Goal: Task Accomplishment & Management: Manage account settings

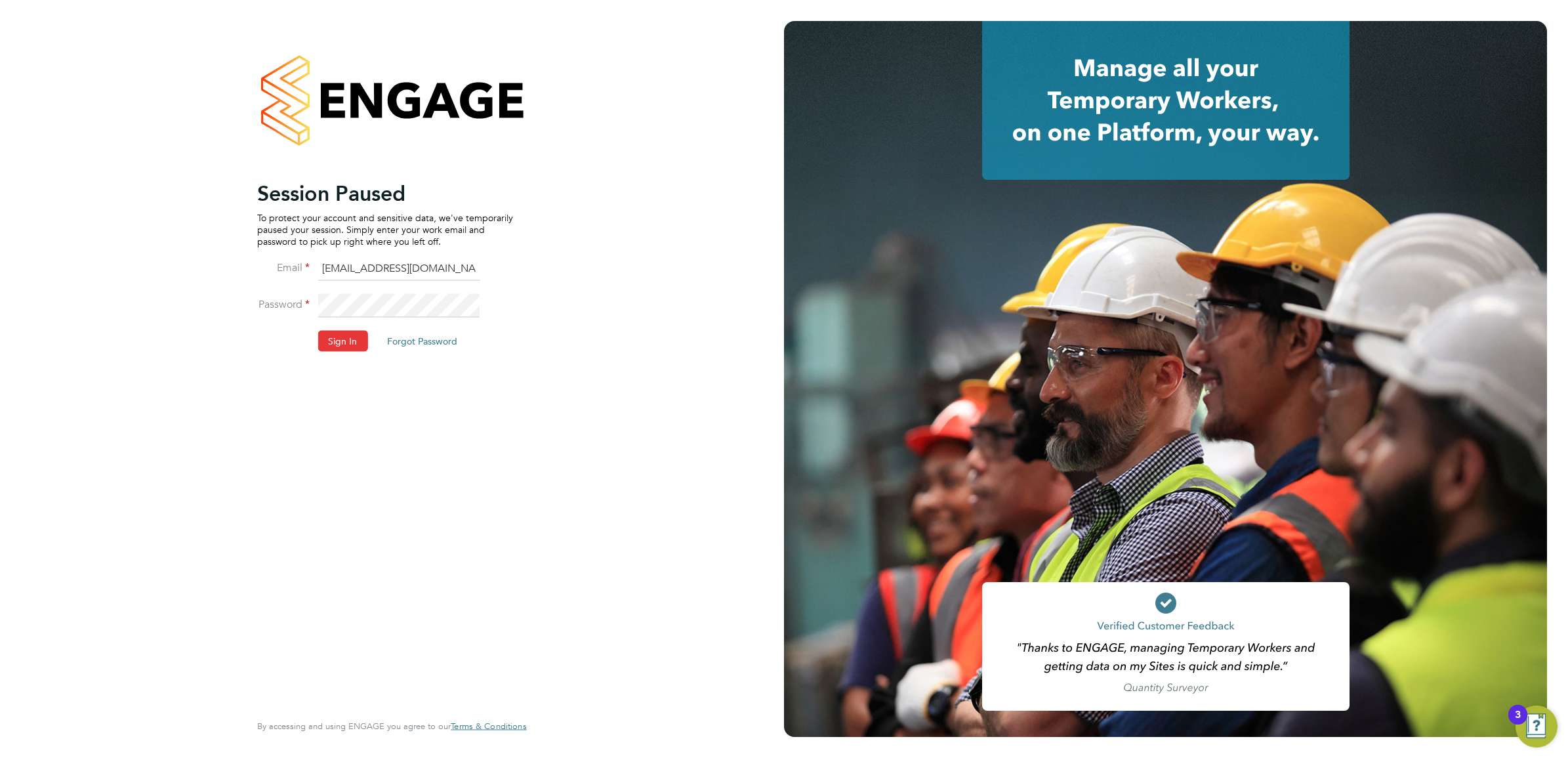
drag, startPoint x: 350, startPoint y: 268, endPoint x: 368, endPoint y: 273, distance: 18.7
click at [350, 268] on input "ngb@pretiumresourcing.co.uk" at bounding box center [398, 269] width 162 height 24
type input "ABM@pretiumresourcing.co.uk"
click at [359, 340] on button "Sign In" at bounding box center [343, 341] width 50 height 21
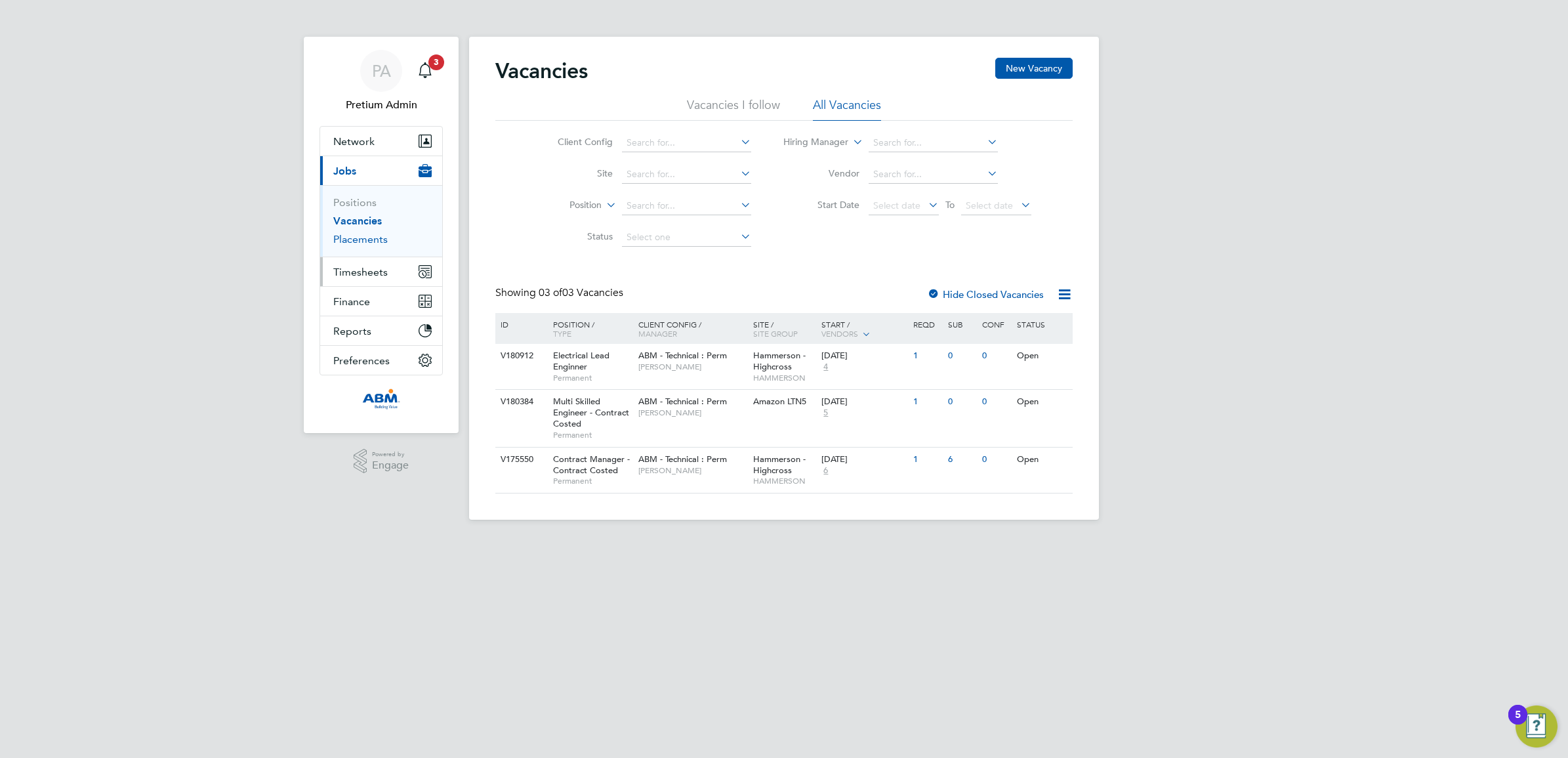
drag, startPoint x: 351, startPoint y: 234, endPoint x: 385, endPoint y: 261, distance: 43.4
click at [351, 234] on link "Placements" at bounding box center [361, 239] width 54 height 13
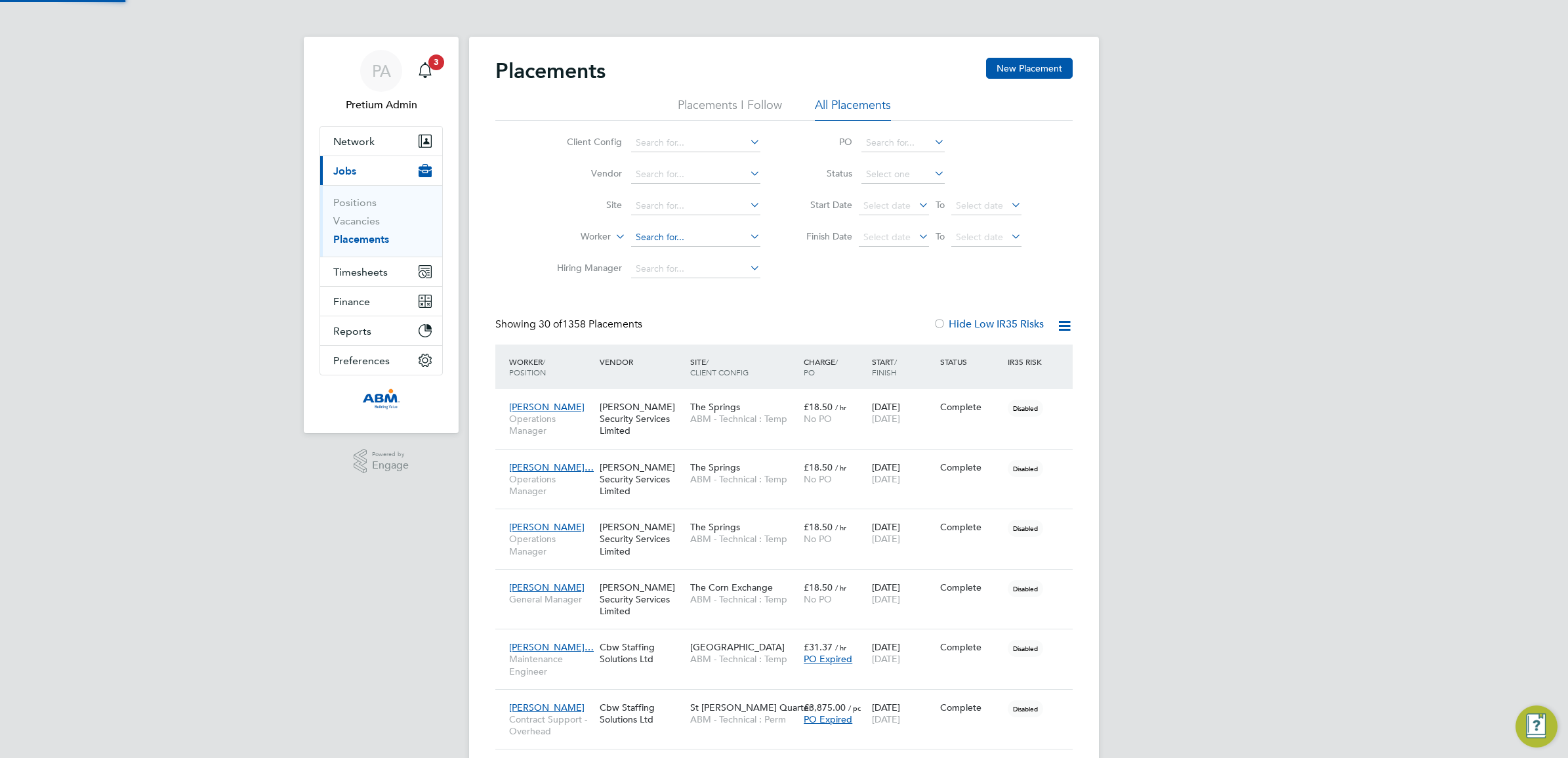
click at [681, 240] on input at bounding box center [696, 237] width 129 height 18
type input "nirbhay"
click at [674, 231] on input at bounding box center [696, 237] width 129 height 18
type input "nirbh"
click at [705, 236] on input at bounding box center [696, 237] width 129 height 18
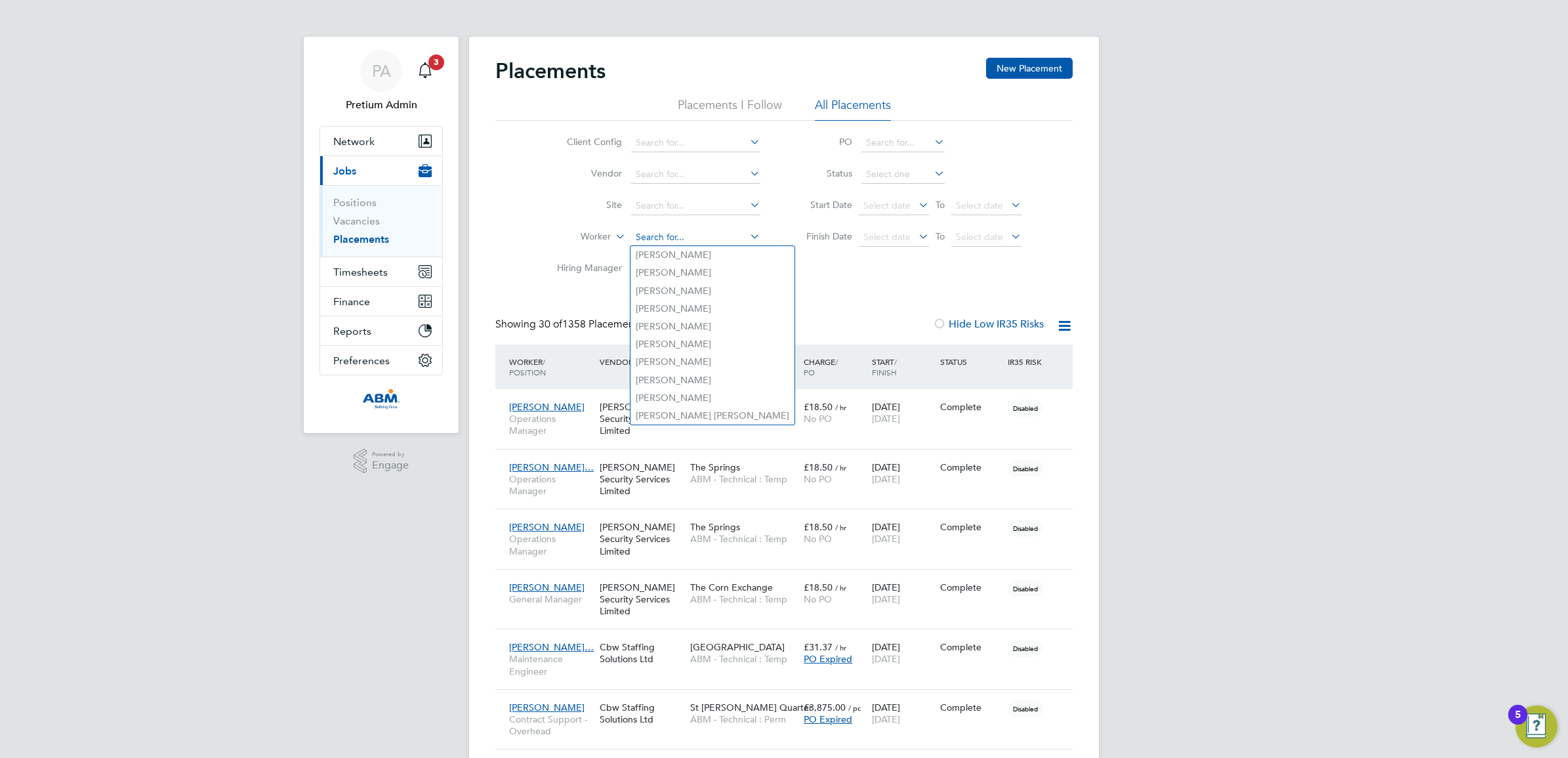
type input "b"
type input "nir"
click at [361, 275] on span "Timesheets" at bounding box center [361, 272] width 54 height 13
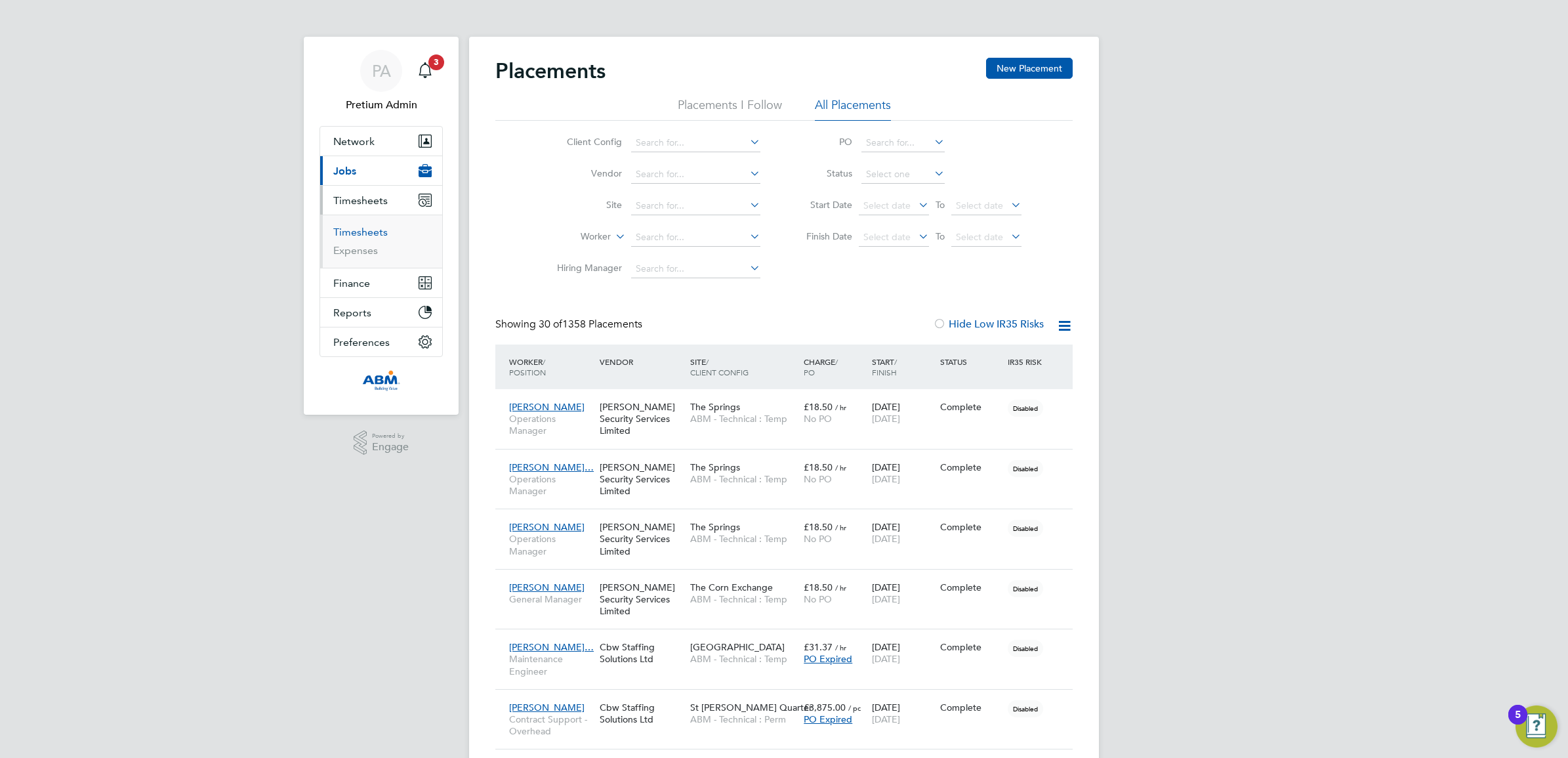
click at [359, 230] on link "Timesheets" at bounding box center [361, 232] width 54 height 13
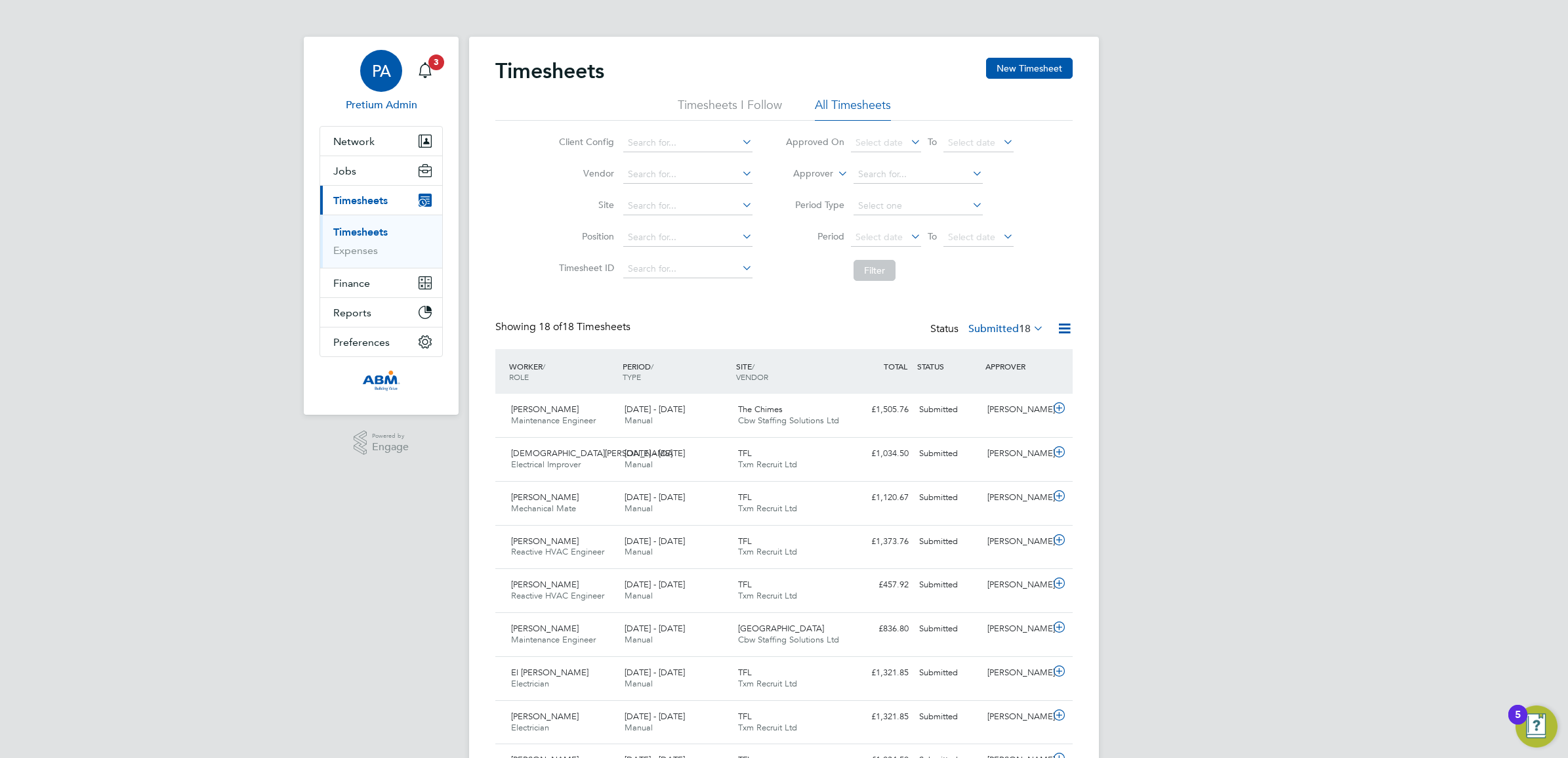
click at [387, 83] on div "PA" at bounding box center [381, 71] width 42 height 42
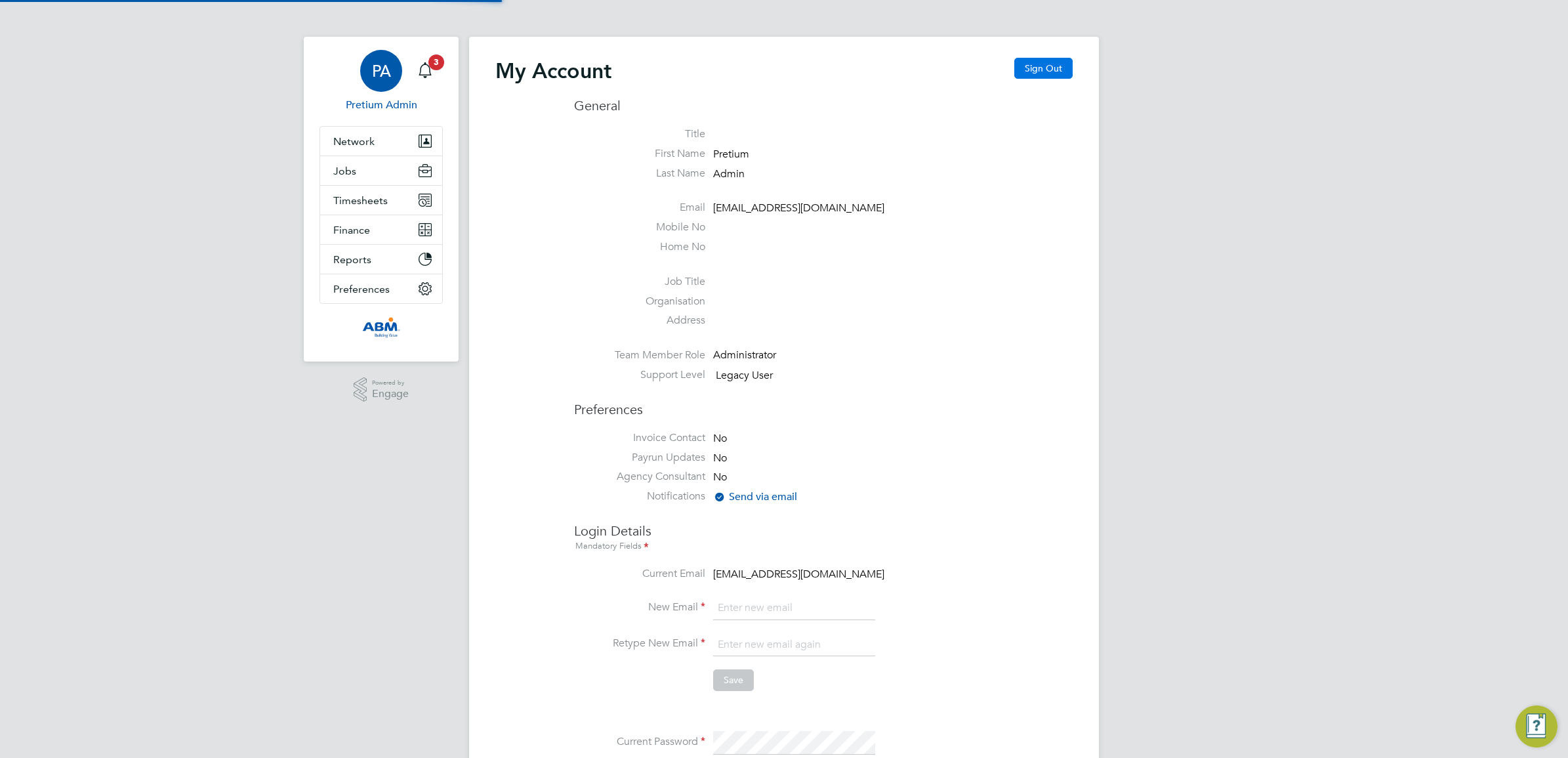
type input "abmfacility@pretiumresourcing.co.uk"
click at [1032, 67] on button "Sign Out" at bounding box center [1043, 68] width 58 height 21
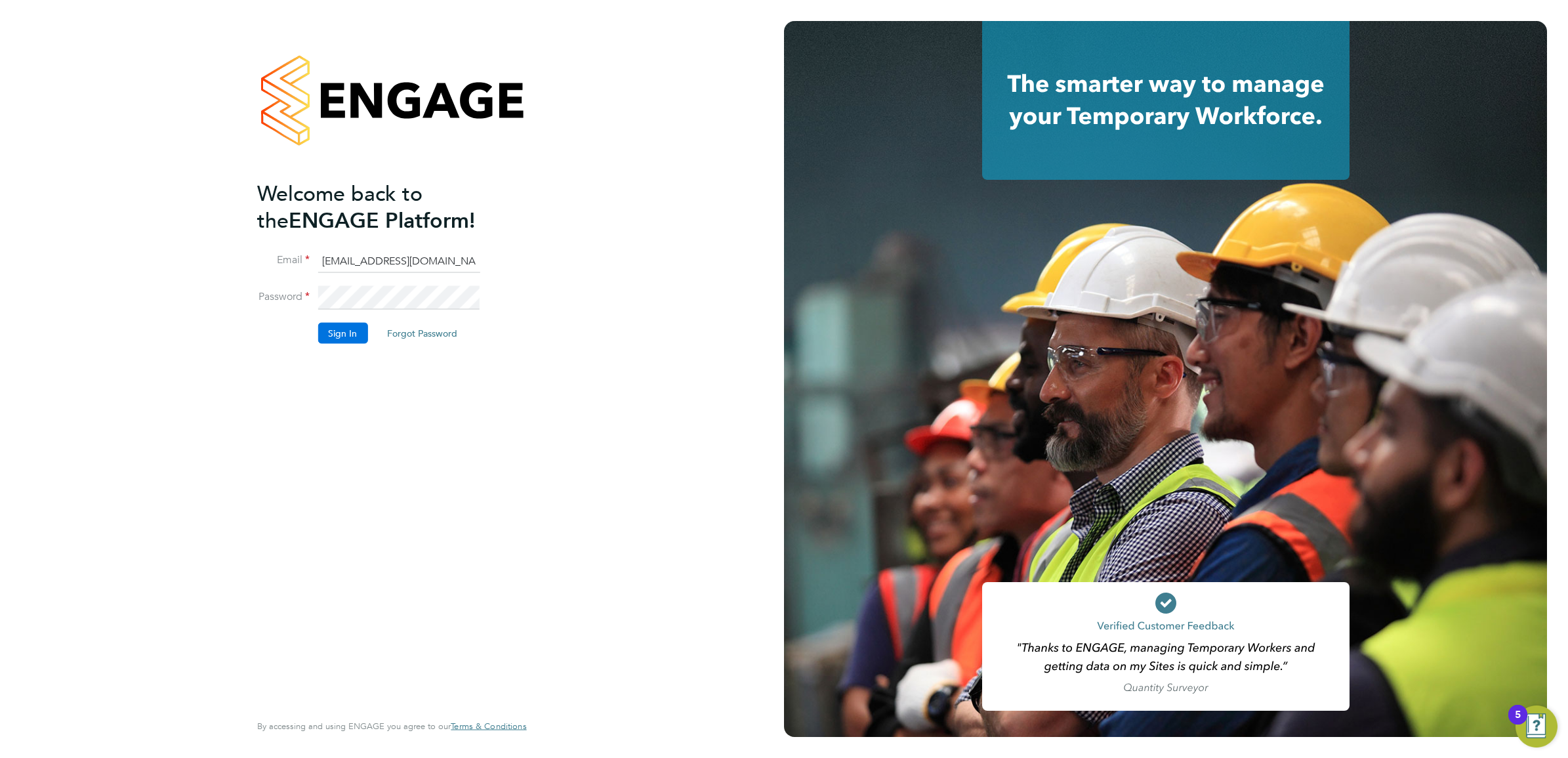
click at [341, 327] on button "Sign In" at bounding box center [343, 333] width 50 height 21
click at [342, 330] on button "Sign In" at bounding box center [343, 333] width 50 height 21
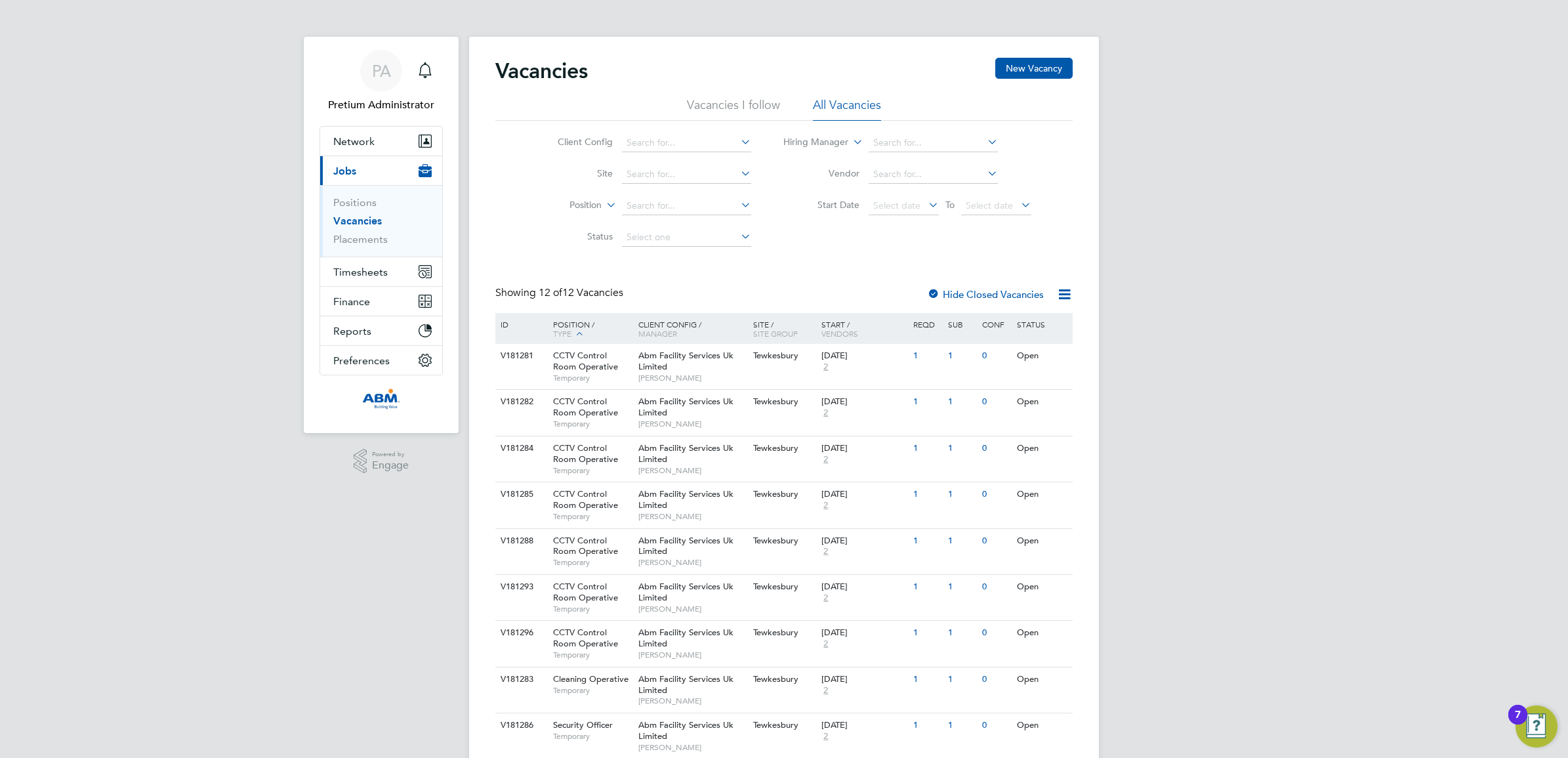
click at [370, 257] on ul "Positions Vacancies Placements" at bounding box center [382, 220] width 122 height 72
click at [377, 275] on span "Timesheets" at bounding box center [361, 272] width 54 height 13
click at [361, 232] on link "Timesheets" at bounding box center [361, 232] width 54 height 13
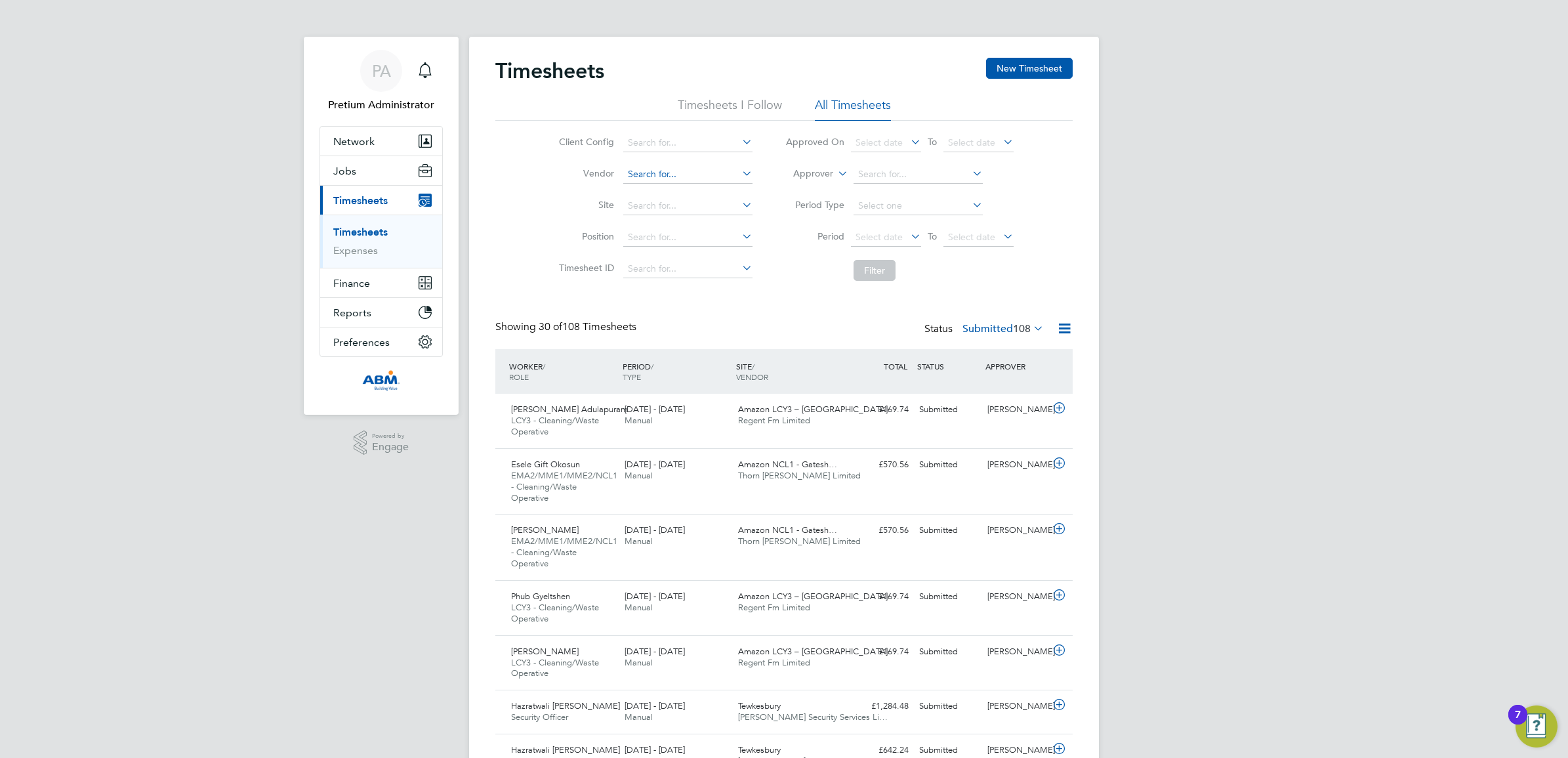
click at [655, 174] on input at bounding box center [688, 175] width 129 height 18
type input "n"
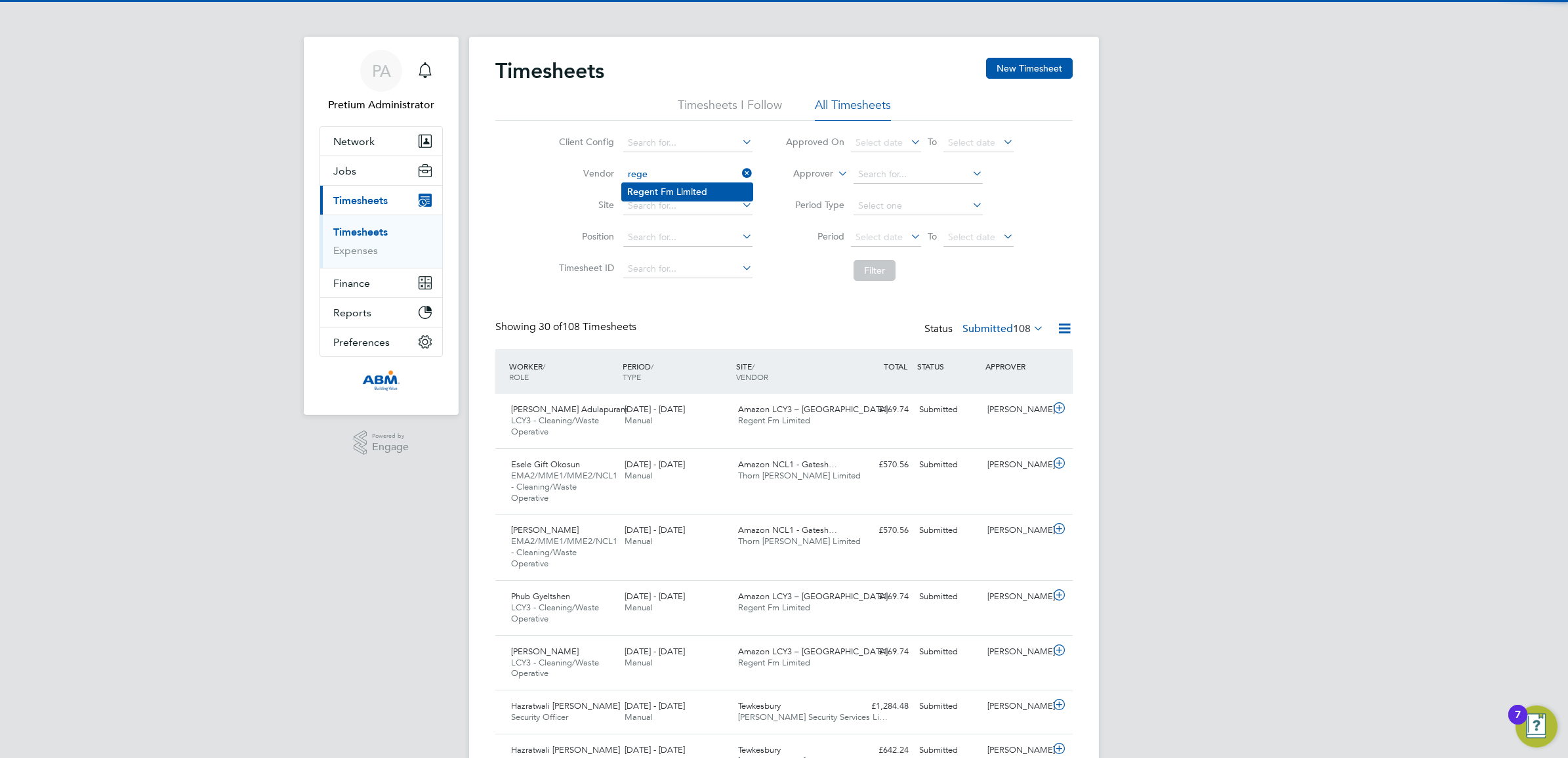
click at [679, 188] on li "Rege nt Fm Limited" at bounding box center [687, 191] width 131 height 17
type input "Regent Fm Limited"
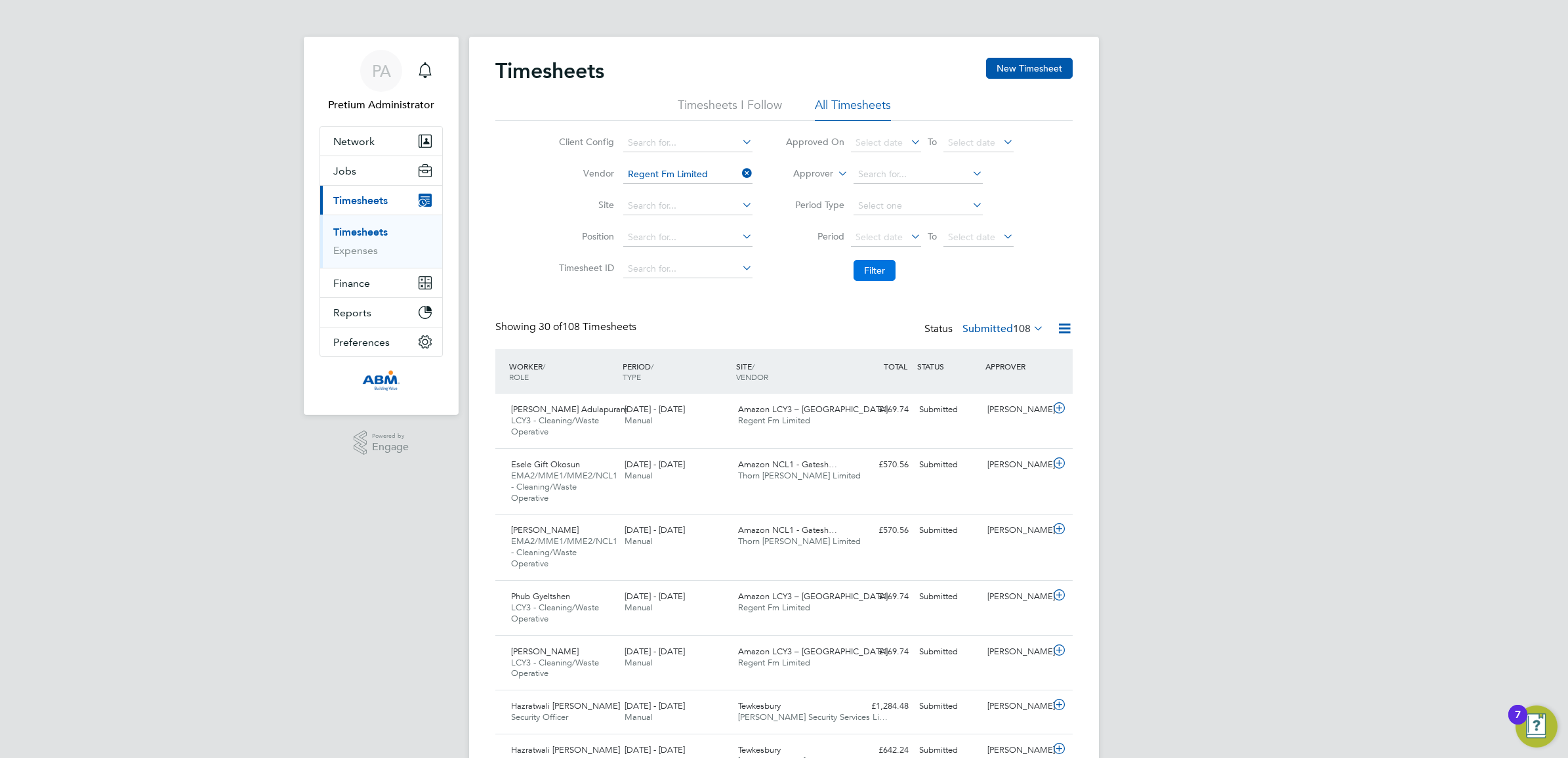
click at [880, 267] on button "Filter" at bounding box center [874, 271] width 42 height 21
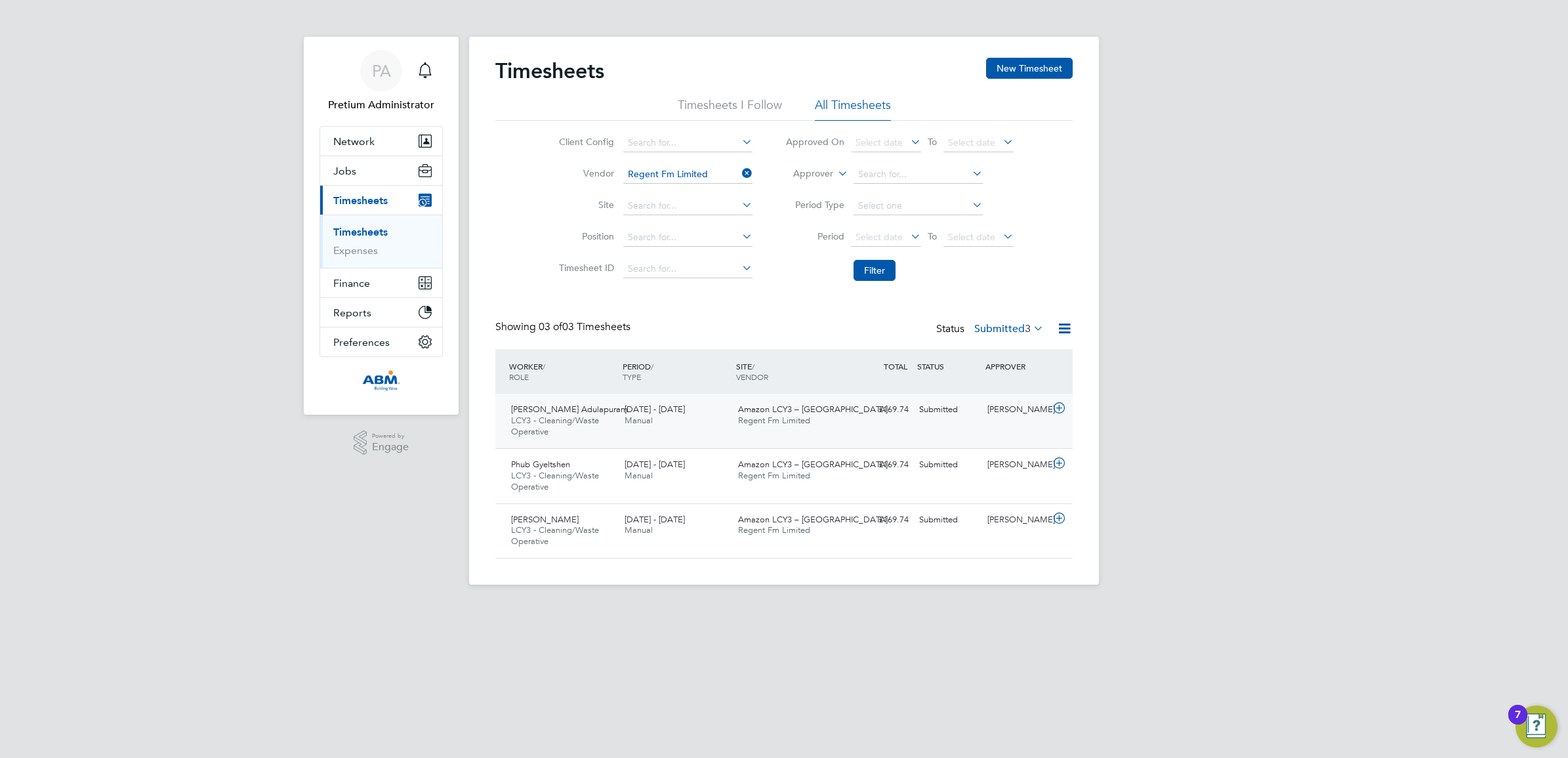
click at [696, 416] on div "13 - 19 Sep 2025 Manual" at bounding box center [676, 415] width 113 height 33
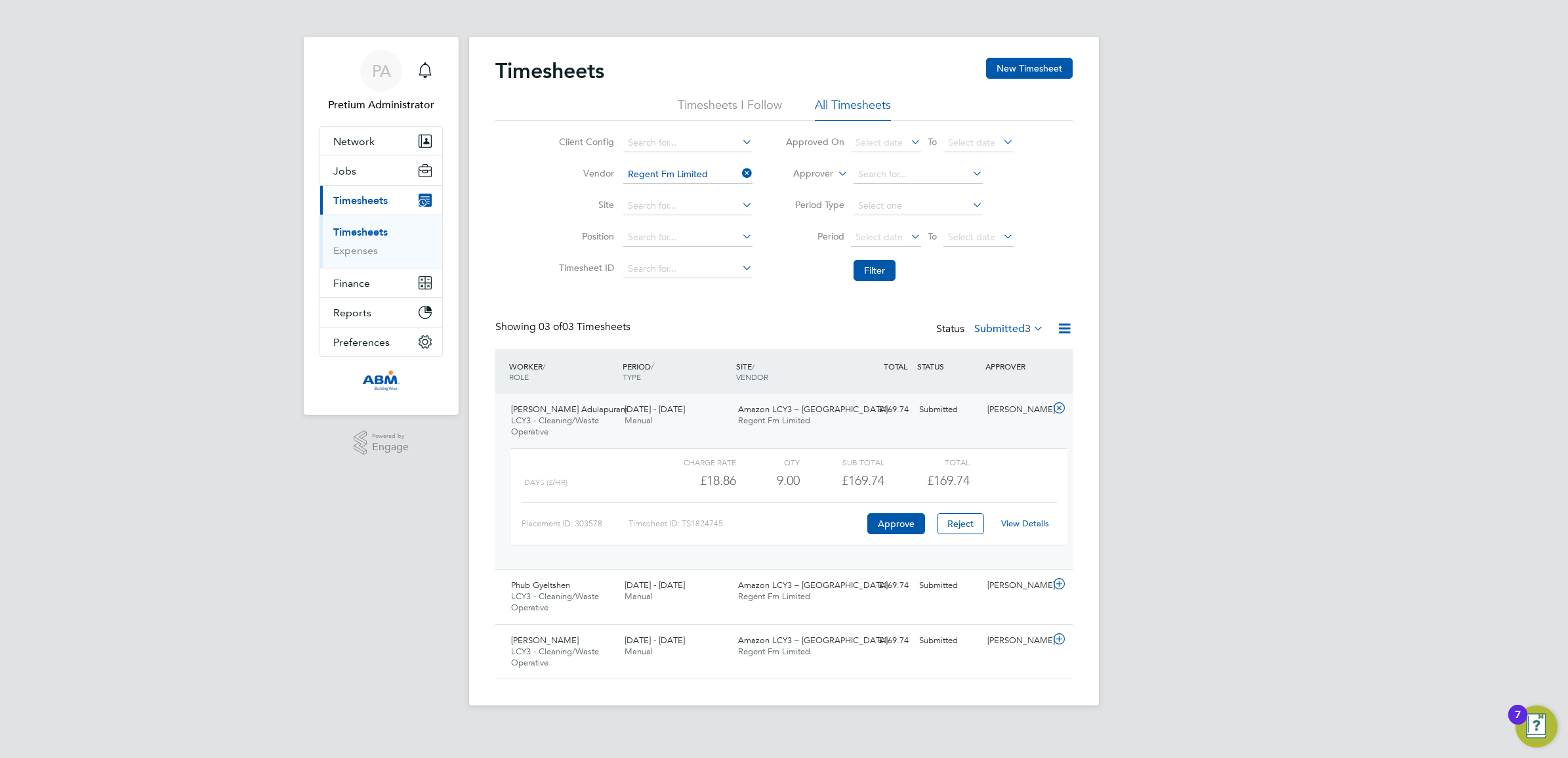
click at [1027, 527] on link "View Details" at bounding box center [1024, 524] width 48 height 11
drag, startPoint x: 393, startPoint y: 166, endPoint x: 392, endPoint y: 179, distance: 13.0
click at [392, 169] on button "Jobs" at bounding box center [382, 171] width 122 height 29
click at [362, 241] on link "Placements" at bounding box center [361, 239] width 54 height 13
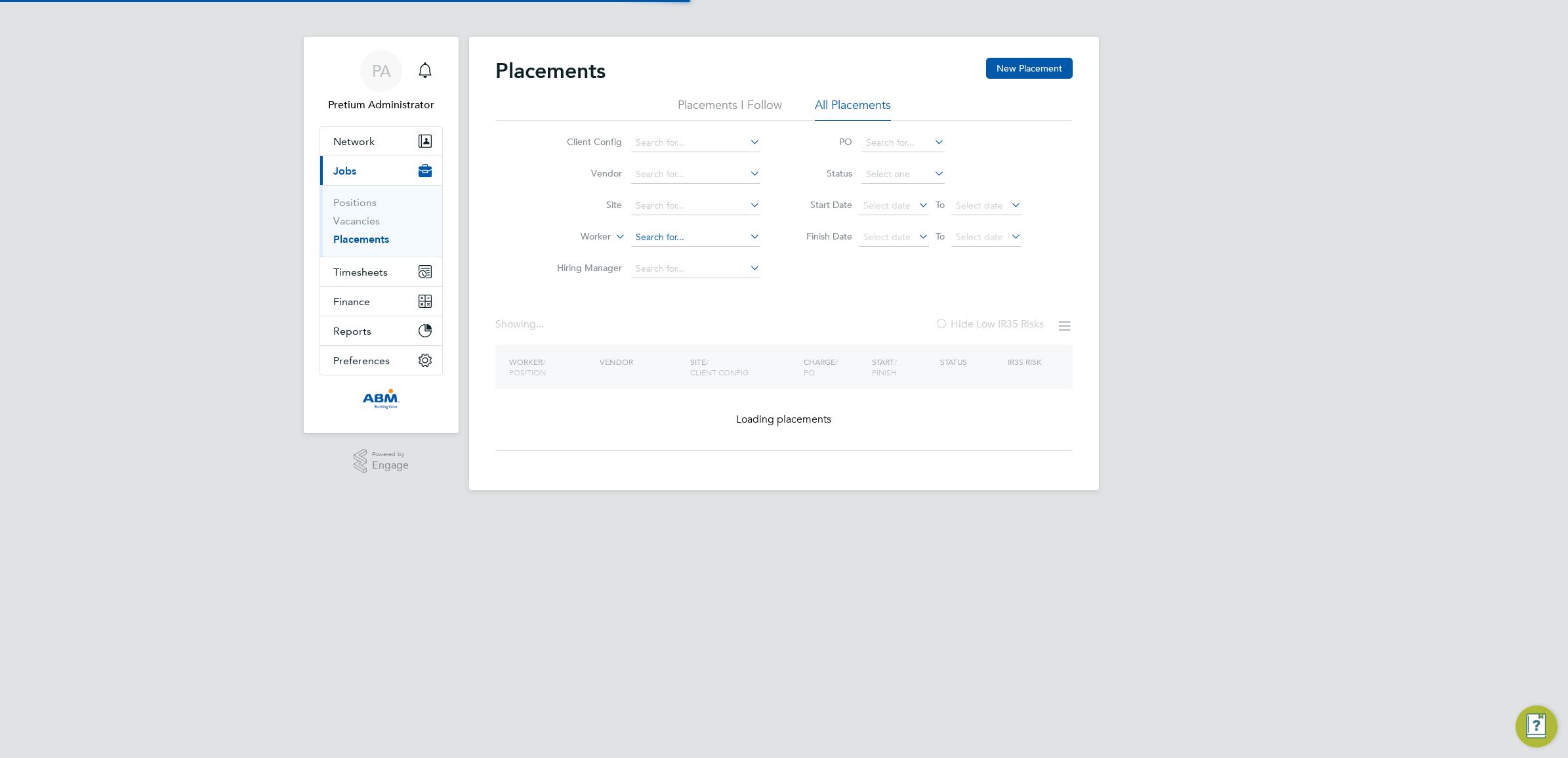
click at [655, 243] on input at bounding box center [696, 237] width 129 height 18
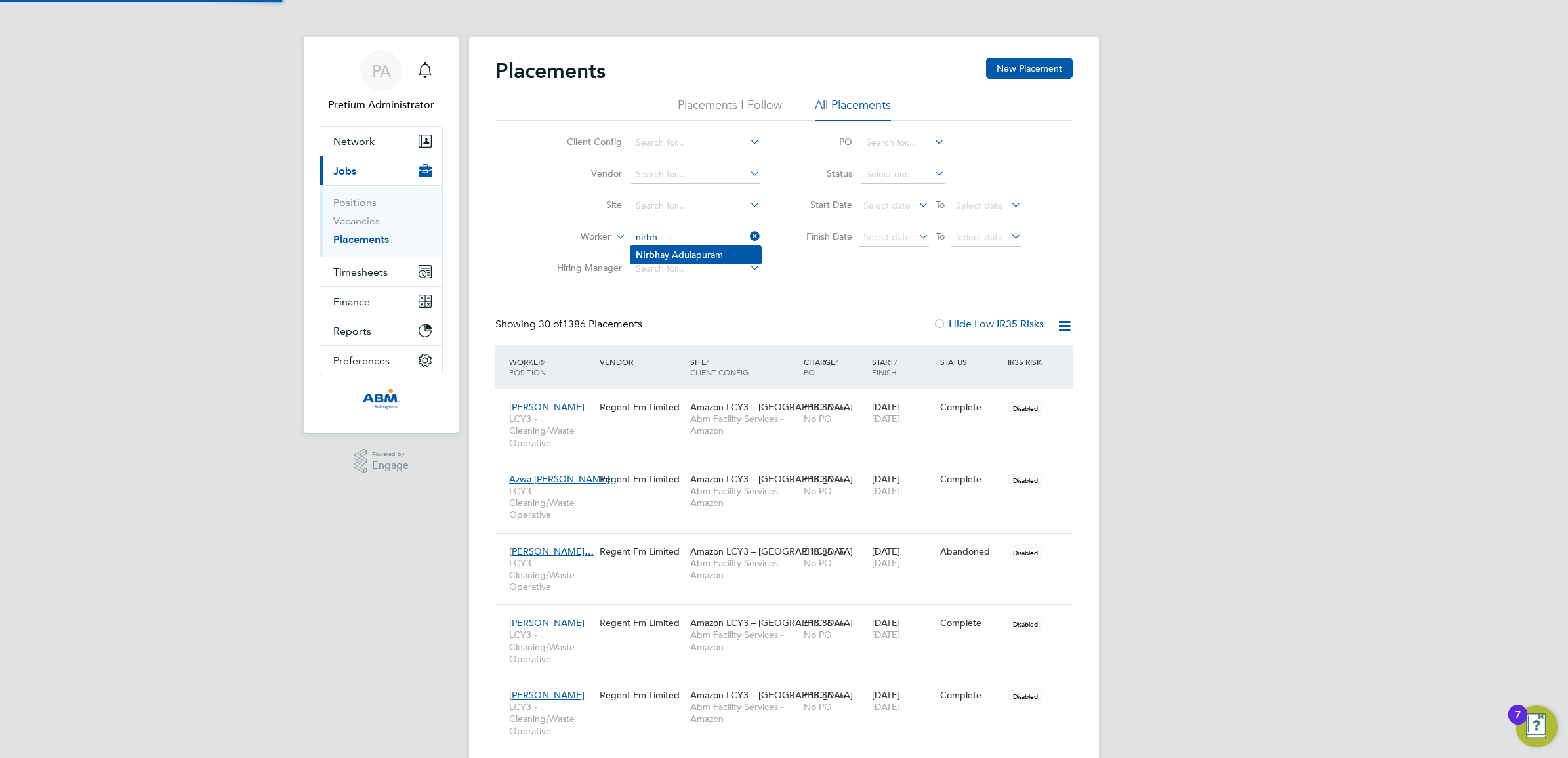
click at [670, 257] on li "Nirbh ay Adulapuram" at bounding box center [696, 255] width 131 height 17
type input "[PERSON_NAME] Adulapuram"
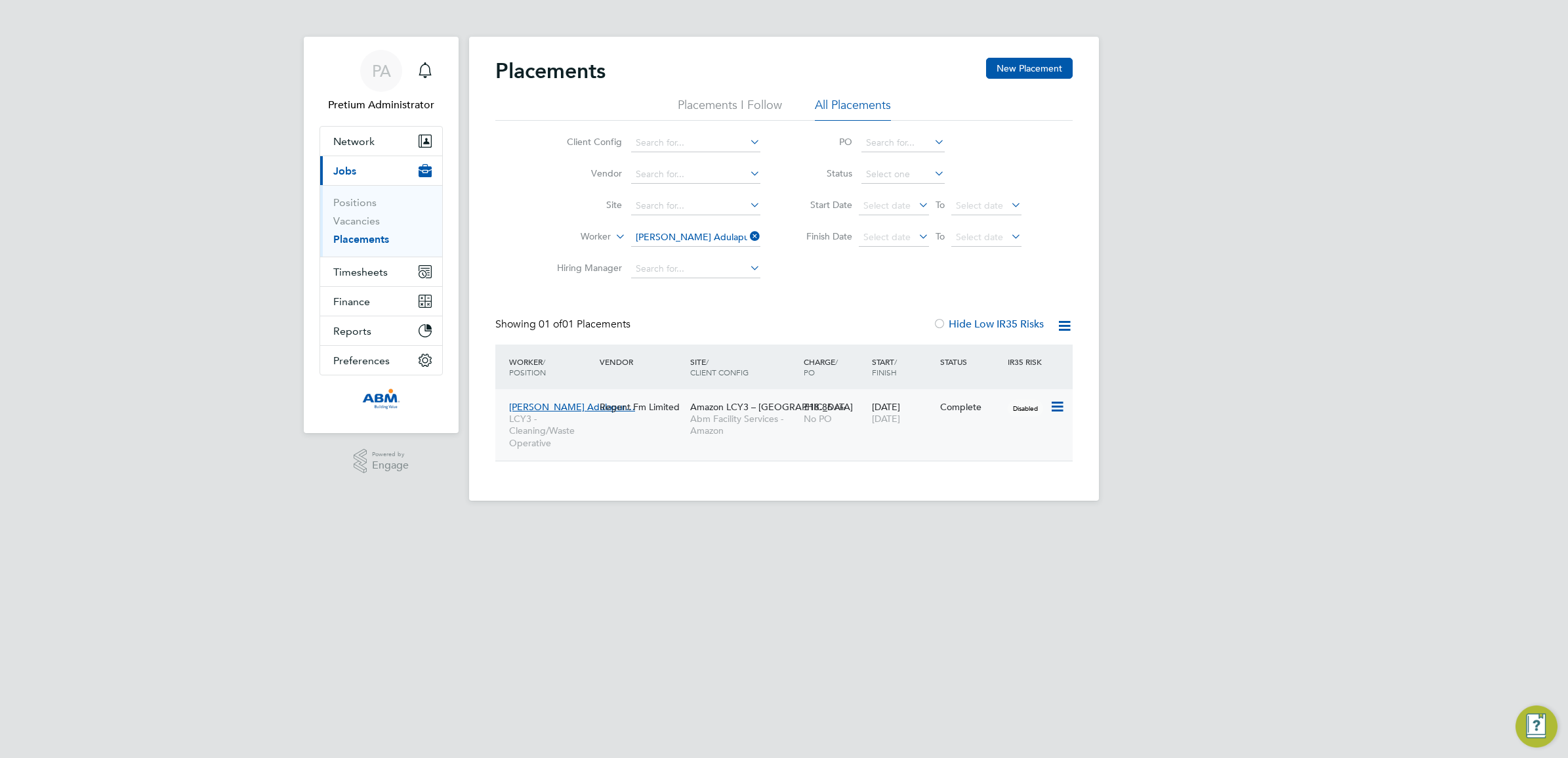
click at [732, 432] on span "Abm Facility Services - Amazon" at bounding box center [744, 425] width 107 height 24
click at [352, 275] on span "Timesheets" at bounding box center [361, 272] width 54 height 13
click at [358, 230] on link "Timesheets" at bounding box center [361, 232] width 54 height 13
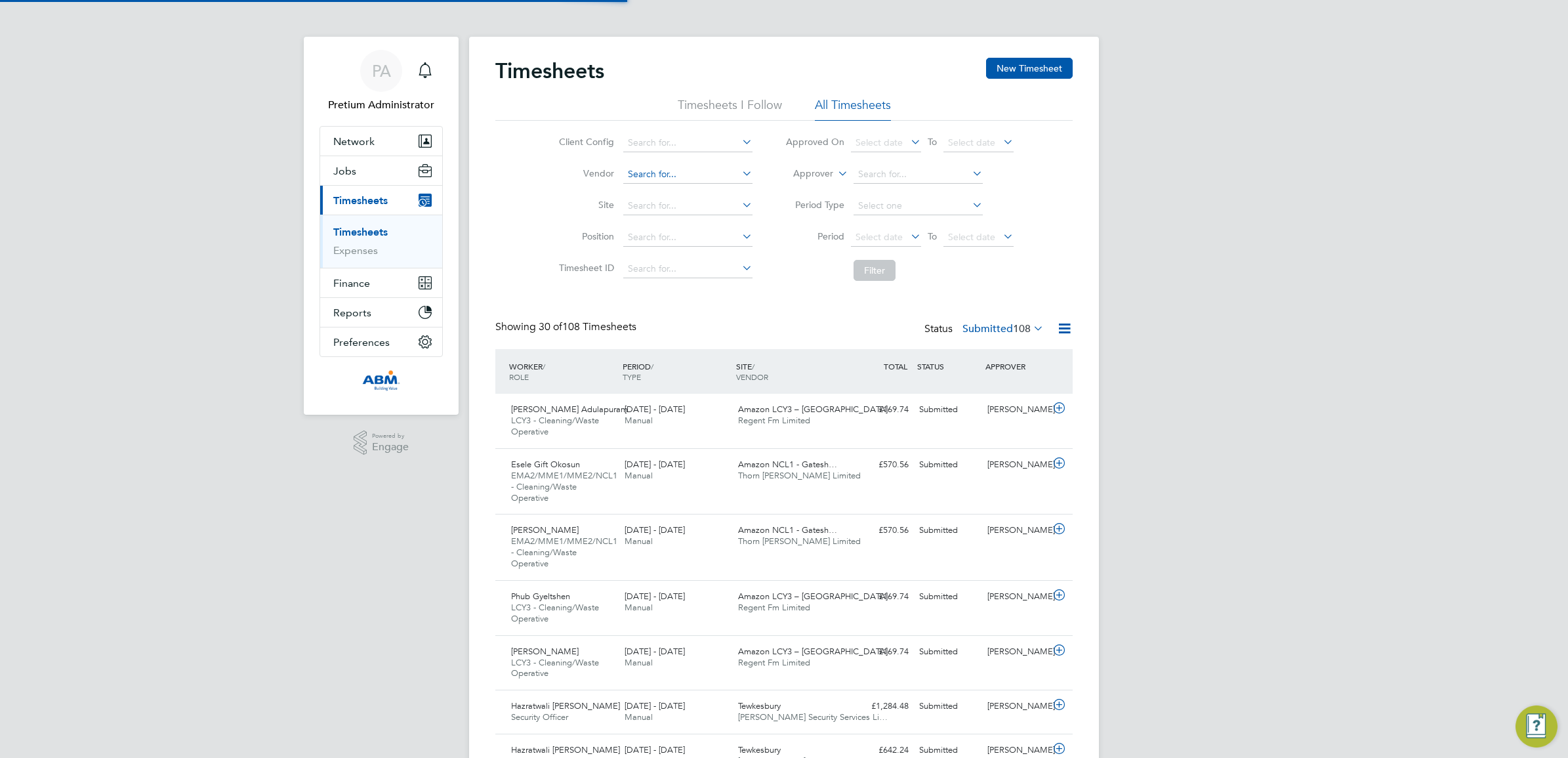
click at [653, 172] on input at bounding box center [688, 175] width 129 height 18
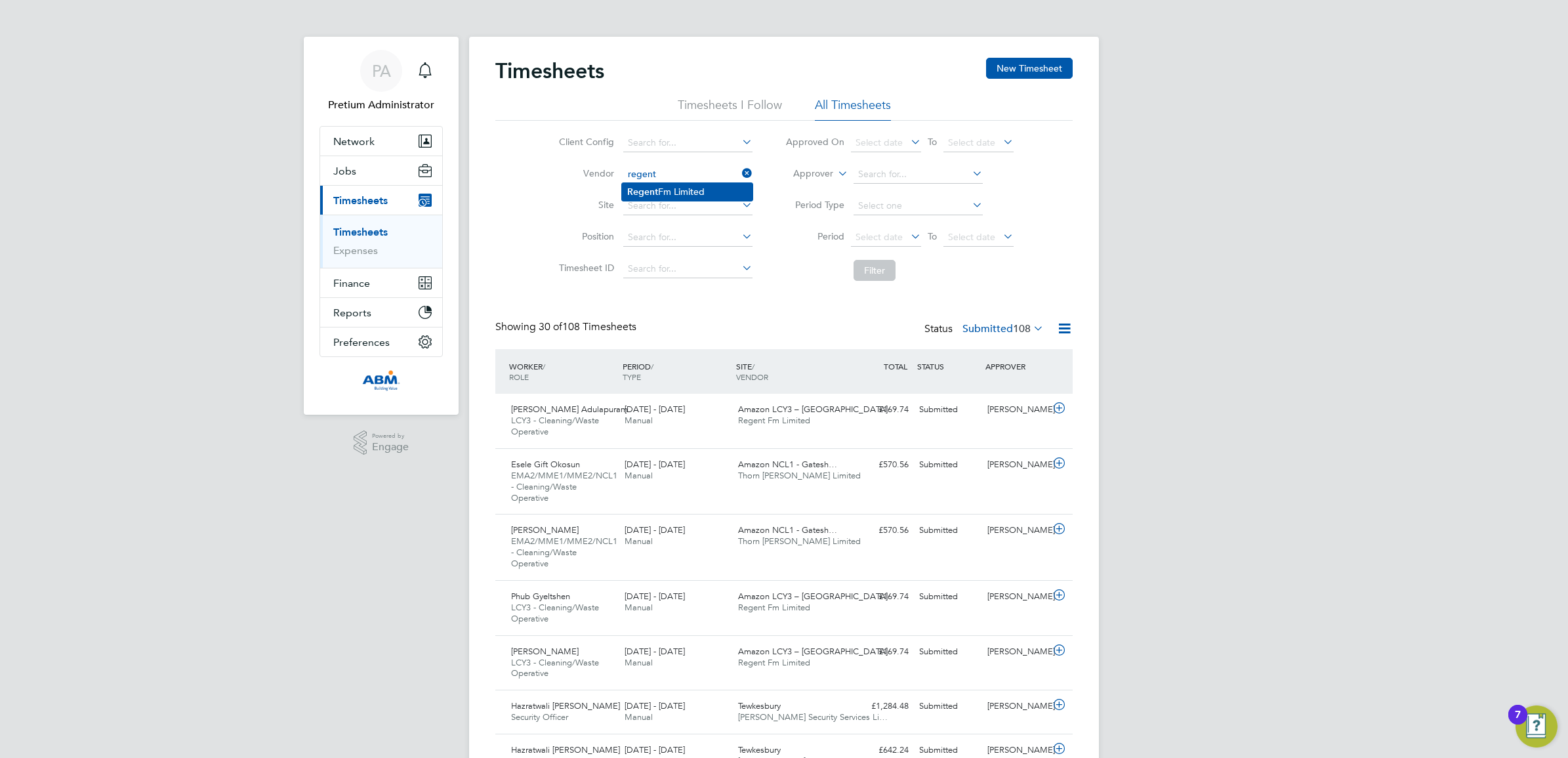
click at [696, 185] on li "Regent Fm Limited" at bounding box center [687, 191] width 131 height 17
type input "Regent Fm Limited"
click at [878, 273] on button "Filter" at bounding box center [874, 271] width 42 height 21
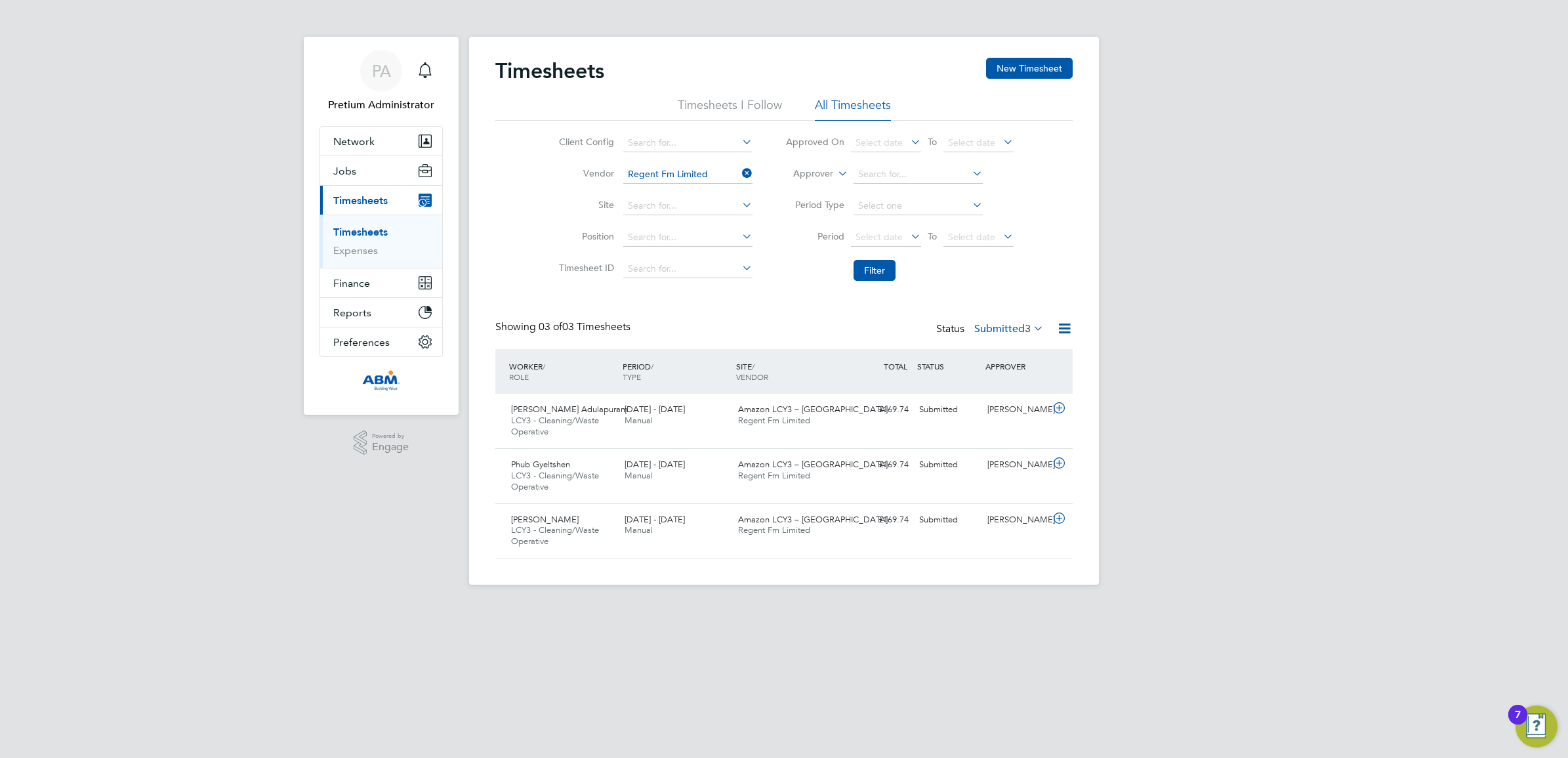
click at [1070, 334] on icon at bounding box center [1065, 329] width 17 height 17
click at [1008, 380] on li "Download Timesheets Report" at bounding box center [982, 386] width 174 height 18
click at [738, 410] on span "Amazon LCY3 – [GEOGRAPHIC_DATA]" at bounding box center [812, 410] width 149 height 11
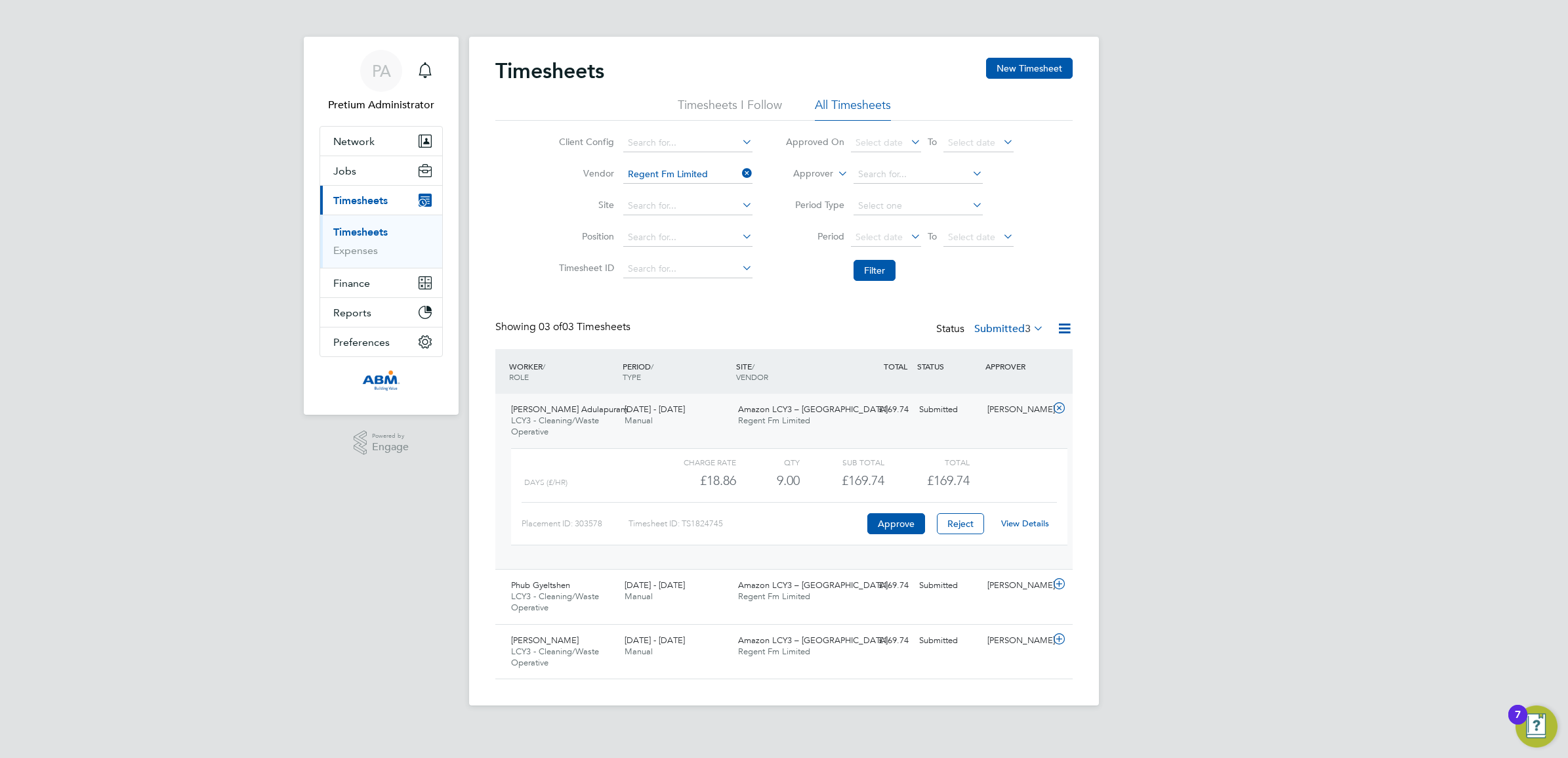
click at [1028, 519] on link "View Details" at bounding box center [1024, 524] width 48 height 11
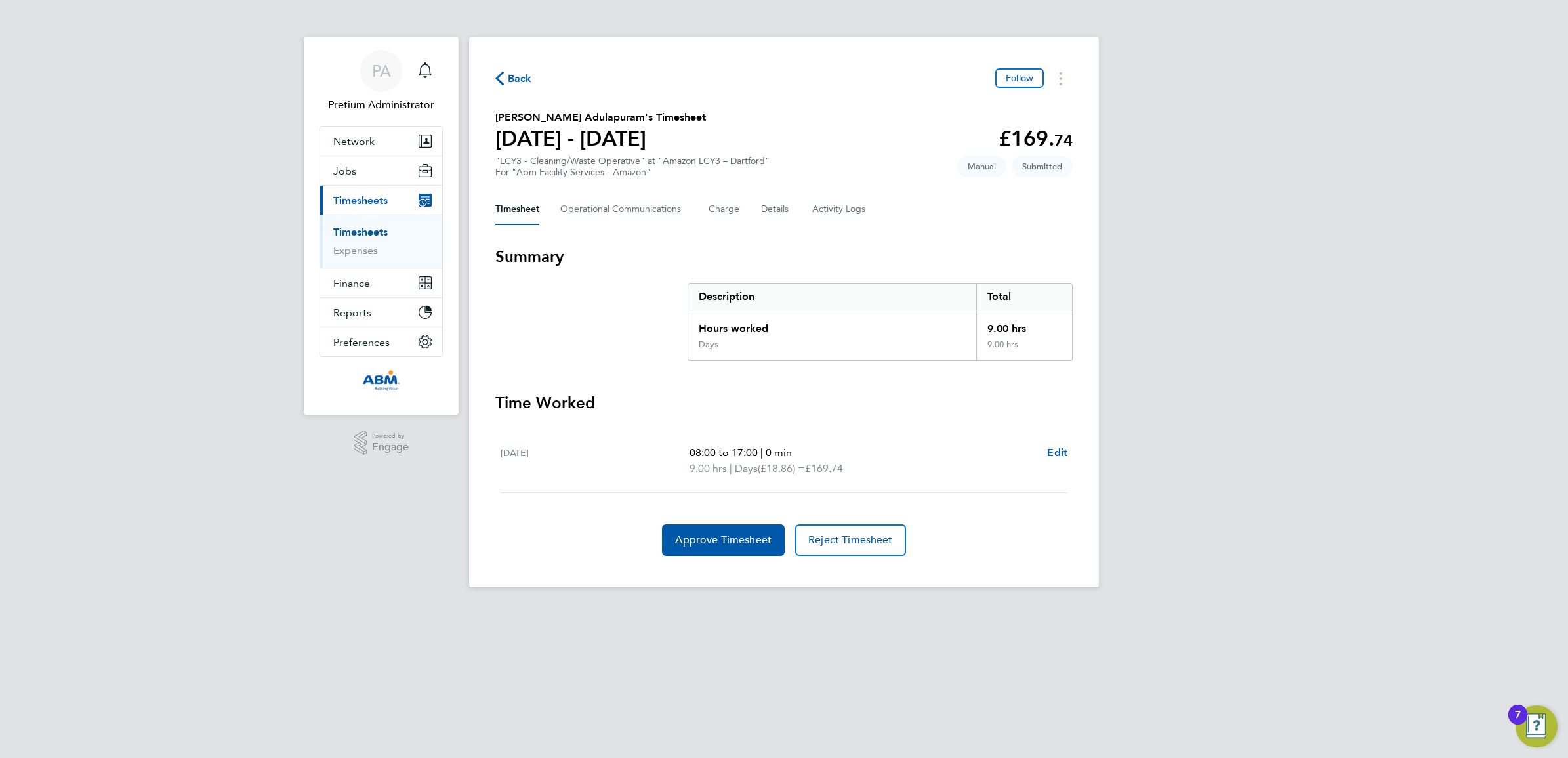
drag, startPoint x: 879, startPoint y: 469, endPoint x: 641, endPoint y: 394, distance: 249.5
click at [641, 394] on section "Time Worked [DATE] 08:00 to 17:00 | 0 min 9.00 hrs | Days (£18.86) = £169.74 Ed…" at bounding box center [784, 474] width 578 height 163
click at [736, 213] on button "Charge" at bounding box center [724, 209] width 31 height 31
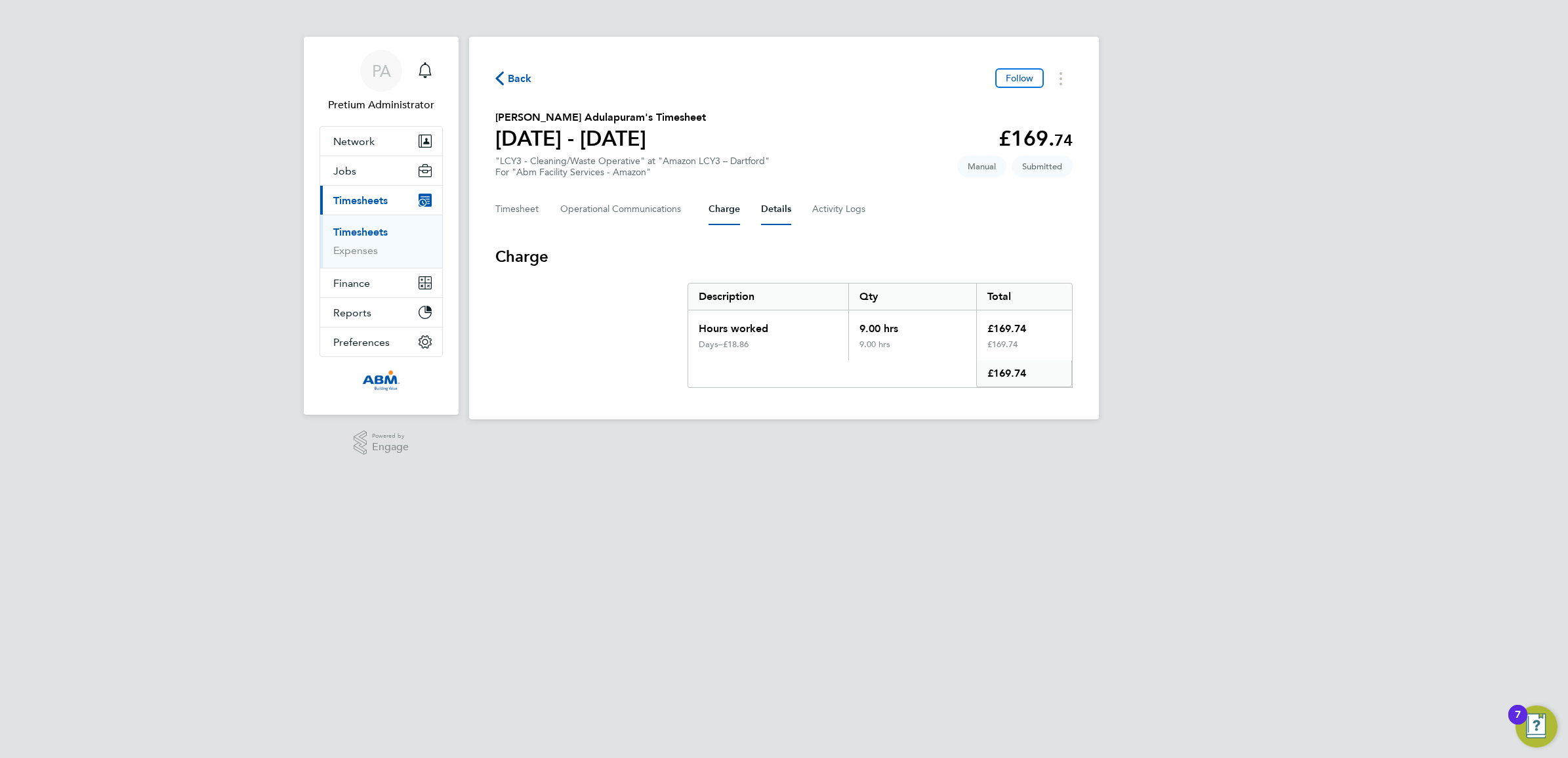
drag, startPoint x: 768, startPoint y: 208, endPoint x: 790, endPoint y: 223, distance: 26.6
click at [767, 208] on button "Details" at bounding box center [776, 209] width 30 height 31
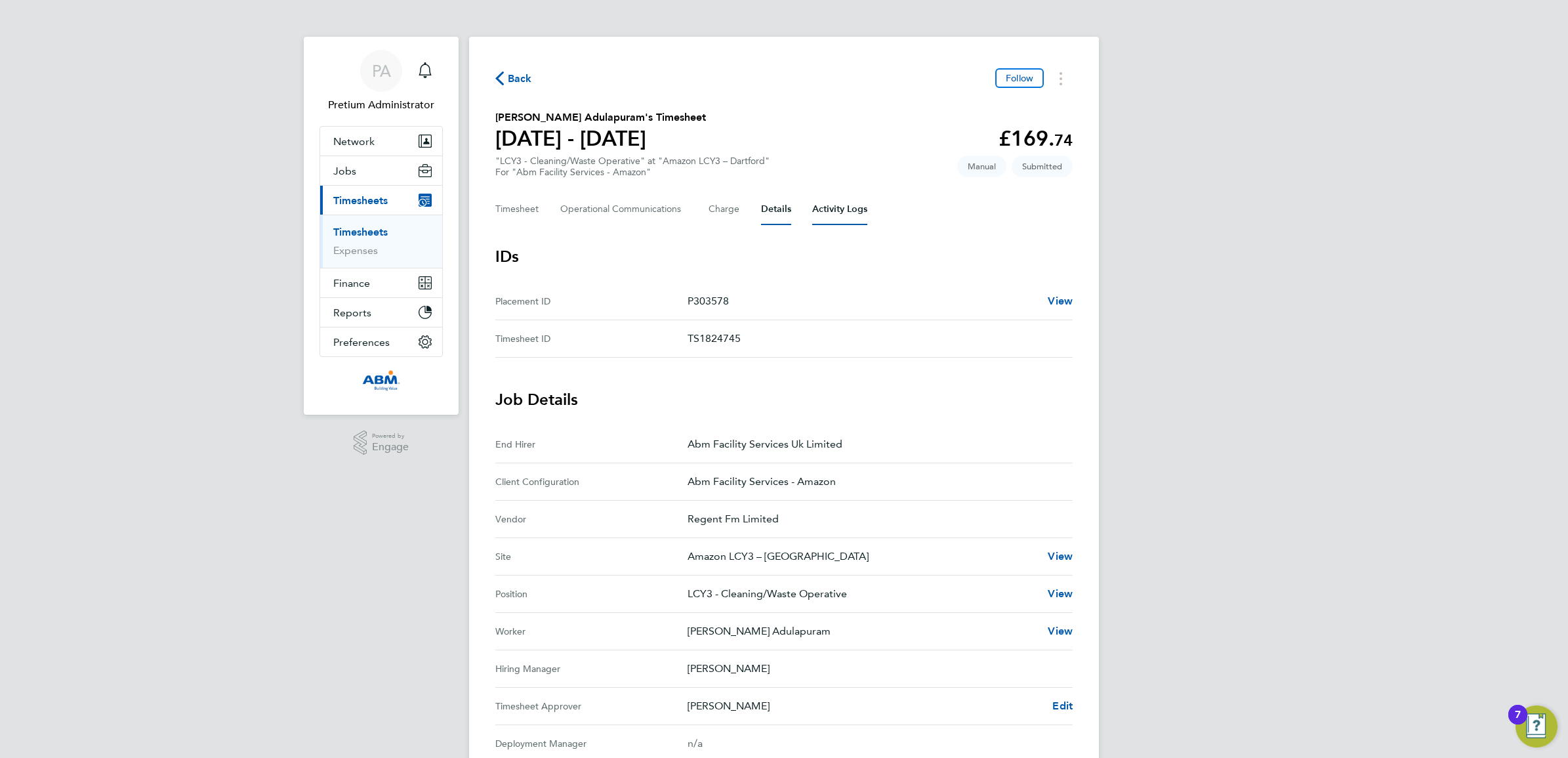
click at [813, 214] on Logs-tab "Activity Logs" at bounding box center [840, 209] width 55 height 31
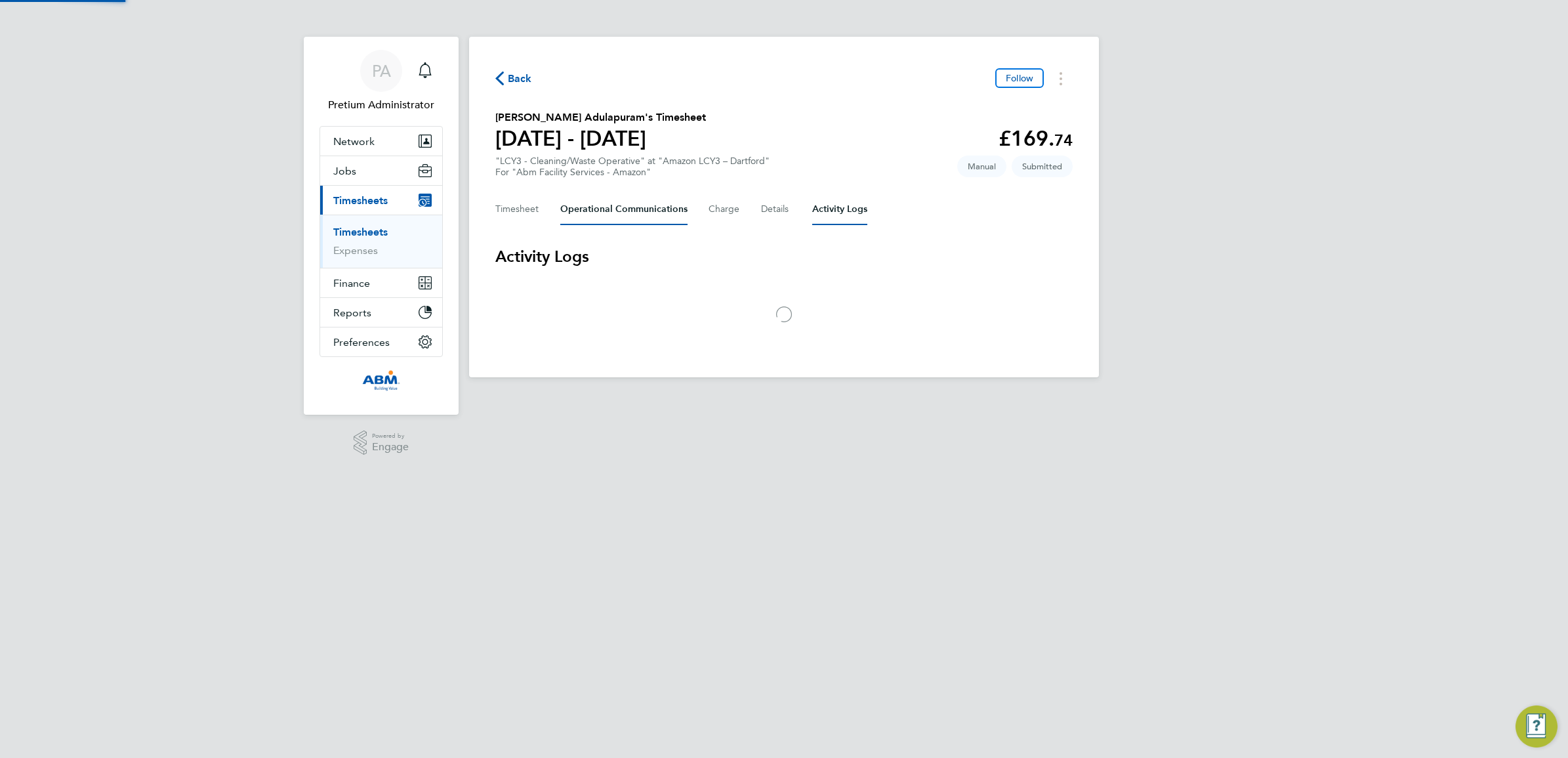
drag, startPoint x: 646, startPoint y: 216, endPoint x: 676, endPoint y: 221, distance: 30.4
click at [647, 216] on Communications-tab "Operational Communications" at bounding box center [623, 209] width 127 height 31
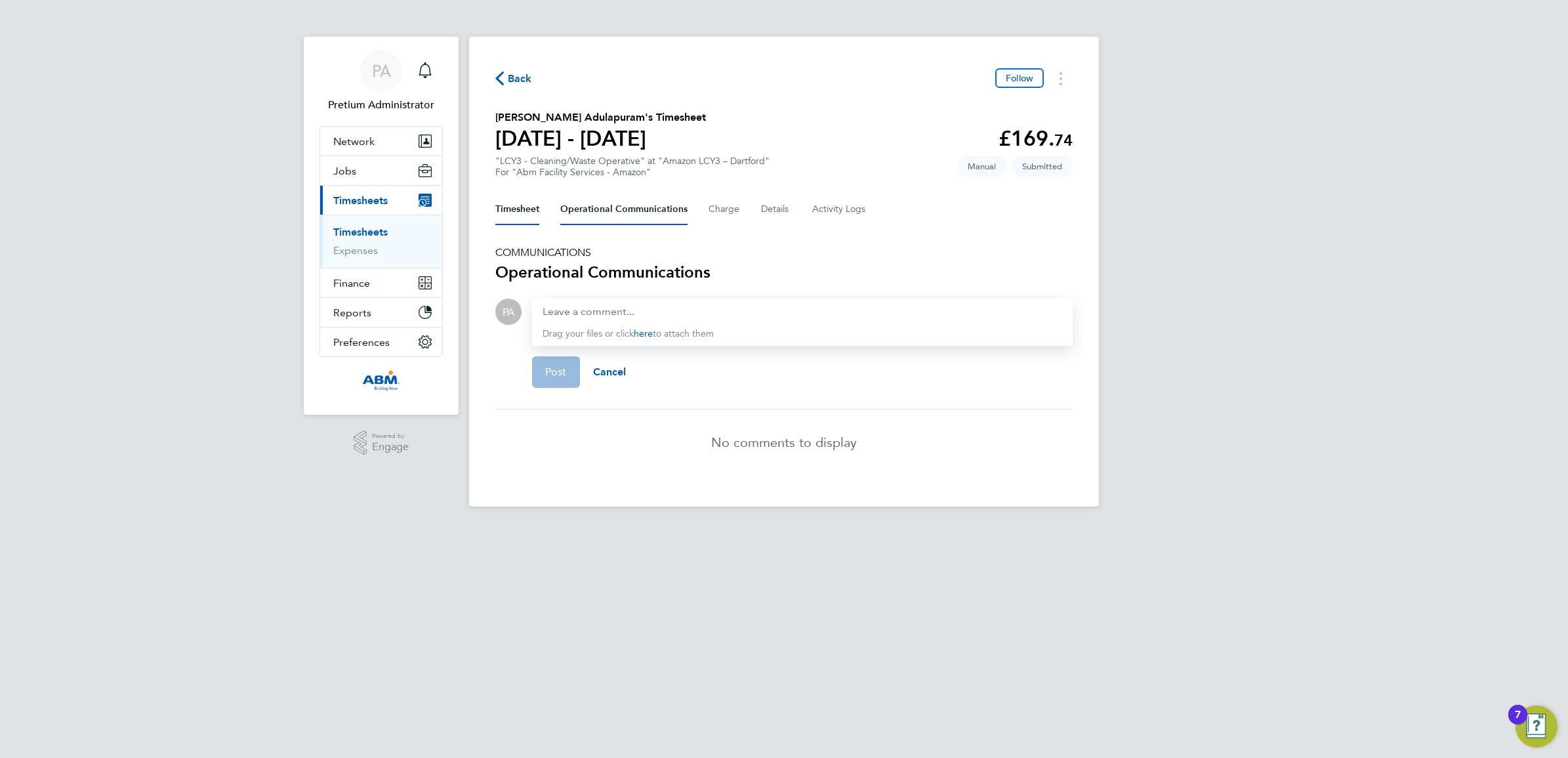
drag, startPoint x: 520, startPoint y: 197, endPoint x: 521, endPoint y: 205, distance: 8.1
click at [521, 202] on button "Timesheet" at bounding box center [517, 209] width 44 height 31
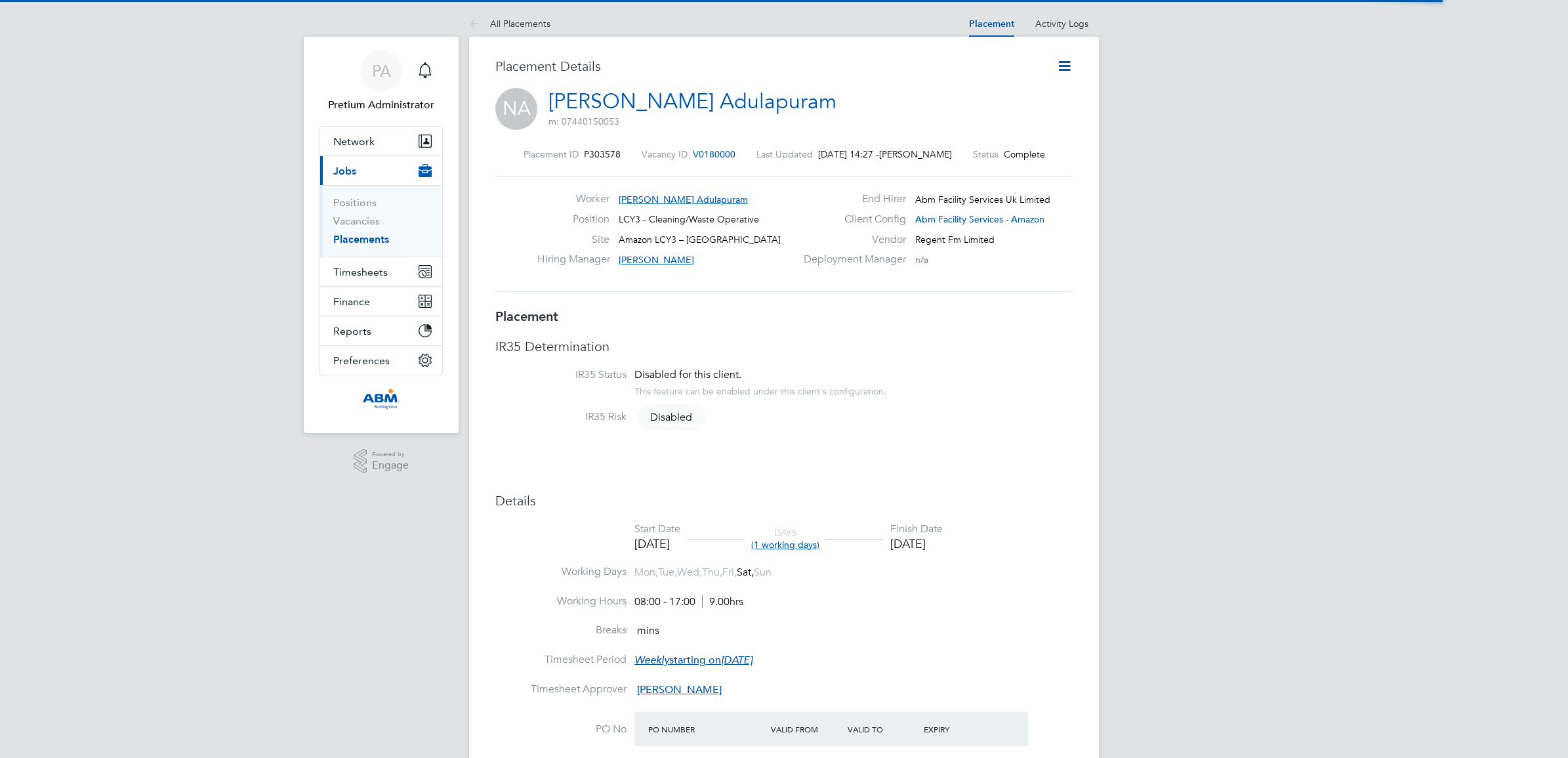
click at [1068, 66] on icon at bounding box center [1065, 66] width 17 height 17
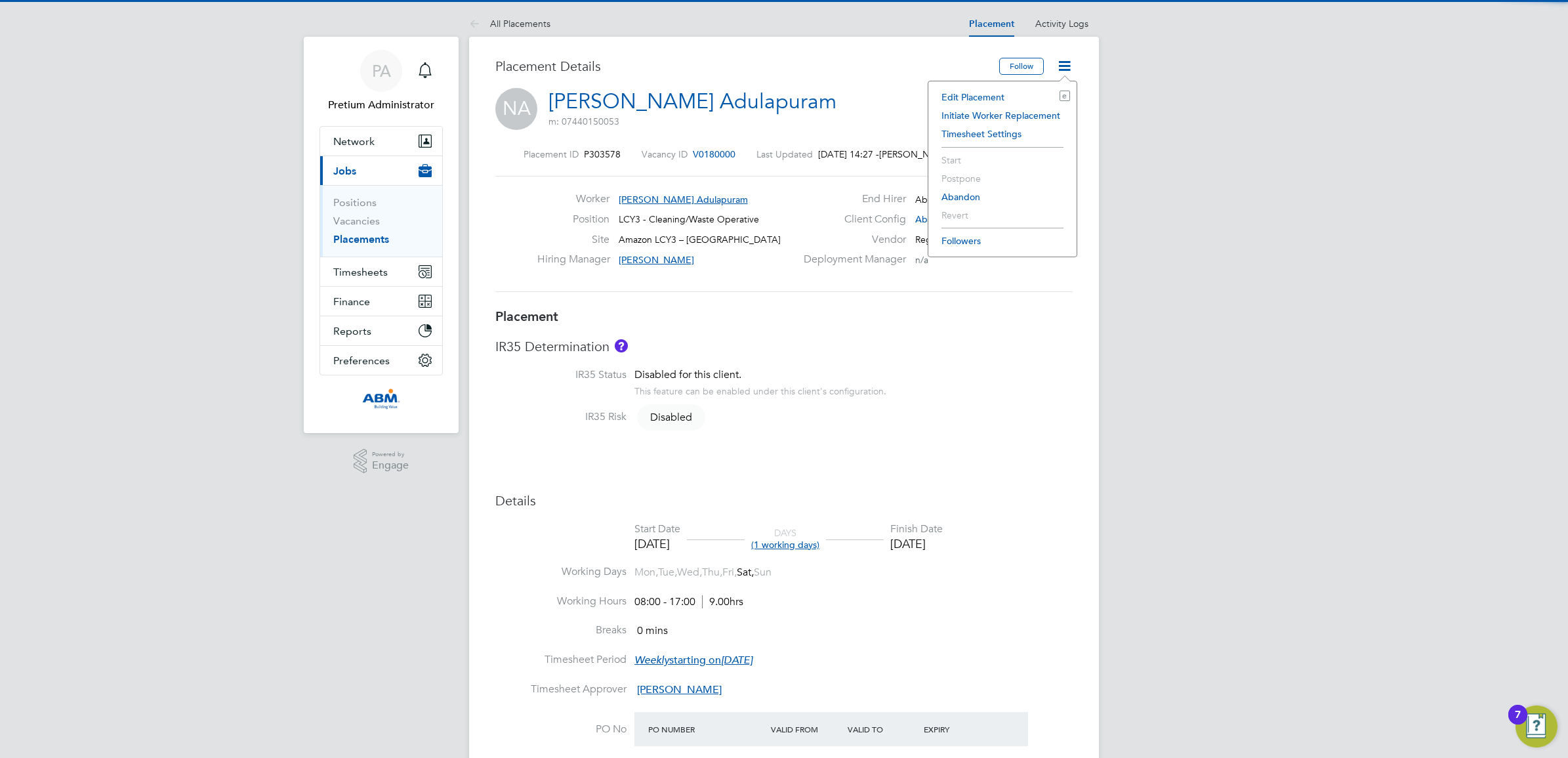
click at [992, 99] on li "Edit Placement e" at bounding box center [1002, 97] width 135 height 18
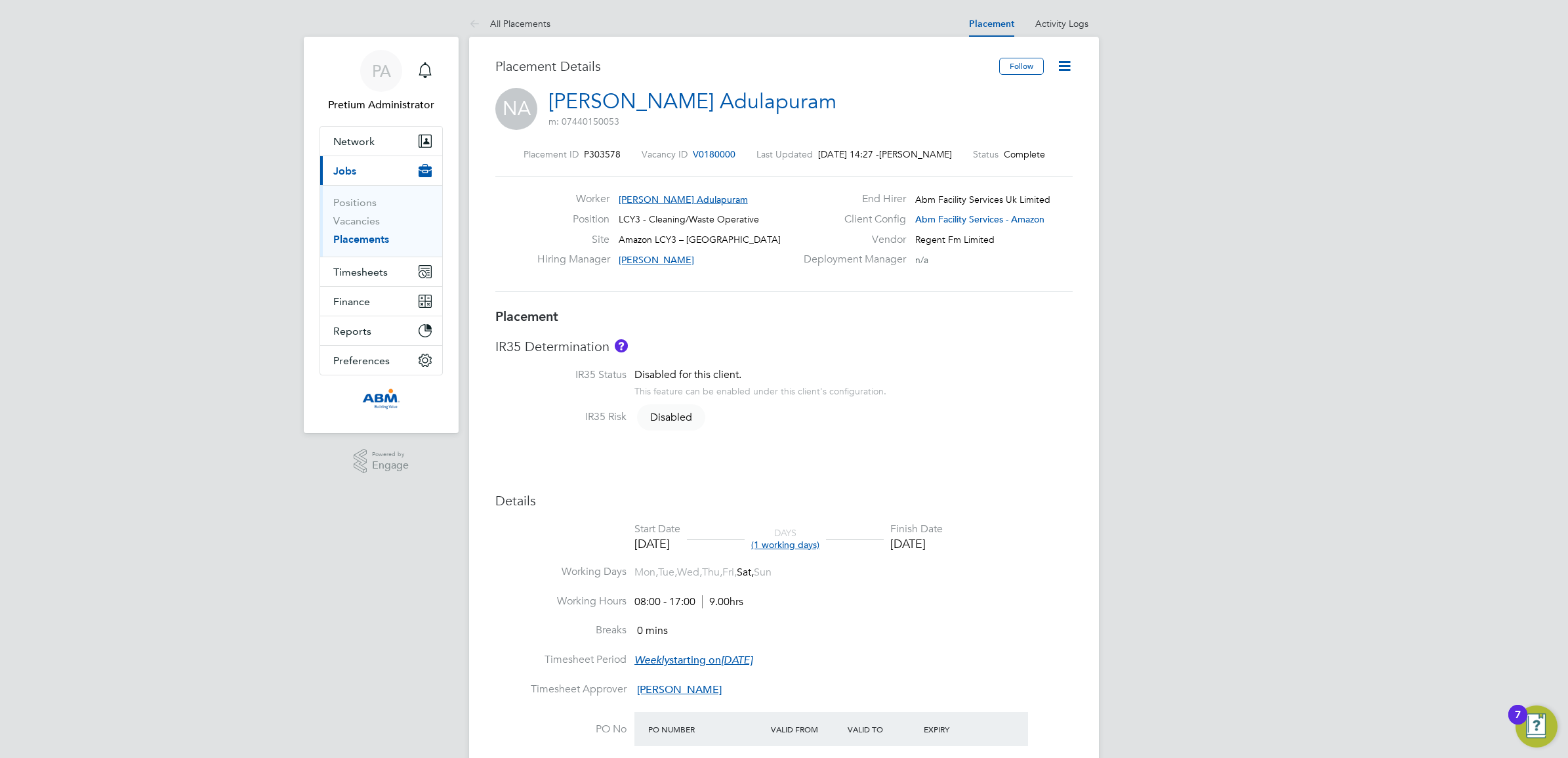
type input "[PERSON_NAME]"
type input "[DATE]"
type input "08:00"
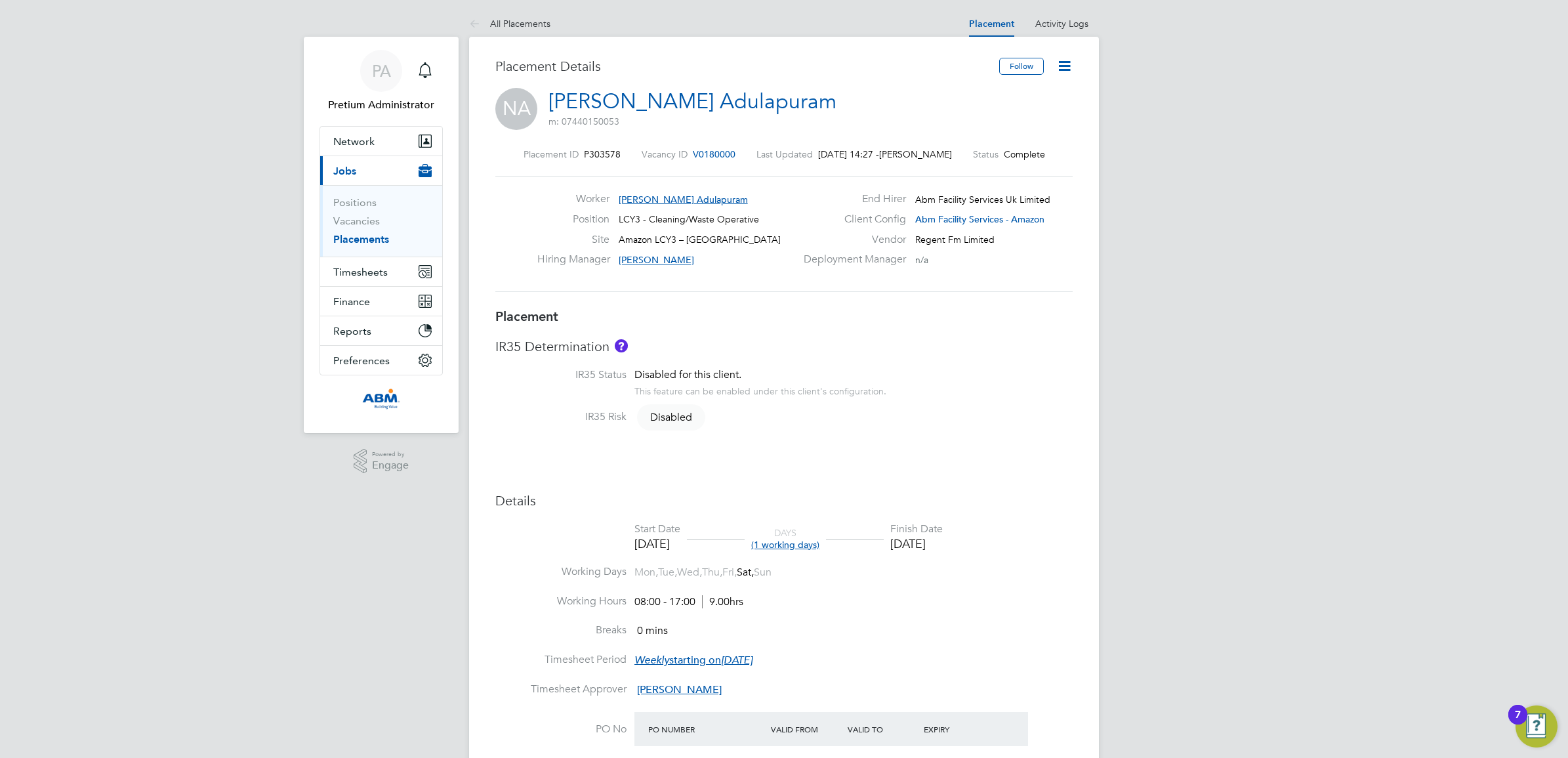
type input "17:00"
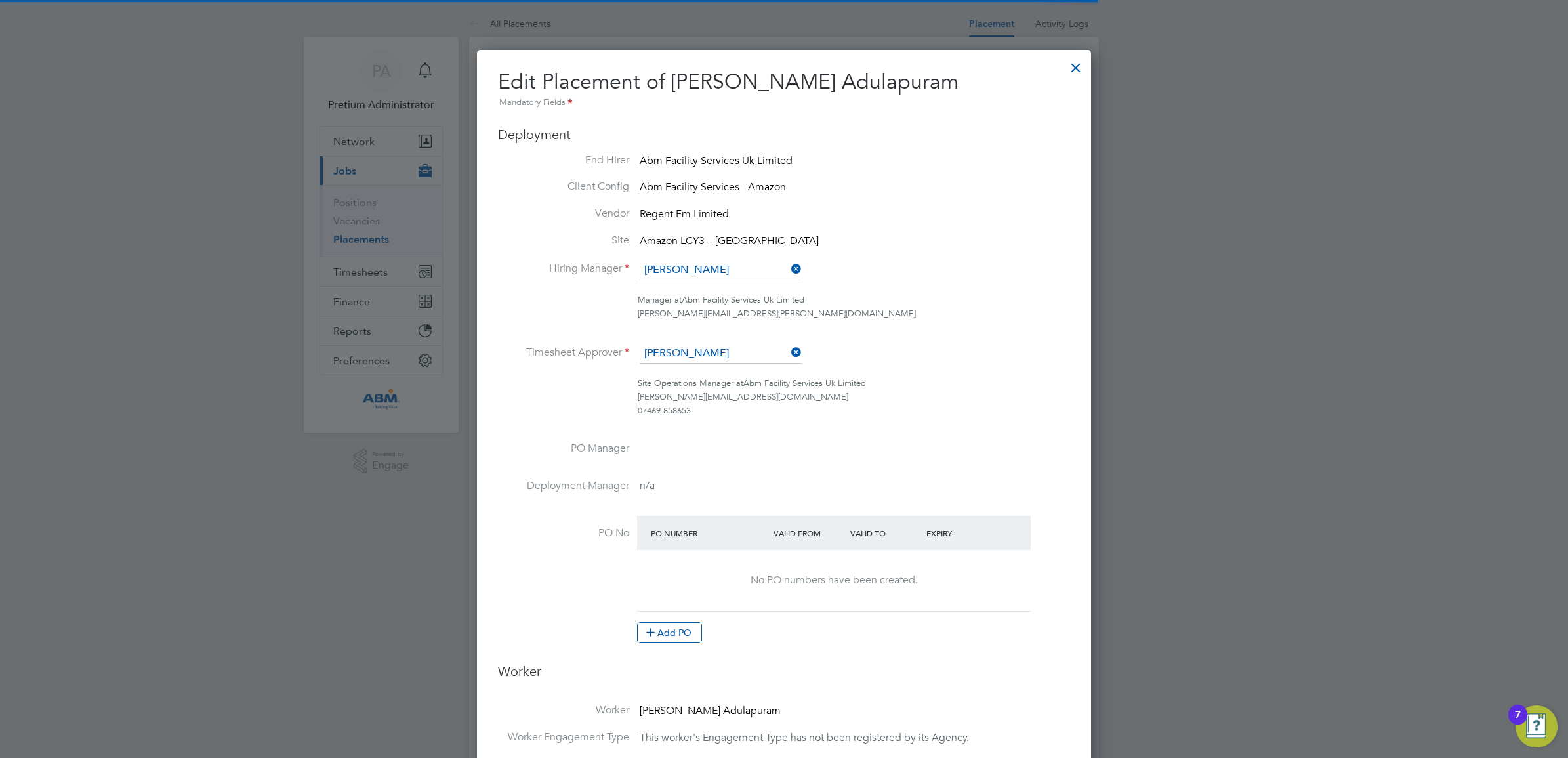
scroll to position [6, 6]
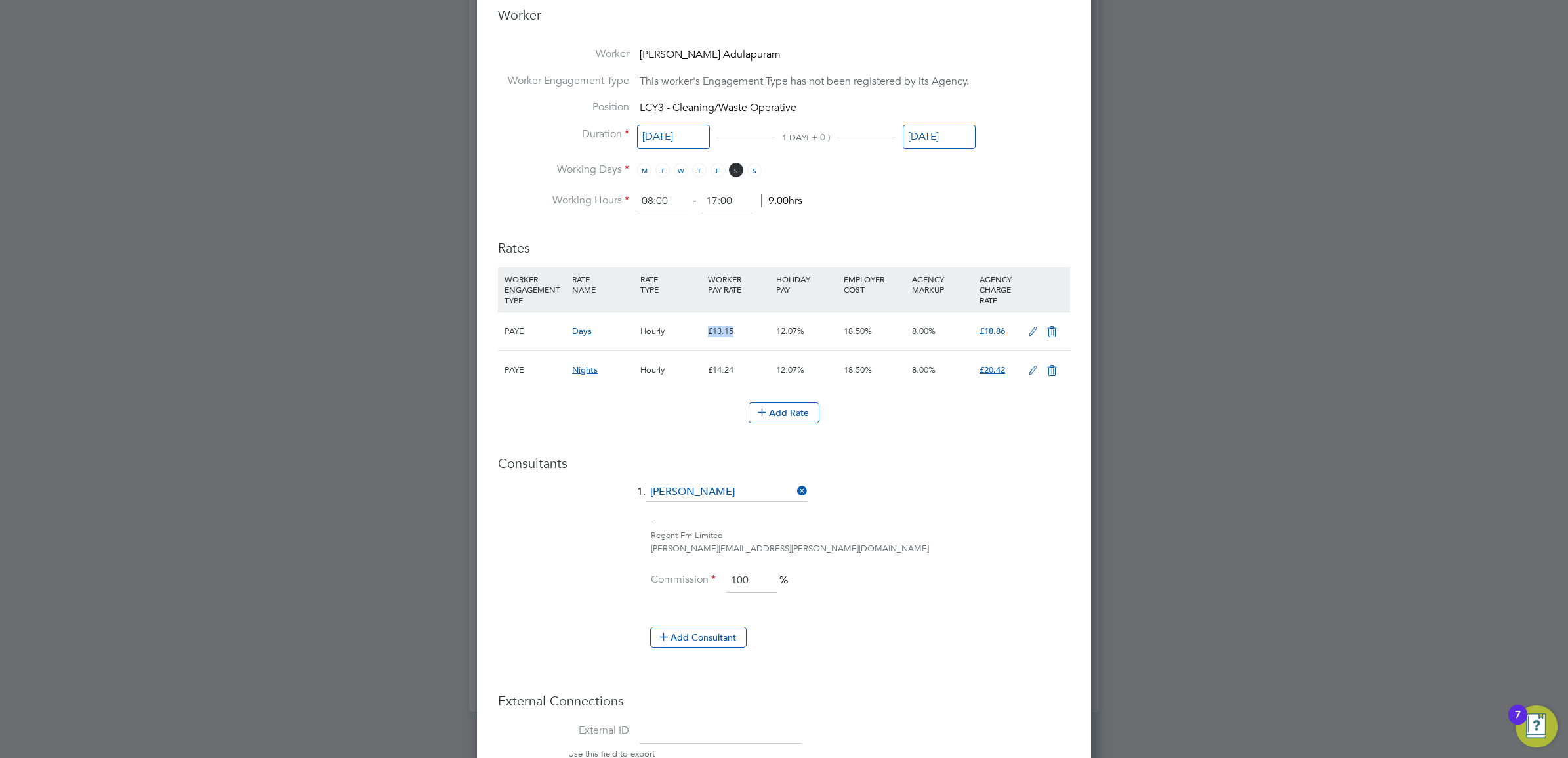
drag, startPoint x: 742, startPoint y: 330, endPoint x: 699, endPoint y: 329, distance: 43.0
click at [699, 329] on div "PAYE Days Hourly £13.15 12.07% 18.50% 8.00% £18.86" at bounding box center [783, 331] width 572 height 39
click at [1034, 330] on icon at bounding box center [1033, 332] width 17 height 10
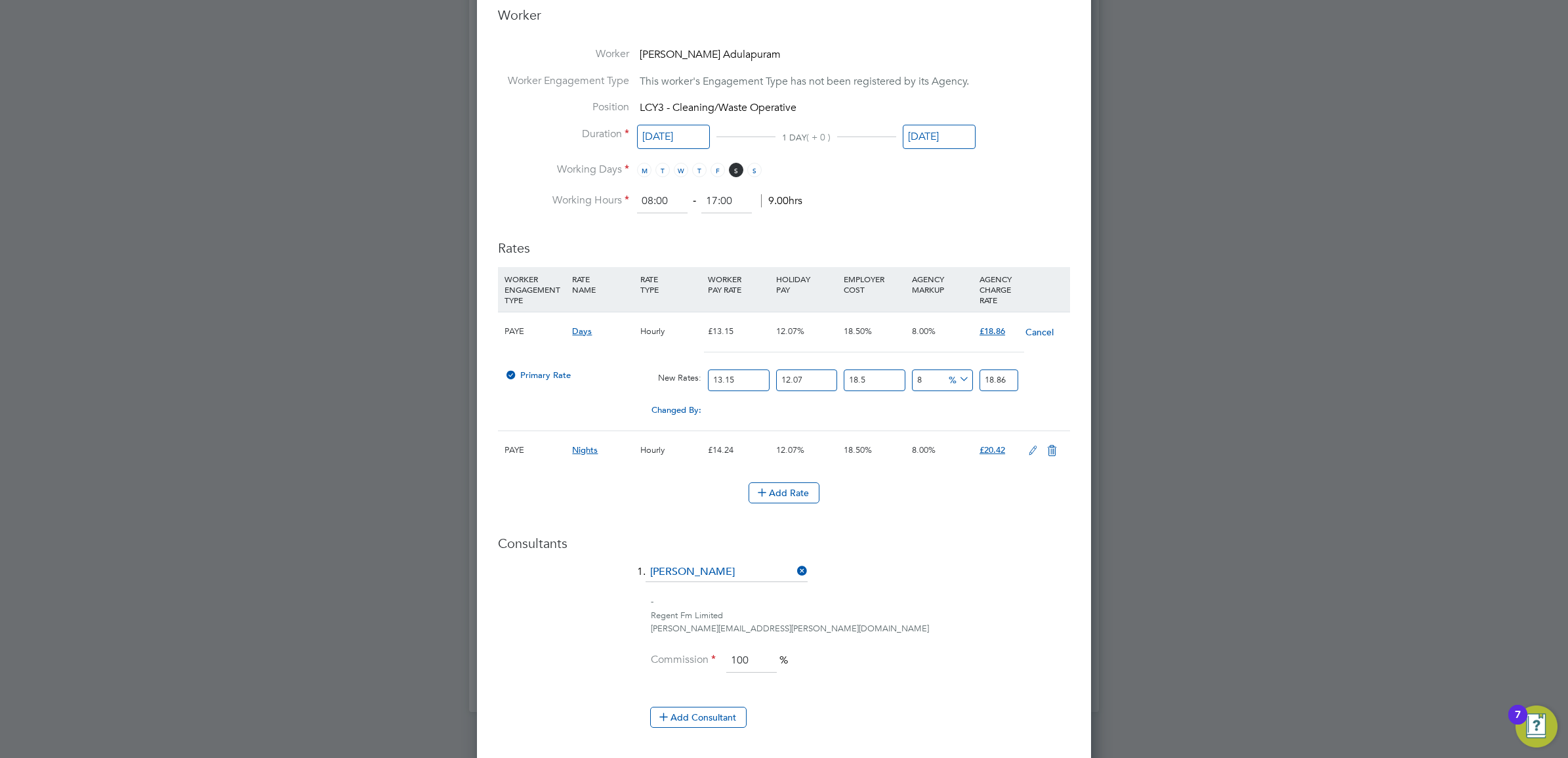
drag, startPoint x: 712, startPoint y: 380, endPoint x: 558, endPoint y: 371, distance: 154.3
click at [568, 371] on div "Primary Rate New Rates: 13.15 12.07 n/a 18.5 n/a 8 0 % 18.86" at bounding box center [783, 380] width 572 height 35
type input "1"
type input "1.43427186"
type input "12"
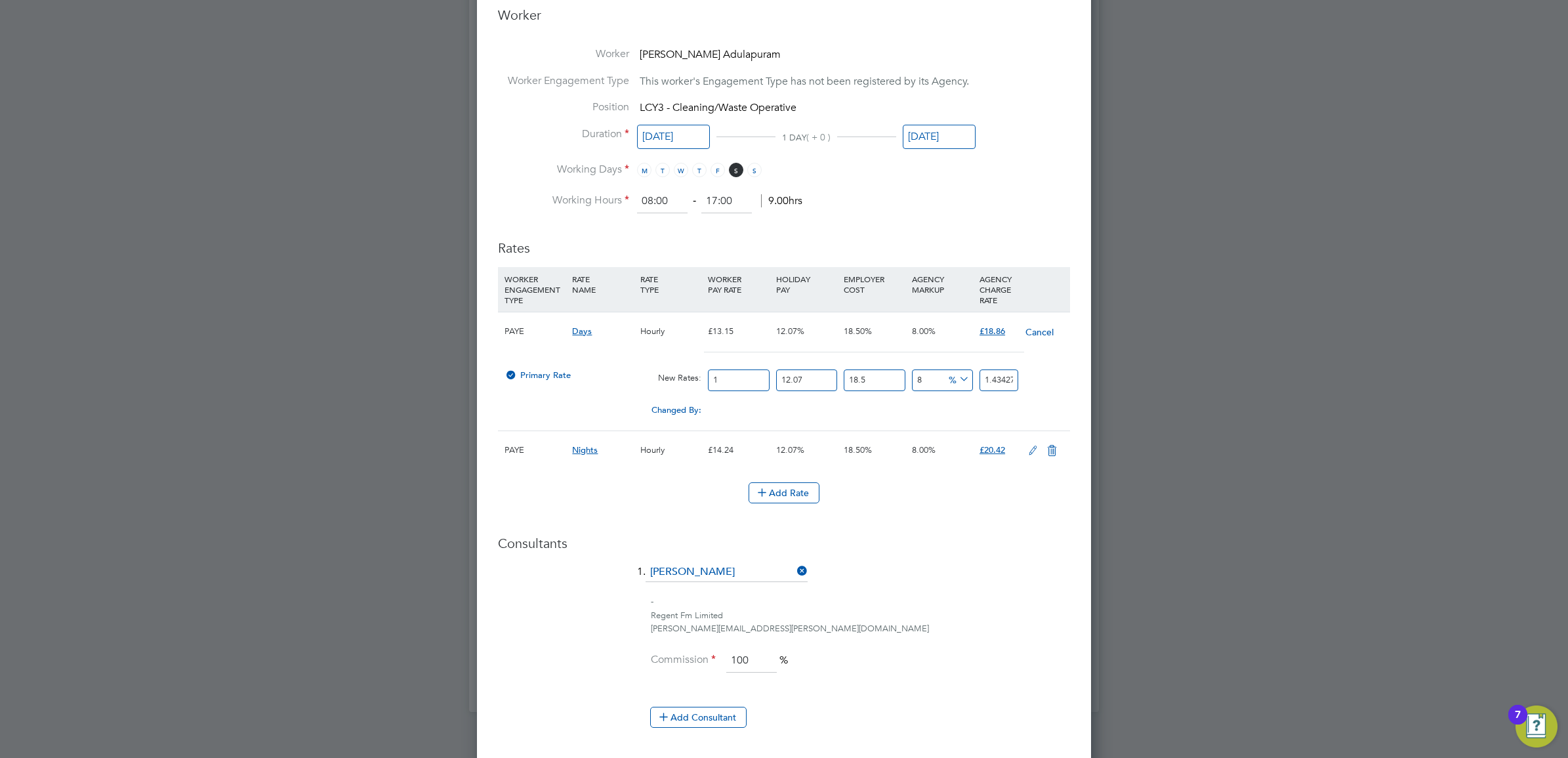
type input "17.21126232"
type input "12.2"
type input "17.498116692"
type input "12.21"
type input "17.5124594106"
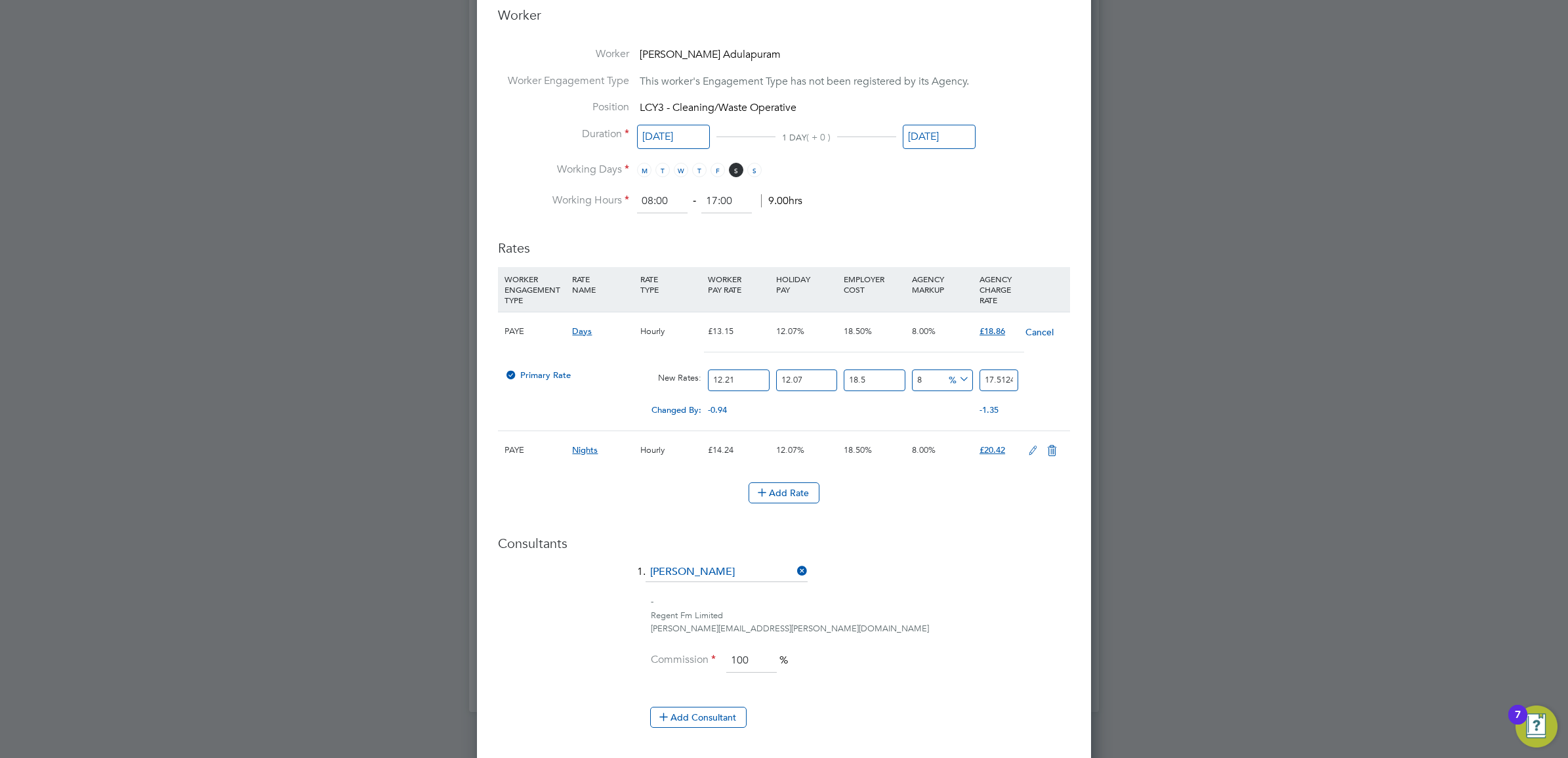
type input "12.21"
click at [999, 614] on div "Regent Fm Limited" at bounding box center [860, 616] width 419 height 14
drag, startPoint x: 983, startPoint y: 381, endPoint x: 946, endPoint y: 387, distance: 37.5
click at [946, 387] on div "Primary Rate New Rates: 12.21 12.07 n/a 18.5 n/a 8 1.2972192156 % 17.5124594106" at bounding box center [783, 380] width 572 height 35
click at [1022, 585] on li "1. [PERSON_NAME]" at bounding box center [783, 579] width 572 height 33
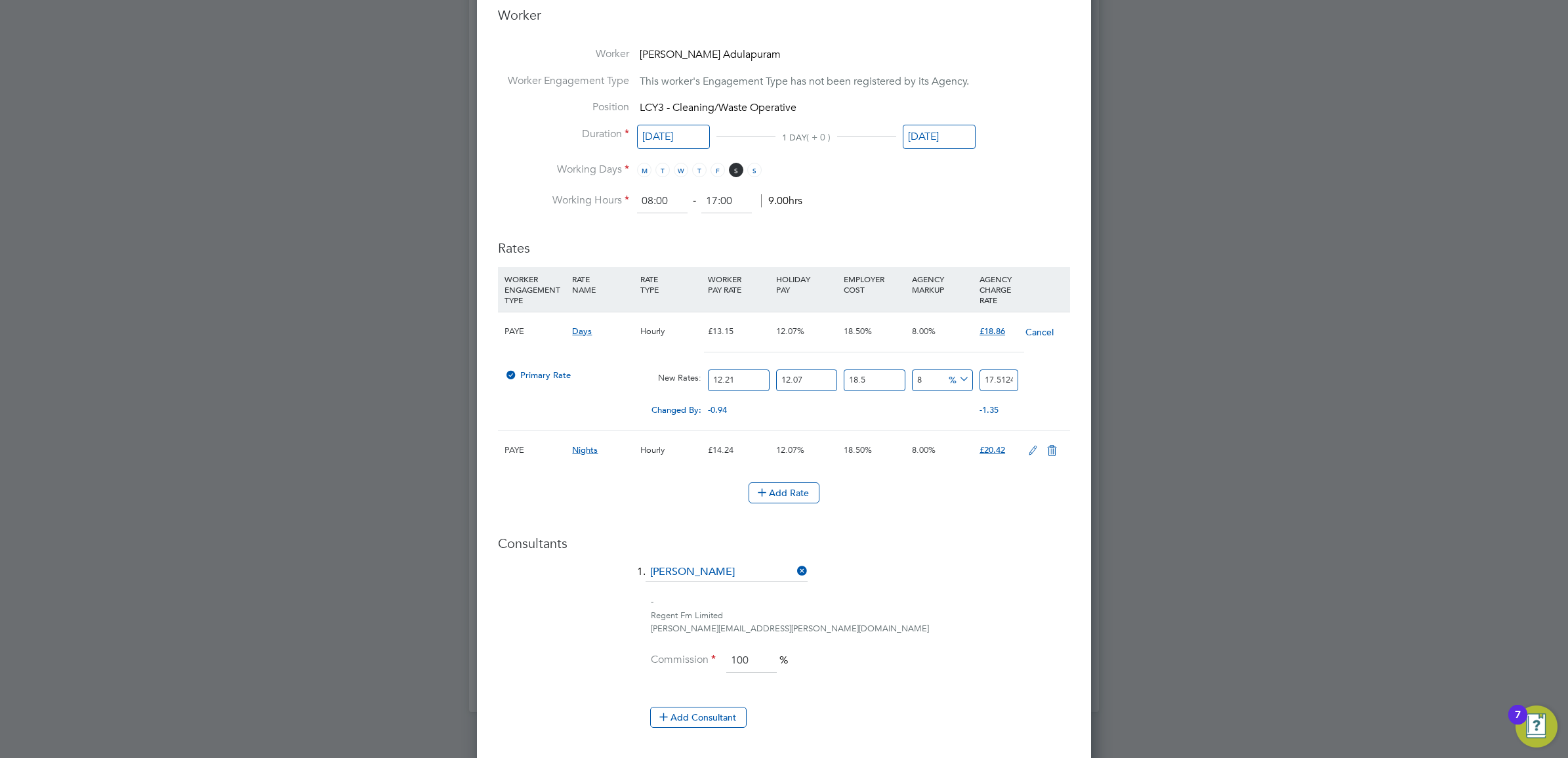
drag, startPoint x: 985, startPoint y: 379, endPoint x: 927, endPoint y: 372, distance: 58.4
click at [927, 372] on div "Primary Rate New Rates: 12.21 12.07 n/a 18.5 n/a 8 1.2972192156 % 17.5124594106" at bounding box center [783, 380] width 572 height 35
click at [1028, 547] on h3 "Consultants" at bounding box center [783, 543] width 572 height 17
click at [960, 602] on div "-" at bounding box center [860, 602] width 419 height 14
drag, startPoint x: 982, startPoint y: 382, endPoint x: 1117, endPoint y: 376, distance: 135.1
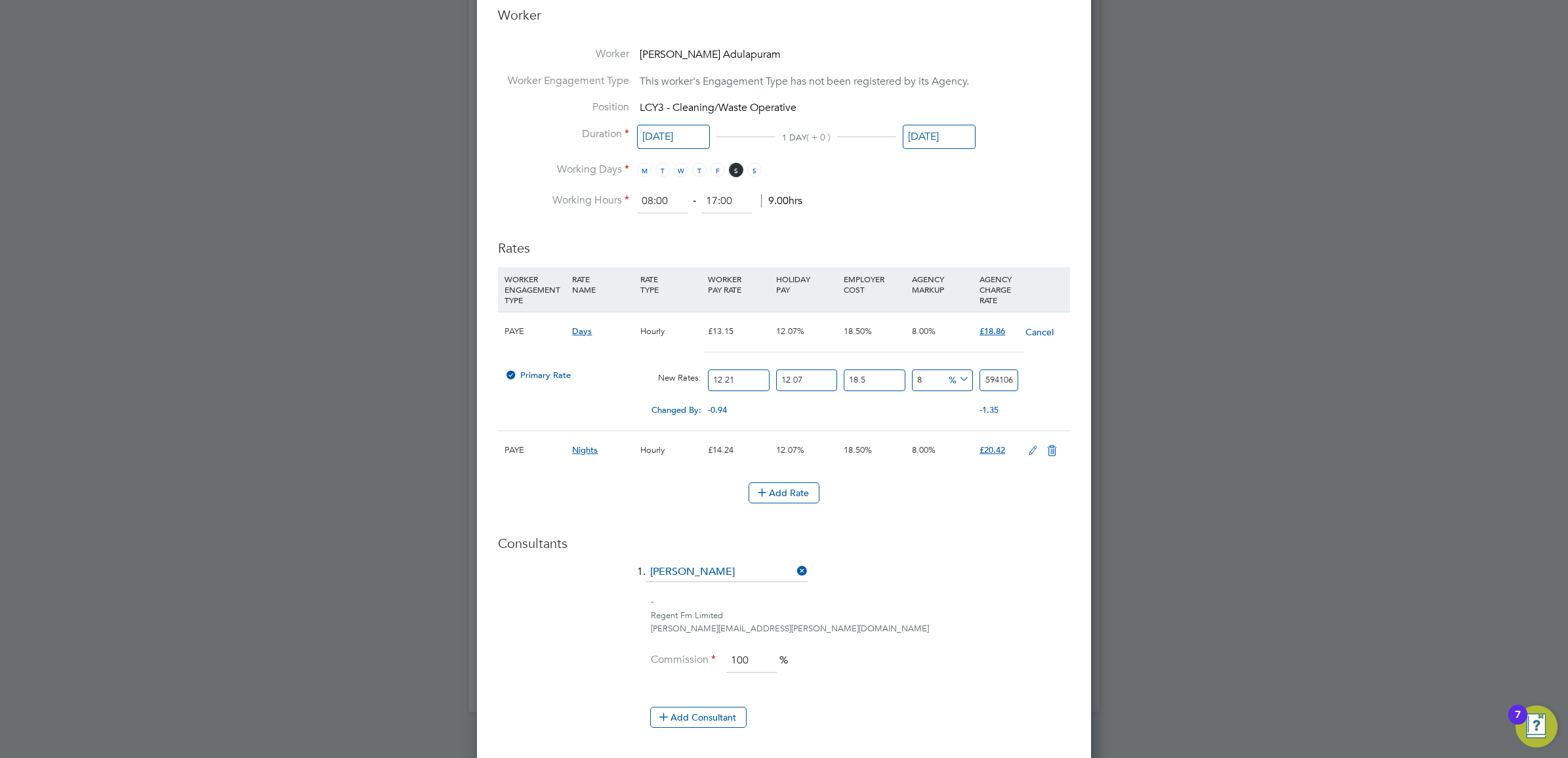
click at [1099, 386] on div "All Placements Placement Activity Logs Placement Activity Logs All Placements P…" at bounding box center [784, 33] width 630 height 1358
type input "-93.8329621518135"
type input "1"
type input "11.006681267356953"
type input "18"
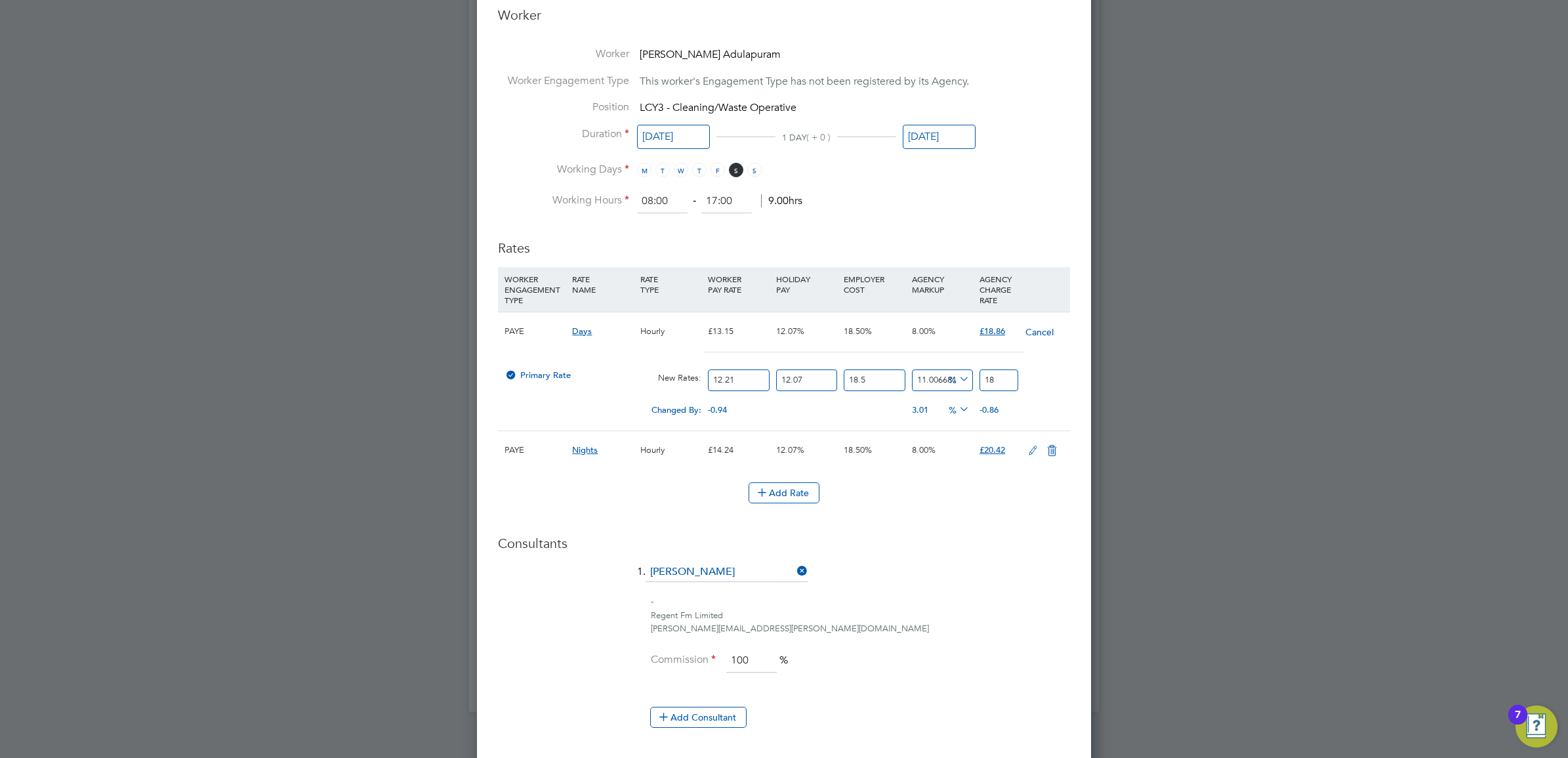
type input "15.94031154590615"
type input "18.8"
type input "16.31033381679734"
type input "18.86"
click at [989, 552] on h3 "Consultants" at bounding box center [783, 543] width 572 height 17
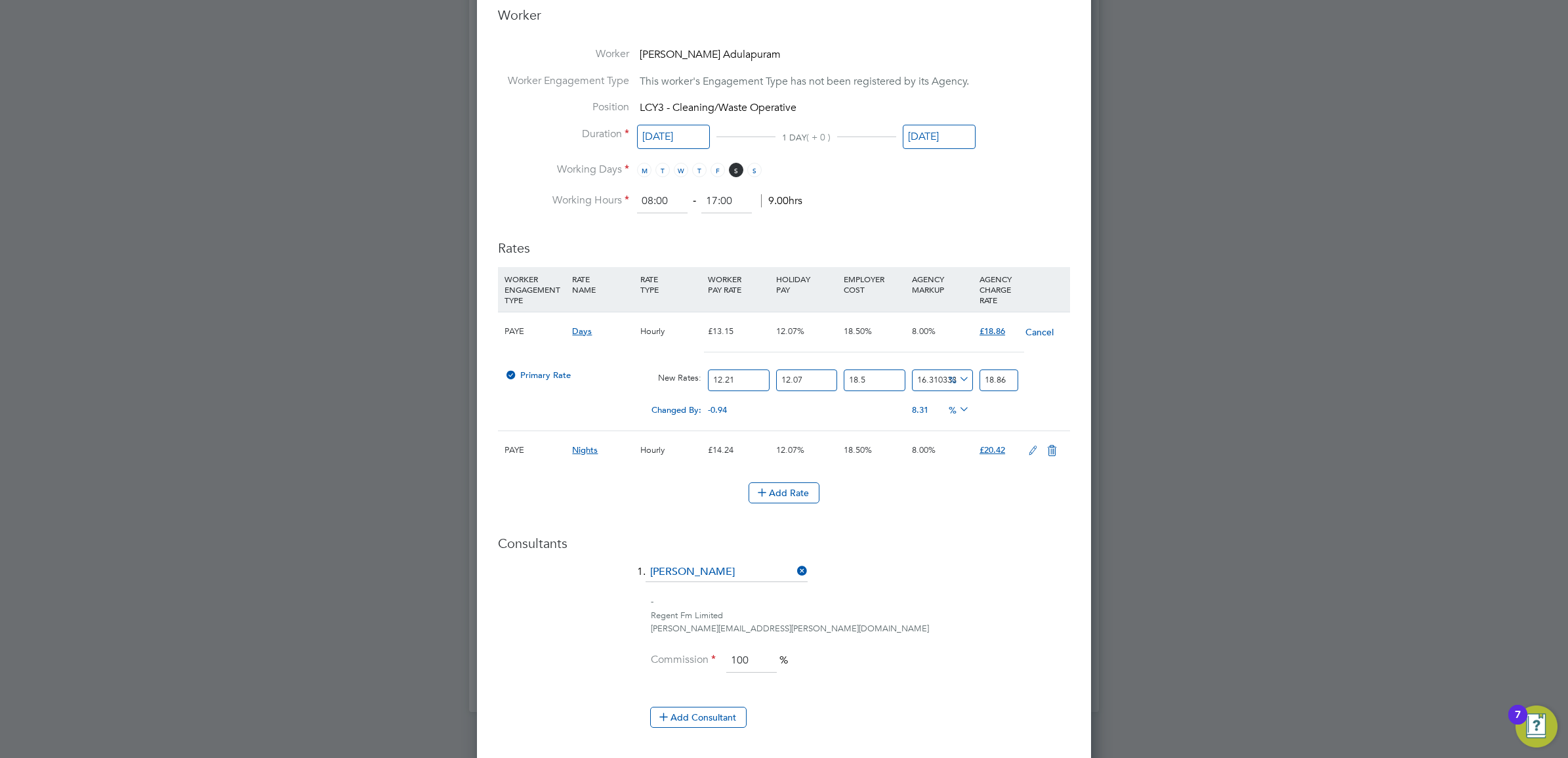
drag, startPoint x: 913, startPoint y: 385, endPoint x: 926, endPoint y: 385, distance: 13.0
click at [926, 385] on input "16.31033381679734" at bounding box center [942, 380] width 61 height 22
click at [917, 332] on span "8.00%" at bounding box center [924, 331] width 24 height 11
click at [1011, 380] on input "18.86" at bounding box center [999, 380] width 39 height 22
click at [1013, 414] on div "Changed By: -0.94 0.00 0.00 8.31 1.24834773 % 0.00" at bounding box center [783, 414] width 572 height 33
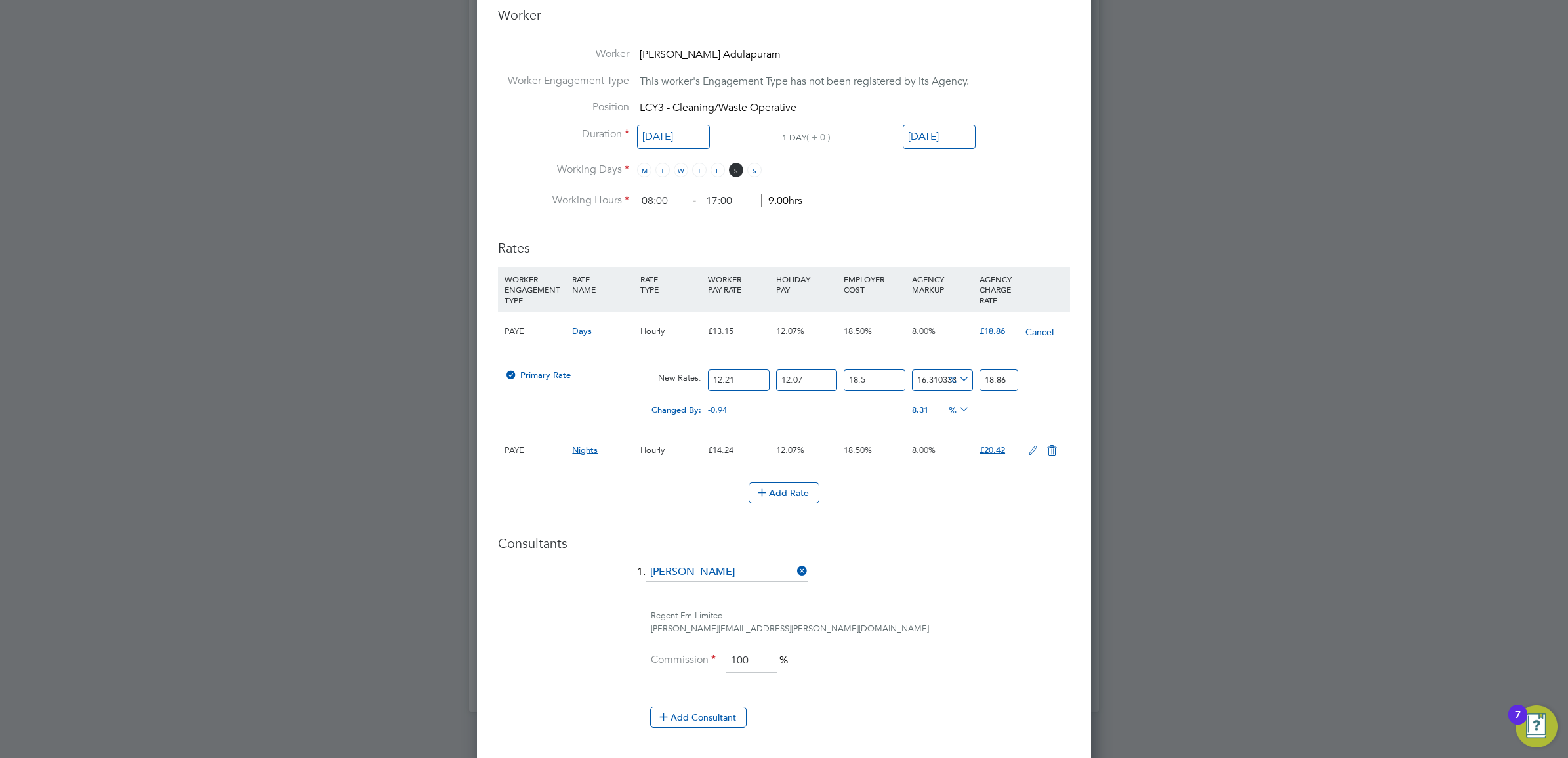
click at [1001, 499] on div "Add Rate" at bounding box center [783, 493] width 572 height 21
drag, startPoint x: 912, startPoint y: 382, endPoint x: 1076, endPoint y: 385, distance: 164.0
click at [1071, 385] on div "Edit Placement of Nirbhay Adulapuram Mandatory Fields Deployment End Hirer Abm …" at bounding box center [784, 184] width 614 height 1581
type input "8"
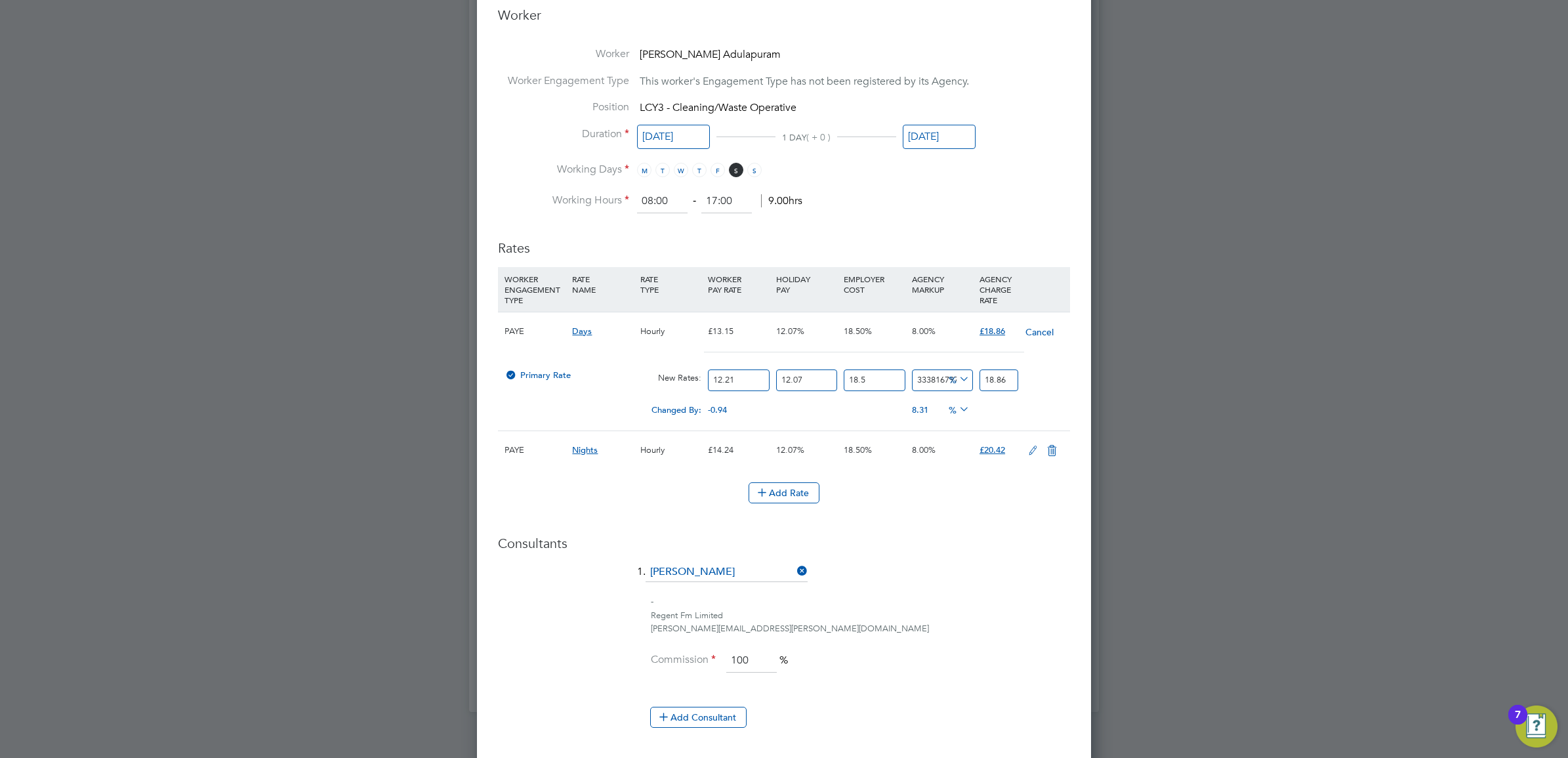
type input "17.5124594106"
type input "8"
click at [1018, 515] on li "Add Rate" at bounding box center [783, 499] width 572 height 34
drag, startPoint x: 947, startPoint y: 498, endPoint x: 771, endPoint y: 447, distance: 183.2
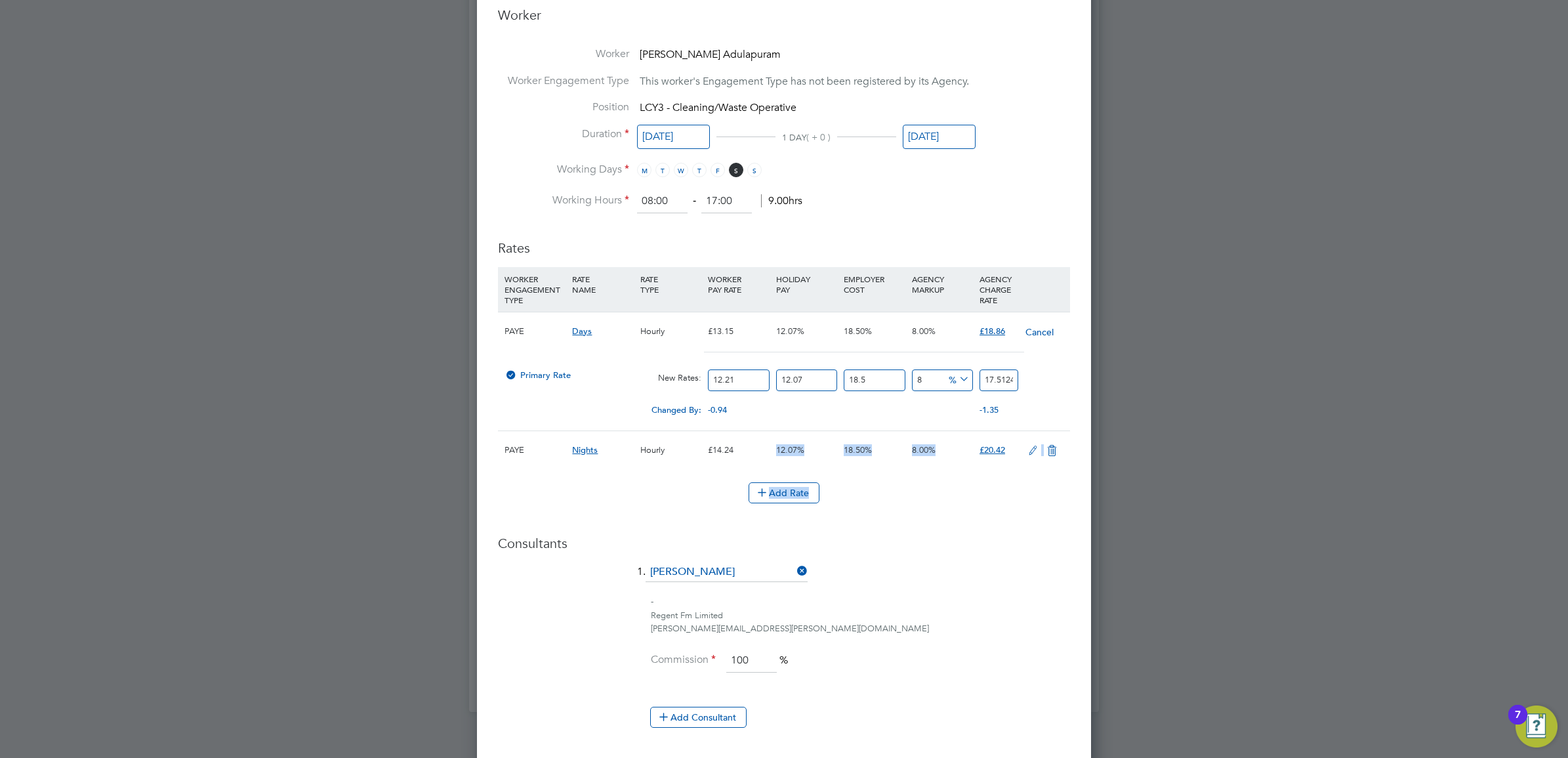
click at [771, 447] on ul "WORKER ENGAGEMENT TYPE RATE NAME RATE TYPE WORKER PAY RATE HOLIDAY PAY EMPLOYER…" at bounding box center [783, 392] width 572 height 250
drag, startPoint x: 771, startPoint y: 447, endPoint x: 933, endPoint y: 544, distance: 188.8
click at [933, 544] on h3 "Consultants" at bounding box center [783, 543] width 572 height 17
drag, startPoint x: 894, startPoint y: 384, endPoint x: 807, endPoint y: 385, distance: 87.0
click at [807, 385] on div "Primary Rate New Rates: 12.21 12.07 n/a 18.5 n/a 8 1.2972192156 % 17.5124594106" at bounding box center [783, 380] width 572 height 35
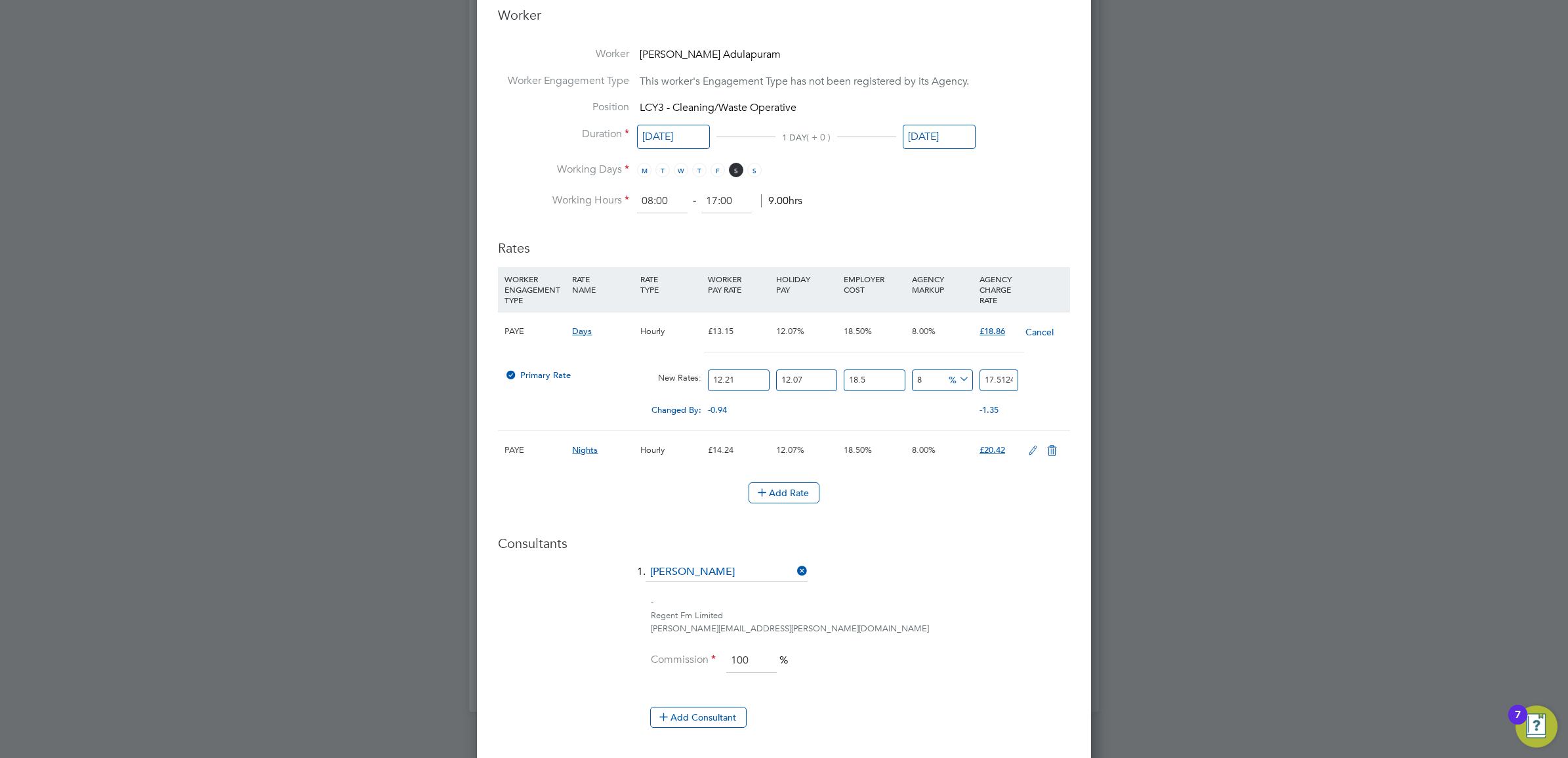
drag, startPoint x: 820, startPoint y: 379, endPoint x: 772, endPoint y: 379, distance: 48.0
click at [773, 379] on div "12.07 n/a" at bounding box center [806, 380] width 67 height 35
drag, startPoint x: 874, startPoint y: 382, endPoint x: 792, endPoint y: 382, distance: 82.0
click at [792, 382] on div "Primary Rate New Rates: 12.21 12.07 n/a 18.5 n/a 8 1.2972192156 % 17.5124594106" at bounding box center [783, 380] width 572 height 35
drag, startPoint x: 813, startPoint y: 378, endPoint x: 753, endPoint y: 378, distance: 60.0
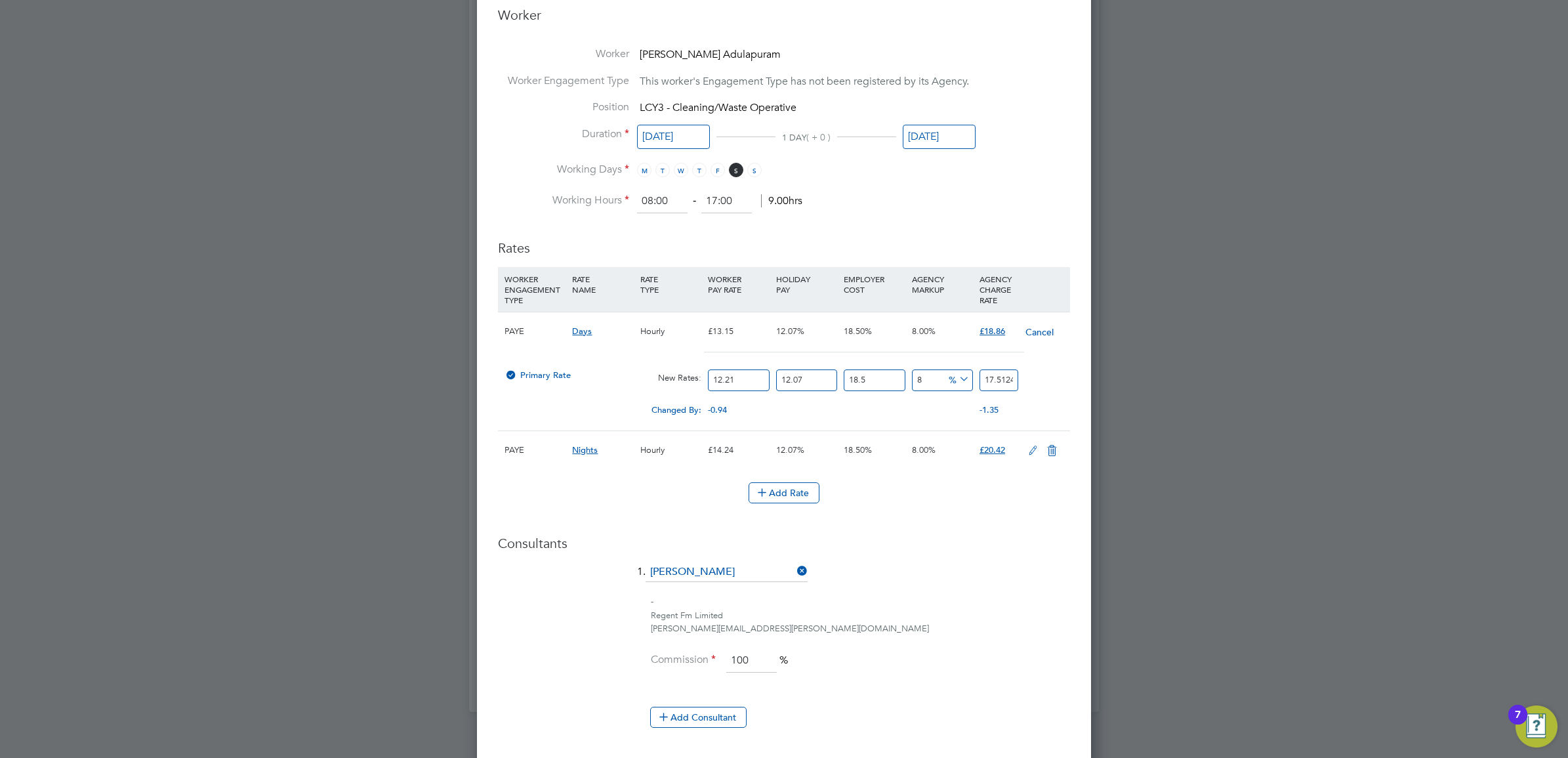
click at [753, 378] on div "Primary Rate New Rates: 12.21 12.07 n/a 18.5 n/a 8 1.2972192156 % 17.5124594106" at bounding box center [783, 380] width 572 height 35
click at [936, 497] on div "Add Rate" at bounding box center [783, 493] width 572 height 21
drag, startPoint x: 827, startPoint y: 381, endPoint x: 769, endPoint y: 384, distance: 58.1
click at [769, 384] on div "Primary Rate New Rates: 12.21 12.07 n/a 18.5 n/a 8 1.2972192156 % 17.5124594106" at bounding box center [783, 380] width 572 height 35
drag, startPoint x: 901, startPoint y: 379, endPoint x: 837, endPoint y: 381, distance: 64.0
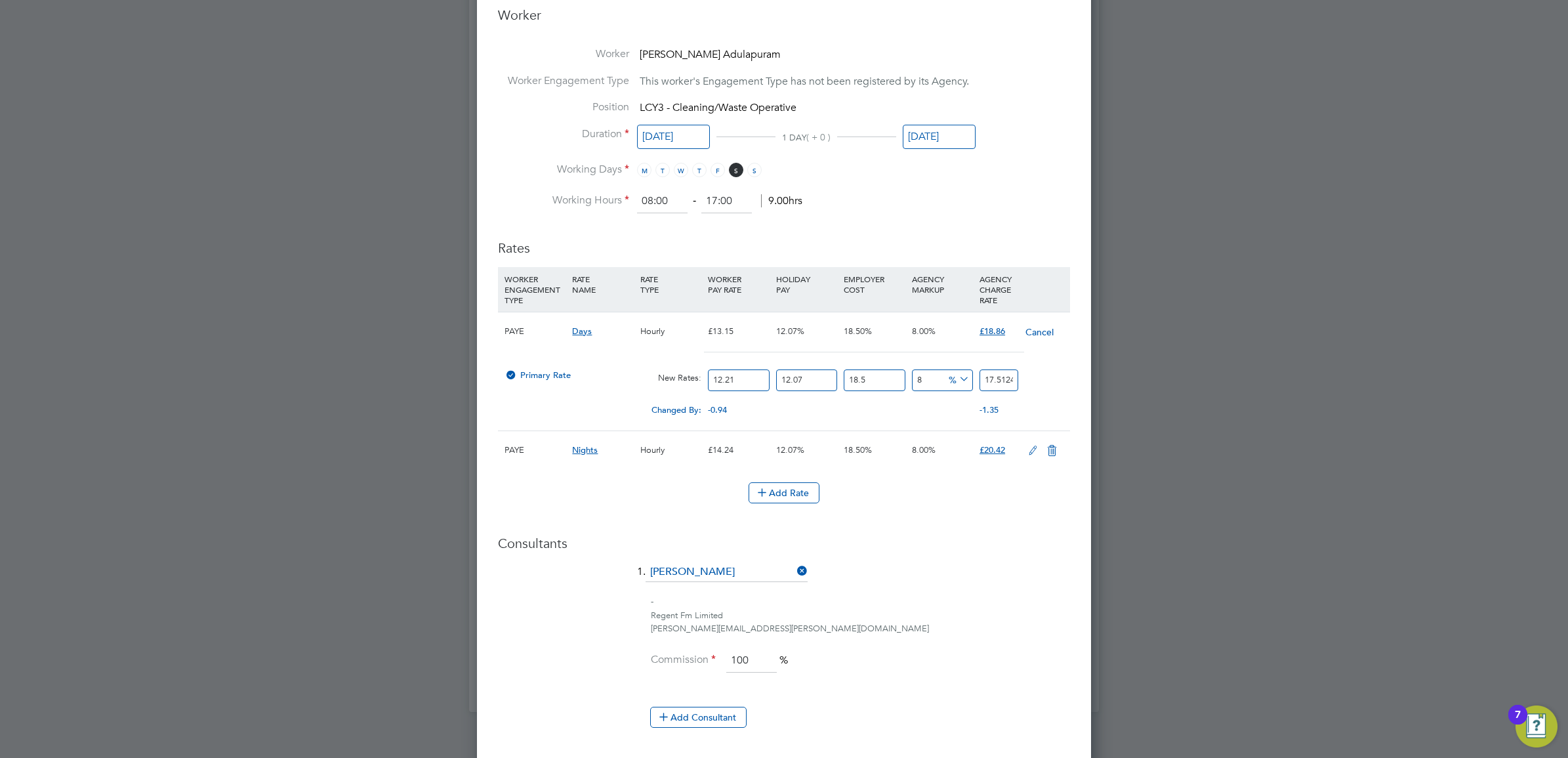
click at [837, 381] on div "Primary Rate New Rates: 12.21 12.07 n/a 18.5 n/a 8 1.2972192156 % 17.5124594106" at bounding box center [783, 380] width 572 height 35
click at [982, 380] on input "17.5124594106" at bounding box center [999, 380] width 39 height 22
drag, startPoint x: 872, startPoint y: 379, endPoint x: 798, endPoint y: 380, distance: 74.0
click at [798, 380] on div "Primary Rate New Rates: 12.21 12.07 n/a 18.5 n/a 8 1.2972192156 % 17.5124594106" at bounding box center [783, 380] width 572 height 35
click at [942, 510] on li "Add Rate" at bounding box center [783, 499] width 572 height 34
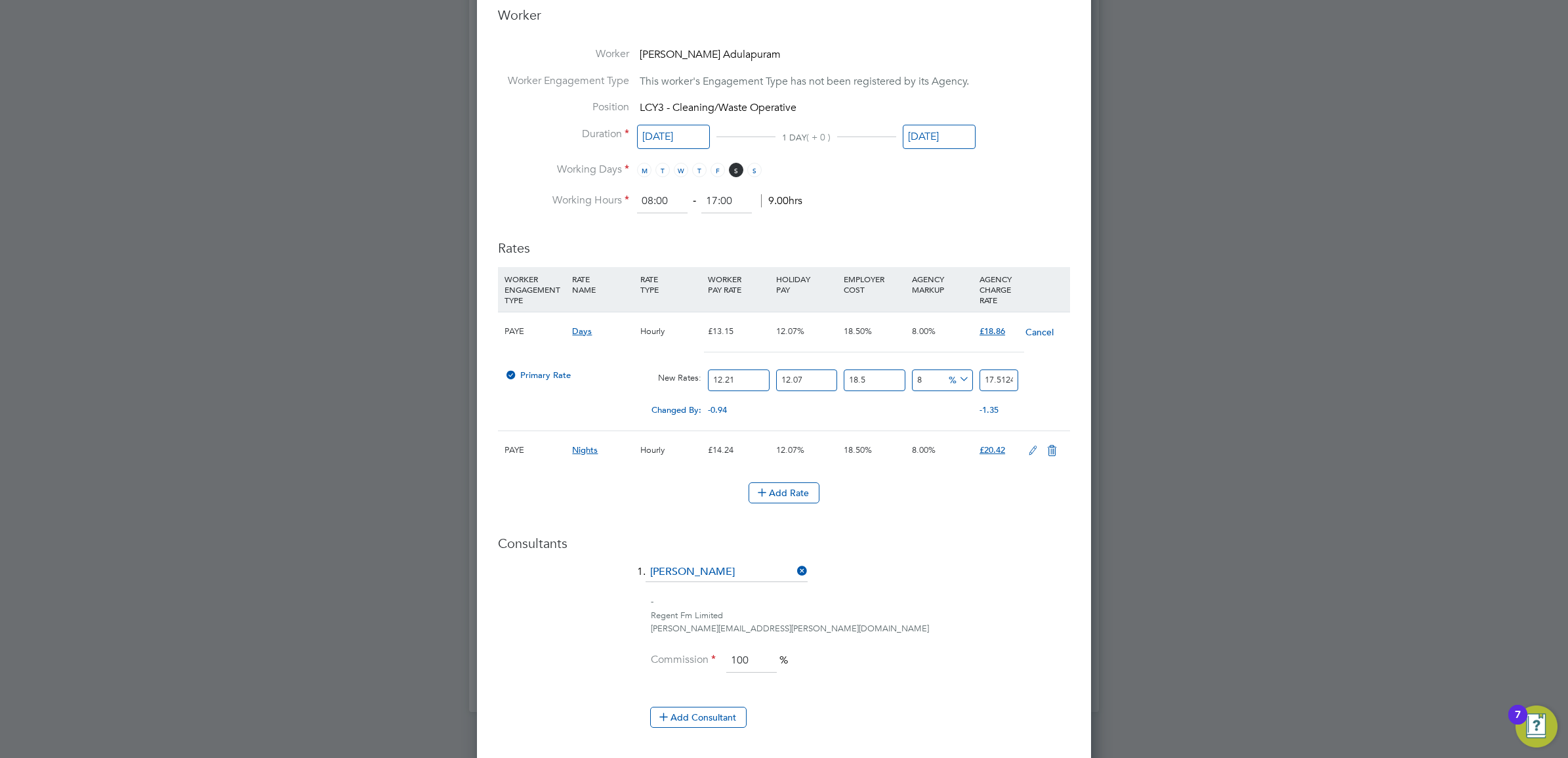
click at [975, 563] on li "1. Harry Barfoot" at bounding box center [783, 579] width 572 height 33
drag, startPoint x: 739, startPoint y: 380, endPoint x: 580, endPoint y: 380, distance: 159.0
click at [580, 380] on div "Primary Rate New Rates: 12.21 12.07 n/a 18.5 n/a 8 1.2972192156 % 17.5124594106" at bounding box center [783, 380] width 572 height 35
type input "1"
type input "1.43427186"
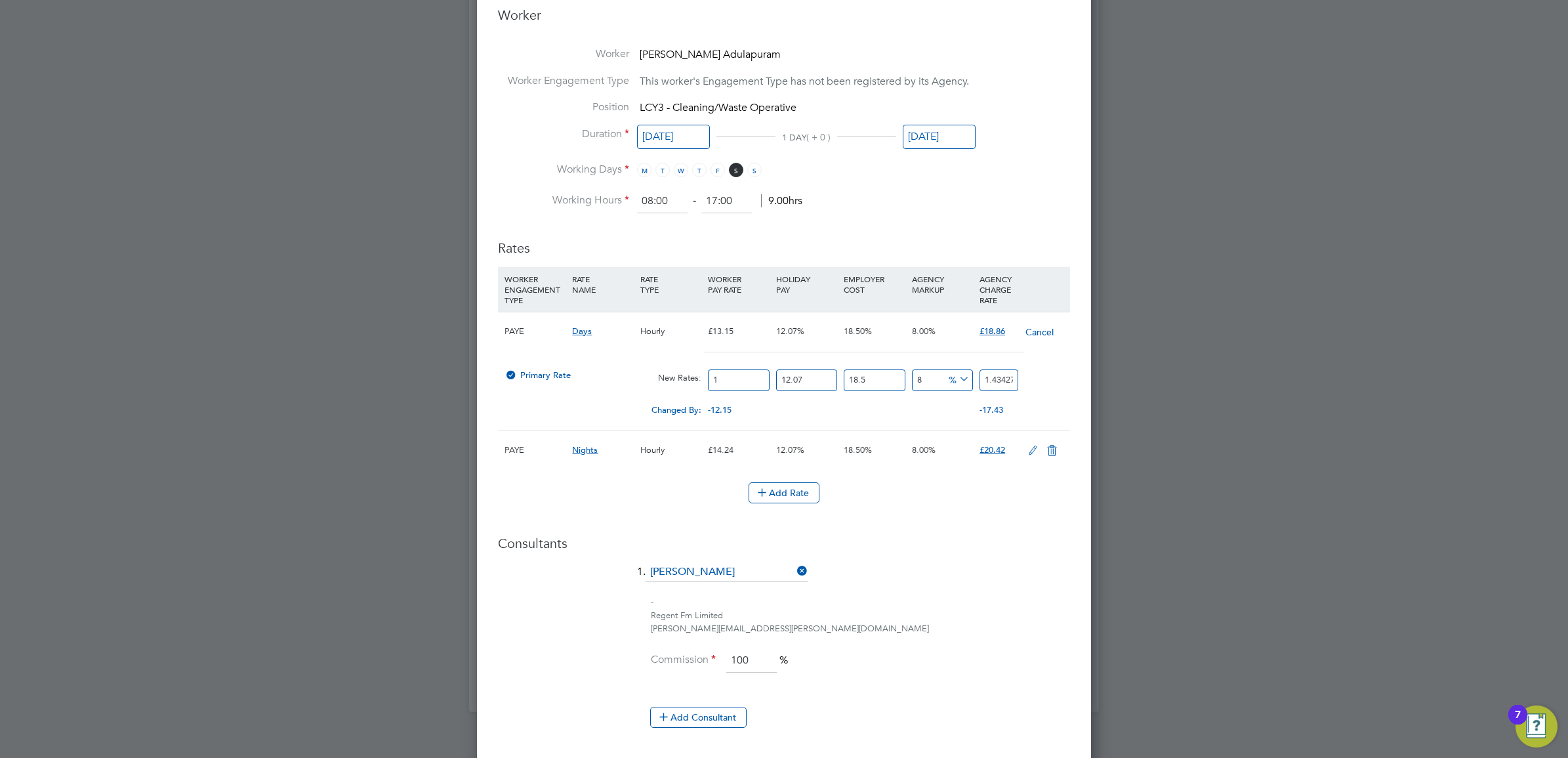
type input "13"
type input "18.64553418"
type input "13.1"
type input "18.788961366"
type input "13.15"
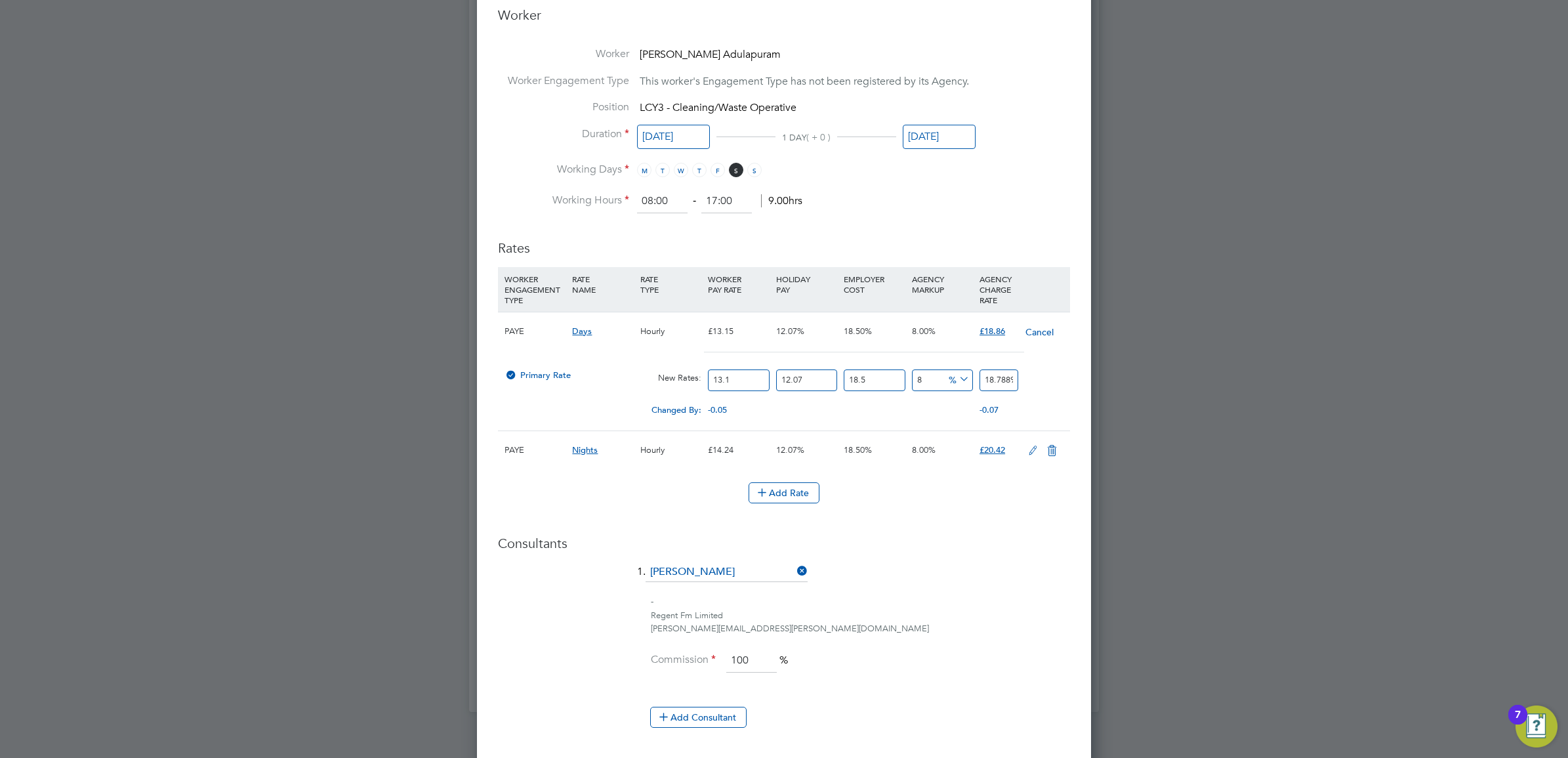
type input "18.860674959"
type input "13.15"
click at [992, 524] on li "Rates WORKER ENGAGEMENT TYPE RATE NAME RATE TYPE WORKER PAY RATE HOLIDAY PAY EM…" at bounding box center [783, 378] width 572 height 303
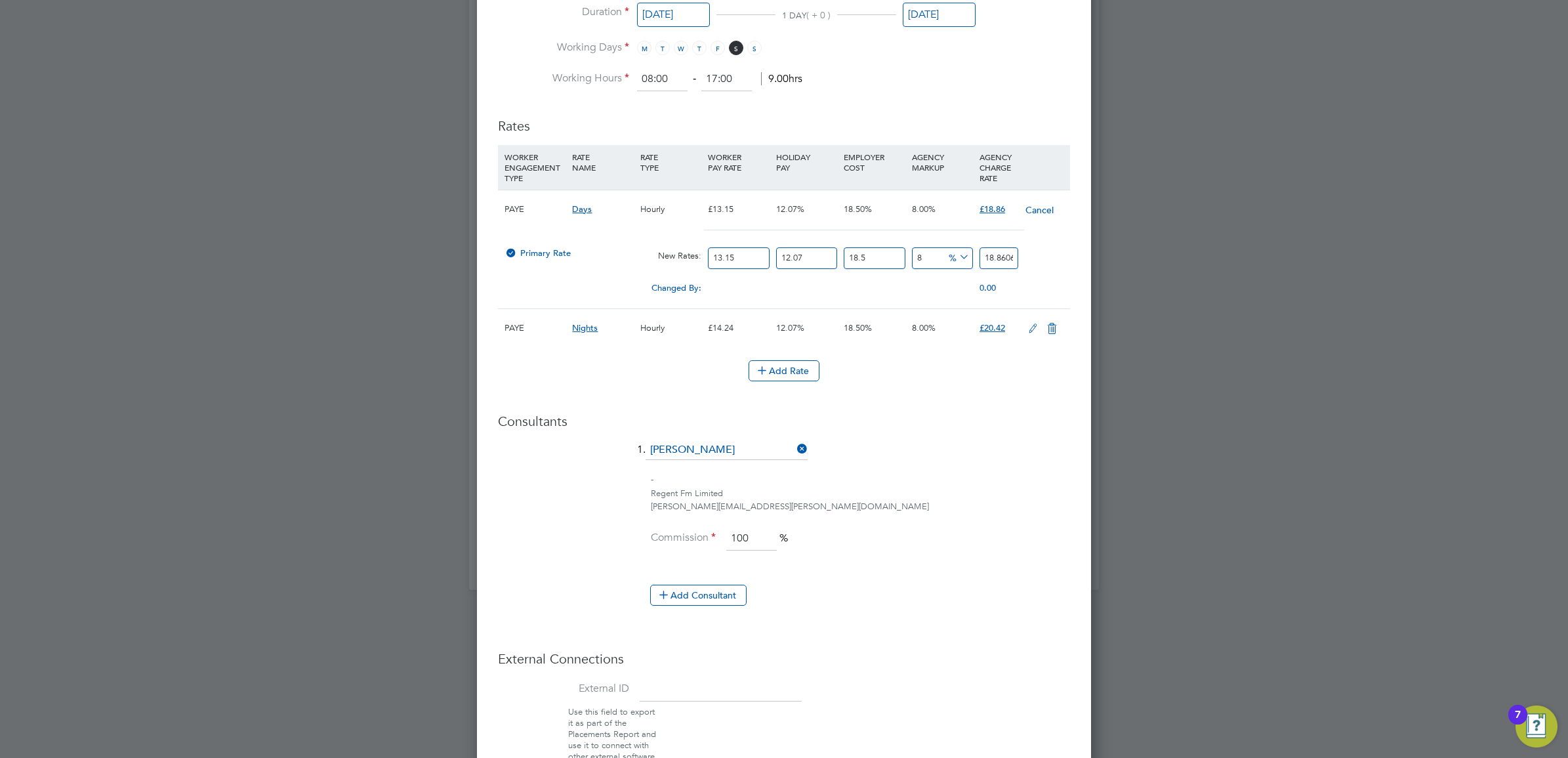
scroll to position [875, 0]
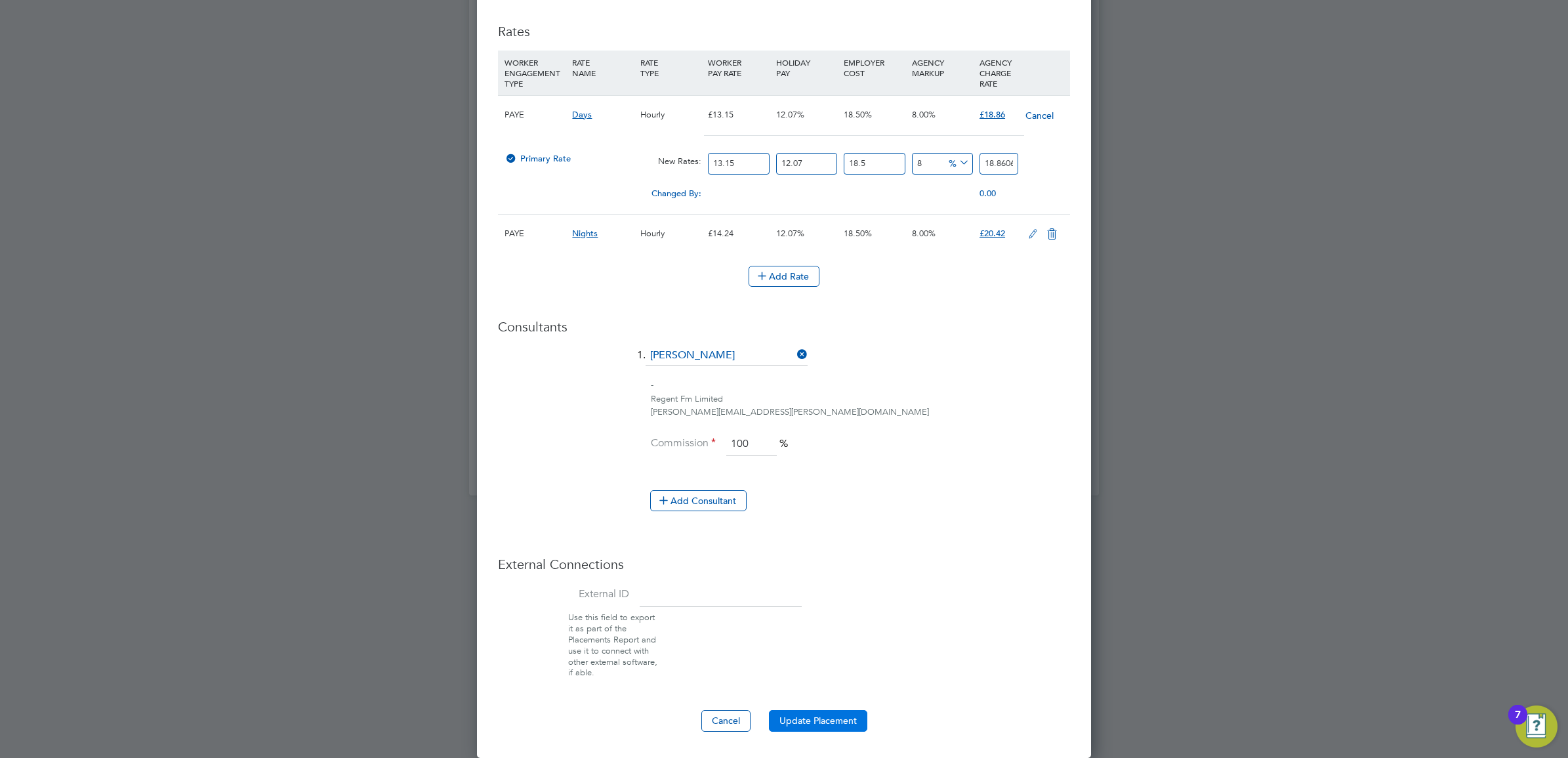
click at [838, 722] on button "Update Placement" at bounding box center [818, 720] width 99 height 21
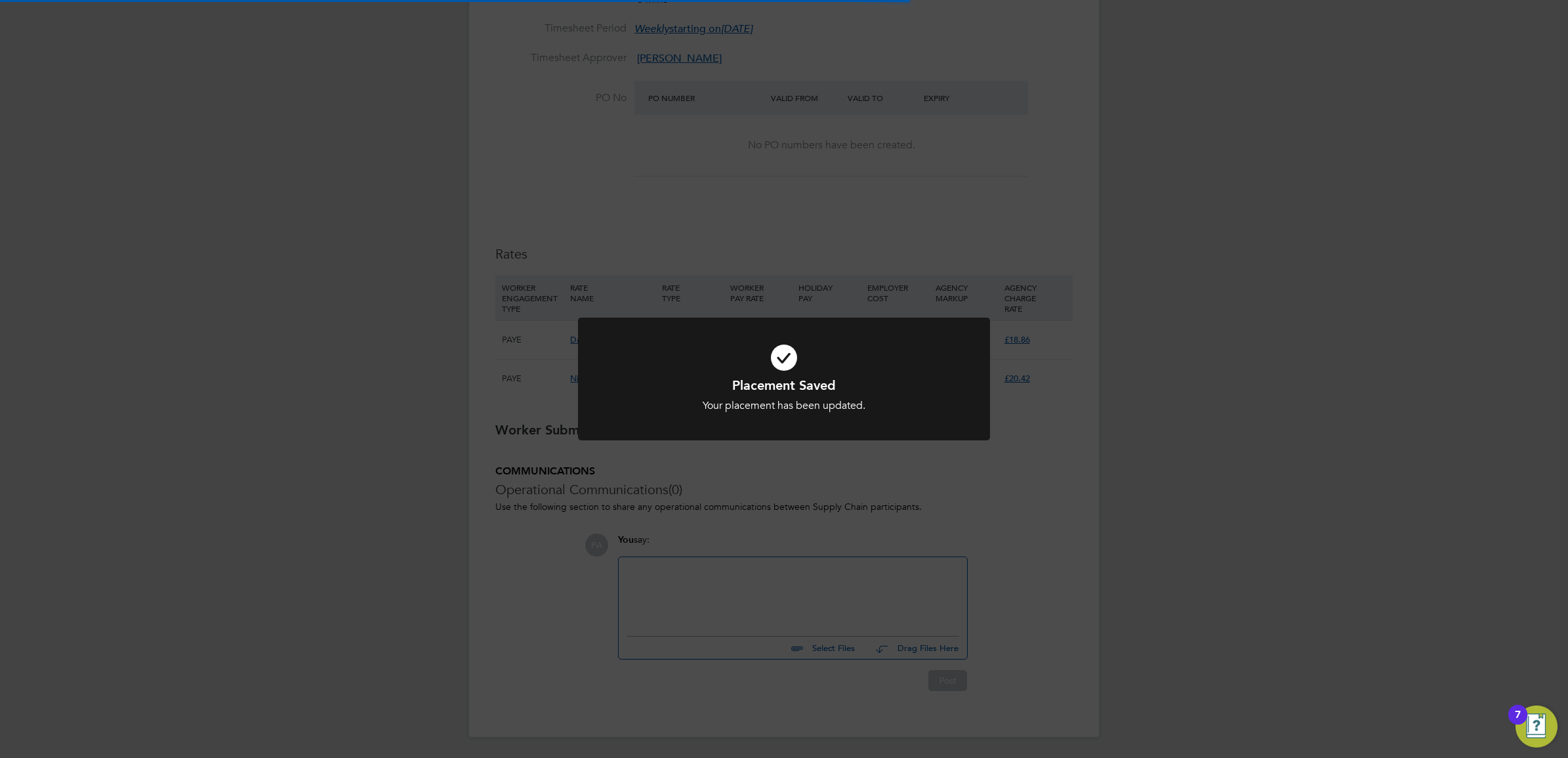
click at [926, 142] on div "Placement Saved Your placement has been updated. Cancel Okay" at bounding box center [784, 379] width 1568 height 758
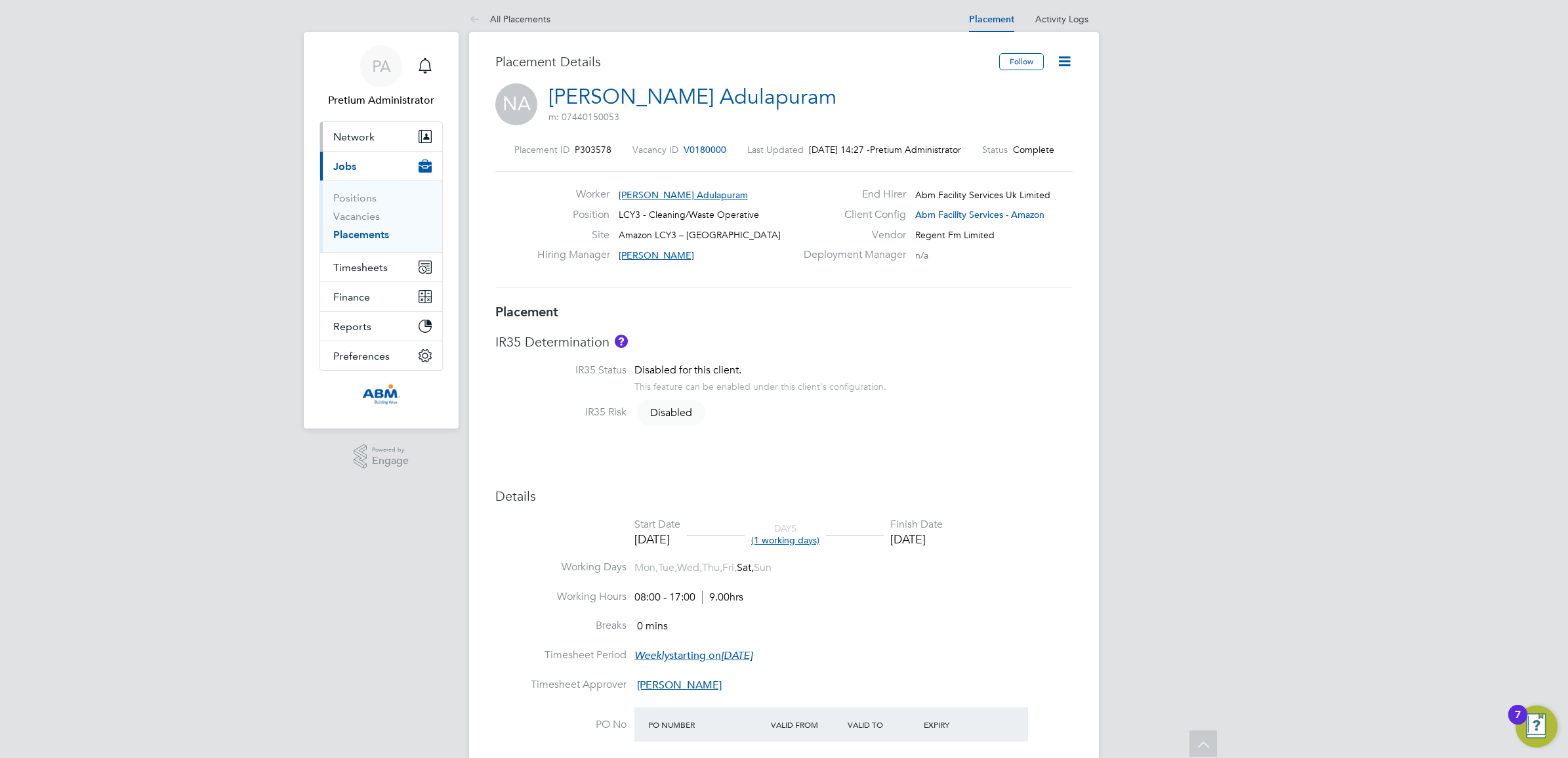
scroll to position [0, 0]
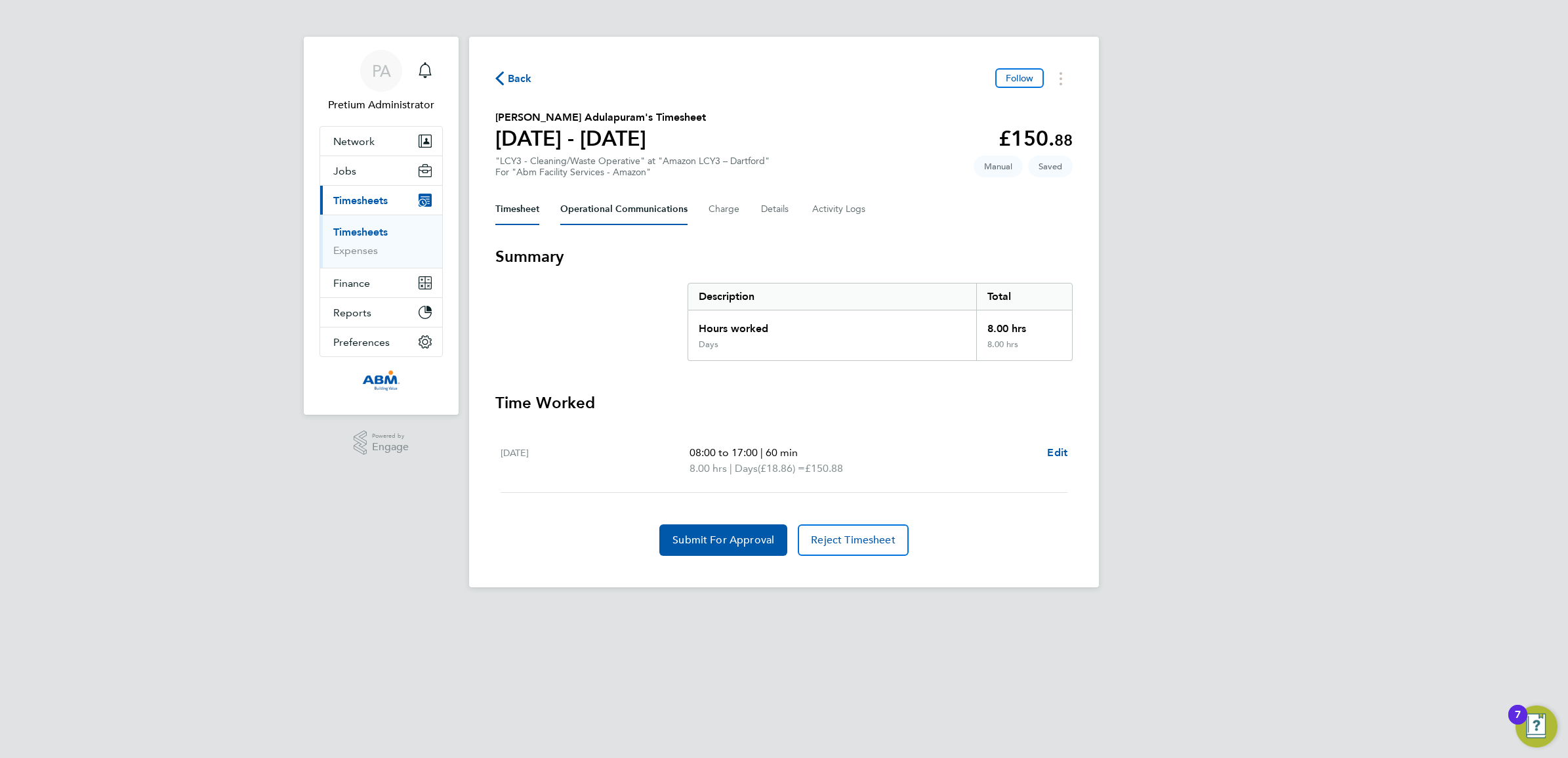
drag, startPoint x: 601, startPoint y: 209, endPoint x: 650, endPoint y: 209, distance: 49.0
click at [603, 211] on Communications-tab "Operational Communications" at bounding box center [623, 209] width 127 height 31
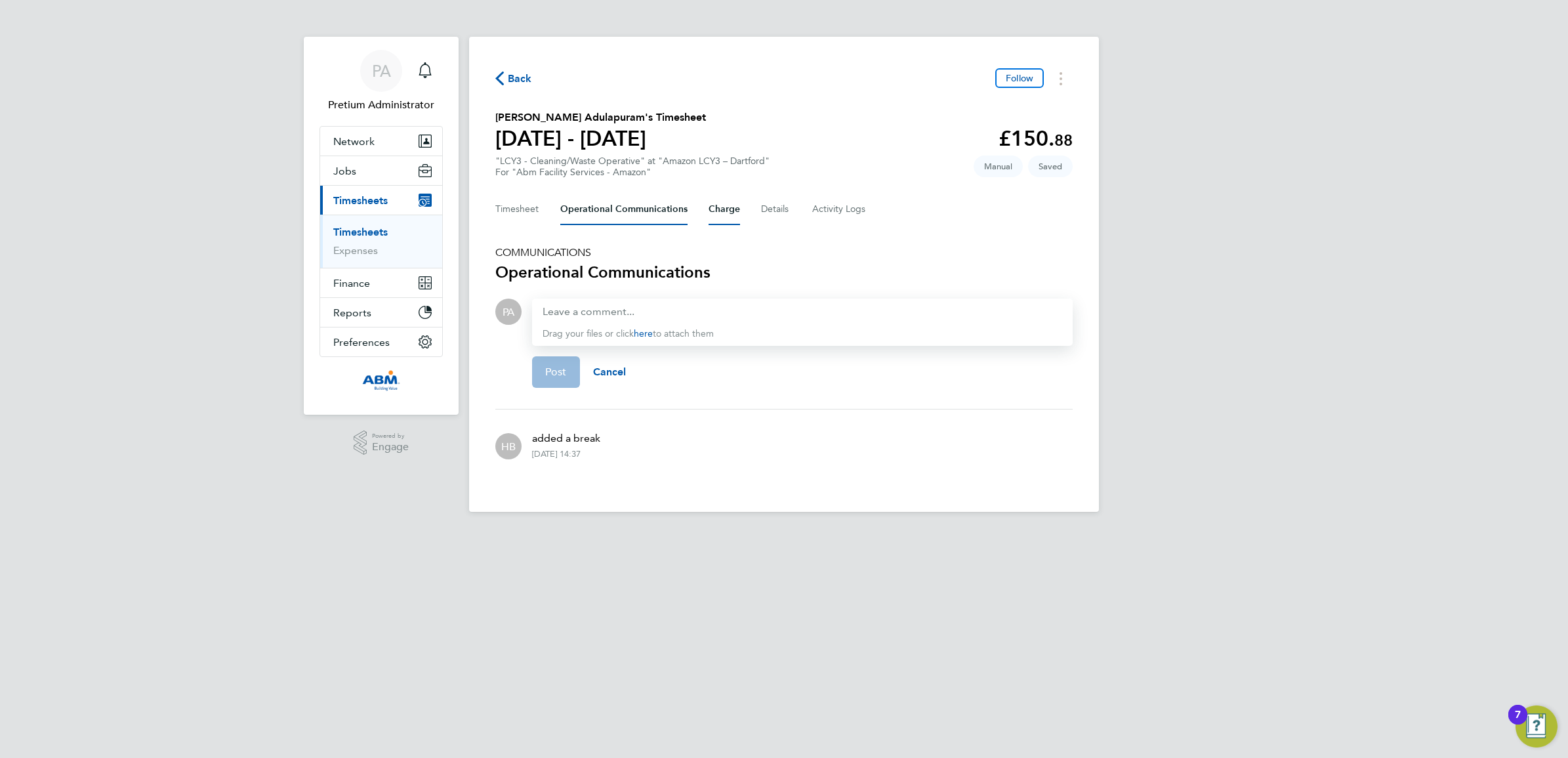
click at [720, 215] on button "Charge" at bounding box center [724, 209] width 31 height 31
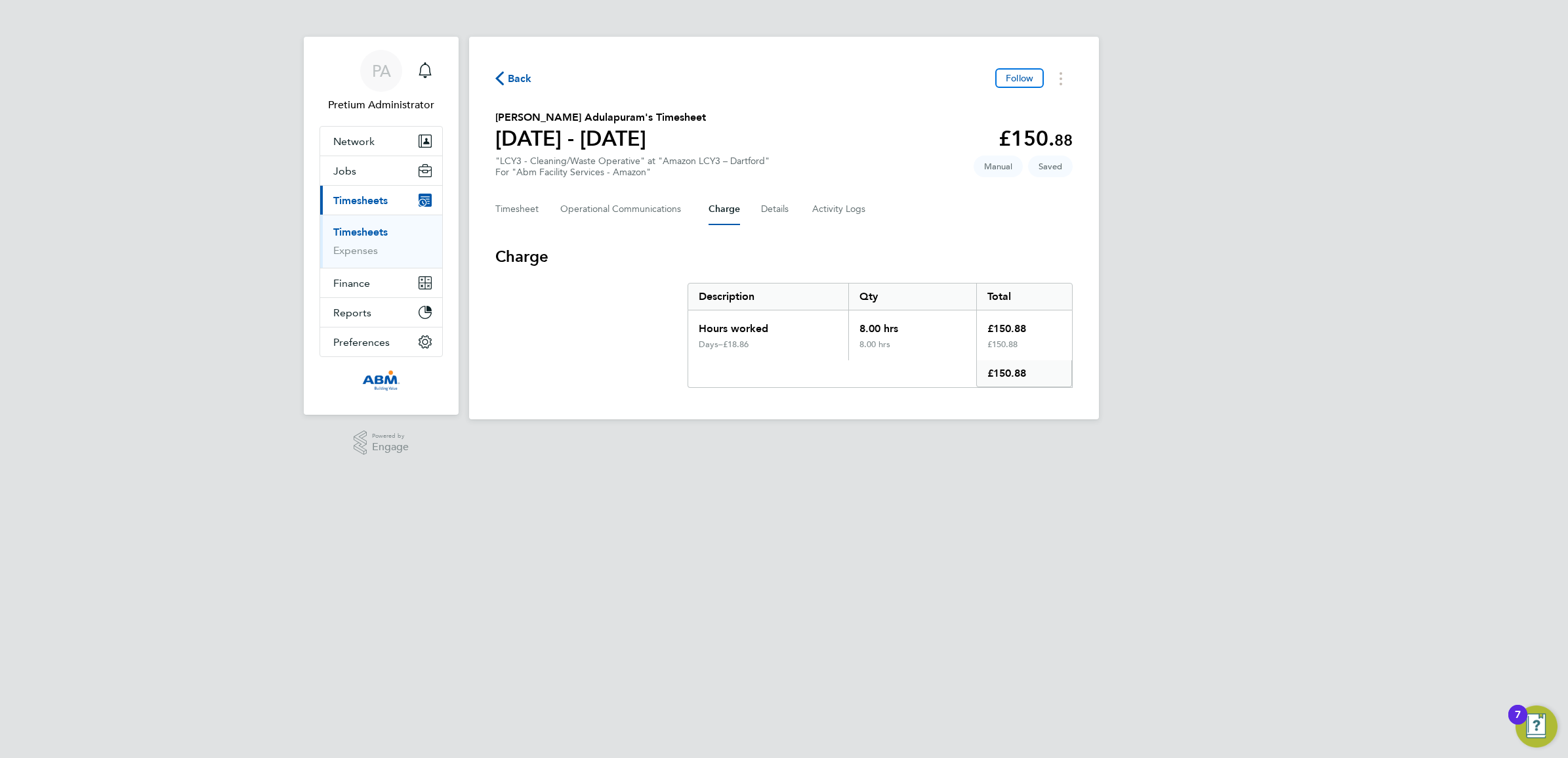
drag, startPoint x: 771, startPoint y: 348, endPoint x: 674, endPoint y: 312, distance: 103.5
click at [674, 312] on section "Charge Description Qty Total Hours worked 8.00 hrs £150.88 Days – £18.86 8.00 h…" at bounding box center [784, 317] width 578 height 142
click at [908, 339] on div "8.00 hrs" at bounding box center [913, 350] width 128 height 21
click at [778, 210] on button "Details" at bounding box center [776, 209] width 30 height 31
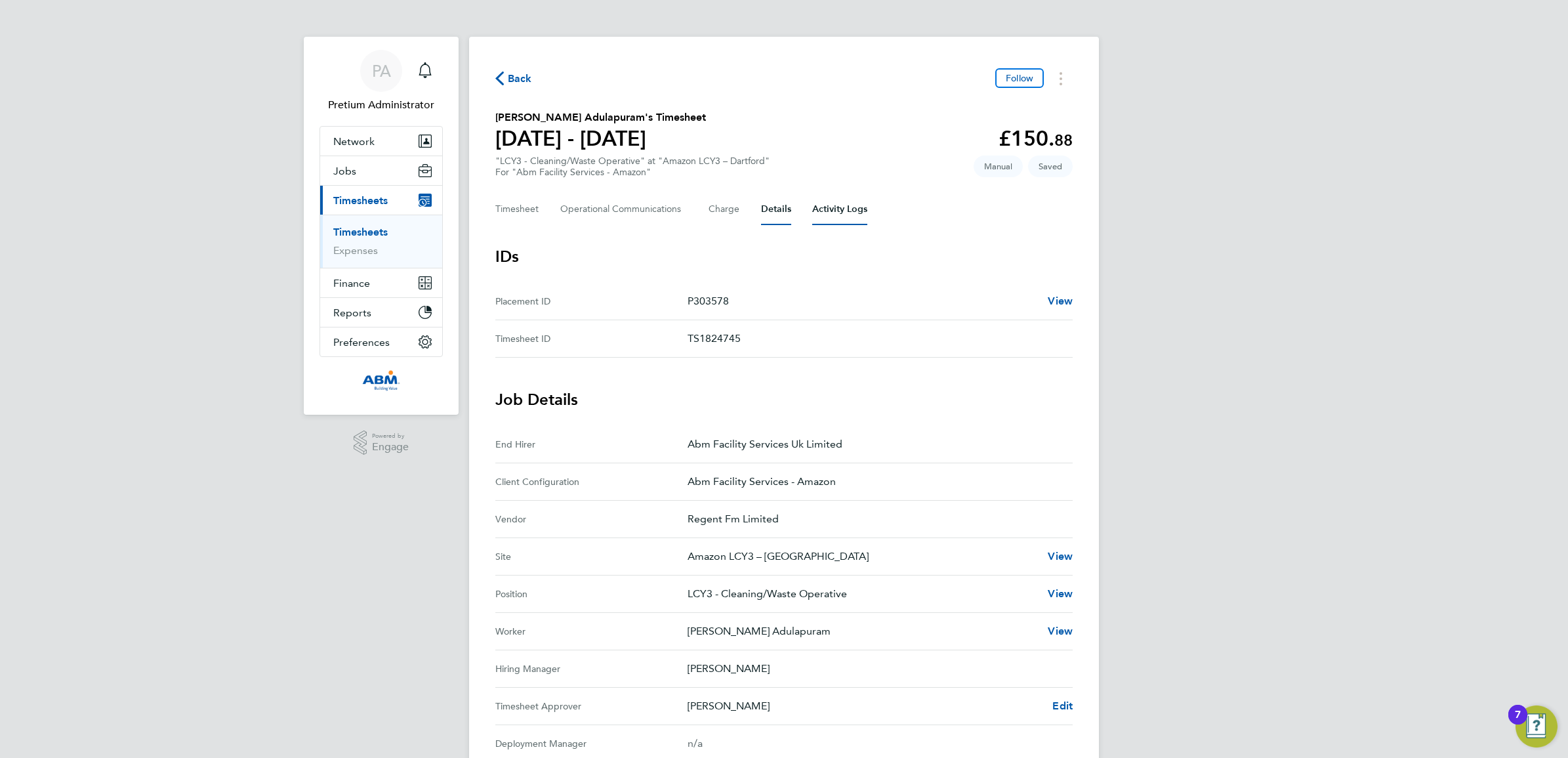
click at [840, 209] on Logs-tab "Activity Logs" at bounding box center [840, 209] width 55 height 31
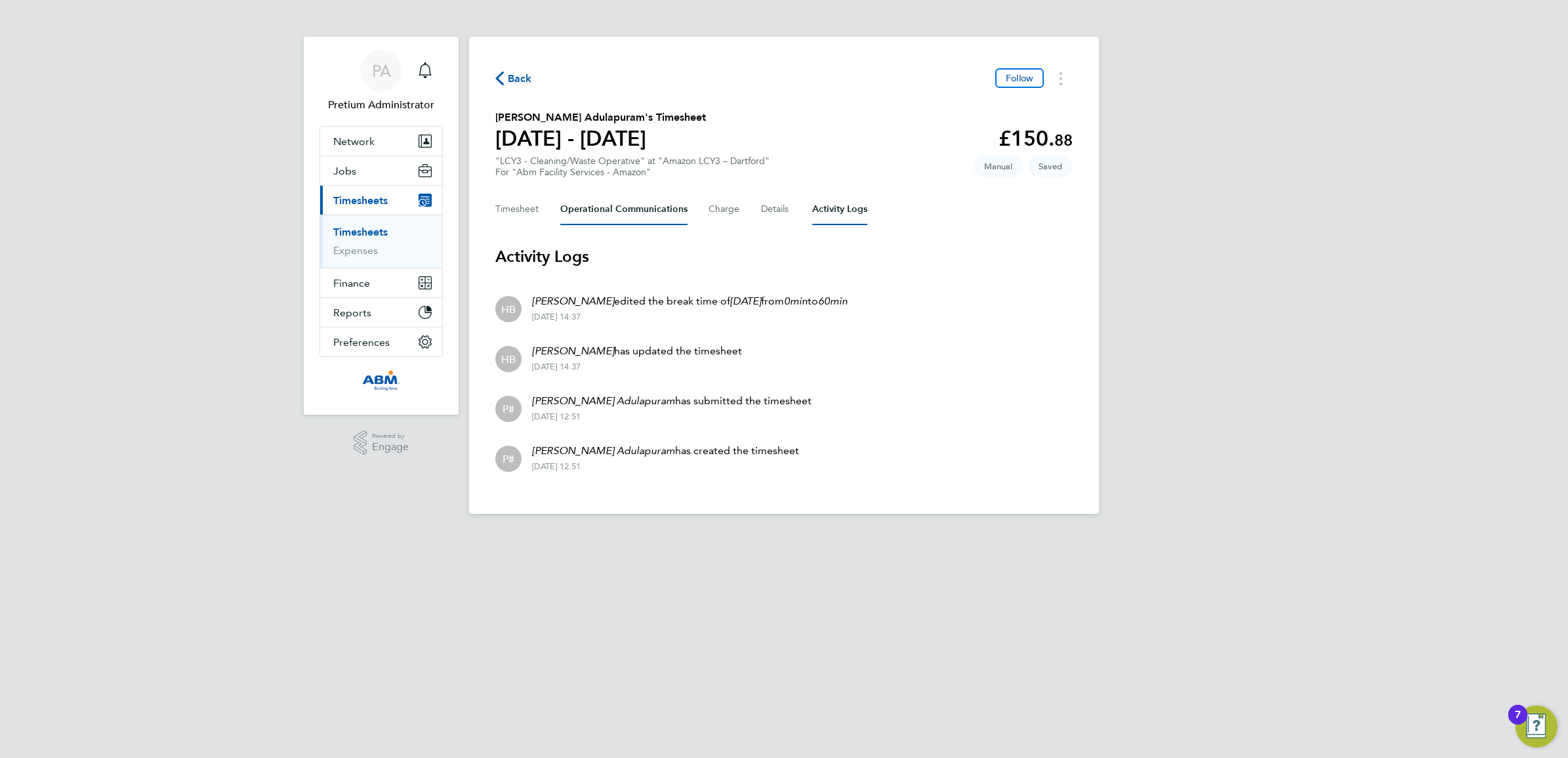
click at [667, 215] on Communications-tab "Operational Communications" at bounding box center [623, 209] width 127 height 31
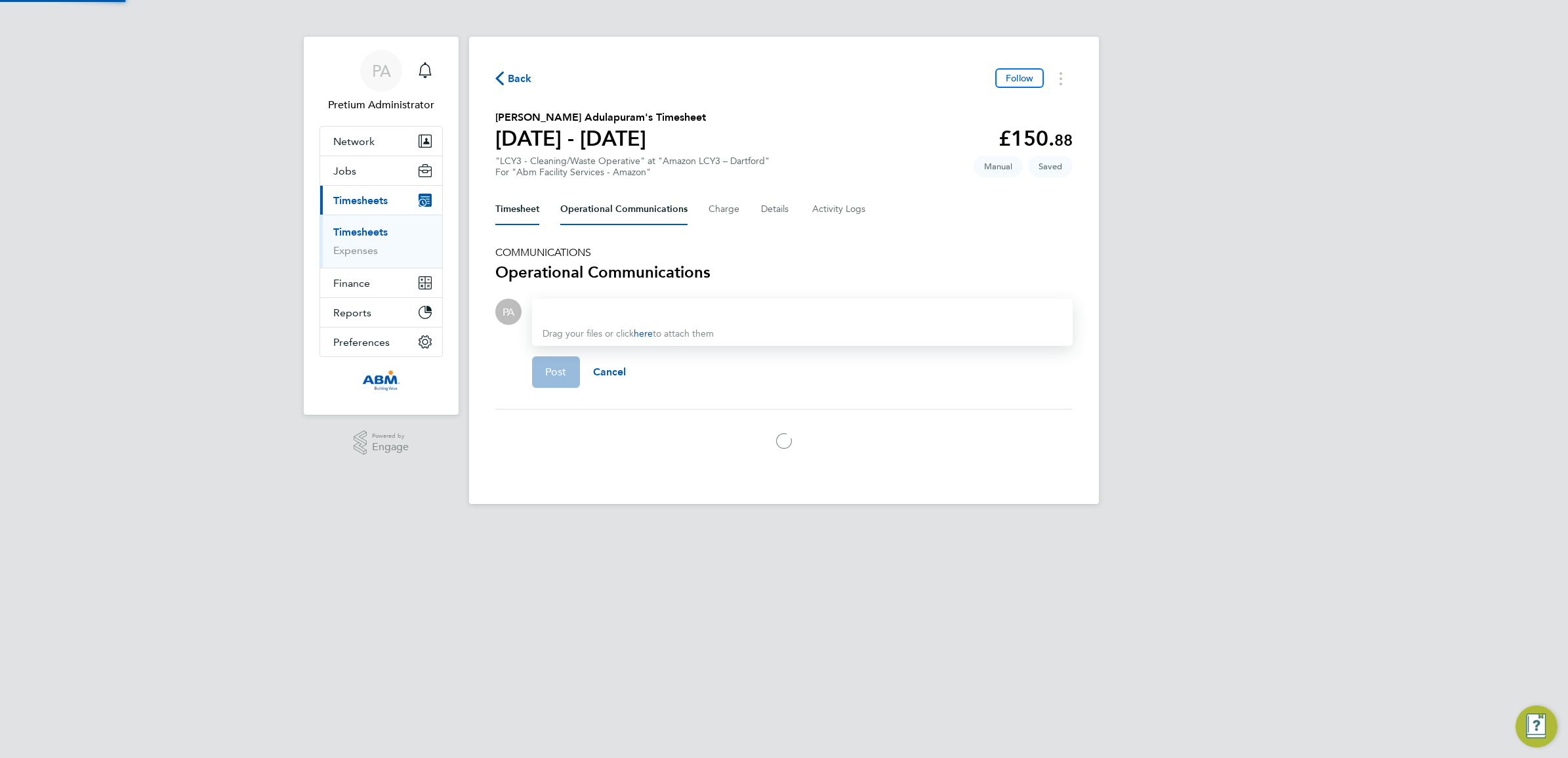
click at [521, 212] on button "Timesheet" at bounding box center [517, 209] width 44 height 31
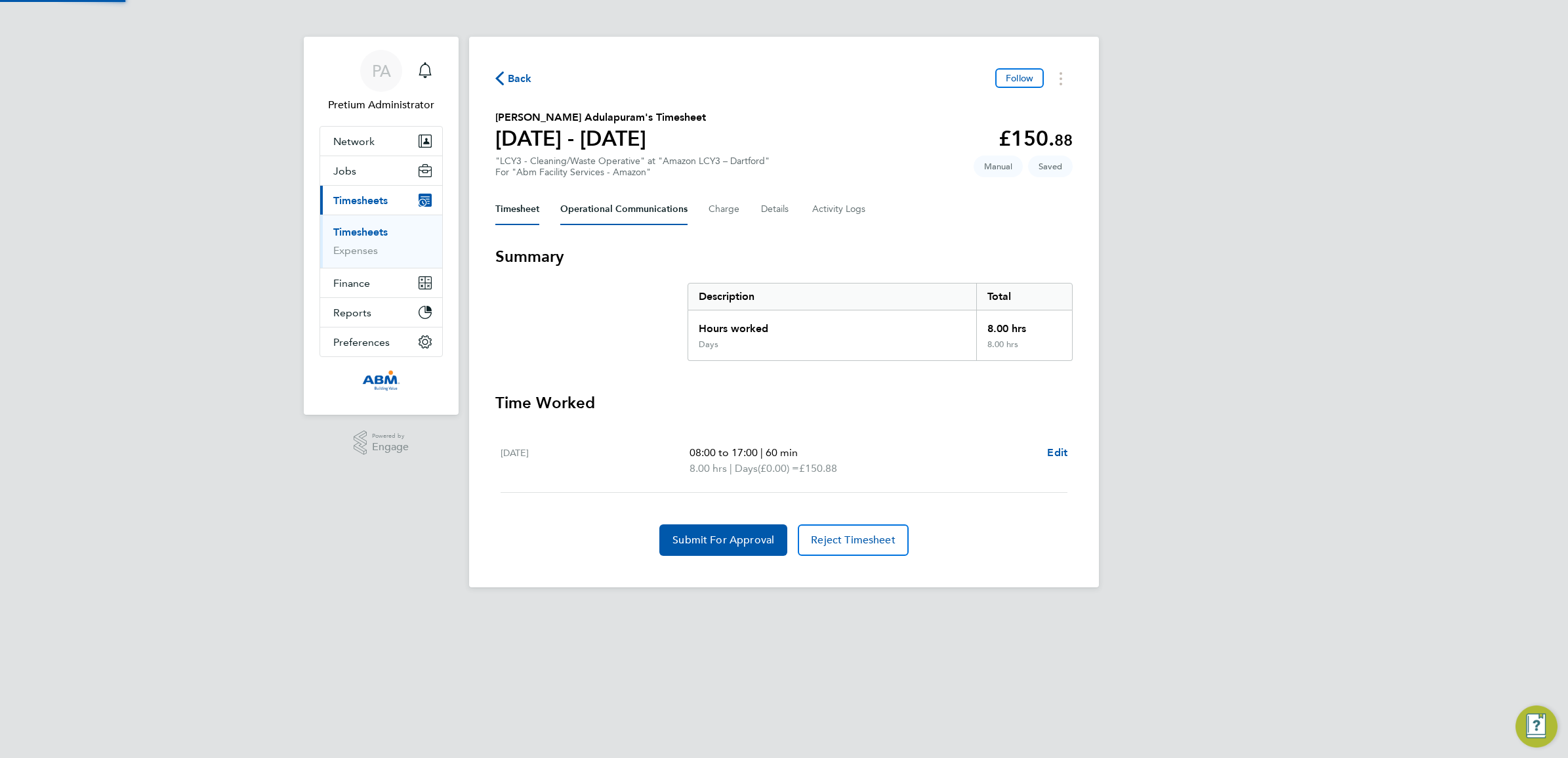
click at [647, 207] on Communications-tab "Operational Communications" at bounding box center [623, 209] width 127 height 31
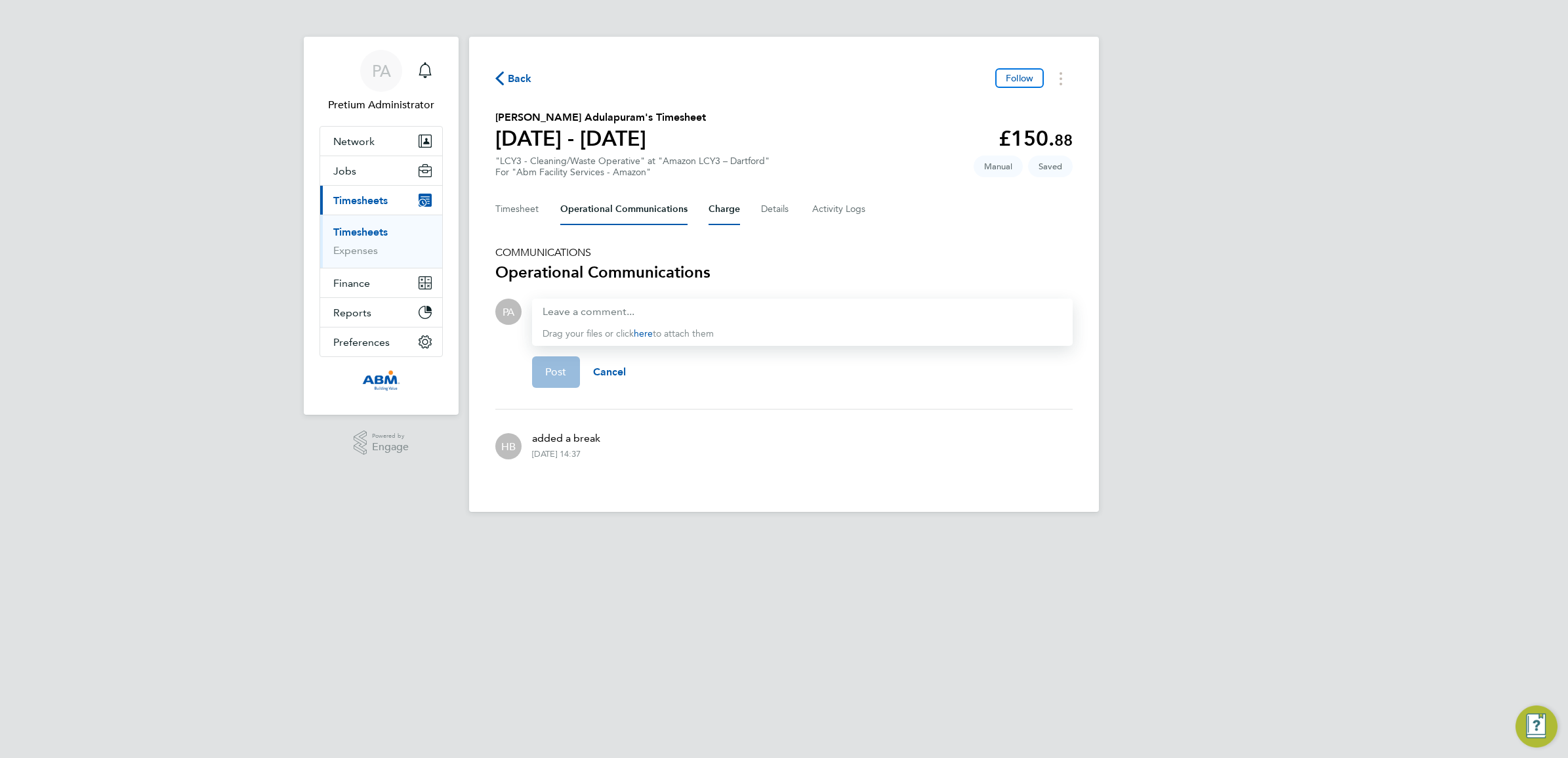
click at [719, 204] on button "Charge" at bounding box center [724, 209] width 31 height 31
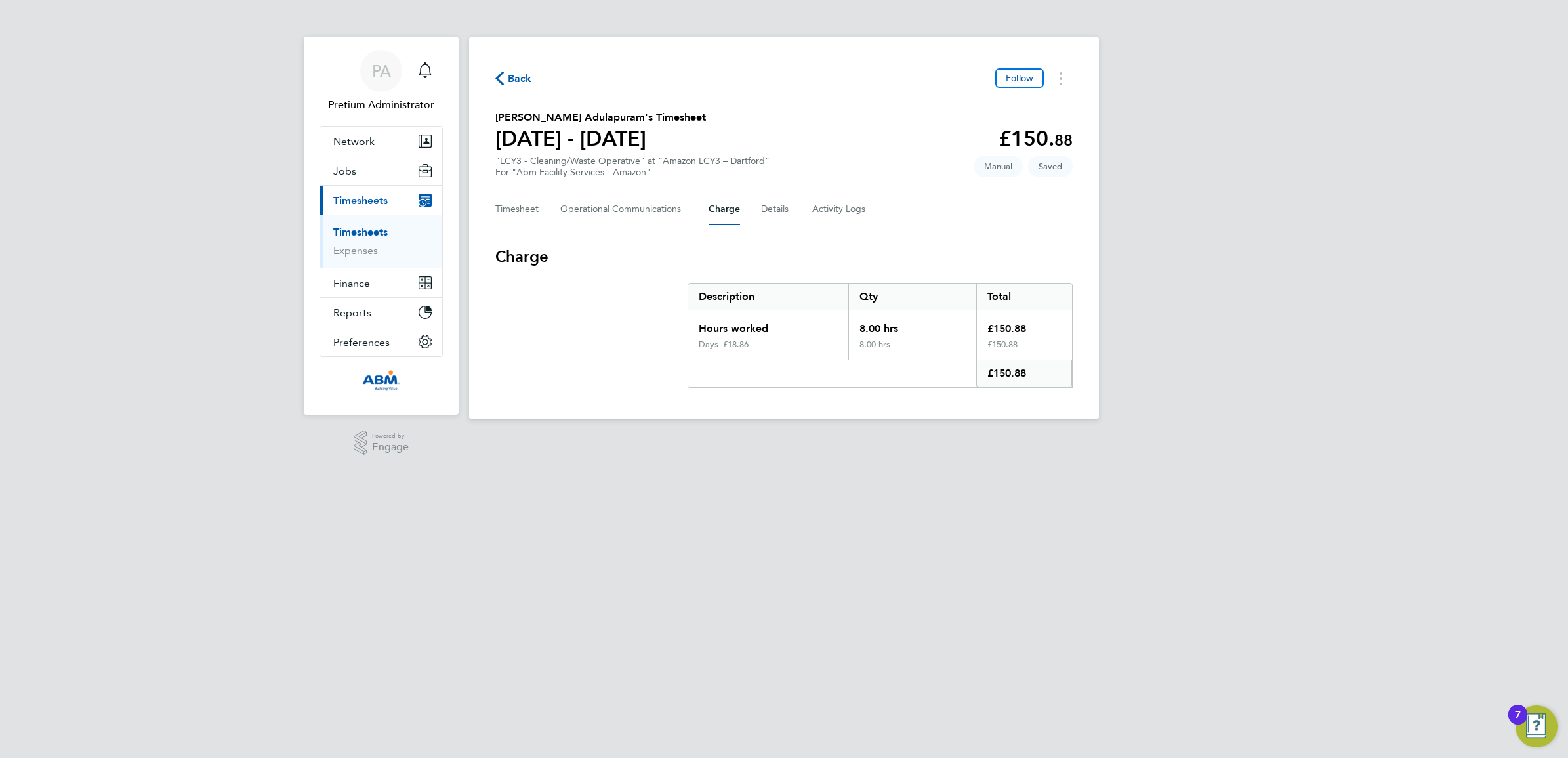
drag, startPoint x: 708, startPoint y: 321, endPoint x: 710, endPoint y: 300, distance: 21.1
click at [710, 300] on div "Description Qty Total Hours worked 8.00 hrs £150.88 Days – £18.86 8.00 hrs £150…" at bounding box center [880, 335] width 385 height 105
drag, startPoint x: 710, startPoint y: 300, endPoint x: 851, endPoint y: 356, distance: 151.7
click at [851, 356] on div "8.00 hrs" at bounding box center [913, 350] width 128 height 21
drag, startPoint x: 358, startPoint y: 147, endPoint x: 357, endPoint y: 163, distance: 16.0
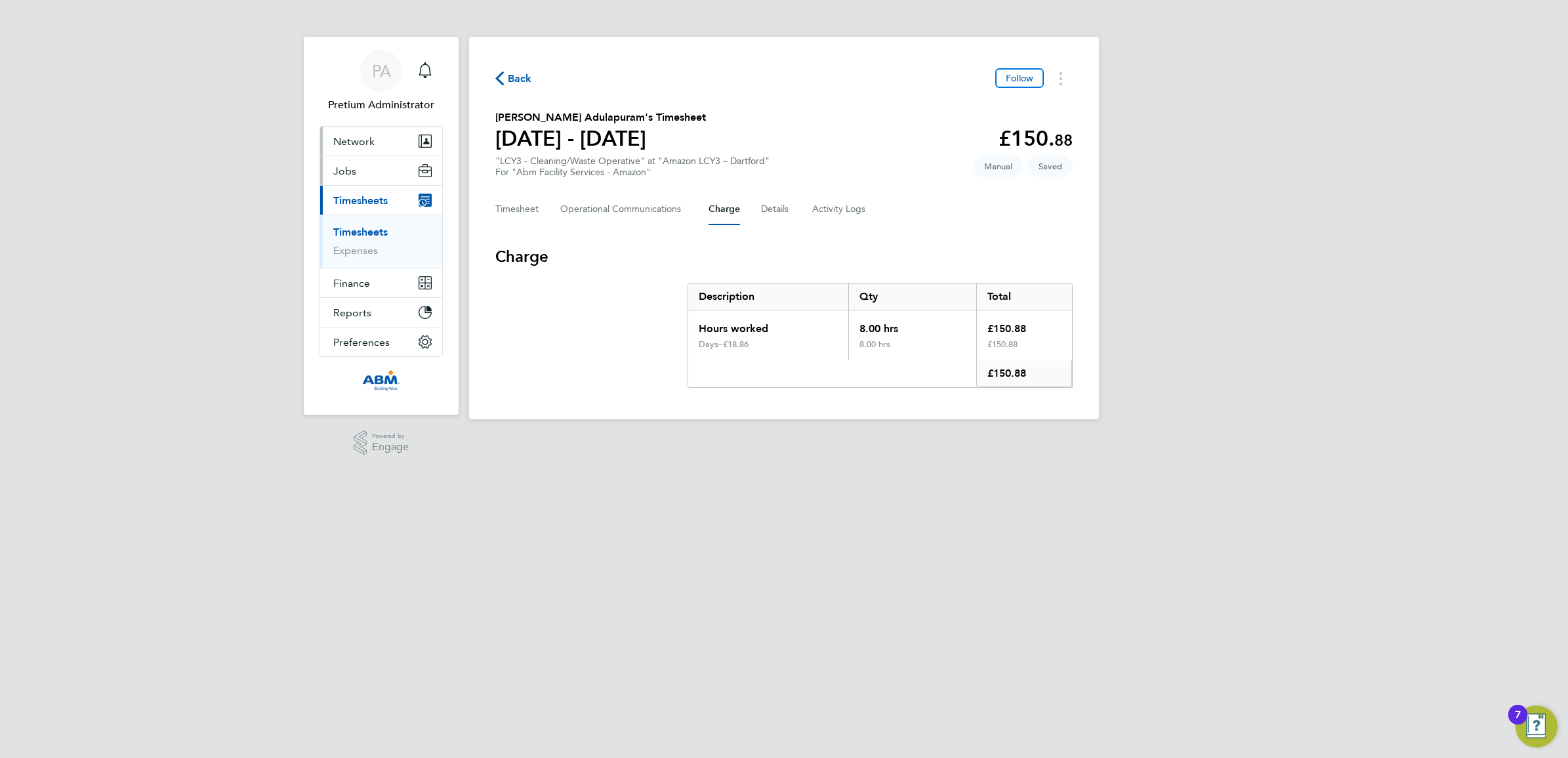
click at [358, 149] on button "Network" at bounding box center [382, 141] width 122 height 29
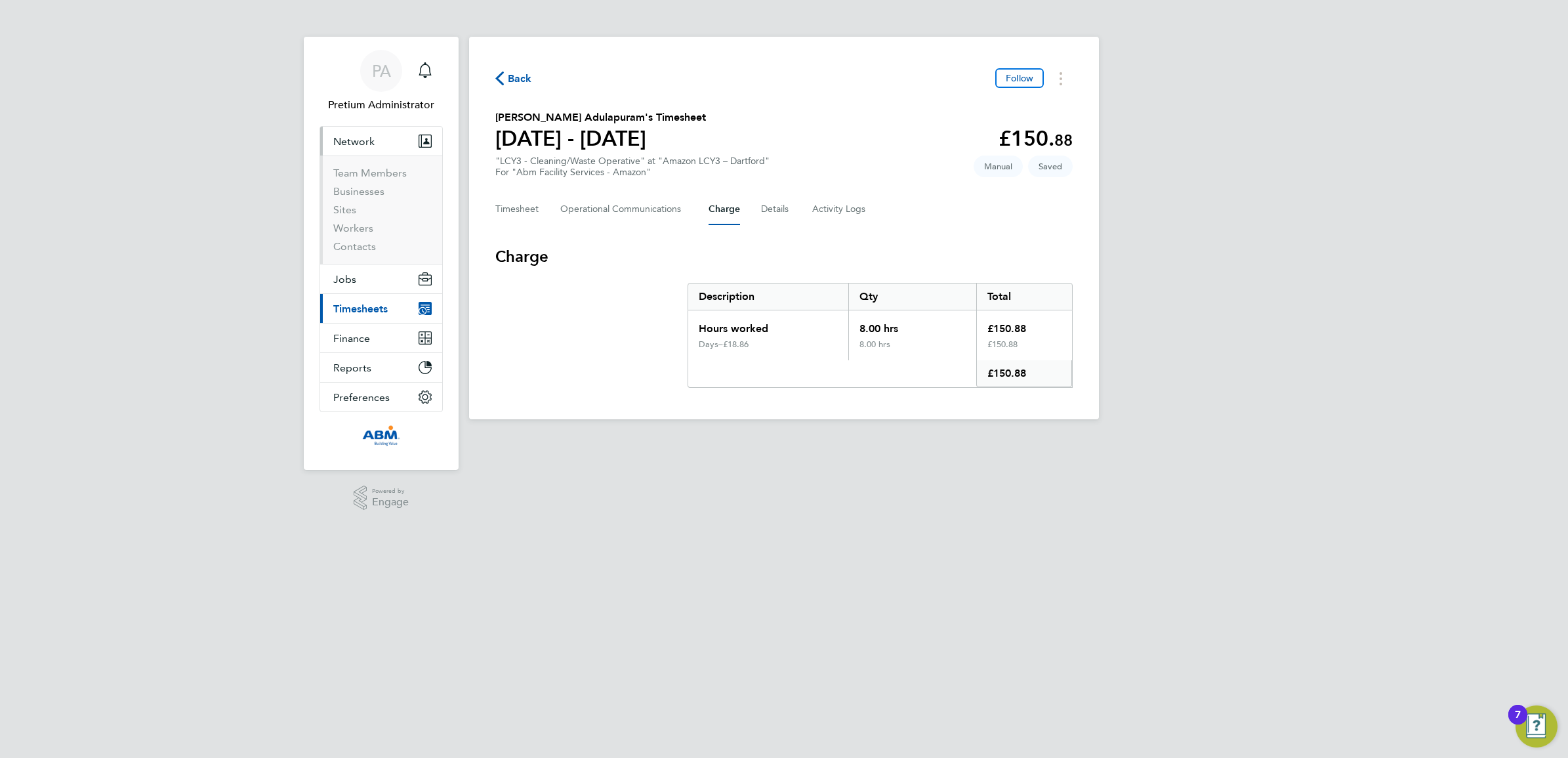
click at [362, 179] on li "Team Members" at bounding box center [383, 176] width 99 height 18
click at [380, 290] on button "Jobs" at bounding box center [382, 279] width 122 height 29
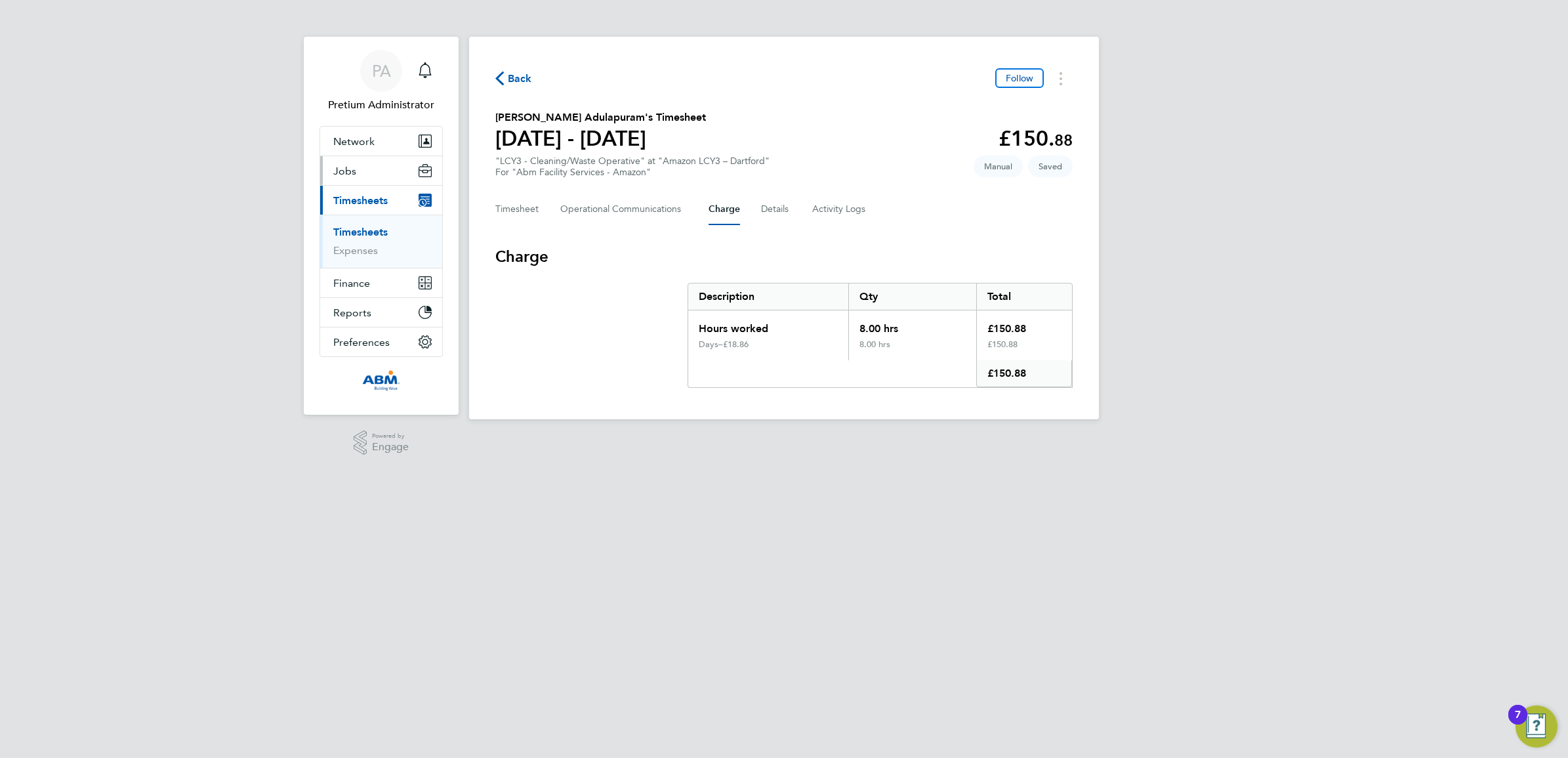
click at [348, 179] on button "Jobs" at bounding box center [382, 171] width 122 height 29
click at [369, 241] on link "Placements" at bounding box center [361, 239] width 54 height 13
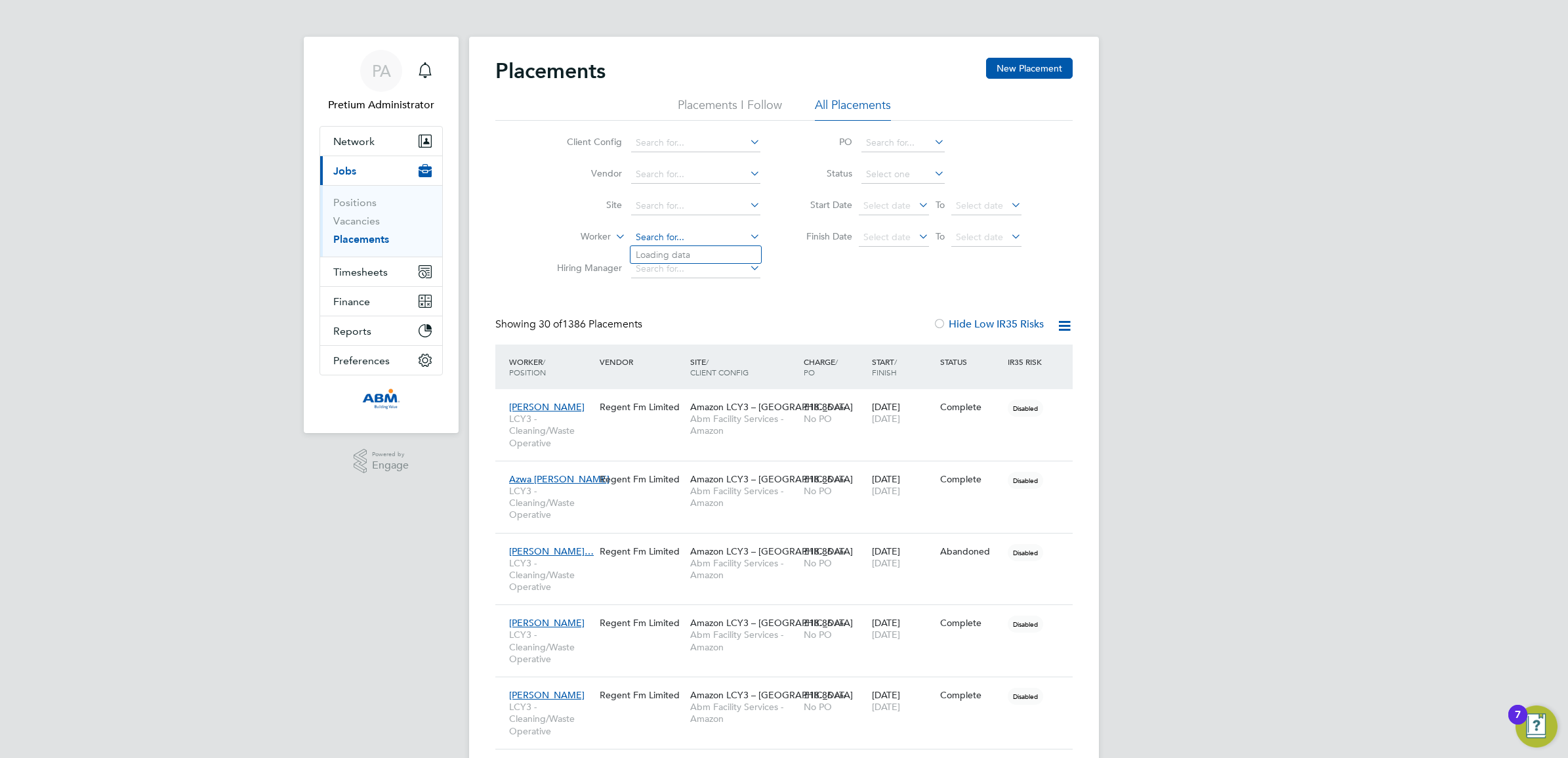
click at [660, 236] on input at bounding box center [696, 237] width 129 height 18
click at [701, 269] on li "Nir bhay Adulapuram" at bounding box center [696, 272] width 131 height 17
type input "Nirbhay Adulapuram"
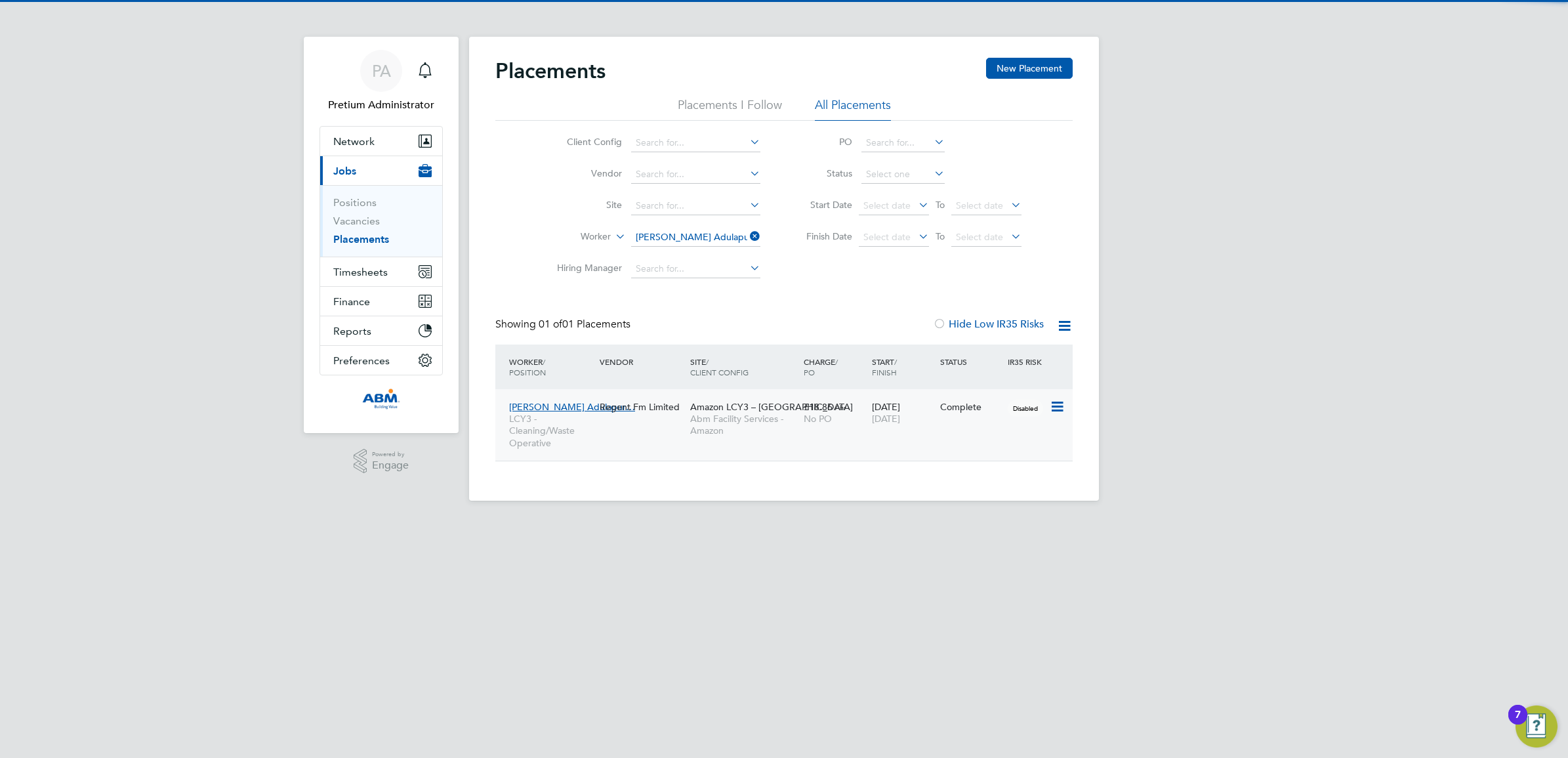
click at [759, 431] on span "Abm Facility Services - Amazon" at bounding box center [744, 425] width 107 height 24
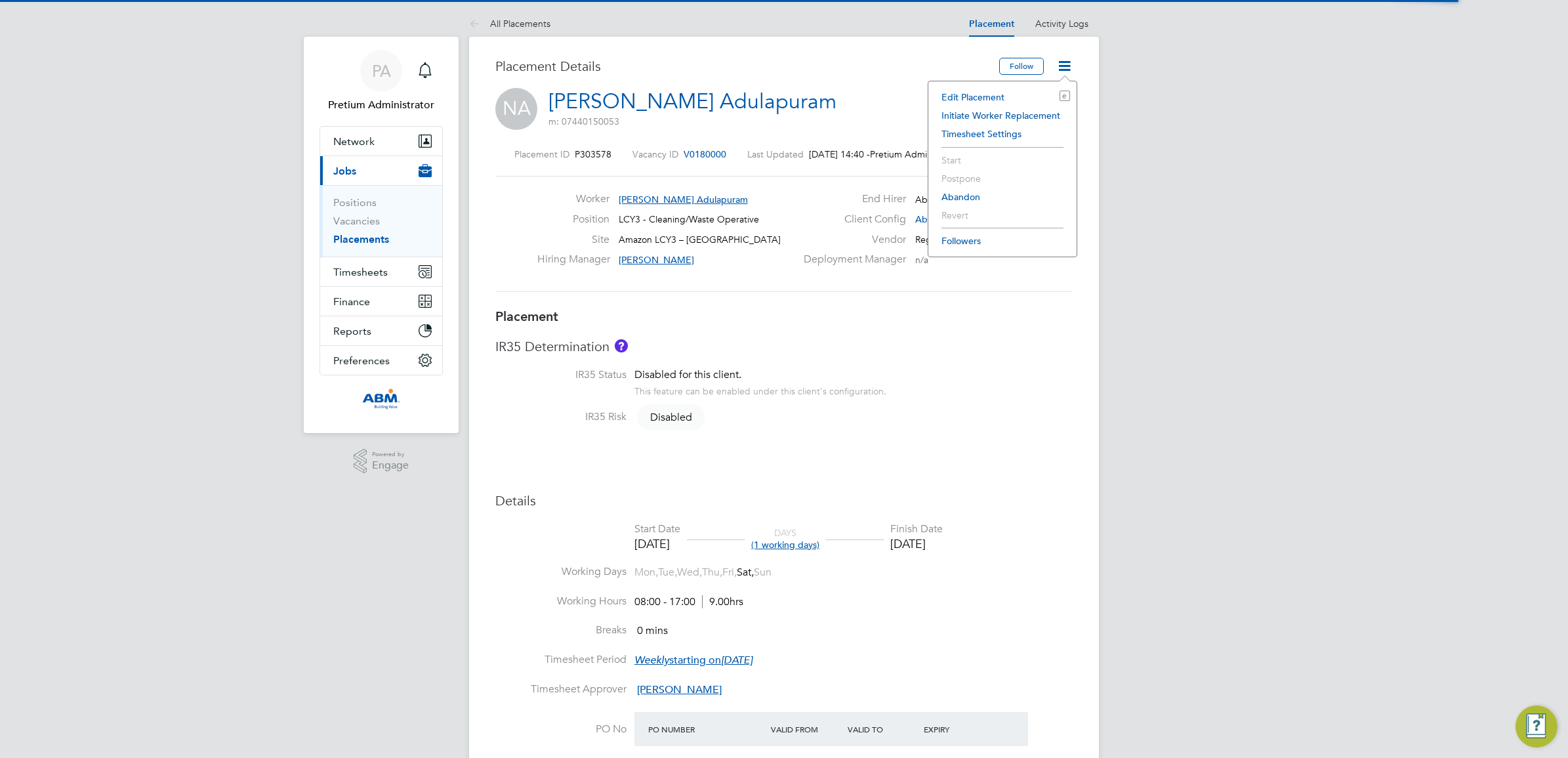
click at [988, 92] on li "Edit Placement e" at bounding box center [1002, 97] width 135 height 18
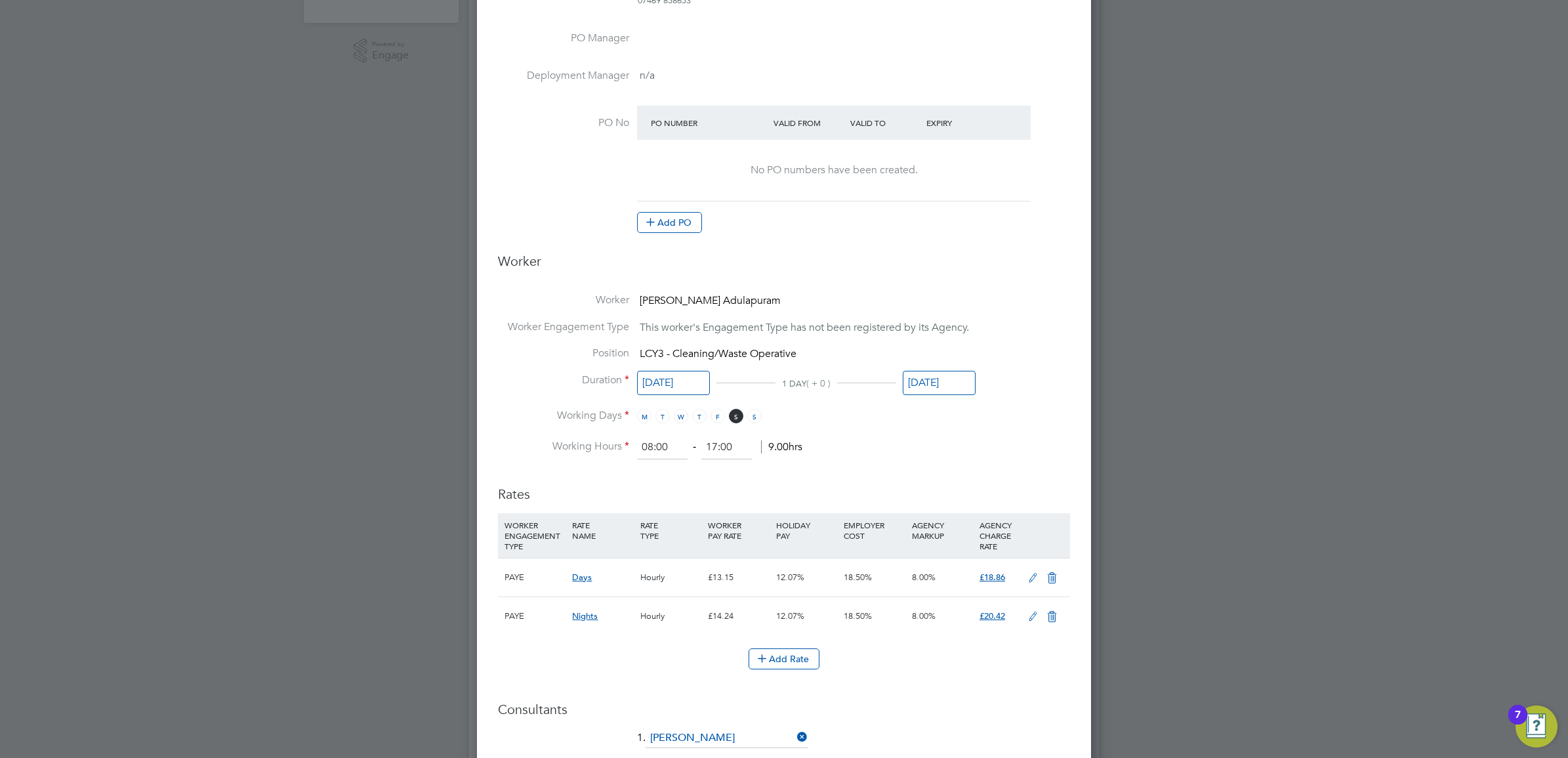
drag, startPoint x: 1024, startPoint y: 585, endPoint x: 1011, endPoint y: 583, distance: 13.2
click at [1027, 581] on icon at bounding box center [1033, 578] width 17 height 10
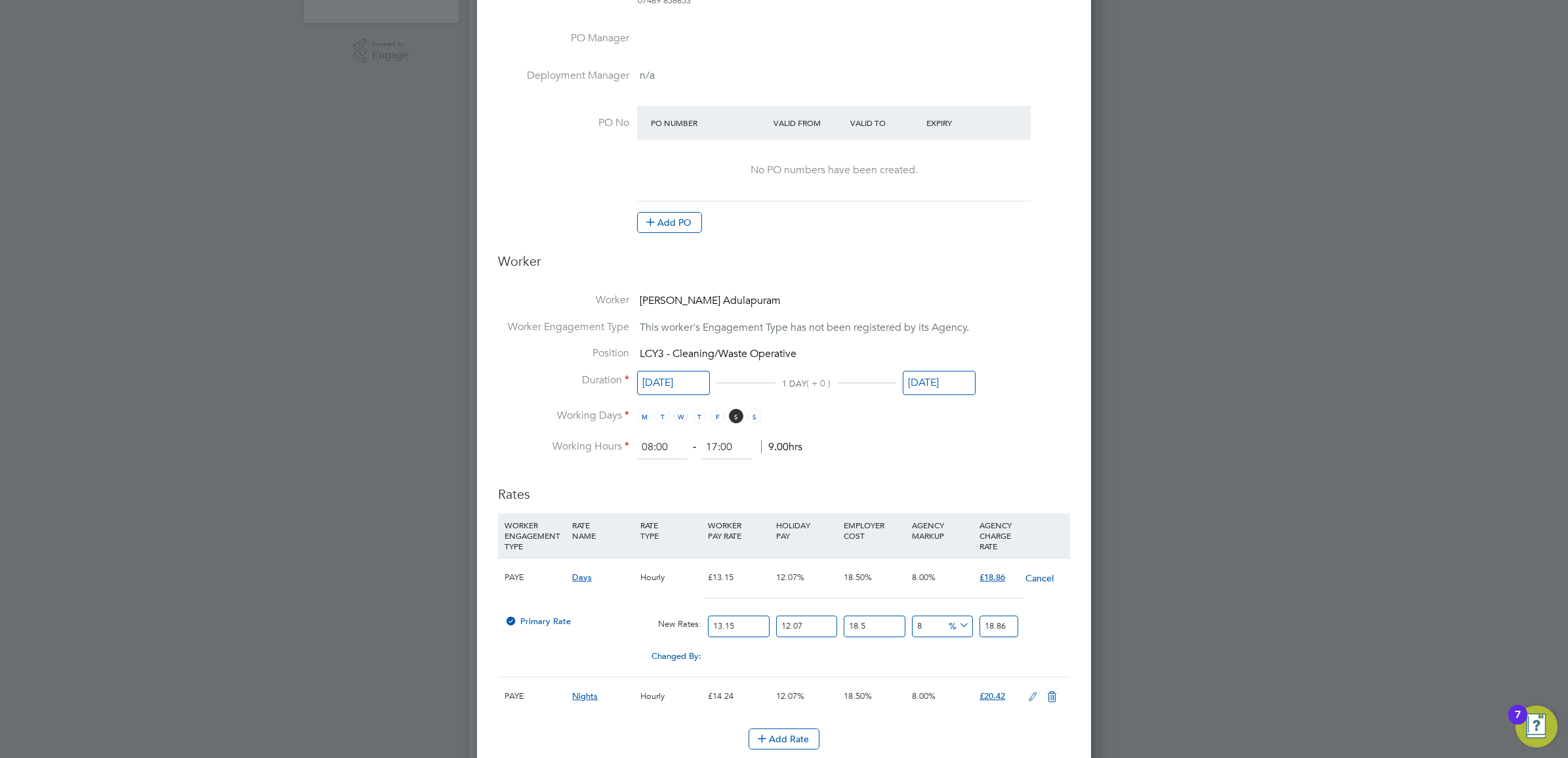
drag, startPoint x: 706, startPoint y: 624, endPoint x: 521, endPoint y: 614, distance: 185.3
click at [532, 618] on div "Primary Rate New Rates: 13.15 12.07 n/a 18.5 n/a 8 0 % 18.86" at bounding box center [783, 627] width 572 height 35
type input "1"
type input "1.43427186"
type input "12"
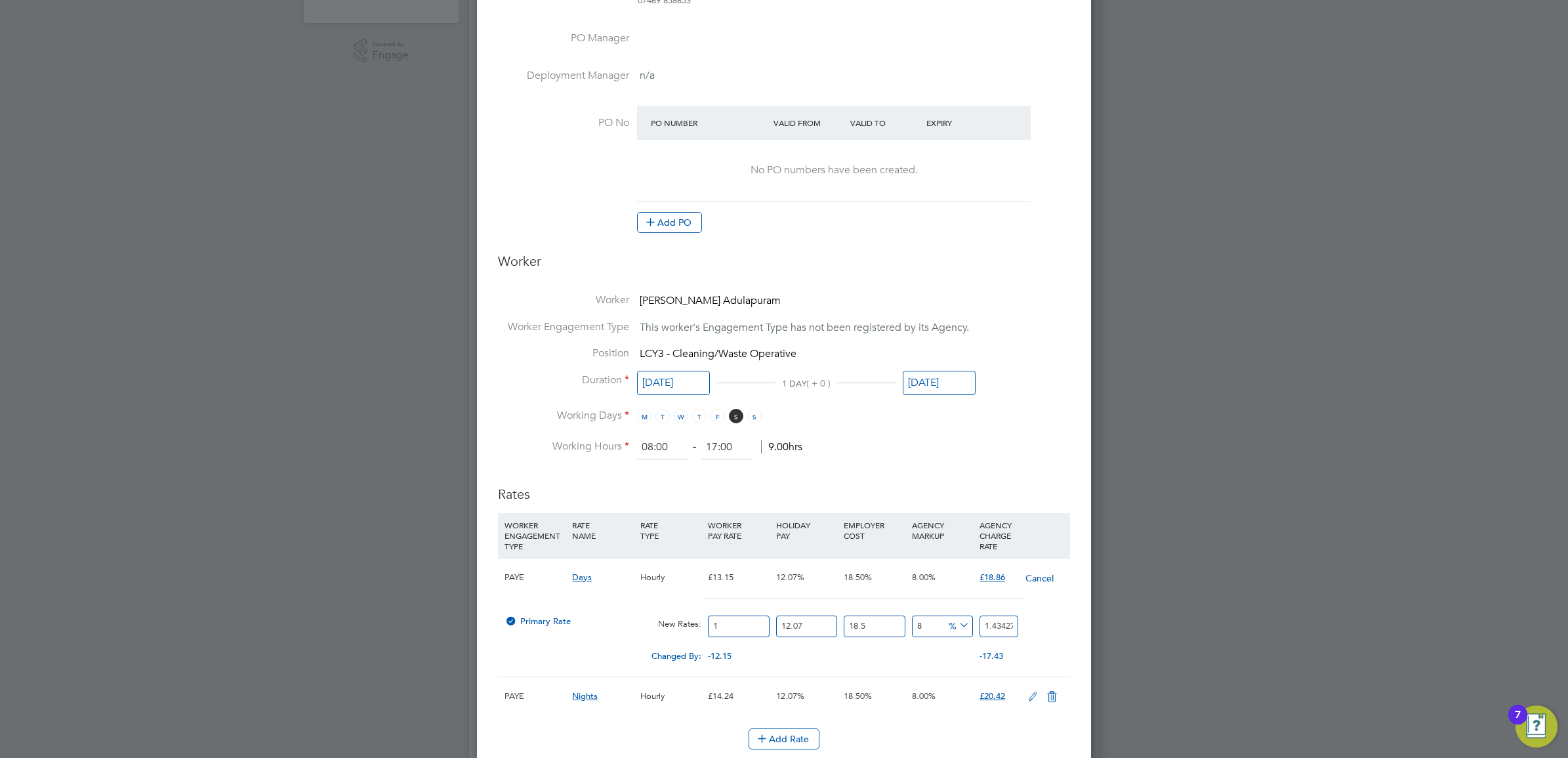
type input "17.21126232"
type input "12.2"
type input "17.498116692"
type input "12.21"
type input "17.5124594106"
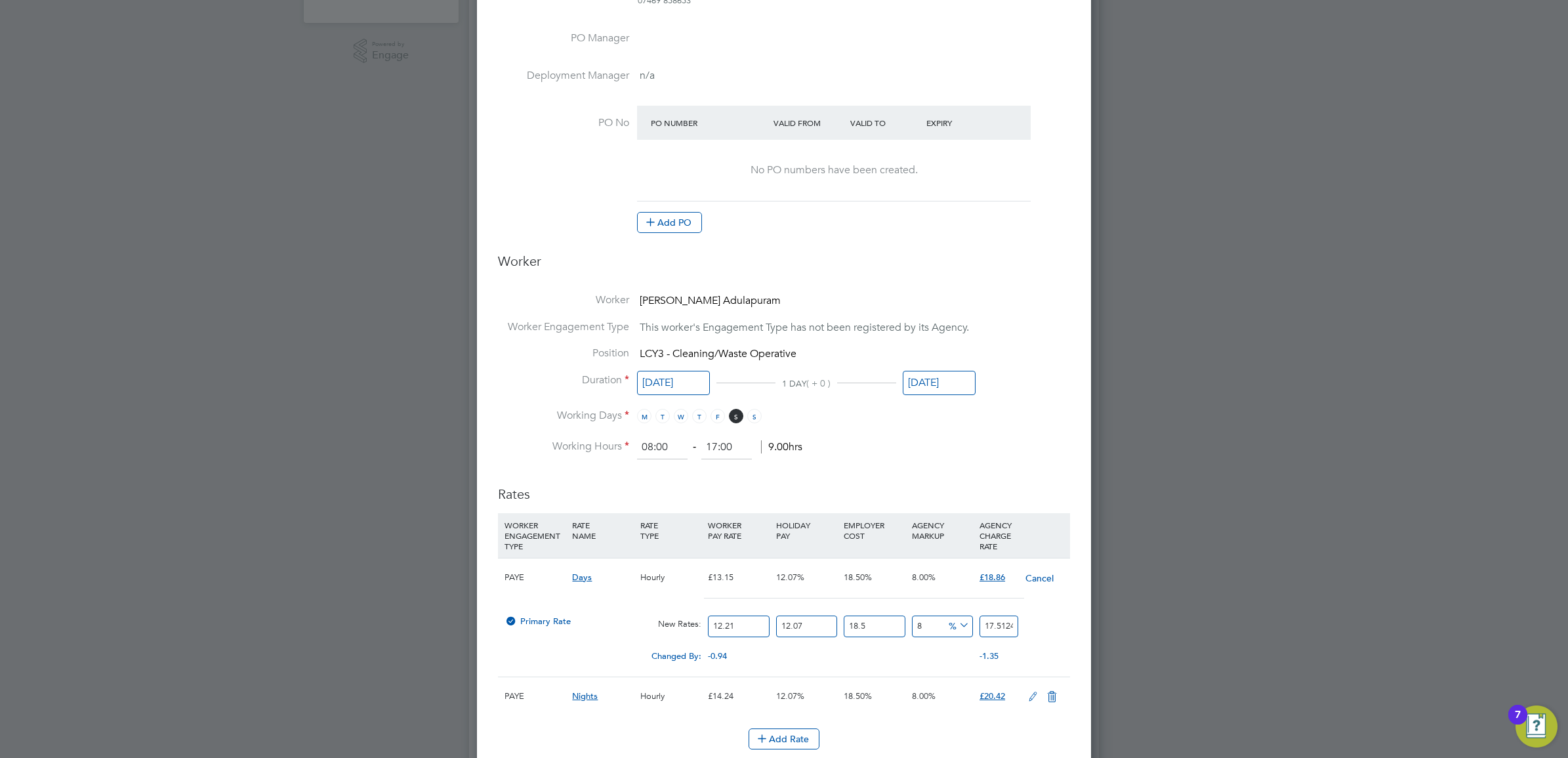
type input "12.21"
click at [1066, 490] on h3 "Rates" at bounding box center [783, 487] width 572 height 30
drag, startPoint x: 981, startPoint y: 627, endPoint x: 1002, endPoint y: 622, distance: 21.6
click at [1002, 622] on input "17.5124594106" at bounding box center [999, 626] width 39 height 22
click at [1032, 360] on li "Position LCY3 - Cleaning/Waste Operative" at bounding box center [783, 360] width 572 height 27
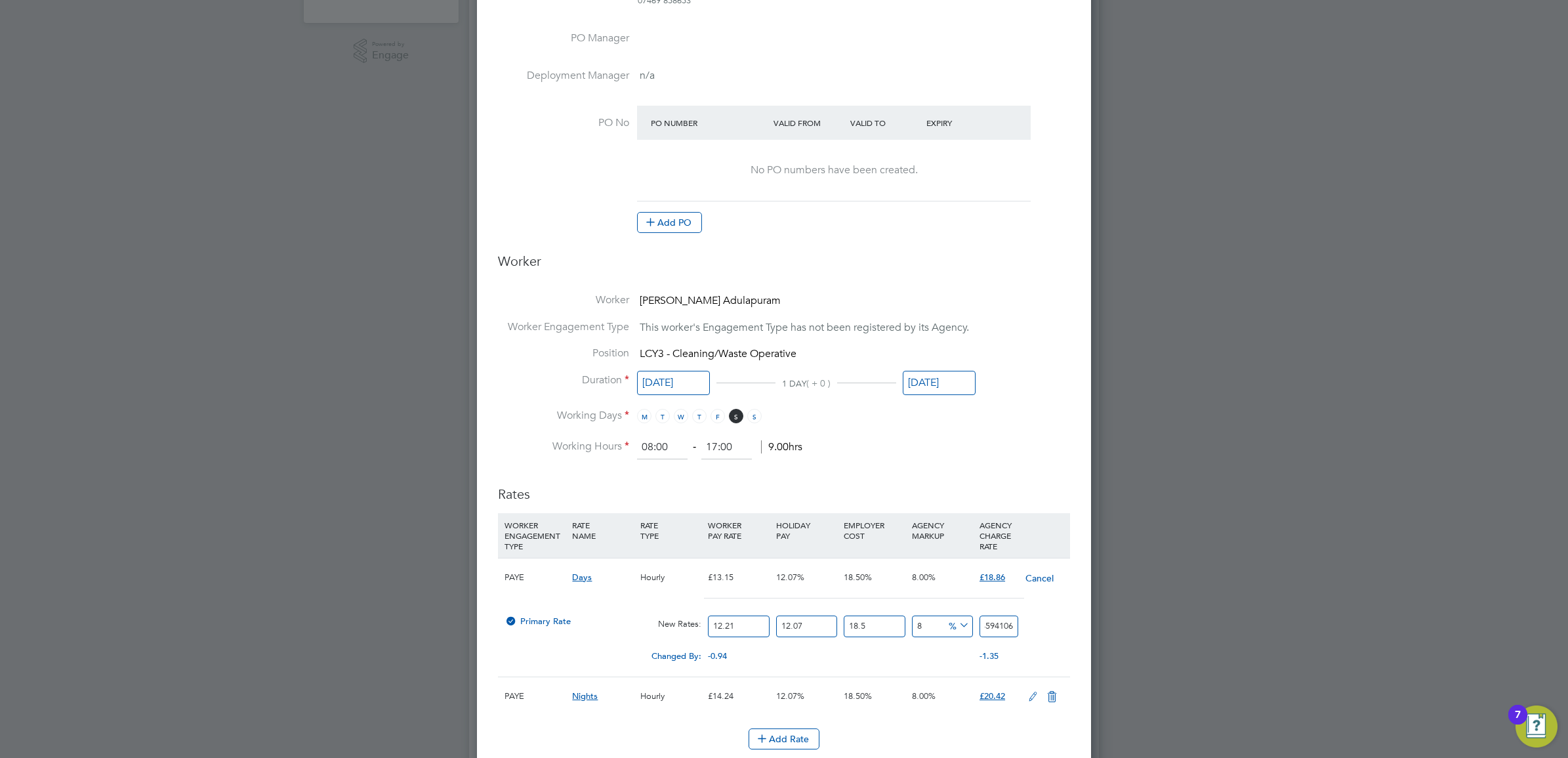
drag, startPoint x: 986, startPoint y: 625, endPoint x: 1104, endPoint y: 629, distance: 118.1
click at [1099, 629] on div "All Placements Placement Activity Logs Placement Activity Logs All Placements P…" at bounding box center [784, 279] width 630 height 1358
click at [1008, 481] on h3 "Rates" at bounding box center [783, 487] width 572 height 30
drag, startPoint x: 983, startPoint y: 628, endPoint x: 667, endPoint y: 589, distance: 318.4
click at [664, 591] on div "PAYE Days Hourly £13.15 12.07% 18.50% 8.00% £18.86 Cancel Primary Rate New Rate…" at bounding box center [783, 617] width 572 height 119
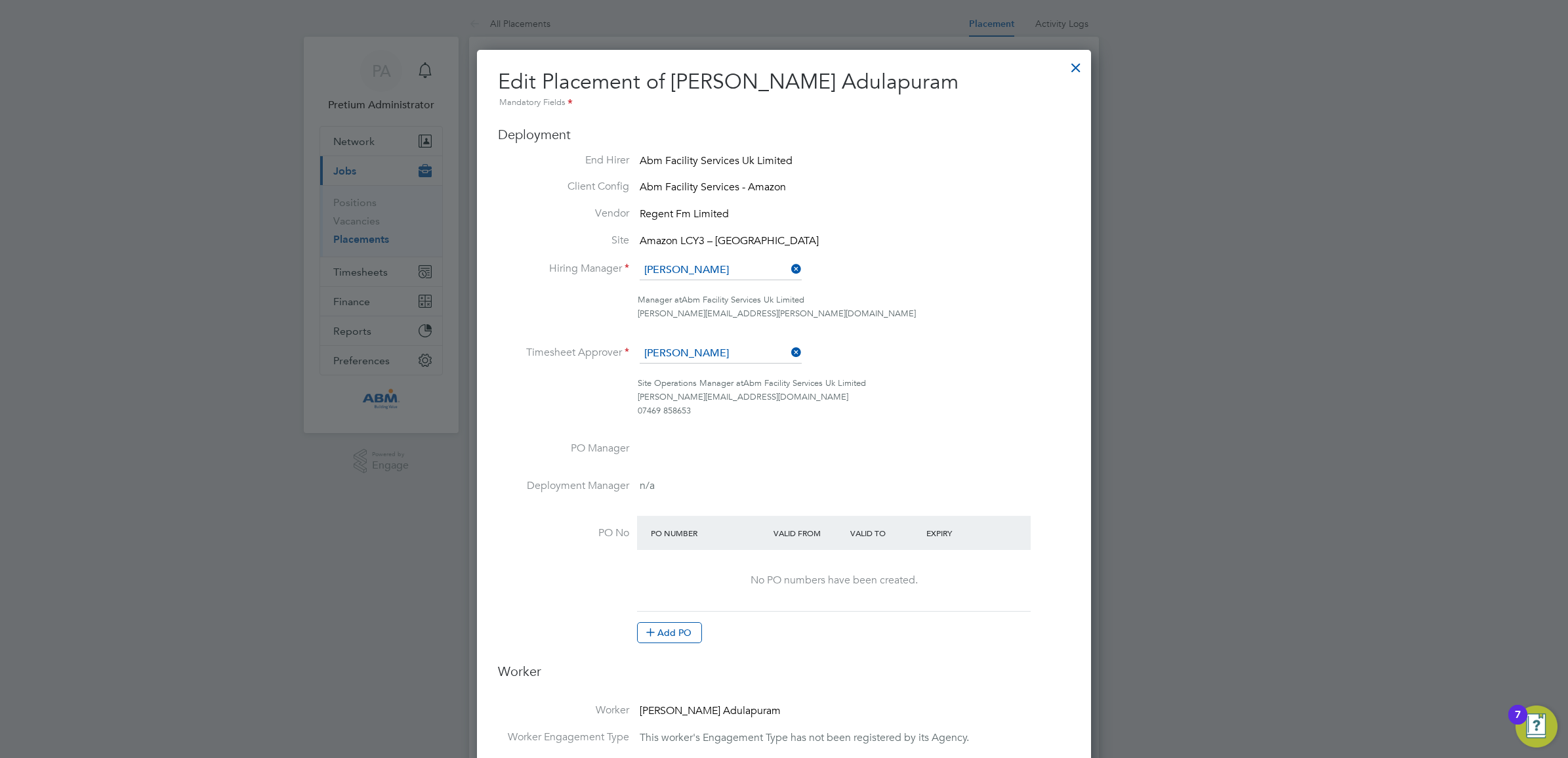
click at [1074, 59] on div at bounding box center [1076, 65] width 24 height 24
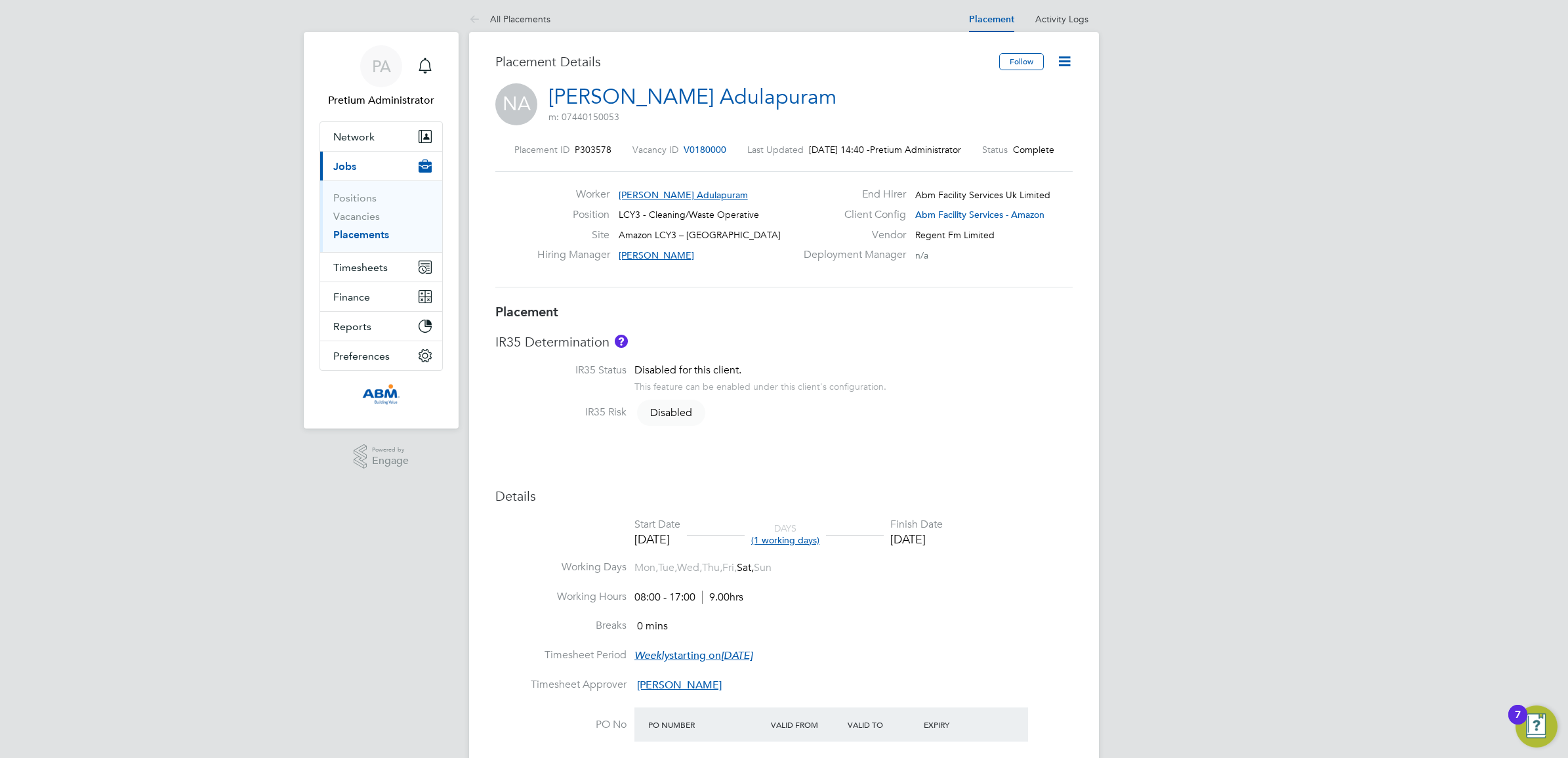
click at [364, 235] on link "Placements" at bounding box center [361, 234] width 56 height 13
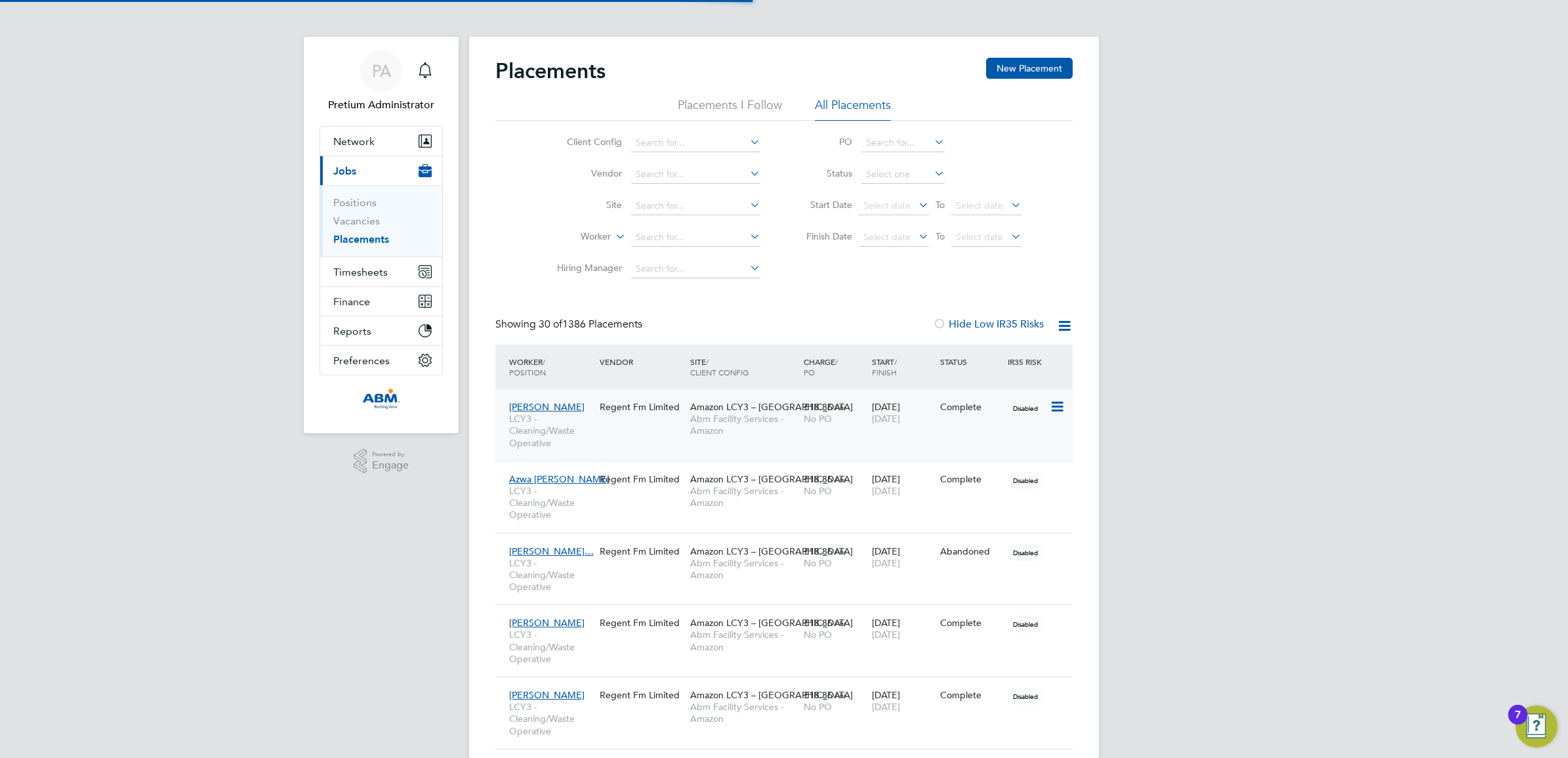
scroll to position [6, 6]
click at [661, 428] on div "Waseem Abbas LCY3 - Cleaning/Waste Operative Regent Fm Limited Amazon LCY3 – Da…" at bounding box center [784, 425] width 578 height 72
click at [630, 417] on div "Regent Fm Limited" at bounding box center [642, 407] width 90 height 25
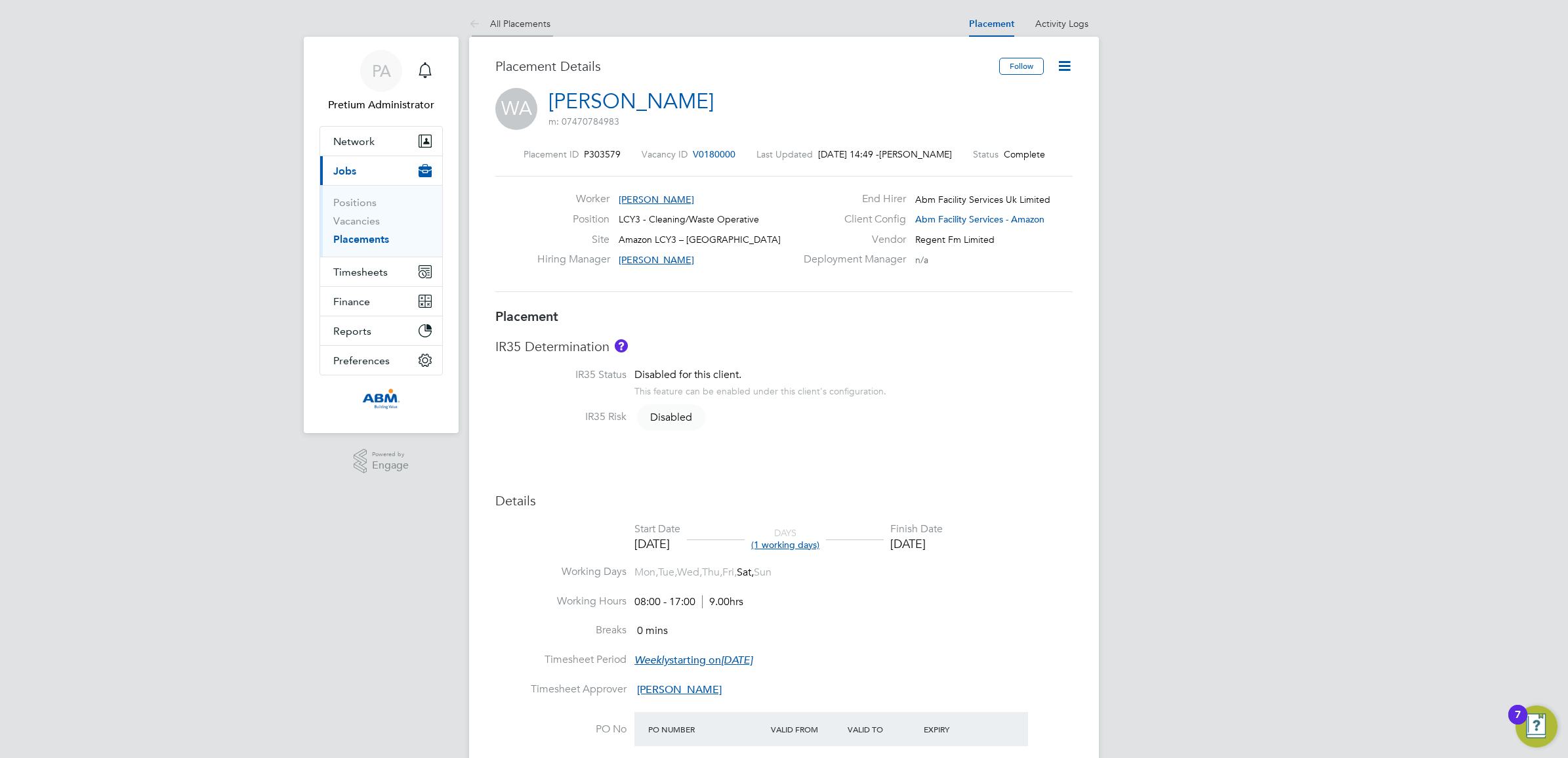
click at [516, 27] on link "All Placements" at bounding box center [509, 23] width 81 height 12
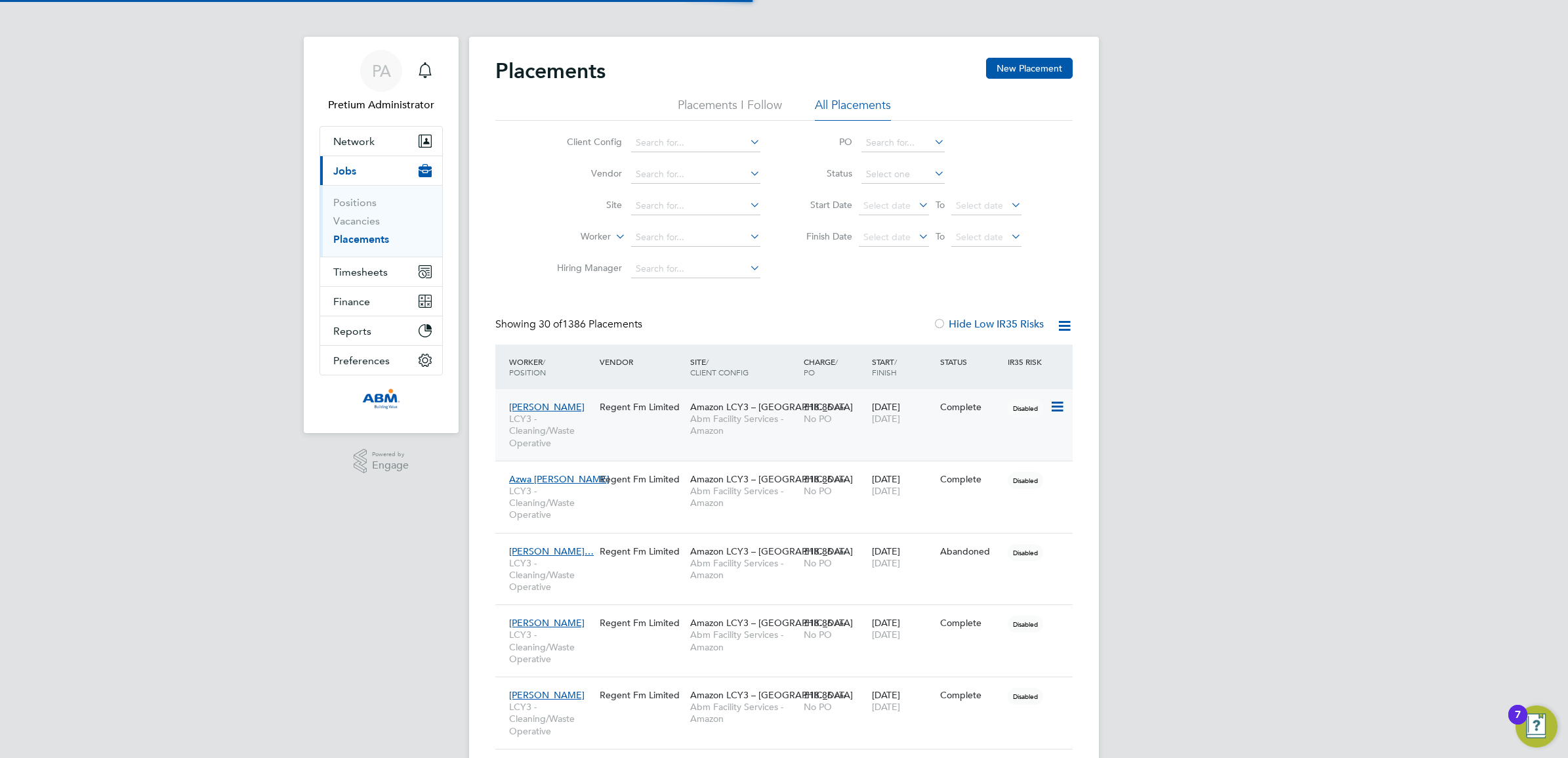
scroll to position [6, 6]
click at [735, 407] on span "Amazon LCY3 – [GEOGRAPHIC_DATA]" at bounding box center [771, 407] width 163 height 12
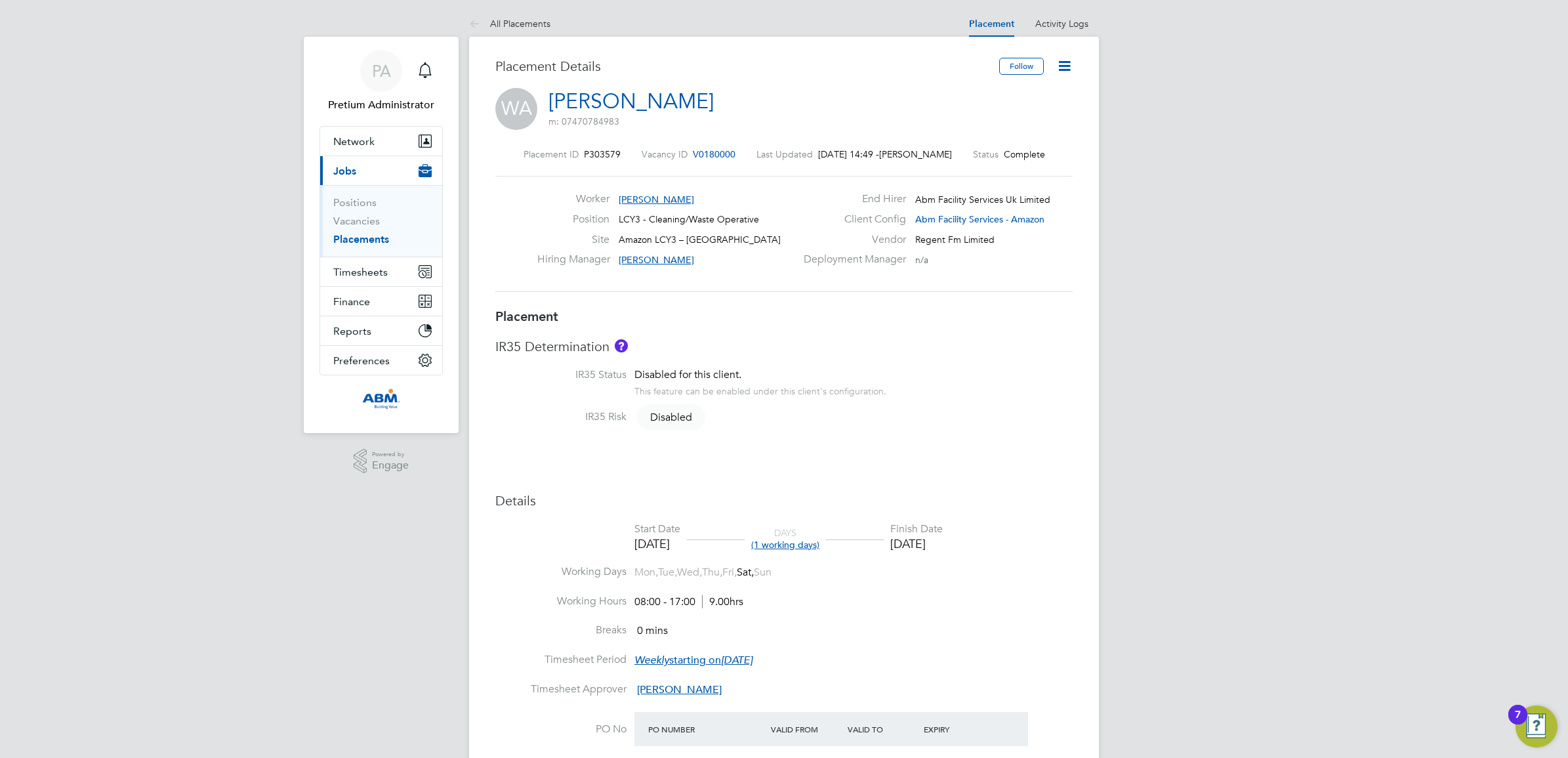
drag, startPoint x: 1064, startPoint y: 63, endPoint x: 1066, endPoint y: 70, distance: 7.3
click at [1064, 63] on icon at bounding box center [1065, 66] width 17 height 17
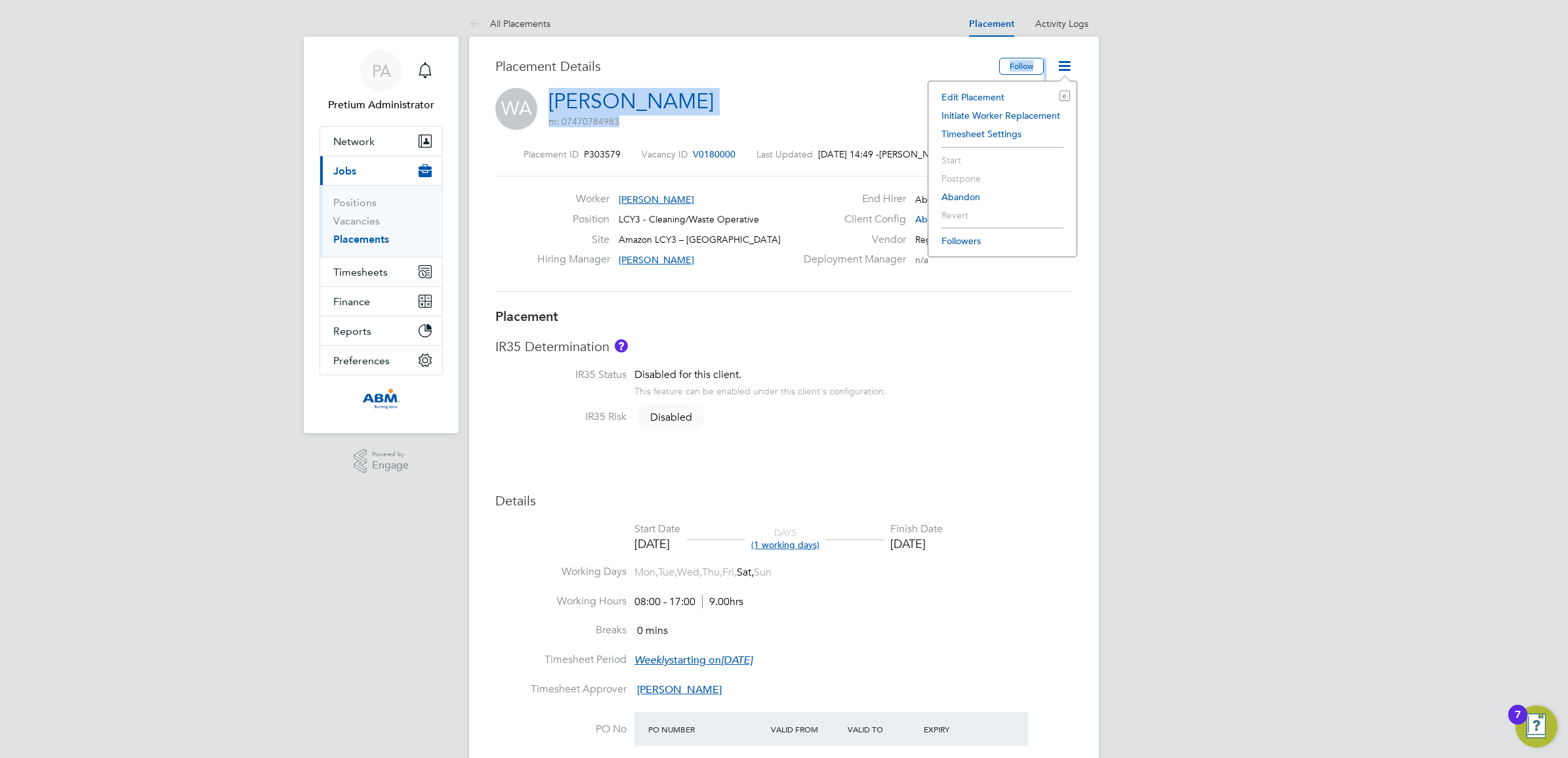
click at [830, 107] on div "Placement Details Follow WA Waseem Abbas m: 07470784983 Placement ID P303579 Va…" at bounding box center [784, 183] width 578 height 250
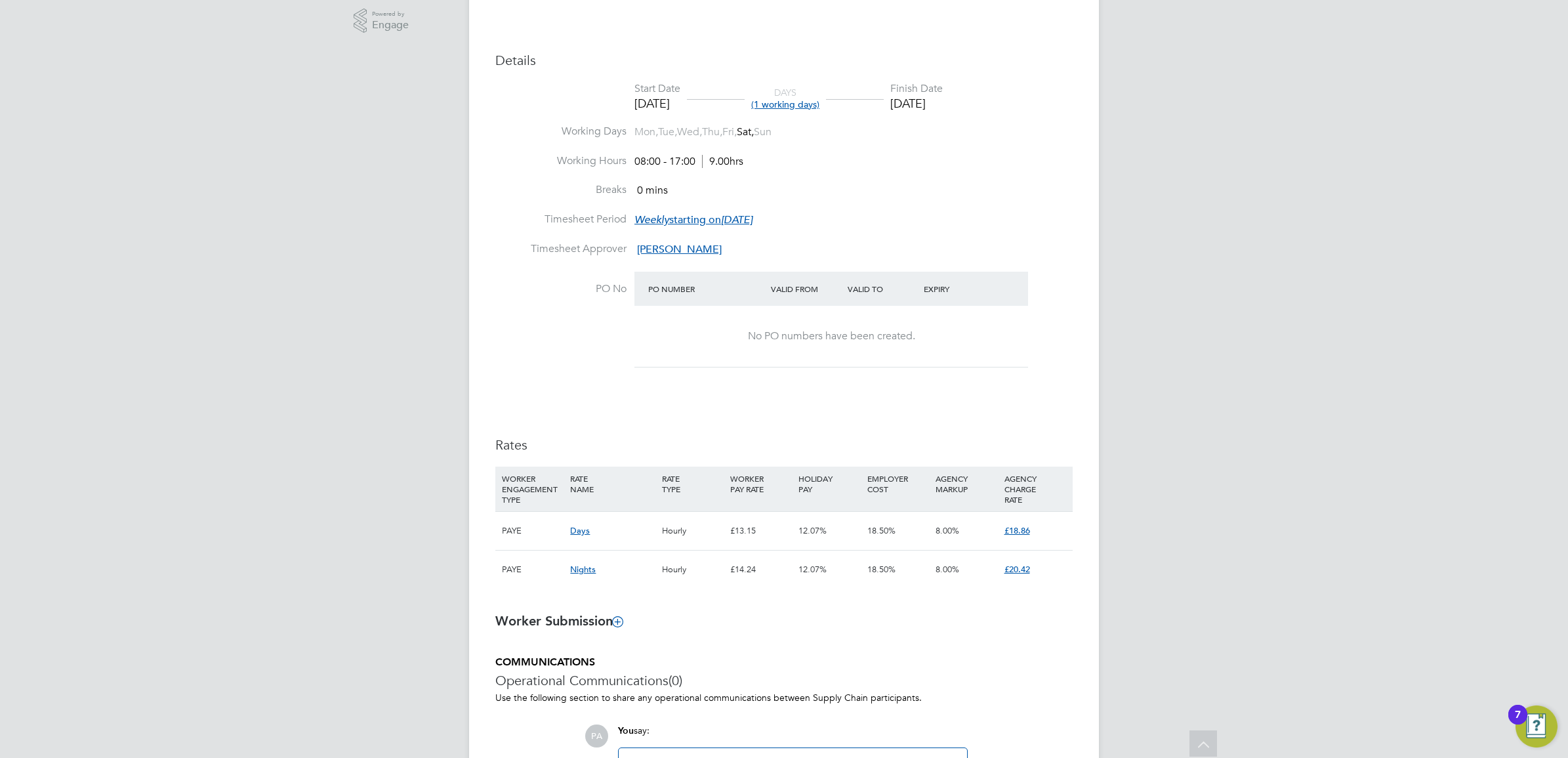
scroll to position [574, 0]
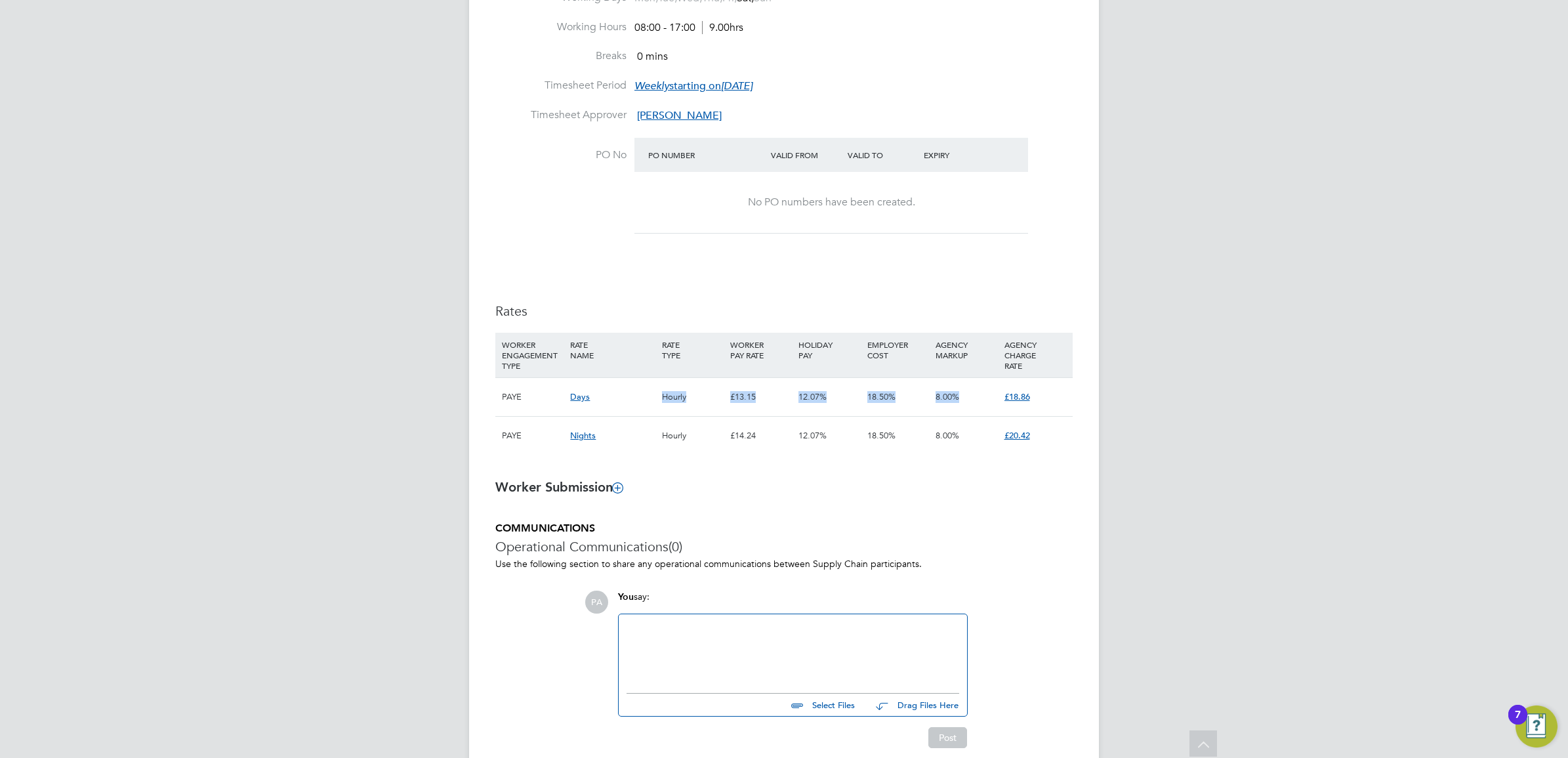
drag, startPoint x: 661, startPoint y: 395, endPoint x: 1070, endPoint y: 409, distance: 409.2
click at [1070, 409] on div "PAYE Days Hourly £13.15 12.07% 18.50% 8.00% £18.86" at bounding box center [784, 397] width 578 height 39
drag, startPoint x: 1070, startPoint y: 409, endPoint x: 1050, endPoint y: 396, distance: 23.9
click at [1050, 396] on div "£18.86" at bounding box center [1035, 397] width 68 height 38
drag, startPoint x: 968, startPoint y: 392, endPoint x: 450, endPoint y: 403, distance: 518.1
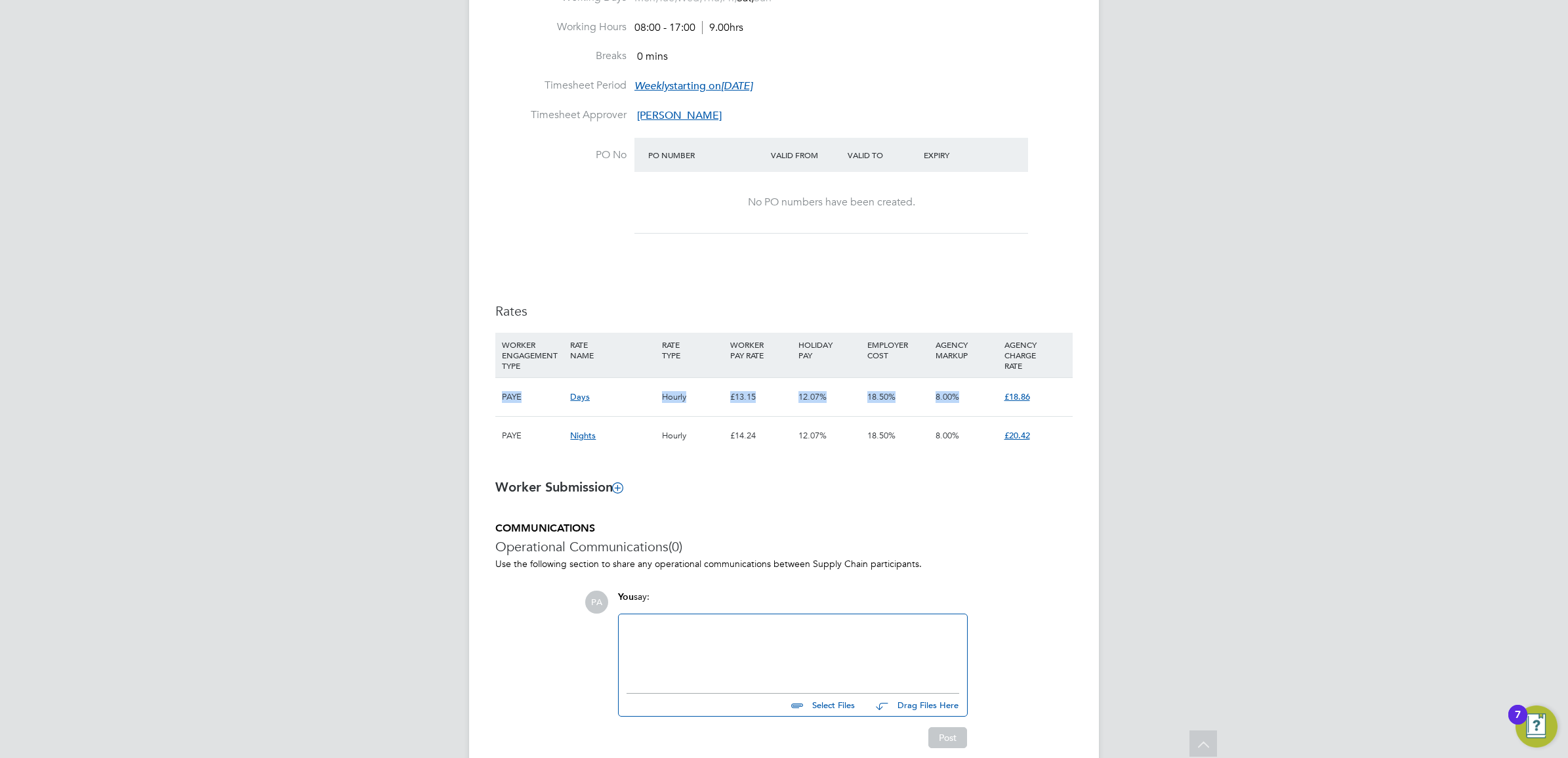
click at [450, 403] on div "PA Pretium Administrator Notifications Applications: Network Team Members Busin…" at bounding box center [784, 120] width 1568 height 1389
drag, startPoint x: 1094, startPoint y: 434, endPoint x: 441, endPoint y: 328, distance: 661.5
click at [441, 328] on div "PA Pretium Administrator Notifications Applications: Network Team Members Busin…" at bounding box center [784, 120] width 1568 height 1389
click at [1036, 454] on div "£20.42" at bounding box center [1035, 435] width 68 height 38
click at [1054, 444] on div "£20.42" at bounding box center [1035, 435] width 68 height 38
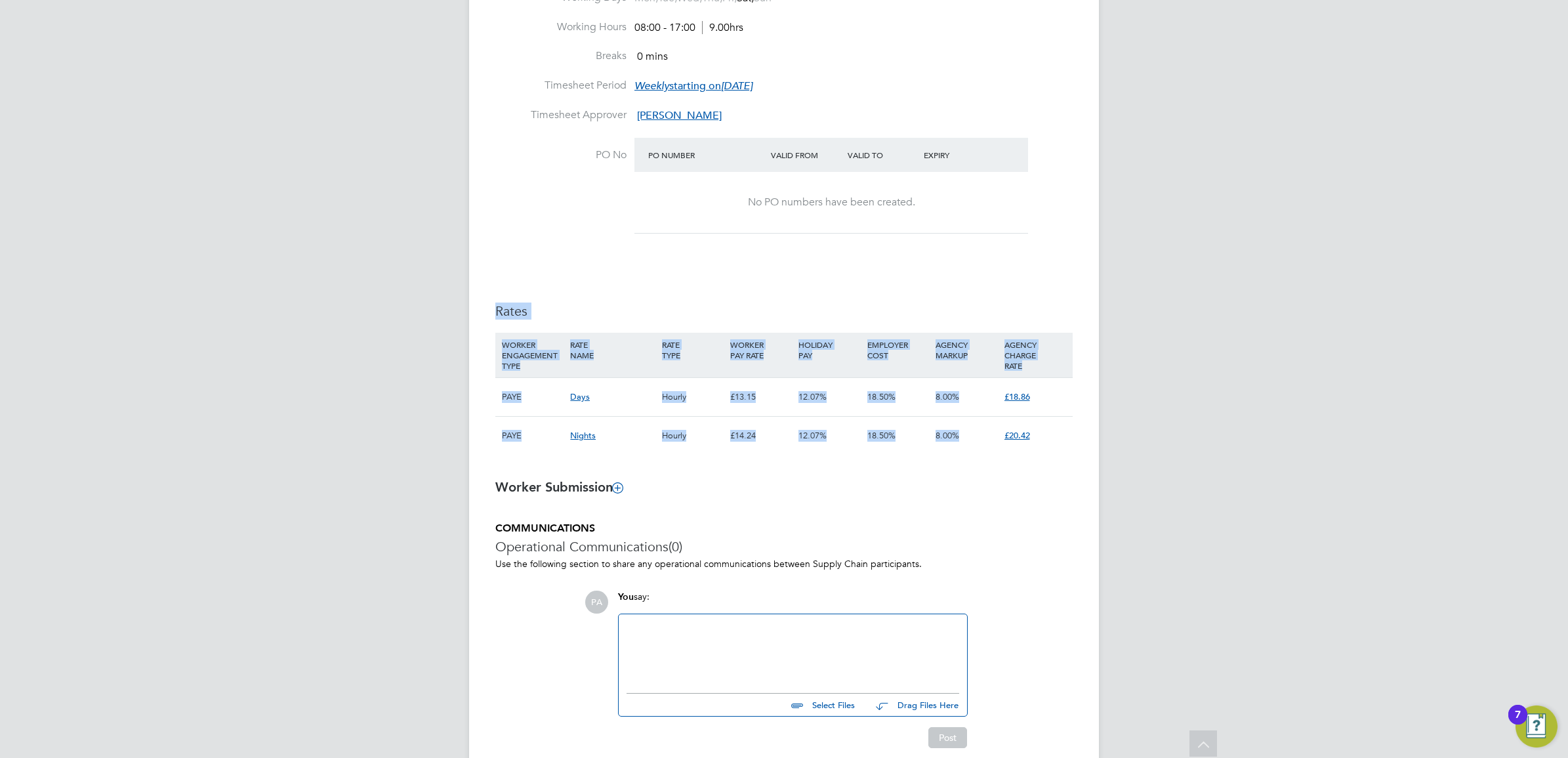
drag, startPoint x: 1083, startPoint y: 443, endPoint x: 486, endPoint y: 277, distance: 619.6
click at [486, 277] on div "Placement Details Follow WA Waseem Abbas m: 07470784983 Placement ID P303579 Va…" at bounding box center [784, 128] width 630 height 1332
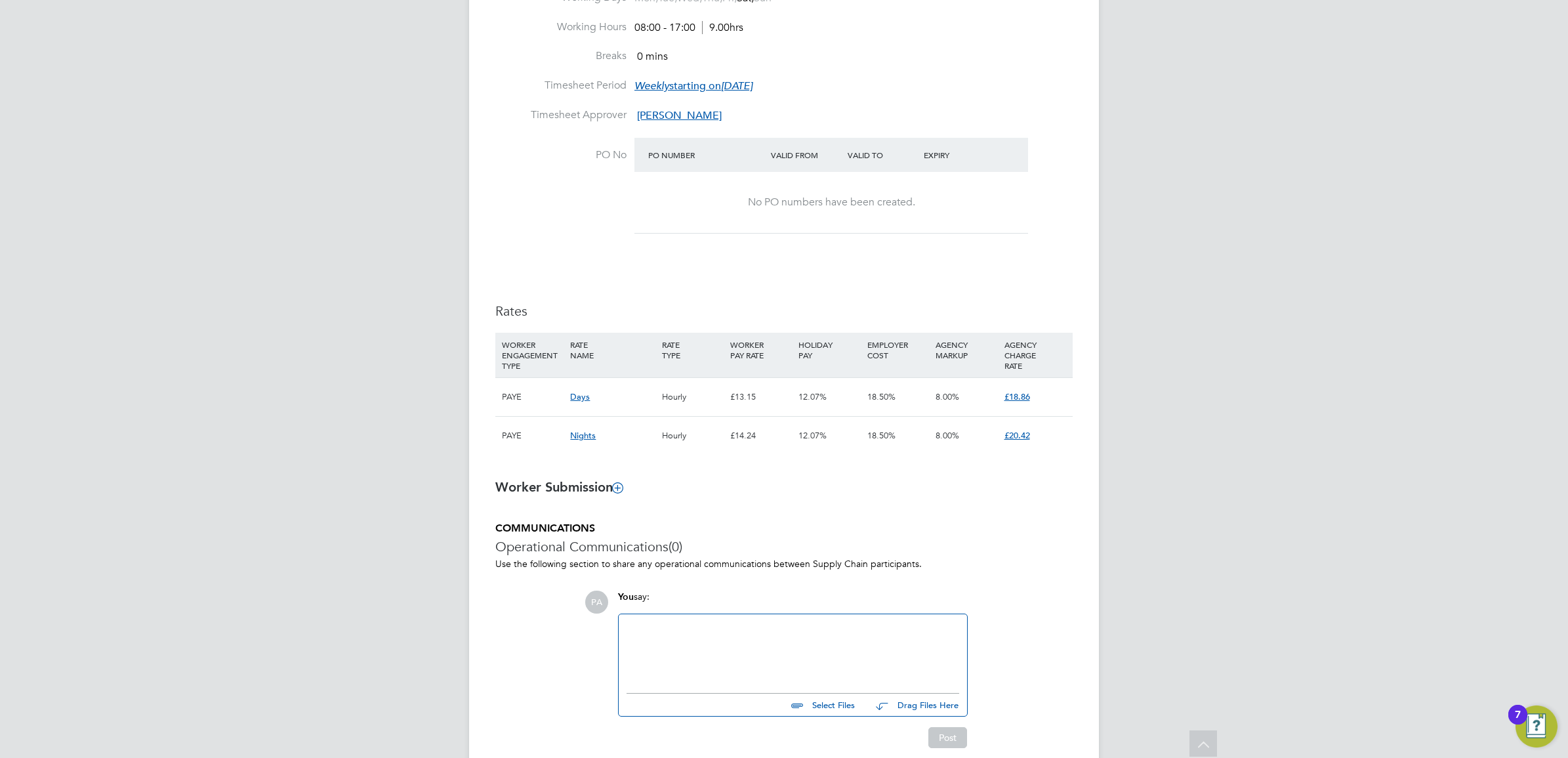
click at [1044, 492] on h3 "Worker Submission" at bounding box center [784, 487] width 578 height 17
click at [1019, 398] on span "£18.86" at bounding box center [1017, 397] width 26 height 11
click at [1054, 411] on div "£18.86" at bounding box center [1035, 397] width 68 height 38
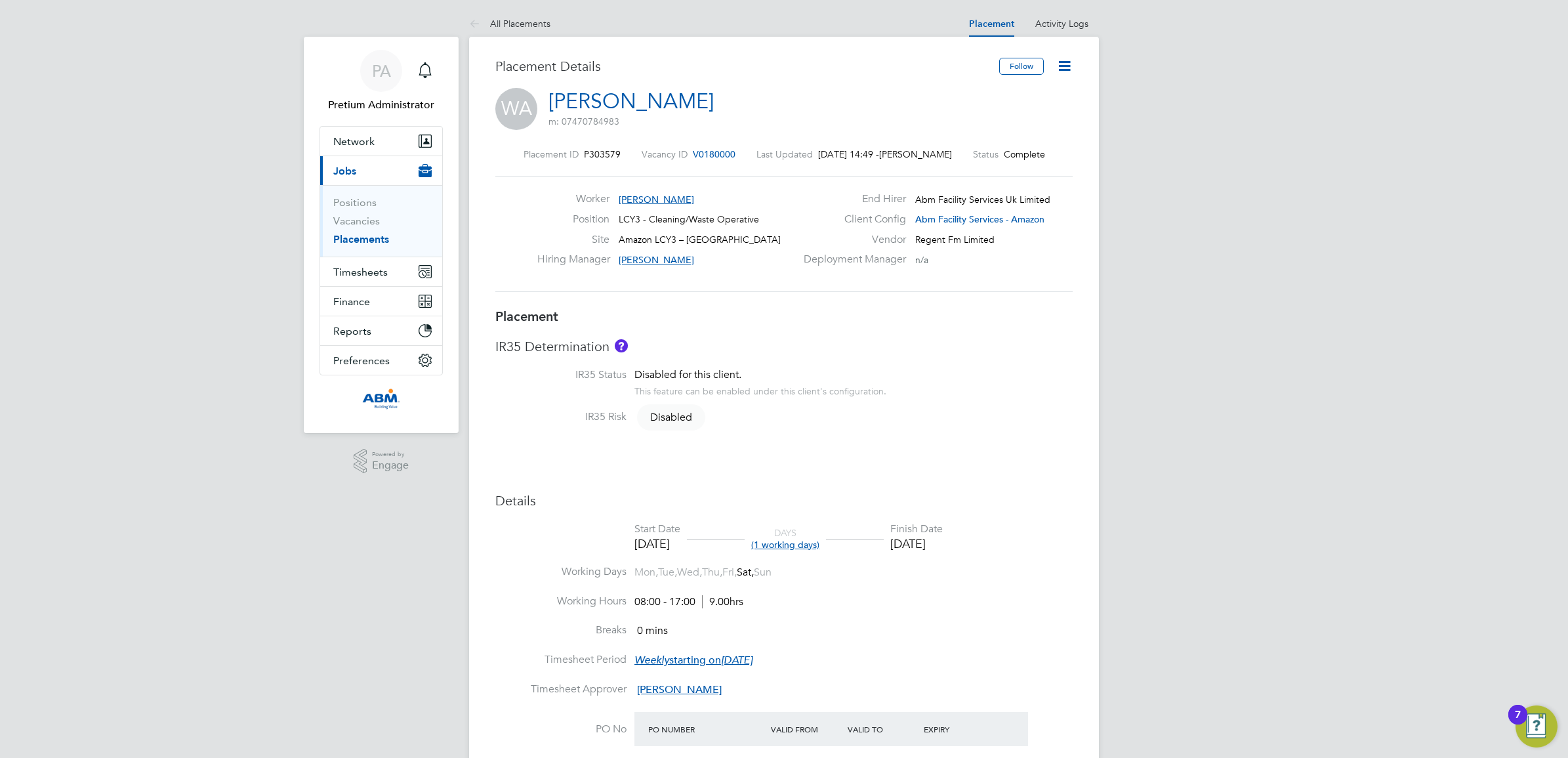
click at [1072, 70] on icon at bounding box center [1065, 66] width 17 height 17
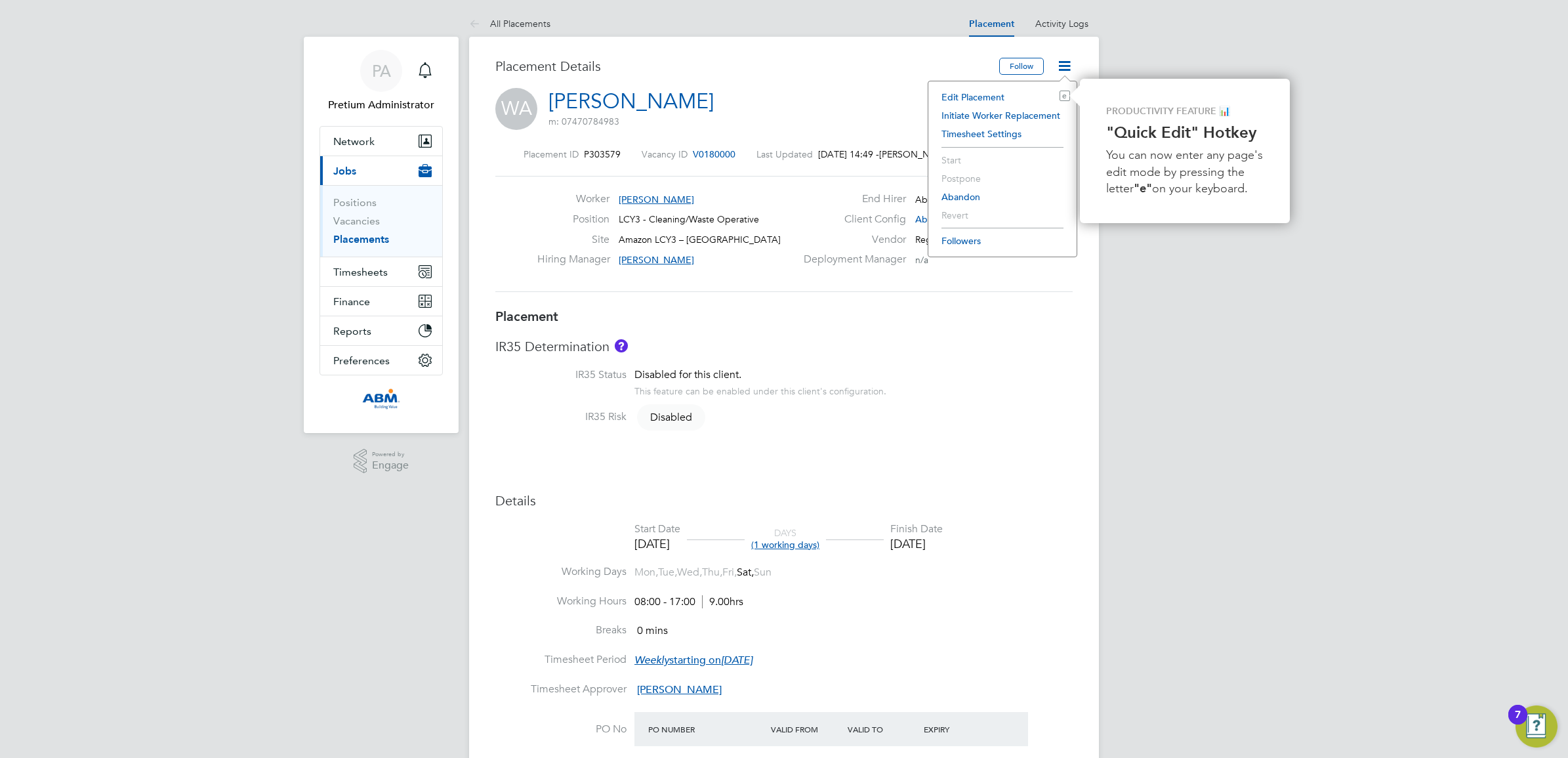
click at [981, 94] on li "Edit Placement e" at bounding box center [1002, 97] width 135 height 18
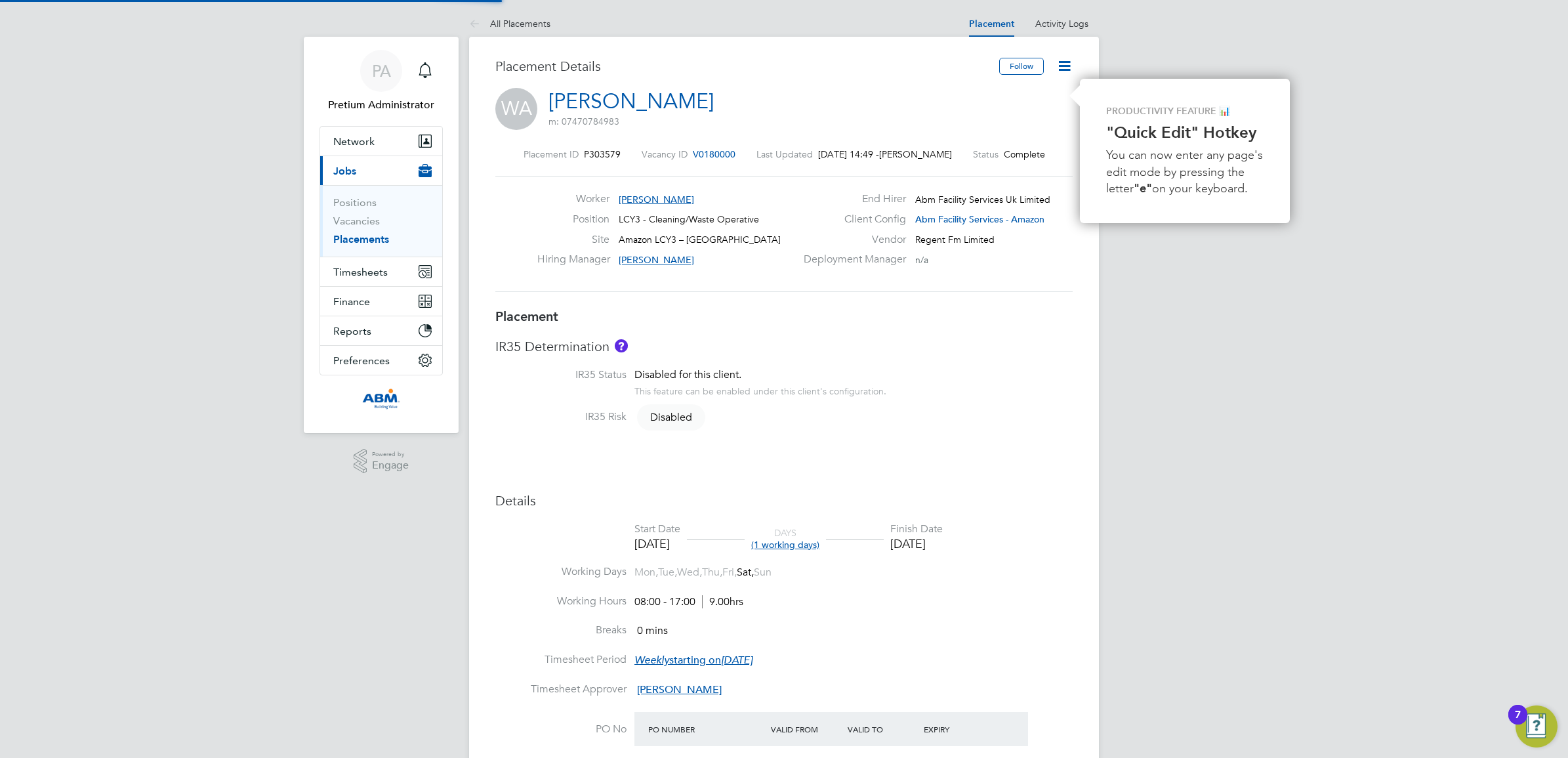
type input "Gertrud Deak"
type input "Nizar Achour"
type input "[DATE]"
type input "08:00"
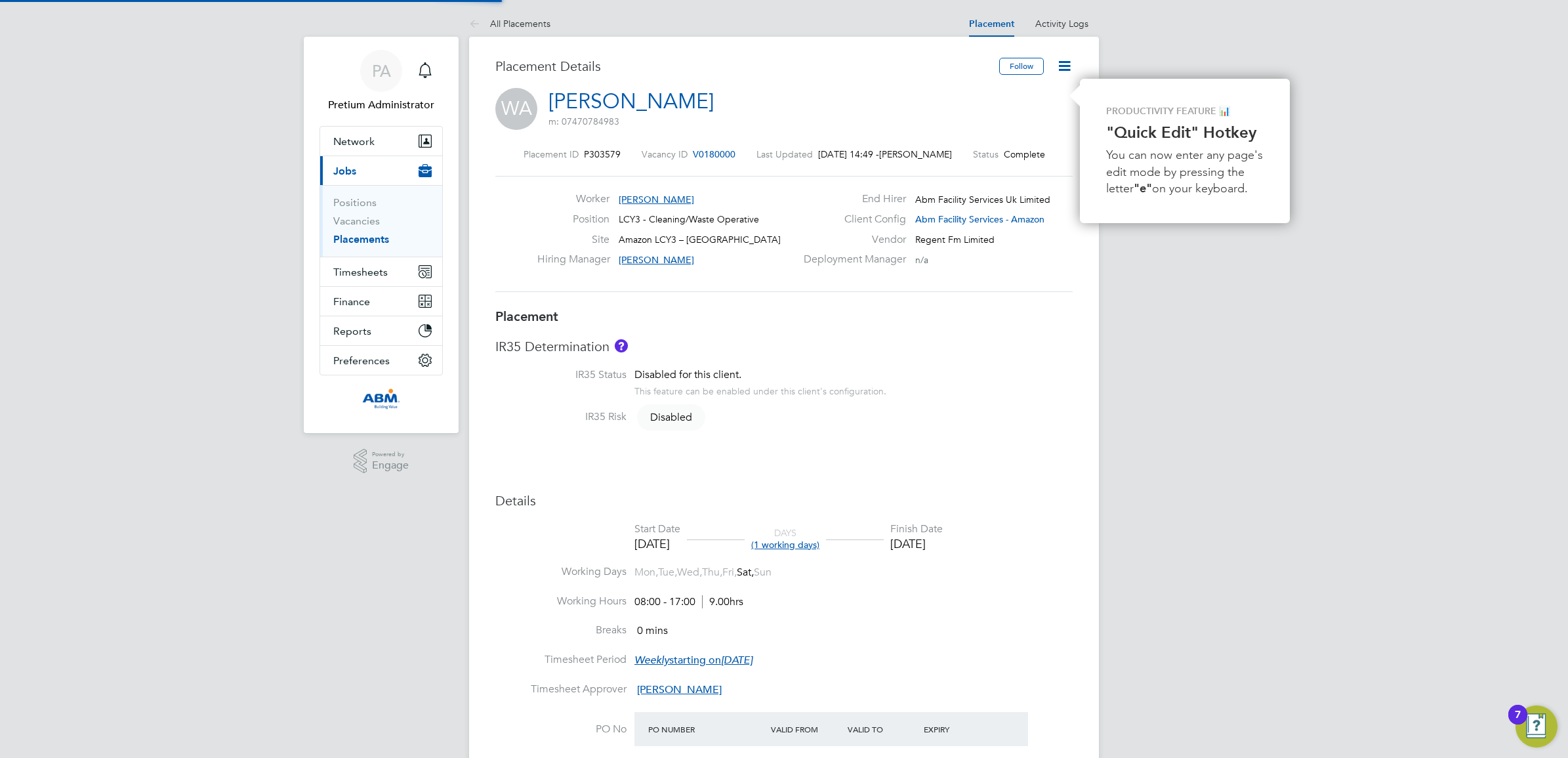
type input "17:00"
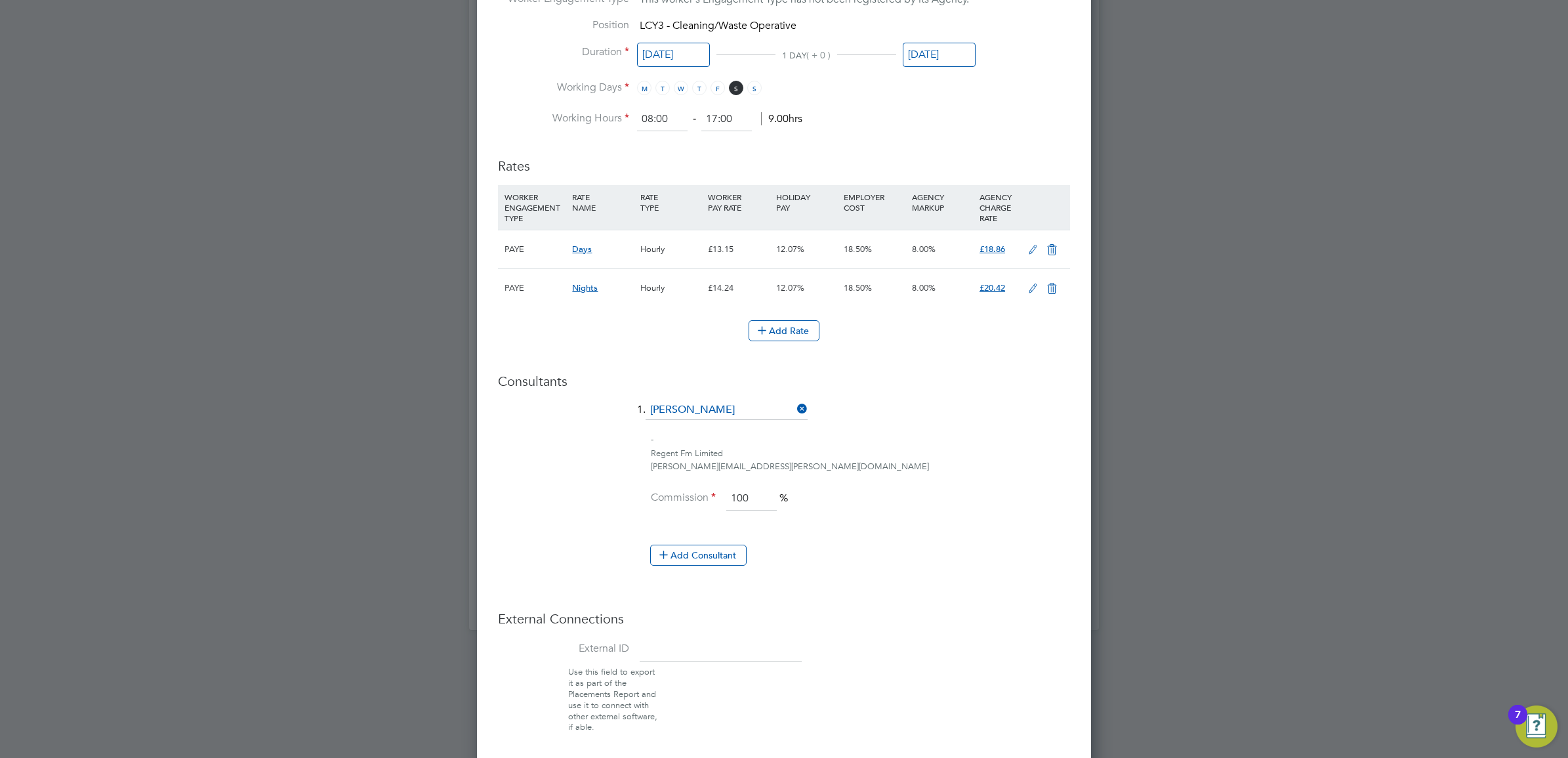
click at [1030, 245] on icon at bounding box center [1033, 250] width 17 height 10
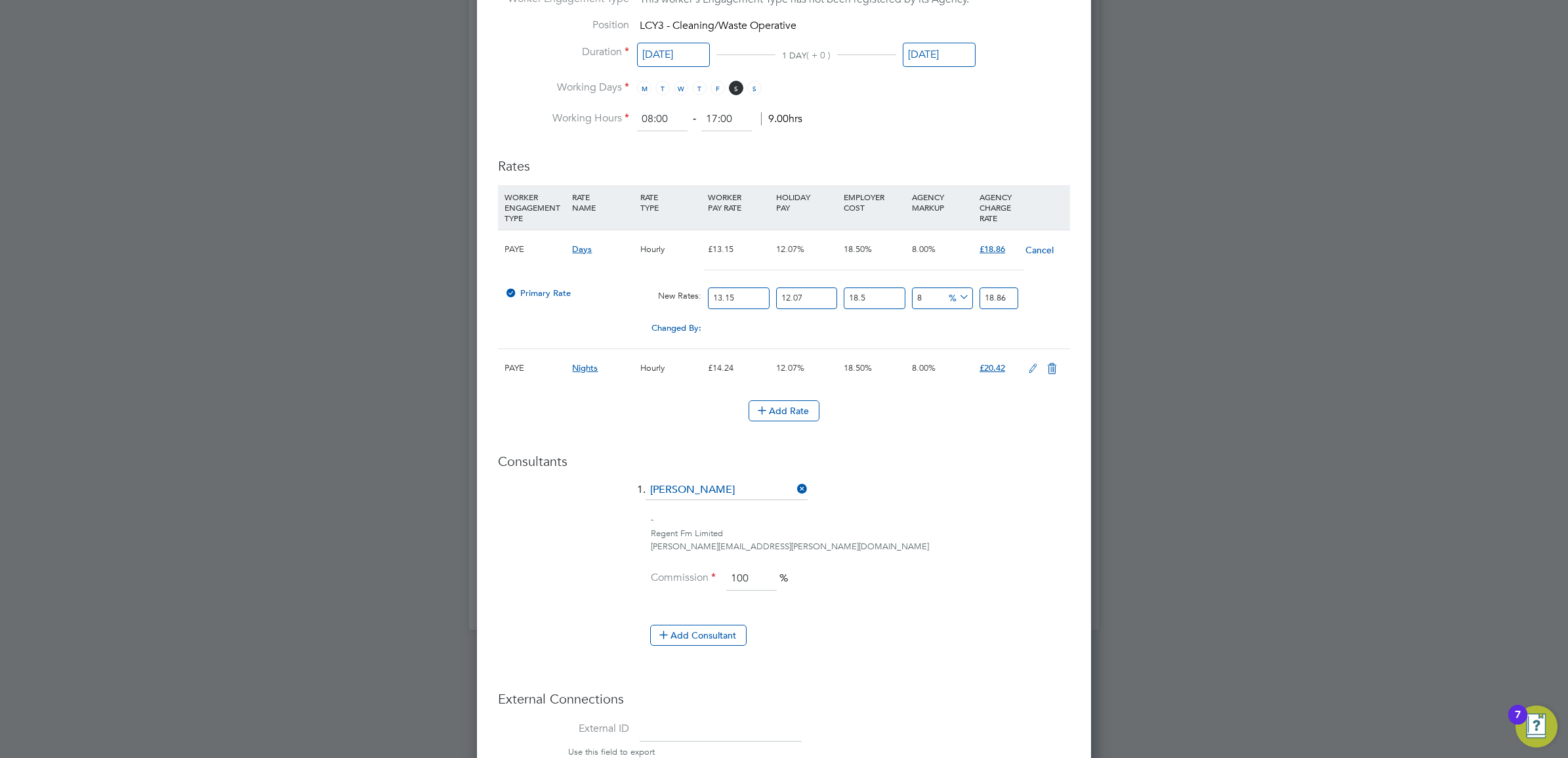
drag, startPoint x: 667, startPoint y: 300, endPoint x: 261, endPoint y: 296, distance: 406.0
type input "1"
type input "1.43427186"
type input "12"
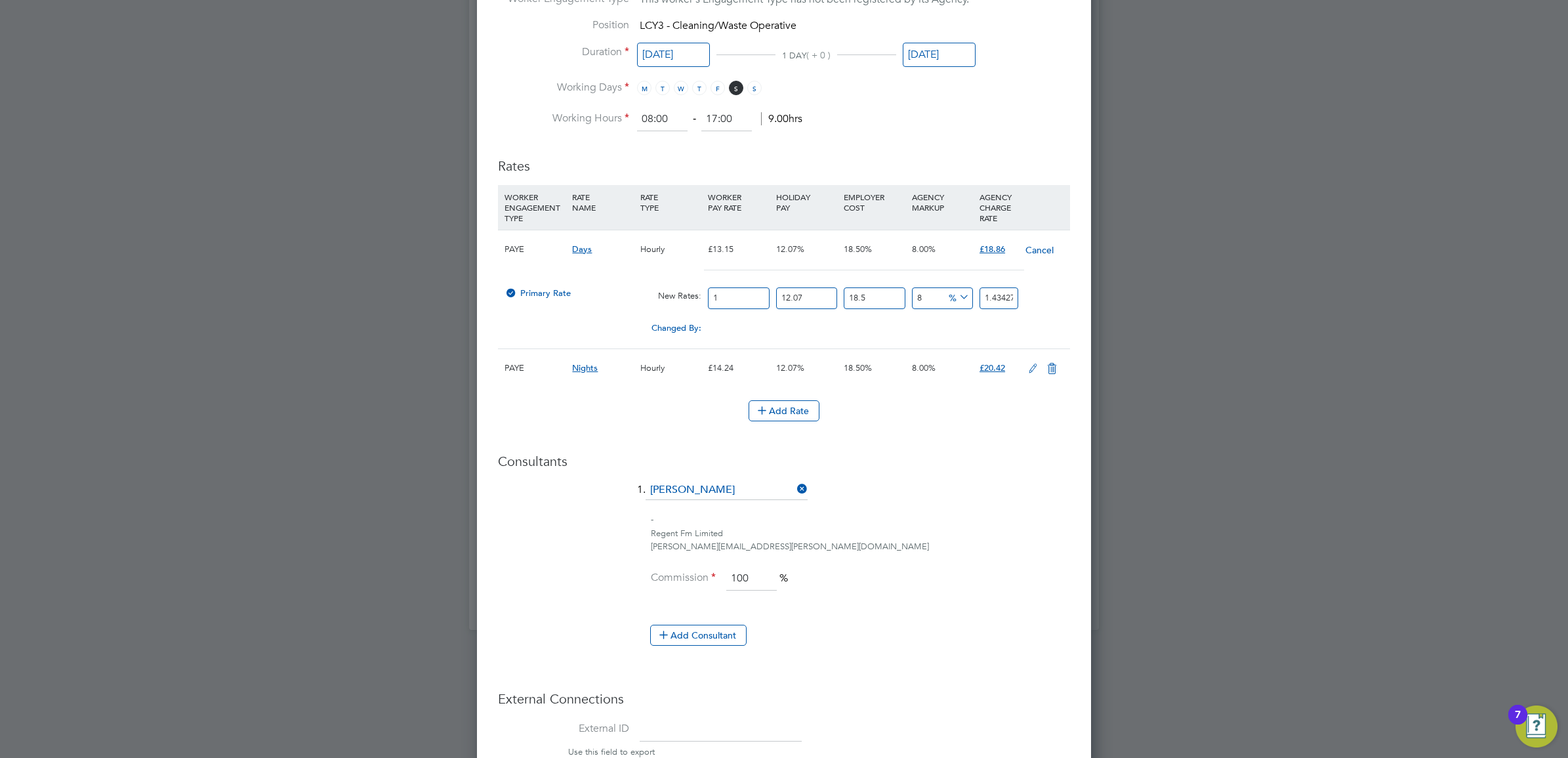
type input "17.21126232"
type input "12.2"
type input "17.498116692"
type input "12.21"
type input "17.5124594106"
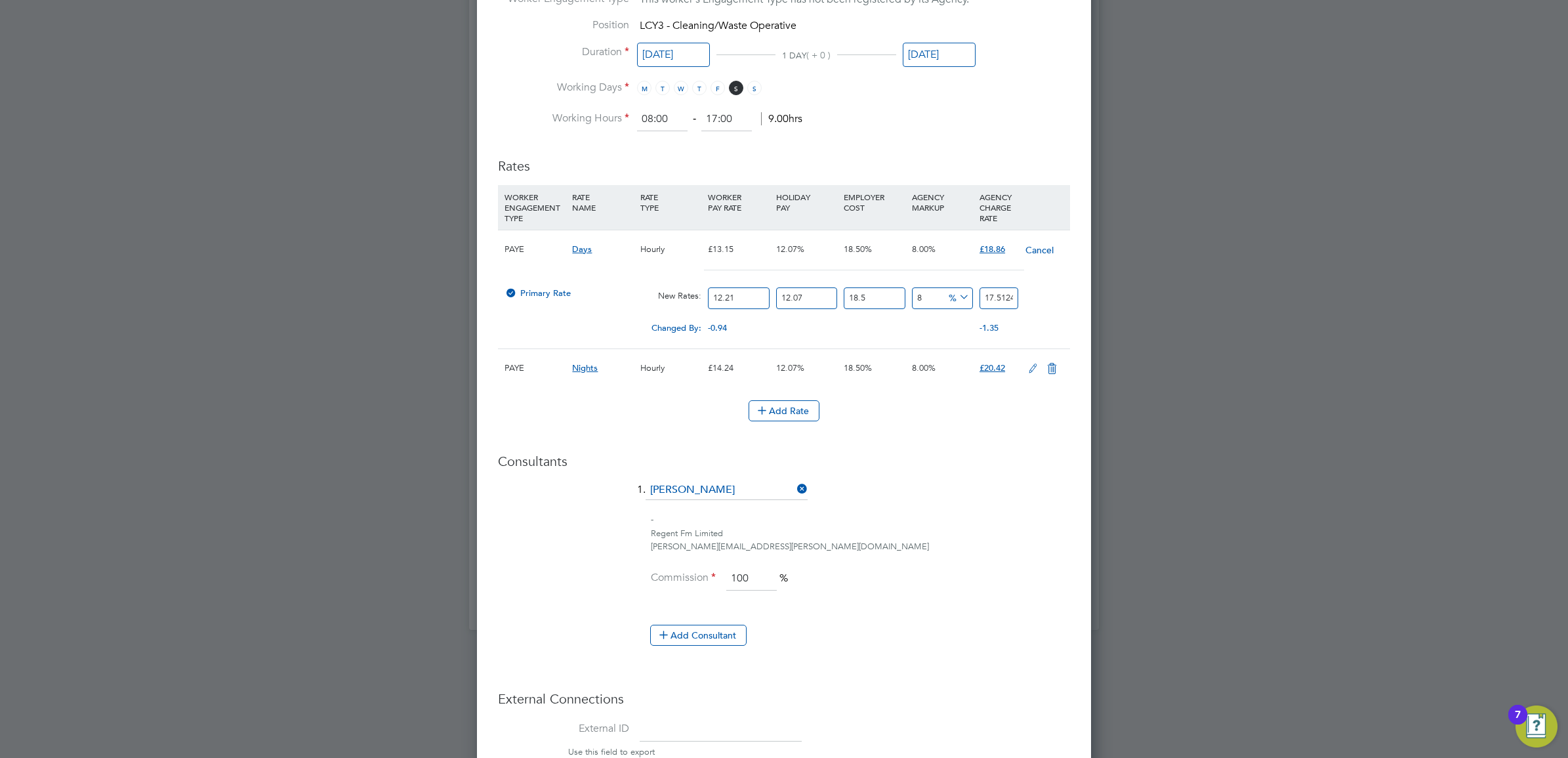
type input "12.21"
click at [1017, 535] on div "Regent Fm Limited" at bounding box center [860, 534] width 419 height 14
drag, startPoint x: 926, startPoint y: 300, endPoint x: 897, endPoint y: 300, distance: 29.0
click at [897, 300] on div "Primary Rate New Rates: 12.21 12.07 n/a 18.5 n/a 8 1.2972192156 % 17.5124594106" at bounding box center [783, 298] width 572 height 35
click at [933, 300] on input "8" at bounding box center [942, 298] width 61 height 22
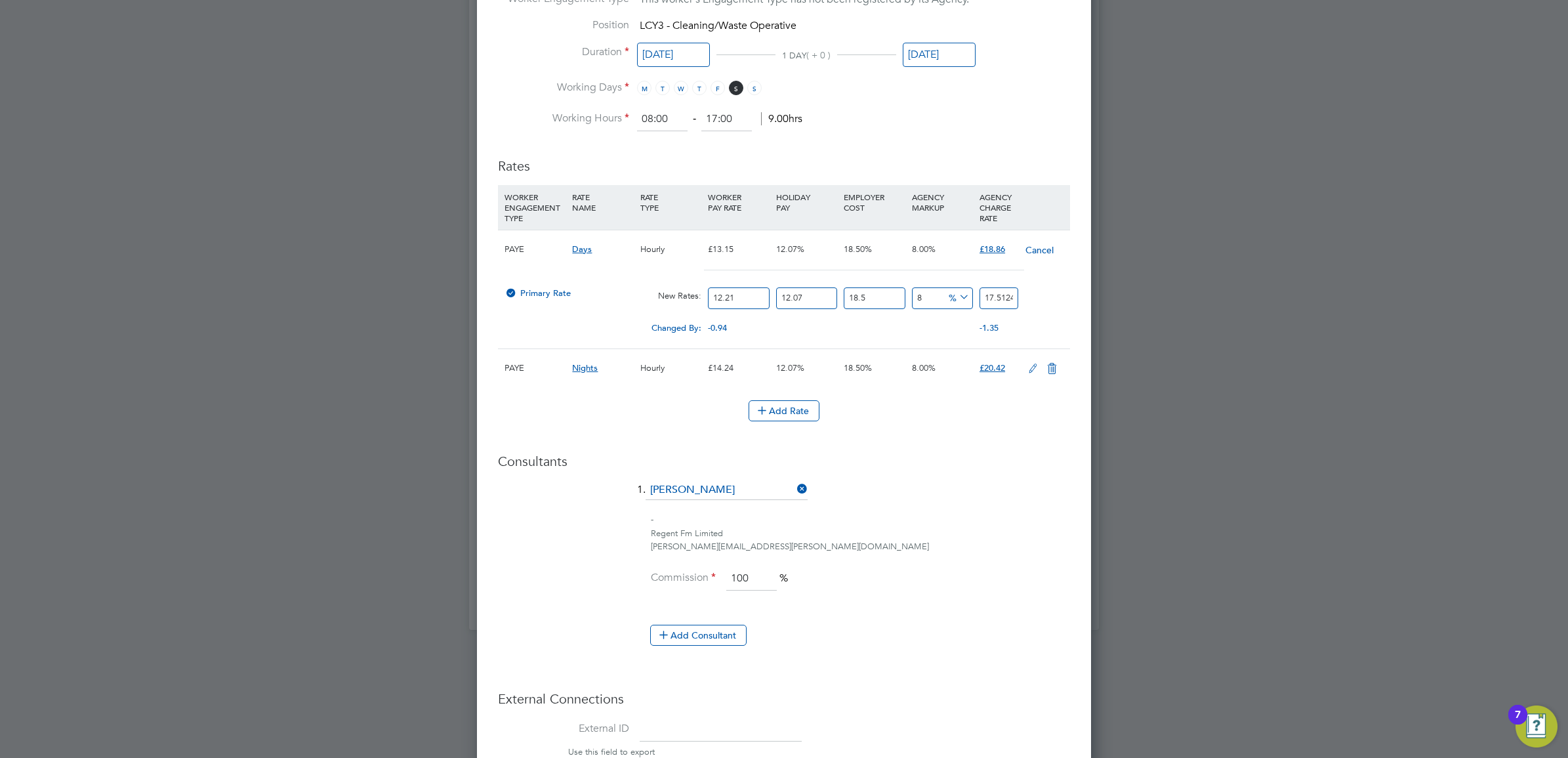
drag, startPoint x: 917, startPoint y: 298, endPoint x: 890, endPoint y: 298, distance: 27.0
click at [891, 298] on div "Primary Rate New Rates: 12.21 12.07 n/a 18.5 n/a 8 1.2972192156 % 17.5124594106" at bounding box center [783, 298] width 572 height 35
click at [989, 444] on li "Rates WORKER ENGAGEMENT TYPE RATE NAME RATE TYPE WORKER PAY RATE HOLIDAY PAY EM…" at bounding box center [783, 296] width 572 height 303
click at [993, 251] on span "£18.86" at bounding box center [992, 249] width 26 height 11
drag, startPoint x: 996, startPoint y: 382, endPoint x: 824, endPoint y: 375, distance: 172.1
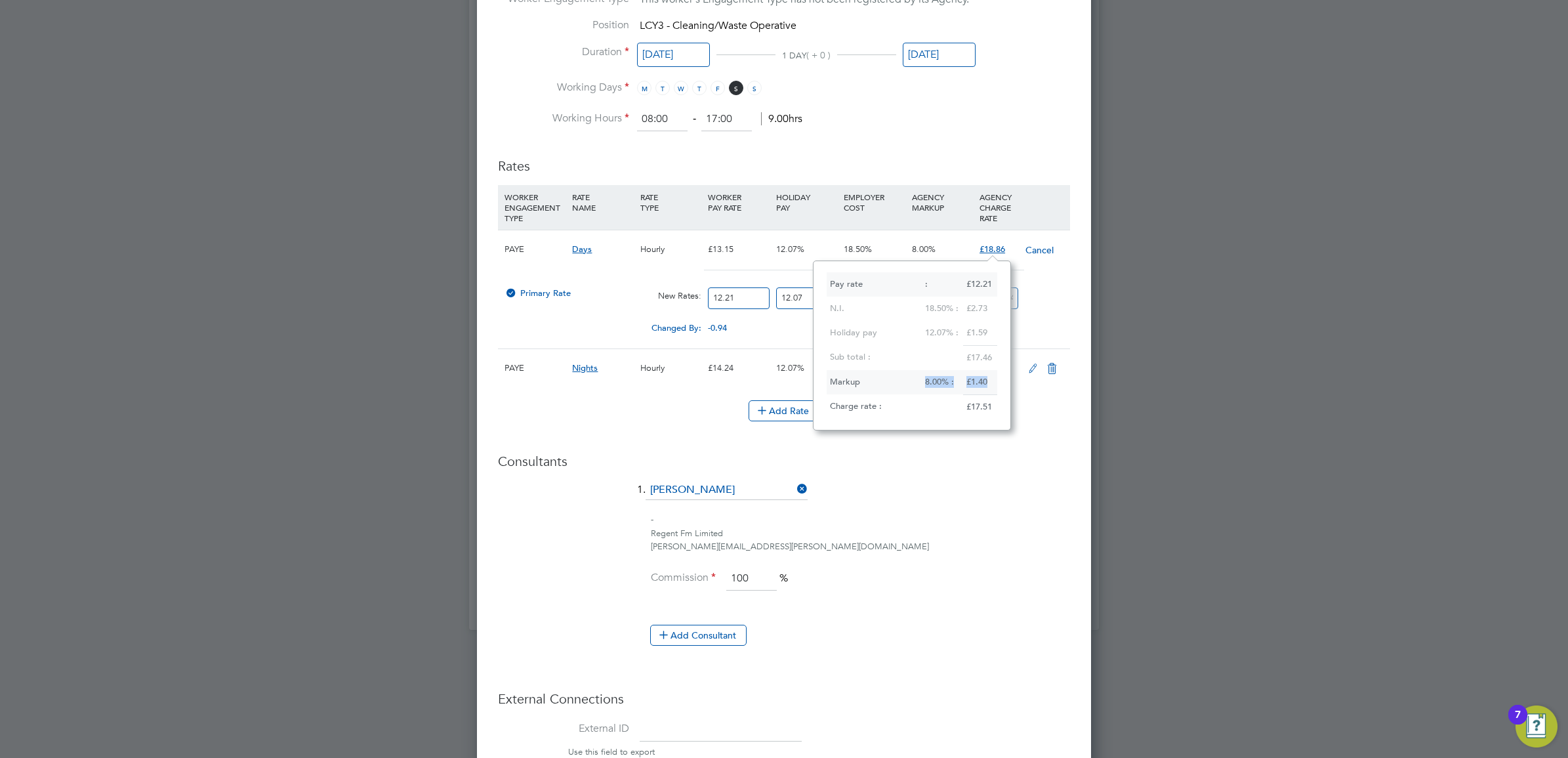
click at [824, 375] on div "Pay rate : £12.21 N.I. 18.50% : £2.73 Holiday pay 12.07% : £1.59 Sub total : £1…" at bounding box center [912, 346] width 198 height 170
drag, startPoint x: 824, startPoint y: 375, endPoint x: 810, endPoint y: 361, distance: 19.8
click at [813, 366] on div "Pay rate : £12.21 N.I. 18.50% : £2.73 Holiday pay 12.07% : £1.59 Sub total : £1…" at bounding box center [912, 346] width 198 height 170
drag, startPoint x: 810, startPoint y: 361, endPoint x: 807, endPoint y: 344, distance: 17.3
click at [804, 344] on div "Changed By: -0.94 0.00 0.00 0.00 -0.0991928594 -1.35" at bounding box center [783, 332] width 572 height 33
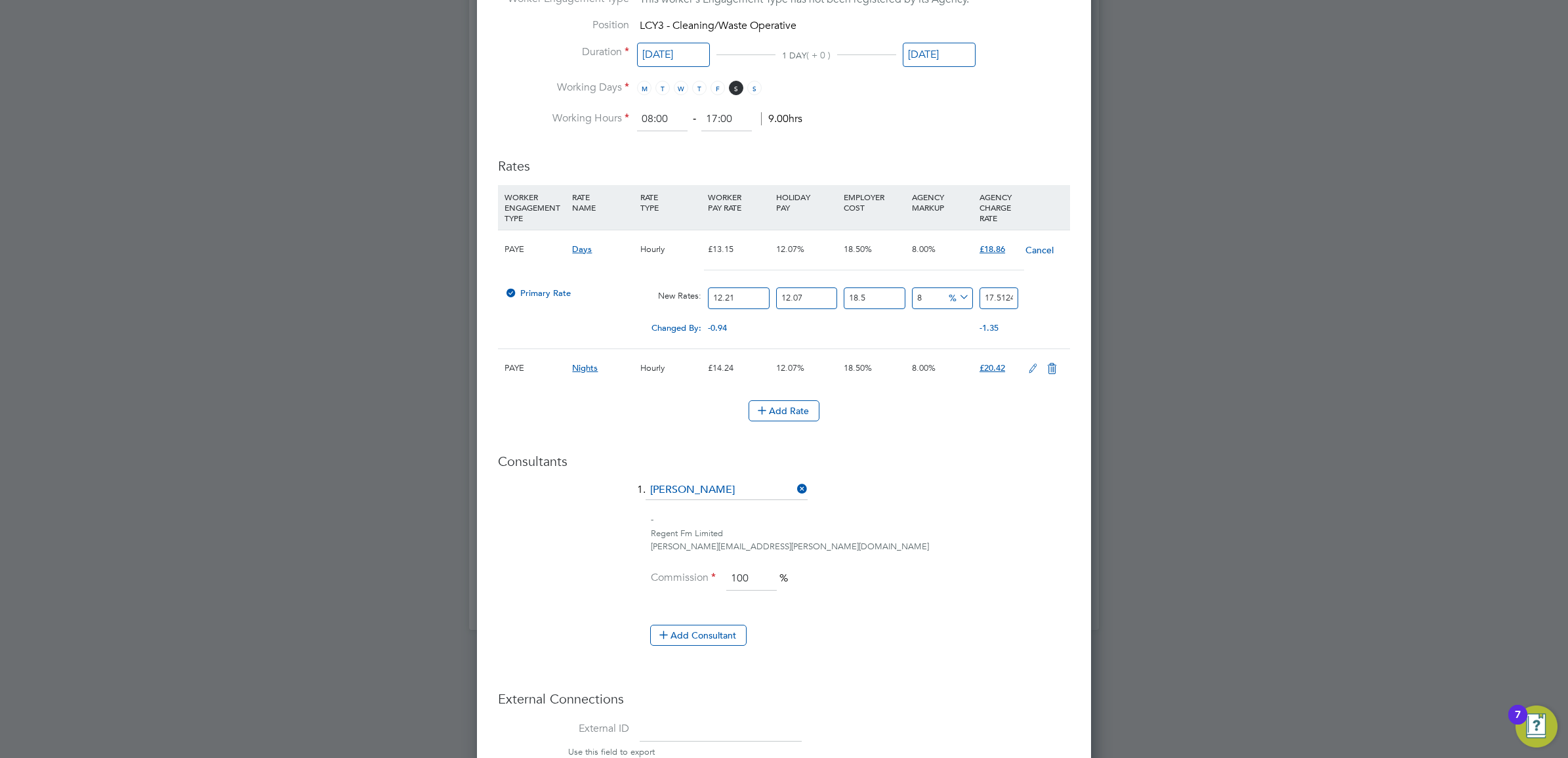
click at [999, 248] on span "£18.86" at bounding box center [992, 249] width 26 height 11
drag, startPoint x: 995, startPoint y: 386, endPoint x: 953, endPoint y: 387, distance: 42.0
click at [953, 387] on div "Markup 8.00% : £1.40" at bounding box center [911, 382] width 170 height 24
drag, startPoint x: 953, startPoint y: 387, endPoint x: 1052, endPoint y: 476, distance: 133.1
click at [1047, 477] on div "Consultants 1. Harry Barfoot - Regent Fm Limited harry.barfoot@regentfm.net Com…" at bounding box center [783, 556] width 572 height 206
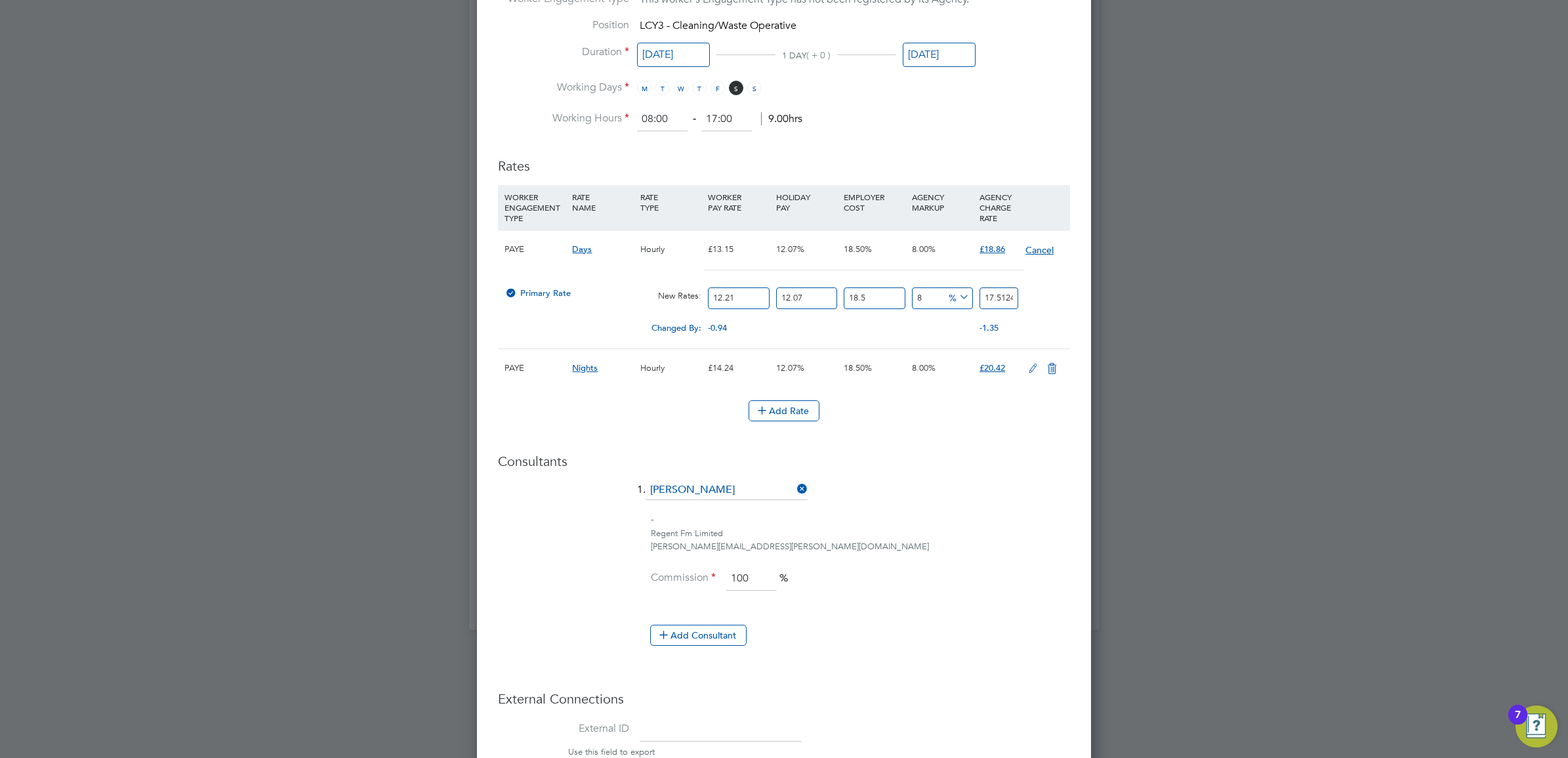
click at [1037, 250] on button "Cancel" at bounding box center [1039, 250] width 29 height 13
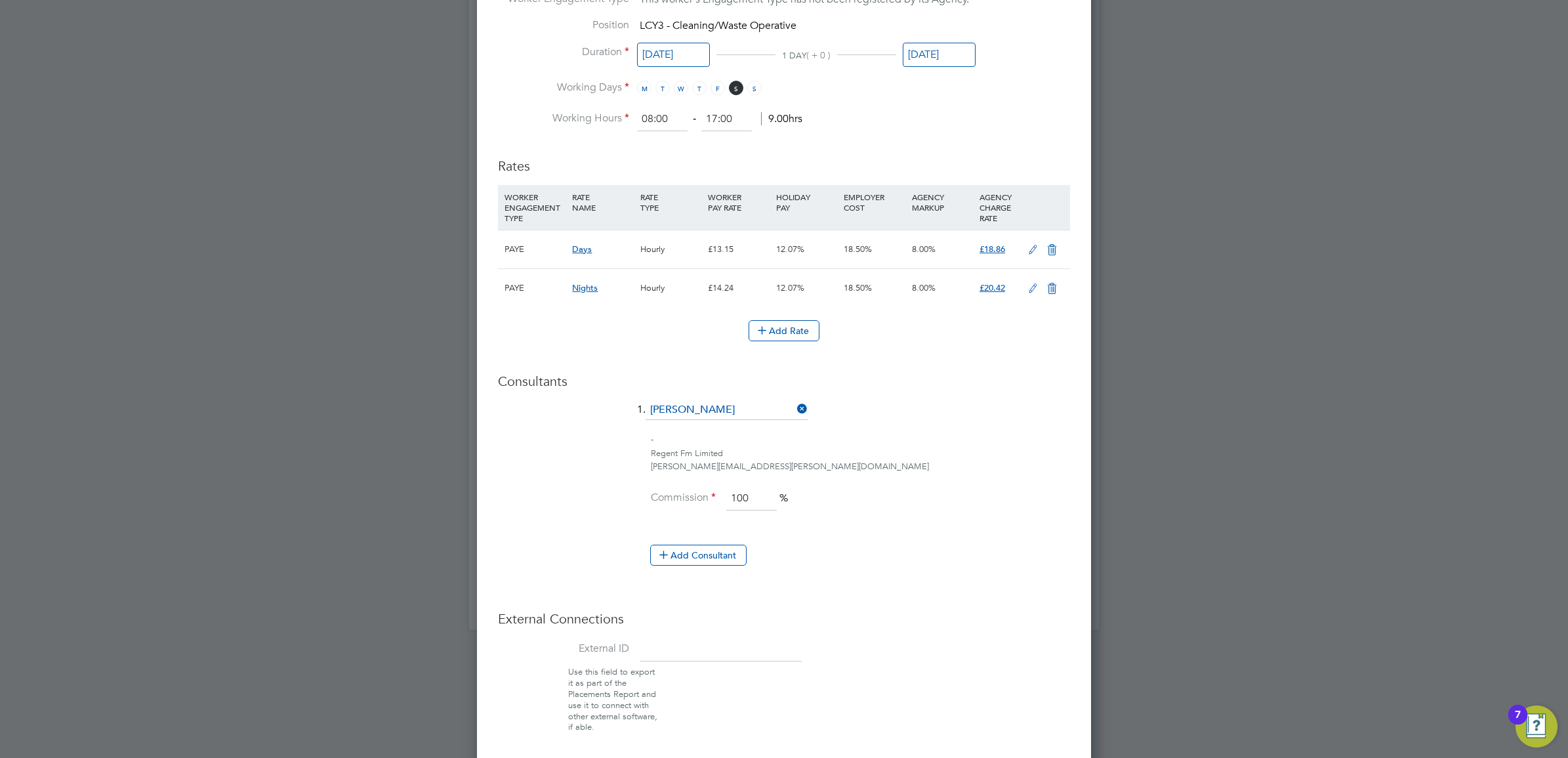
click at [1030, 252] on icon at bounding box center [1033, 250] width 17 height 10
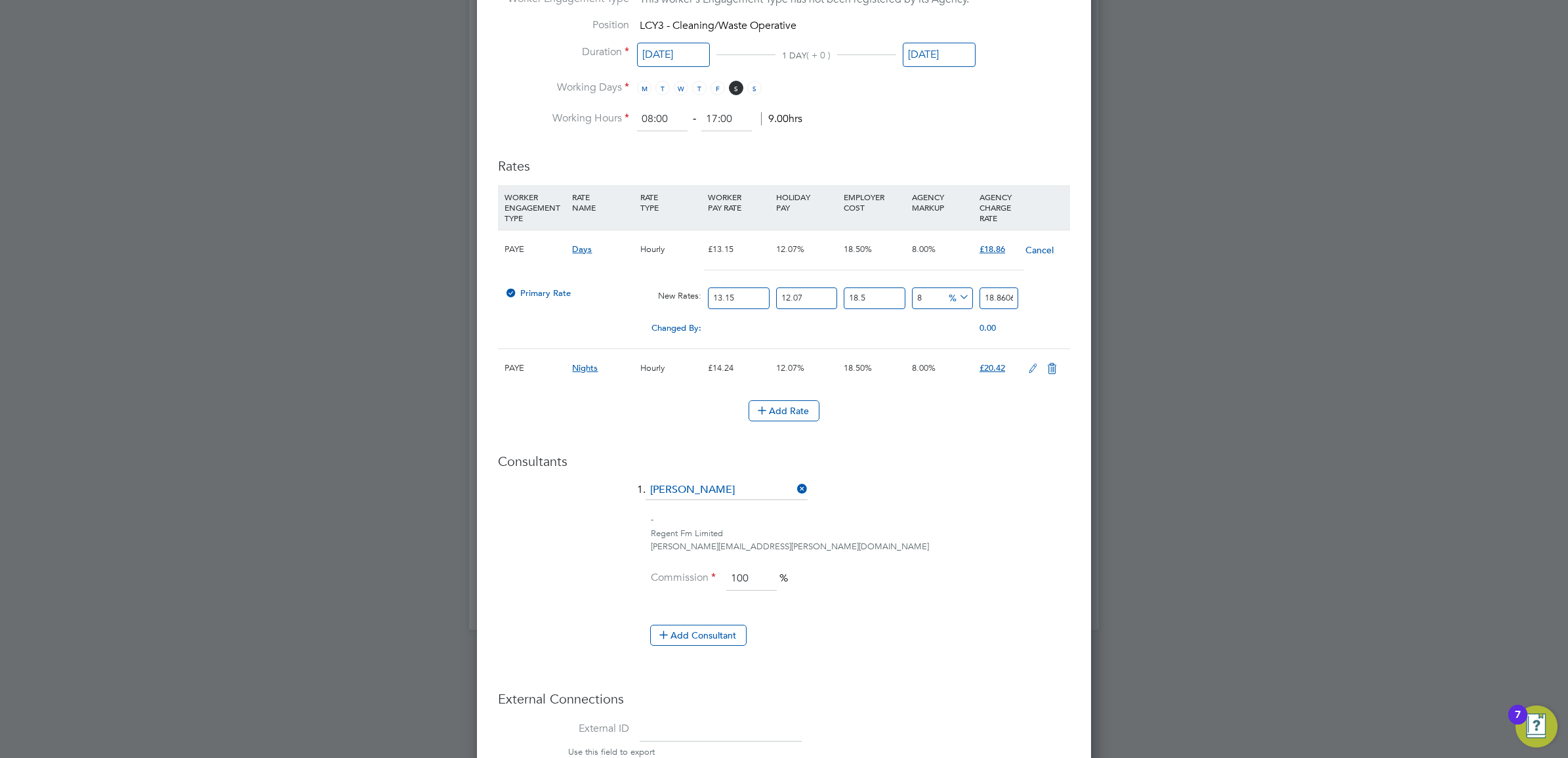
drag, startPoint x: 726, startPoint y: 293, endPoint x: 607, endPoint y: 294, distance: 119.0
click at [605, 294] on div "Primary Rate New Rates: 13.15 12.07 n/a 18.5 n/a 8 1.397087034 % 18.860674959" at bounding box center [783, 298] width 572 height 35
type input "1"
type input "1.43427186"
type input "12"
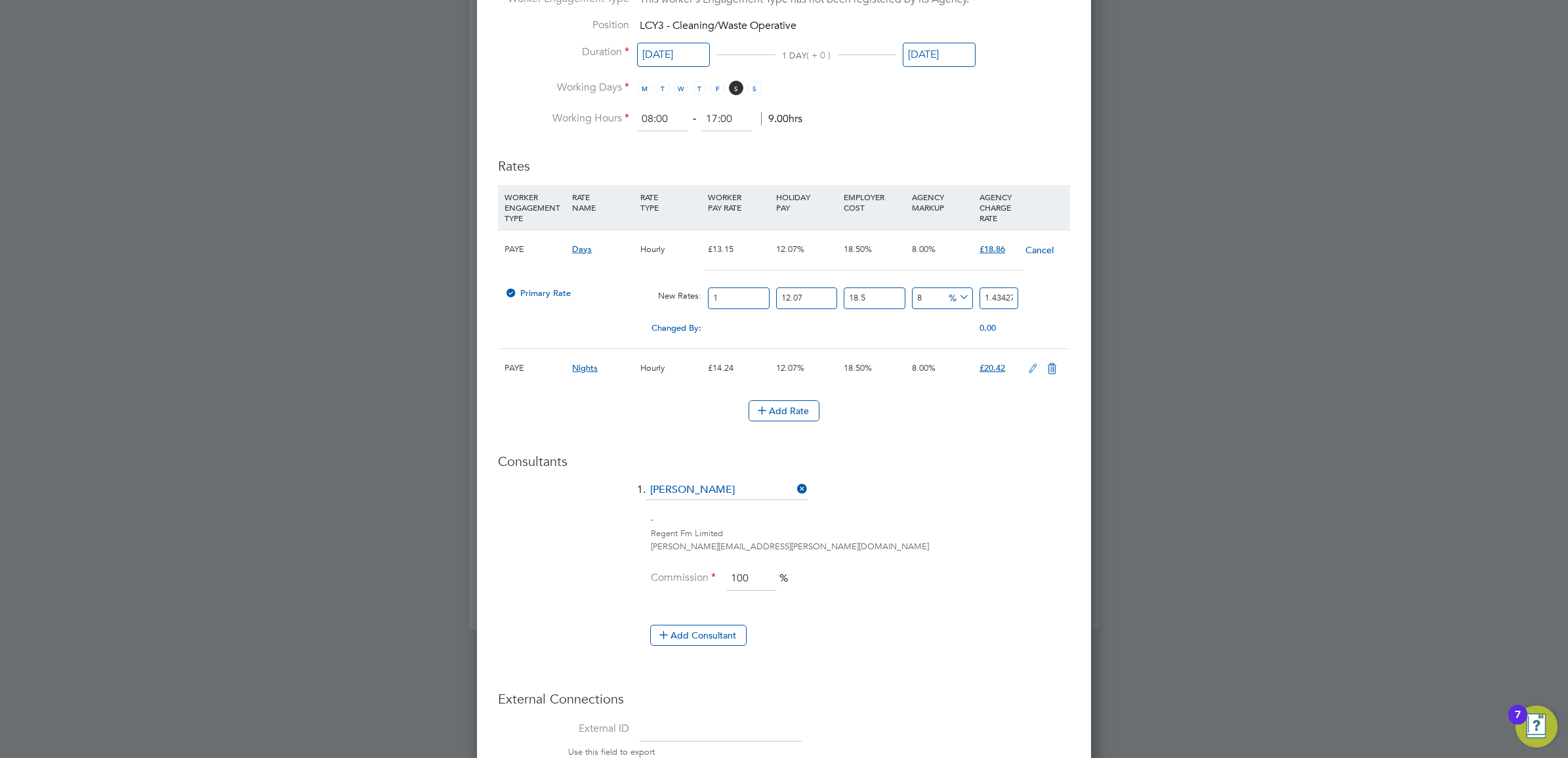
type input "17.21126232"
type input "12.2"
type input "17.498116692"
type input "12.21"
type input "17.5124594106"
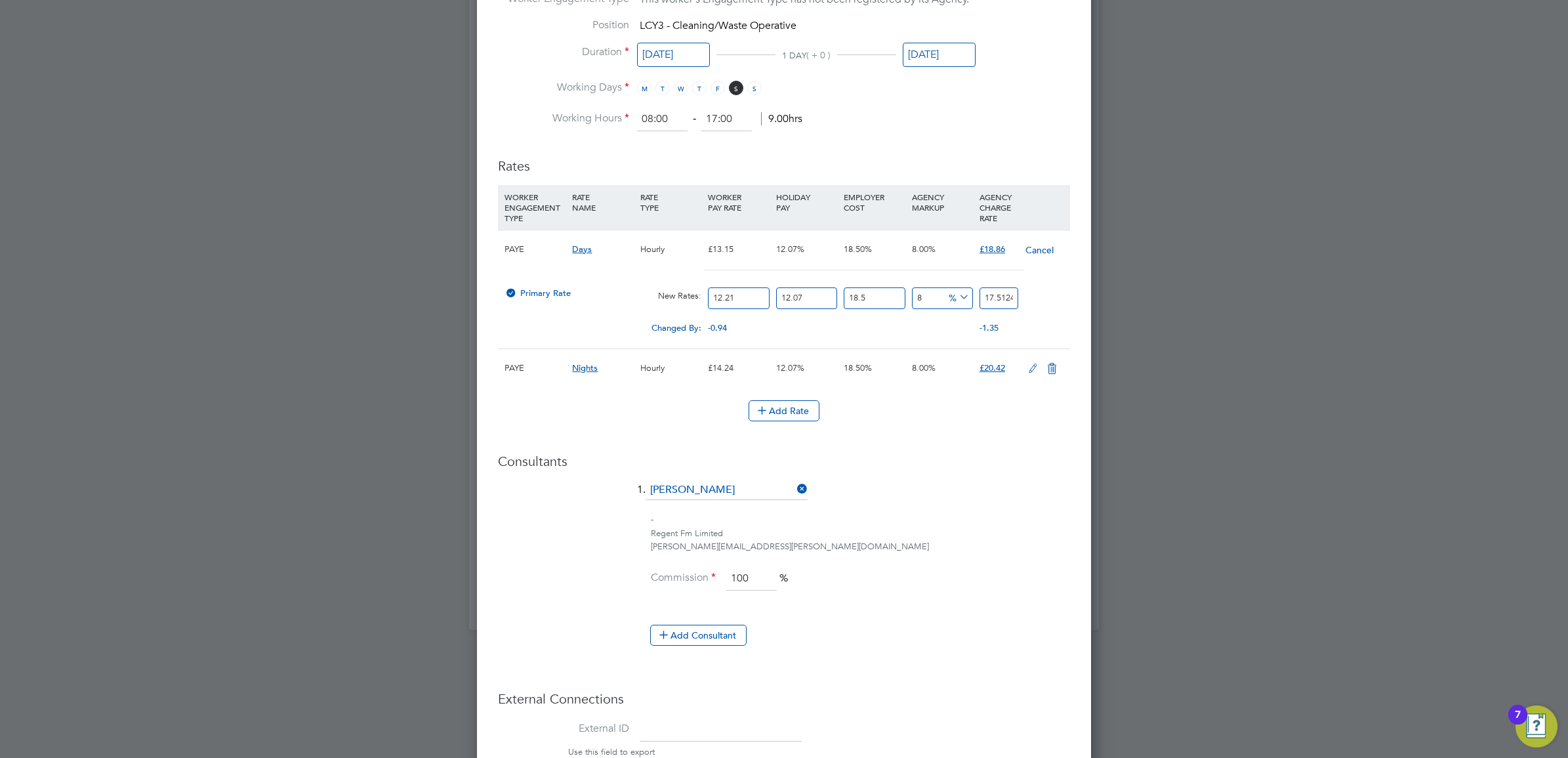
type input "12.21"
drag, startPoint x: 979, startPoint y: 294, endPoint x: 995, endPoint y: 298, distance: 16.5
click at [995, 298] on input "17.5124594106" at bounding box center [999, 298] width 39 height 22
drag, startPoint x: 1006, startPoint y: 296, endPoint x: 956, endPoint y: 300, distance: 50.2
click at [956, 300] on div "Primary Rate New Rates: 12.21 12.07 n/a 18.5 n/a 8 1.2972192156 % 17.5124594106" at bounding box center [783, 298] width 572 height 35
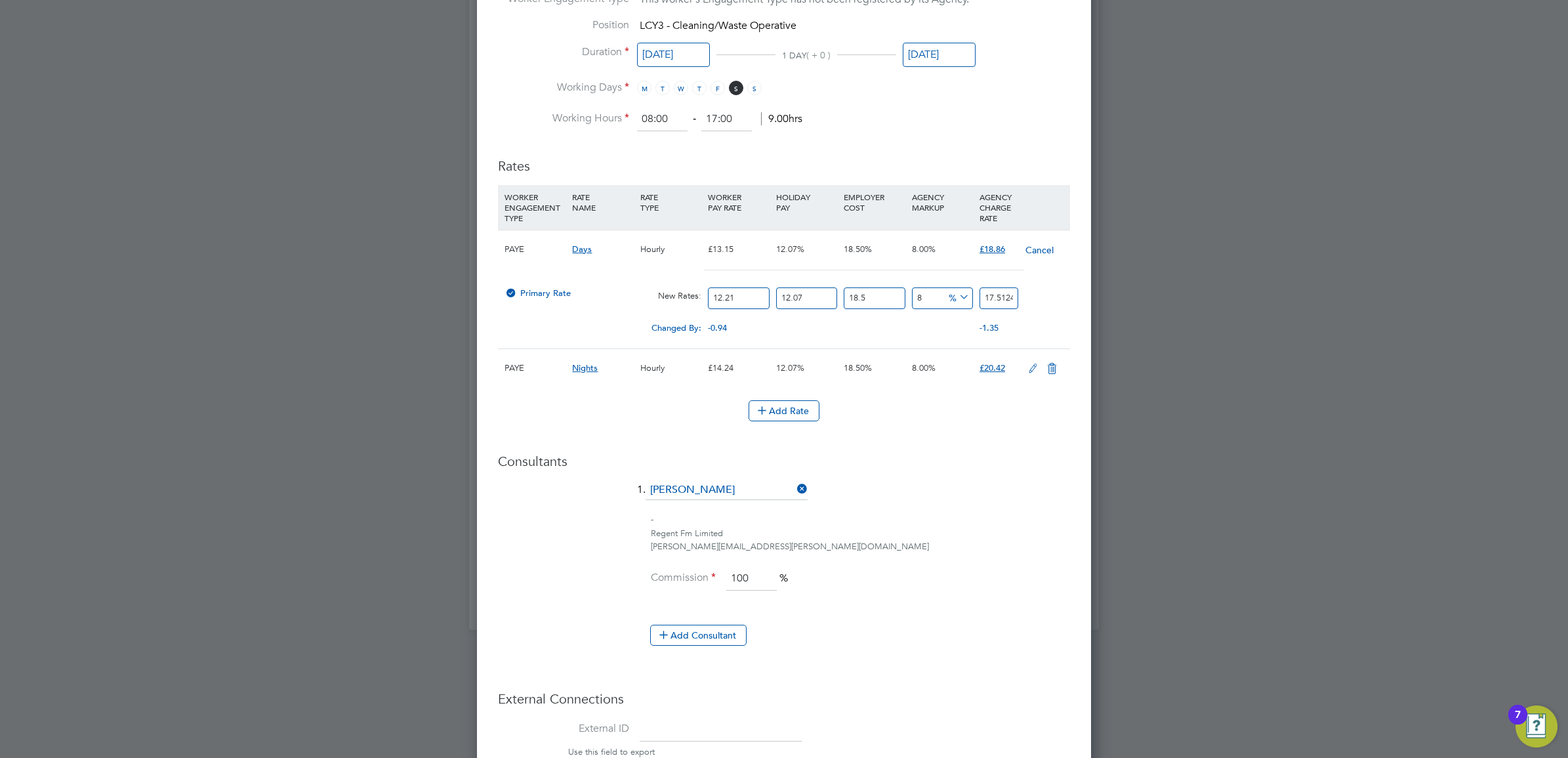
click at [926, 303] on input "8" at bounding box center [942, 298] width 61 height 22
click at [995, 250] on span "£18.86" at bounding box center [992, 249] width 26 height 11
click at [861, 602] on li "Commission 100 %" at bounding box center [783, 586] width 572 height 37
click at [756, 299] on input "12.21" at bounding box center [739, 298] width 61 height 22
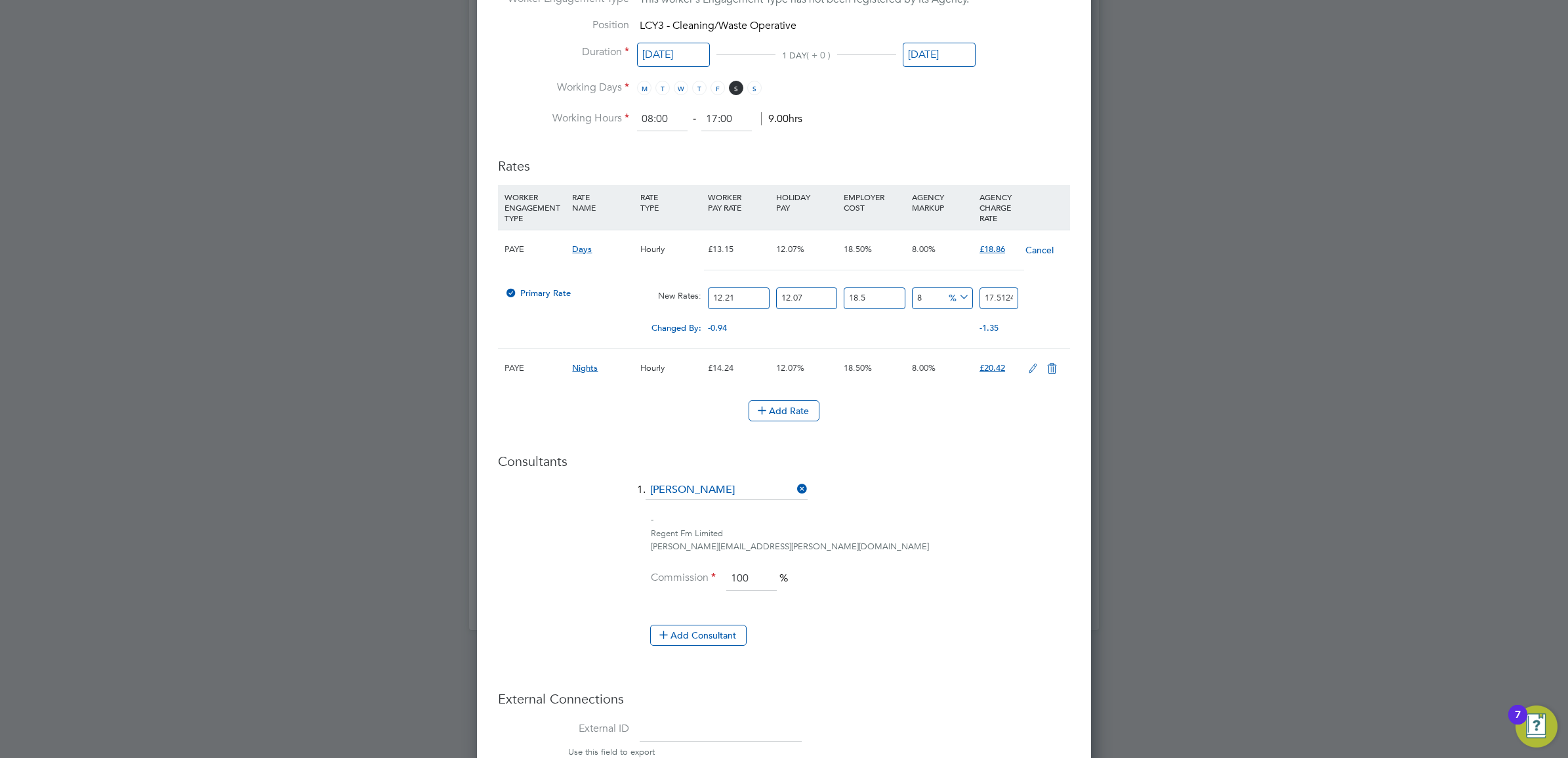
drag, startPoint x: 756, startPoint y: 299, endPoint x: 715, endPoint y: 299, distance: 41.0
click at [715, 299] on input "12.21" at bounding box center [739, 298] width 61 height 22
click at [958, 536] on div "Regent Fm Limited" at bounding box center [860, 534] width 419 height 14
drag, startPoint x: 736, startPoint y: 365, endPoint x: 837, endPoint y: 371, distance: 101.2
click at [831, 371] on div "PAYE Nights Hourly £14.24 12.07% 18.50% 8.00% £20.42" at bounding box center [783, 368] width 572 height 39
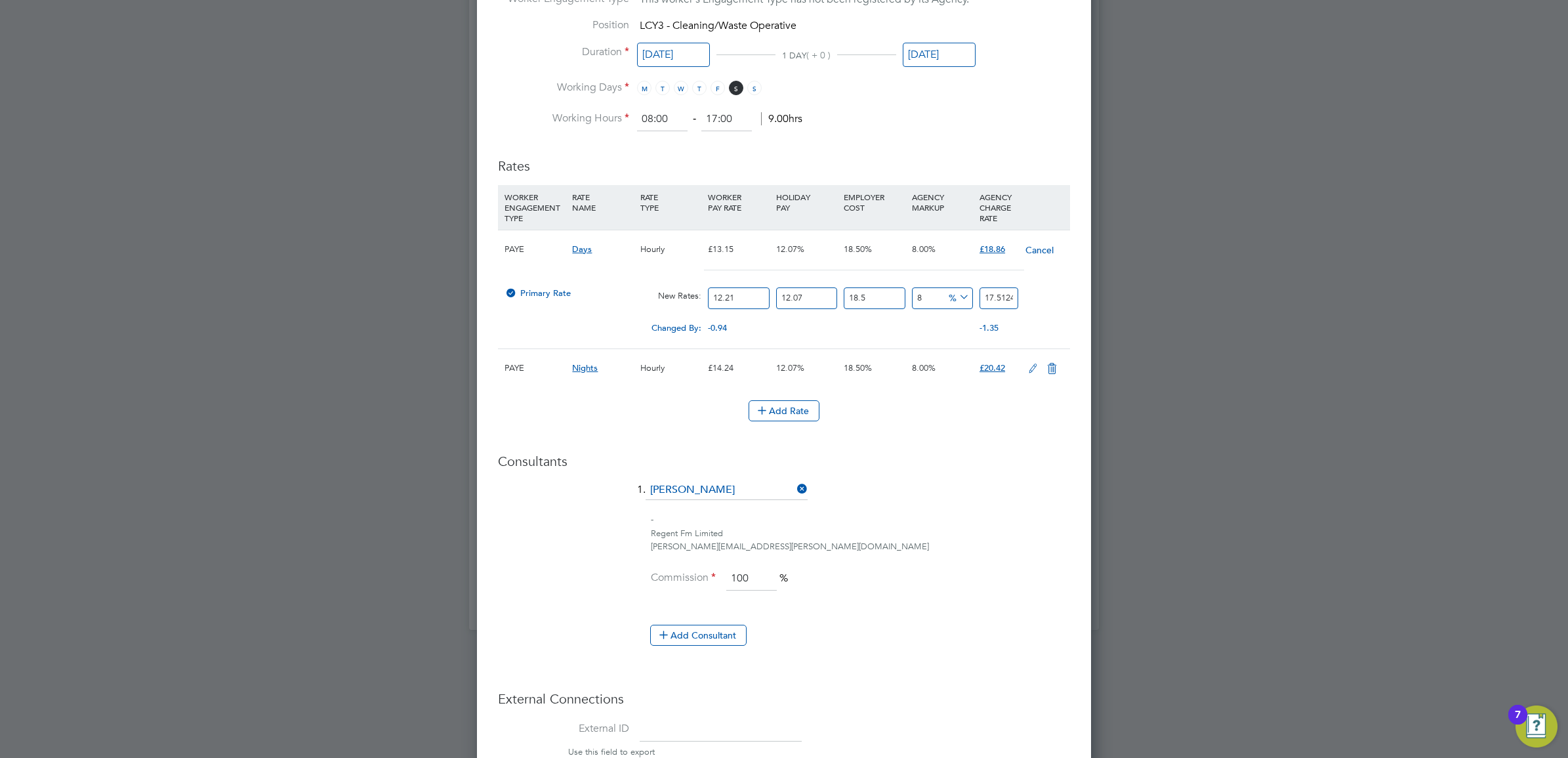
drag, startPoint x: 837, startPoint y: 371, endPoint x: 916, endPoint y: 426, distance: 96.3
click at [916, 425] on li "Add Rate" at bounding box center [783, 417] width 572 height 34
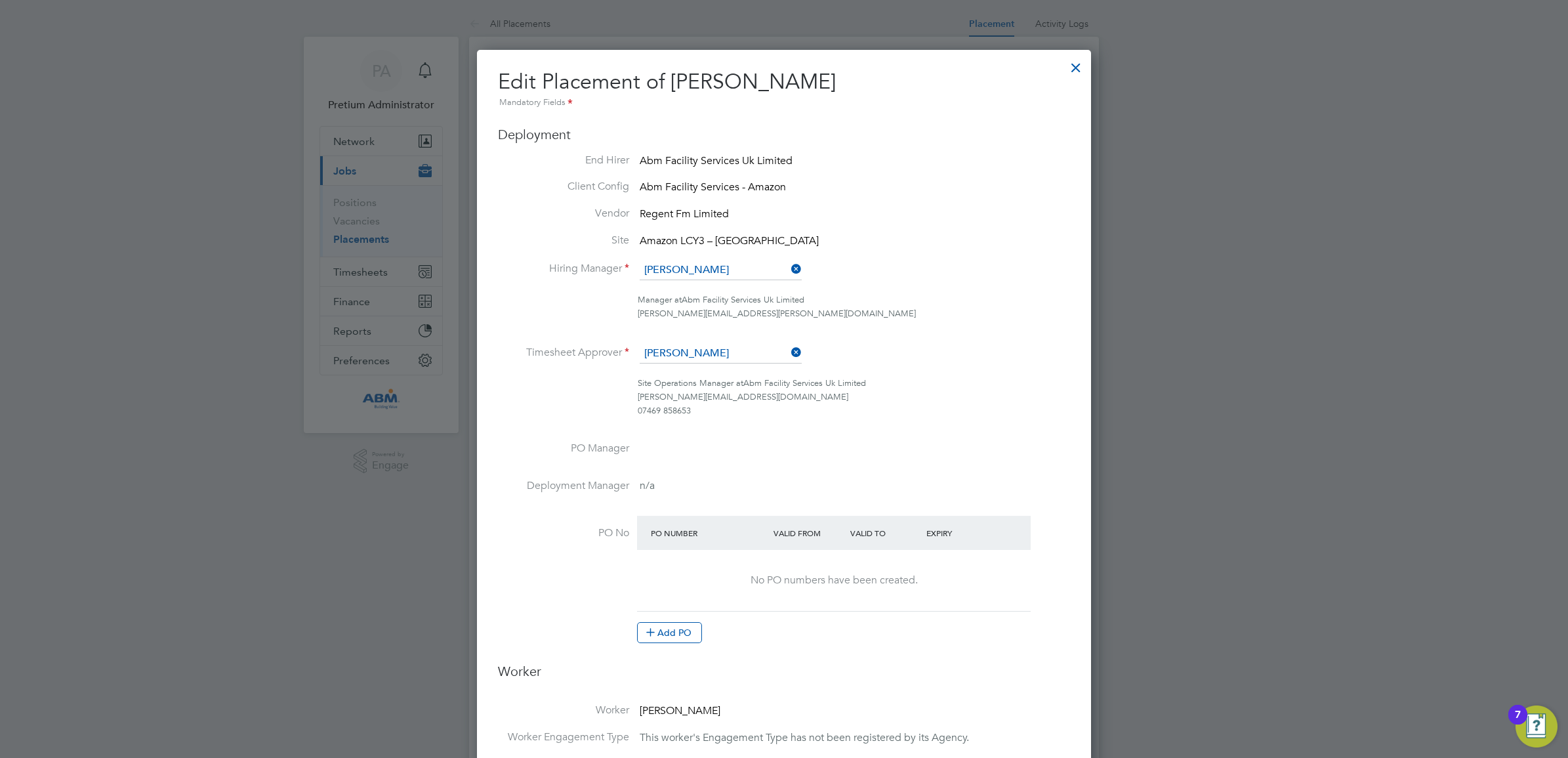
click at [1081, 60] on div at bounding box center [1076, 65] width 24 height 24
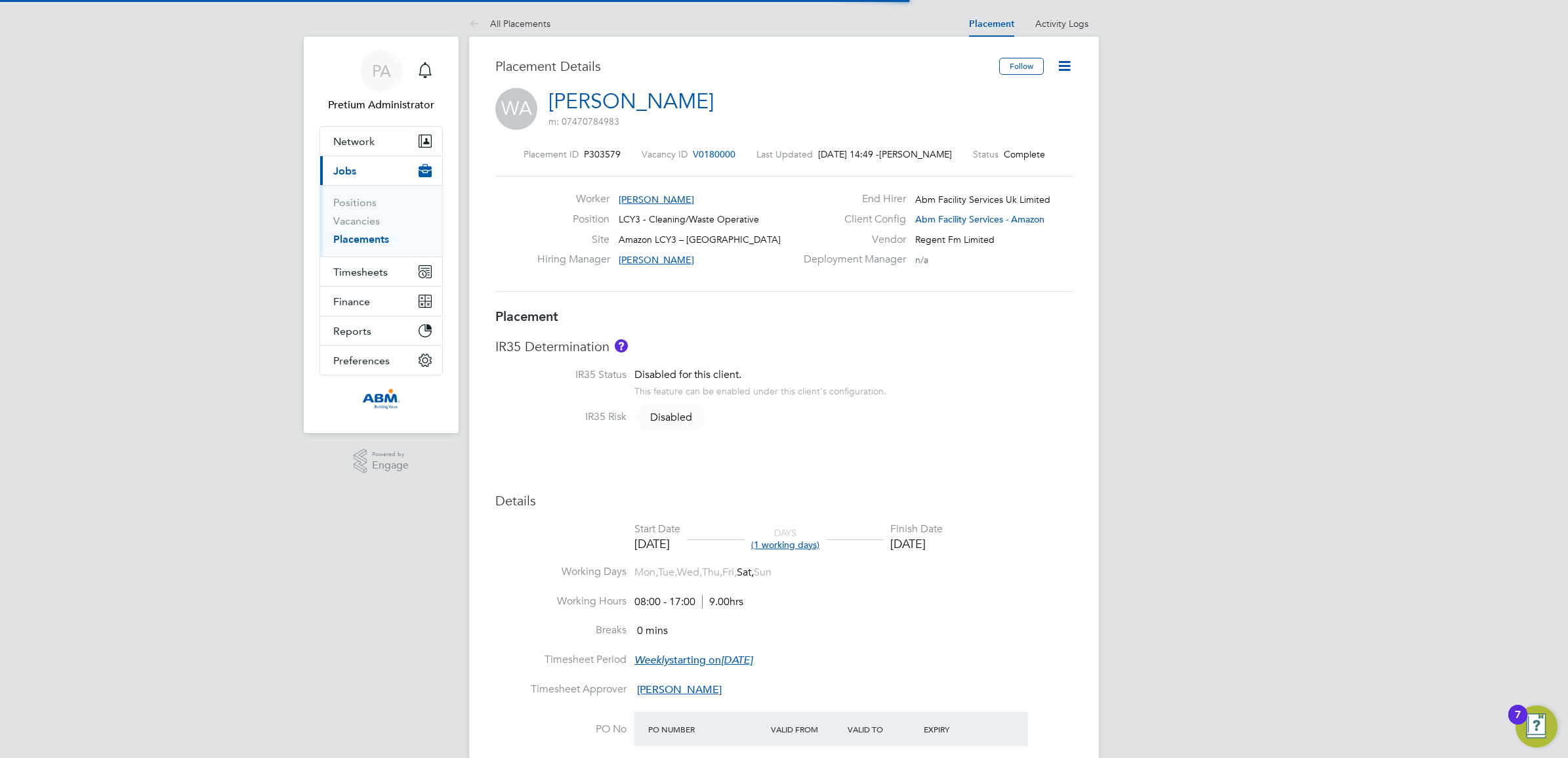
scroll to position [38, 92]
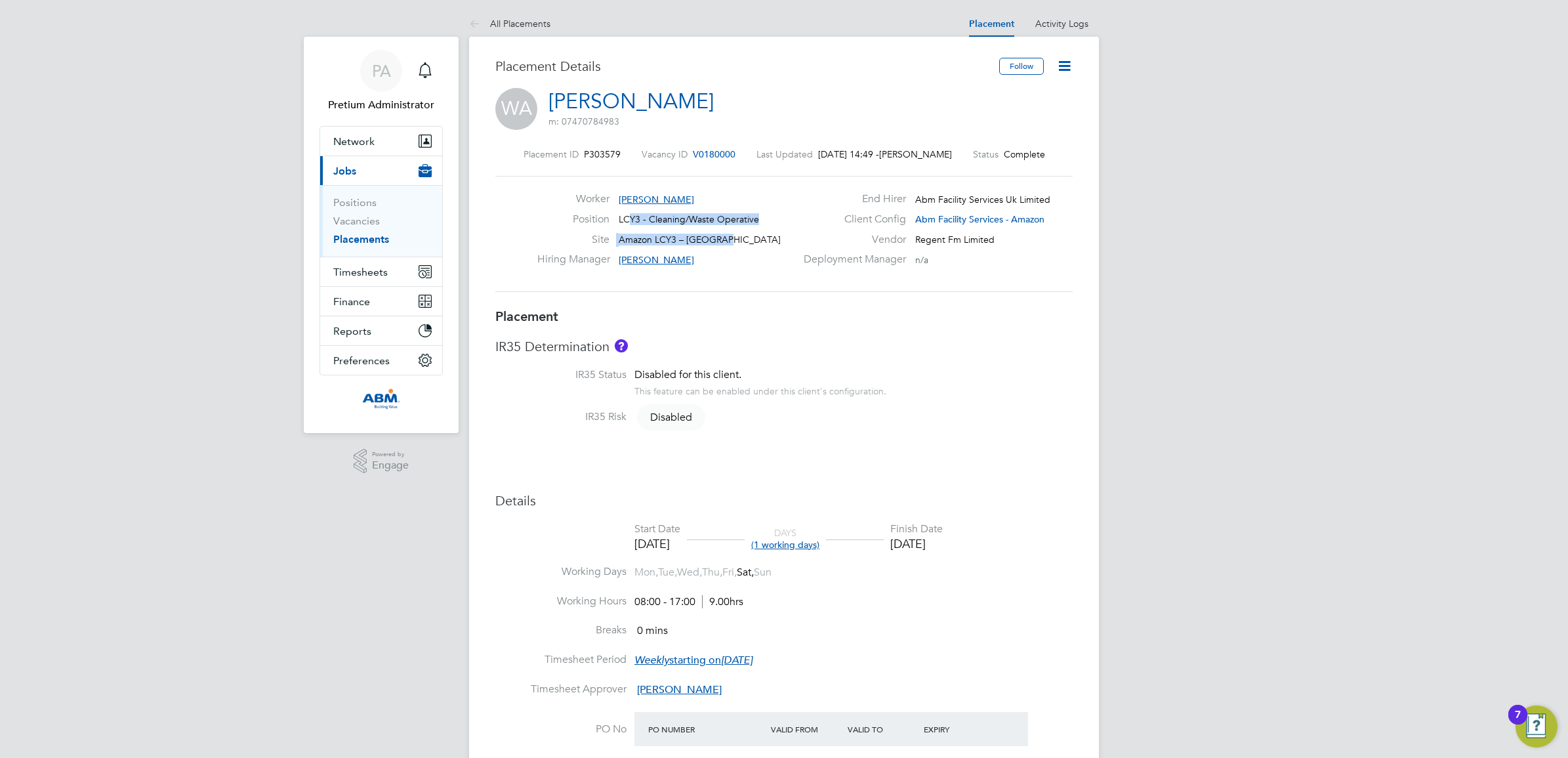
drag, startPoint x: 749, startPoint y: 239, endPoint x: 631, endPoint y: 220, distance: 119.5
click at [631, 220] on div "Worker Waseem Abbas Position LCY3 - Cleaning/Waste Operative Site Amazon LCY3 –…" at bounding box center [667, 233] width 259 height 81
drag, startPoint x: 631, startPoint y: 220, endPoint x: 605, endPoint y: 204, distance: 30.5
click at [605, 205] on div "Worker Waseem Abbas" at bounding box center [667, 202] width 259 height 20
click at [646, 211] on div "Worker Waseem Abbas Position LCY3 - Cleaning/Waste Operative Site Amazon LCY3 –…" at bounding box center [667, 233] width 259 height 81
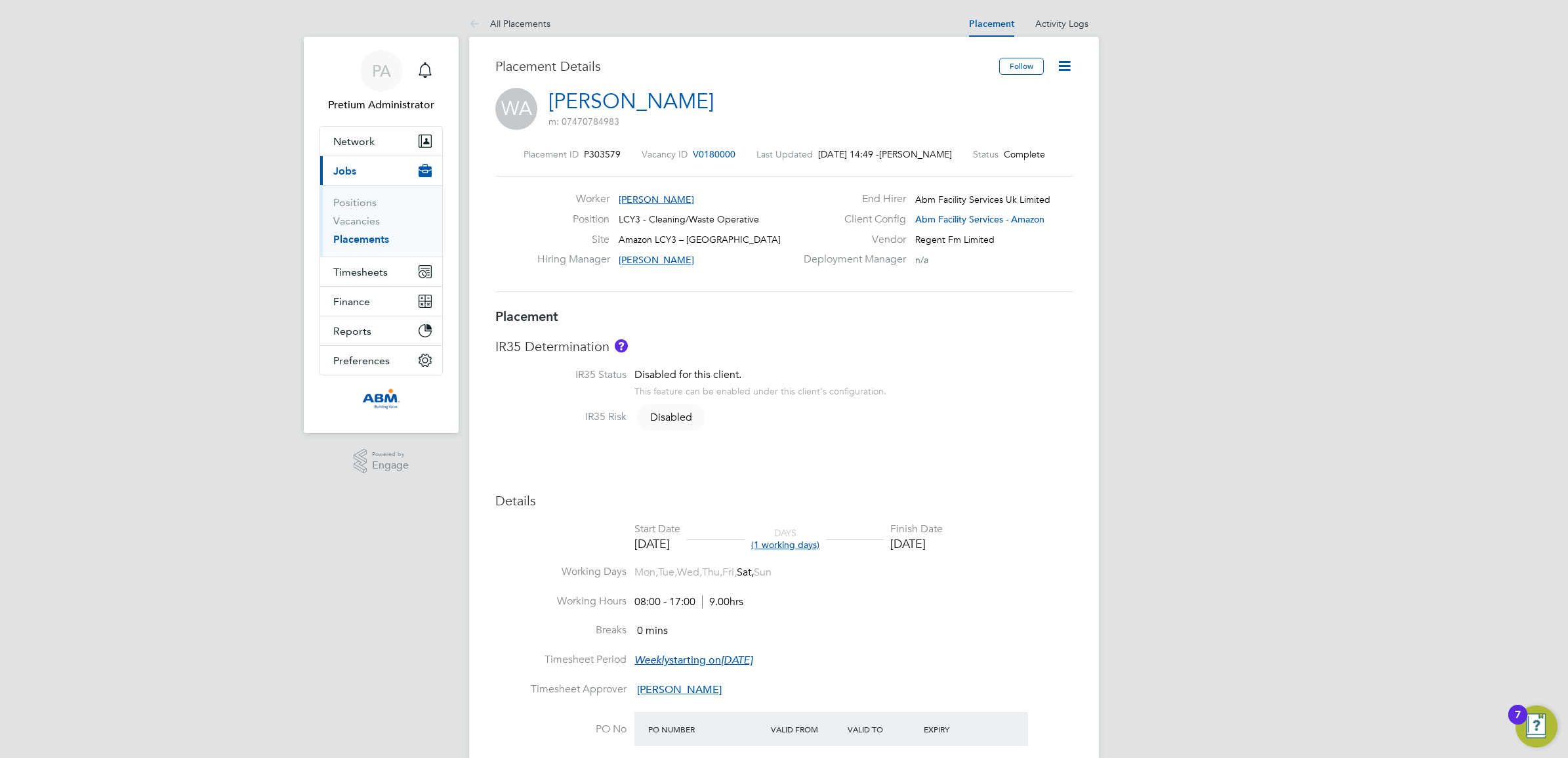
drag, startPoint x: 646, startPoint y: 211, endPoint x: 724, endPoint y: 237, distance: 82.2
click at [724, 237] on div "Site Amazon LCY3 – Dartford" at bounding box center [667, 243] width 259 height 20
drag, startPoint x: 730, startPoint y: 236, endPoint x: 607, endPoint y: 191, distance: 131.0
click at [607, 191] on div "Worker Waseem Abbas Position LCY3 - Cleaning/Waste Operative Site Amazon LCY3 –…" at bounding box center [784, 234] width 578 height 116
click at [903, 323] on h3 "Placement" at bounding box center [784, 316] width 578 height 17
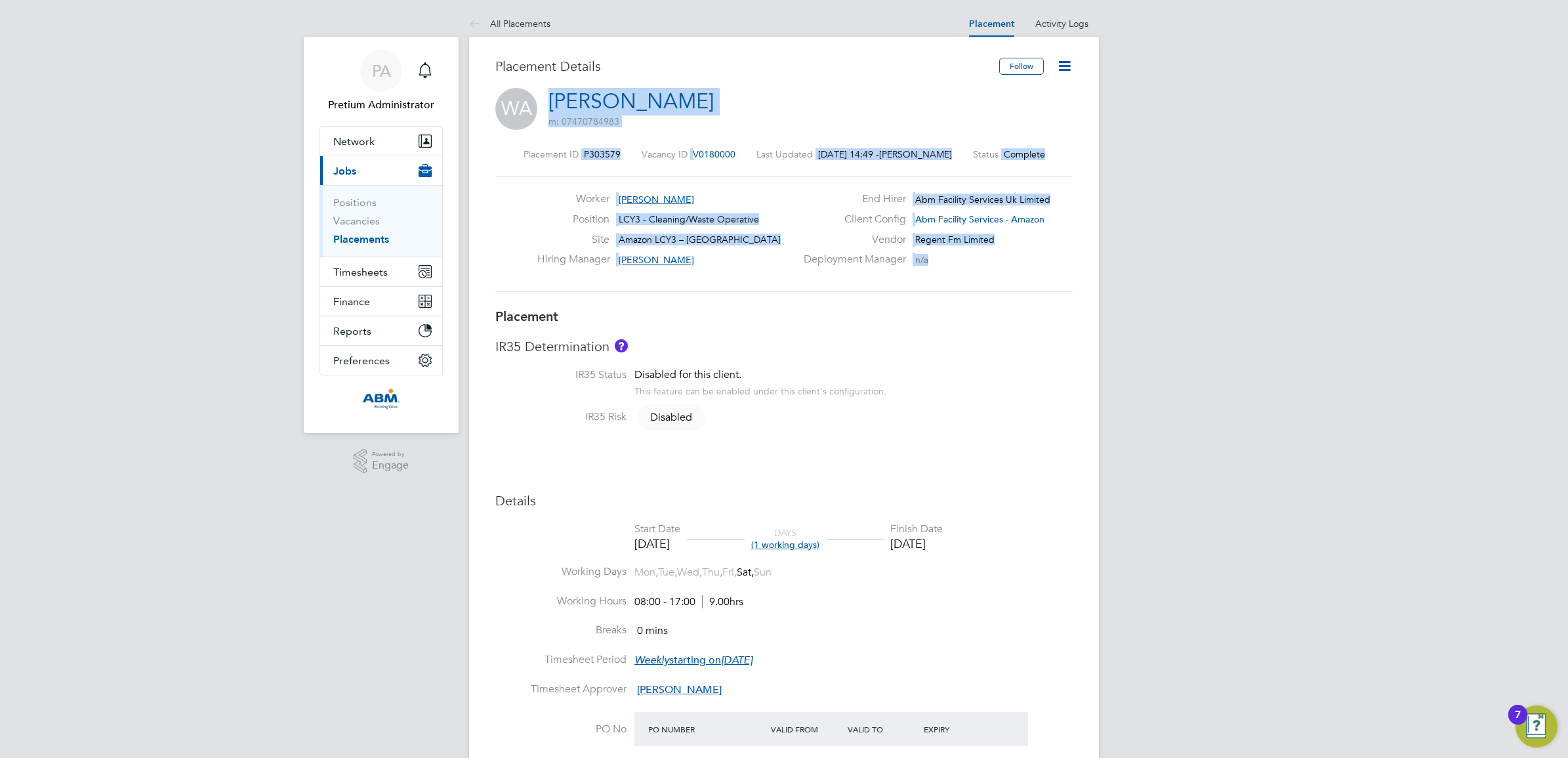
drag, startPoint x: 732, startPoint y: 218, endPoint x: 473, endPoint y: 90, distance: 288.9
click at [473, 90] on div "Placement Details Follow WA Waseem Abbas m: 07470784983 Placement ID P303579 Va…" at bounding box center [784, 702] width 630 height 1332
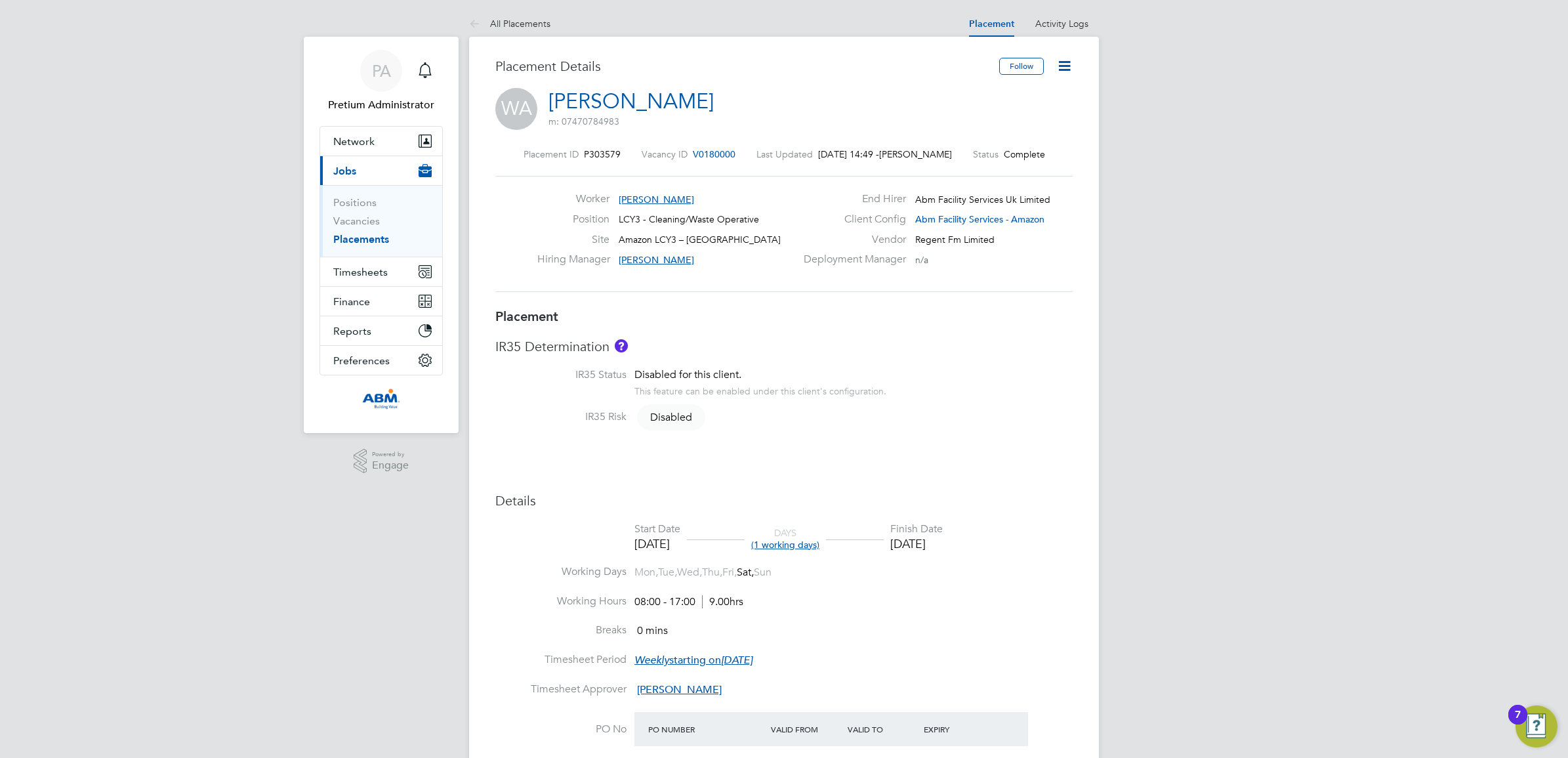
drag, startPoint x: 473, startPoint y: 90, endPoint x: 966, endPoint y: 334, distance: 550.1
click at [966, 334] on div "Placement IR35 Determination IR35 Status Disabled for this client. This feature…" at bounding box center [784, 675] width 578 height 734
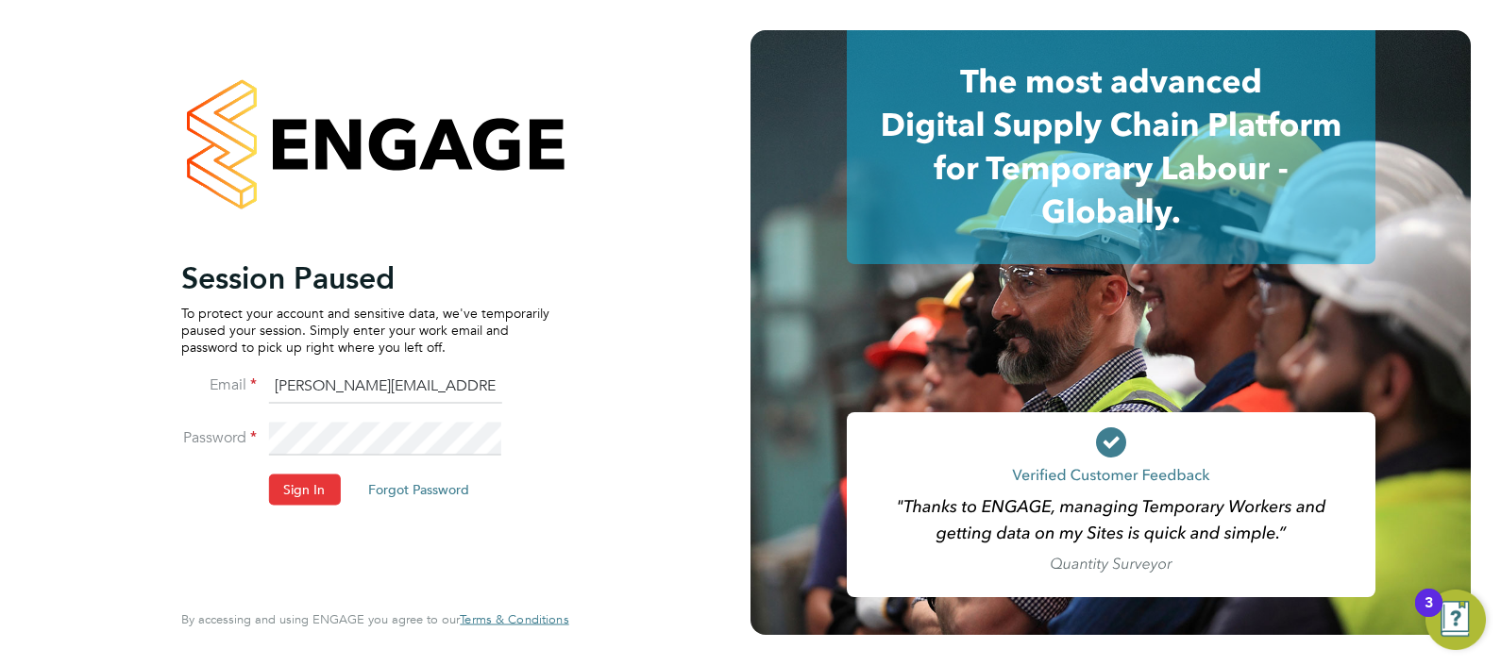
click at [329, 374] on input "[PERSON_NAME][EMAIL_ADDRESS][DOMAIN_NAME]" at bounding box center [384, 387] width 233 height 34
type input "[EMAIL_ADDRESS][DOMAIN_NAME]"
click at [321, 488] on button "Sign In" at bounding box center [304, 490] width 72 height 30
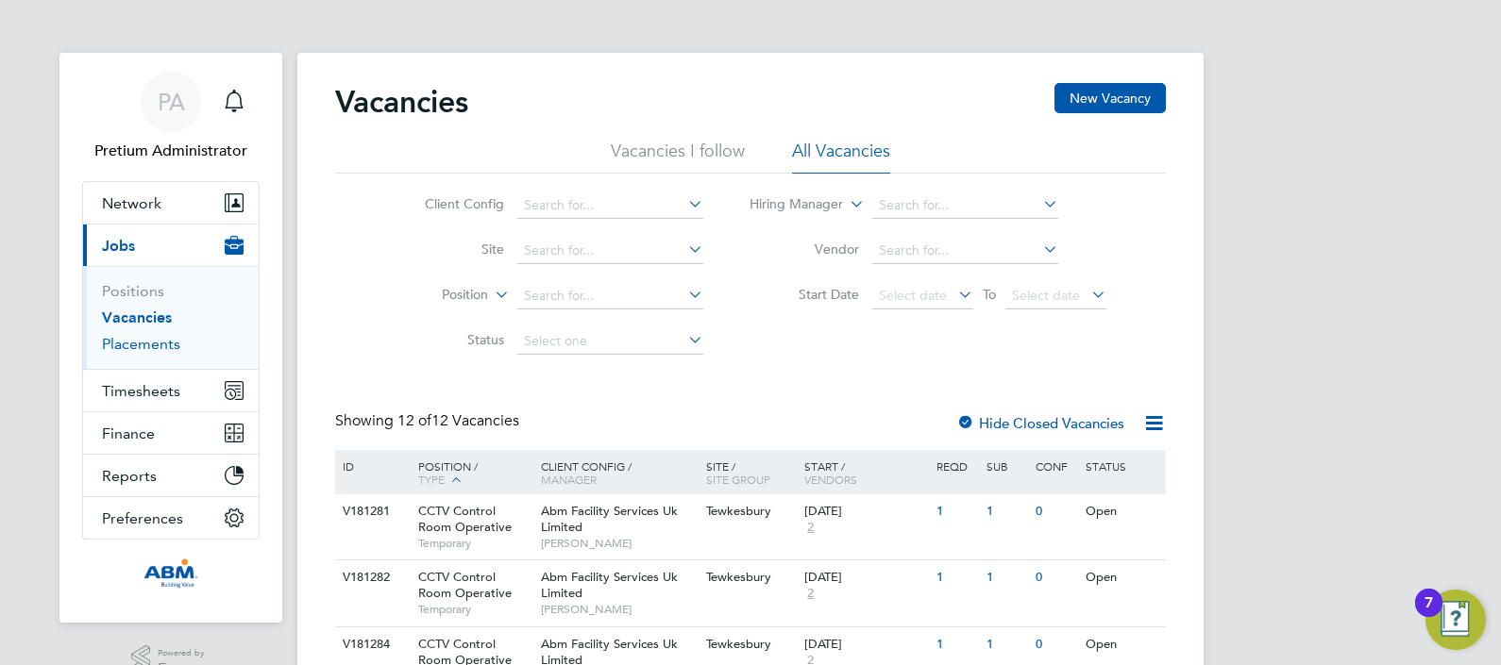
click at [125, 342] on link "Placements" at bounding box center [141, 344] width 78 height 18
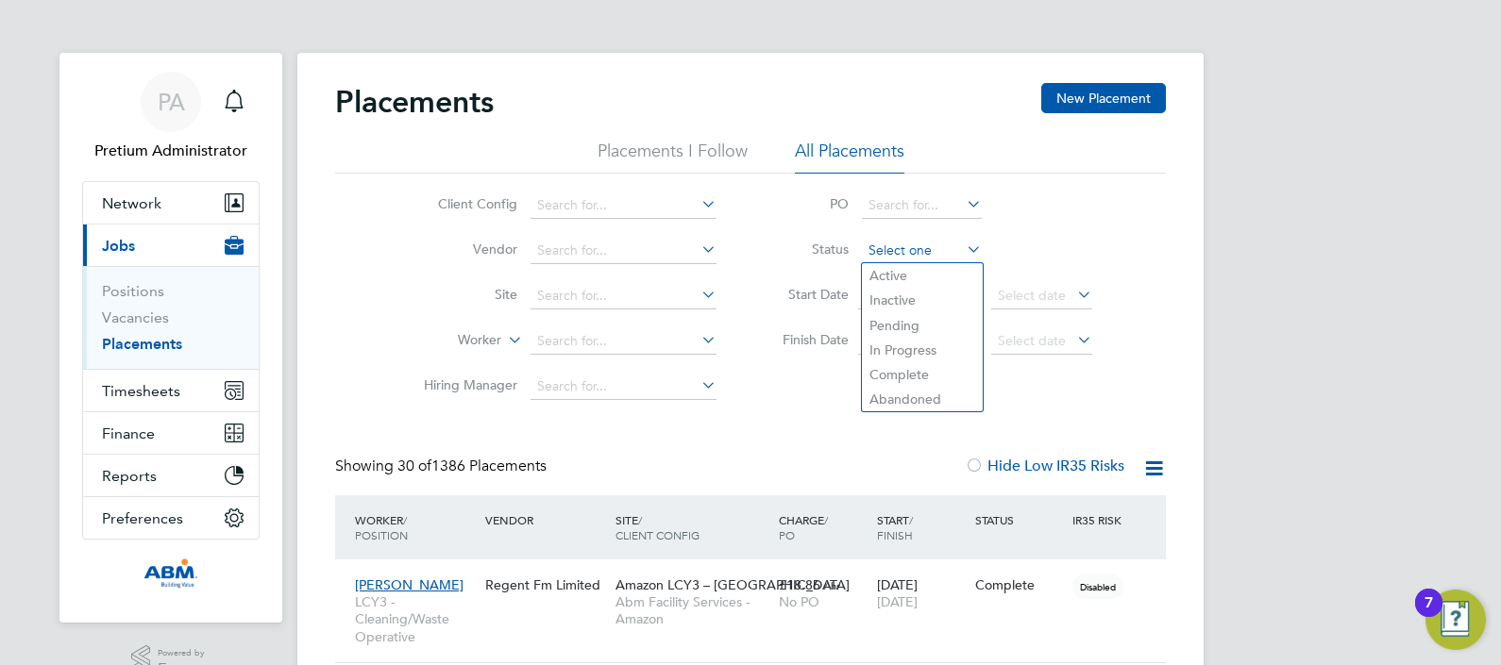
click at [913, 244] on input at bounding box center [922, 251] width 120 height 26
click at [909, 375] on li "Complete" at bounding box center [922, 374] width 121 height 25
type input "Complete"
click at [1154, 473] on icon at bounding box center [1154, 469] width 24 height 24
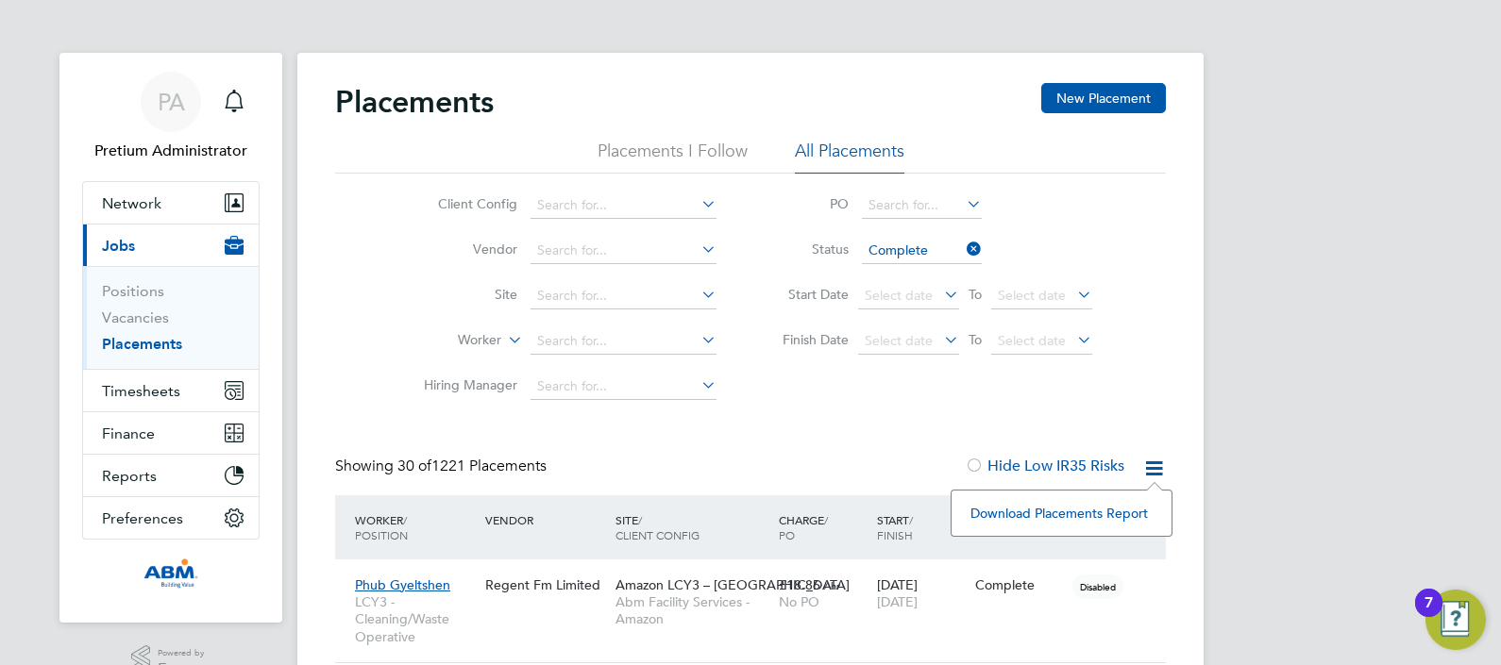
drag, startPoint x: 1090, startPoint y: 504, endPoint x: 1115, endPoint y: 519, distance: 28.8
click at [1090, 505] on li "Download Placements Report" at bounding box center [1061, 513] width 201 height 26
click at [660, 594] on span "Abm Facility Services - Amazon" at bounding box center [692, 611] width 154 height 34
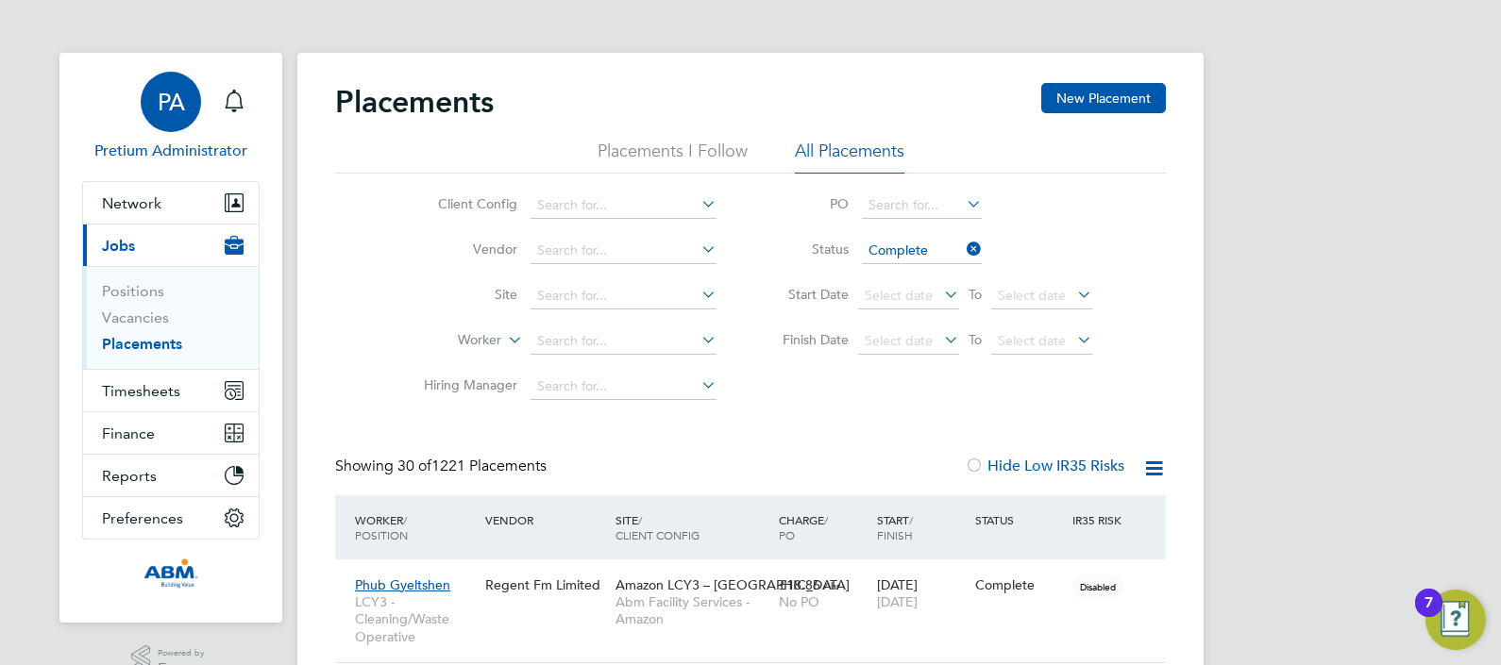
click at [158, 114] on span "PA" at bounding box center [171, 102] width 27 height 25
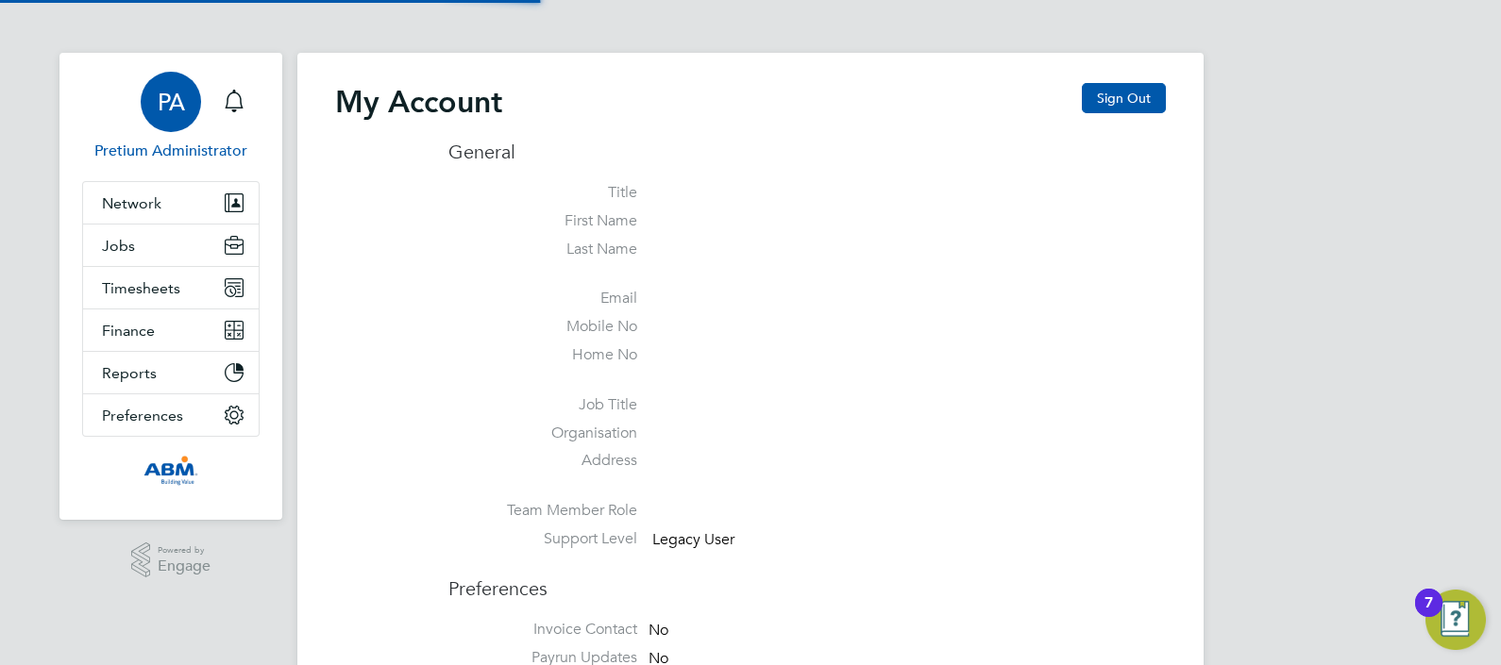
type input "Sasha.apleona@pretiumresourcing.co.uk"
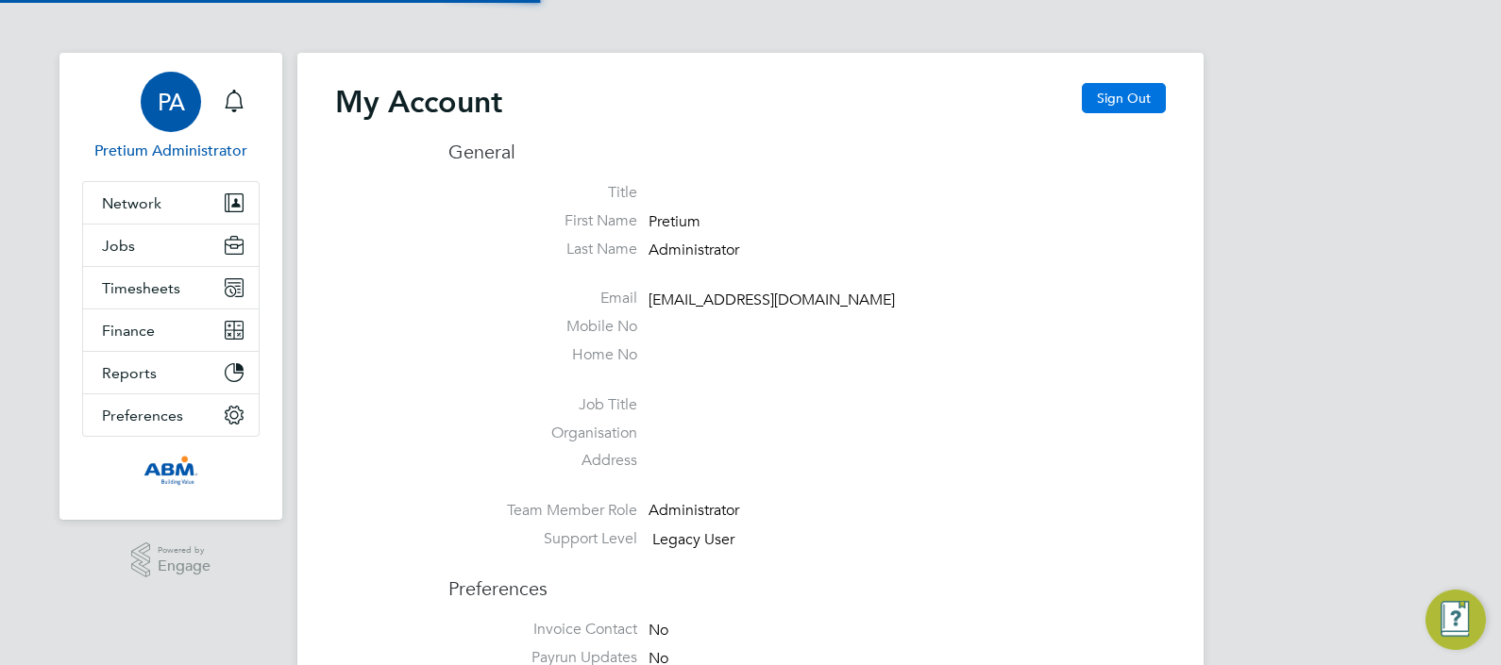
click at [1141, 102] on button "Sign Out" at bounding box center [1124, 98] width 84 height 30
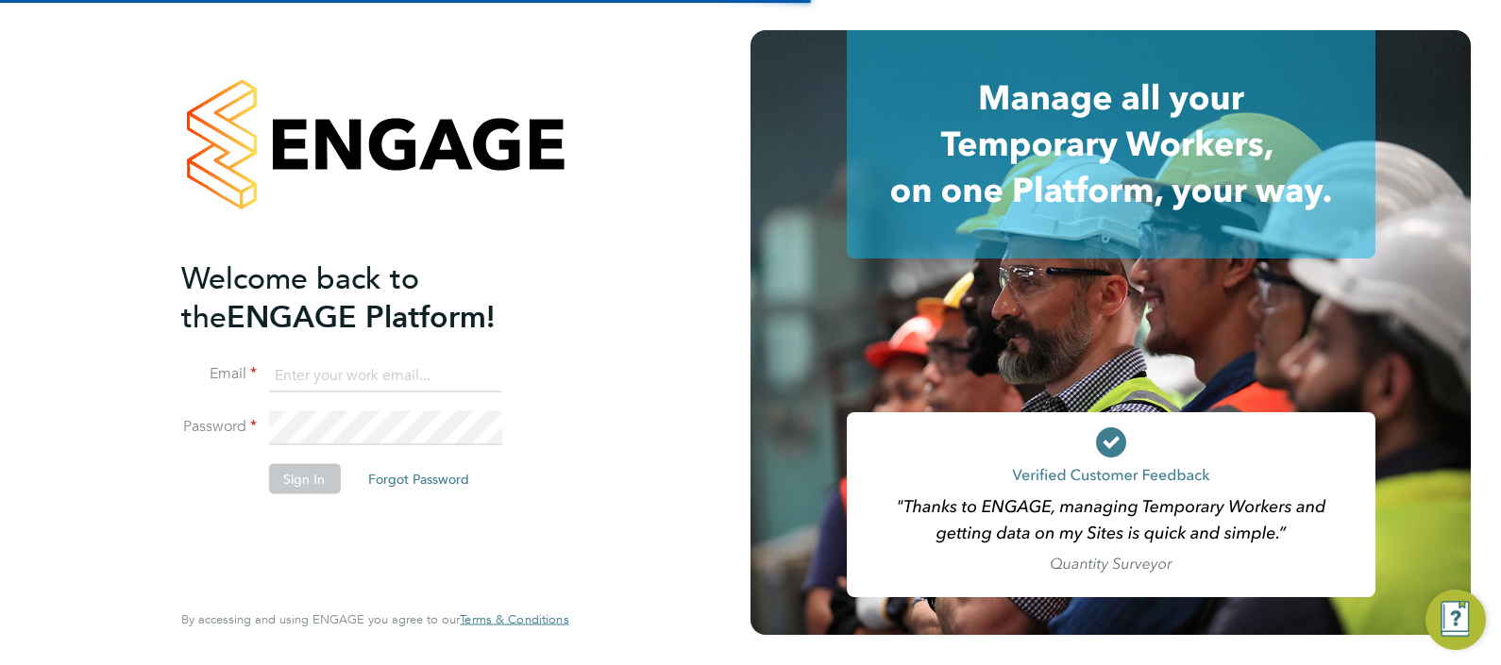
type input "[EMAIL_ADDRESS][DOMAIN_NAME]"
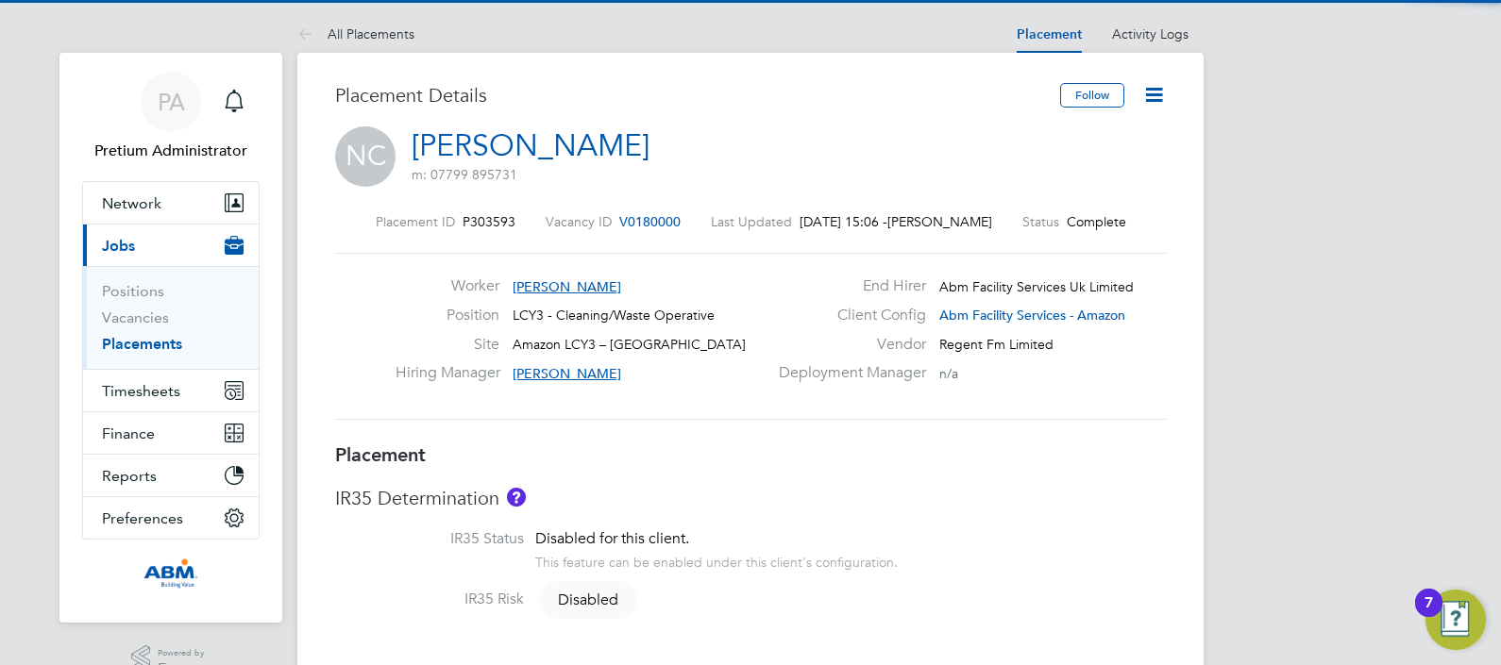
click at [1161, 93] on icon at bounding box center [1154, 95] width 24 height 24
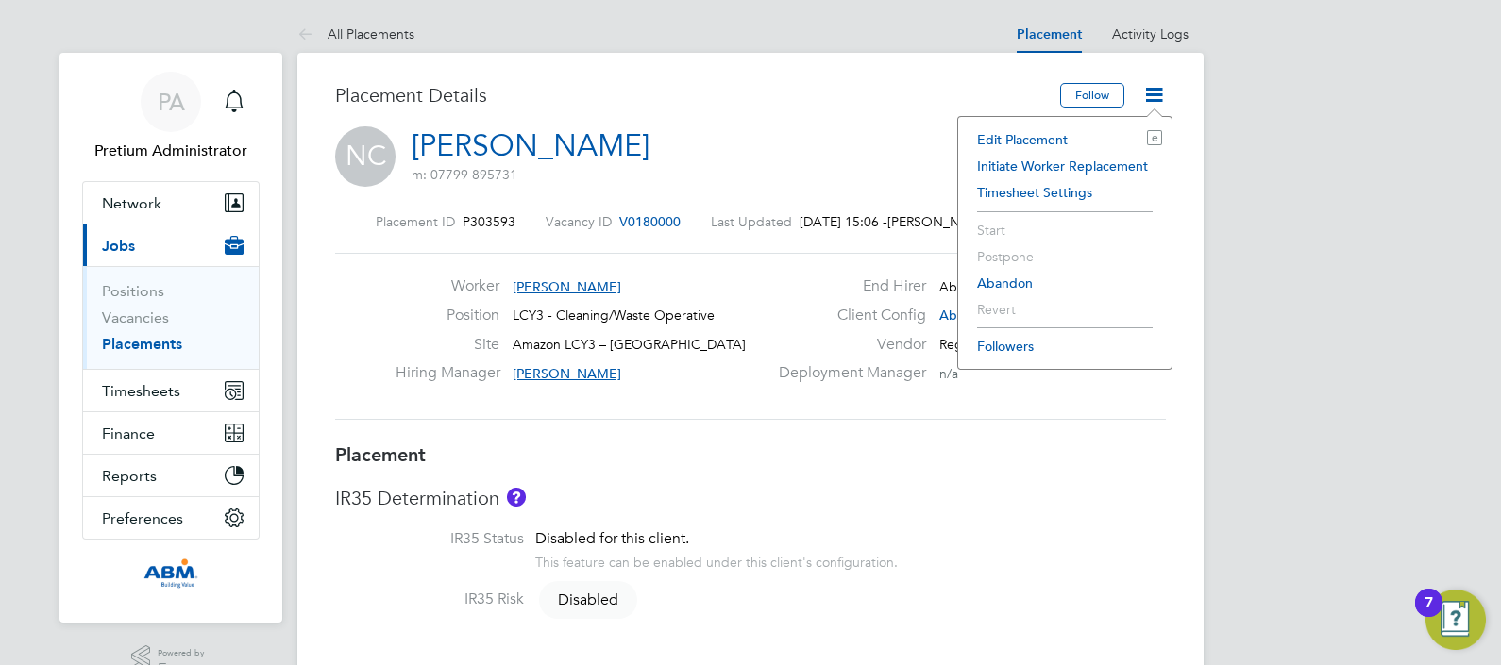
click at [1069, 132] on li "Edit Placement e" at bounding box center [1065, 139] width 194 height 26
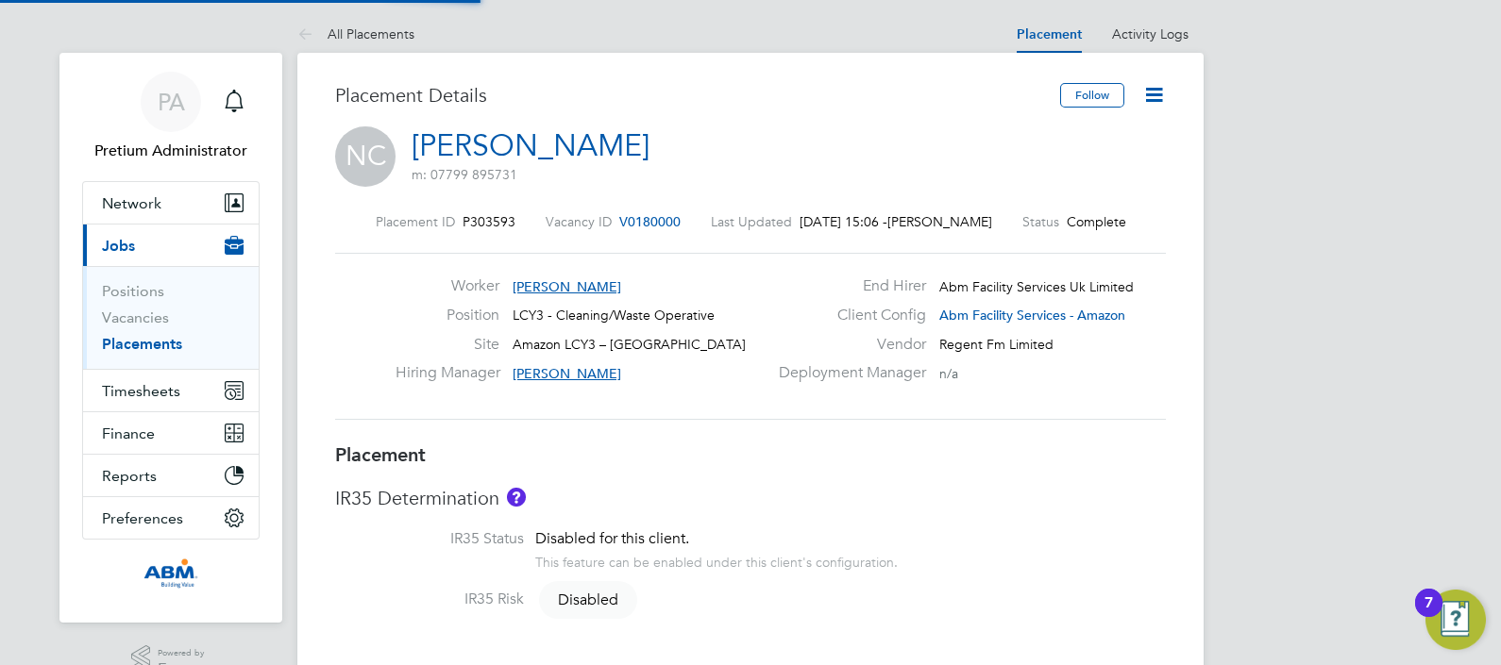
type input "[PERSON_NAME]"
type input "[DATE]"
type input "08:00"
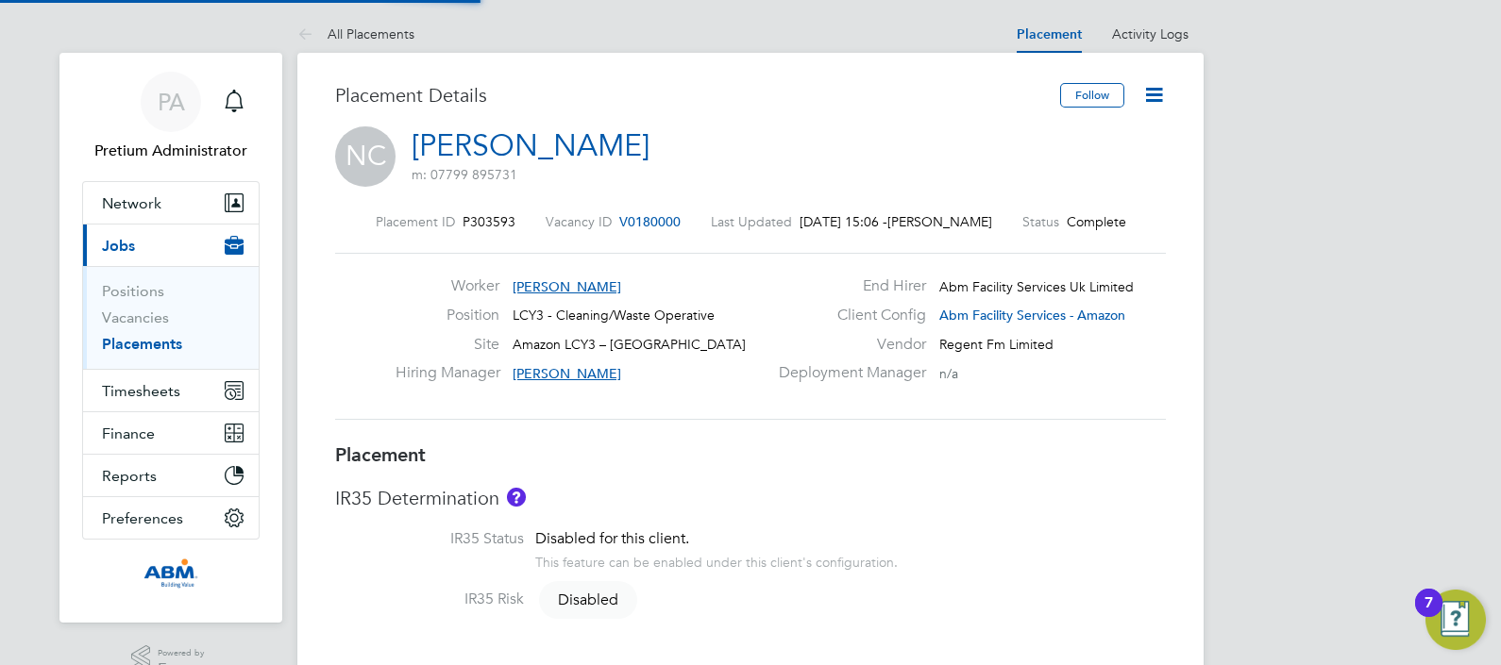
type input "17:00"
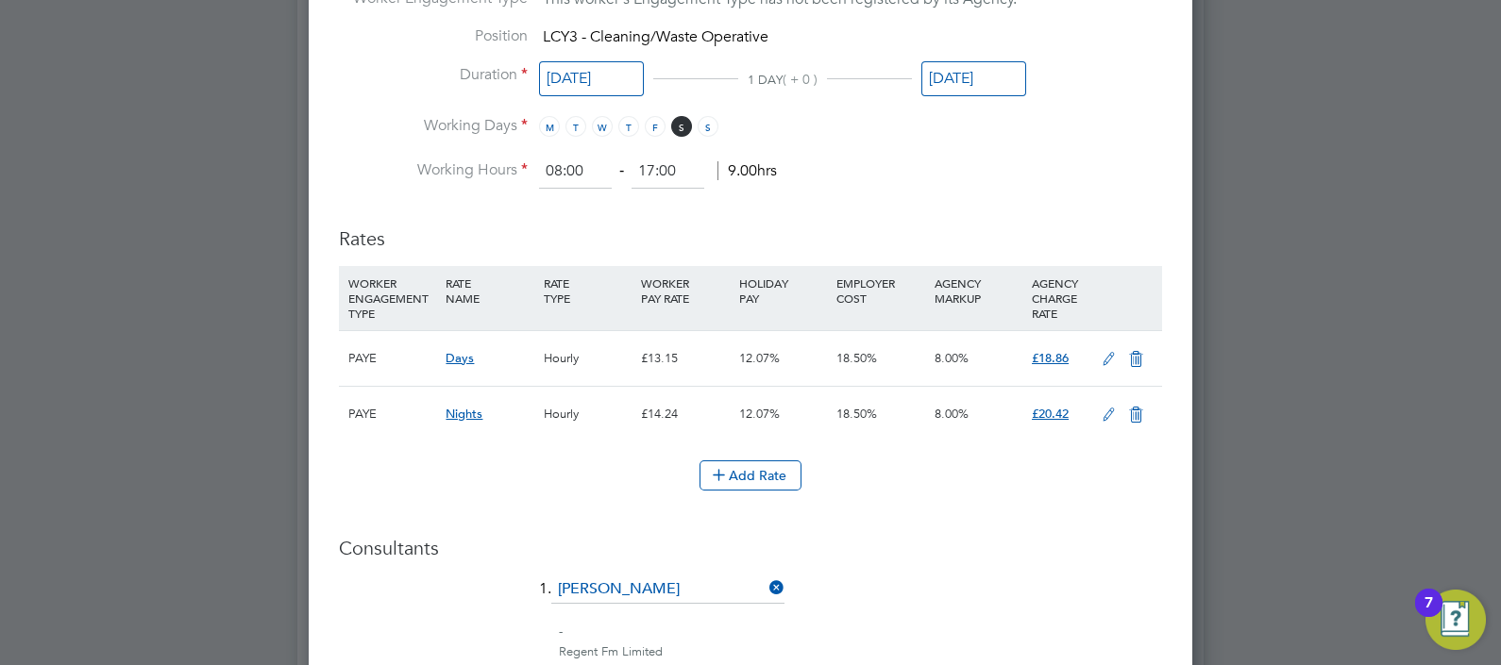
drag, startPoint x: 1109, startPoint y: 348, endPoint x: 1098, endPoint y: 349, distance: 11.4
click at [1109, 352] on icon at bounding box center [1109, 359] width 24 height 15
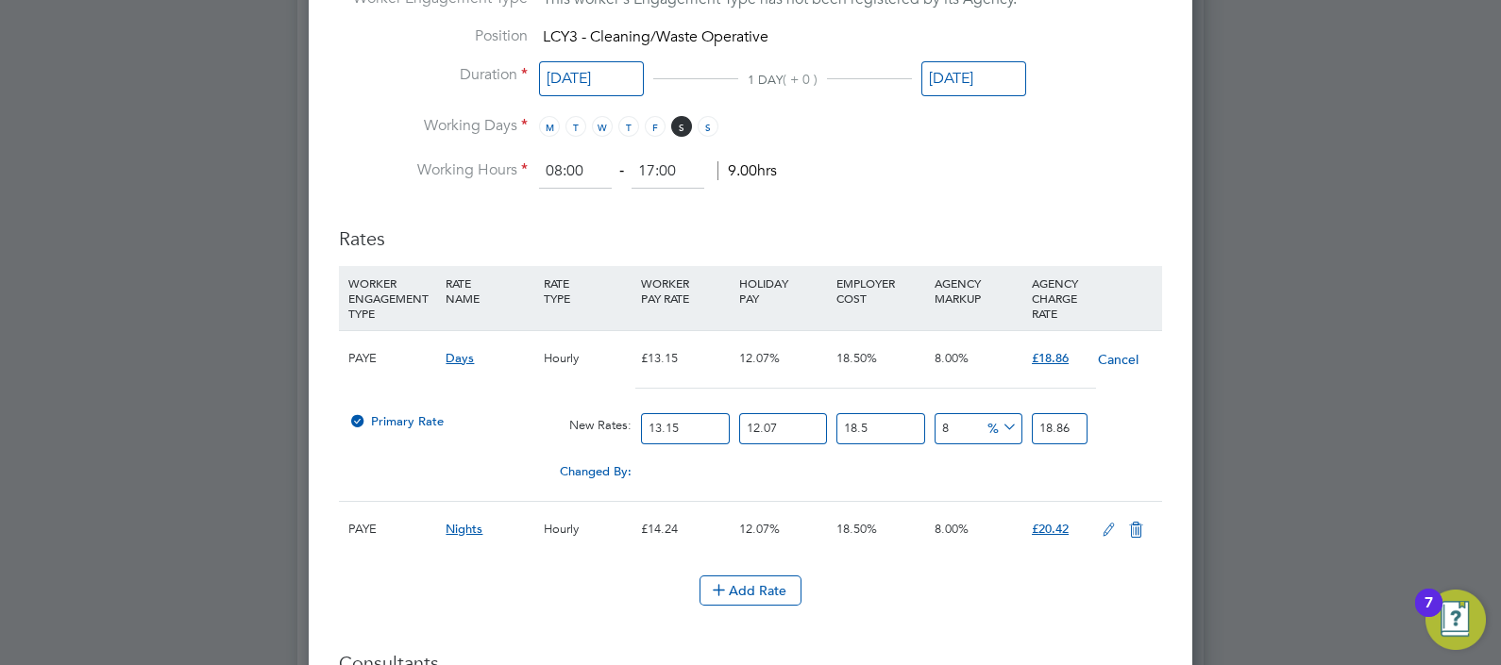
drag, startPoint x: 700, startPoint y: 424, endPoint x: 419, endPoint y: 418, distance: 281.4
click at [419, 419] on div "Primary Rate New Rates: 13.15 12.07 n/a 18.5 n/a 8 0 % 18.86" at bounding box center [750, 429] width 823 height 50
type input "1"
type input "1.43427186"
type input "12"
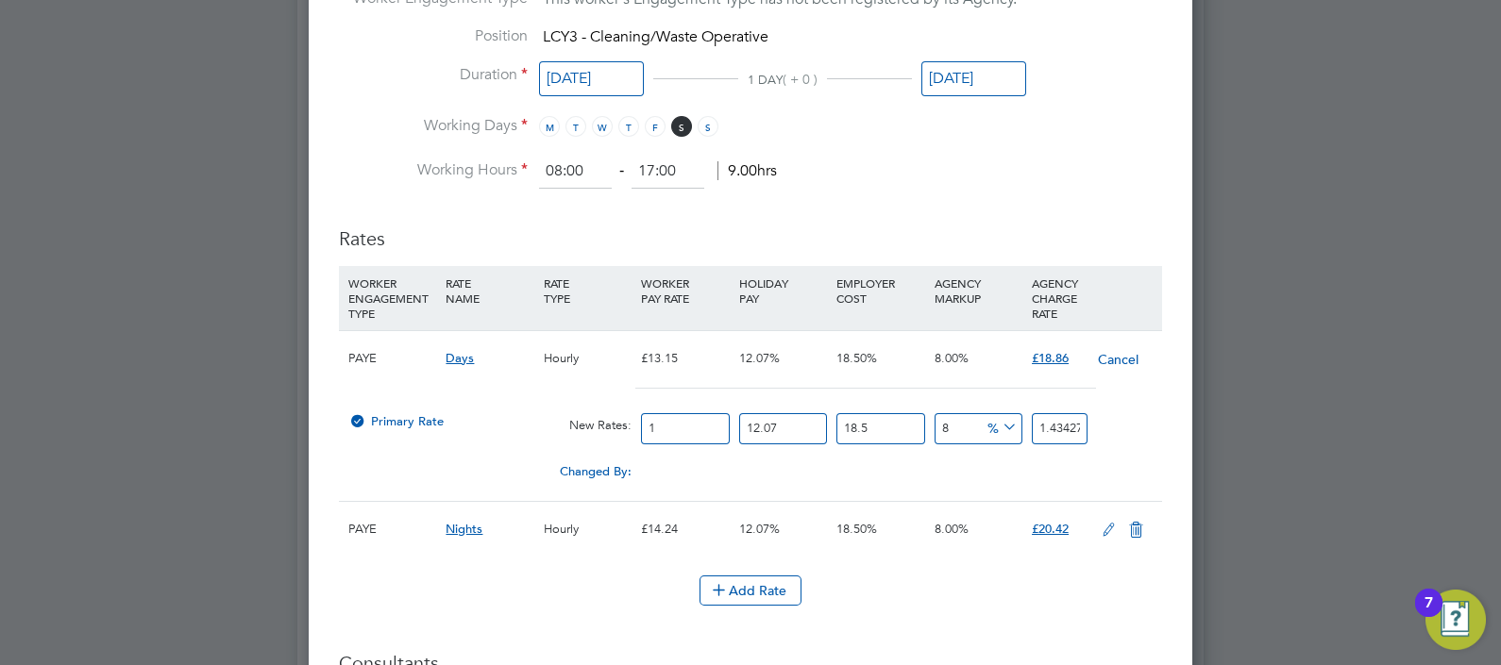
type input "17.21126232"
type input "12.2"
type input "17.498116692"
type input "12.21"
type input "17.5124594106"
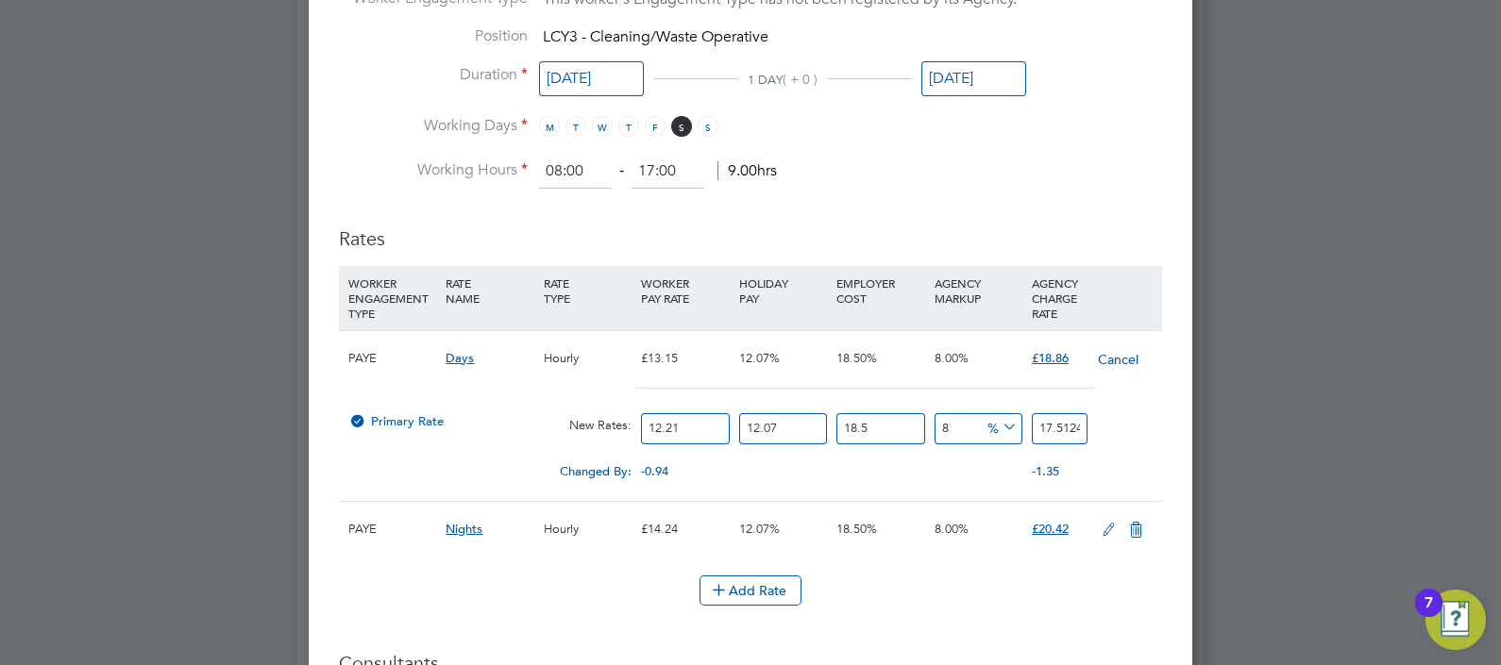
type input "12.21"
drag, startPoint x: 1114, startPoint y: 630, endPoint x: 1038, endPoint y: 570, distance: 96.1
click at [1114, 628] on li "Rates WORKER ENGAGEMENT TYPE RATE NAME RATE TYPE WORKER PAY RATE HOLIDAY PAY EM…" at bounding box center [750, 426] width 823 height 436
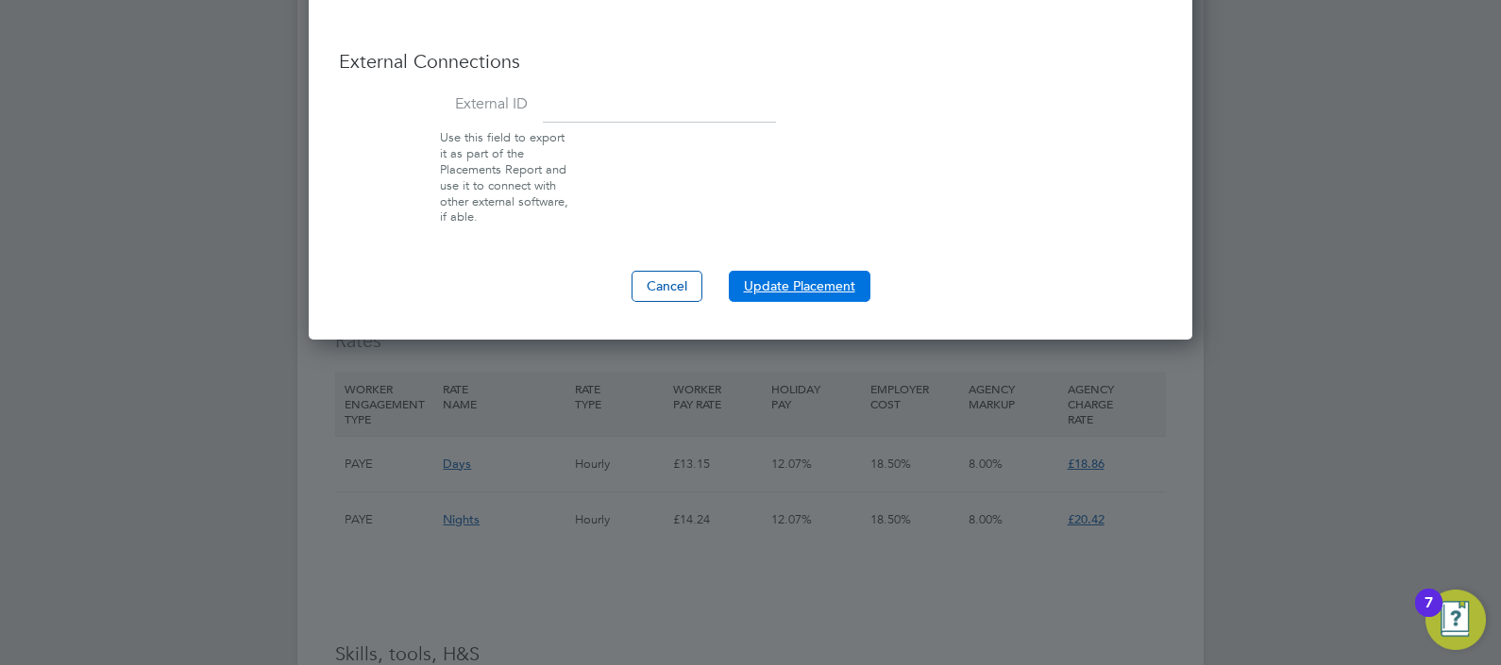
click at [809, 283] on button "Update Placement" at bounding box center [800, 286] width 142 height 30
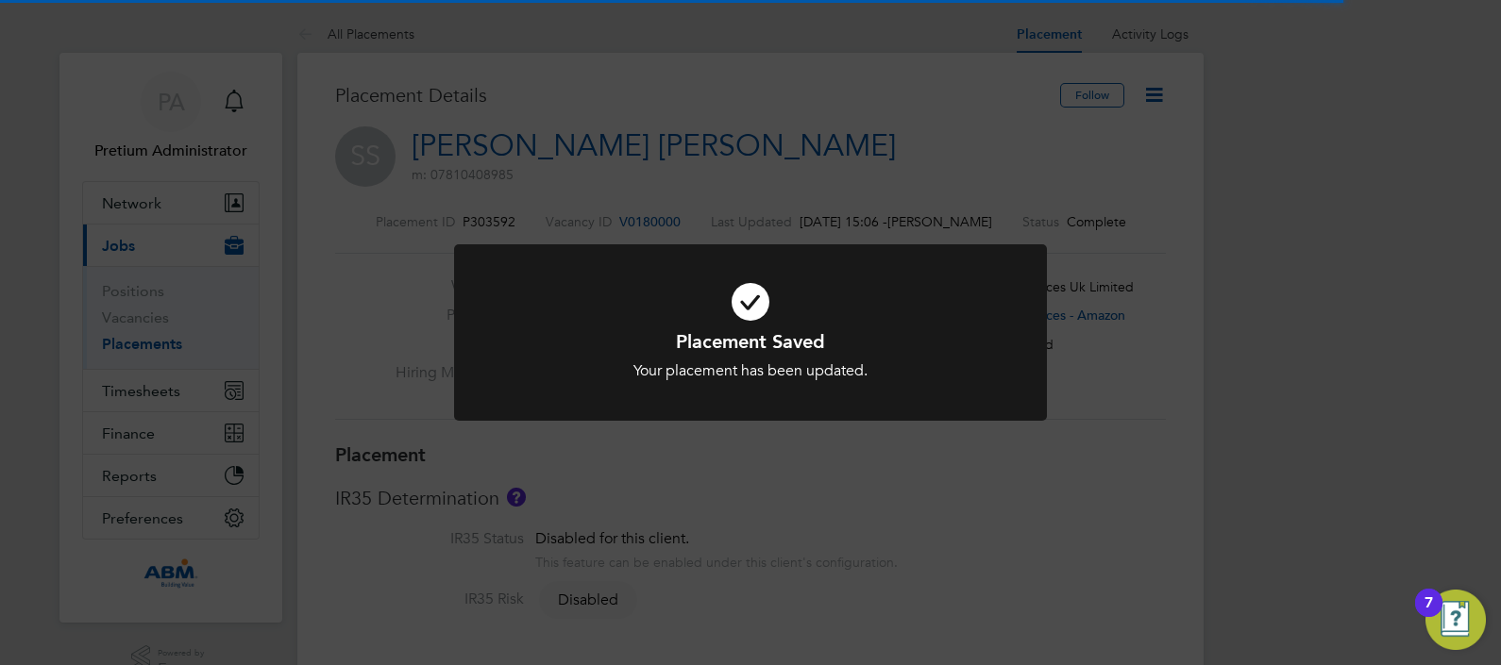
drag, startPoint x: 993, startPoint y: 149, endPoint x: 1071, endPoint y: 135, distance: 79.6
click at [994, 149] on div "Placement Saved Your placement has been updated. Cancel Okay" at bounding box center [750, 332] width 1501 height 665
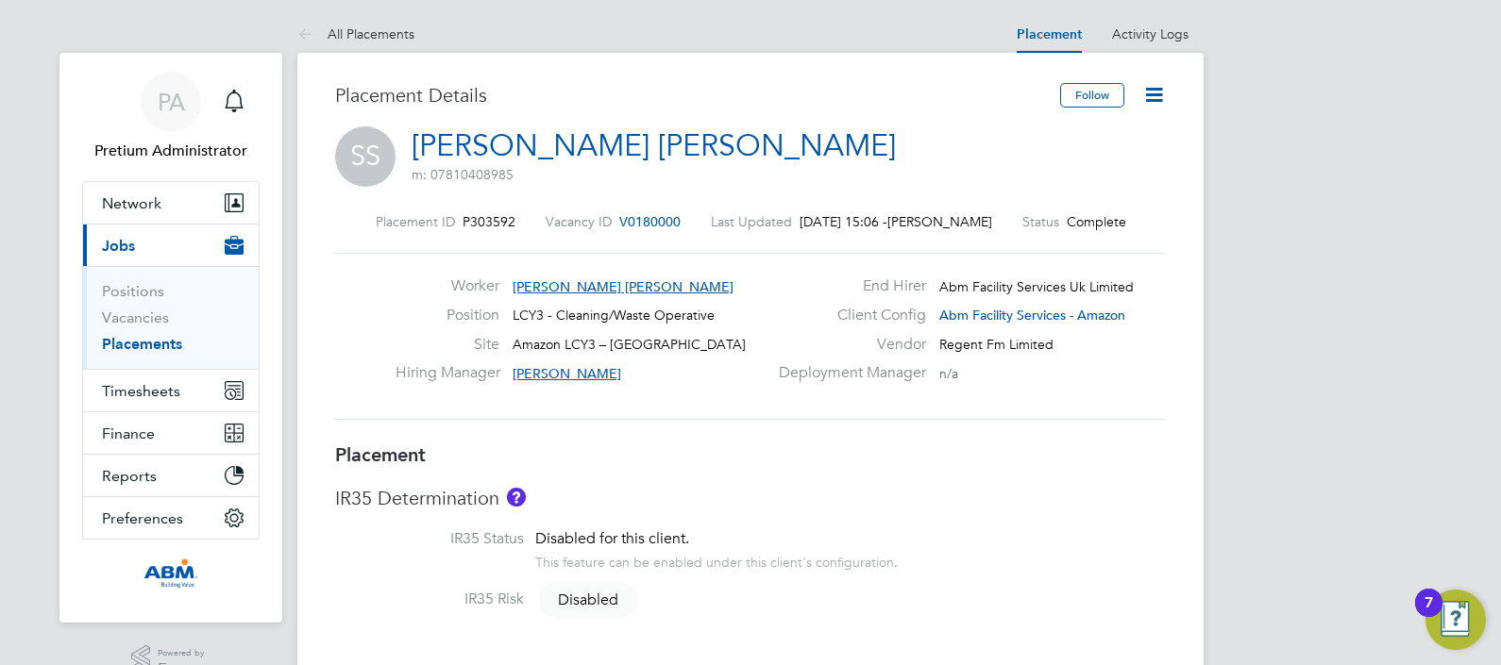
click at [1157, 90] on icon at bounding box center [1154, 95] width 24 height 24
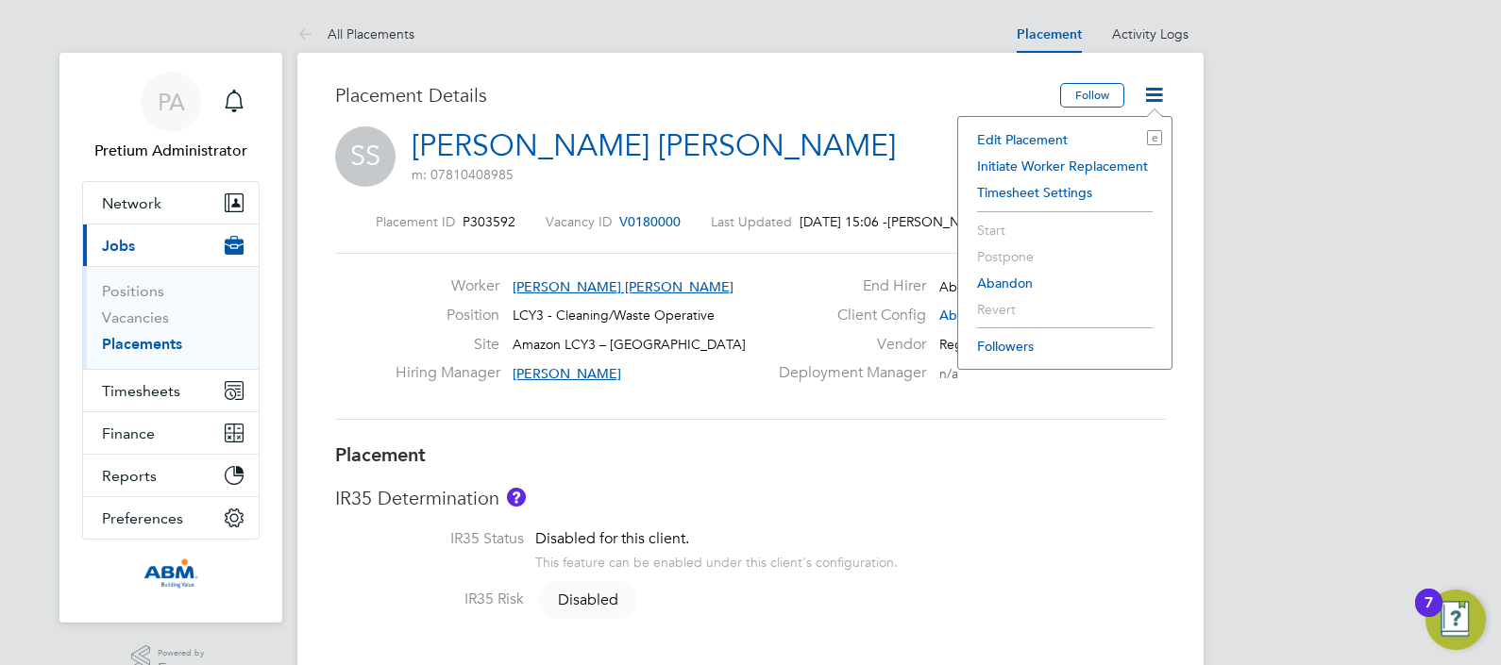
drag, startPoint x: 1052, startPoint y: 139, endPoint x: 1064, endPoint y: 143, distance: 12.3
click at [1052, 140] on li "Edit Placement e" at bounding box center [1065, 139] width 194 height 26
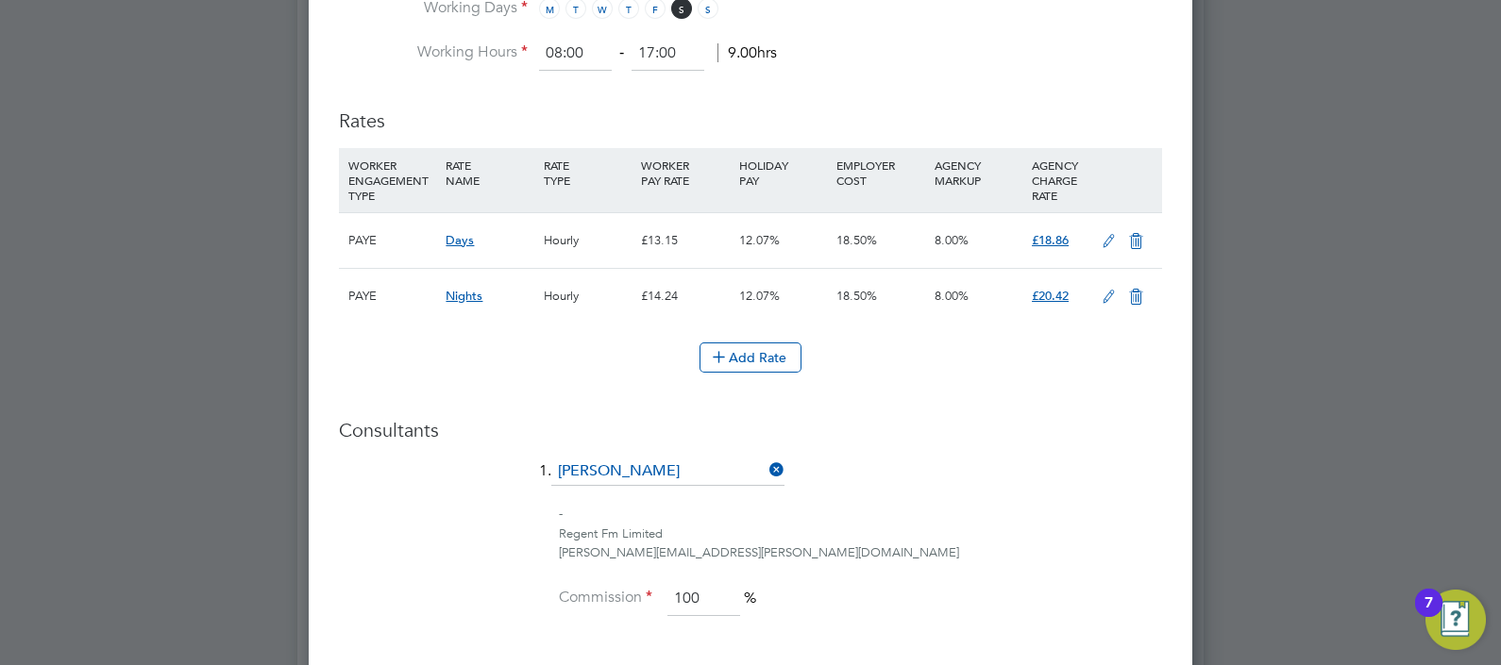
click at [1103, 234] on icon at bounding box center [1109, 241] width 24 height 15
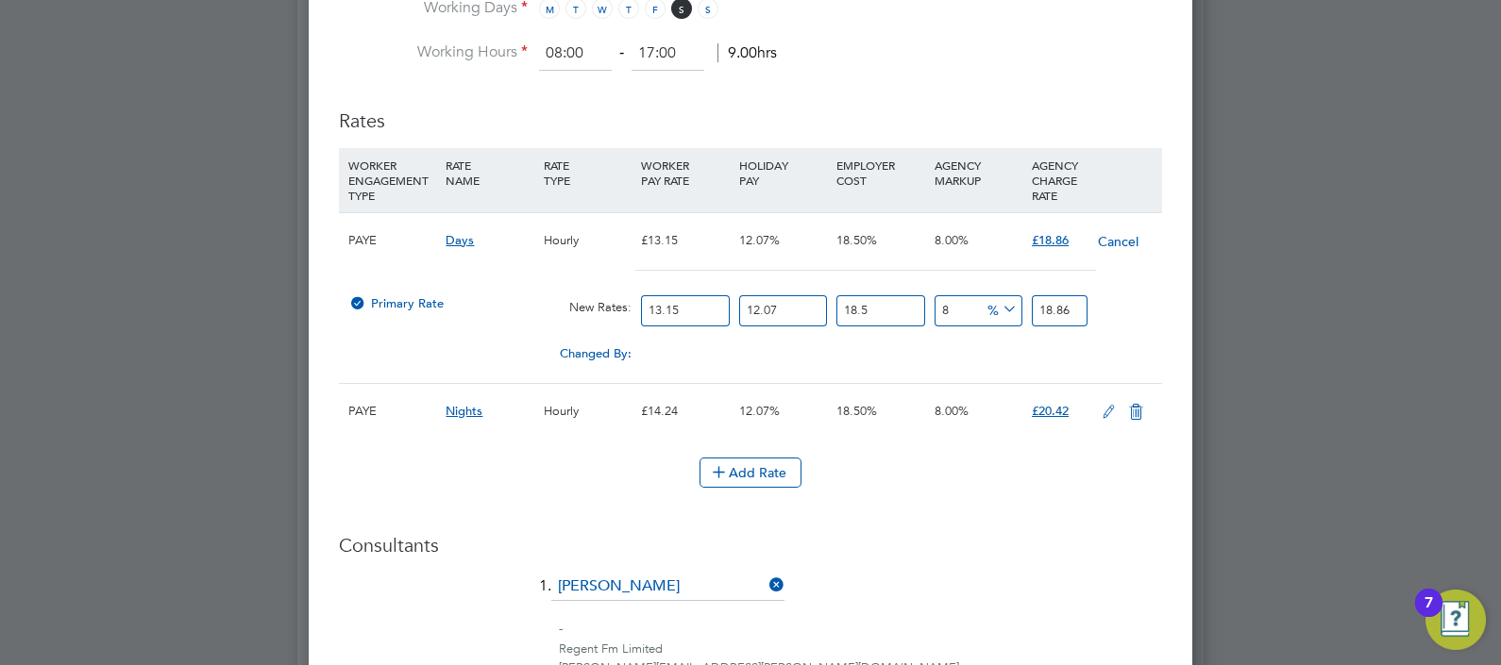
drag, startPoint x: 698, startPoint y: 297, endPoint x: 567, endPoint y: 302, distance: 130.3
click at [568, 302] on div "Primary Rate New Rates: 13.15 12.07 n/a 18.5 n/a 8 0 % 18.86" at bounding box center [750, 311] width 823 height 50
type input "1"
type input "1.43427186"
type input "12"
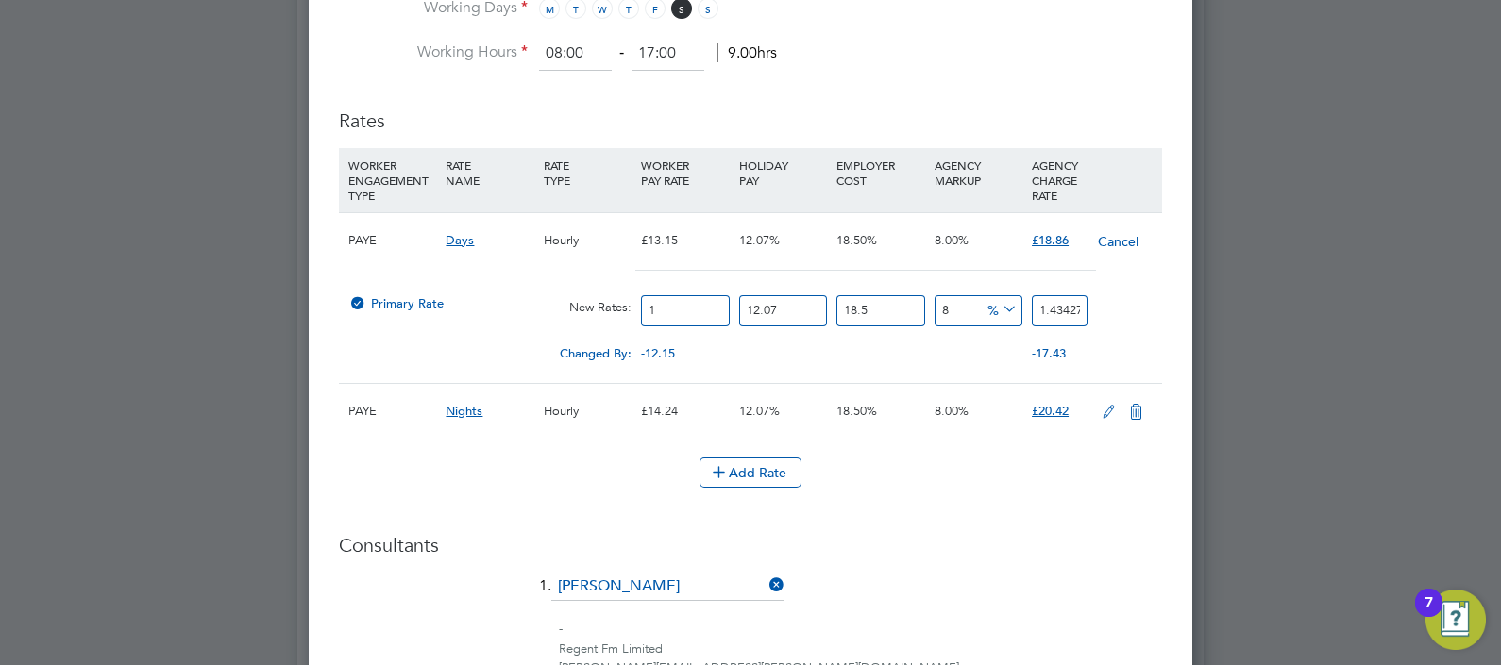
type input "17.21126232"
type input "12.2"
type input "17.498116692"
type input "12.21"
type input "17.5124594106"
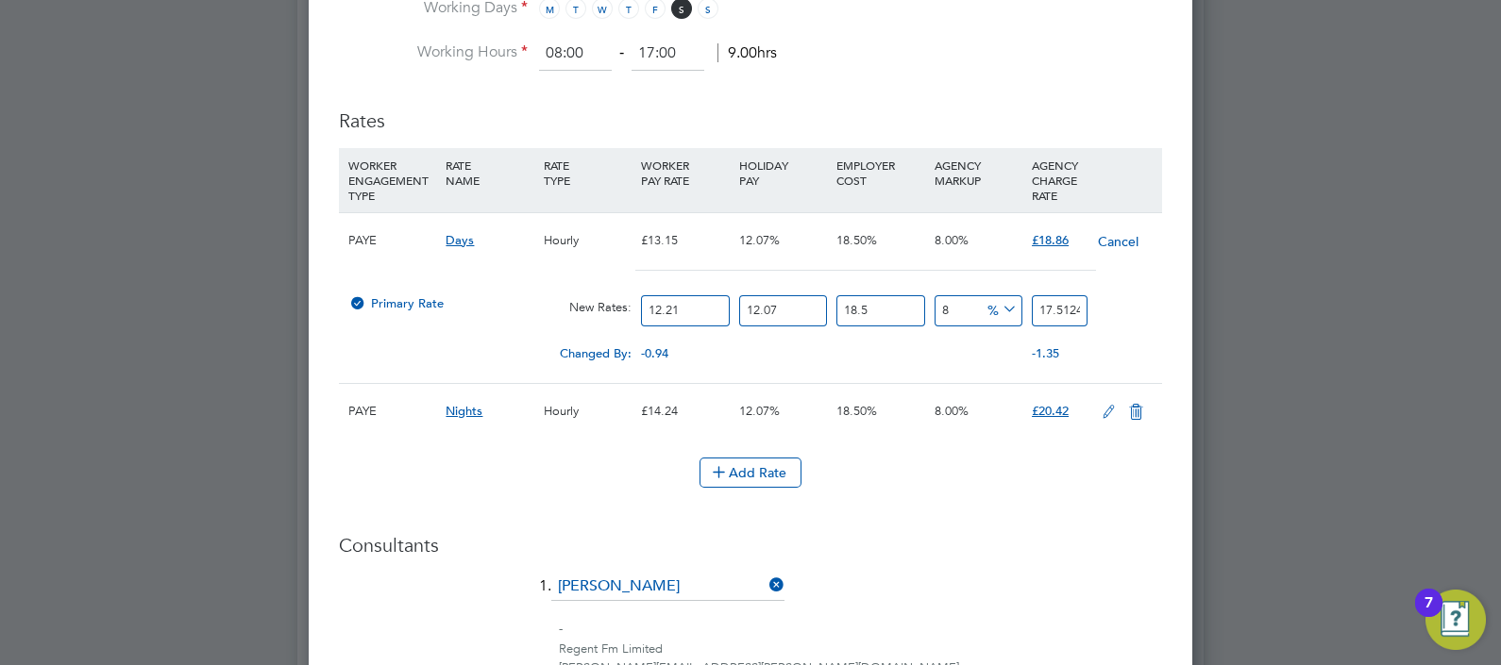
type input "12.21"
click at [1006, 544] on h3 "Consultants" at bounding box center [750, 545] width 823 height 25
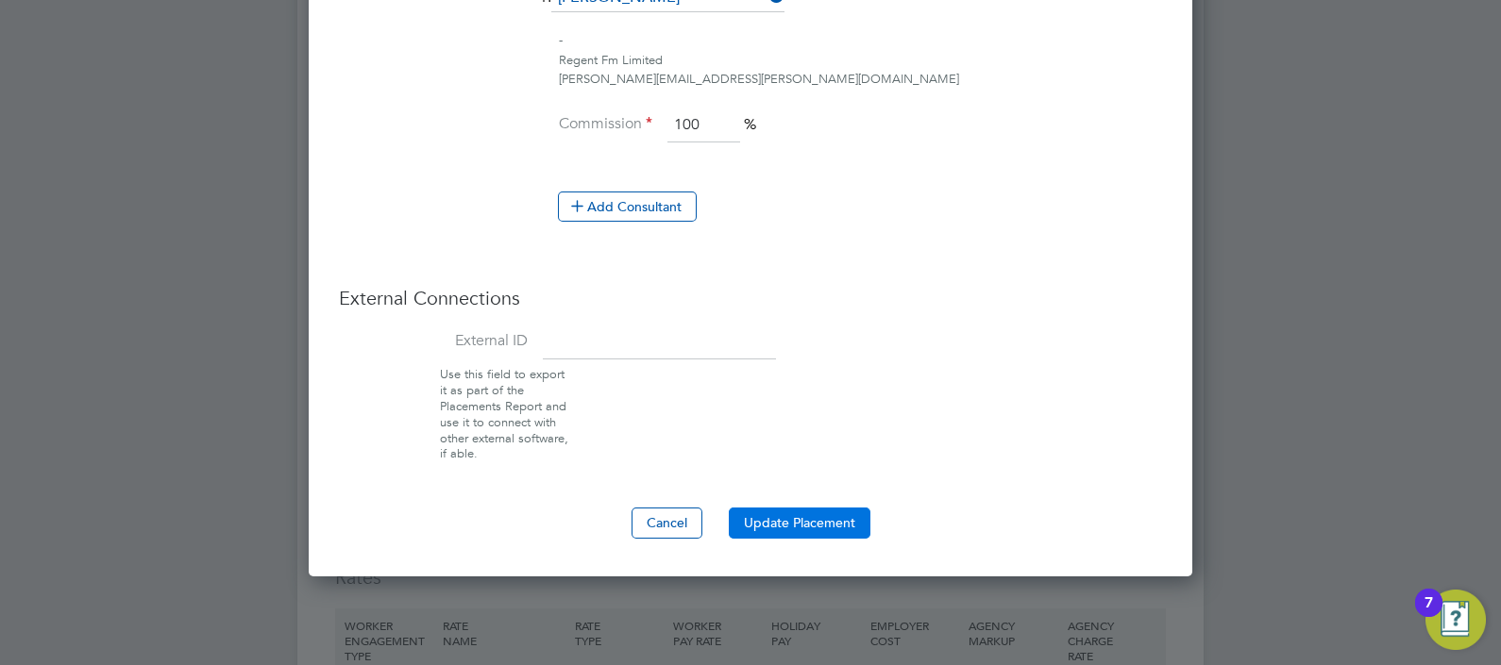
click at [790, 510] on button "Update Placement" at bounding box center [800, 523] width 142 height 30
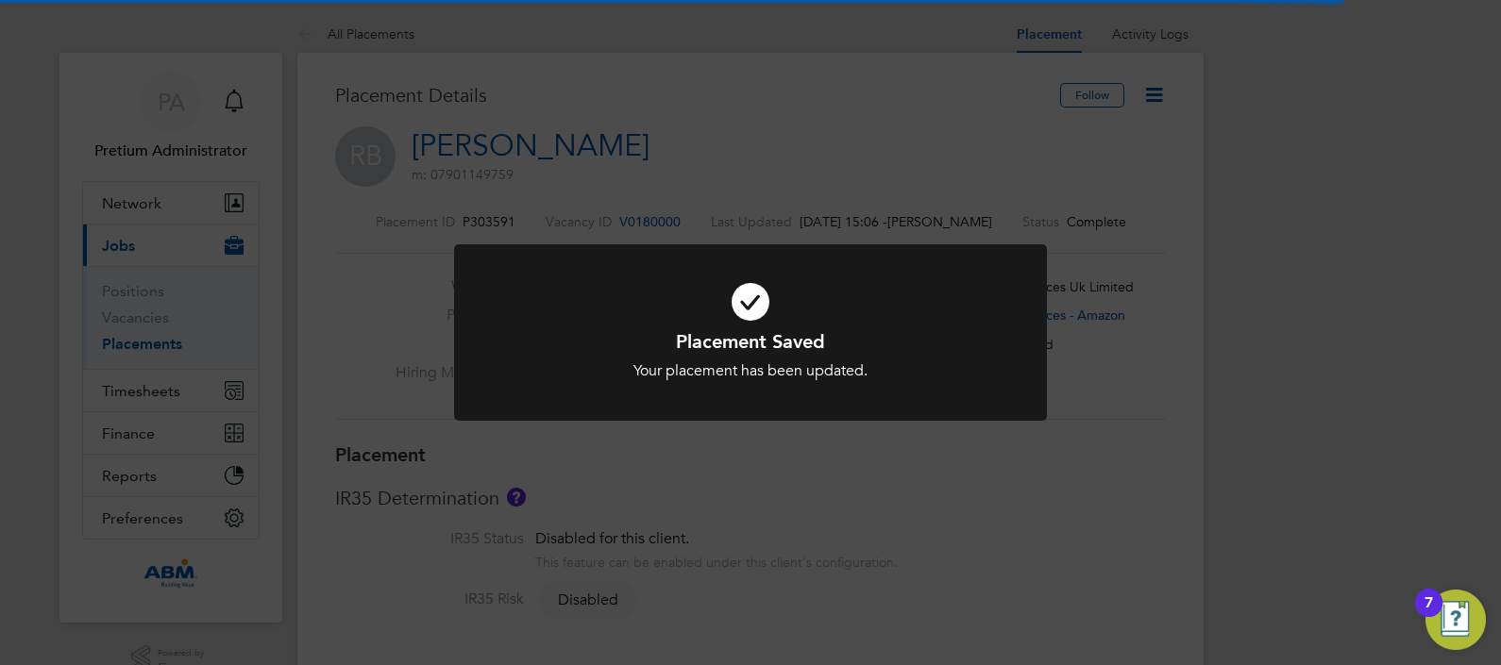
click at [1075, 182] on div "Placement Saved Your placement has been updated. Cancel Okay" at bounding box center [750, 332] width 1501 height 665
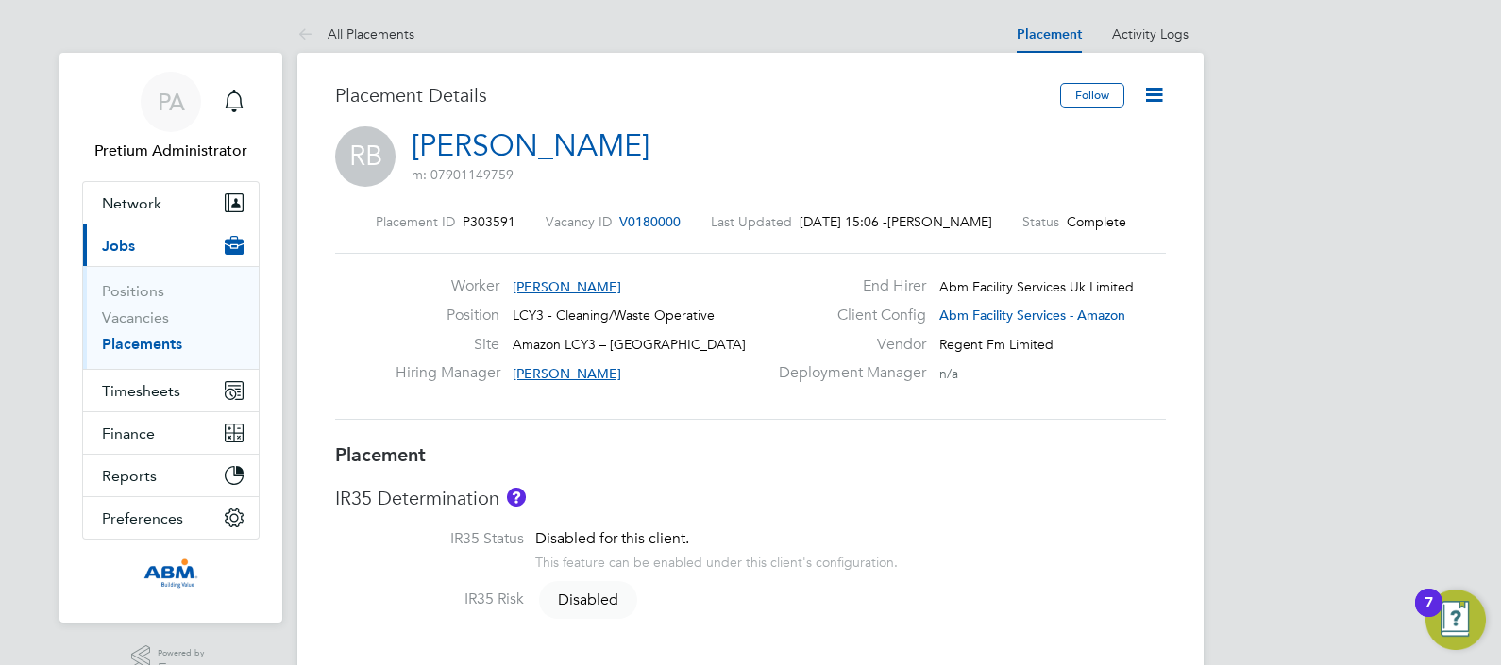
click at [1148, 101] on icon at bounding box center [1154, 95] width 24 height 24
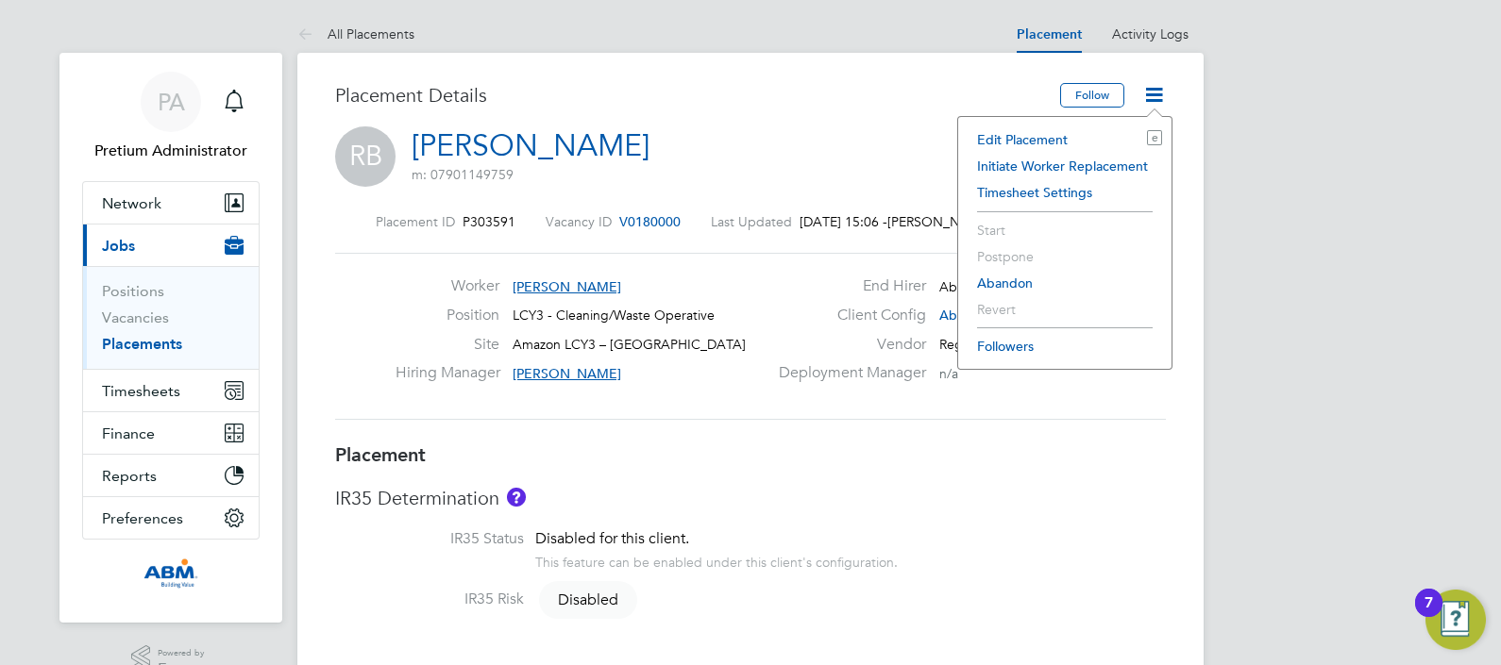
click at [1044, 139] on li "Edit Placement e" at bounding box center [1065, 139] width 194 height 26
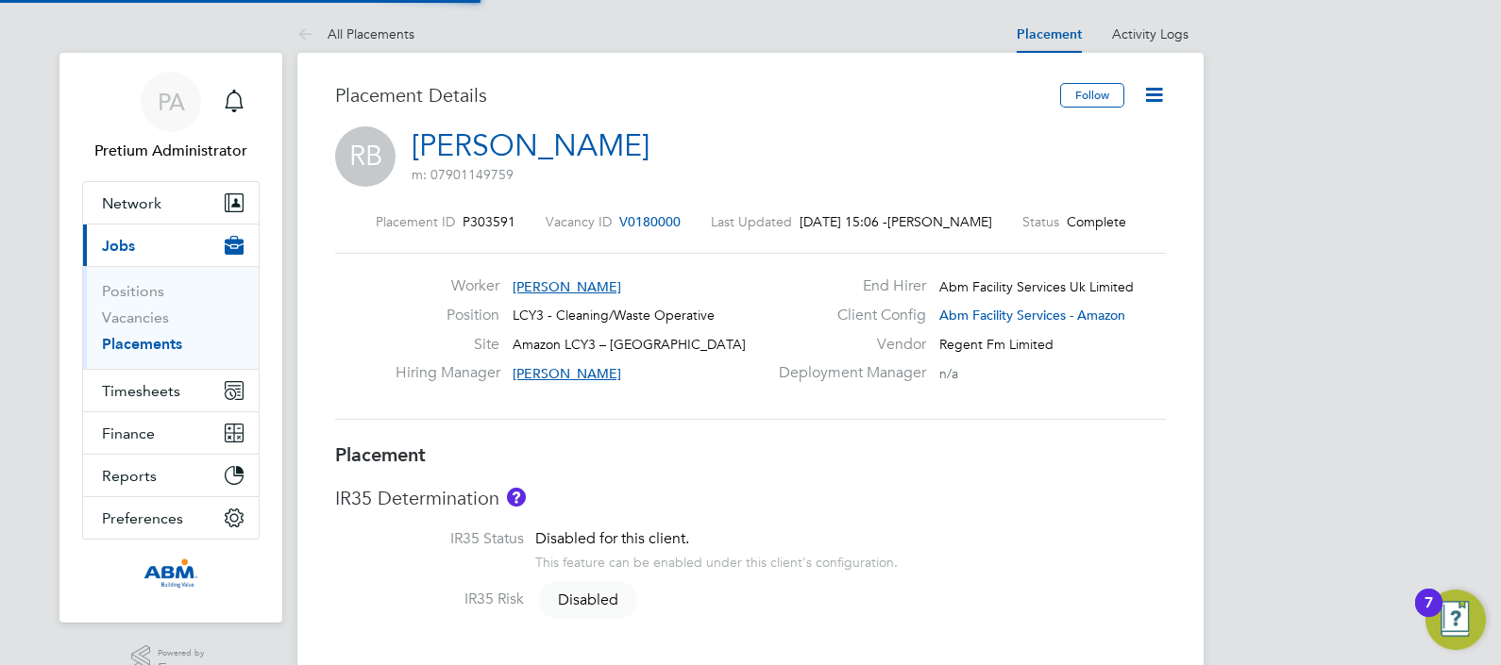
type input "Gertrud Deak"
type input "Nizar Achour"
type input "13 Sep 2025"
type input "08:00"
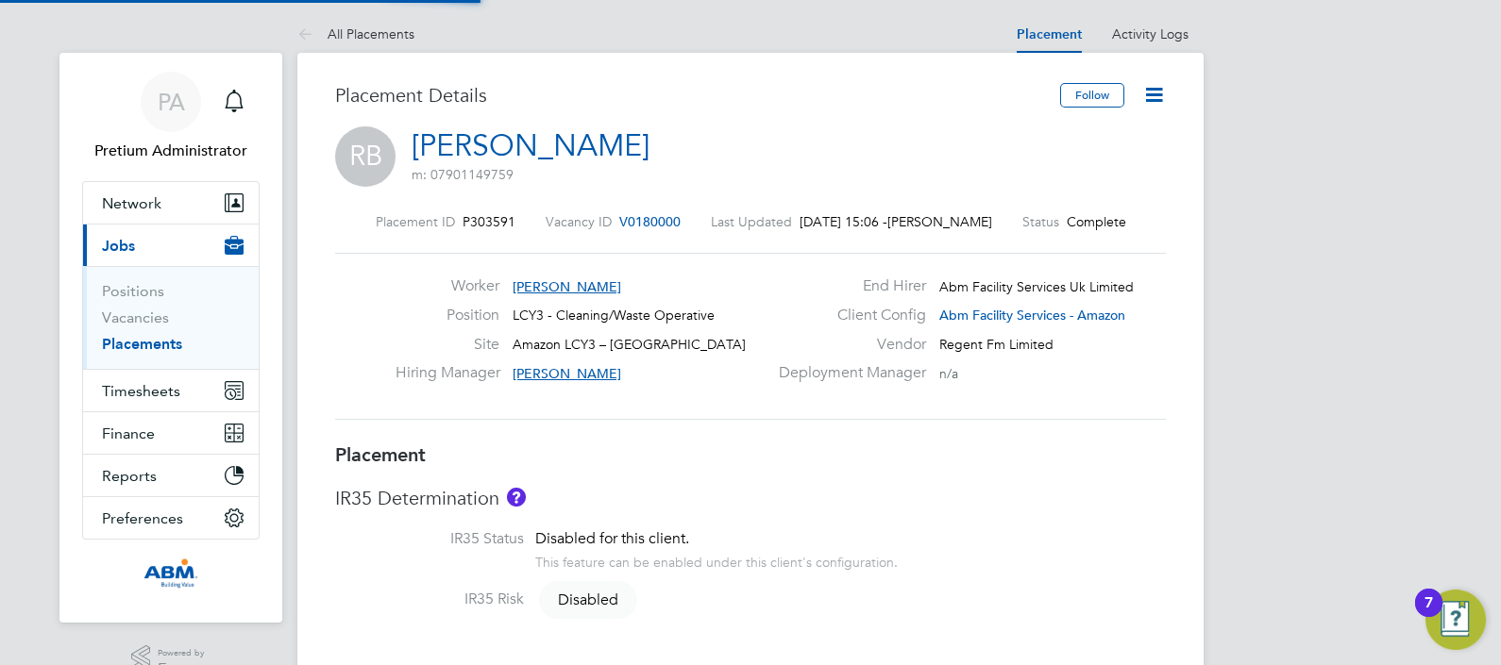
type input "17:00"
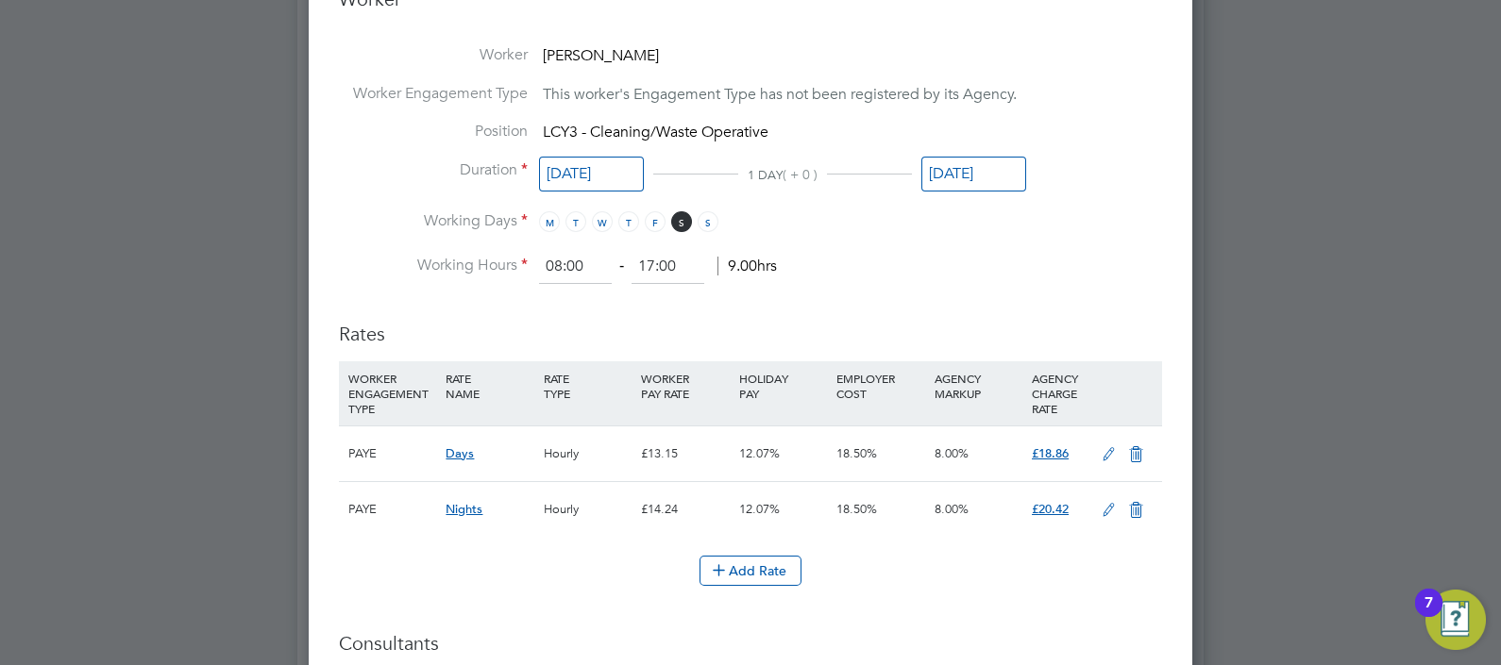
scroll to position [1180, 0]
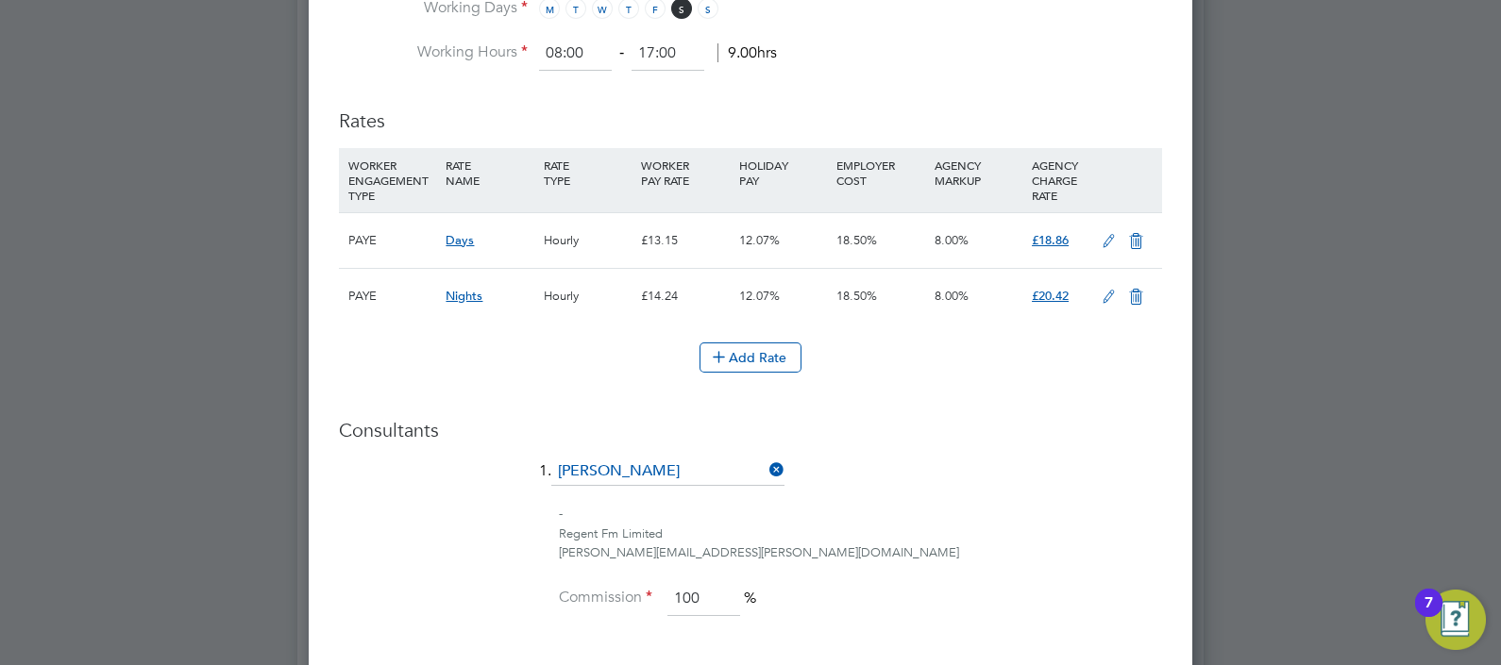
click at [1103, 234] on icon at bounding box center [1109, 241] width 24 height 15
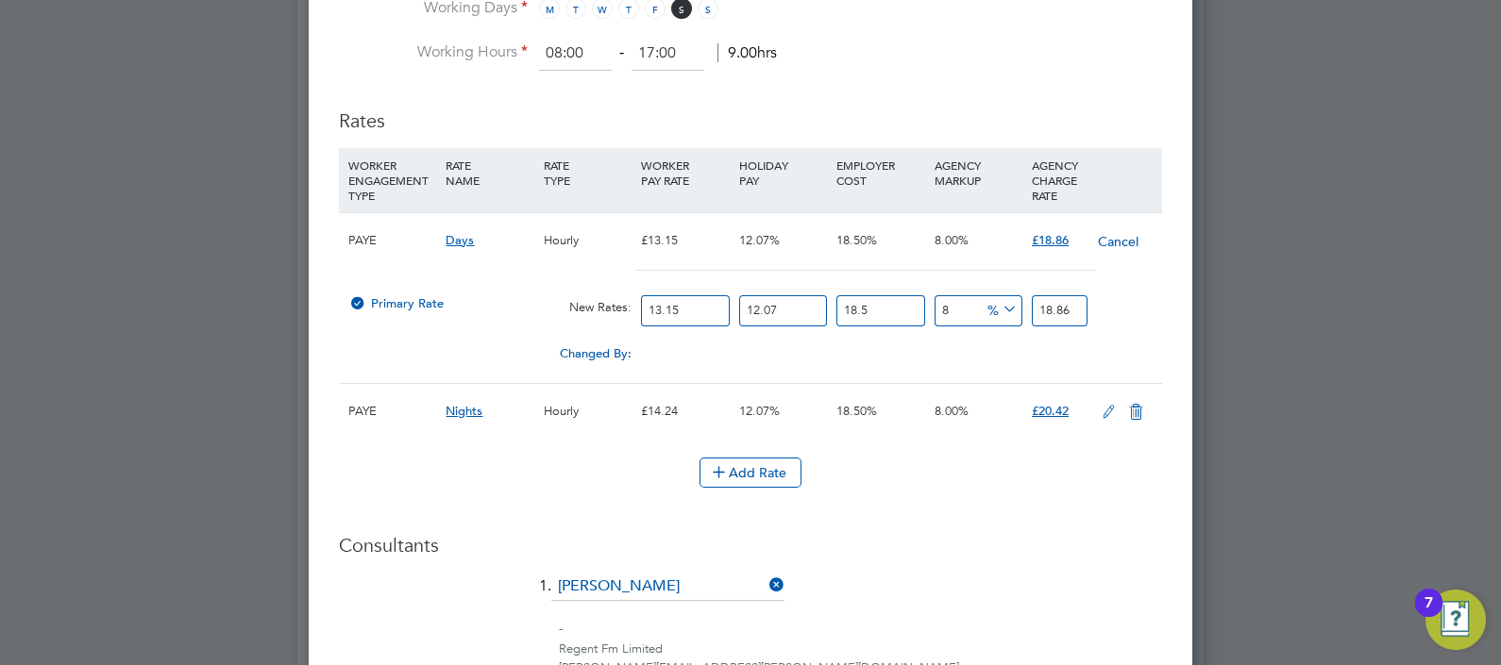
drag, startPoint x: 701, startPoint y: 303, endPoint x: 487, endPoint y: 307, distance: 214.3
click at [505, 306] on div "Primary Rate New Rates: 13.15 12.07 n/a 18.5 n/a 8 0 % 18.86" at bounding box center [750, 311] width 823 height 50
type input "1"
type input "1.43427186"
type input "12"
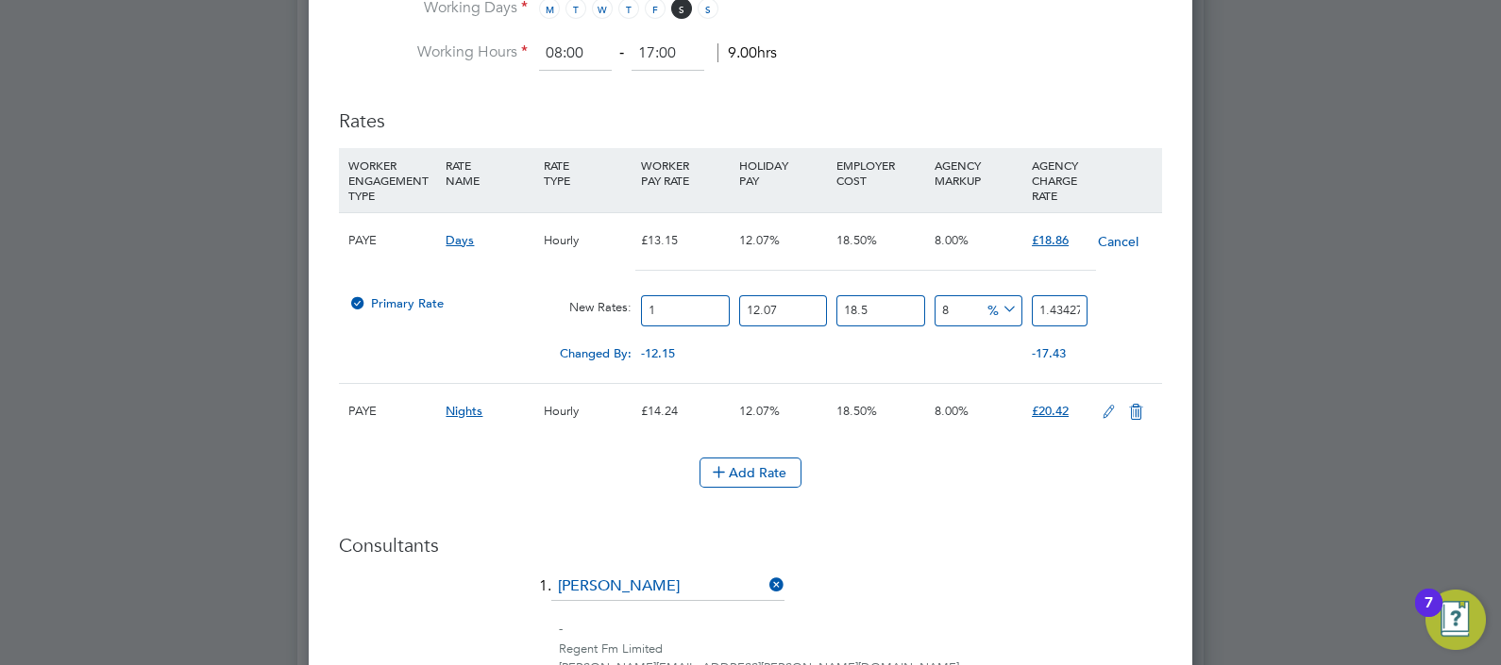
type input "17.21126232"
type input "12.2"
type input "17.498116692"
type input "12.21"
type input "17.5124594106"
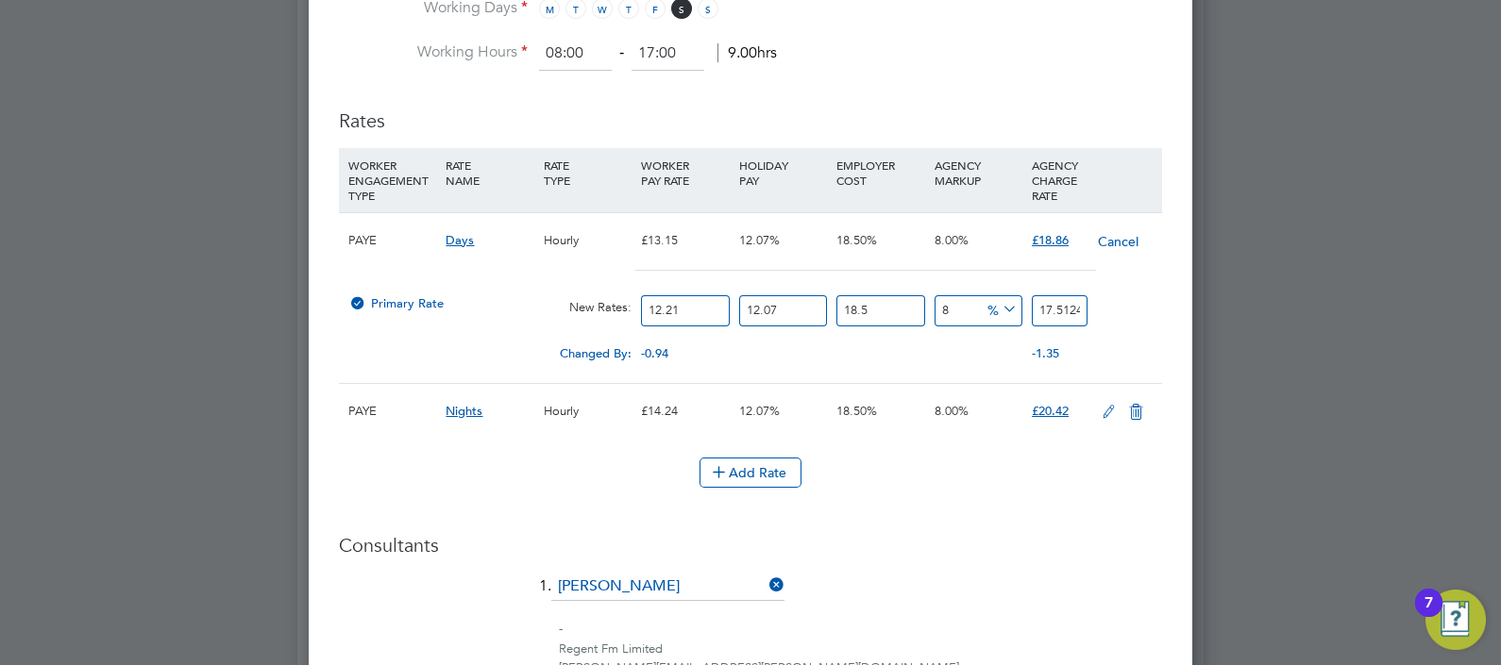
type input "12.21"
click at [1135, 622] on div "-" at bounding box center [860, 630] width 603 height 20
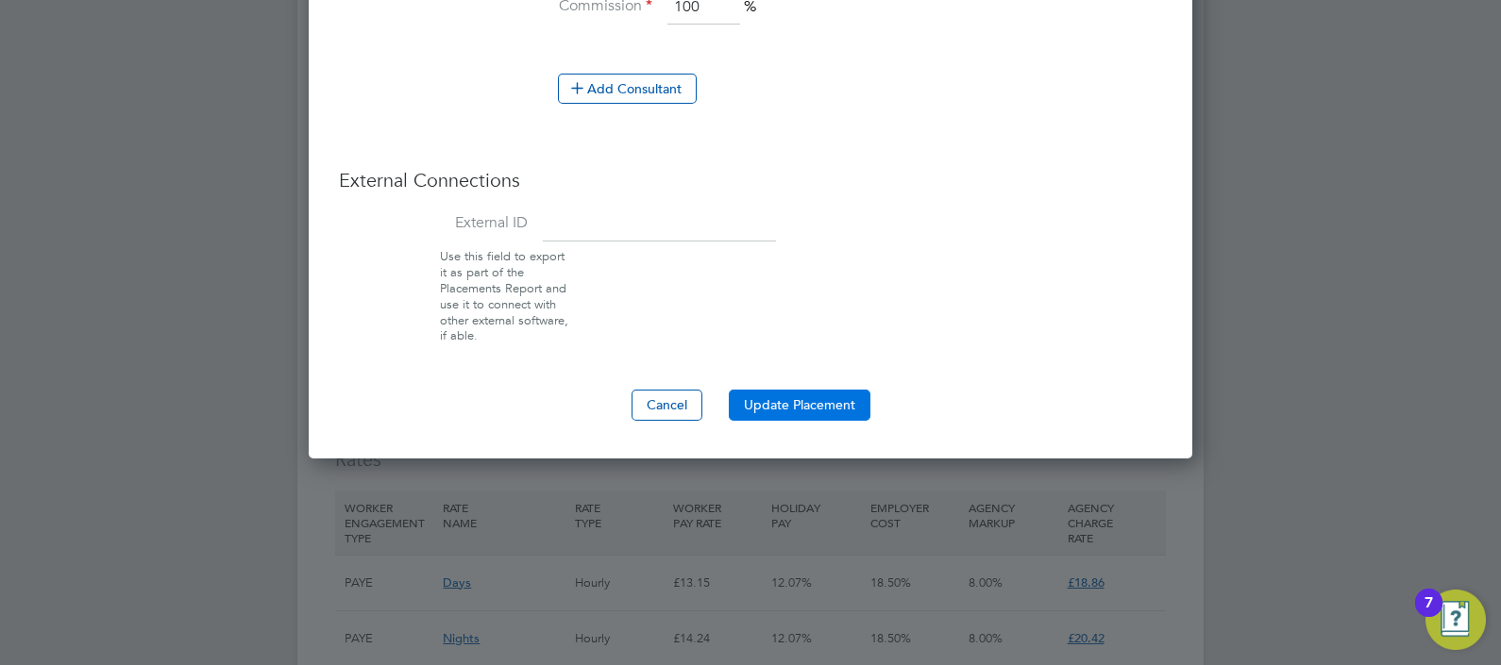
click at [800, 392] on button "Update Placement" at bounding box center [800, 405] width 142 height 30
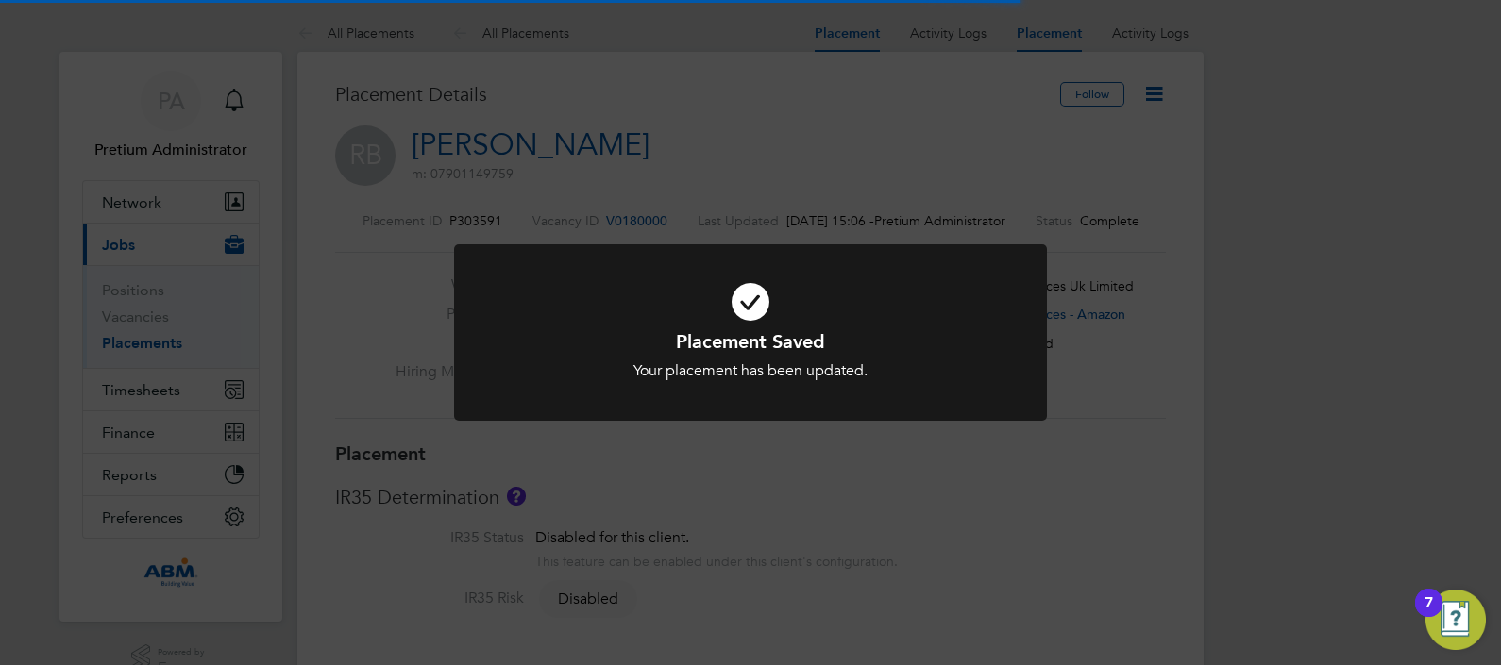
scroll to position [0, 0]
click at [1213, 202] on div "Placement Saved Your placement has been updated. Cancel Okay" at bounding box center [750, 332] width 1501 height 665
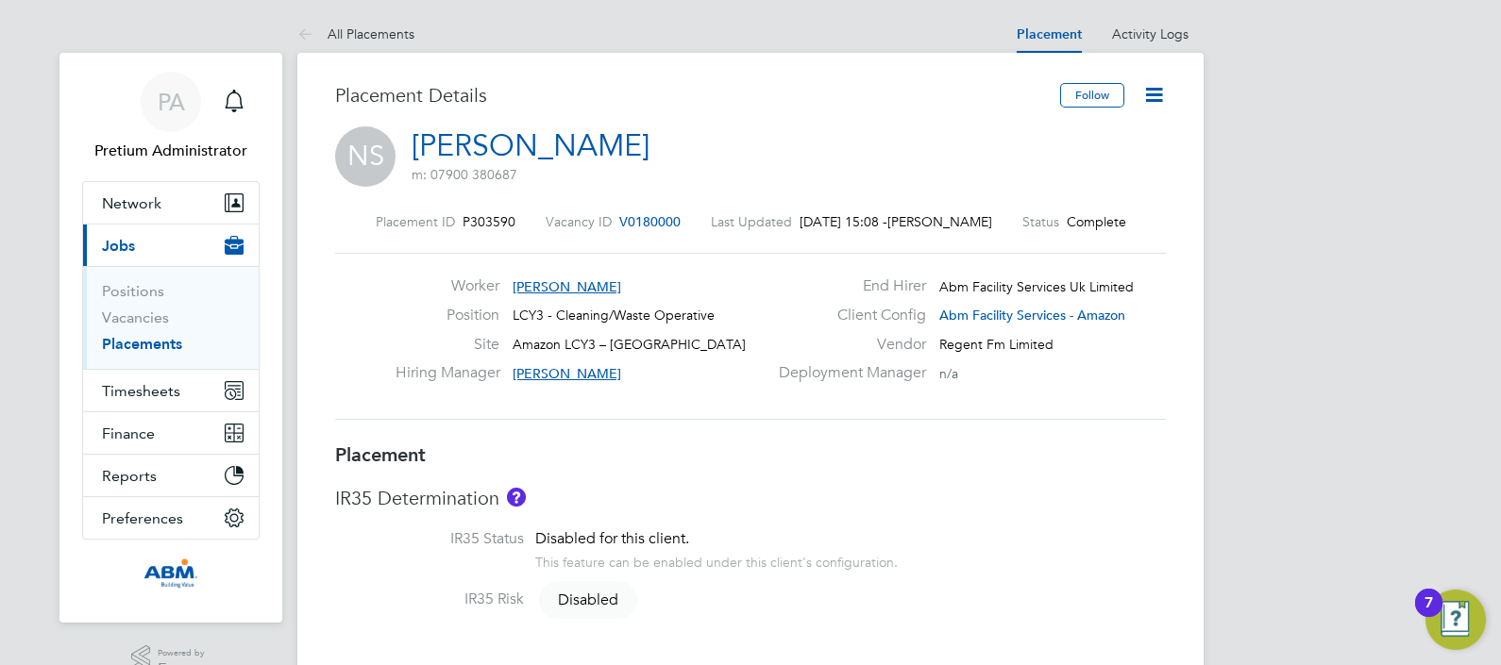
click at [1162, 94] on icon at bounding box center [1154, 95] width 24 height 24
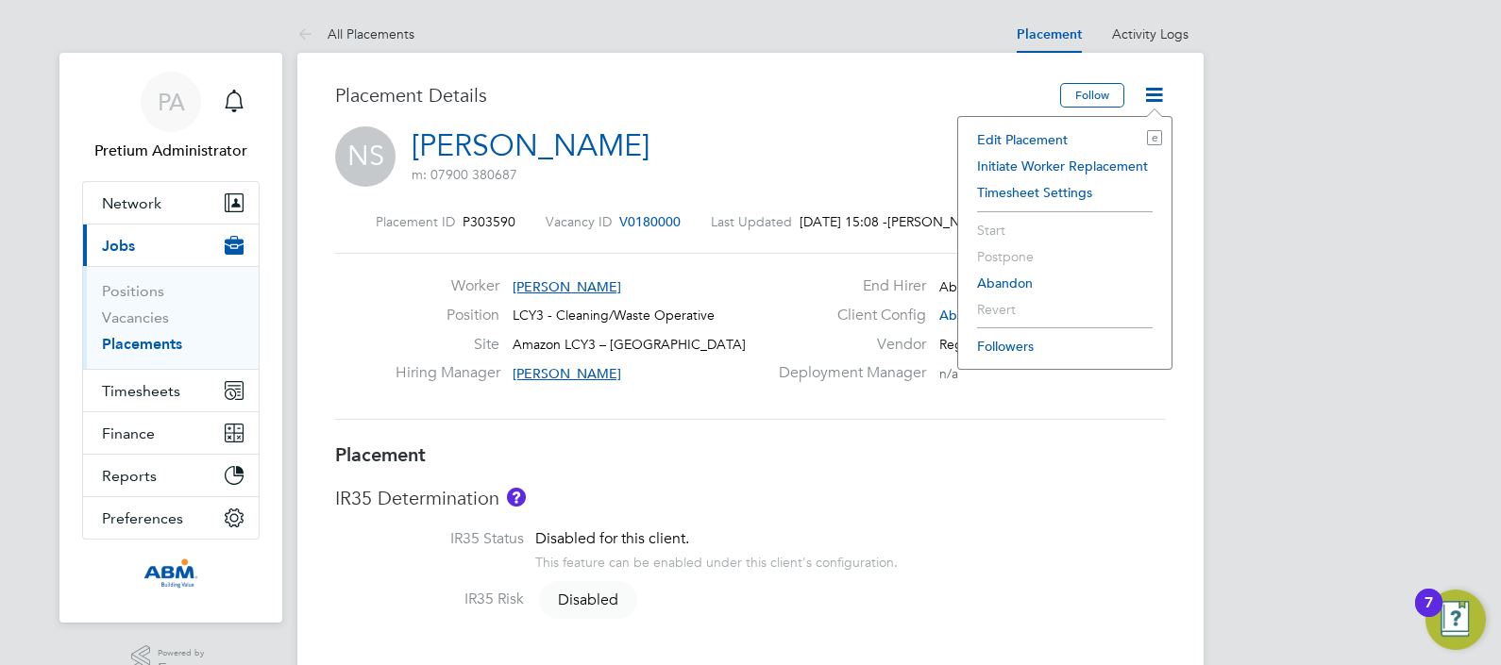
click at [1048, 134] on li "Edit Placement e" at bounding box center [1065, 139] width 194 height 26
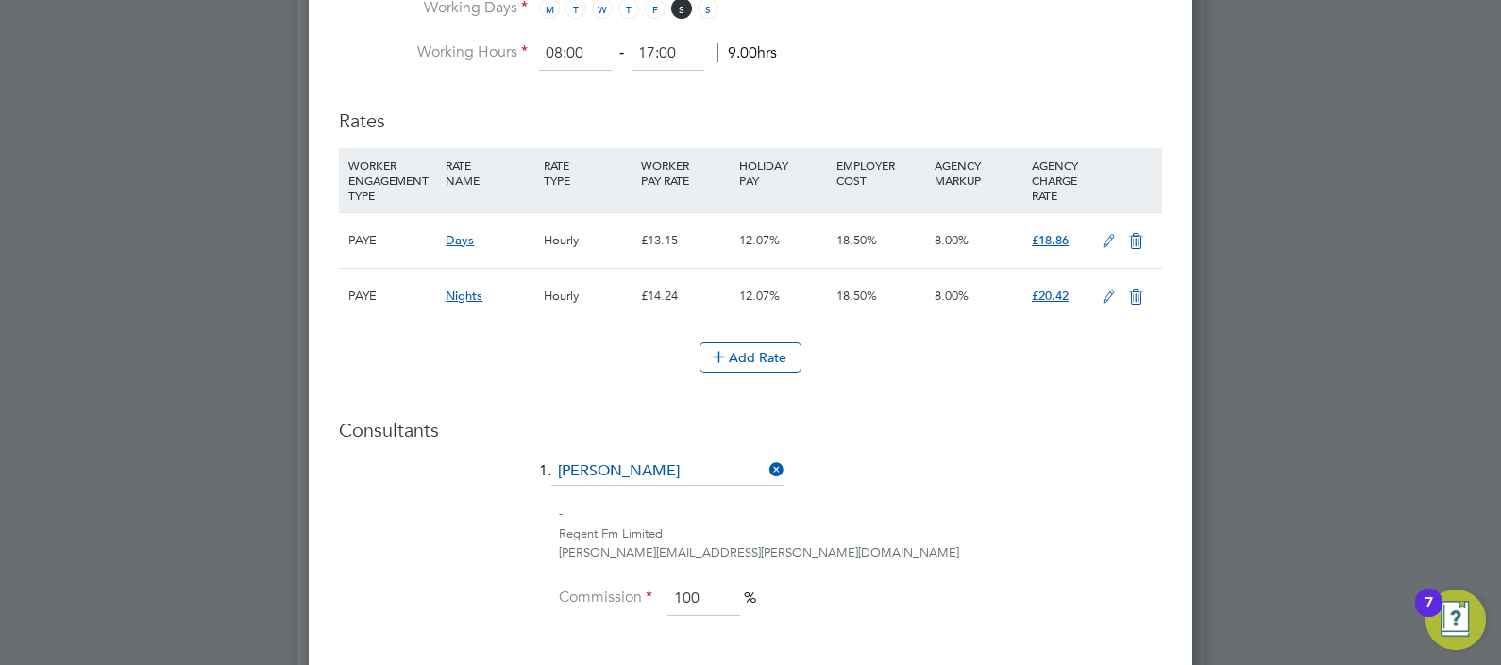
click at [1112, 236] on icon at bounding box center [1109, 241] width 24 height 15
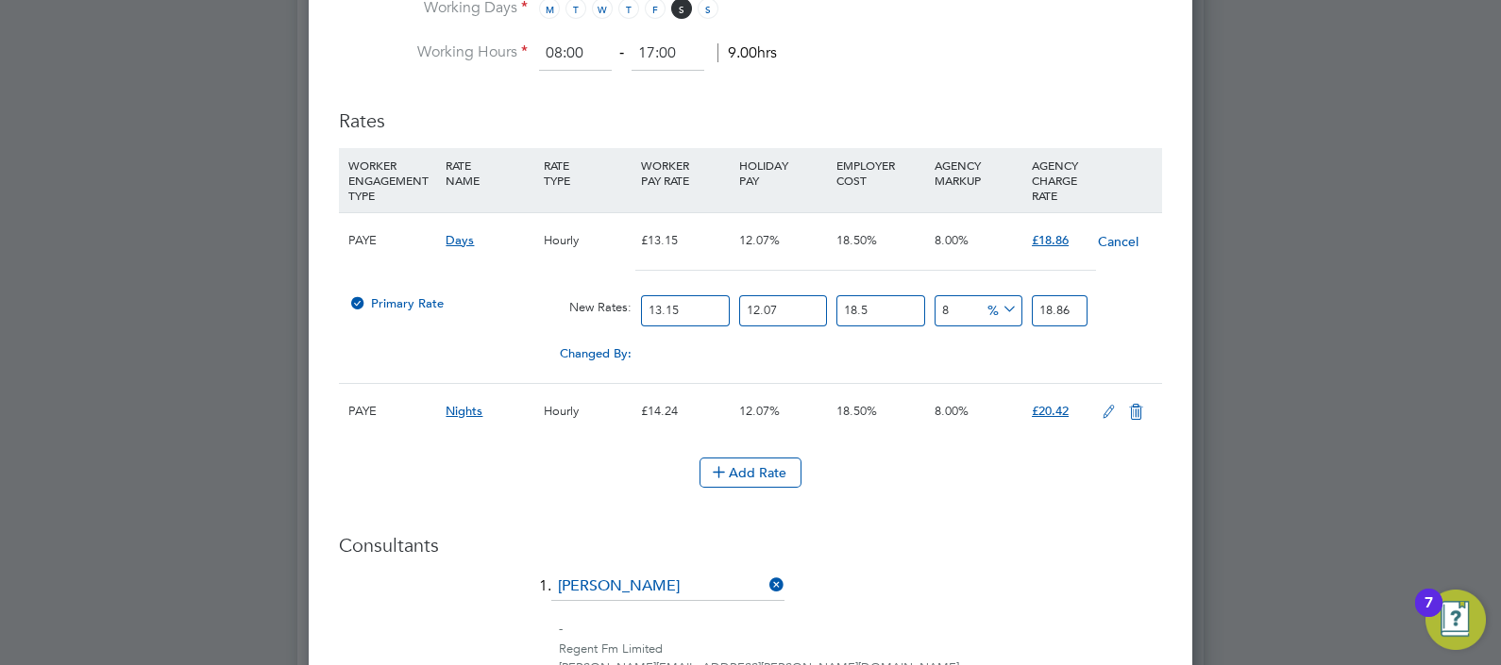
drag, startPoint x: 682, startPoint y: 297, endPoint x: 475, endPoint y: 298, distance: 207.7
click at [482, 297] on div "Primary Rate New Rates: 13.15 12.07 n/a 18.5 n/a 8 0 % 18.86" at bounding box center [750, 311] width 823 height 50
type input "1"
type input "1.43427186"
type input "12"
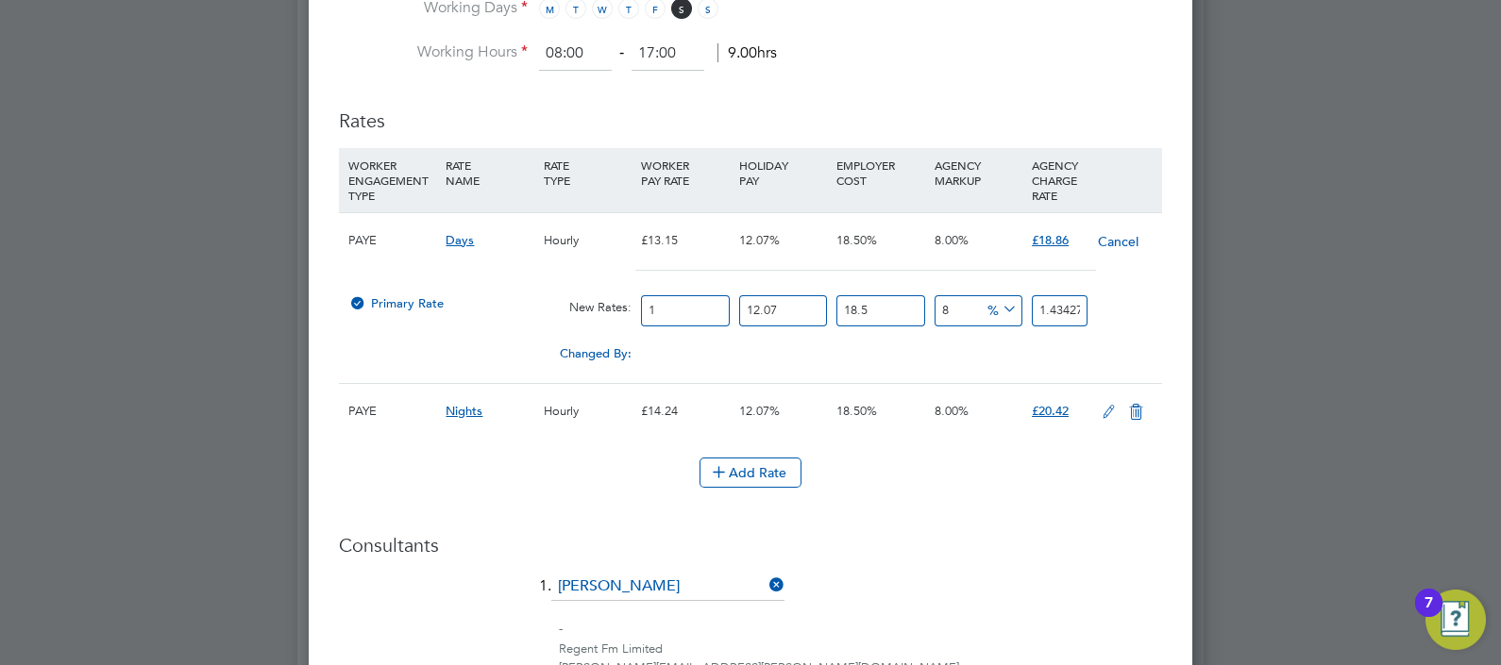
type input "17.21126232"
type input "12.2"
type input "17.498116692"
type input "12.21"
type input "17.5124594106"
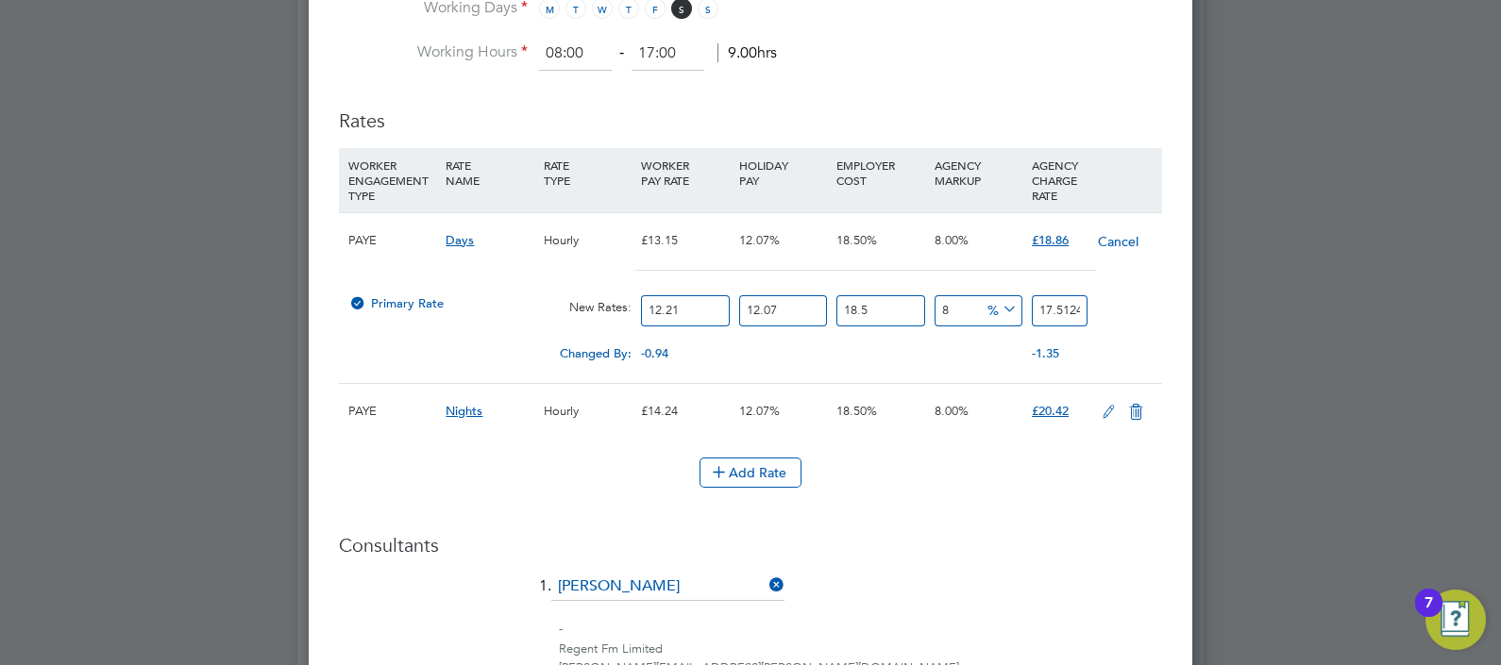
type input "12.21"
click at [1002, 512] on li "Rates WORKER ENGAGEMENT TYPE RATE NAME RATE TYPE WORKER PAY RATE HOLIDAY PAY EM…" at bounding box center [750, 308] width 823 height 436
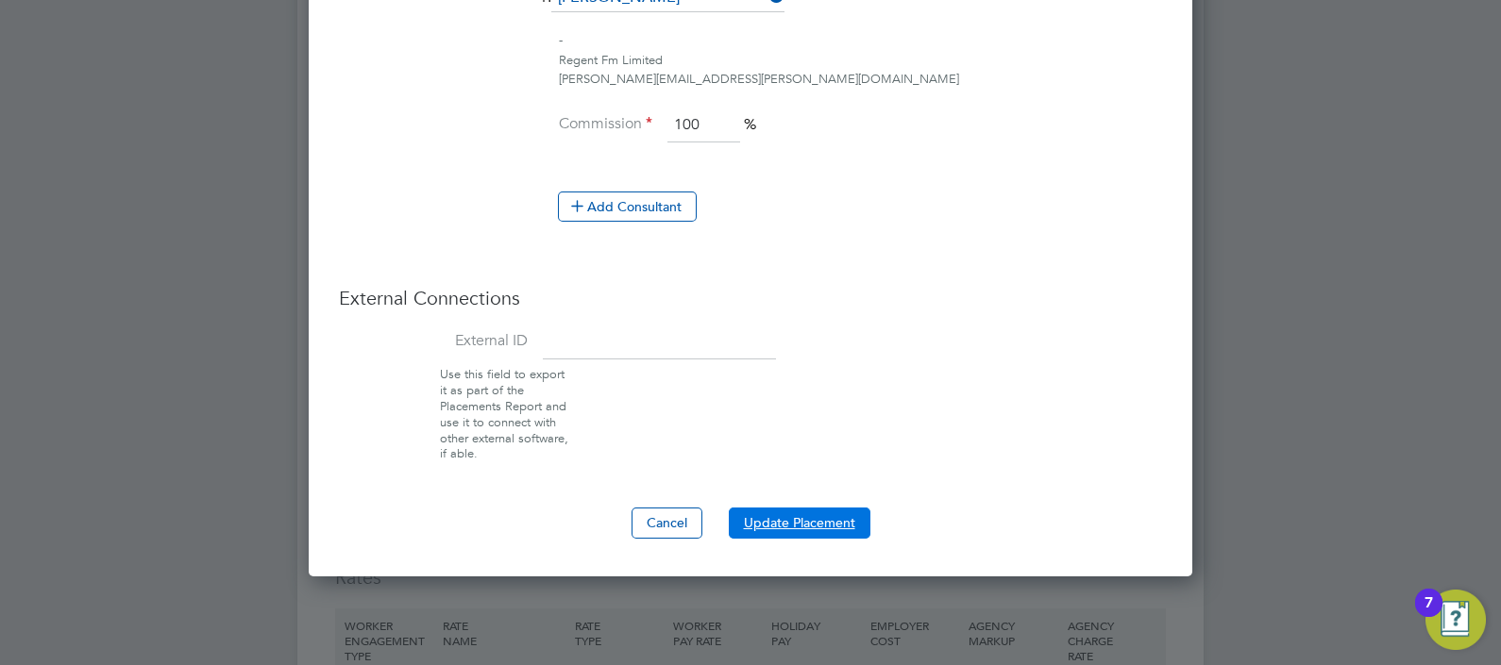
click at [821, 519] on button "Update Placement" at bounding box center [800, 523] width 142 height 30
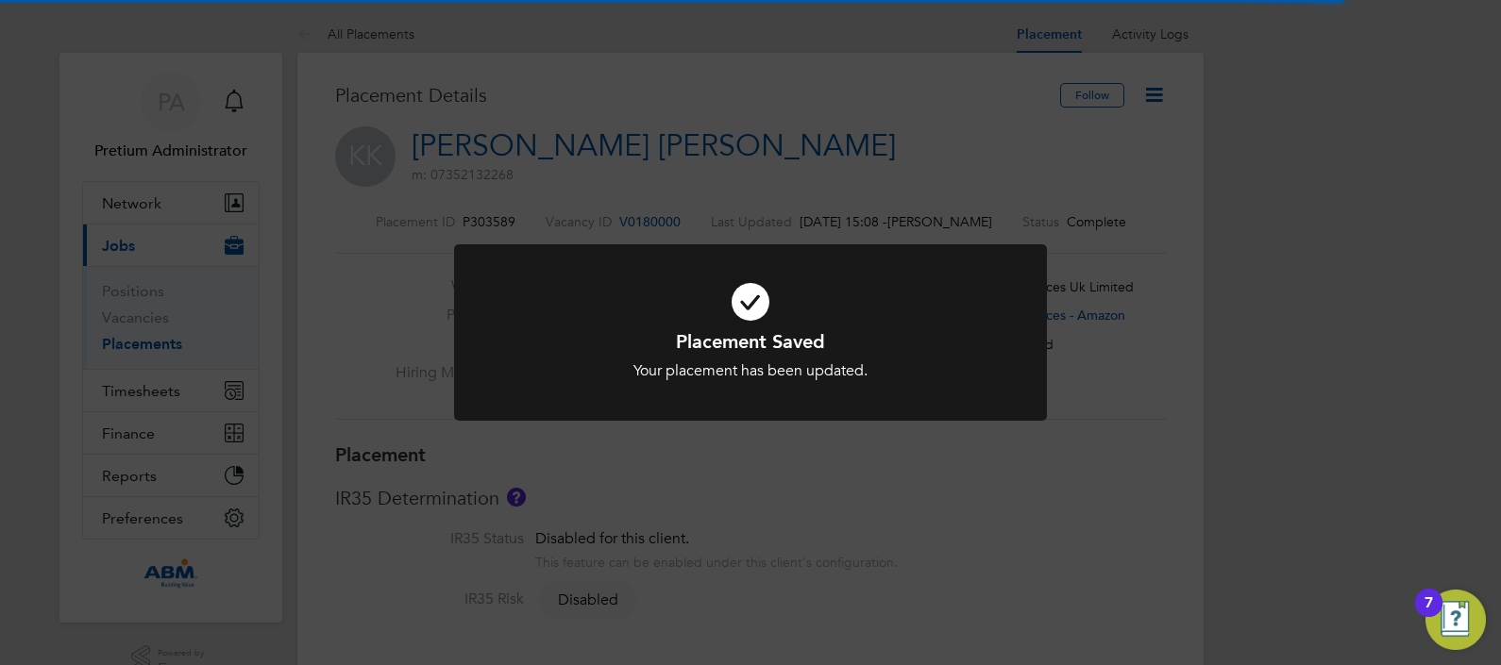
click at [1065, 175] on div "Placement Saved Your placement has been updated. Cancel Okay" at bounding box center [750, 332] width 1501 height 665
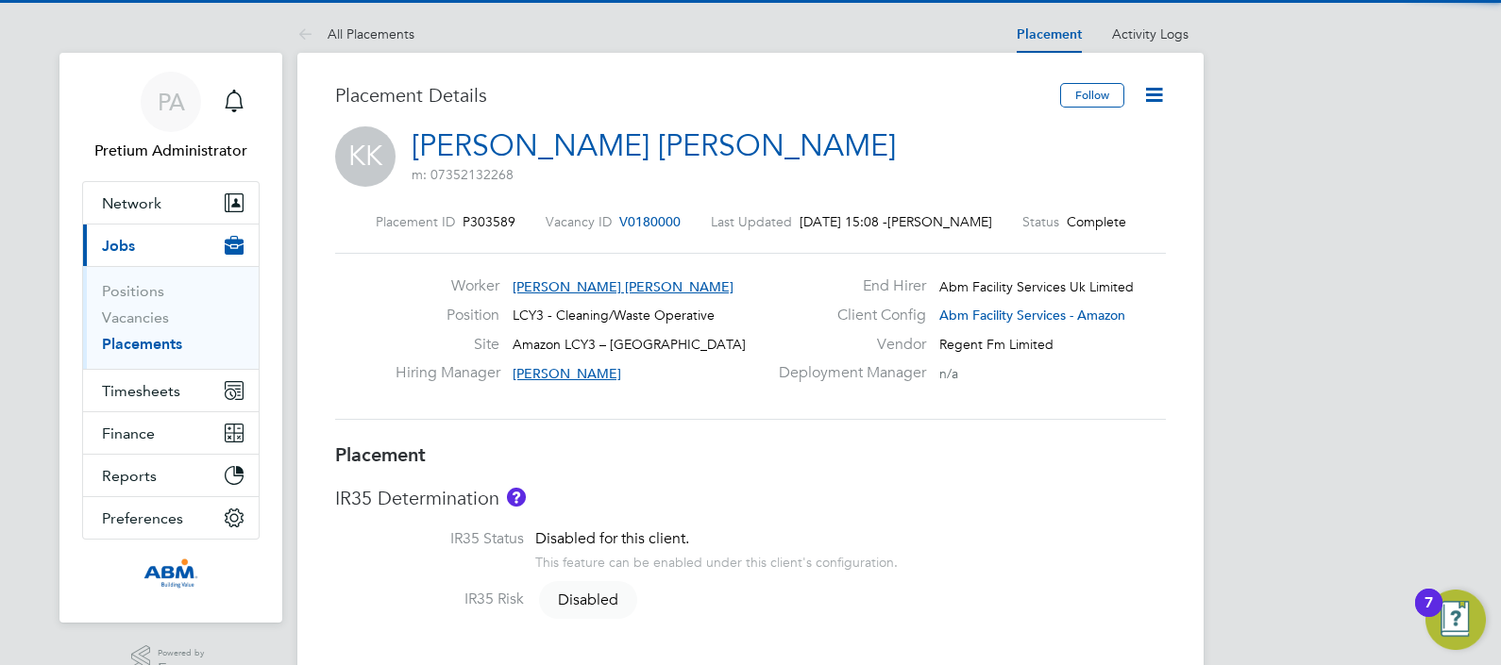
drag, startPoint x: 1166, startPoint y: 76, endPoint x: 1160, endPoint y: 87, distance: 11.8
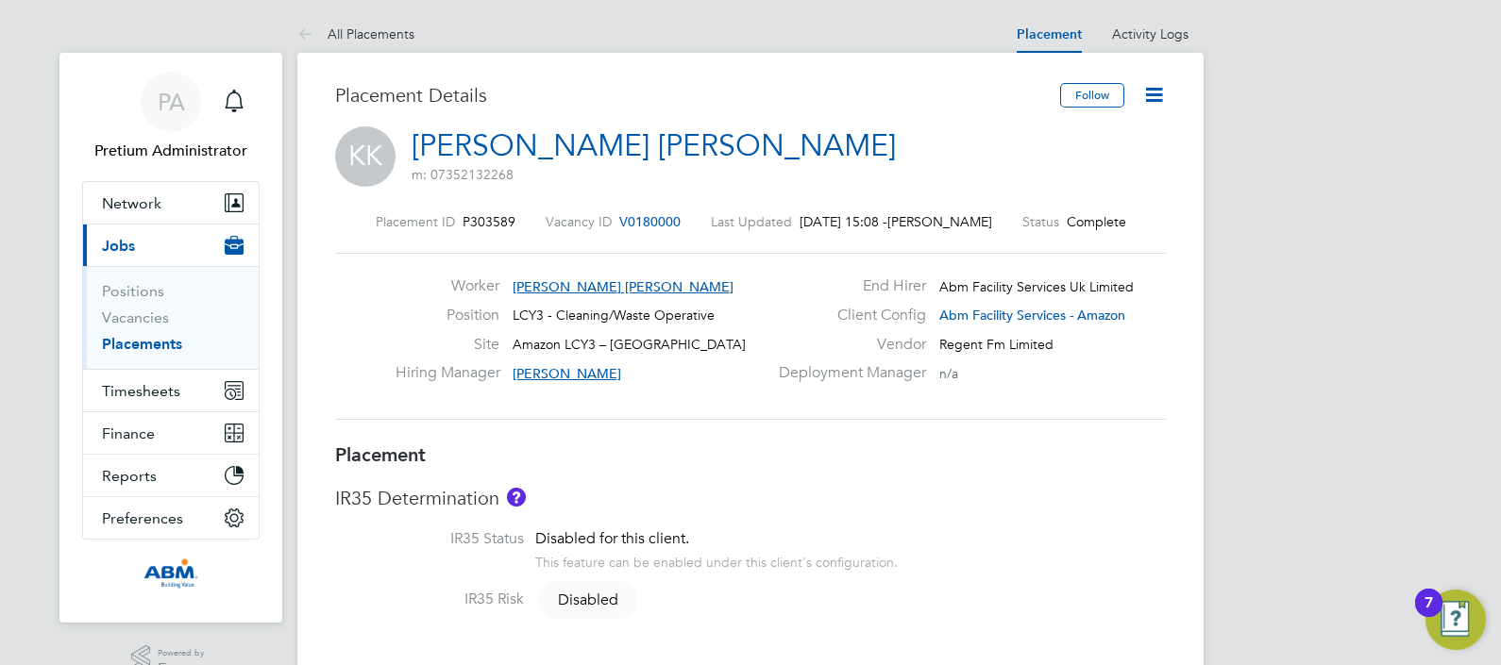
click at [1156, 91] on icon at bounding box center [1154, 95] width 24 height 24
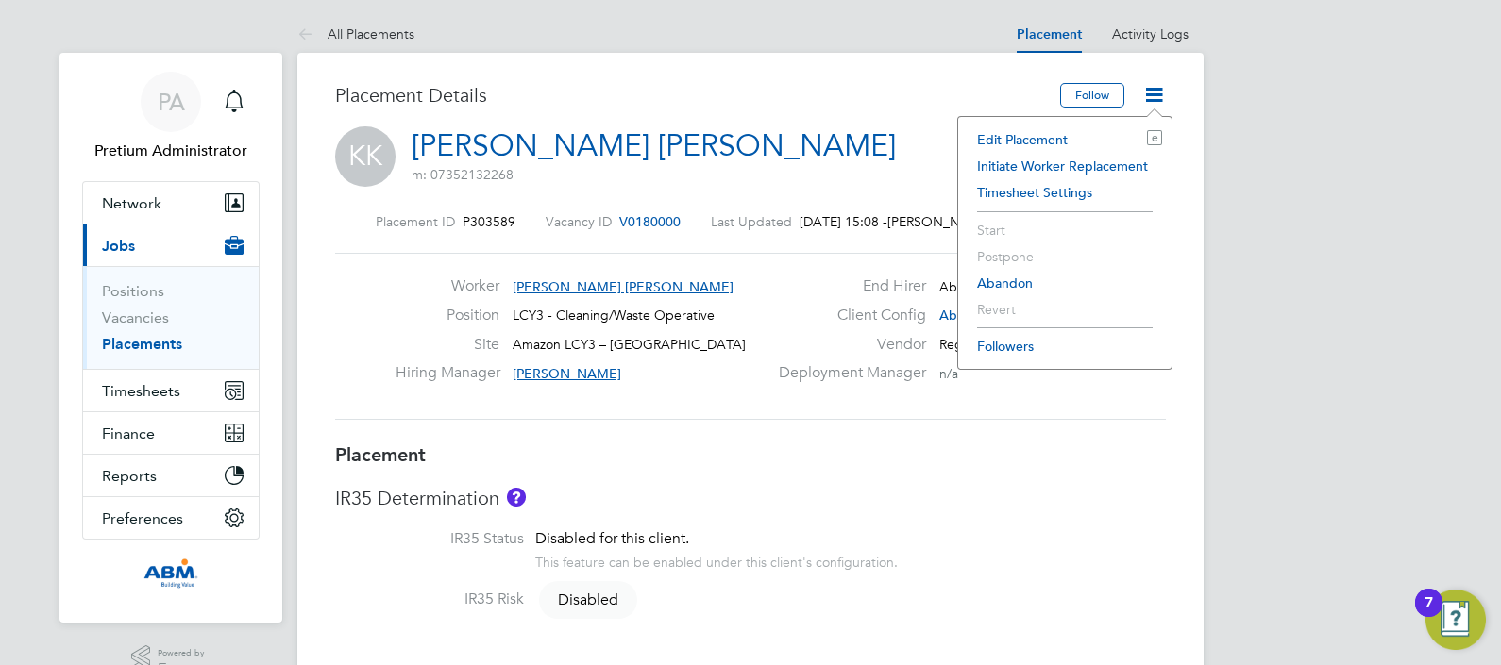
click at [1075, 137] on li "Edit Placement e" at bounding box center [1065, 139] width 194 height 26
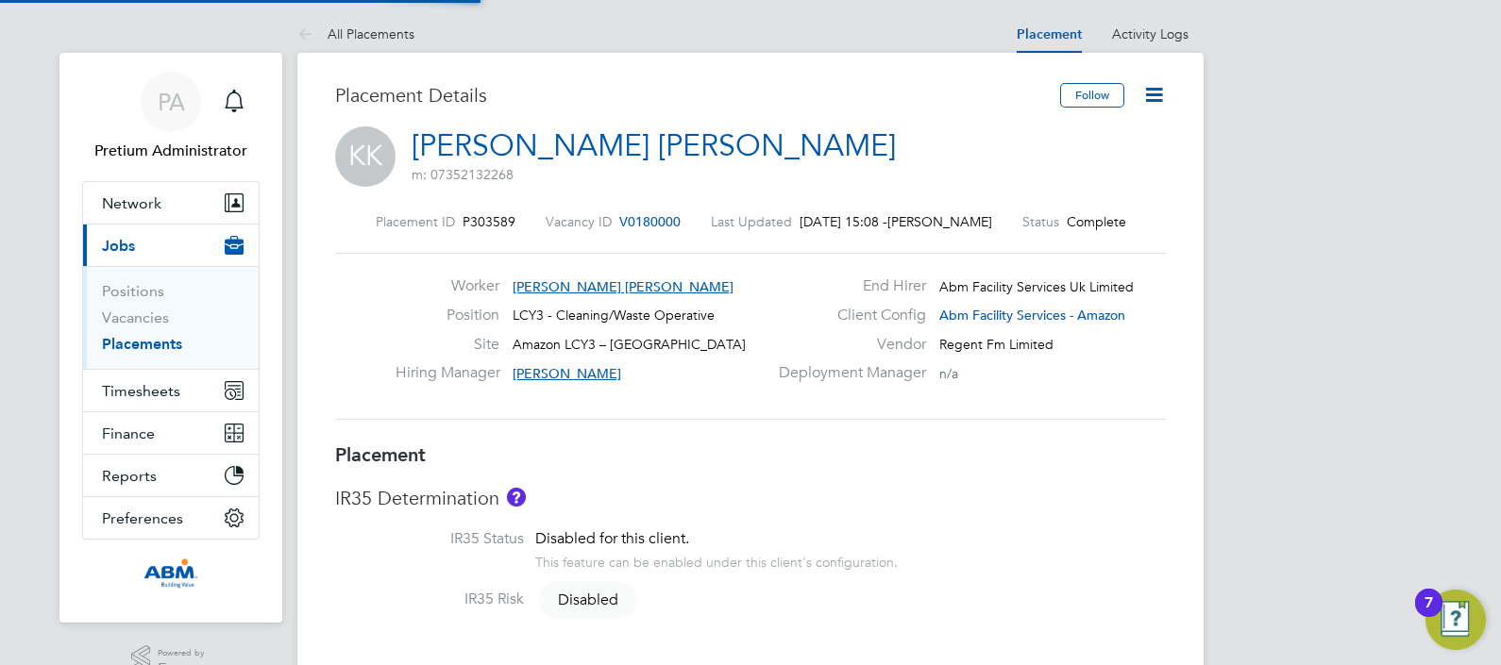
type input "Gertrud Deak"
type input "Nizar Achour"
type input "13 Sep 2025"
type input "08:00"
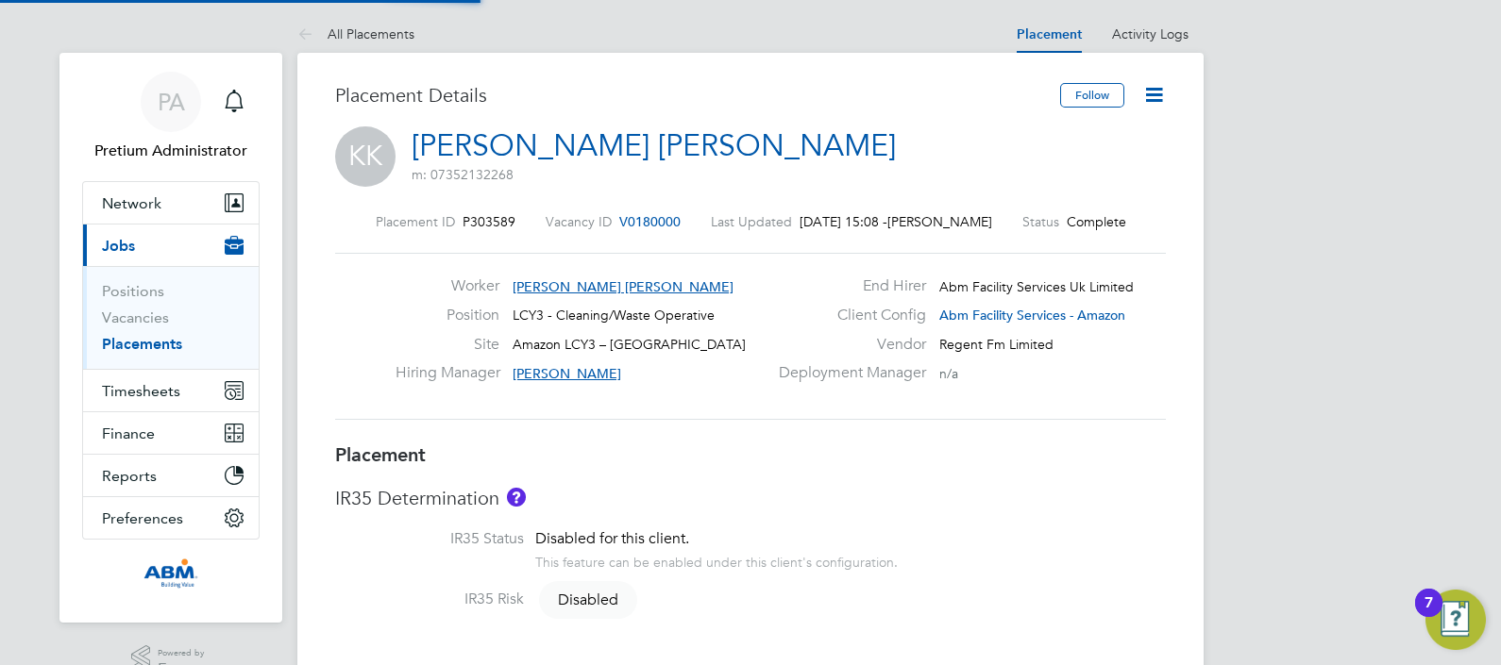
type input "17:00"
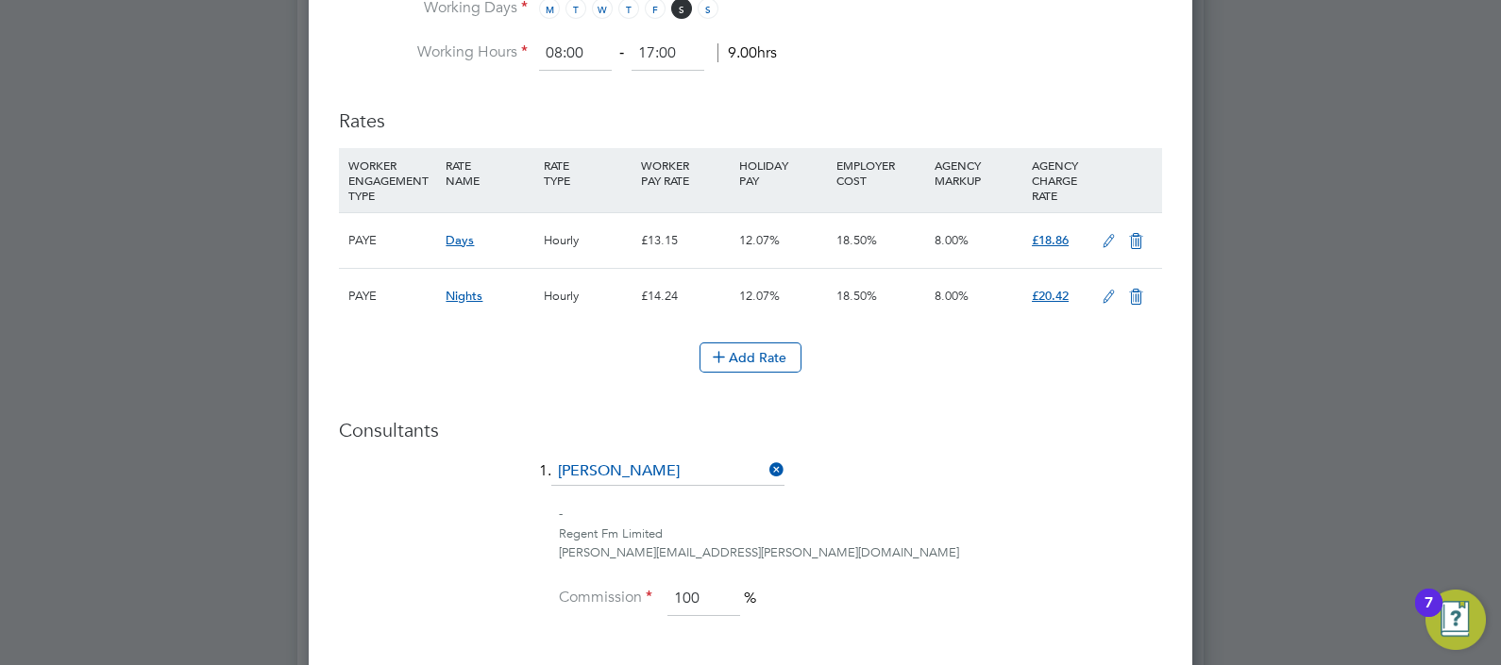
click at [1117, 239] on icon at bounding box center [1109, 241] width 24 height 15
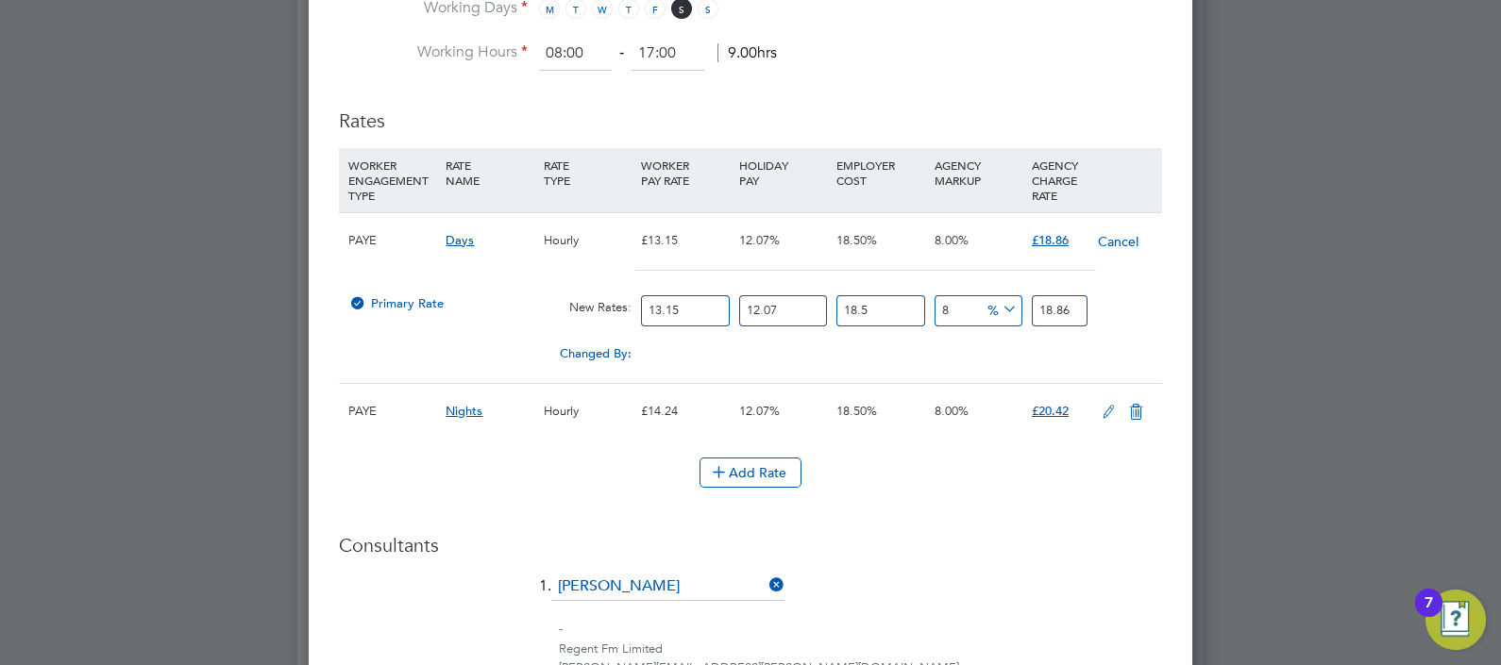
drag, startPoint x: 689, startPoint y: 312, endPoint x: 320, endPoint y: 288, distance: 369.8
click at [330, 293] on div "Edit Placement of Krishna Kumar Sah Mandatory Fields Deployment End Hirer Abm F…" at bounding box center [751, 29] width 884 height 2274
type input "1"
type input "1.43427186"
type input "12"
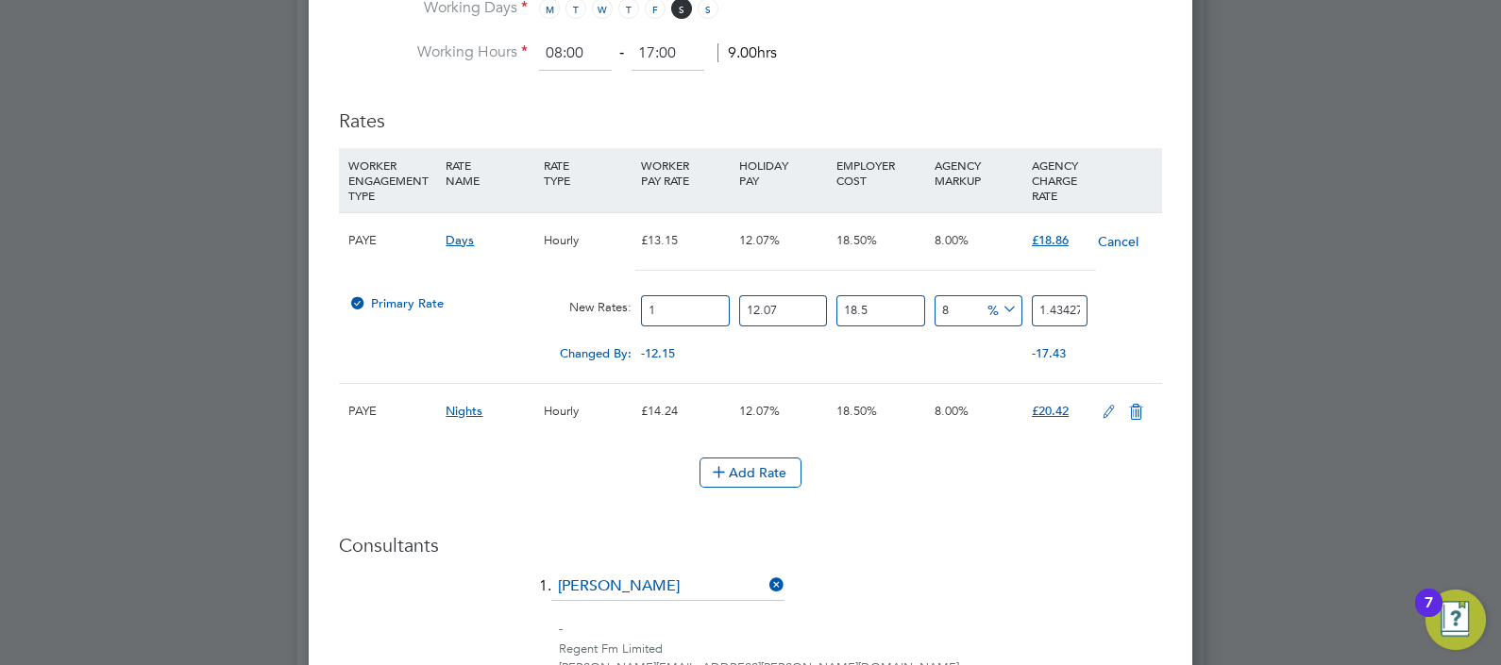
type input "17.21126232"
type input "12.2"
type input "17.498116692"
type input "12.21"
type input "17.5124594106"
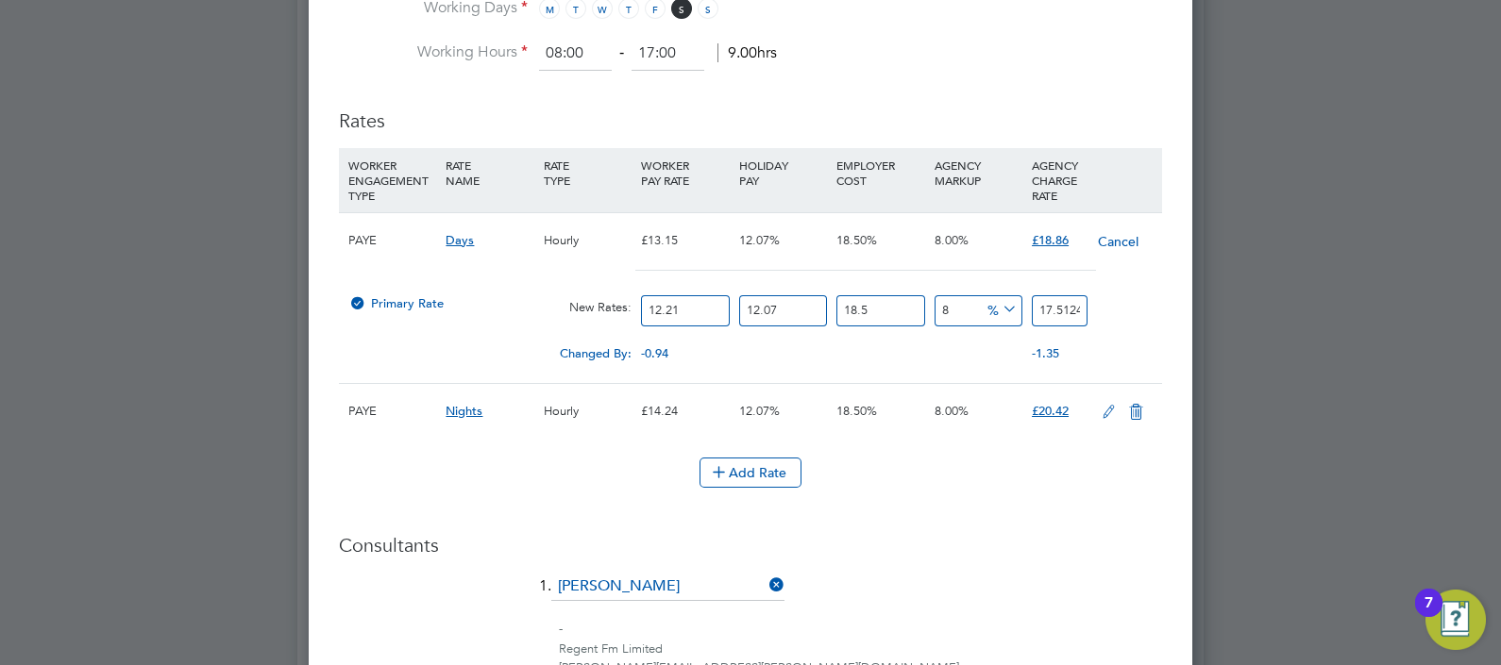
type input "12.21"
click at [957, 515] on li "Rates WORKER ENGAGEMENT TYPE RATE NAME RATE TYPE WORKER PAY RATE HOLIDAY PAY EM…" at bounding box center [750, 308] width 823 height 436
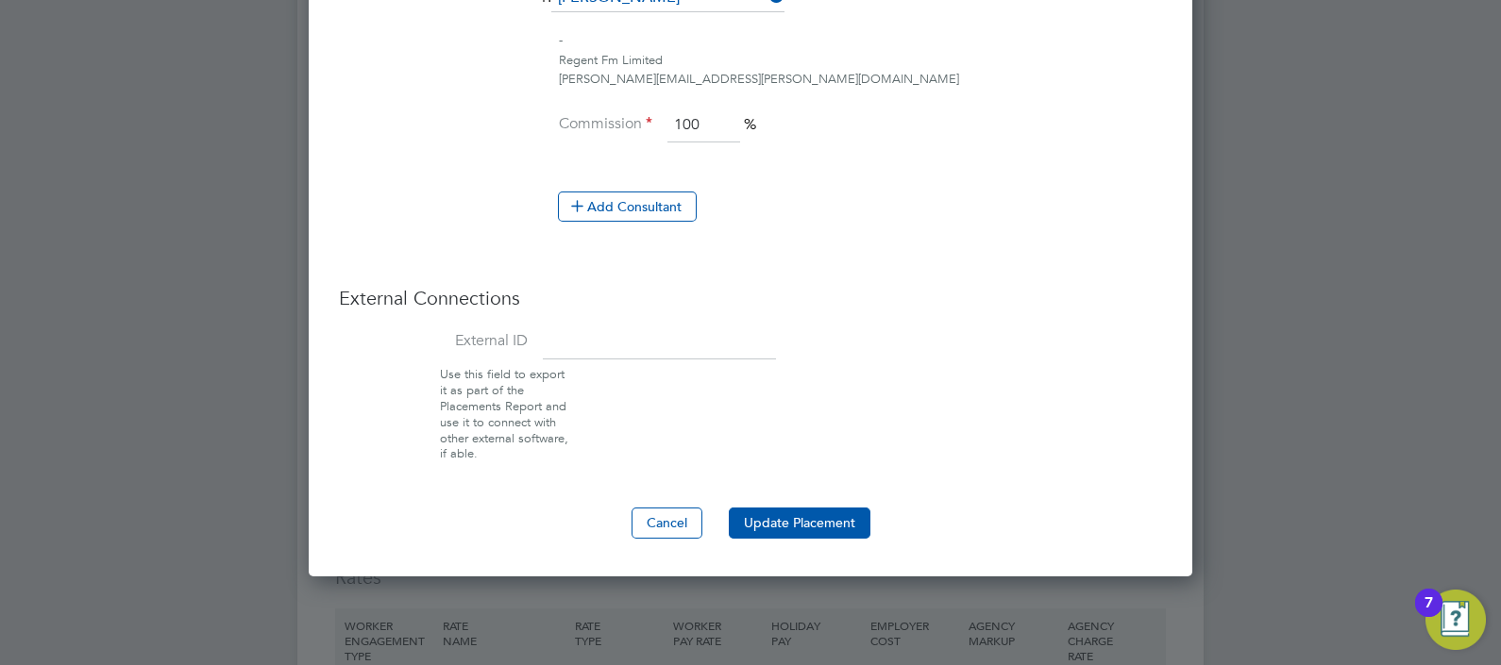
drag, startPoint x: 829, startPoint y: 510, endPoint x: 911, endPoint y: 496, distance: 83.3
click at [829, 511] on button "Update Placement" at bounding box center [800, 523] width 142 height 30
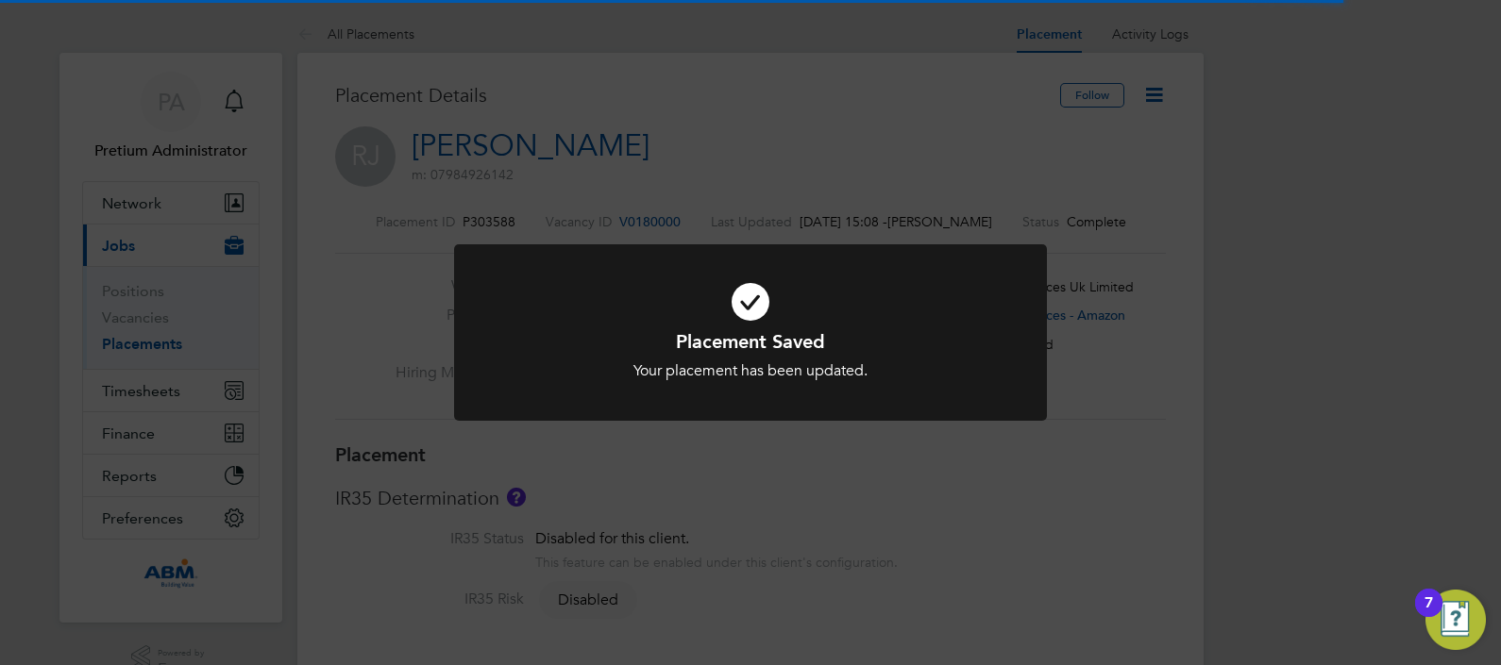
drag, startPoint x: 1203, startPoint y: 290, endPoint x: 1175, endPoint y: 202, distance: 92.0
click at [1203, 289] on div "Placement Saved Your placement has been updated. Cancel Okay" at bounding box center [750, 332] width 1501 height 665
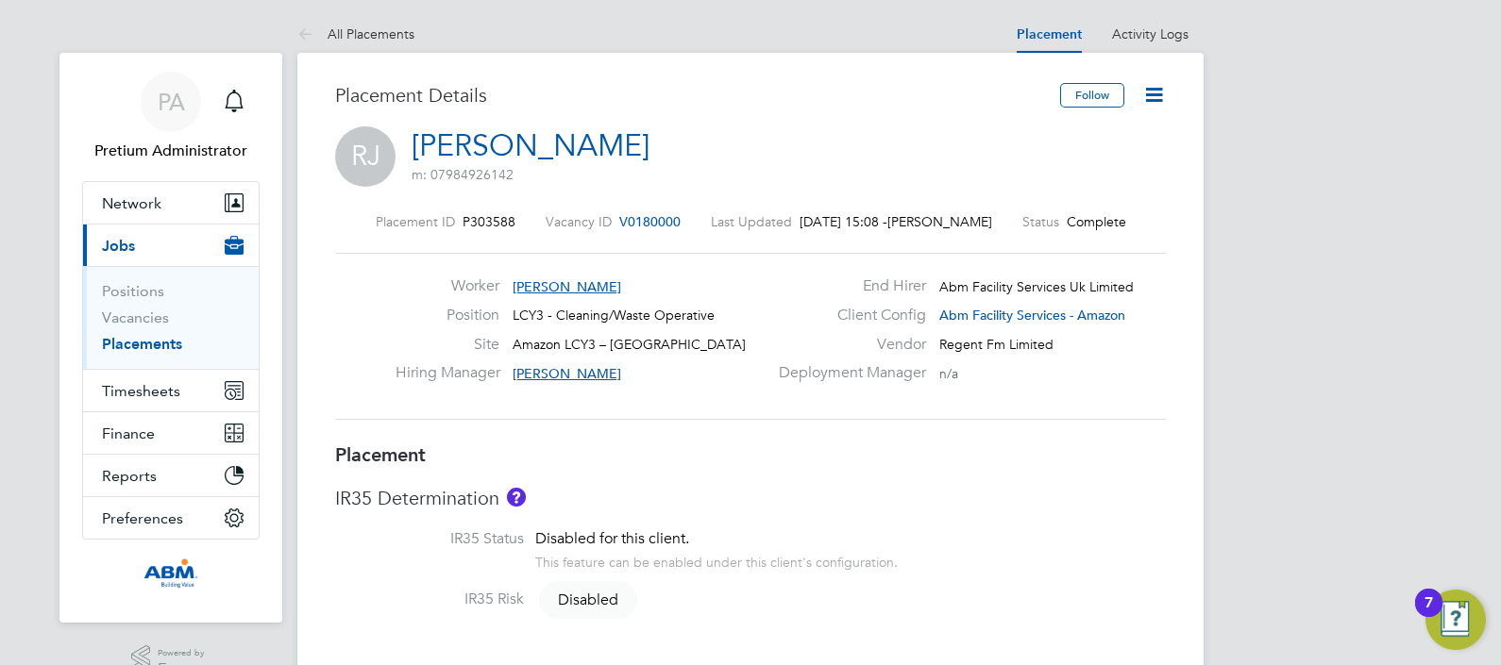
click at [1159, 94] on icon at bounding box center [1154, 95] width 24 height 24
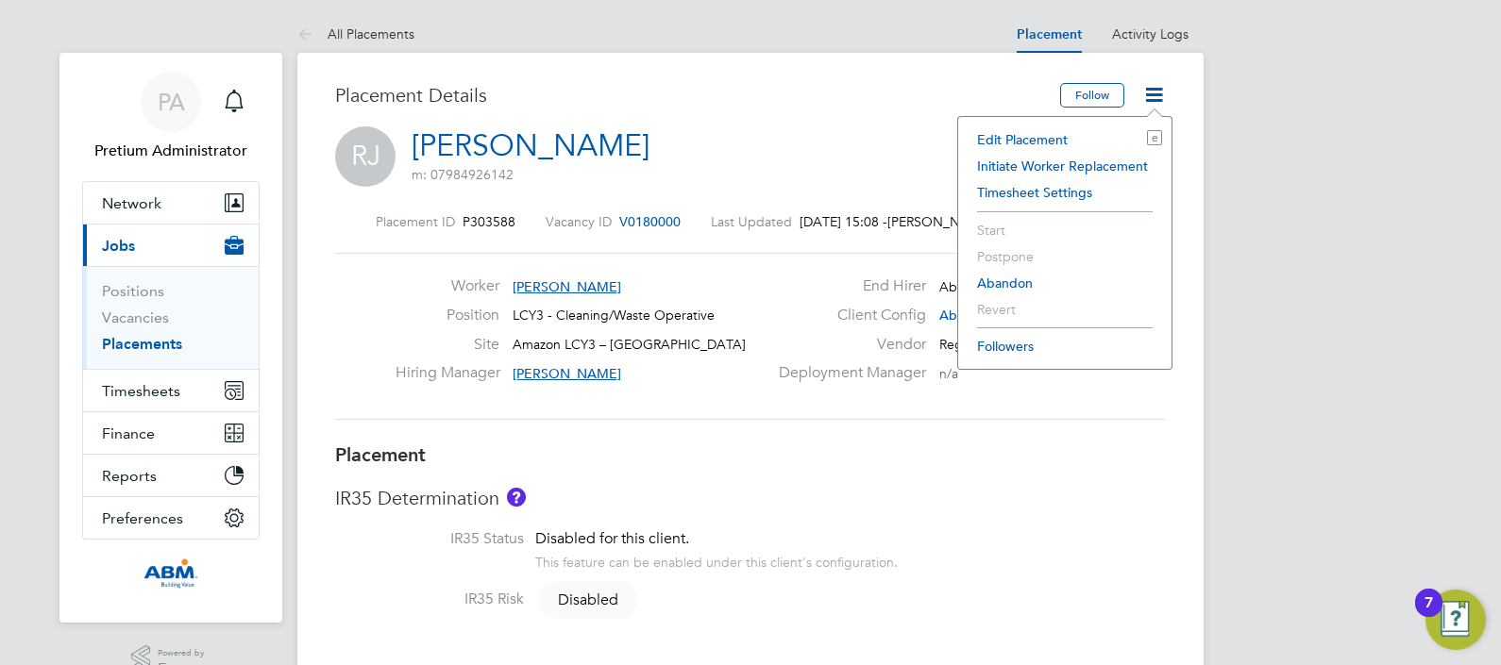
click at [1048, 137] on li "Edit Placement e" at bounding box center [1065, 139] width 194 height 26
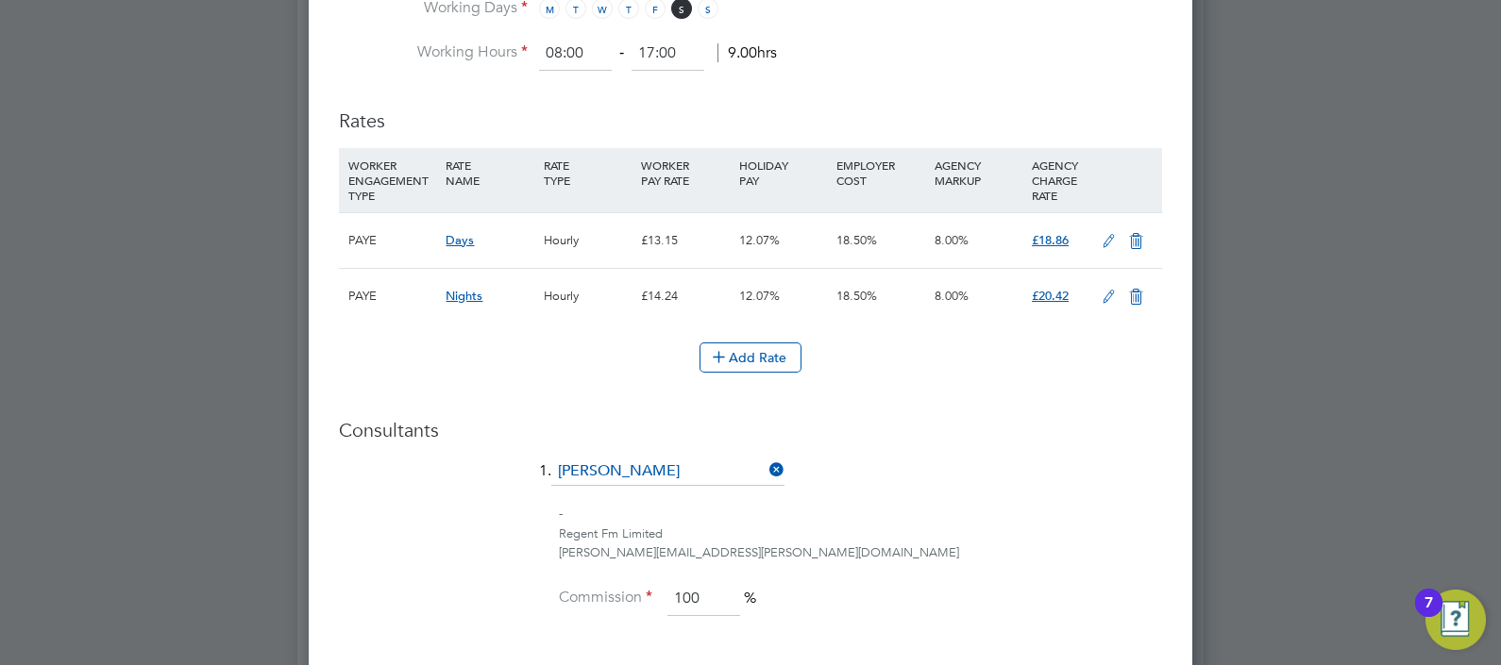
click at [1104, 234] on icon at bounding box center [1109, 241] width 24 height 15
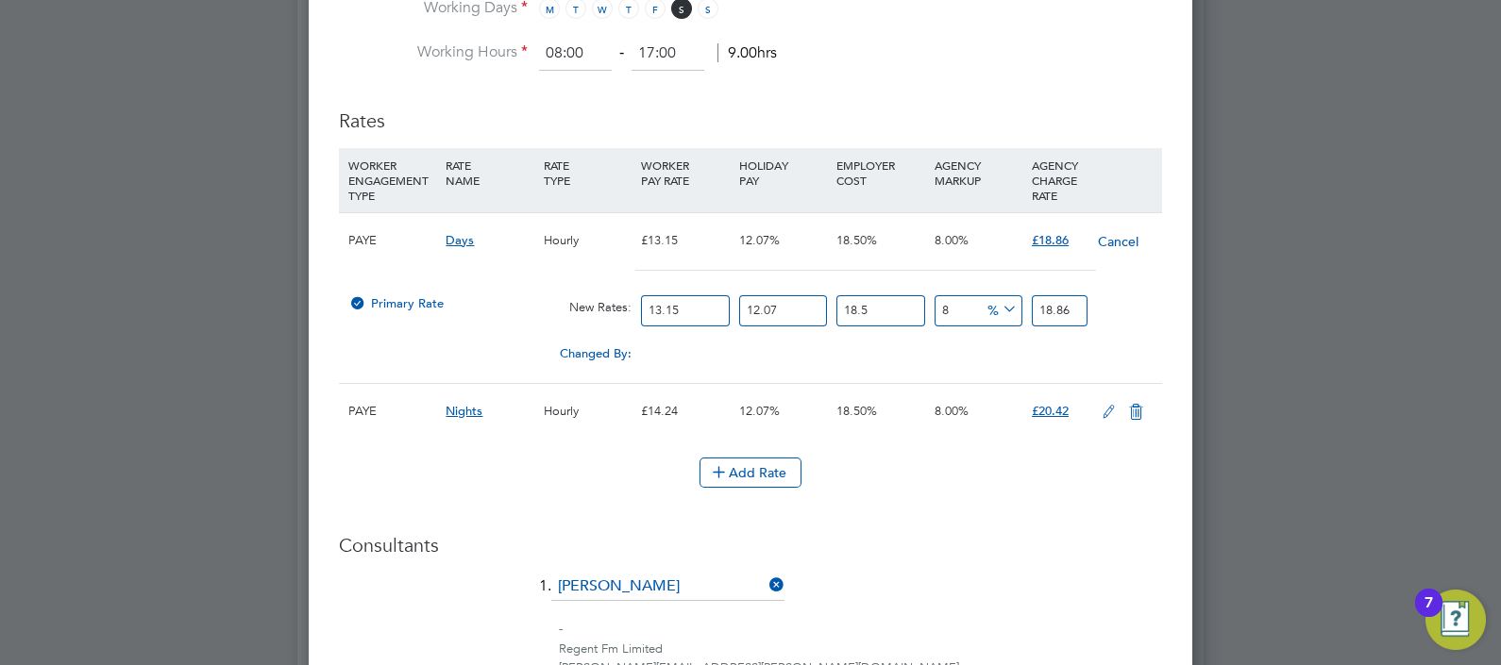
drag, startPoint x: 700, startPoint y: 309, endPoint x: 466, endPoint y: 312, distance: 234.1
click at [505, 312] on div "Primary Rate New Rates: 13.15 12.07 n/a 18.5 n/a 8 0 % 18.86" at bounding box center [750, 311] width 823 height 50
type input "1"
type input "1.43427186"
type input "12"
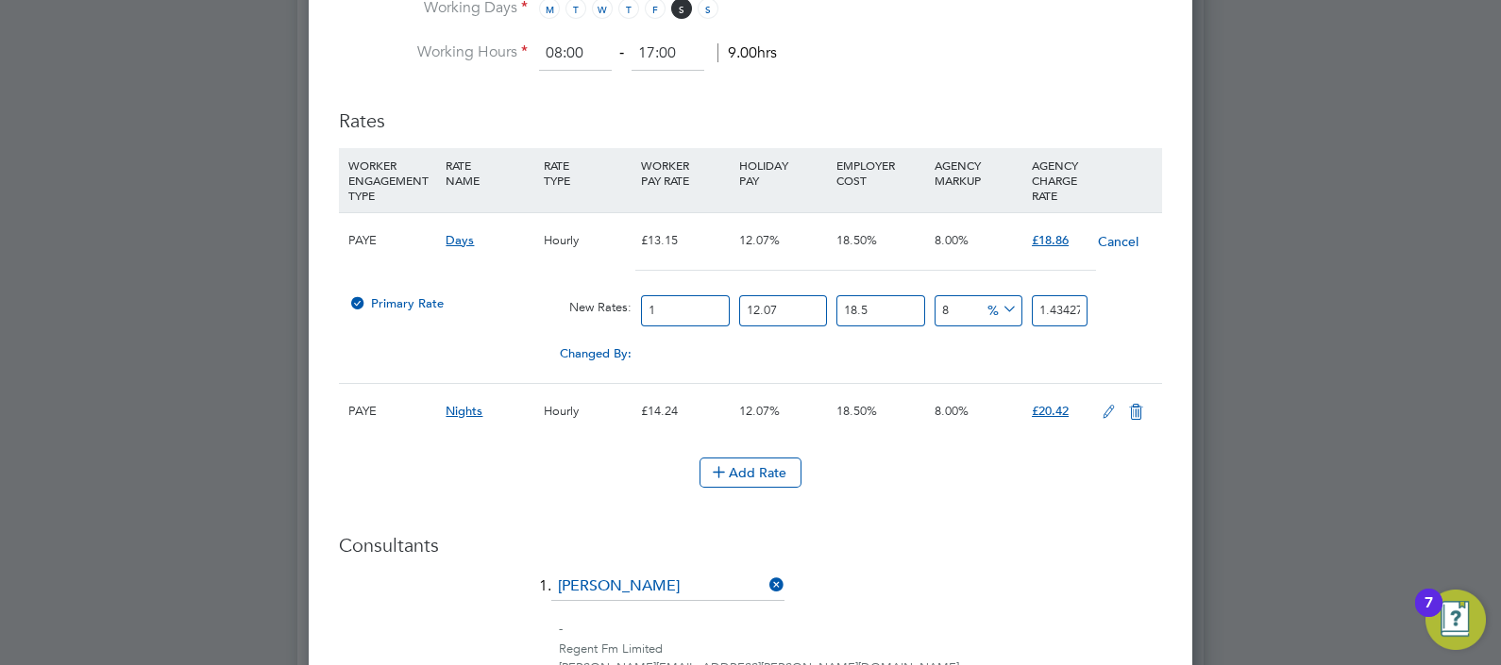
type input "17.21126232"
type input "12.2"
type input "17.498116692"
type input "12.21"
type input "17.5124594106"
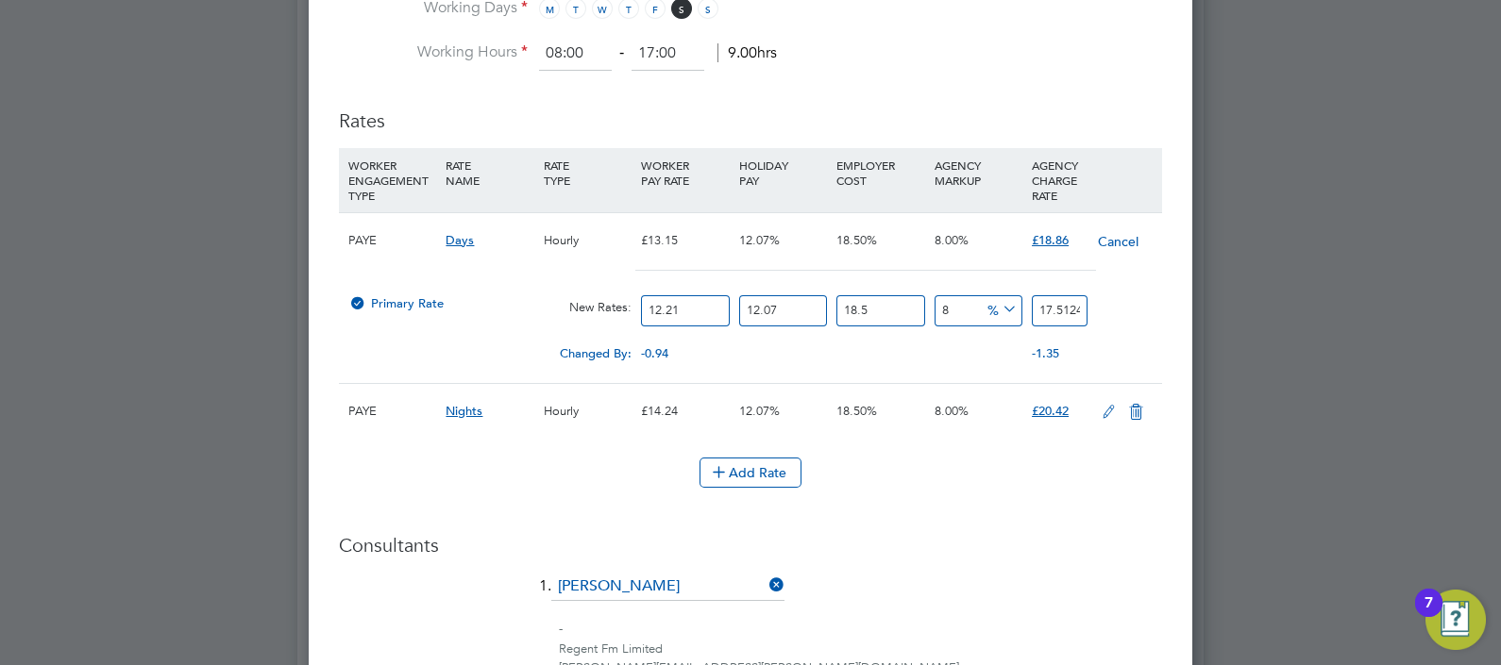
type input "12.21"
click at [986, 547] on h3 "Consultants" at bounding box center [750, 545] width 823 height 25
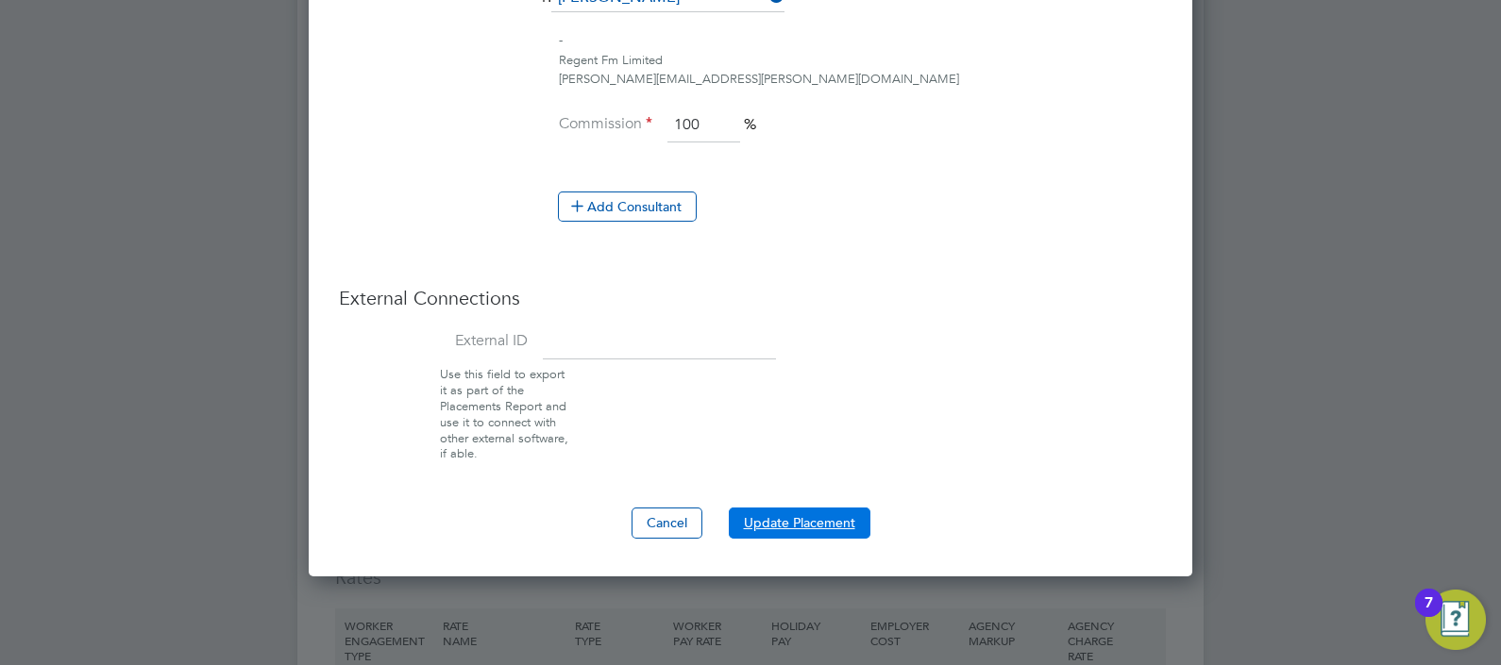
click at [798, 519] on button "Update Placement" at bounding box center [800, 523] width 142 height 30
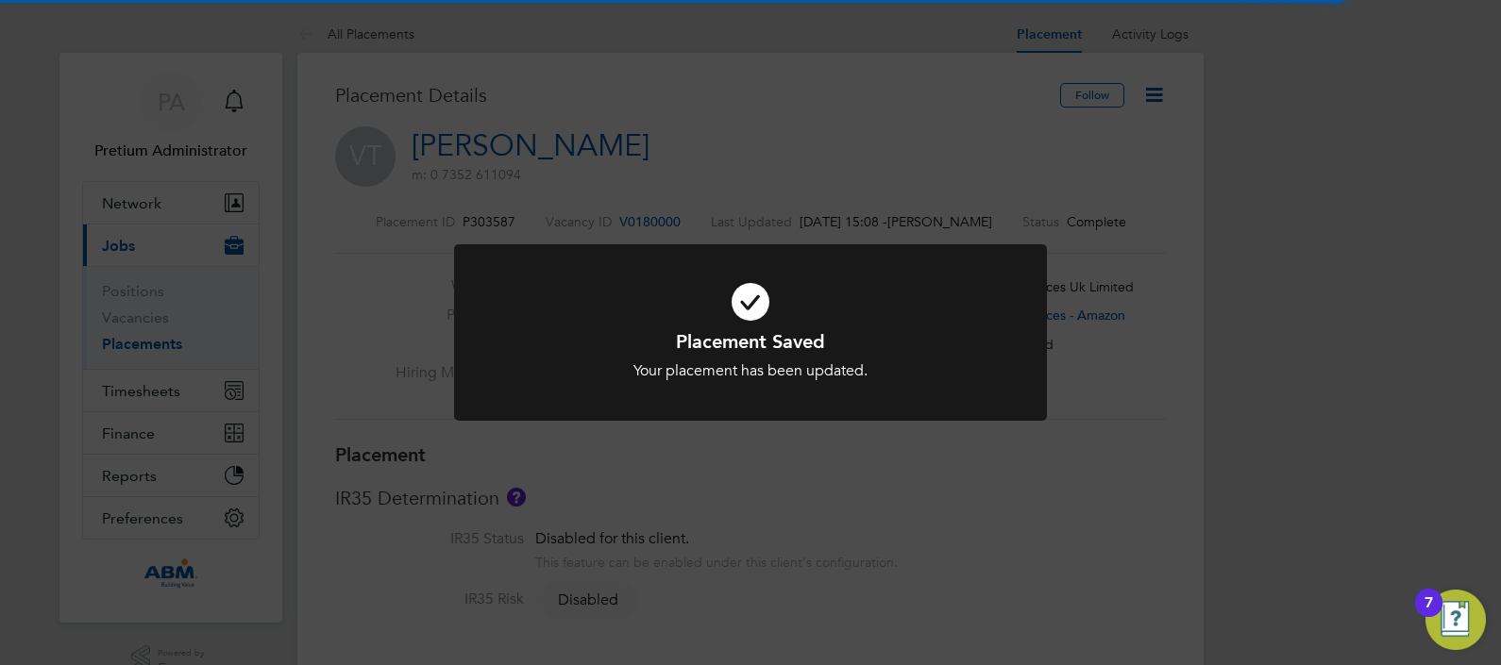
drag, startPoint x: 1049, startPoint y: 176, endPoint x: 1086, endPoint y: 163, distance: 39.7
click at [1050, 176] on div "Placement Saved Your placement has been updated. Cancel Okay" at bounding box center [750, 332] width 1501 height 665
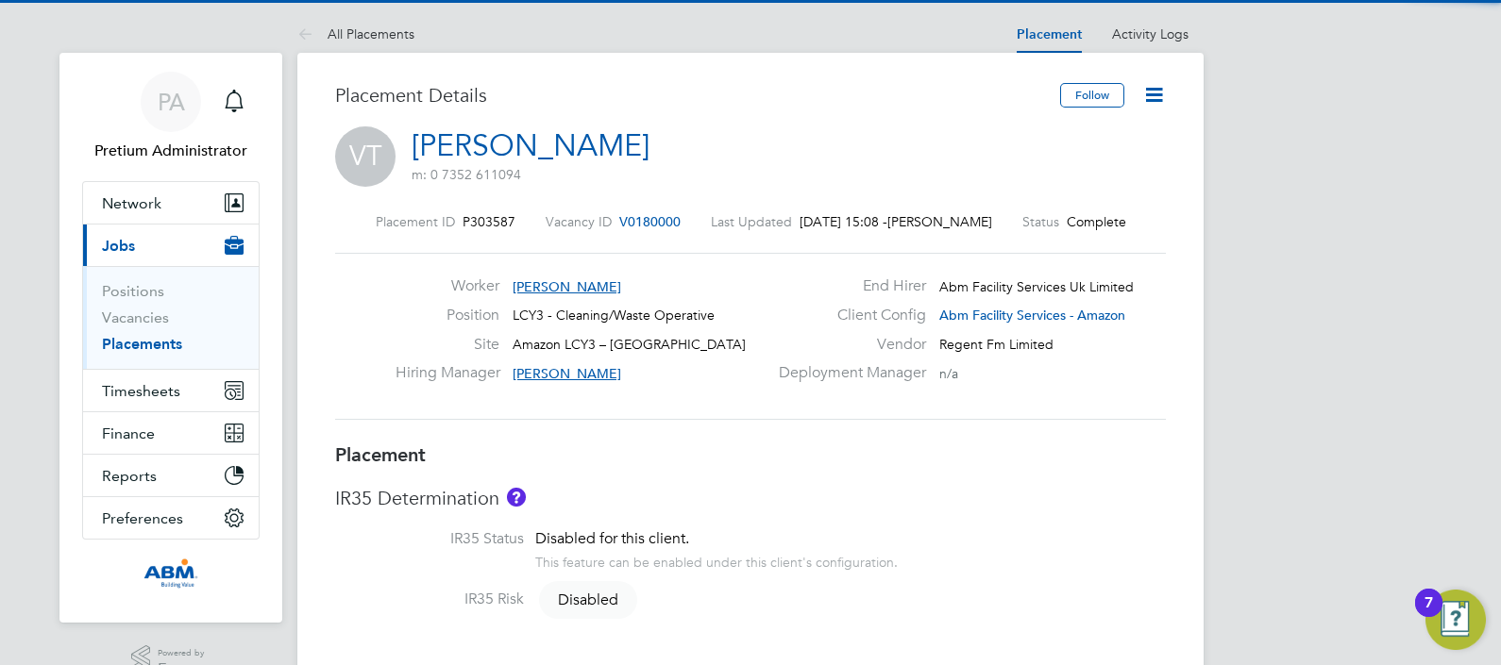
click at [1160, 87] on icon at bounding box center [1154, 95] width 24 height 24
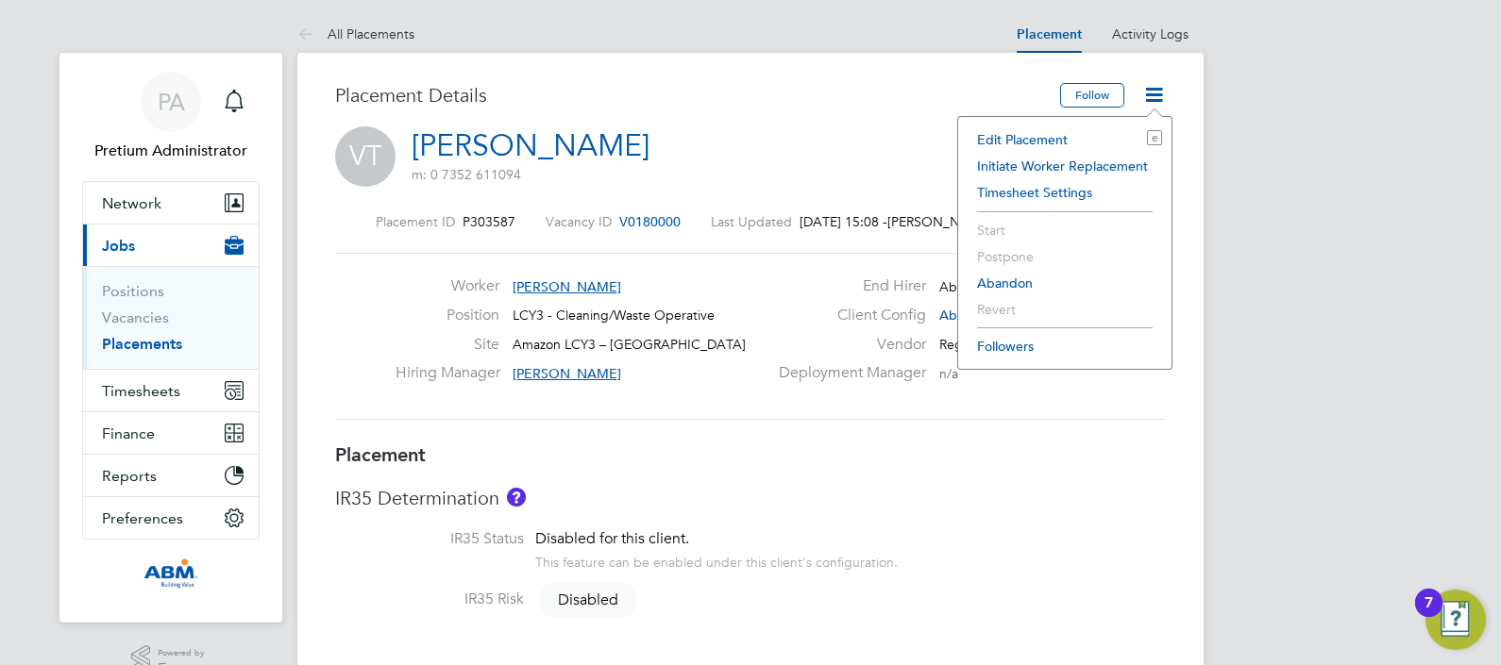
drag, startPoint x: 1076, startPoint y: 127, endPoint x: 1062, endPoint y: 131, distance: 14.7
click at [1074, 127] on li "Edit Placement e" at bounding box center [1065, 139] width 194 height 26
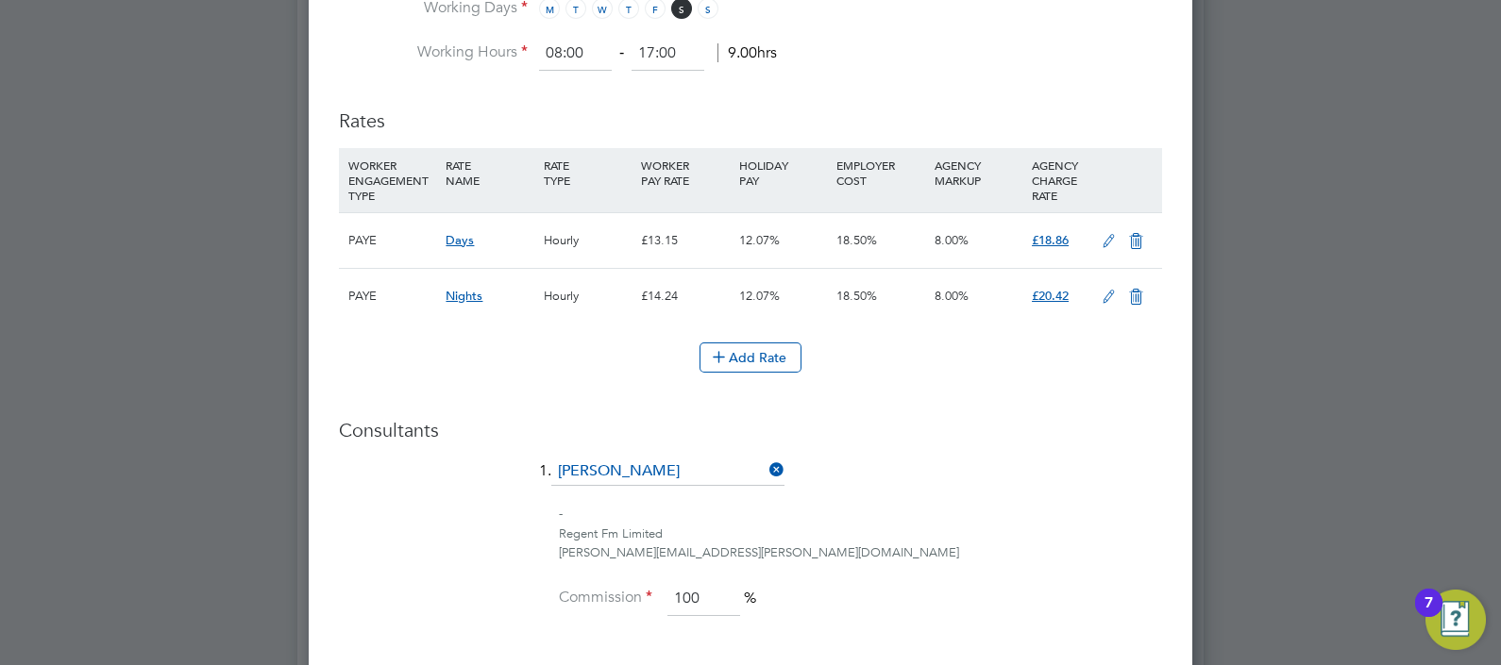
click at [1102, 234] on icon at bounding box center [1109, 241] width 24 height 15
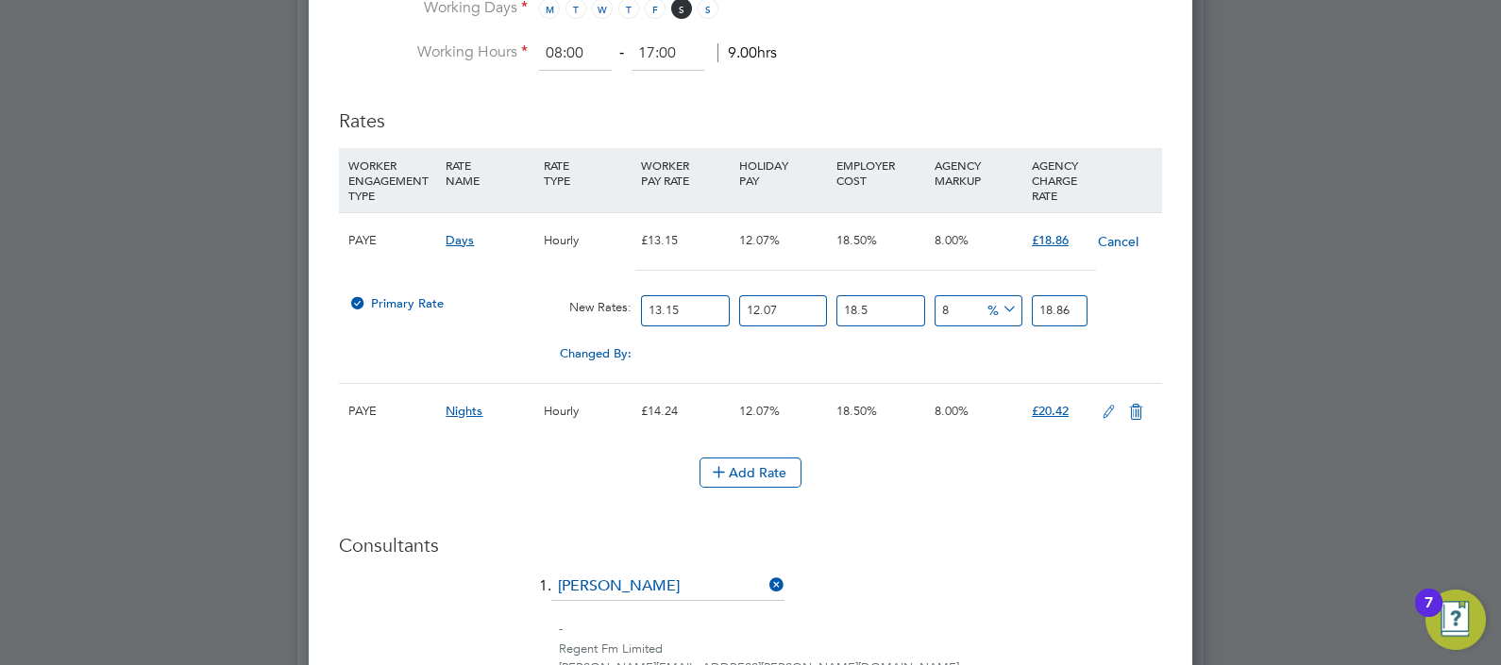
drag, startPoint x: 699, startPoint y: 307, endPoint x: 538, endPoint y: 307, distance: 160.5
click at [605, 307] on div "Primary Rate New Rates: 13.15 12.07 n/a 18.5 n/a 8 0 % 18.86" at bounding box center [750, 311] width 823 height 50
type input "1"
type input "1.43427186"
type input "12"
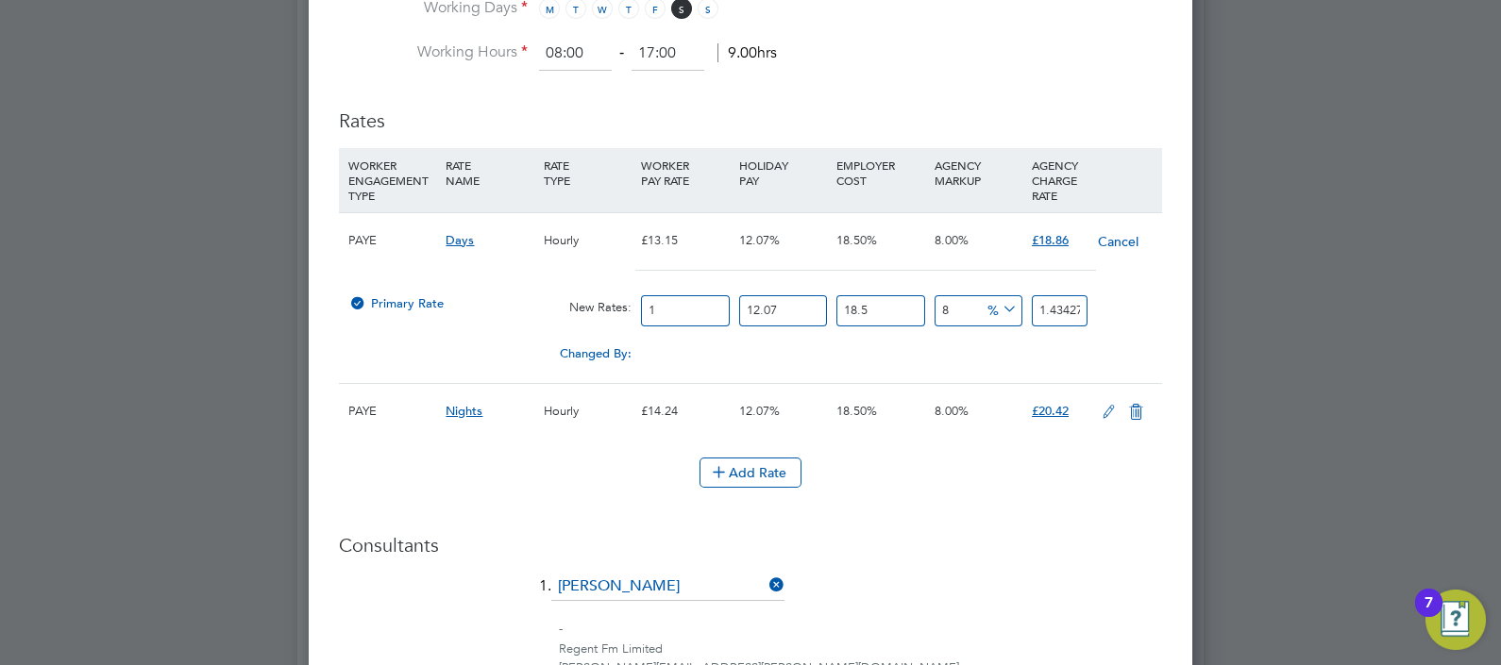
type input "17.21126232"
type input "12.2"
type input "17.498116692"
type input "12.21"
type input "17.5124594106"
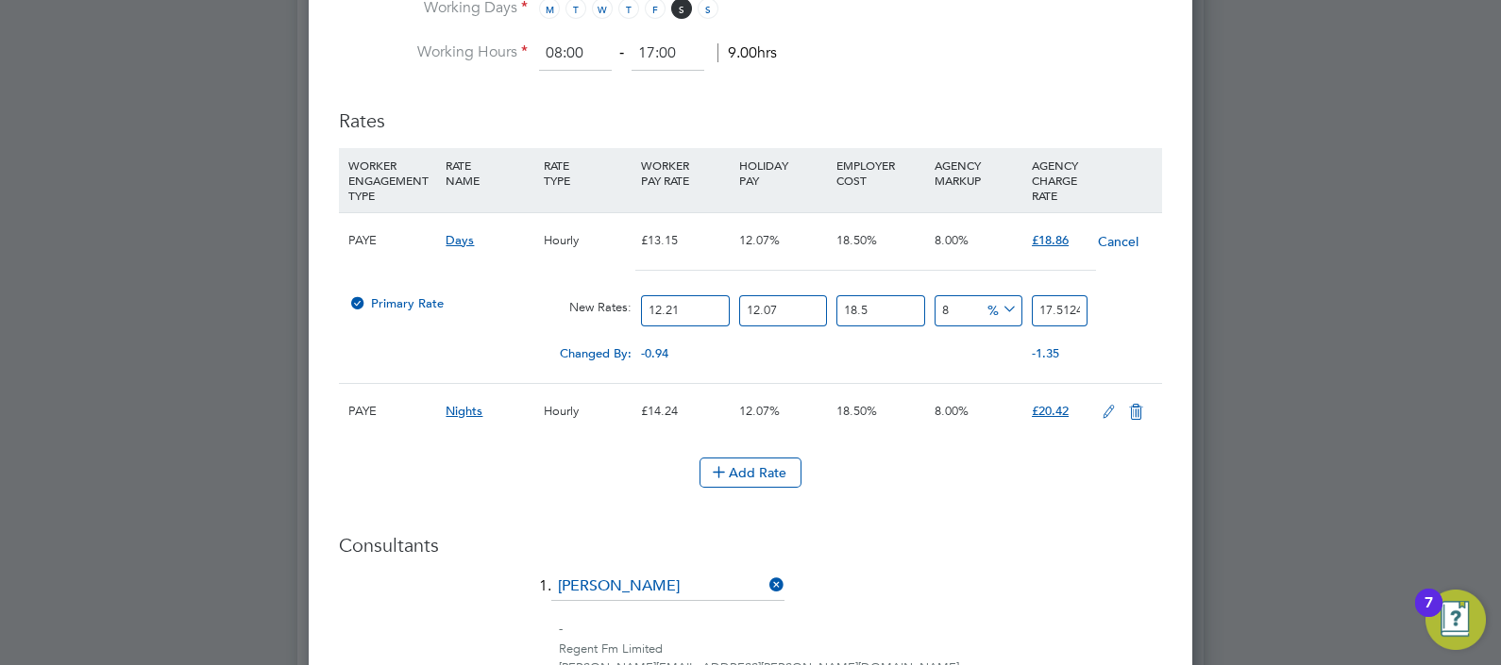
type input "12.21"
drag, startPoint x: 1055, startPoint y: 615, endPoint x: 1048, endPoint y: 606, distance: 12.1
click at [1050, 608] on ng-container "1. Harry Barfoot - Regent Fm Limited harry.barfoot@regentfm.net Commission 100 %" at bounding box center [750, 661] width 823 height 177
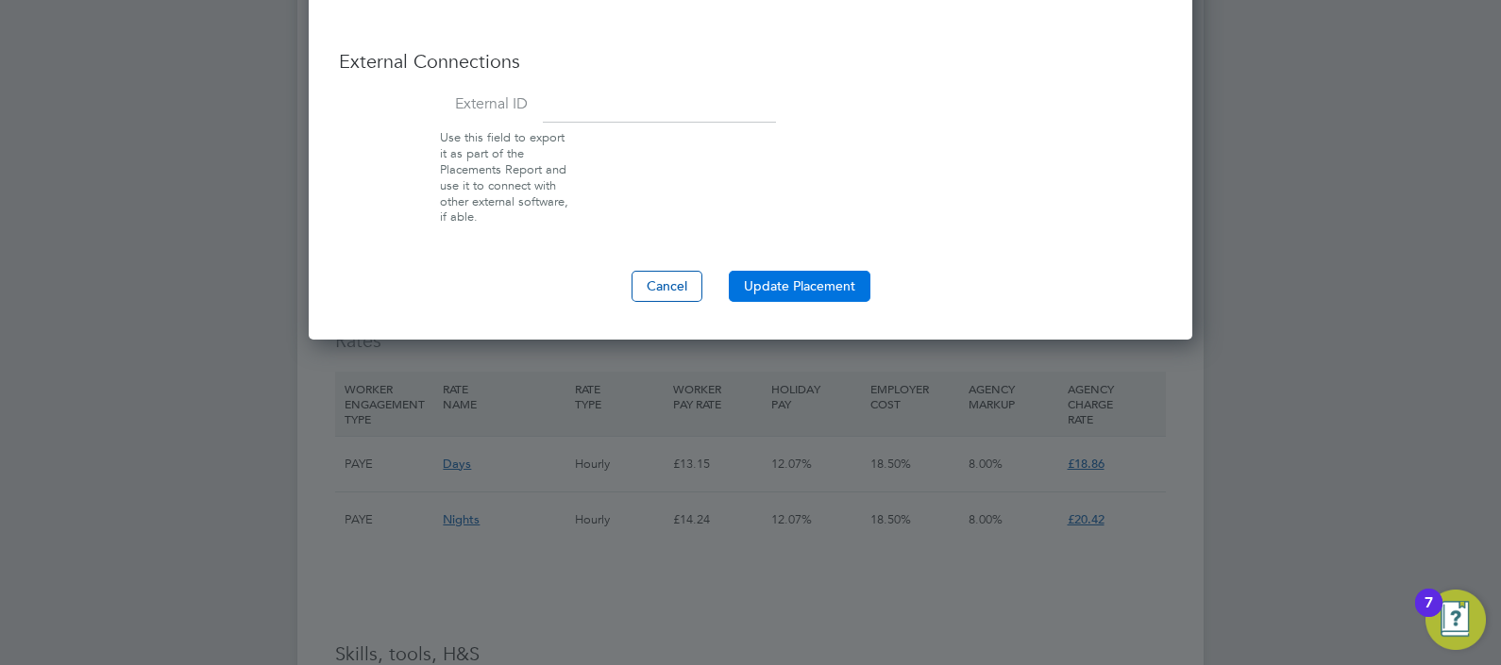
click at [805, 283] on button "Update Placement" at bounding box center [800, 286] width 142 height 30
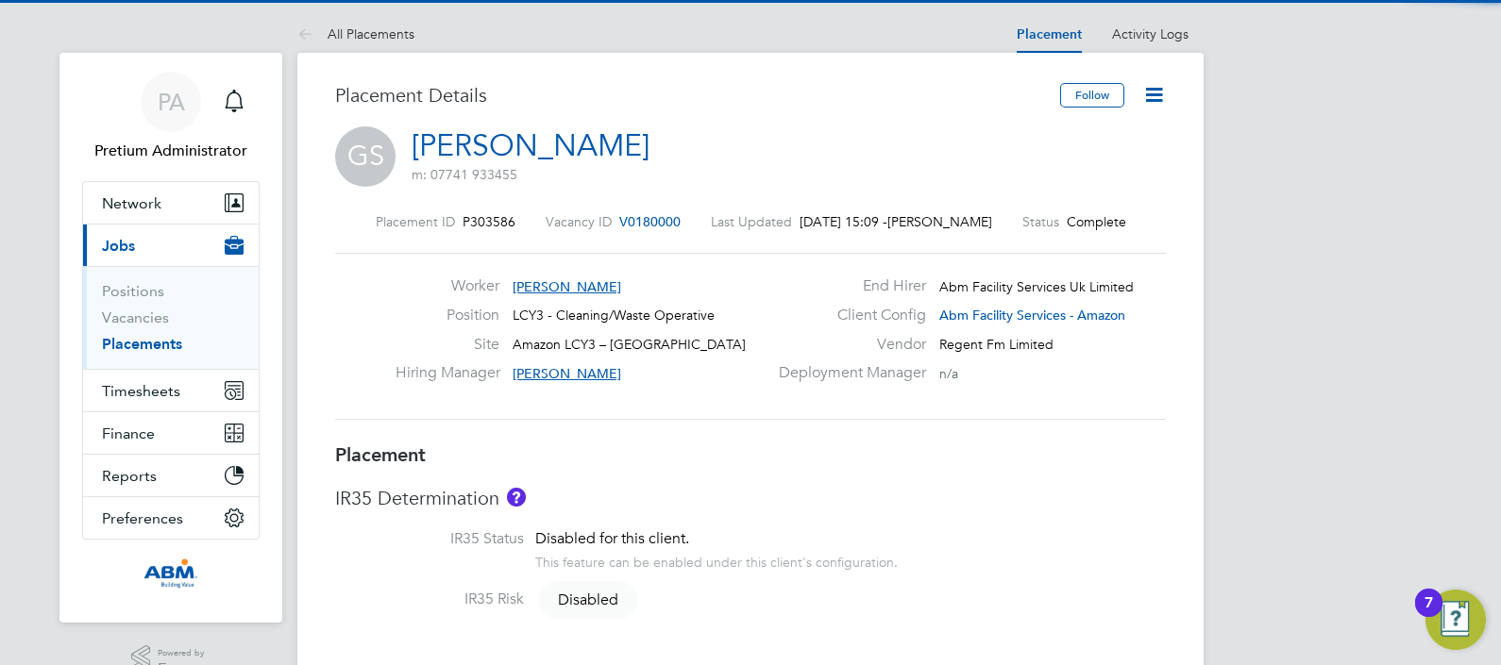
click at [1164, 96] on icon at bounding box center [1154, 95] width 24 height 24
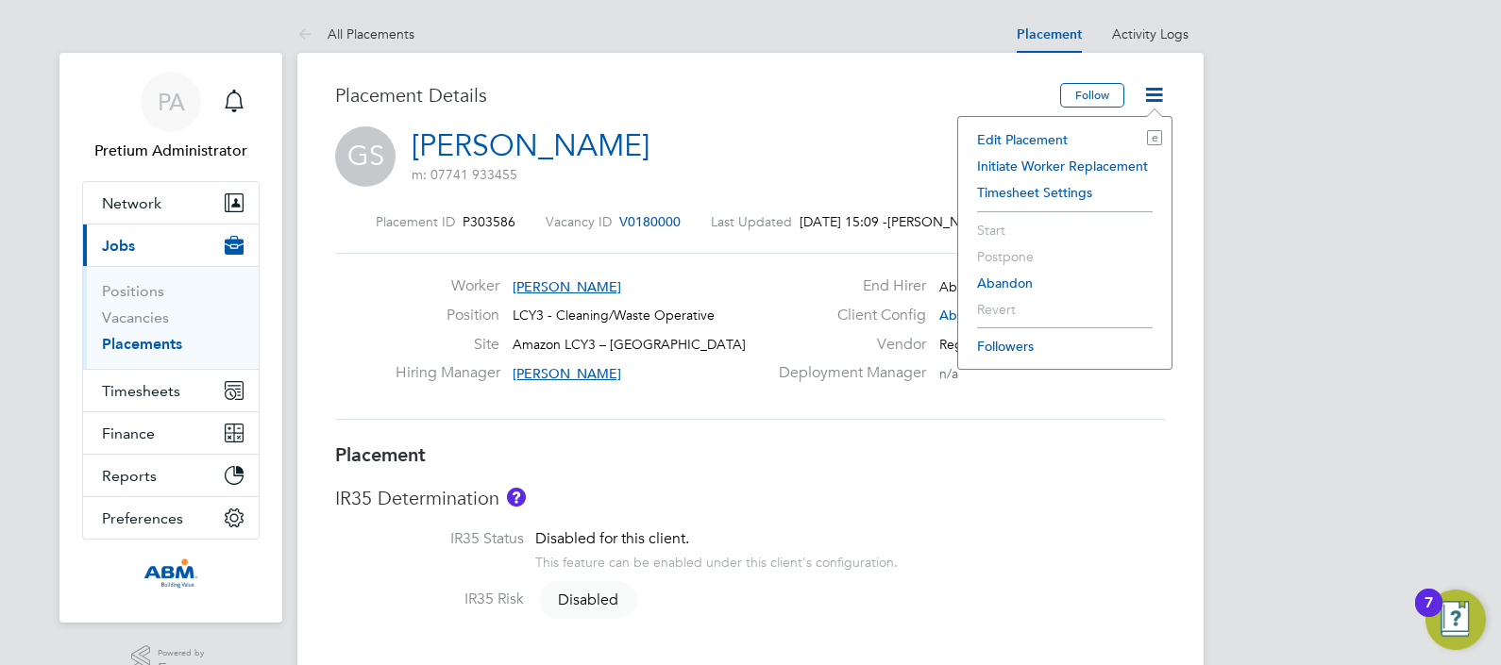
click at [1070, 136] on li "Edit Placement e" at bounding box center [1065, 139] width 194 height 26
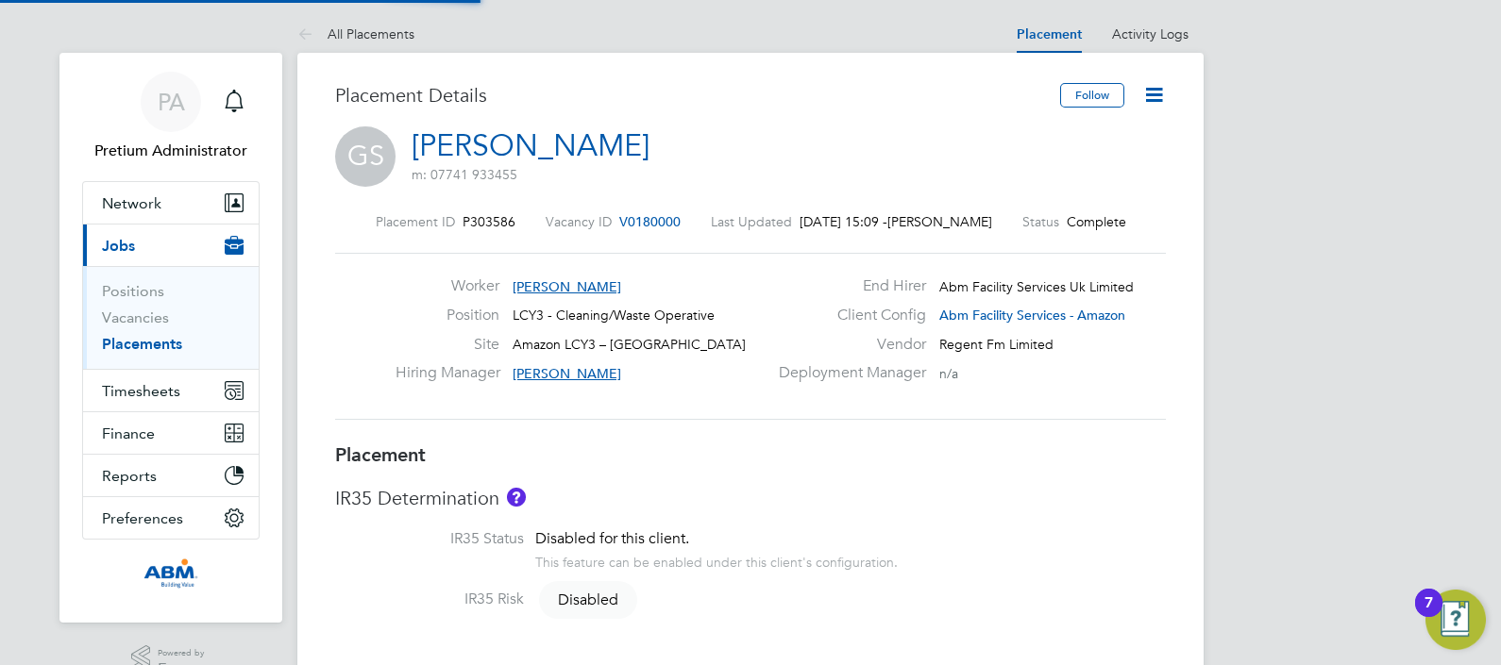
type input "Gertrud Deak"
type input "Nizar Achour"
type input "13 Sep 2025"
type input "08:00"
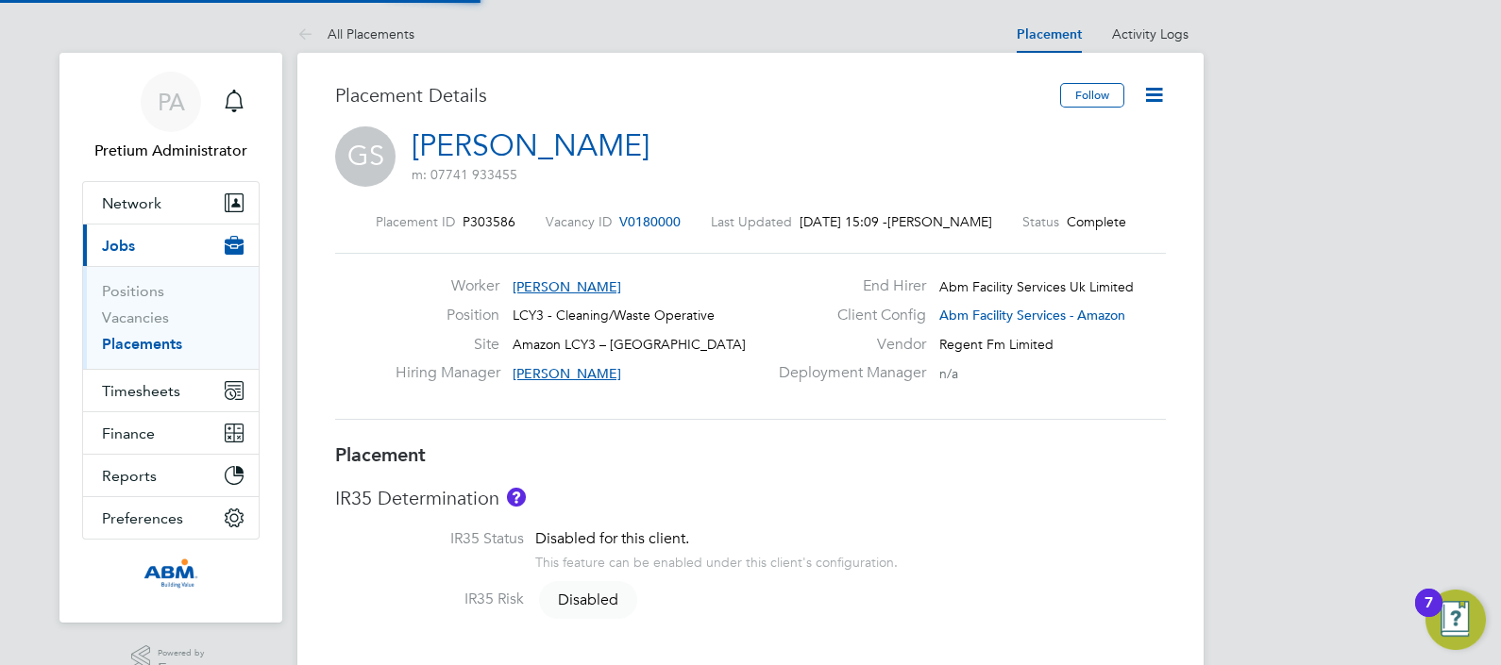
type input "17:00"
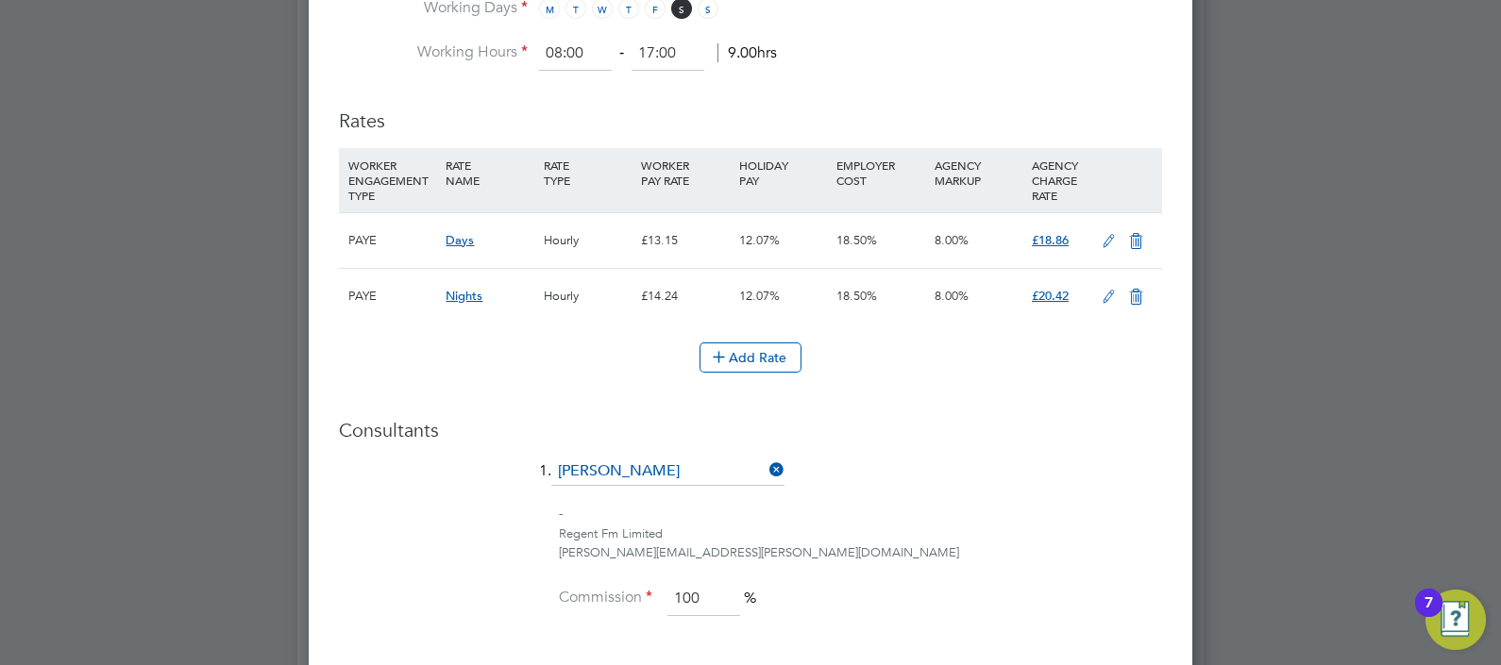
click at [1114, 234] on icon at bounding box center [1109, 241] width 24 height 15
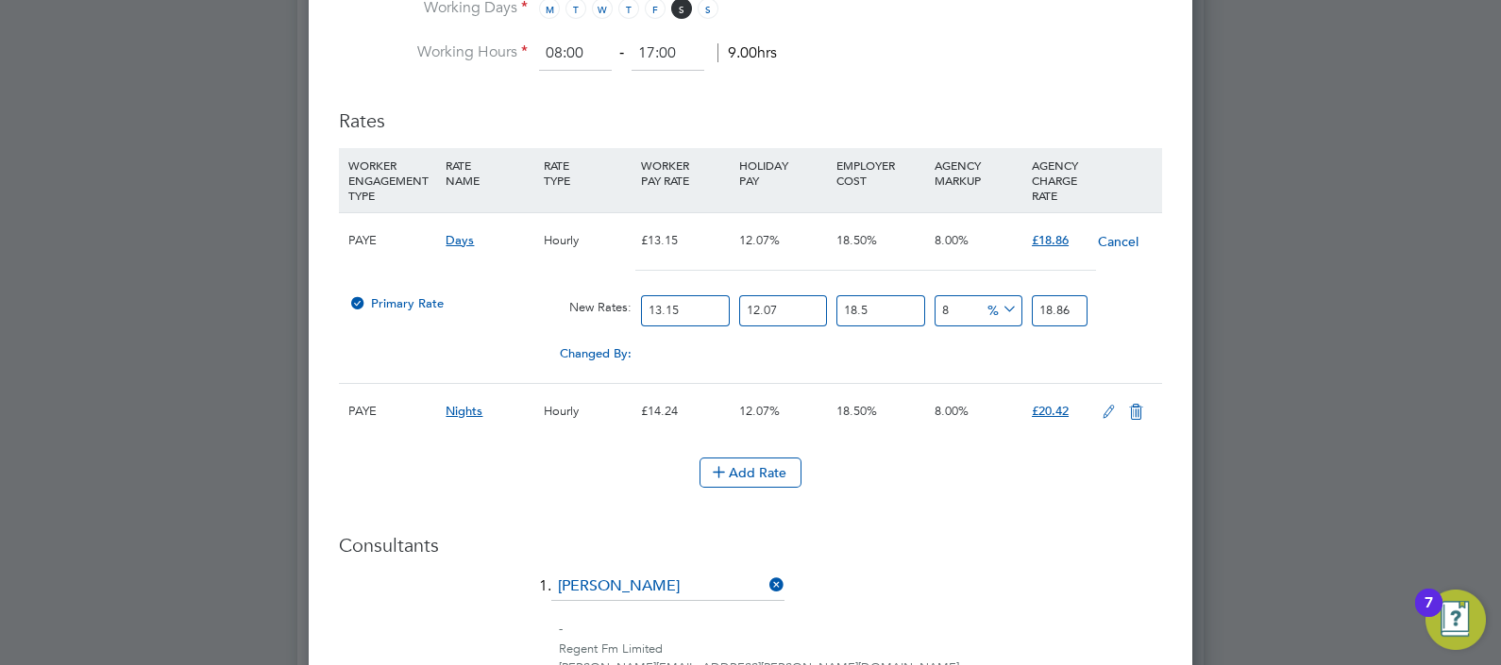
drag, startPoint x: 684, startPoint y: 296, endPoint x: 453, endPoint y: 289, distance: 231.4
click at [491, 289] on div "Primary Rate New Rates: 13.15 12.07 n/a 18.5 n/a 8 0 % 18.86" at bounding box center [750, 311] width 823 height 50
type input "1"
type input "1.43427186"
type input "12"
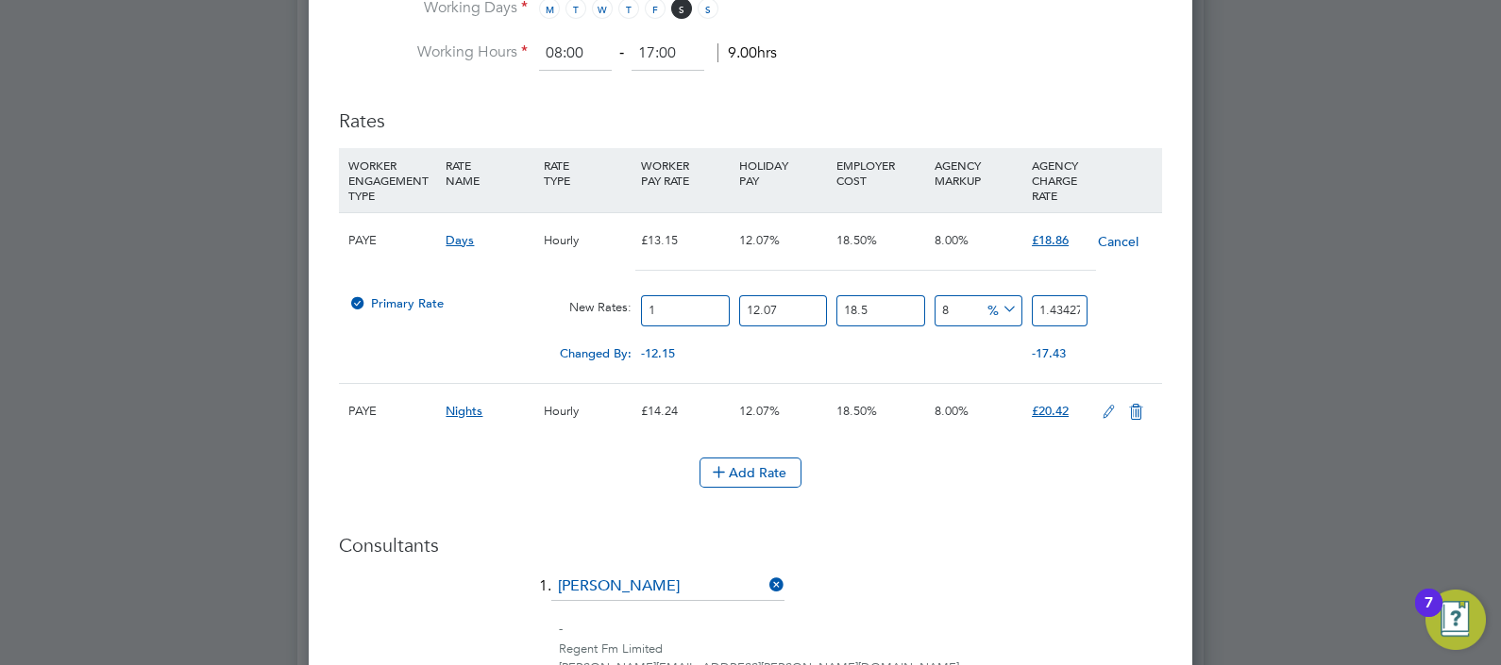
type input "17.21126232"
type input "12.2"
type input "17.498116692"
type input "12.21"
type input "17.5124594106"
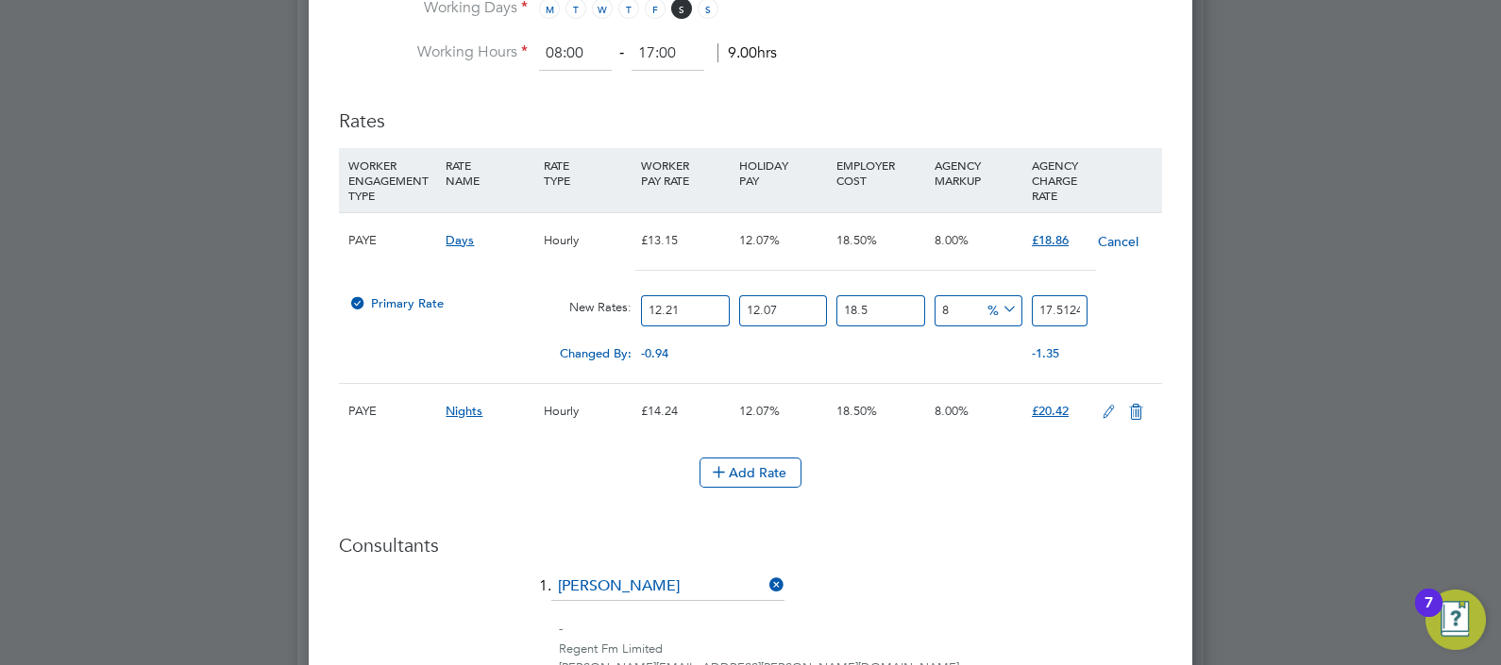
type input "12.21"
click at [927, 465] on div "Add Rate" at bounding box center [750, 473] width 823 height 30
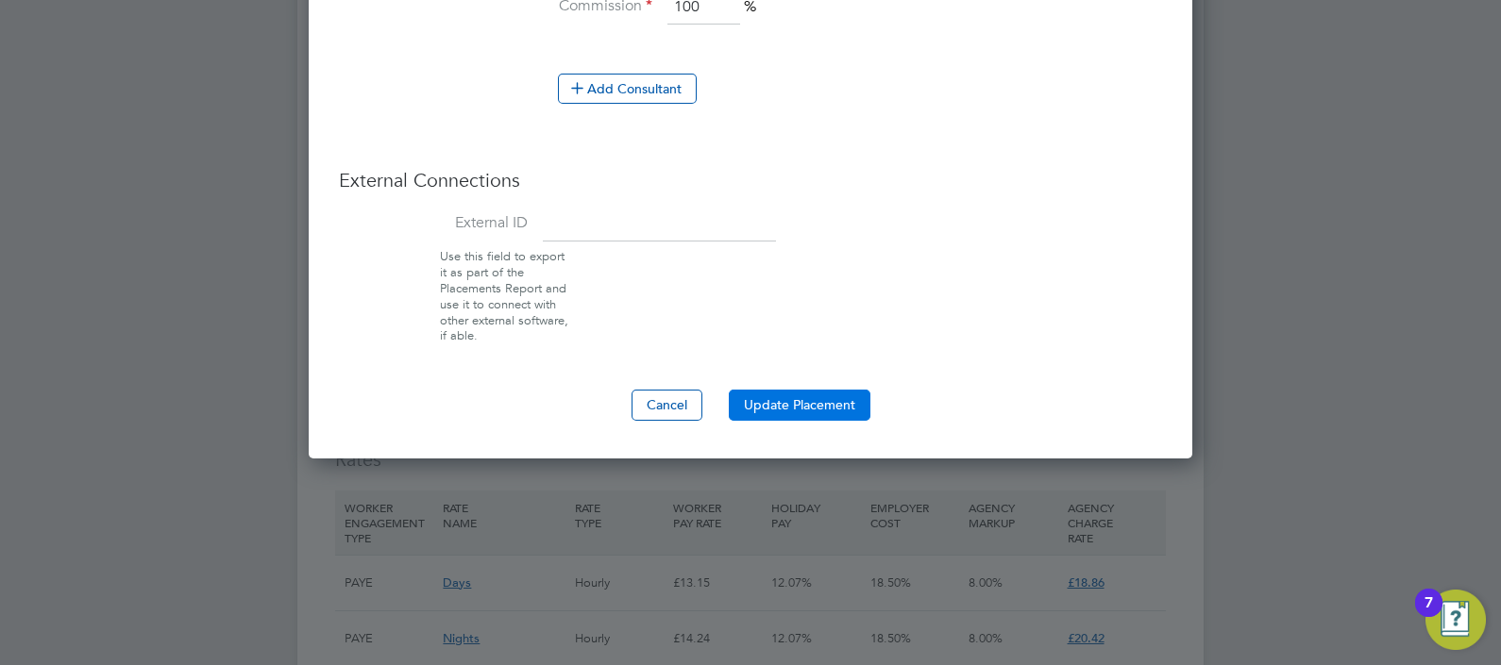
click at [827, 393] on button "Update Placement" at bounding box center [800, 405] width 142 height 30
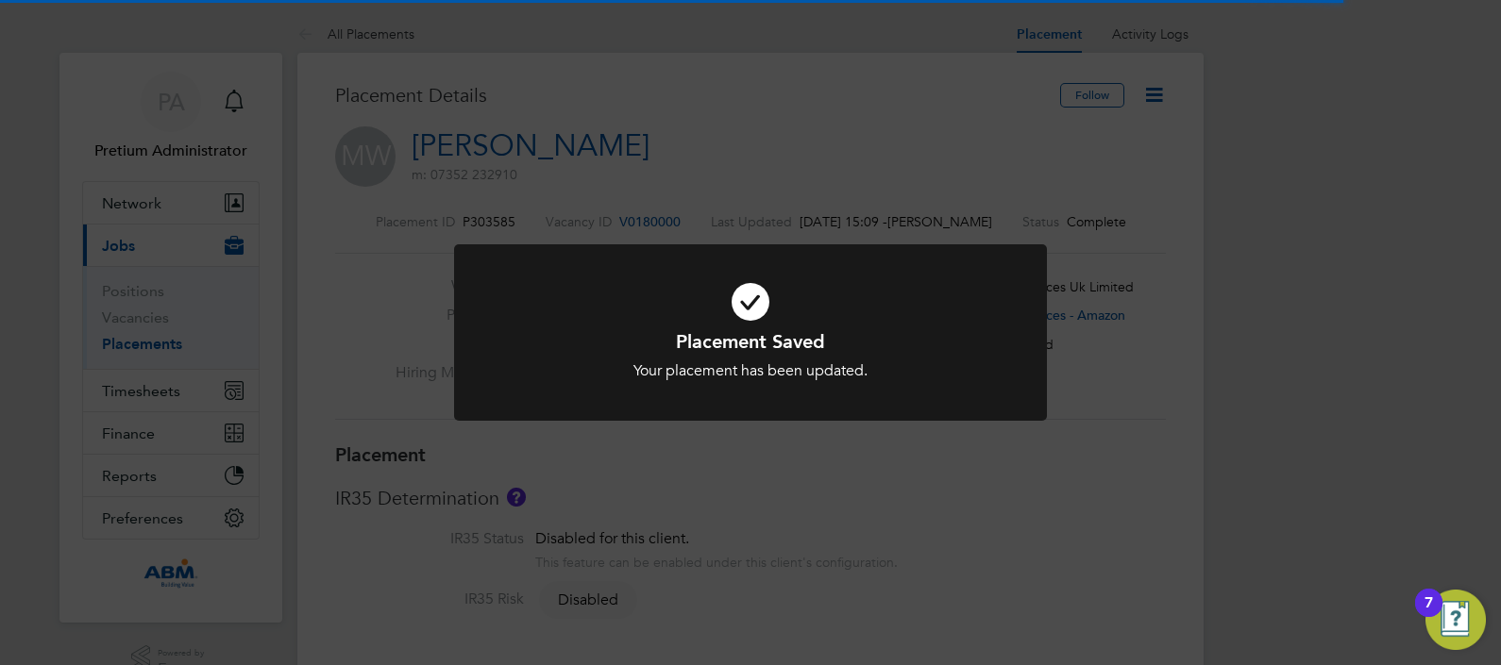
drag, startPoint x: 1101, startPoint y: 232, endPoint x: 1139, endPoint y: 166, distance: 76.6
click at [1104, 226] on div "Placement Saved Your placement has been updated. Cancel Okay" at bounding box center [750, 332] width 1501 height 665
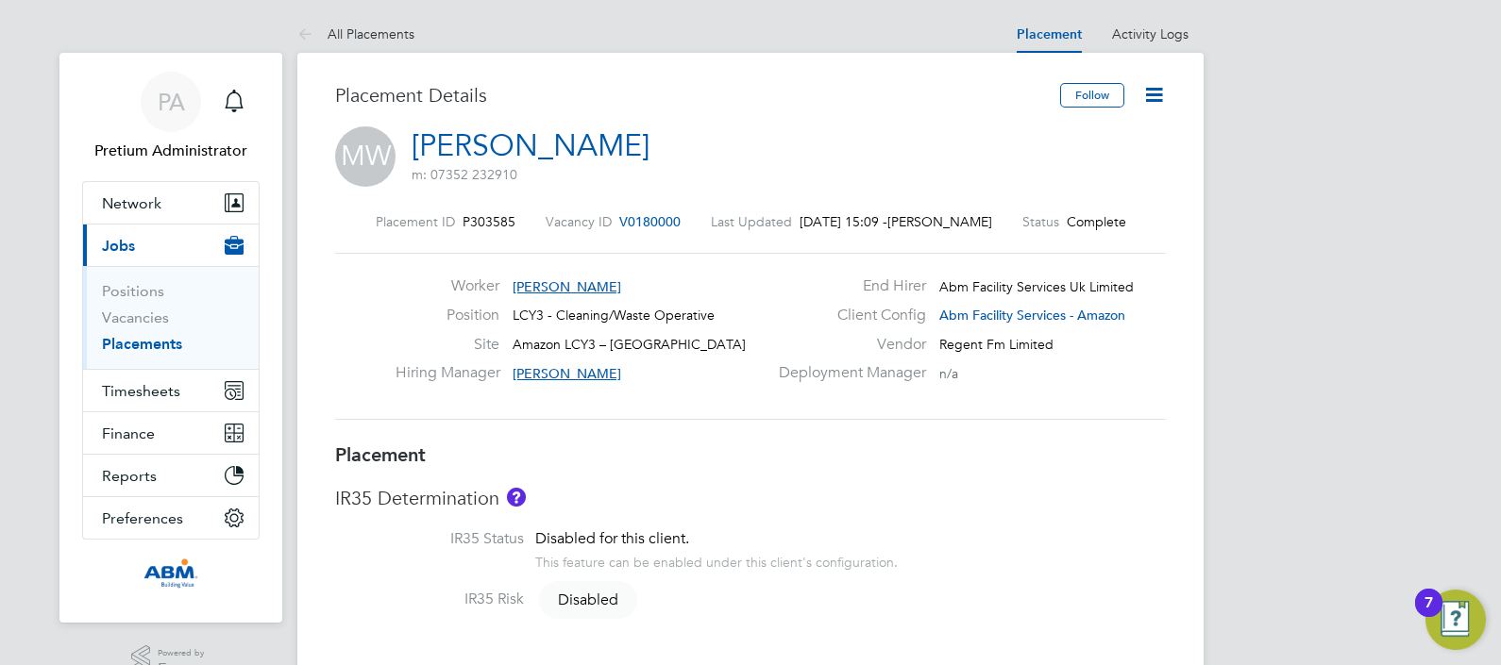
click at [1151, 88] on icon at bounding box center [1154, 95] width 24 height 24
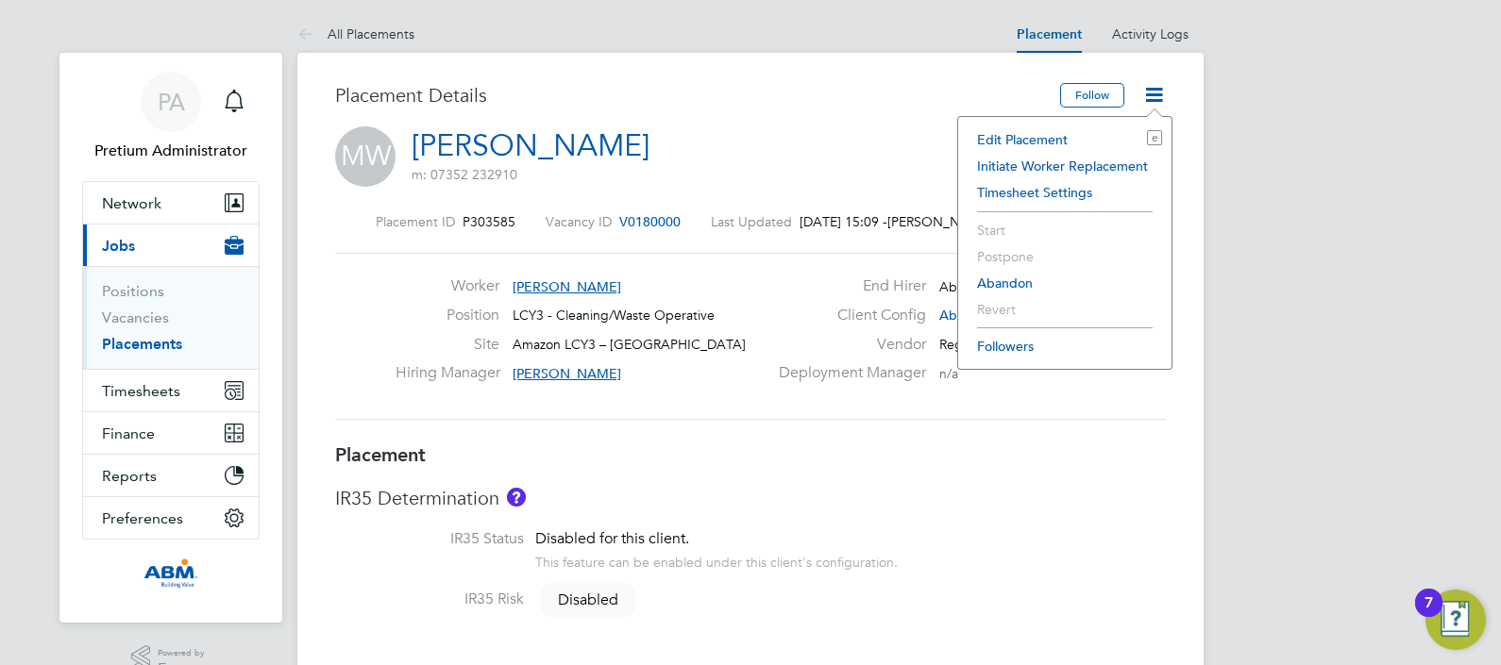
click at [1075, 135] on li "Edit Placement e" at bounding box center [1065, 139] width 194 height 26
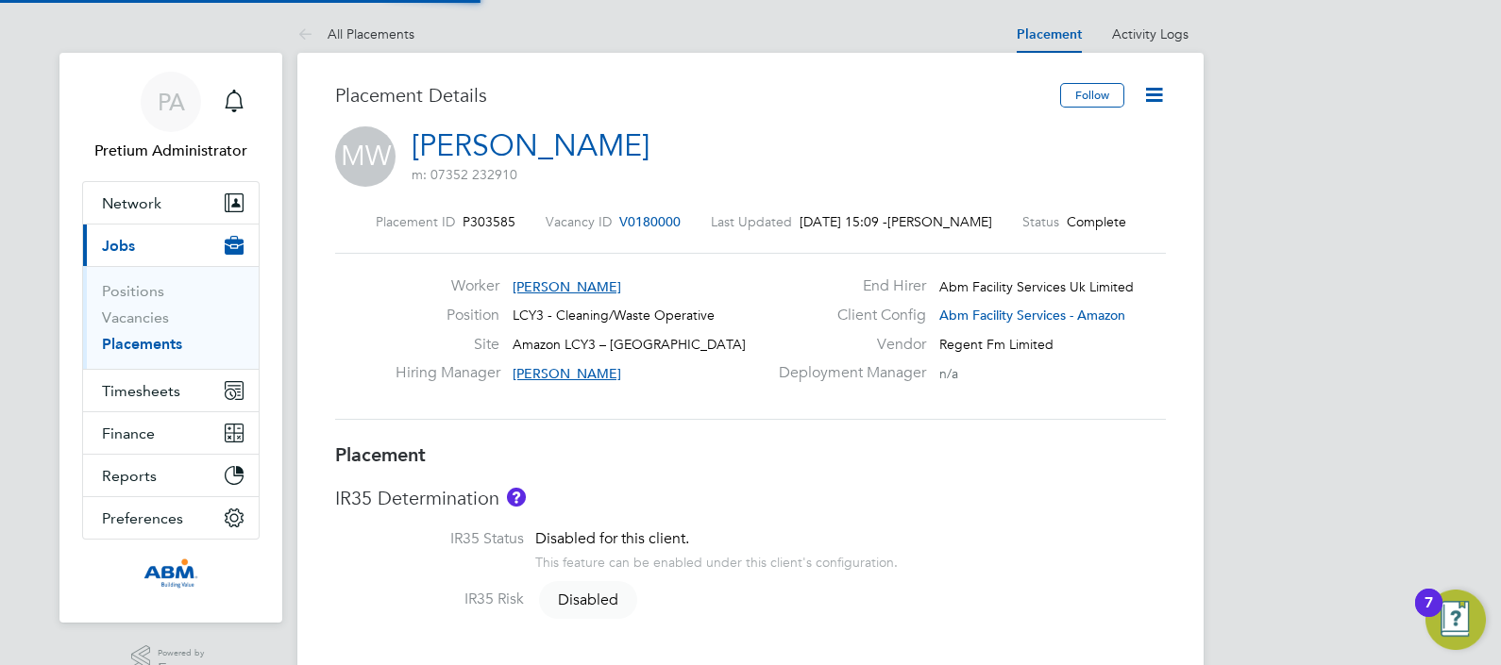
type input "Gertrud Deak"
type input "Nizar Achour"
type input "13 Sep 2025"
type input "08:00"
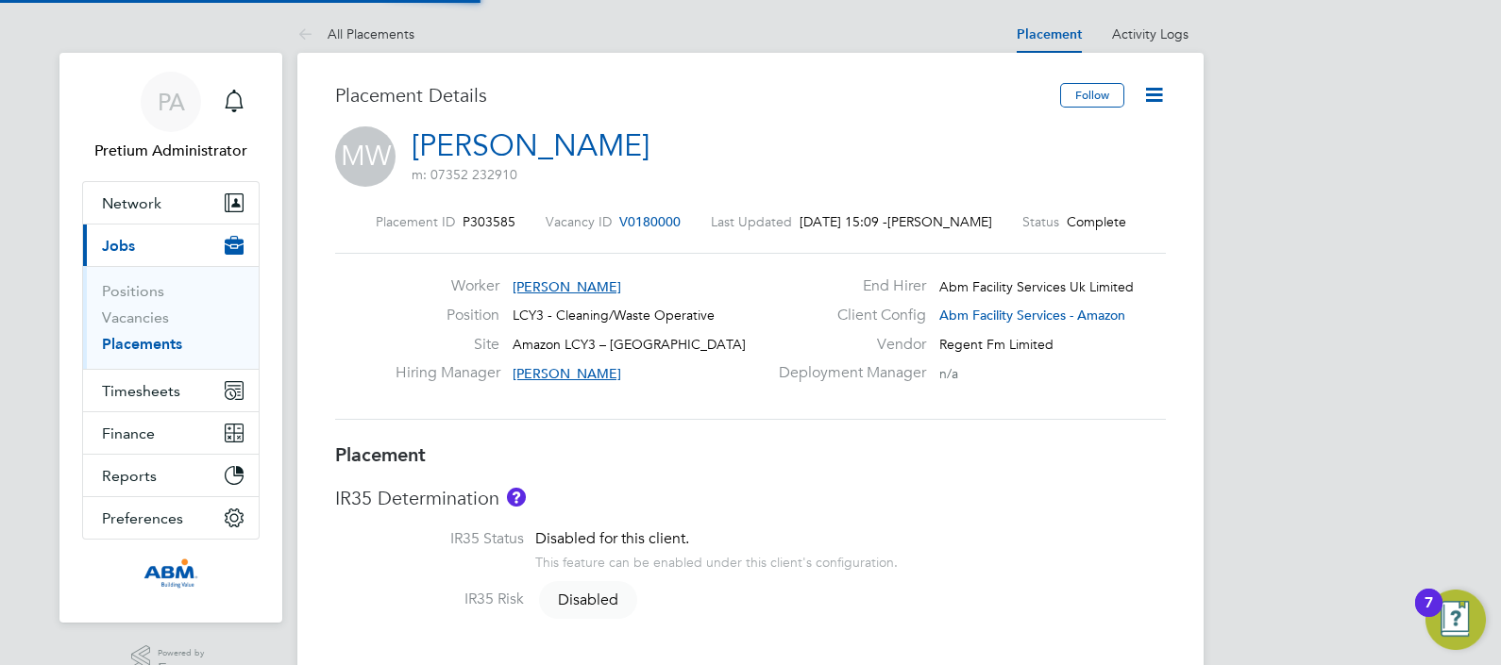
type input "17:00"
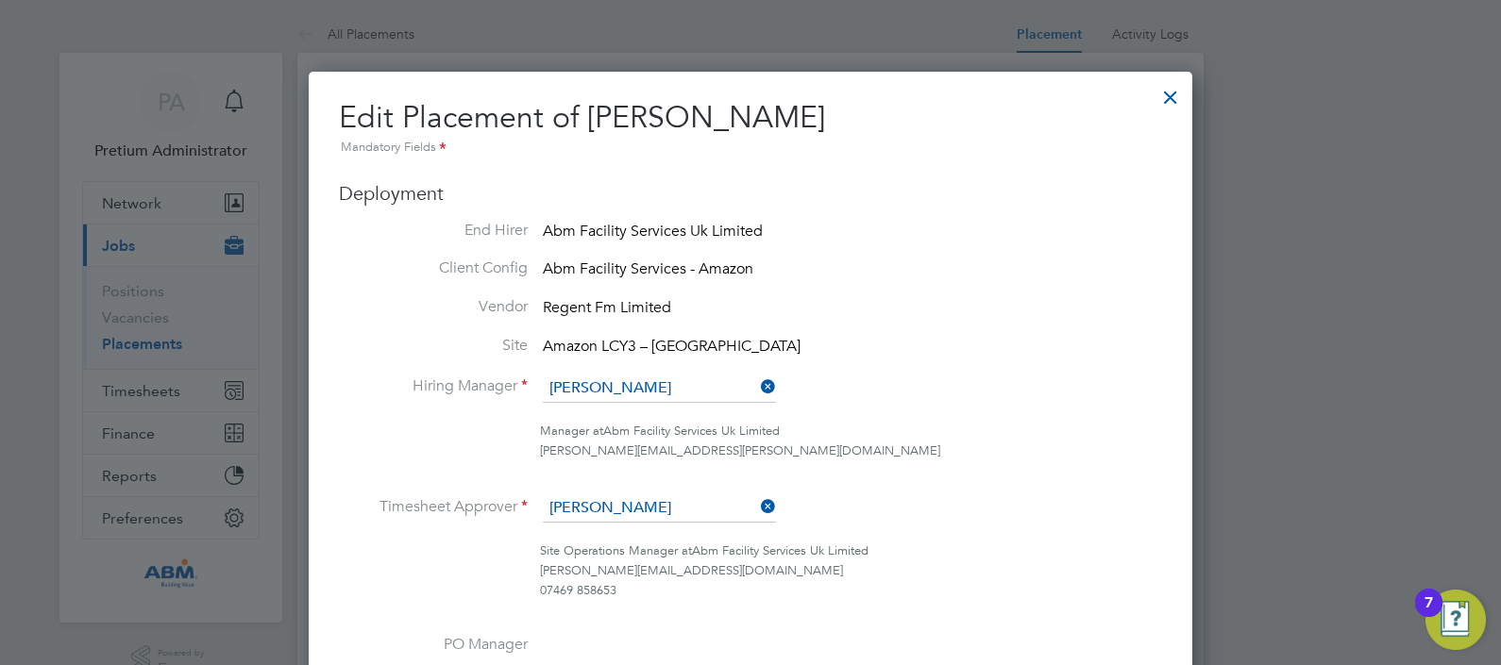
click at [1000, 279] on li "Client Config Abm Facility Services - Amazon" at bounding box center [750, 271] width 823 height 24
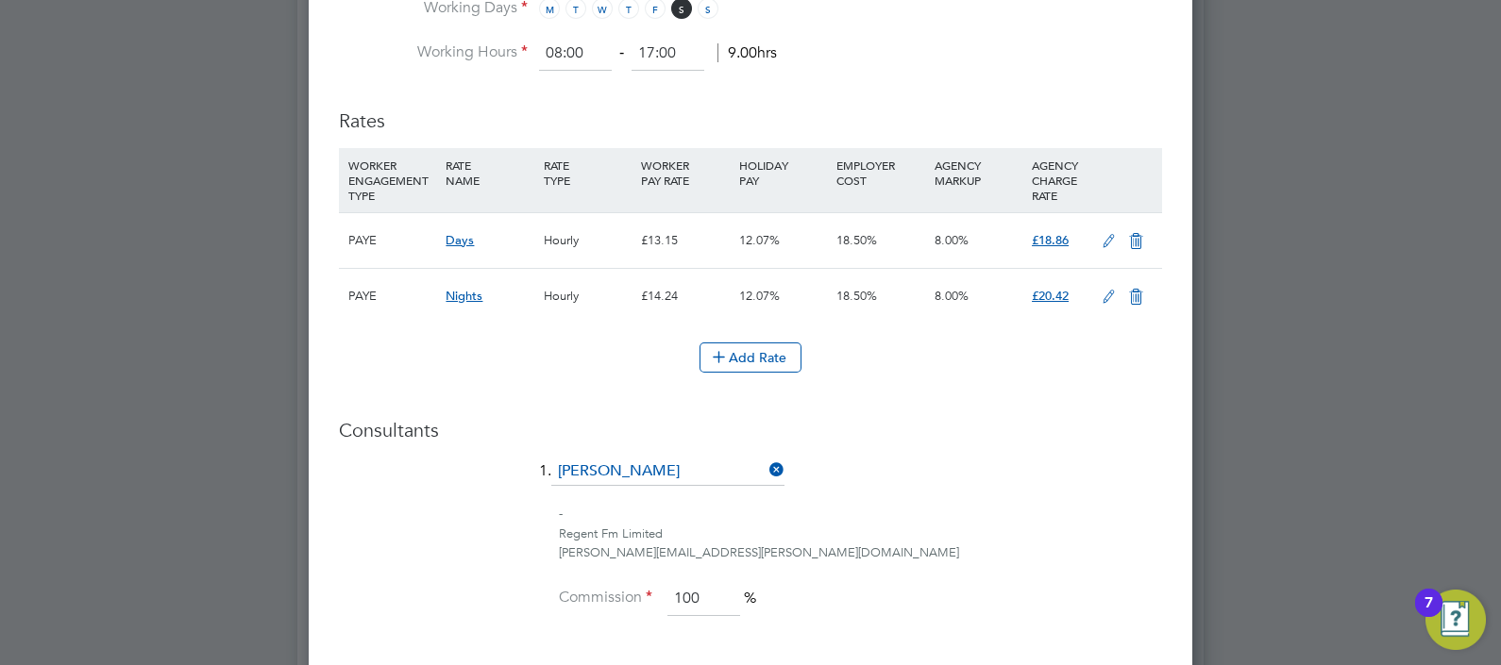
click at [1101, 234] on icon at bounding box center [1109, 241] width 24 height 15
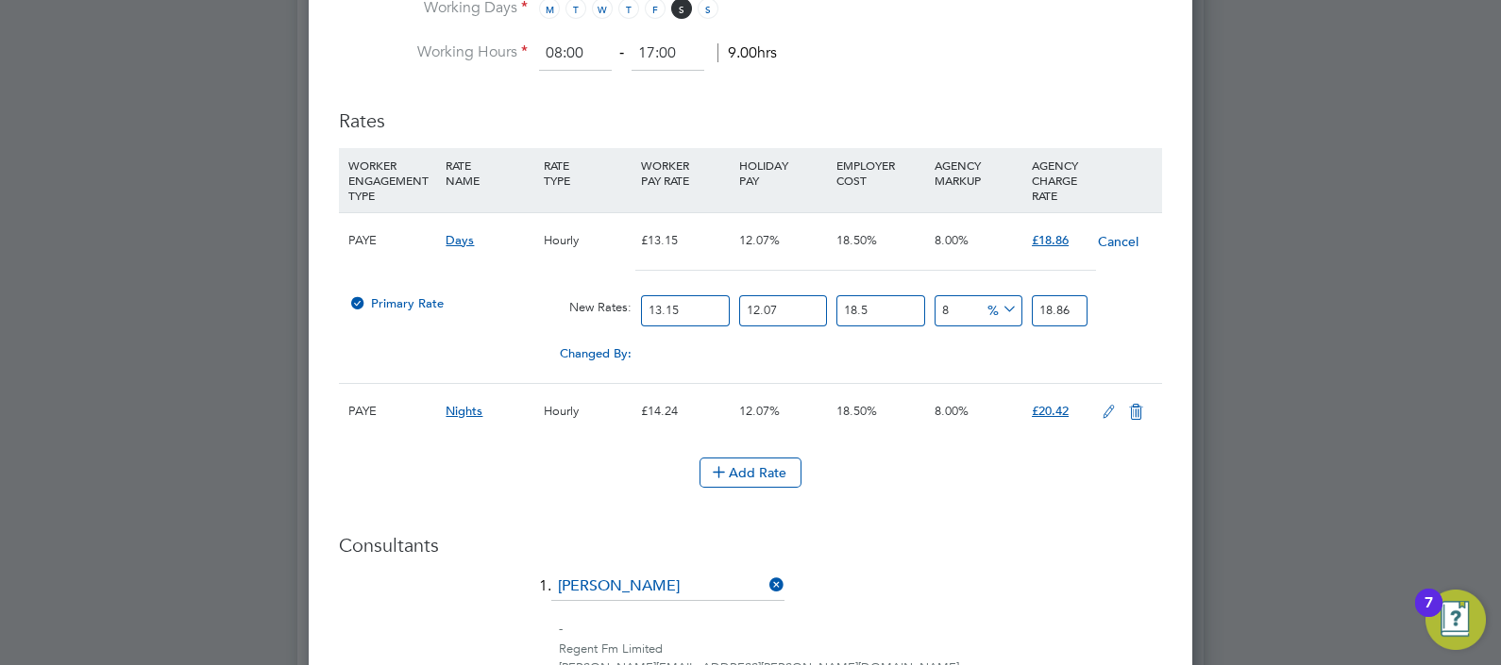
drag, startPoint x: 694, startPoint y: 302, endPoint x: 401, endPoint y: 299, distance: 292.6
click at [435, 303] on div "Primary Rate New Rates: 13.15 12.07 n/a 18.5 n/a 8 0 % 18.86" at bounding box center [750, 311] width 823 height 50
type input "1"
type input "1.43427186"
type input "12"
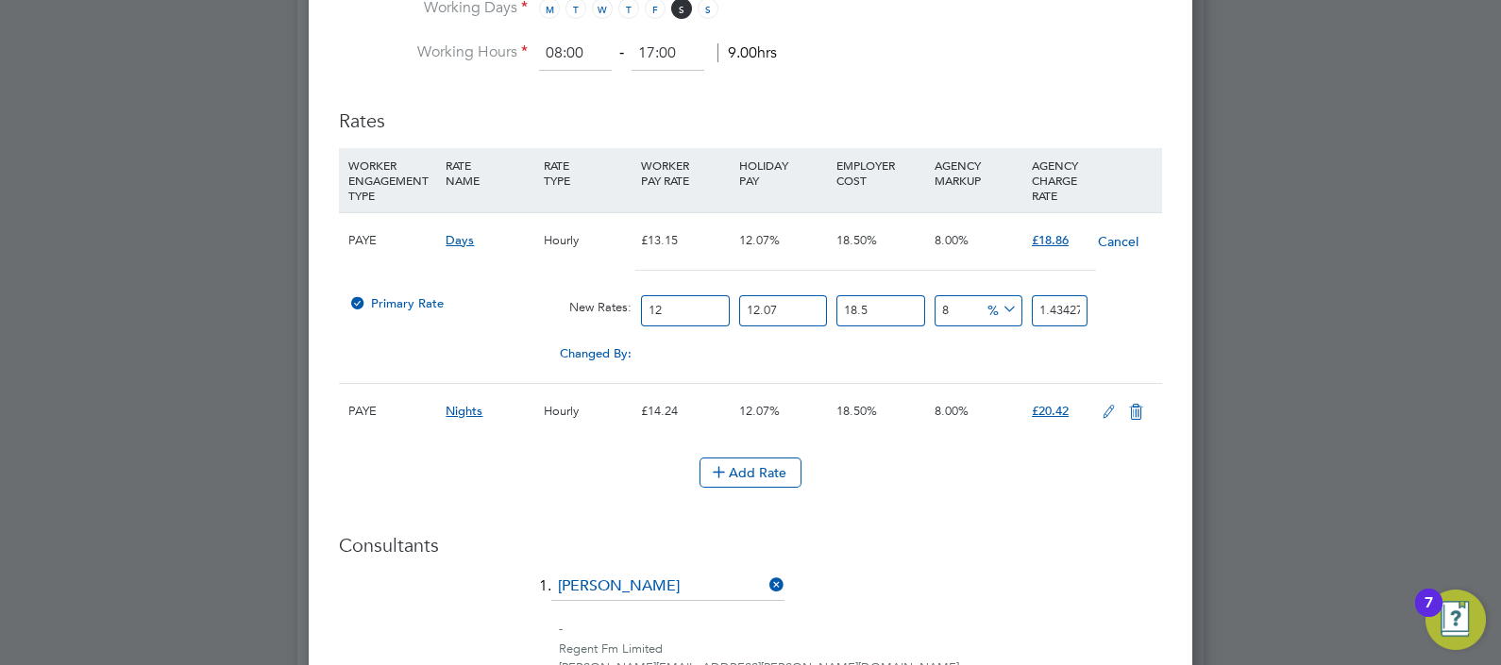
type input "17.21126232"
type input "12.2"
type input "17.498116692"
type input "12.21"
type input "17.5124594106"
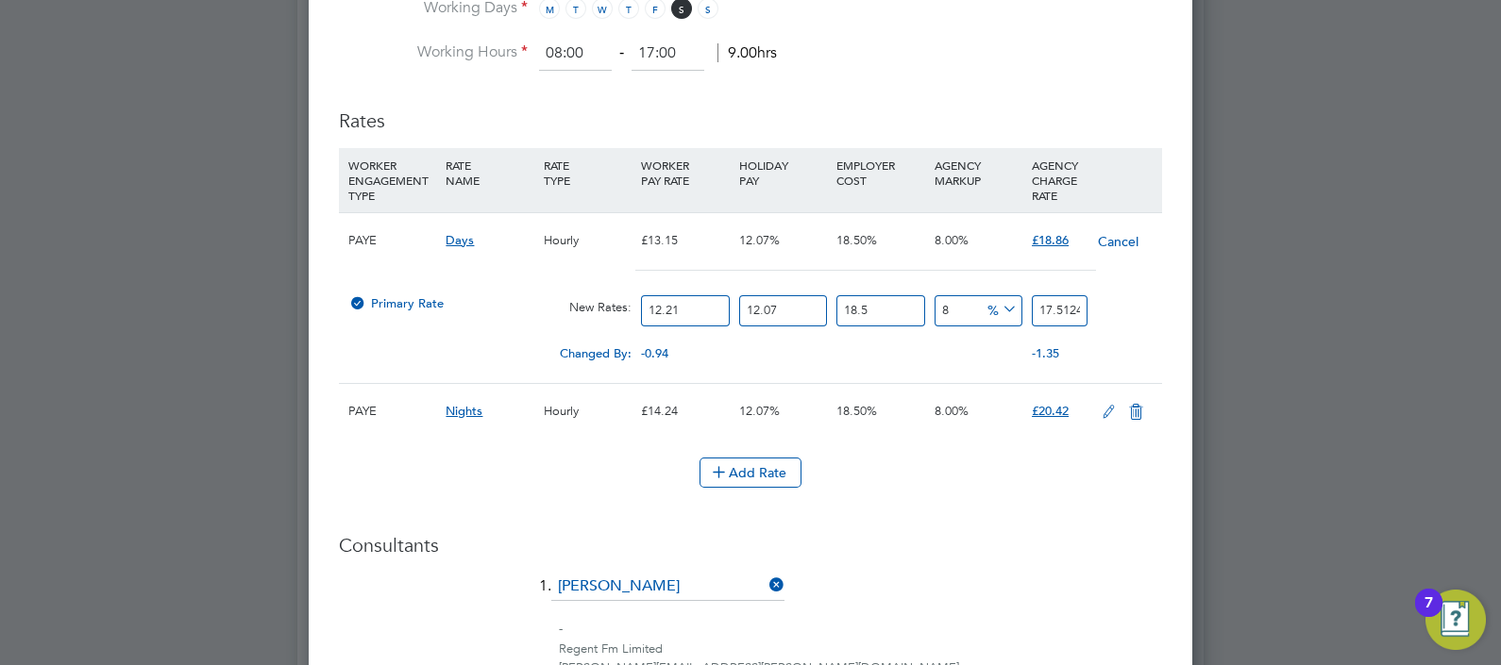
type input "12.21"
drag, startPoint x: 1018, startPoint y: 632, endPoint x: 1018, endPoint y: 621, distance: 11.3
click at [1018, 625] on div "- Regent Fm Limited harry.barfoot@regentfm.net" at bounding box center [858, 649] width 607 height 59
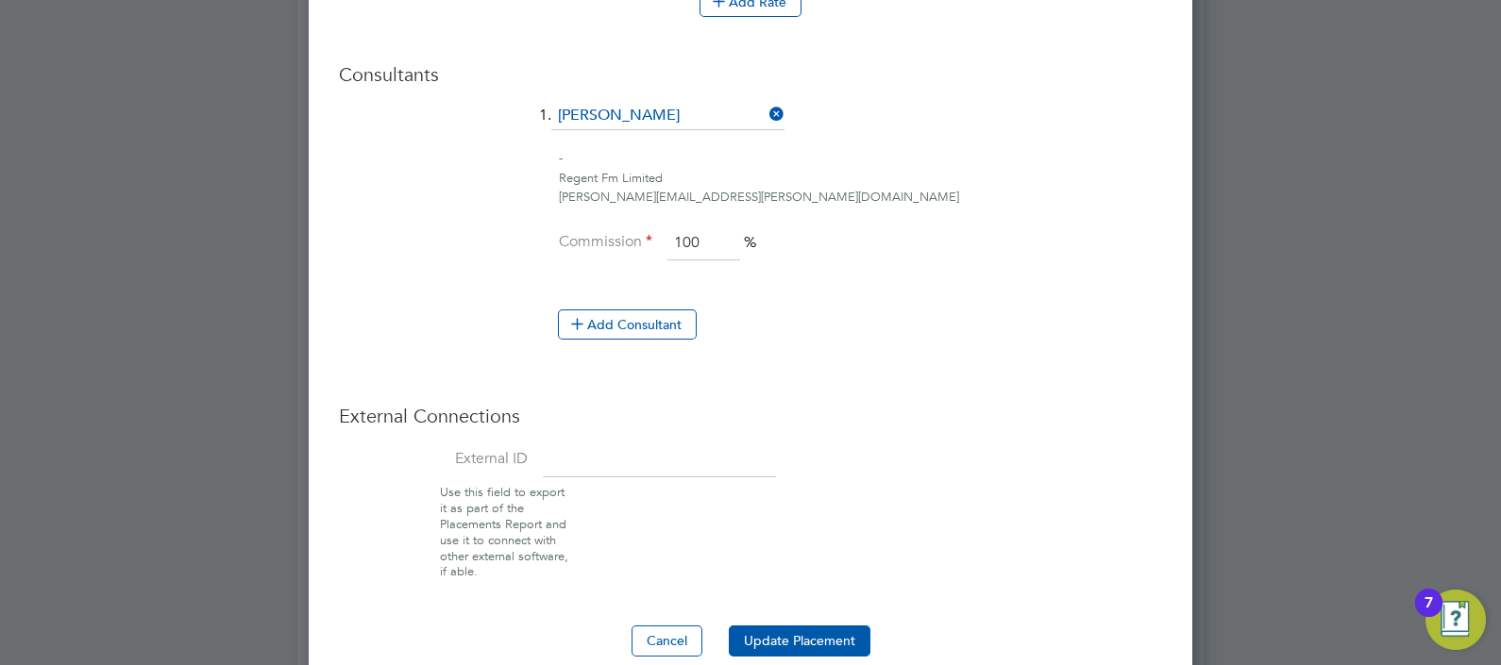
click at [970, 194] on div "harry.barfoot@regentfm.net" at bounding box center [860, 198] width 603 height 20
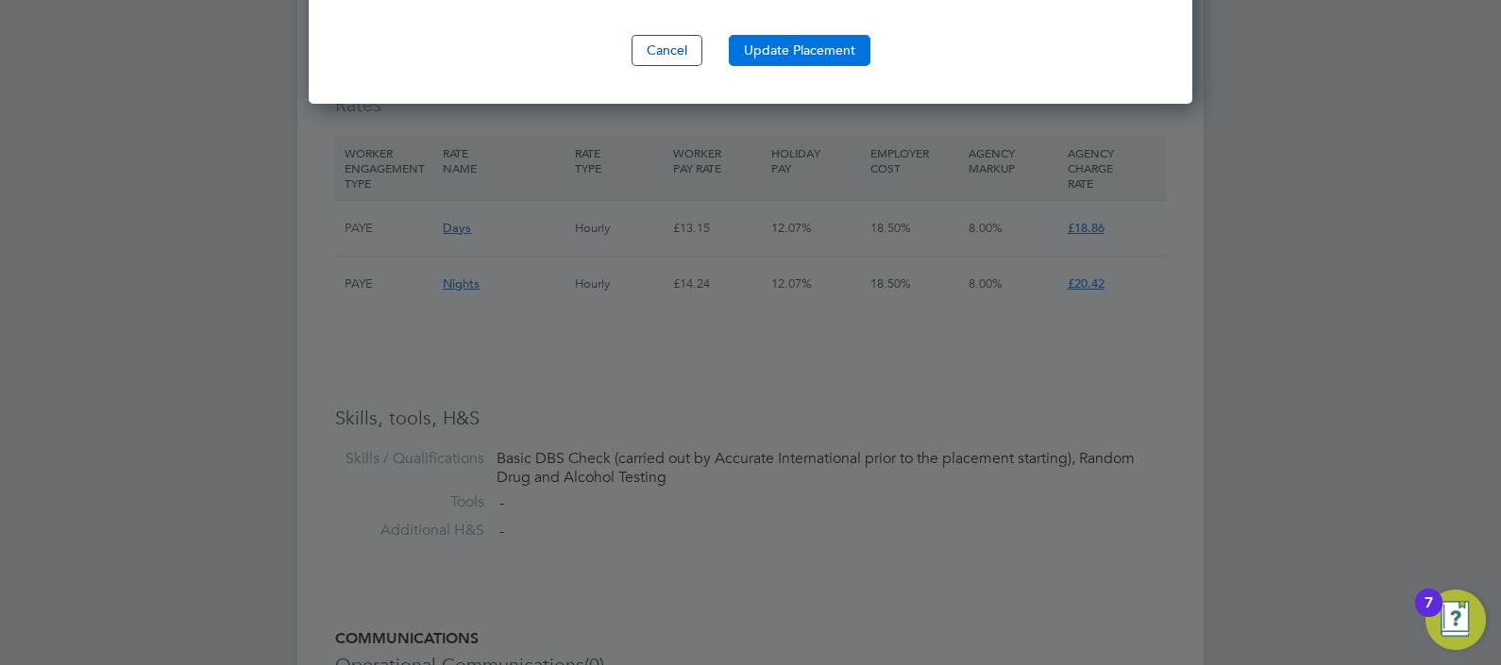
click at [825, 36] on button "Update Placement" at bounding box center [800, 50] width 142 height 30
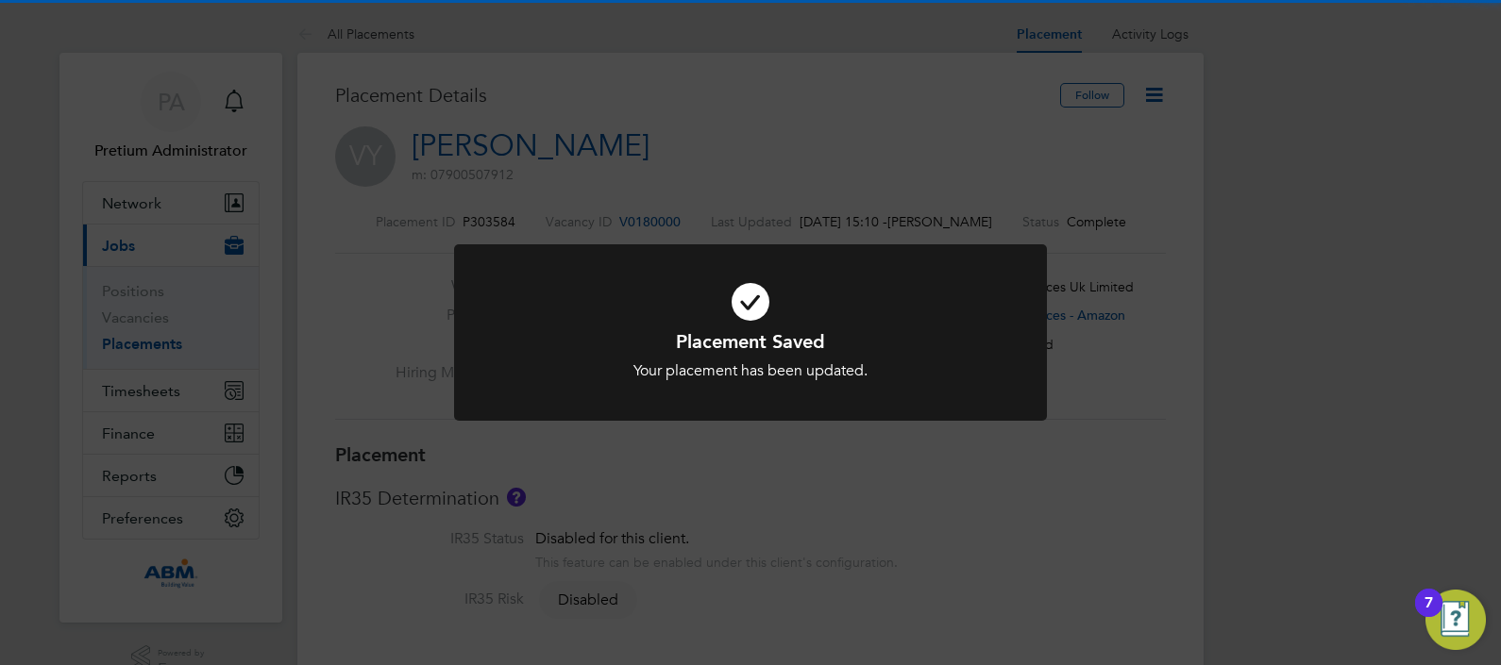
click at [1088, 211] on div "Placement Saved Your placement has been updated. Cancel Okay" at bounding box center [750, 332] width 1501 height 665
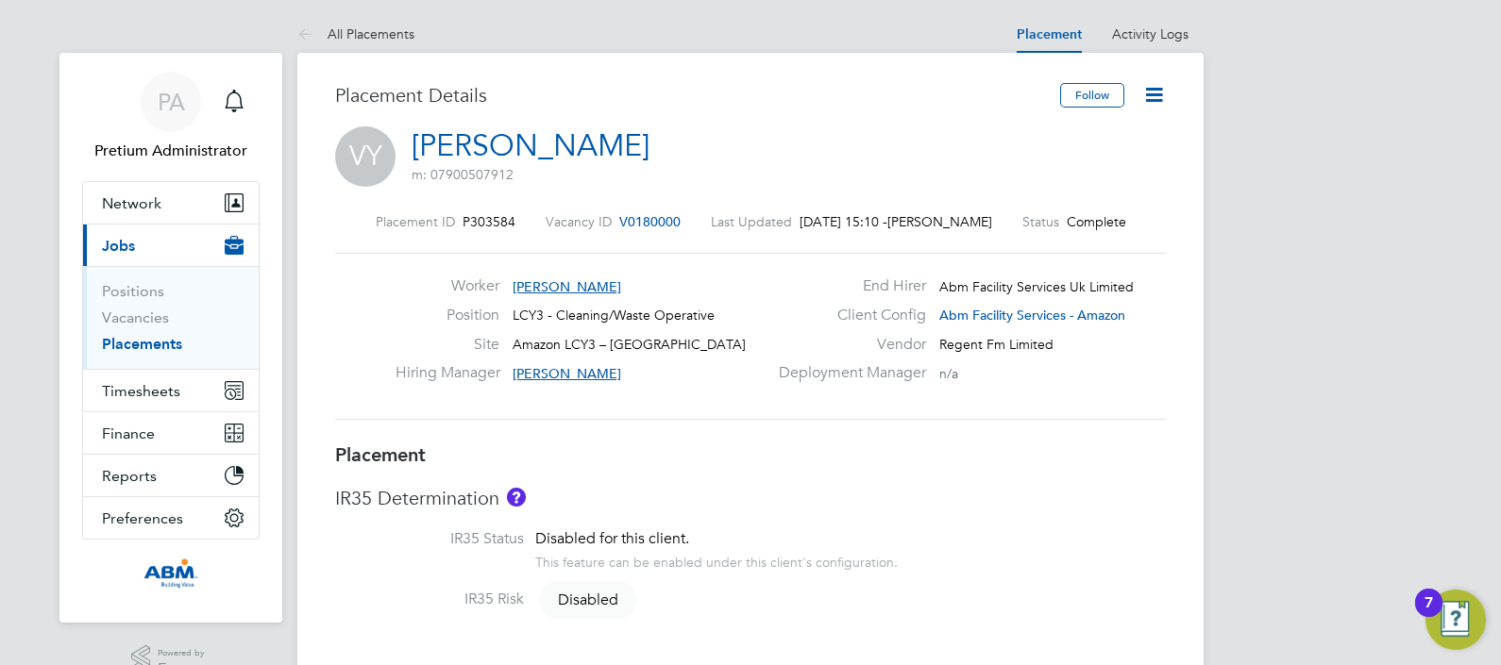
click at [1156, 99] on icon at bounding box center [1154, 95] width 24 height 24
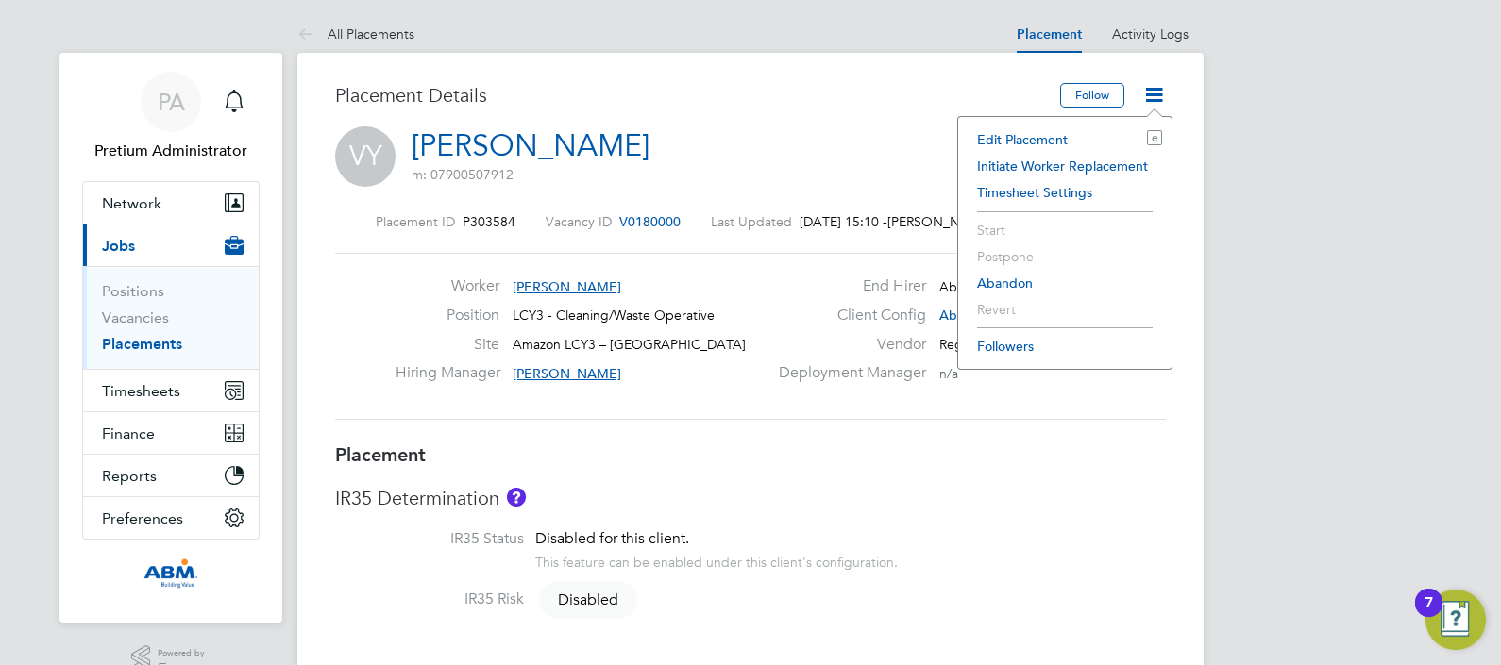
drag, startPoint x: 1057, startPoint y: 137, endPoint x: 1046, endPoint y: 137, distance: 11.3
click at [1055, 137] on li "Edit Placement e" at bounding box center [1065, 139] width 194 height 26
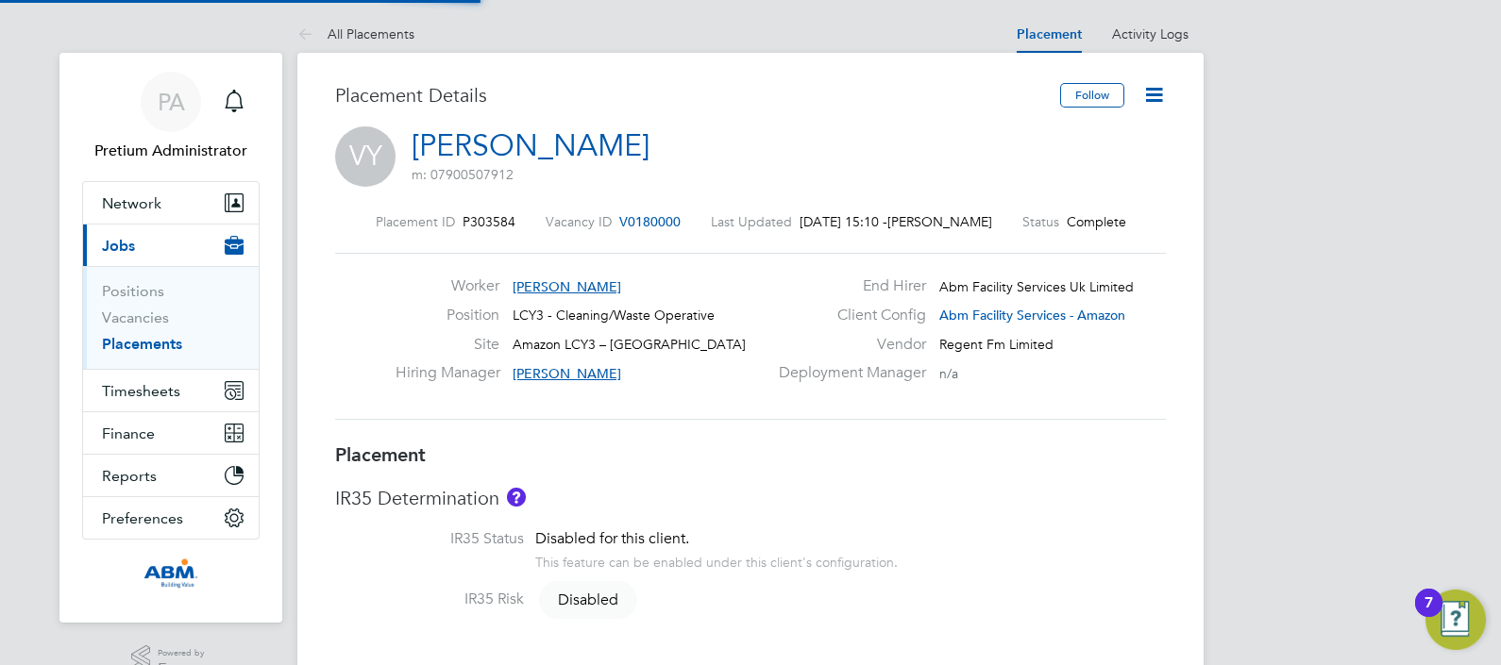
type input "Gertrud Deak"
type input "Nizar Achour"
type input "13 Sep 2025"
type input "08:00"
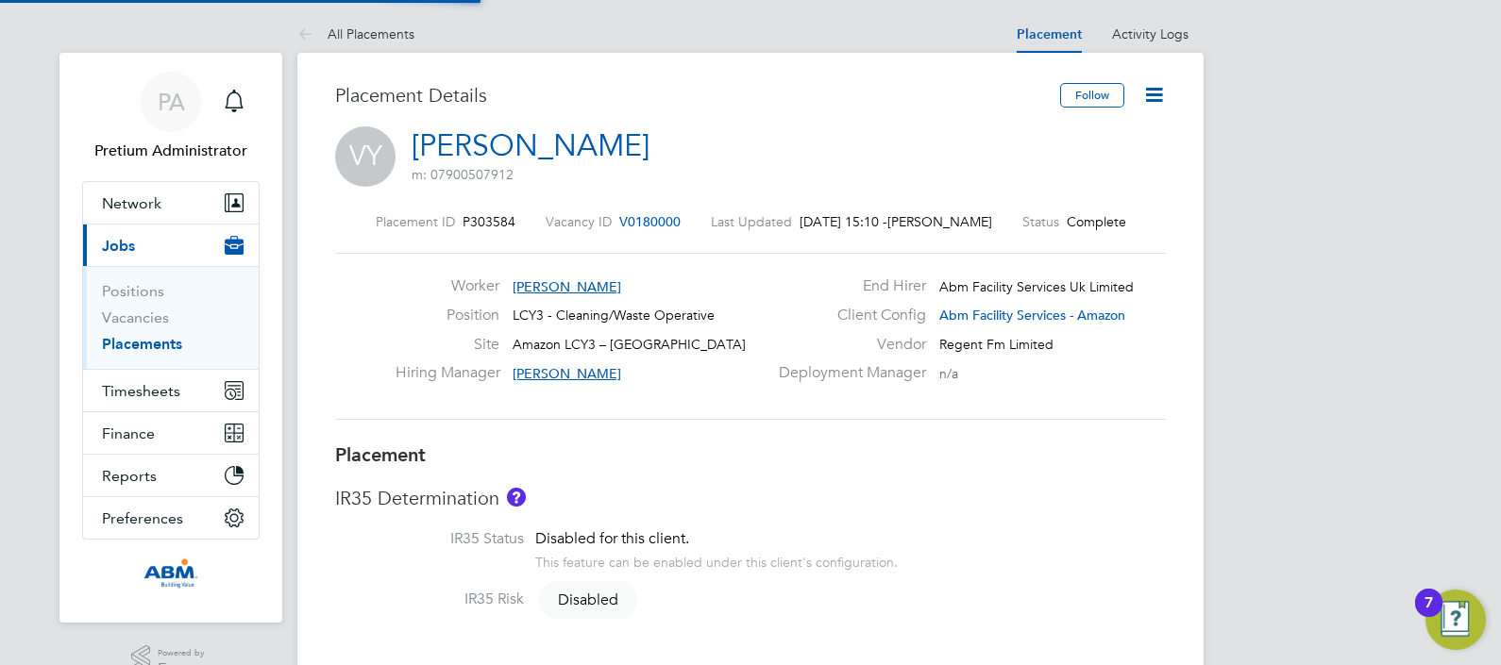
type input "17:00"
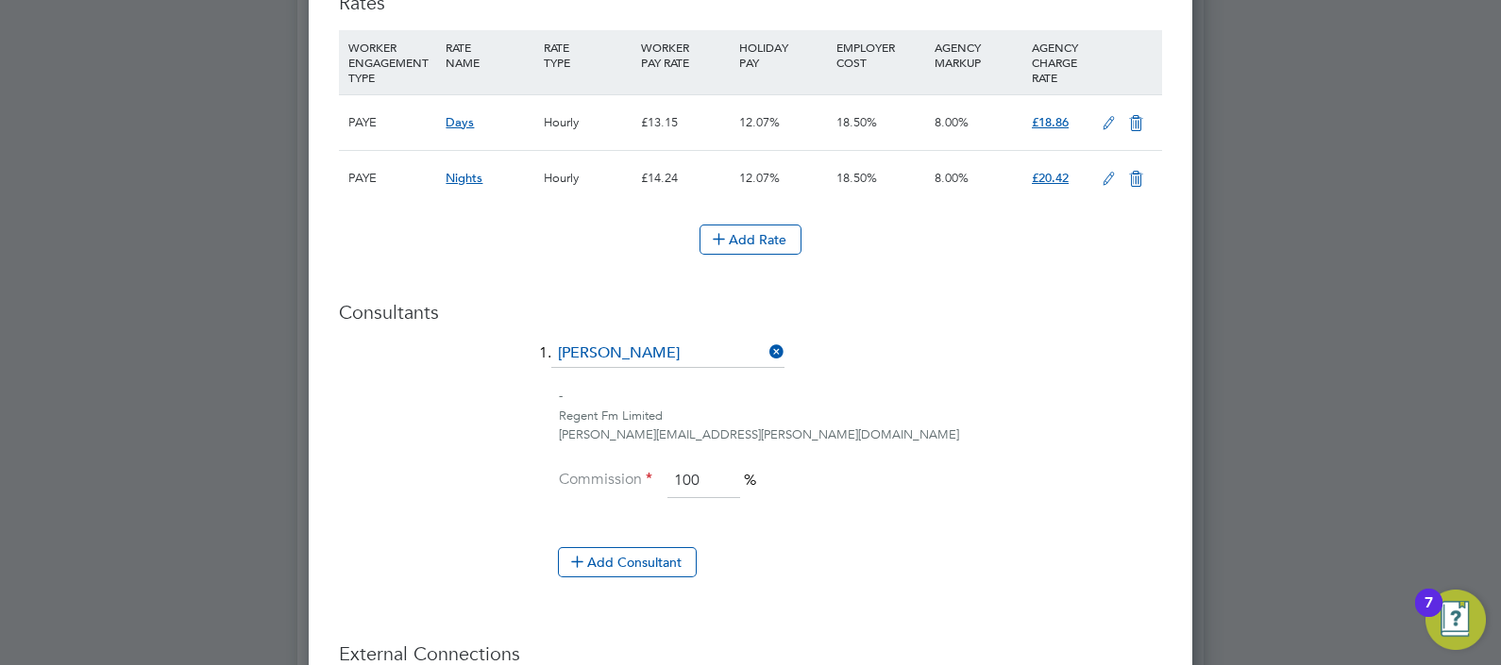
click at [1097, 116] on icon at bounding box center [1109, 123] width 24 height 15
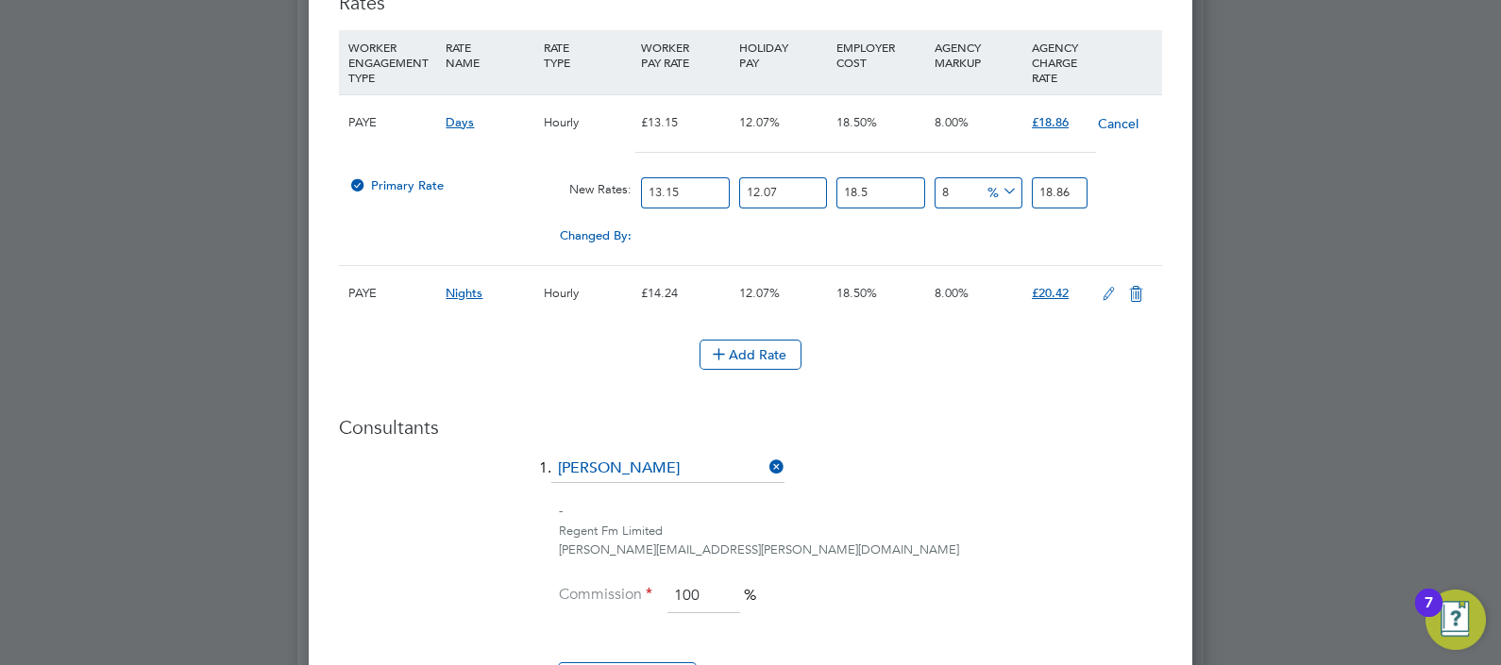
drag, startPoint x: 710, startPoint y: 195, endPoint x: 533, endPoint y: 195, distance: 176.5
click at [534, 195] on div "Primary Rate New Rates: 13.15 12.07 n/a 18.5 n/a 8 0 % 18.86" at bounding box center [750, 193] width 823 height 50
type input "1"
type input "1.43427186"
type input "12"
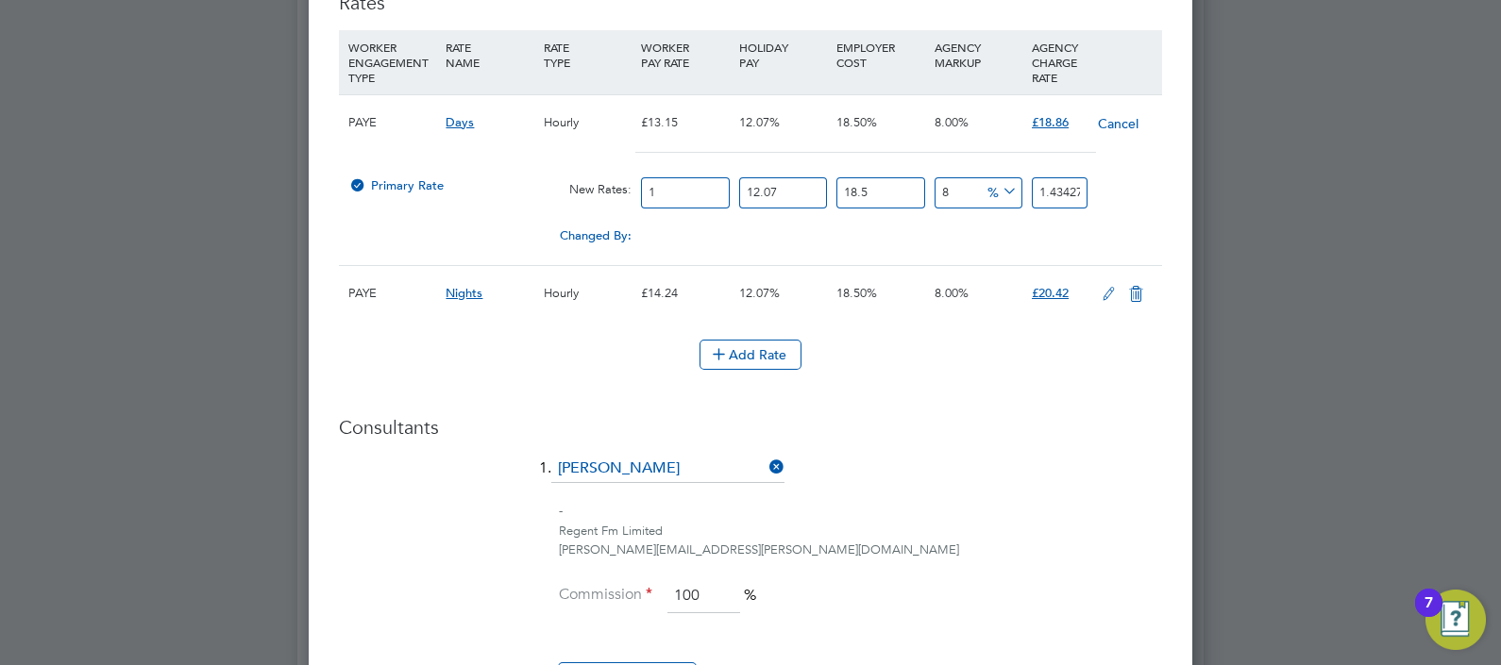
type input "17.21126232"
type input "12.2"
type input "17.498116692"
type input "12.21"
type input "17.5124594106"
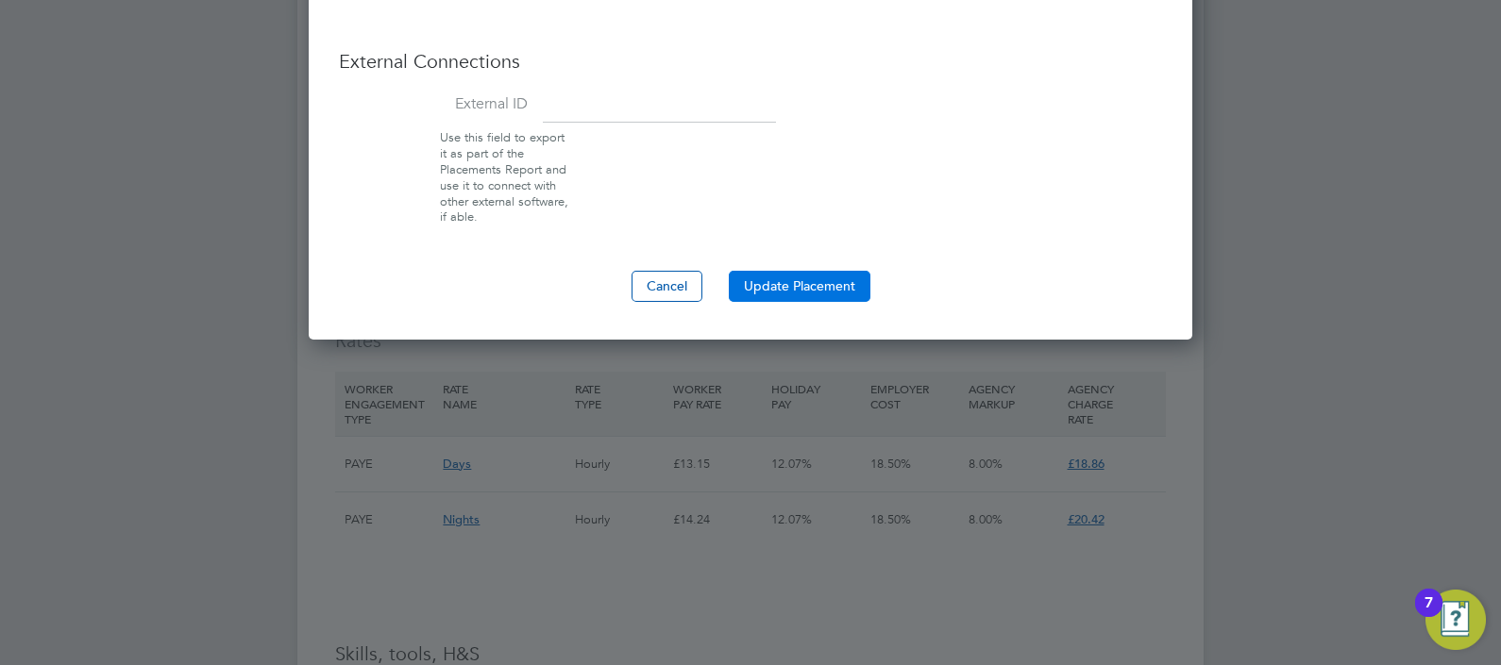
type input "12.21"
click at [826, 291] on button "Update Placement" at bounding box center [800, 286] width 142 height 30
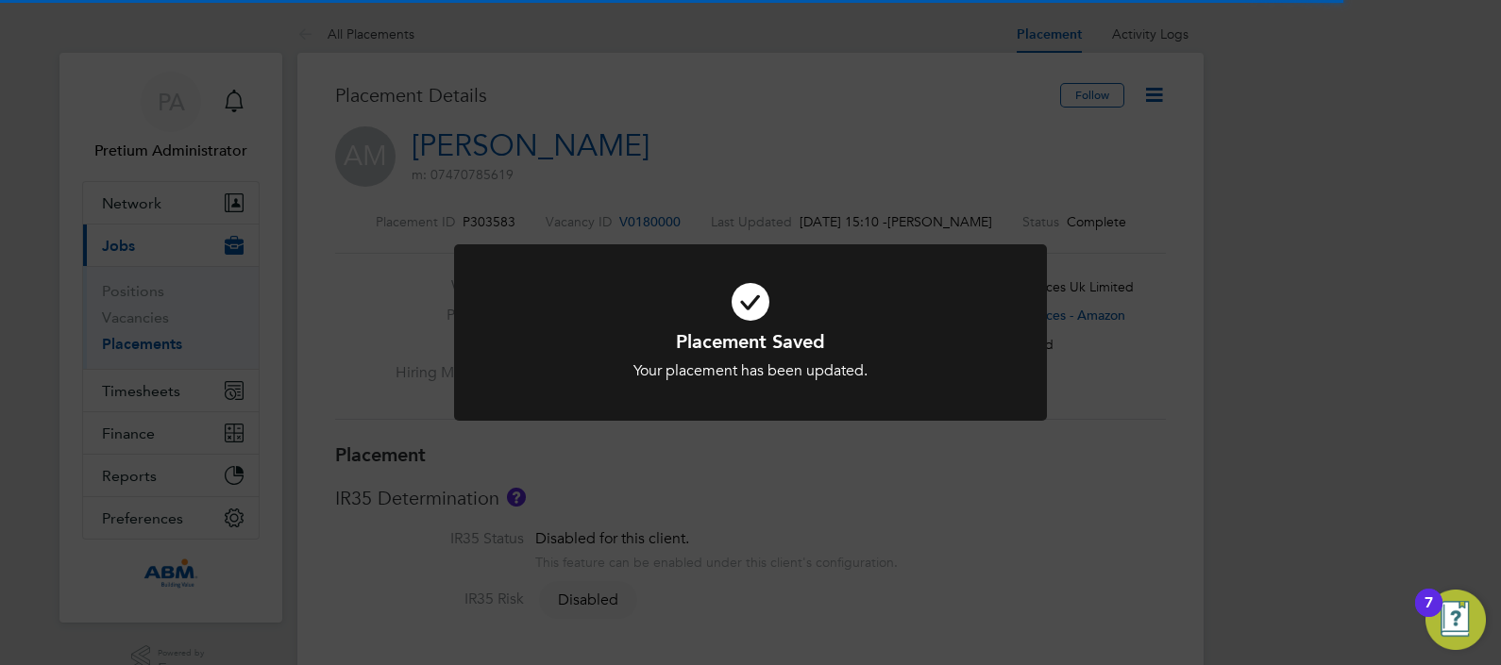
drag, startPoint x: 1211, startPoint y: 267, endPoint x: 1172, endPoint y: 219, distance: 61.8
click at [1210, 267] on div "Placement Saved Your placement has been updated. Cancel Okay" at bounding box center [750, 332] width 1501 height 665
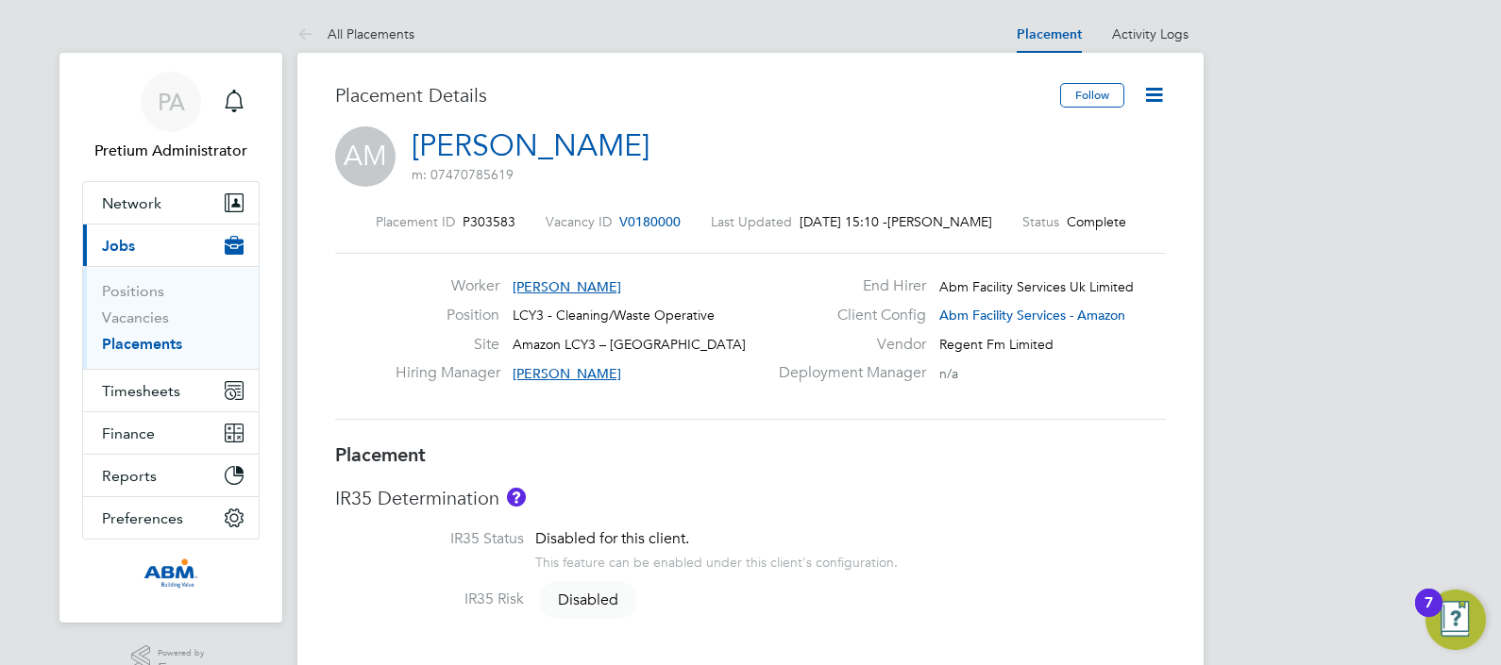
click at [1154, 104] on icon at bounding box center [1154, 95] width 24 height 24
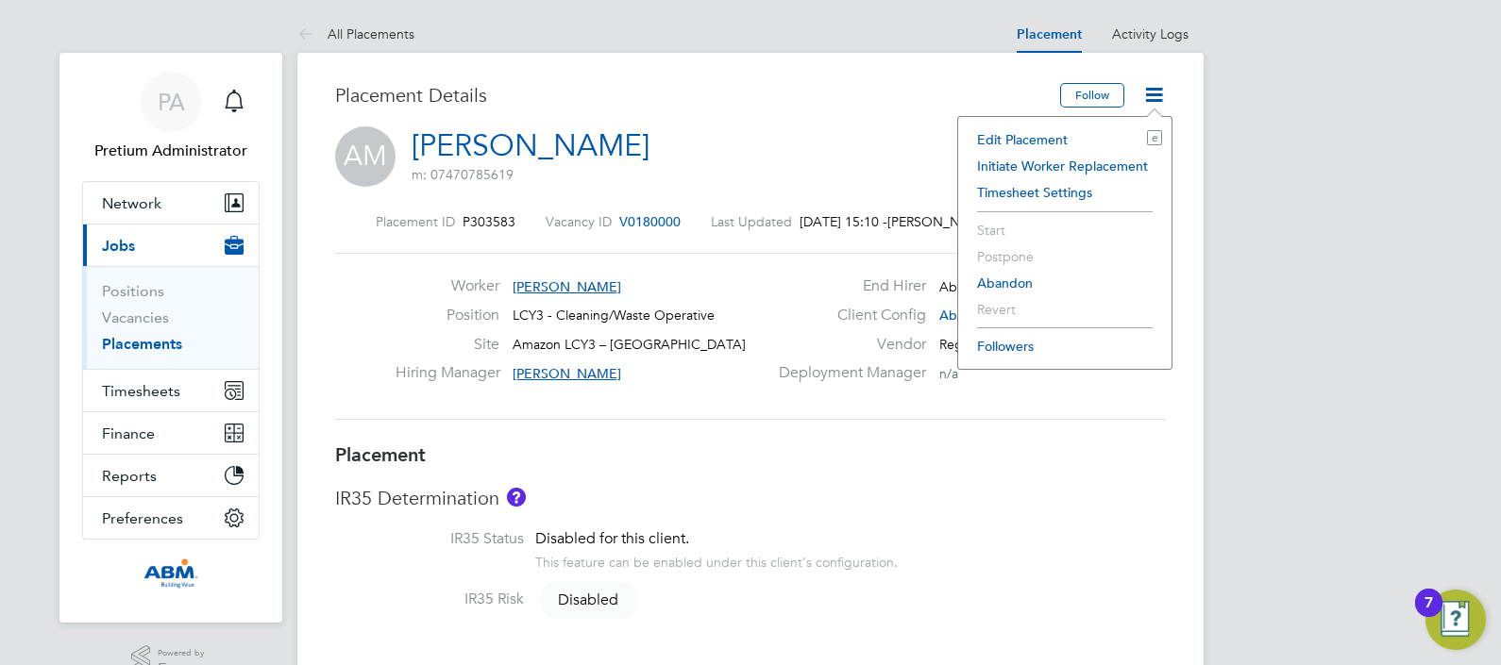
click at [1037, 142] on li "Edit Placement e" at bounding box center [1065, 139] width 194 height 26
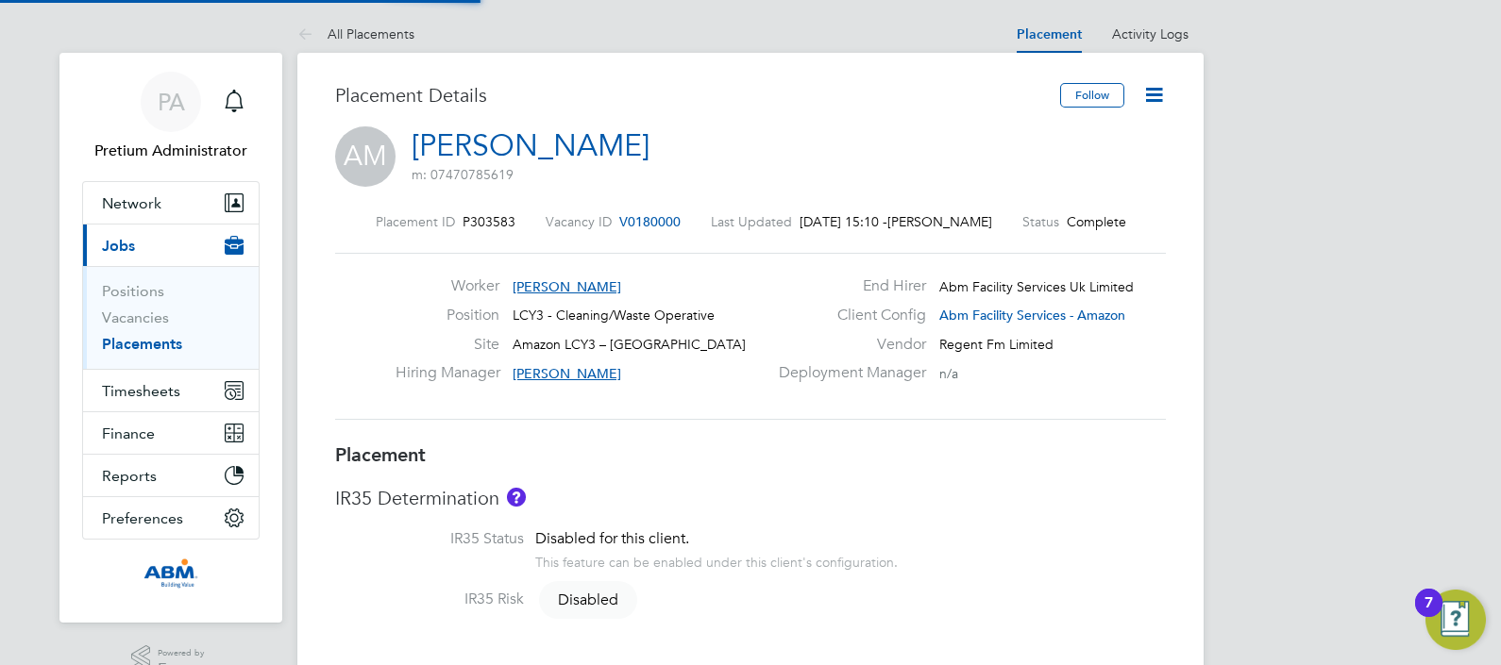
type input "Gertrud Deak"
type input "Nizar Achour"
type input "13 Sep 2025"
type input "08:00"
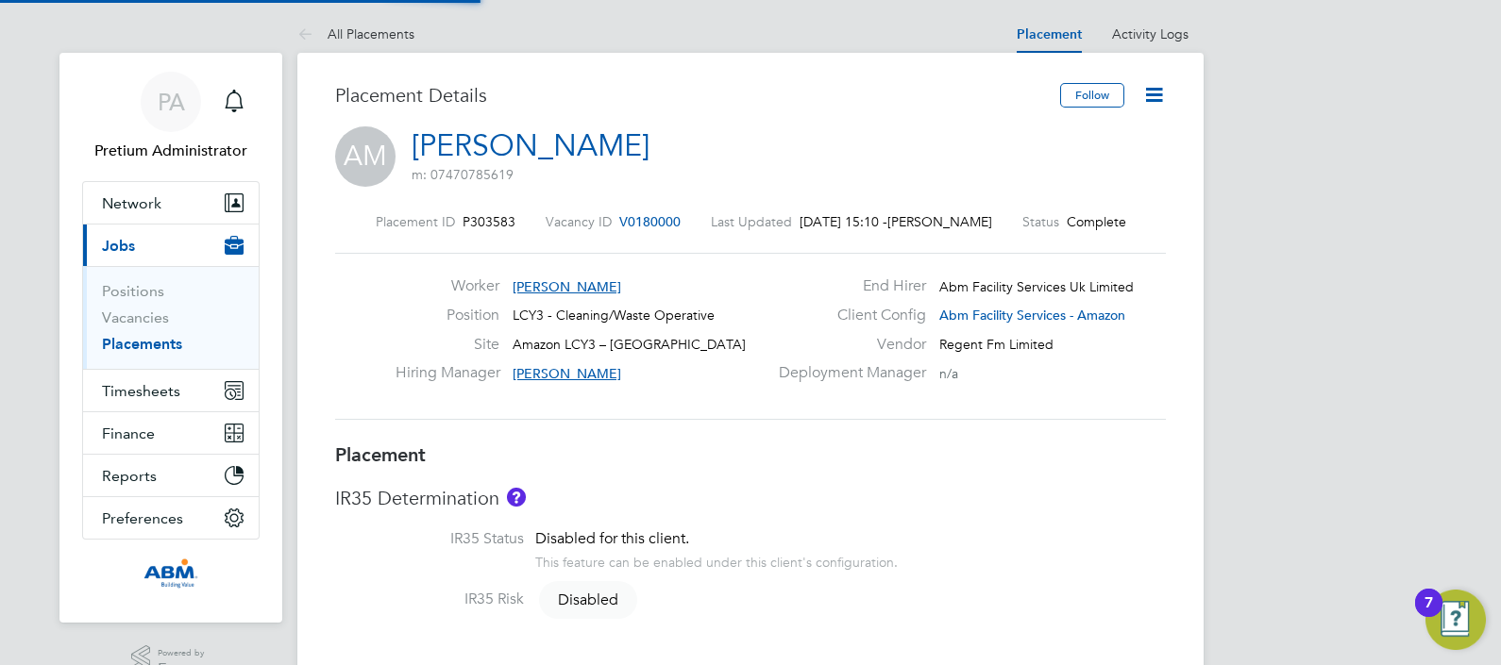
type input "17:00"
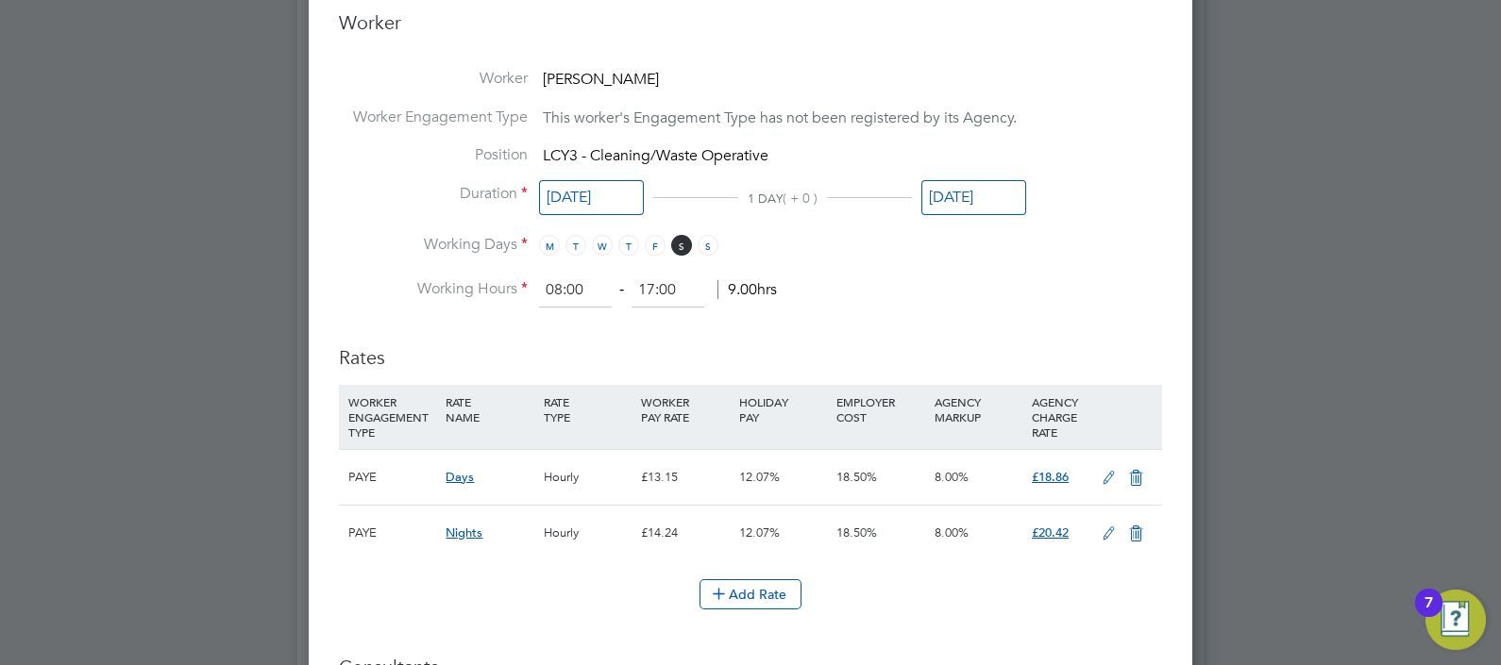
drag, startPoint x: 1097, startPoint y: 463, endPoint x: 1061, endPoint y: 469, distance: 36.5
click at [1098, 471] on icon at bounding box center [1109, 478] width 24 height 15
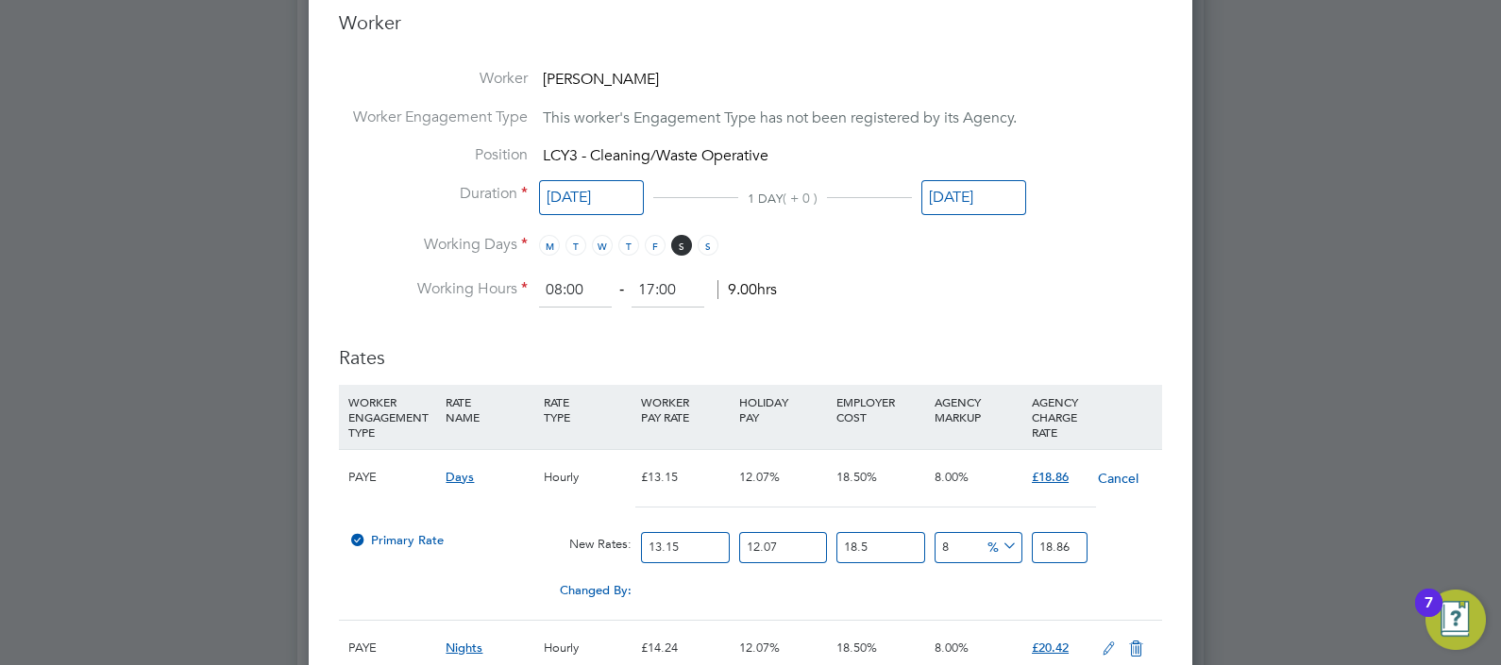
drag, startPoint x: 708, startPoint y: 545, endPoint x: 494, endPoint y: 514, distance: 216.4
click at [494, 514] on div "PAYE Days Hourly £13.15 12.07% 18.50% 8.00% £18.86 Cancel Primary Rate New Rate…" at bounding box center [750, 534] width 823 height 171
type input "1"
type input "1.43427186"
type input "12"
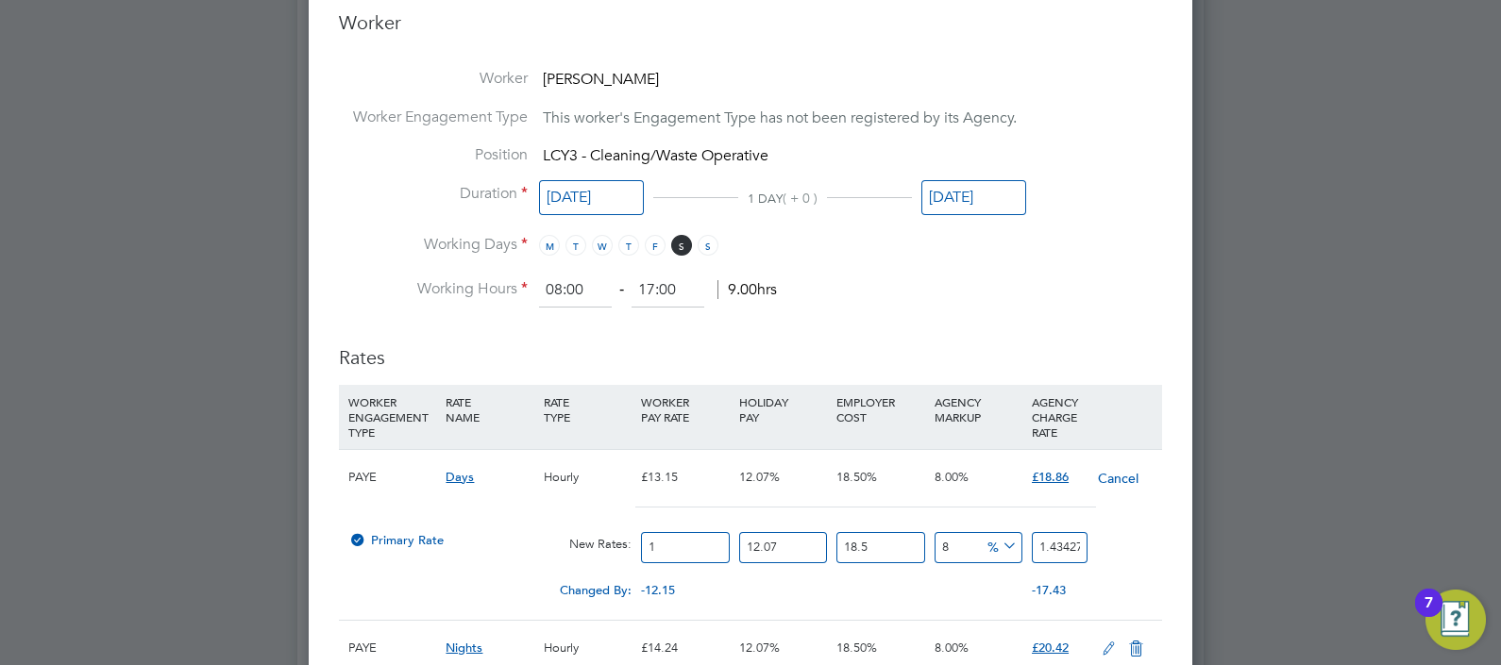
type input "17.21126232"
type input "12.2"
type input "17.498116692"
type input "12.21"
type input "17.5124594106"
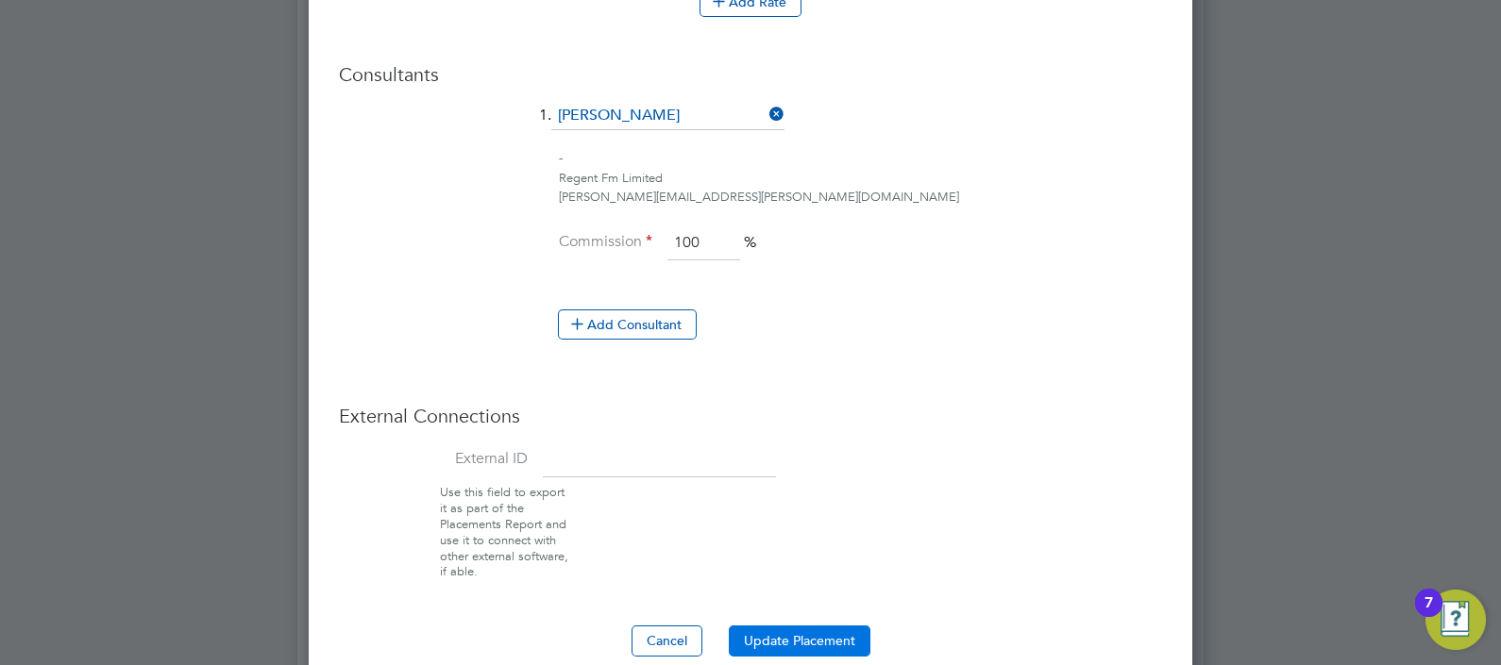
type input "12.21"
click at [815, 644] on button "Update Placement" at bounding box center [800, 641] width 142 height 30
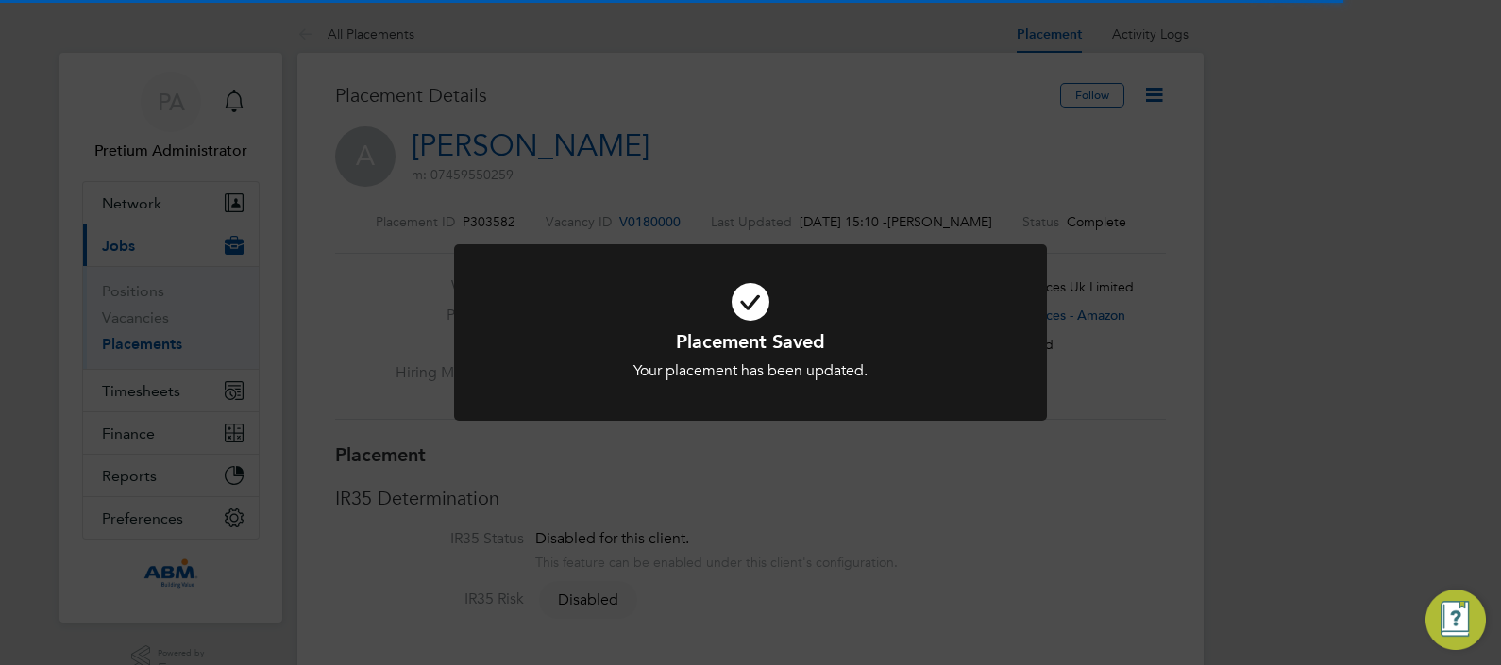
click at [1164, 234] on div "Placement Saved Your placement has been updated. Cancel Okay" at bounding box center [750, 332] width 1501 height 665
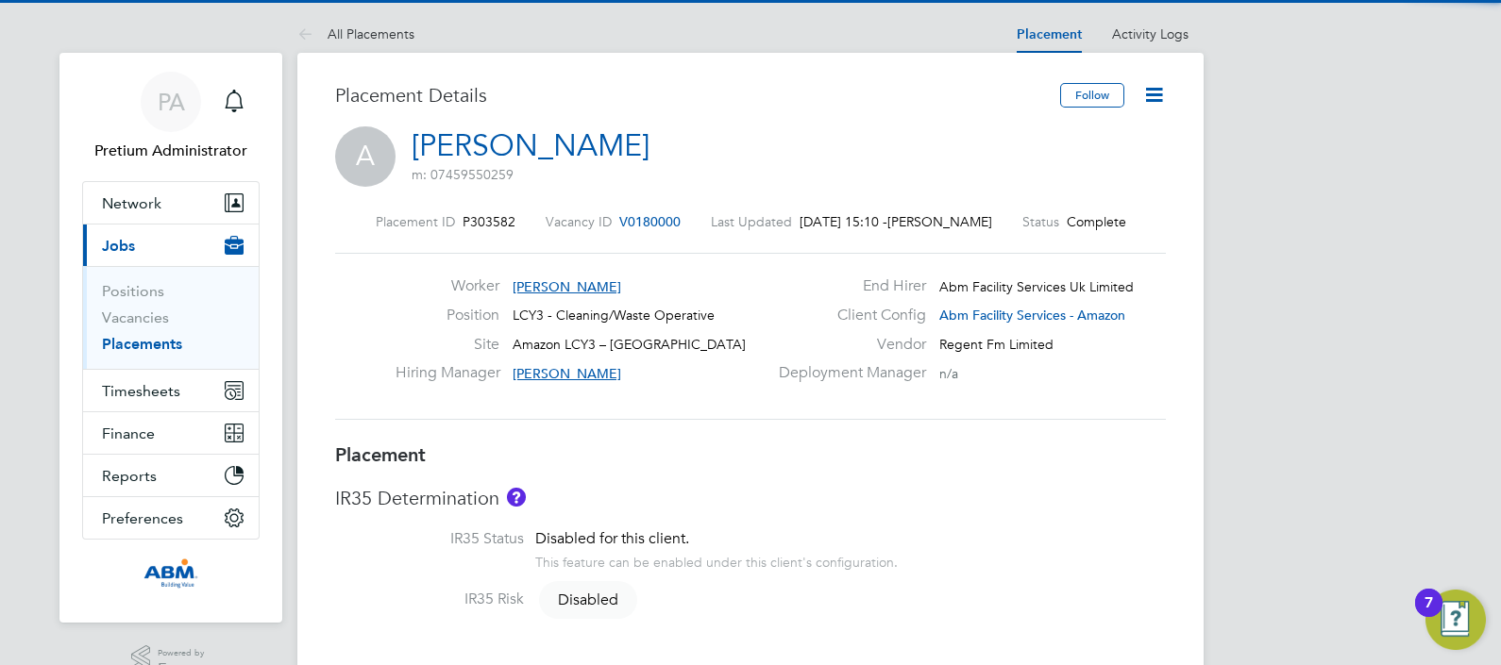
click at [1145, 89] on icon at bounding box center [1154, 95] width 24 height 24
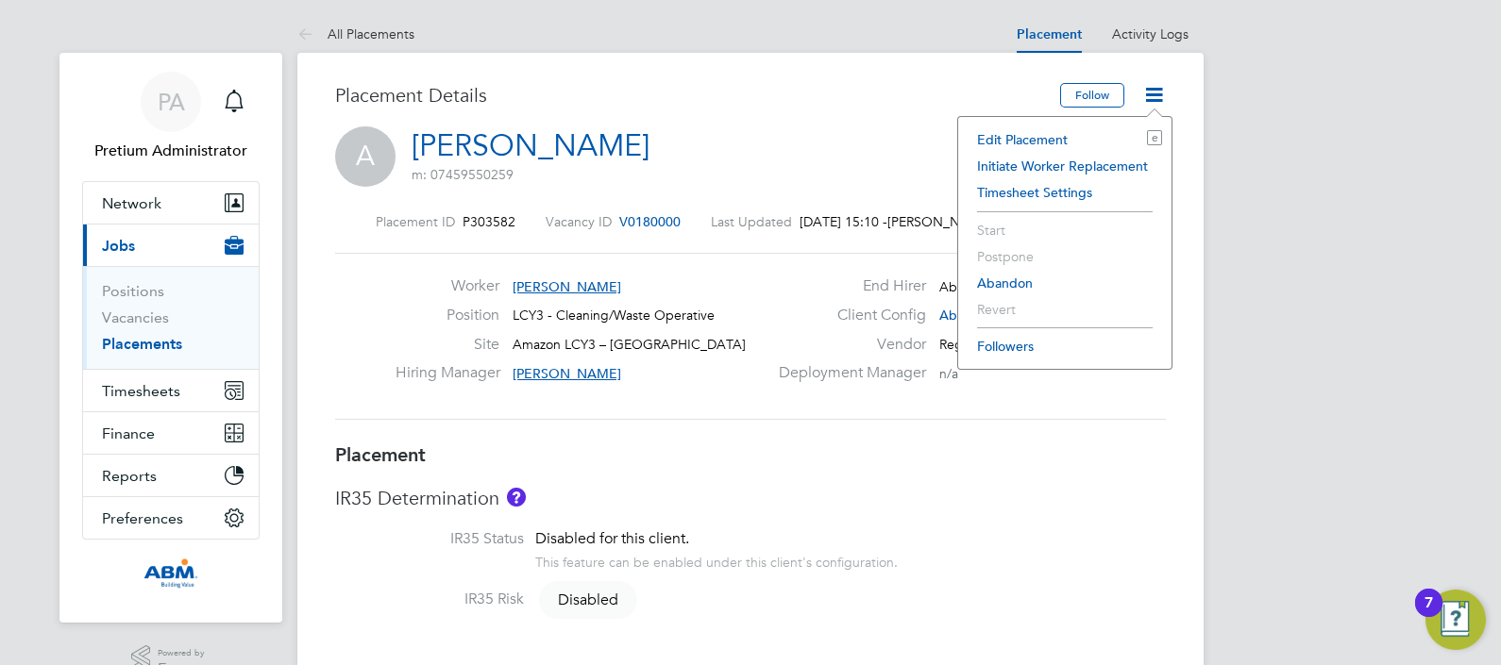
click at [1052, 131] on li "Edit Placement e" at bounding box center [1065, 139] width 194 height 26
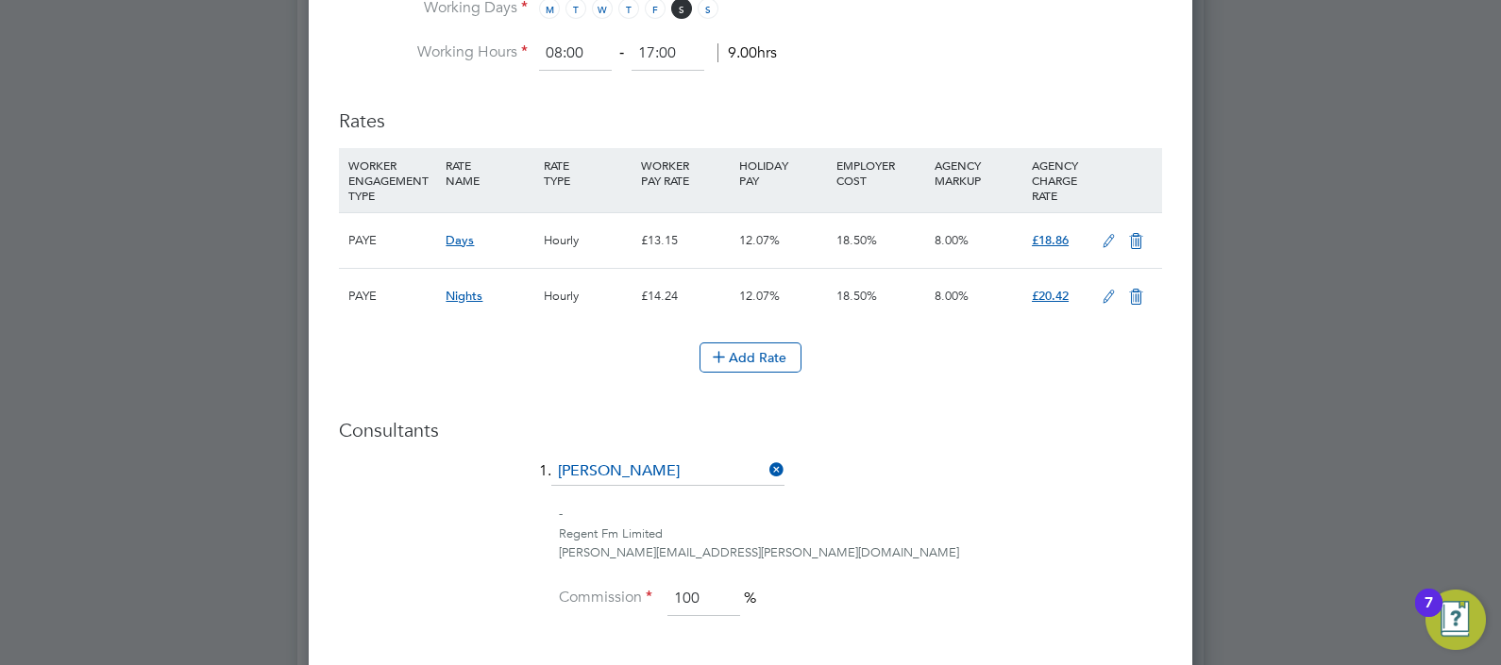
click at [1103, 234] on icon at bounding box center [1109, 241] width 24 height 15
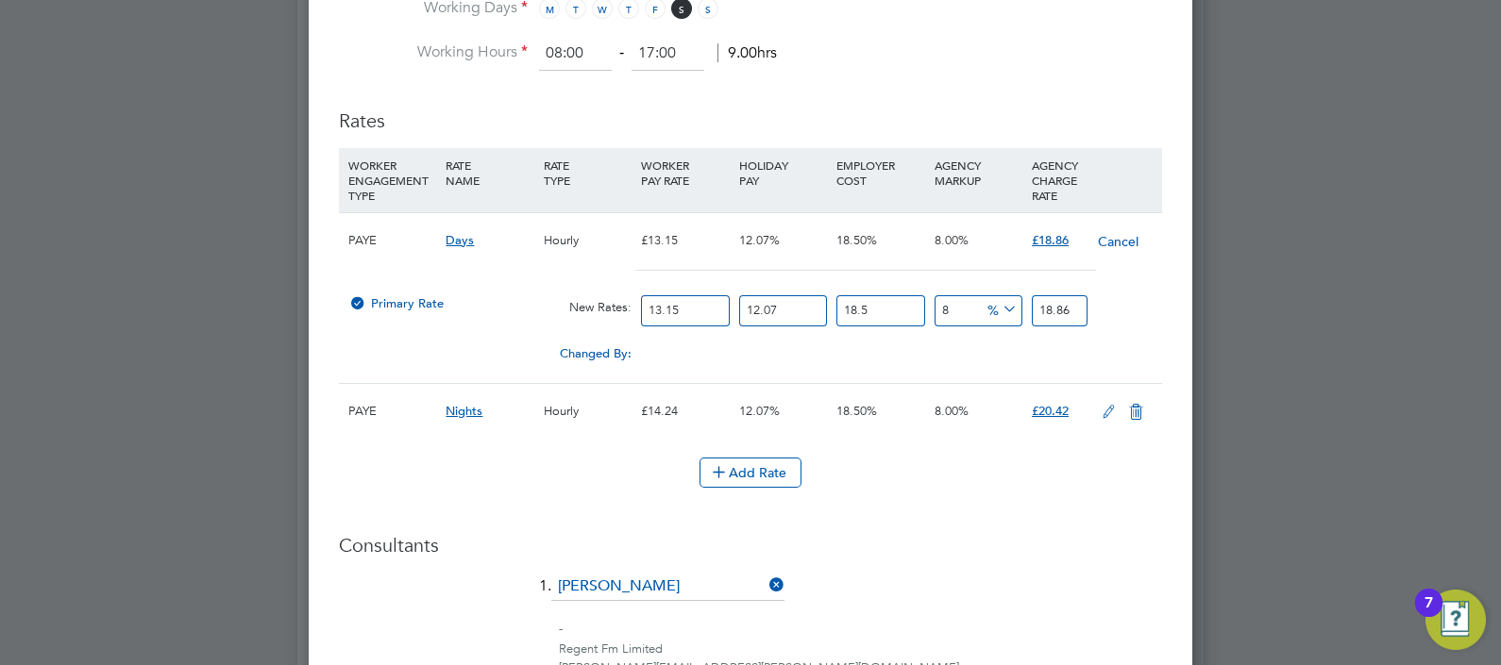
drag, startPoint x: 694, startPoint y: 313, endPoint x: 362, endPoint y: 322, distance: 332.4
click at [420, 311] on div "Primary Rate New Rates: 13.15 12.07 n/a 18.5 n/a 8 0 % 18.86" at bounding box center [750, 311] width 823 height 50
type input "1"
type input "1.43427186"
type input "12"
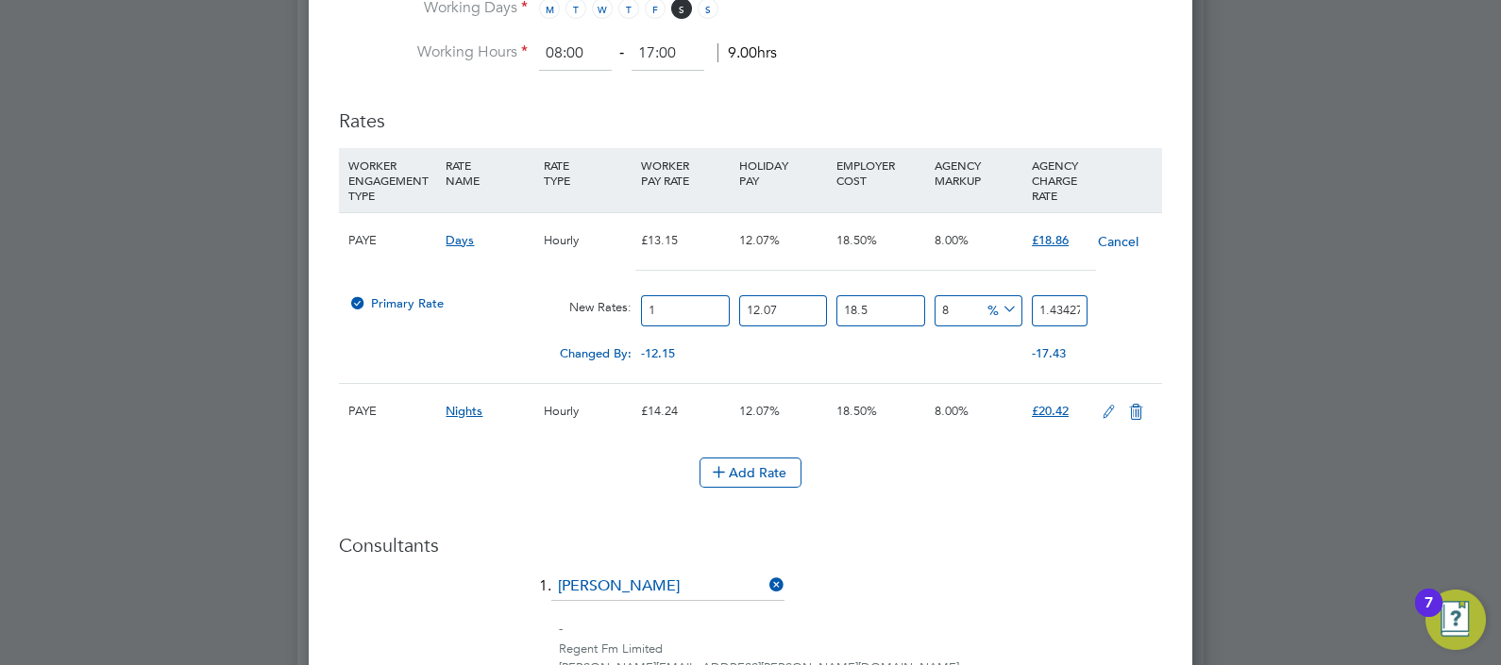
type input "17.21126232"
type input "12.2"
type input "17.498116692"
type input "12.21"
type input "17.5124594106"
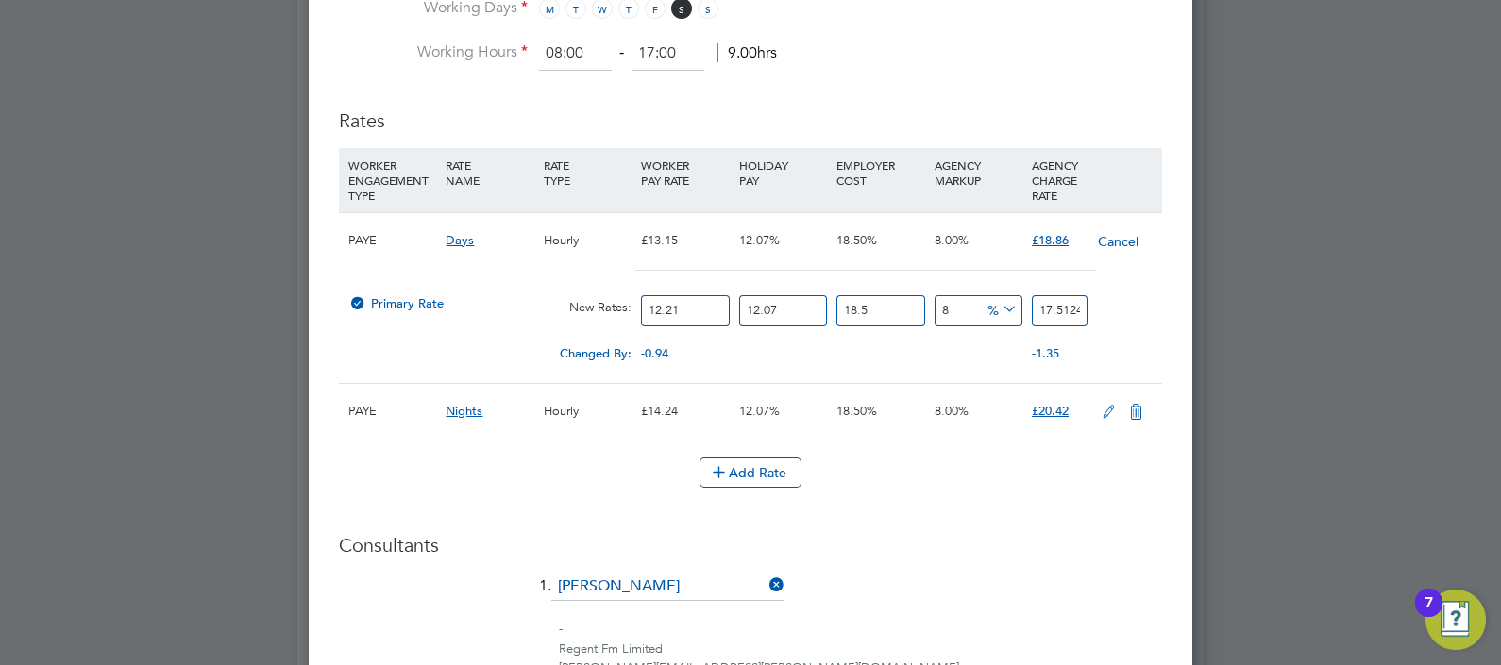
type input "12.21"
click at [990, 543] on h3 "Consultants" at bounding box center [750, 545] width 823 height 25
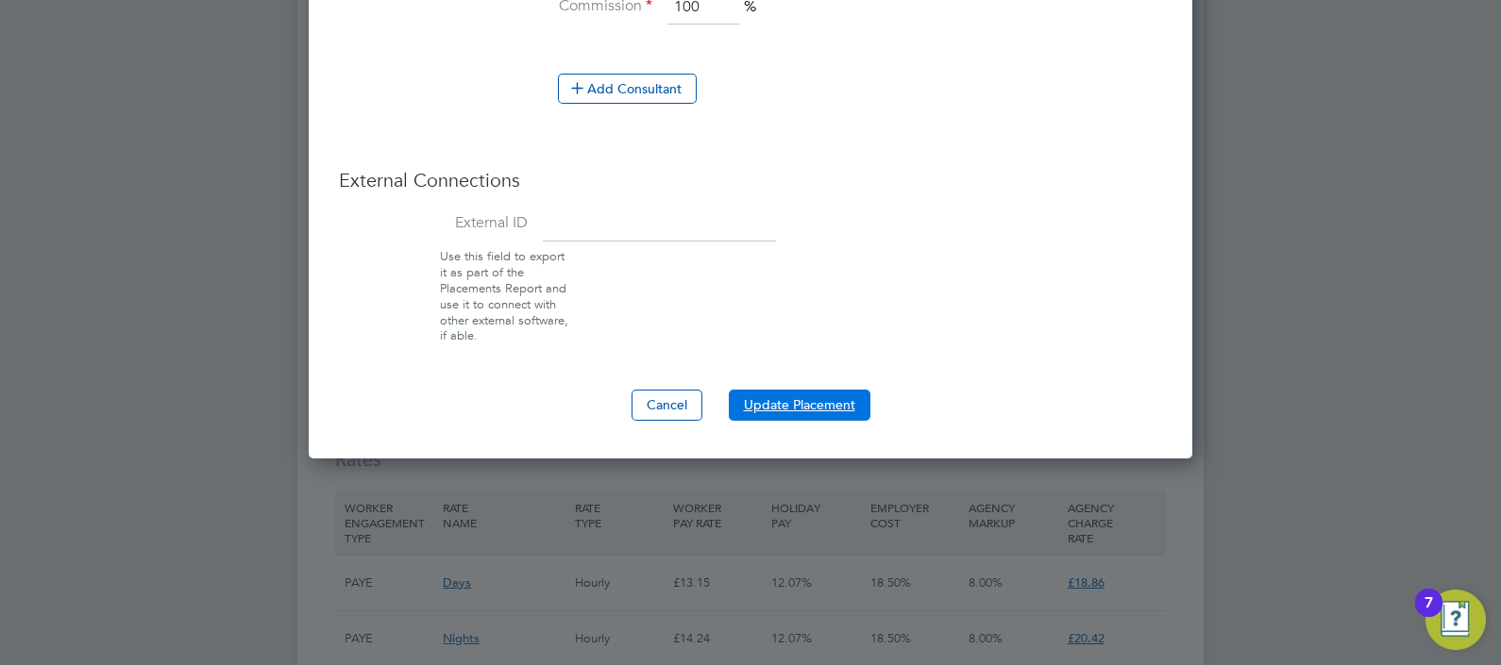
click at [778, 392] on button "Update Placement" at bounding box center [800, 405] width 142 height 30
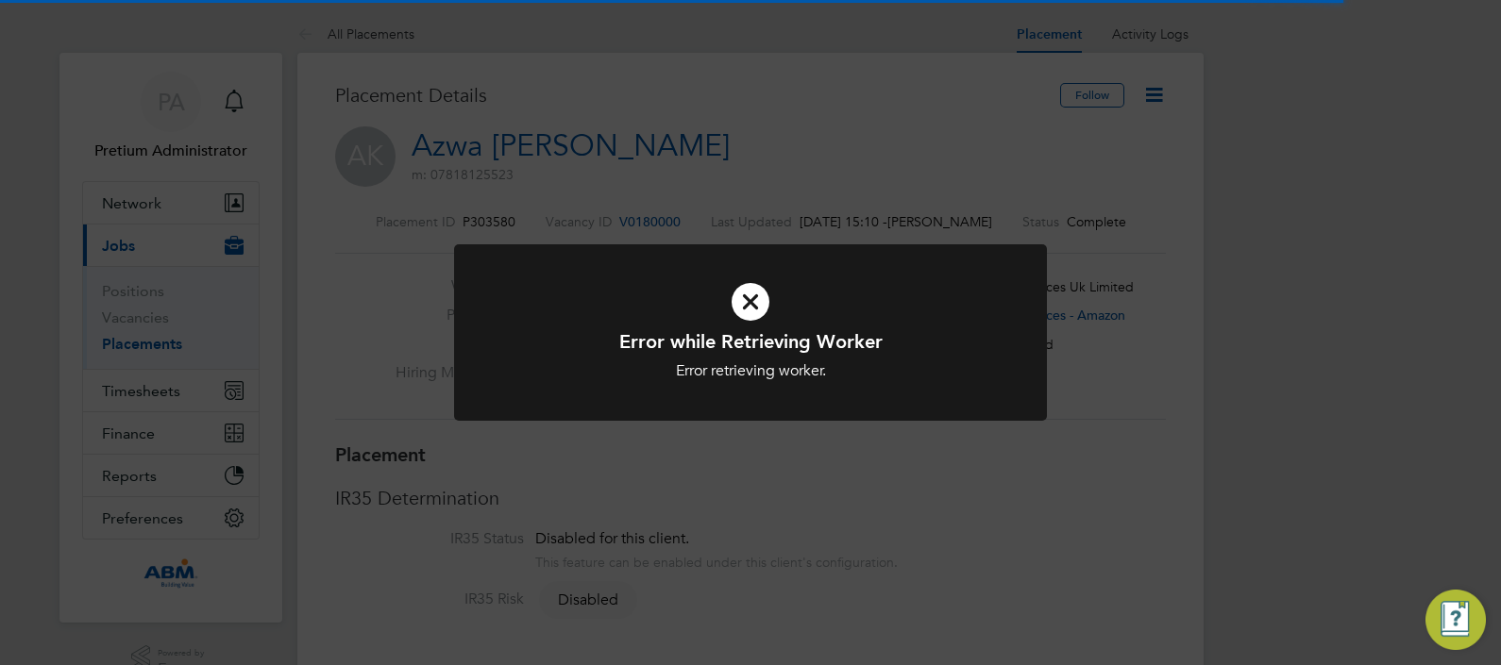
click at [1036, 177] on div "Error while Retrieving Worker Error retrieving worker. Cancel Okay" at bounding box center [750, 332] width 1501 height 665
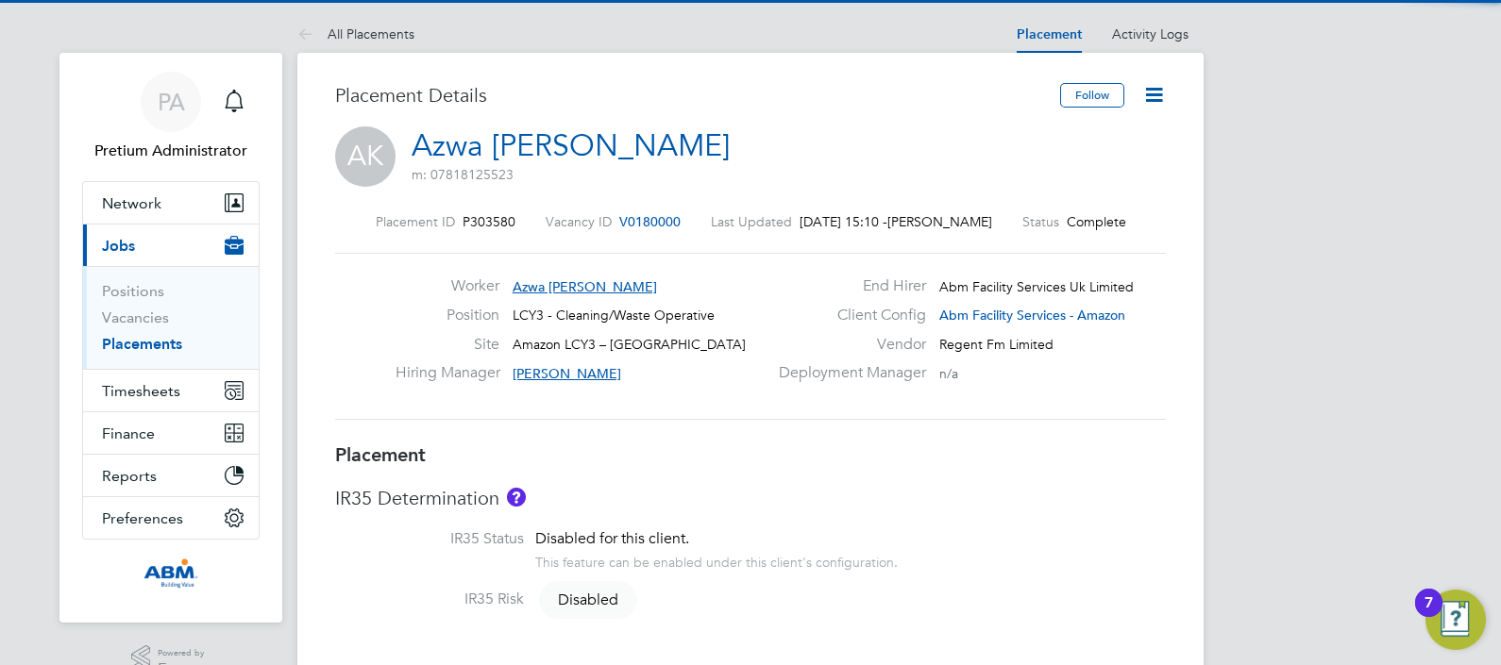
click at [1161, 92] on icon at bounding box center [1154, 95] width 24 height 24
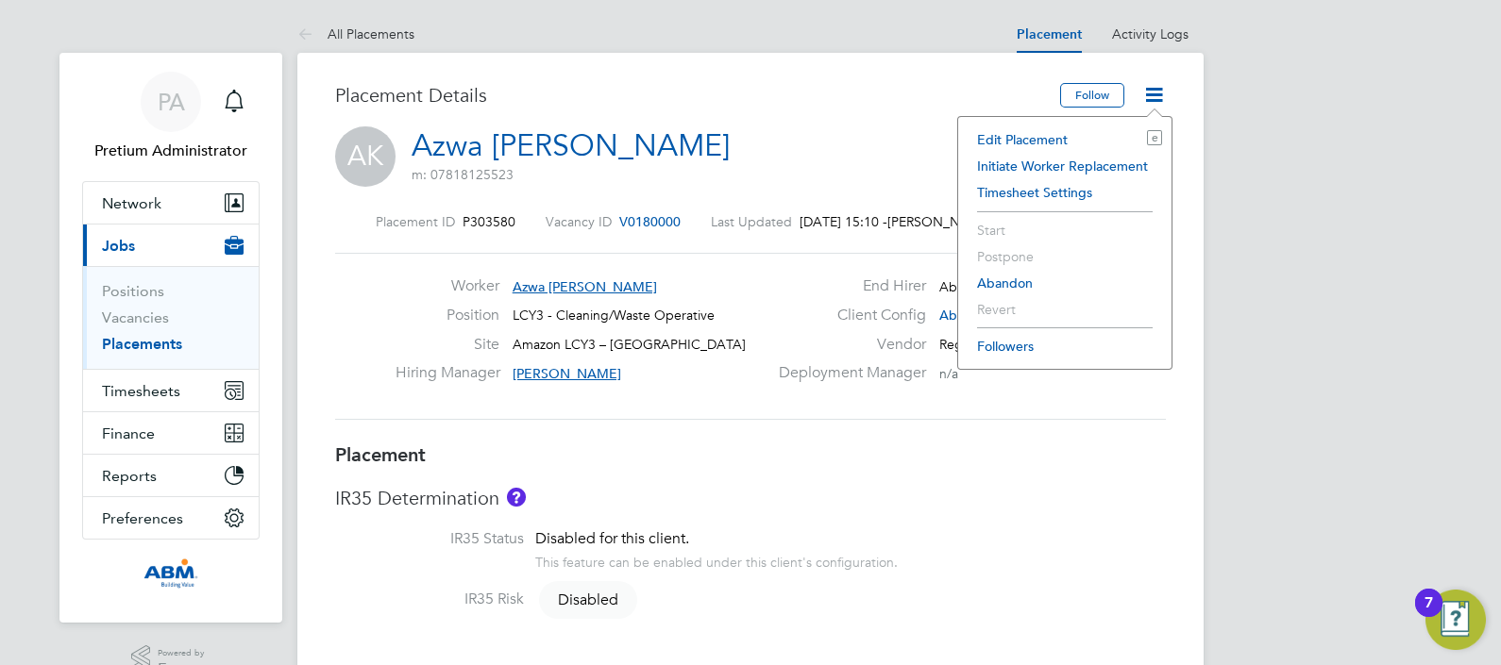
click at [1063, 138] on li "Edit Placement e" at bounding box center [1065, 139] width 194 height 26
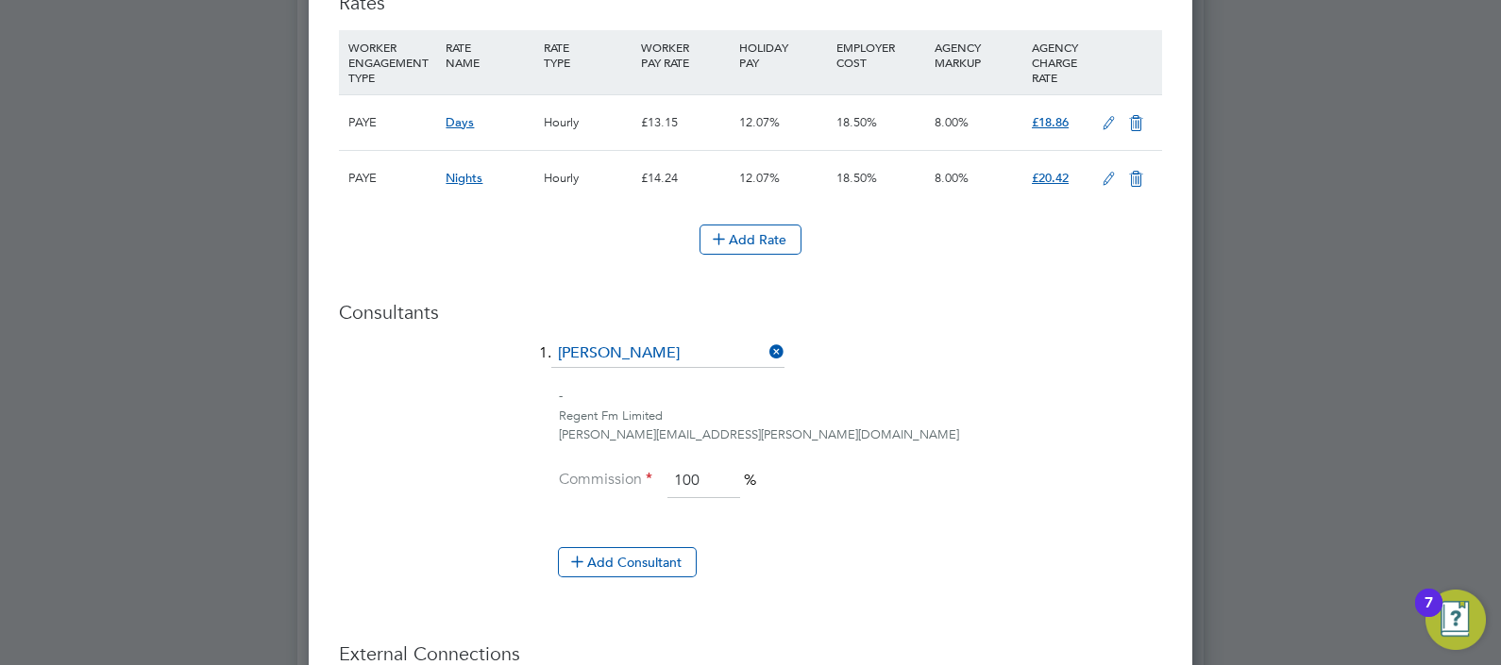
click at [1103, 123] on icon at bounding box center [1109, 123] width 24 height 15
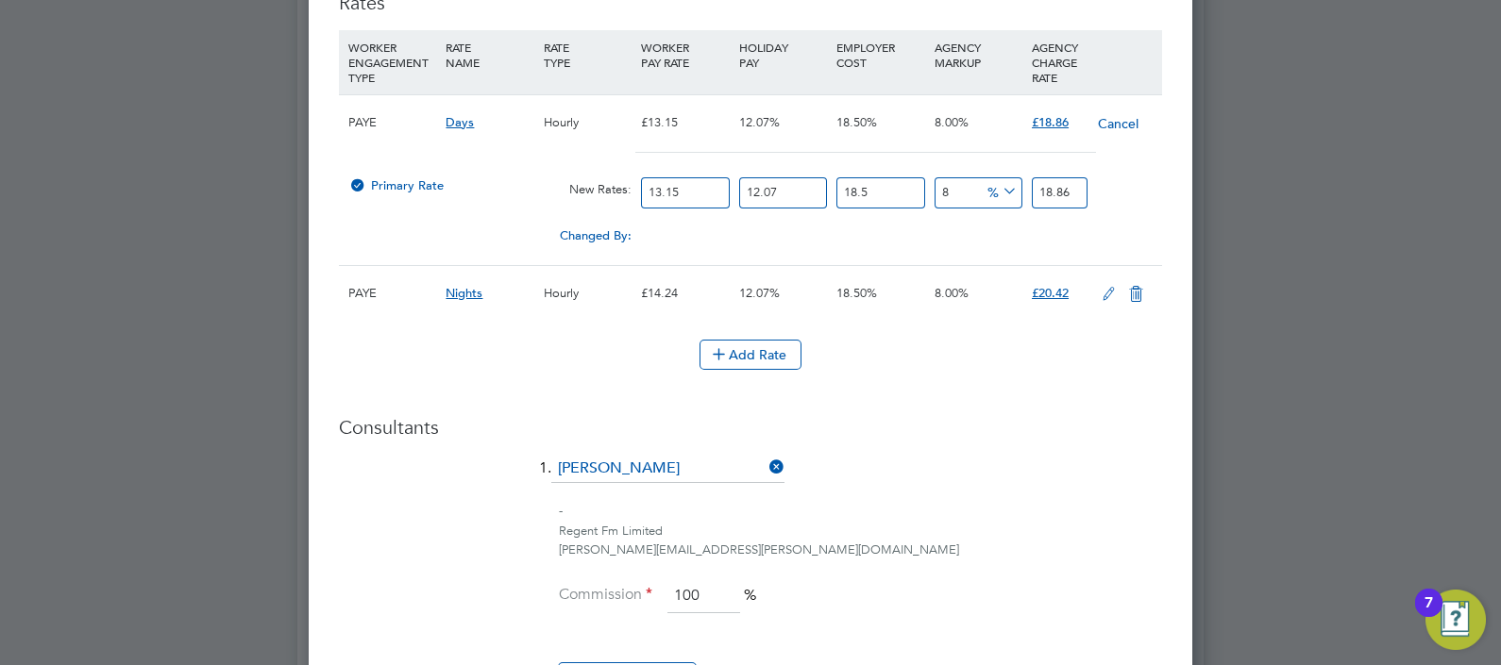
drag, startPoint x: 684, startPoint y: 185, endPoint x: 655, endPoint y: 185, distance: 29.3
click at [655, 185] on input "13.15" at bounding box center [685, 192] width 88 height 31
type input "12"
type input "17.21126232"
type input "12.2"
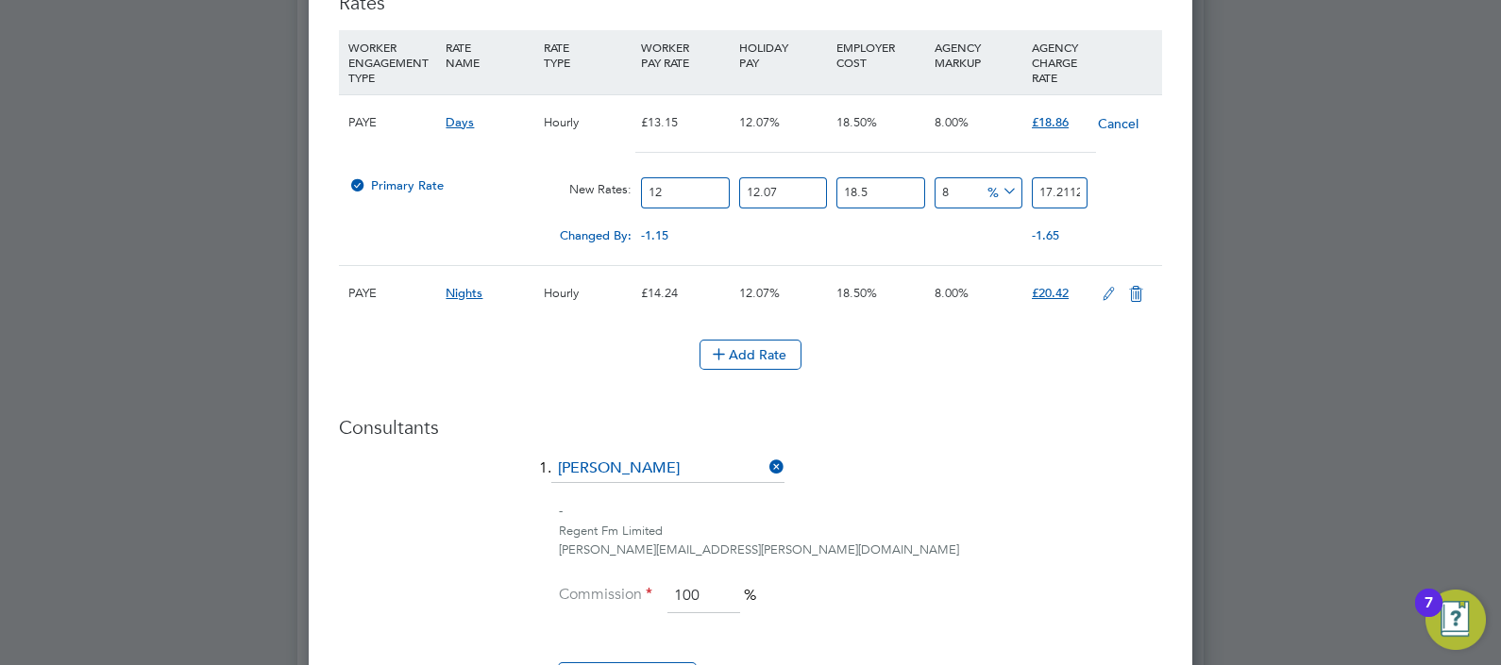
type input "17.498116692"
type input "12.21"
type input "17.5124594106"
type input "12.21"
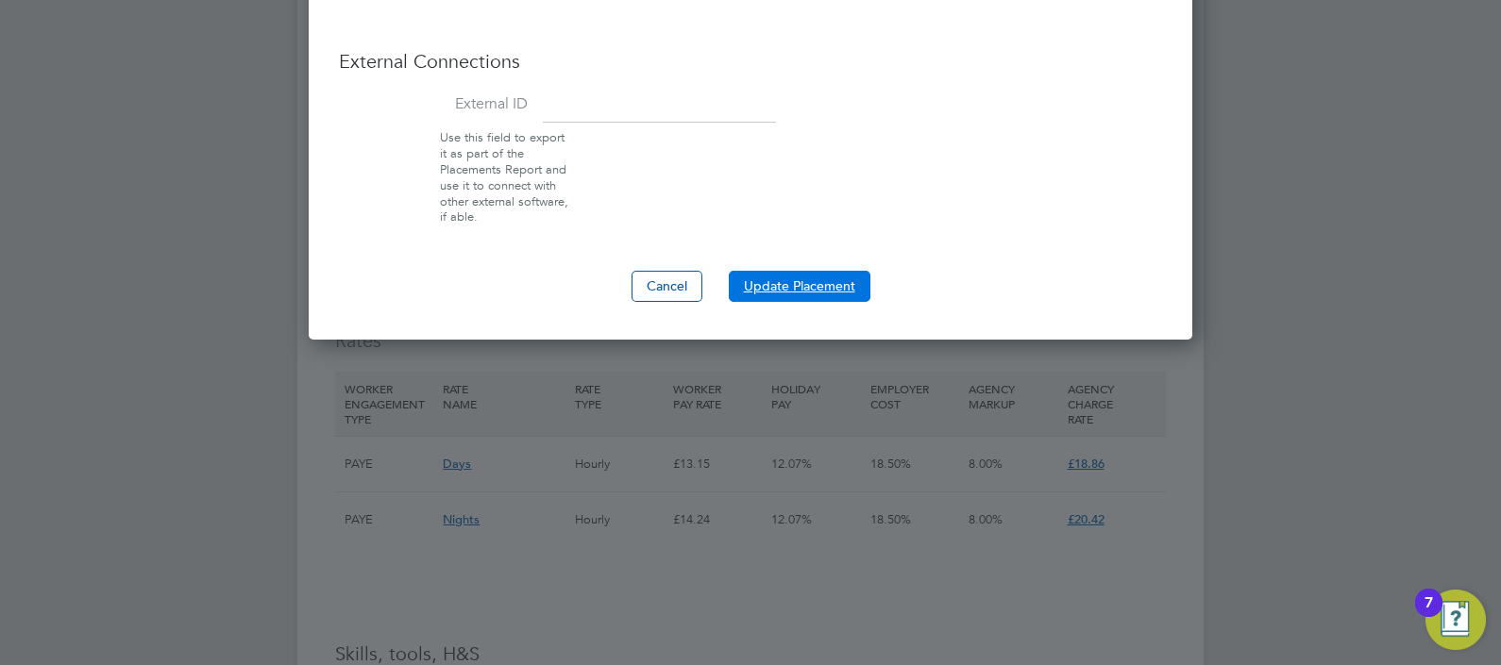
click at [825, 281] on button "Update Placement" at bounding box center [800, 286] width 142 height 30
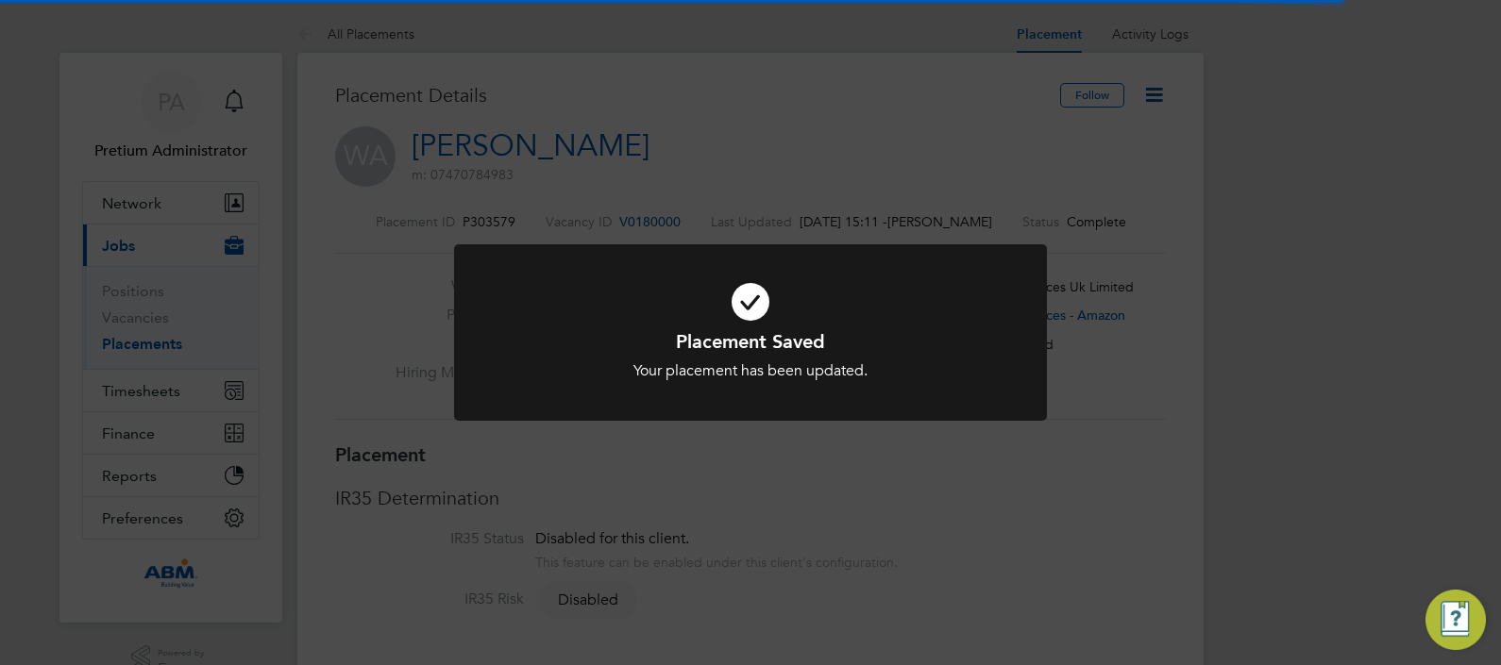
drag, startPoint x: 1100, startPoint y: 165, endPoint x: 1120, endPoint y: 157, distance: 21.6
click at [1102, 166] on div "Placement Saved Your placement has been updated. Cancel Okay" at bounding box center [750, 332] width 1501 height 665
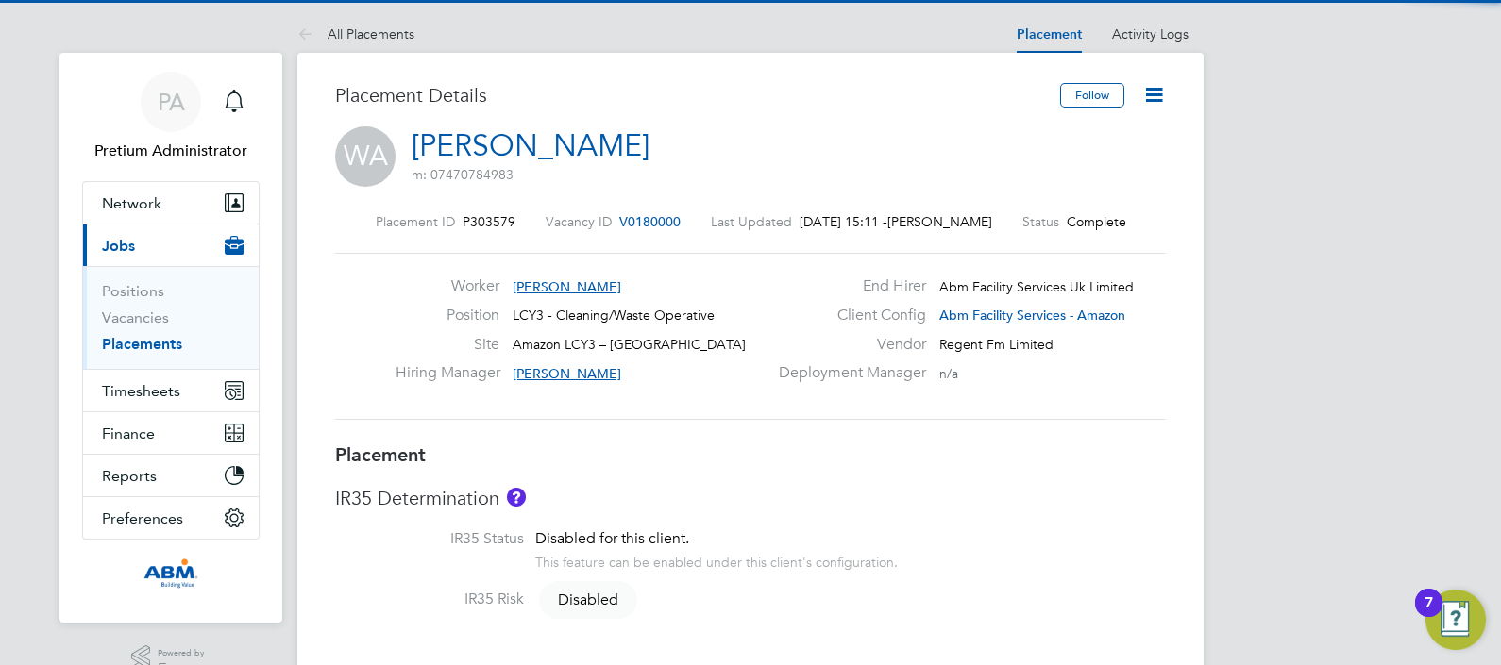
click at [1156, 99] on icon at bounding box center [1154, 95] width 24 height 24
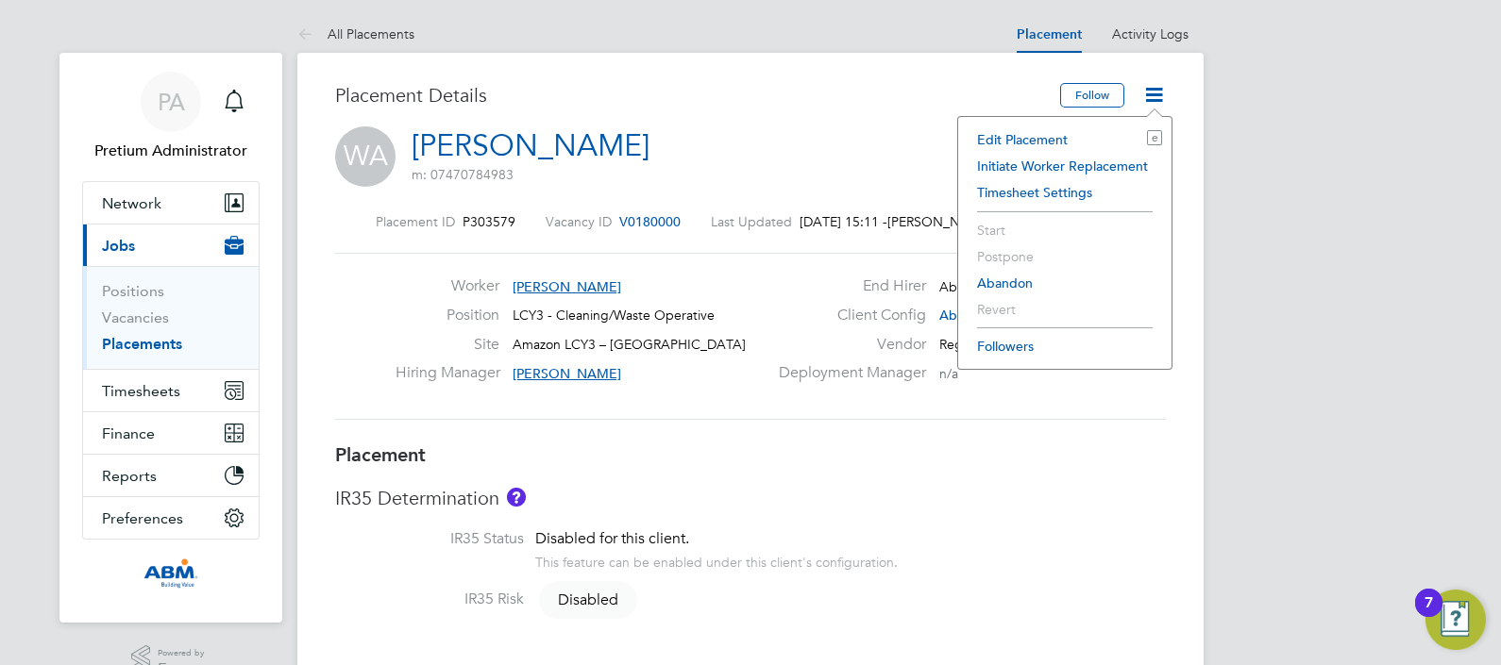
click at [1025, 135] on li "Edit Placement e" at bounding box center [1065, 139] width 194 height 26
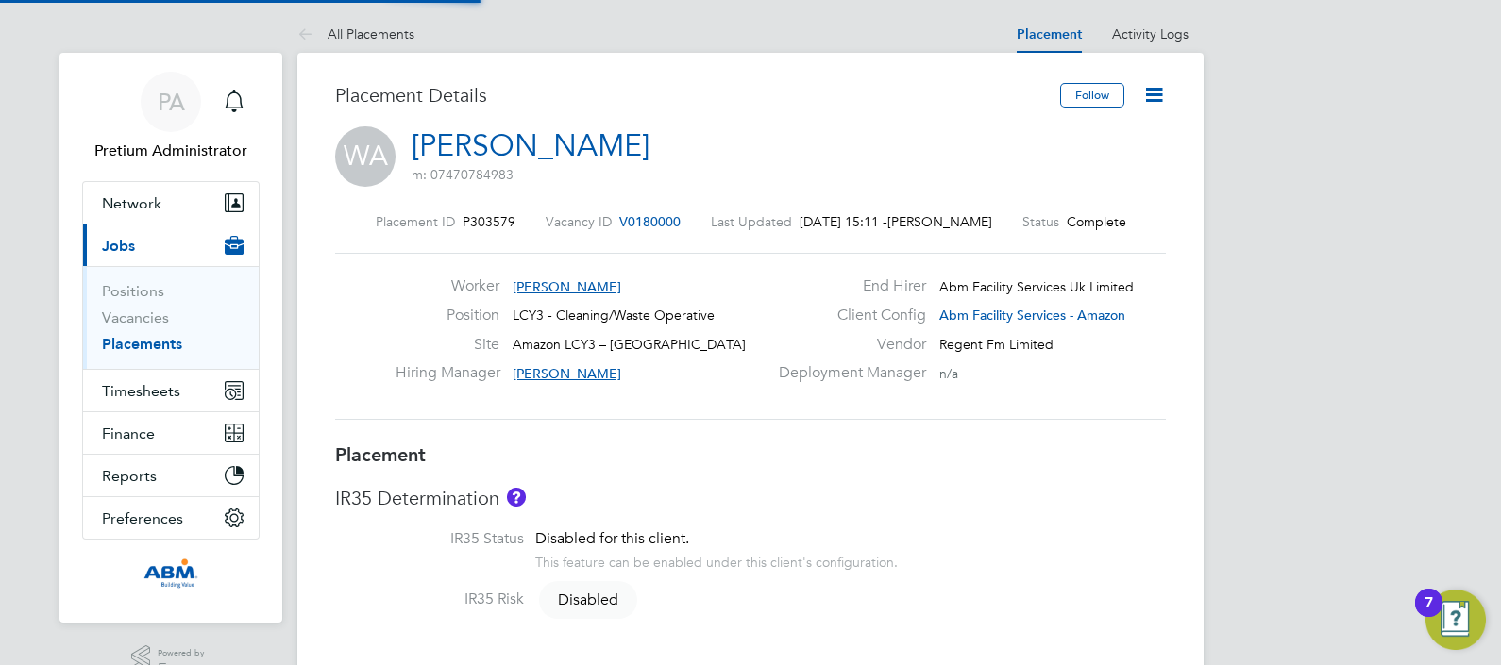
type input "Gertrud Deak"
type input "Nizar Achour"
type input "13 Sep 2025"
type input "08:00"
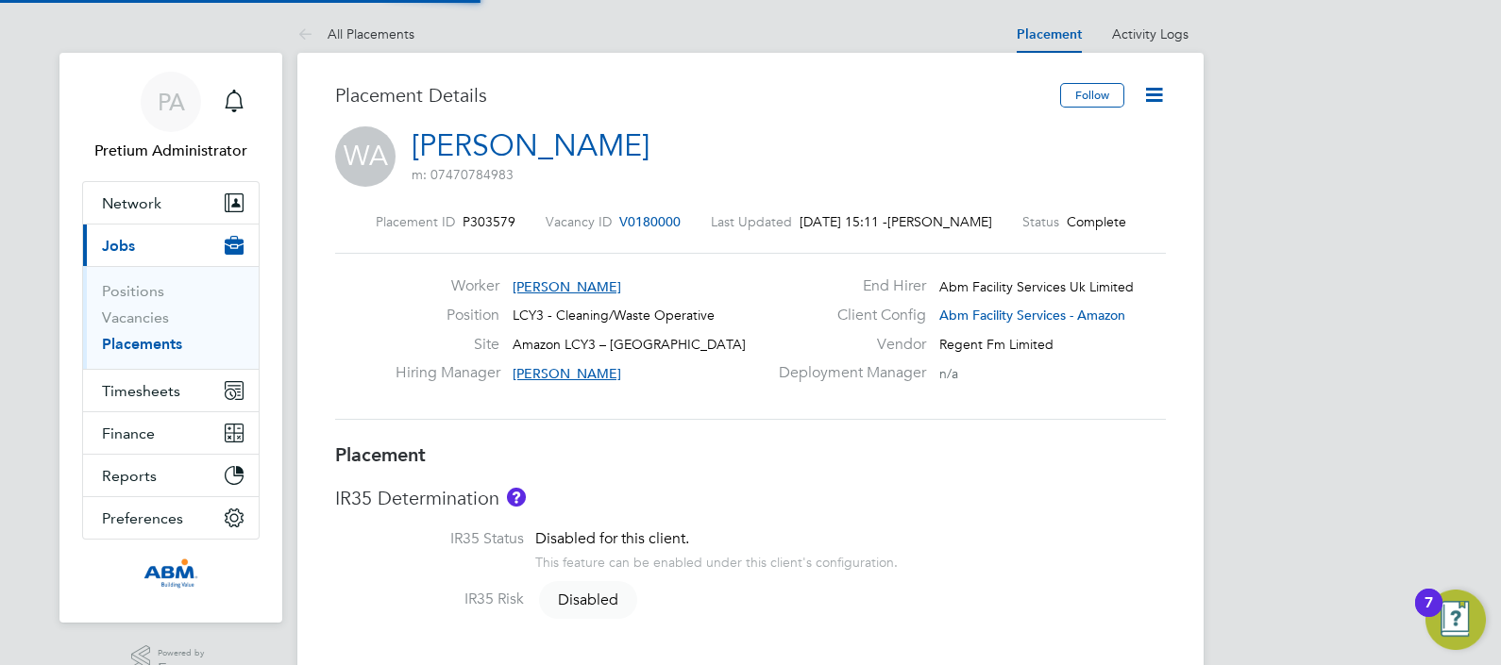
type input "17:00"
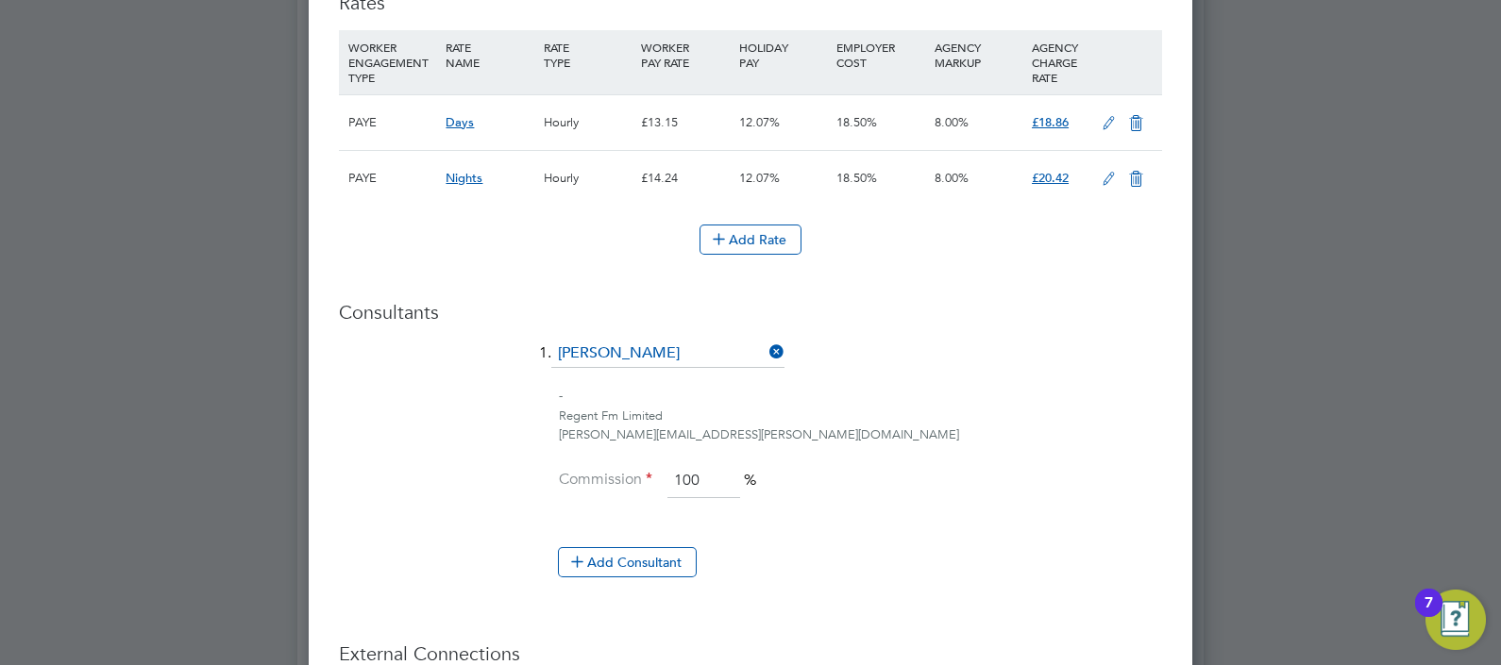
click at [1103, 119] on icon at bounding box center [1109, 123] width 24 height 15
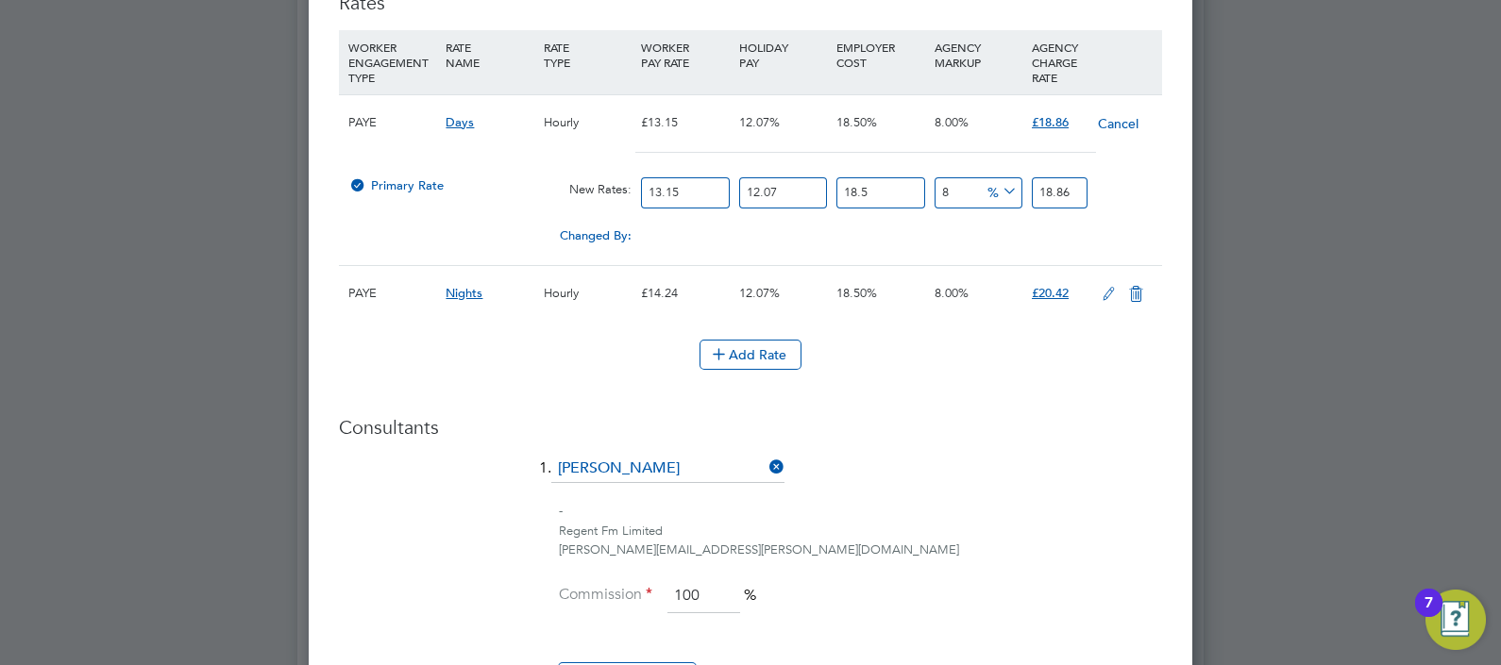
drag, startPoint x: 718, startPoint y: 195, endPoint x: 628, endPoint y: 200, distance: 90.7
click at [632, 198] on div "Primary Rate New Rates: 13.15 12.07 n/a 18.5 n/a 8 0 % 18.86" at bounding box center [750, 193] width 823 height 50
type input "1"
type input "1.43427186"
type input "12"
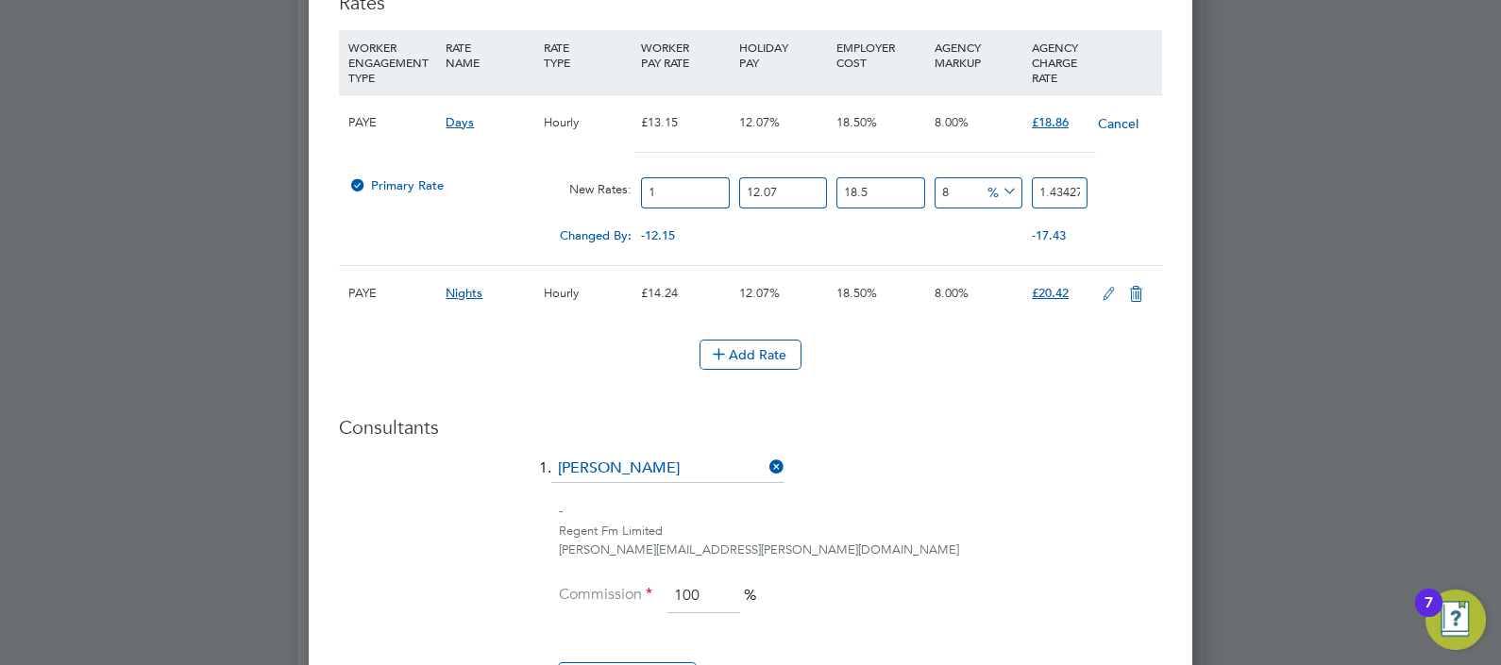
type input "17.21126232"
type input "12.2"
type input "17.498116692"
type input "12.21"
type input "17.5124594106"
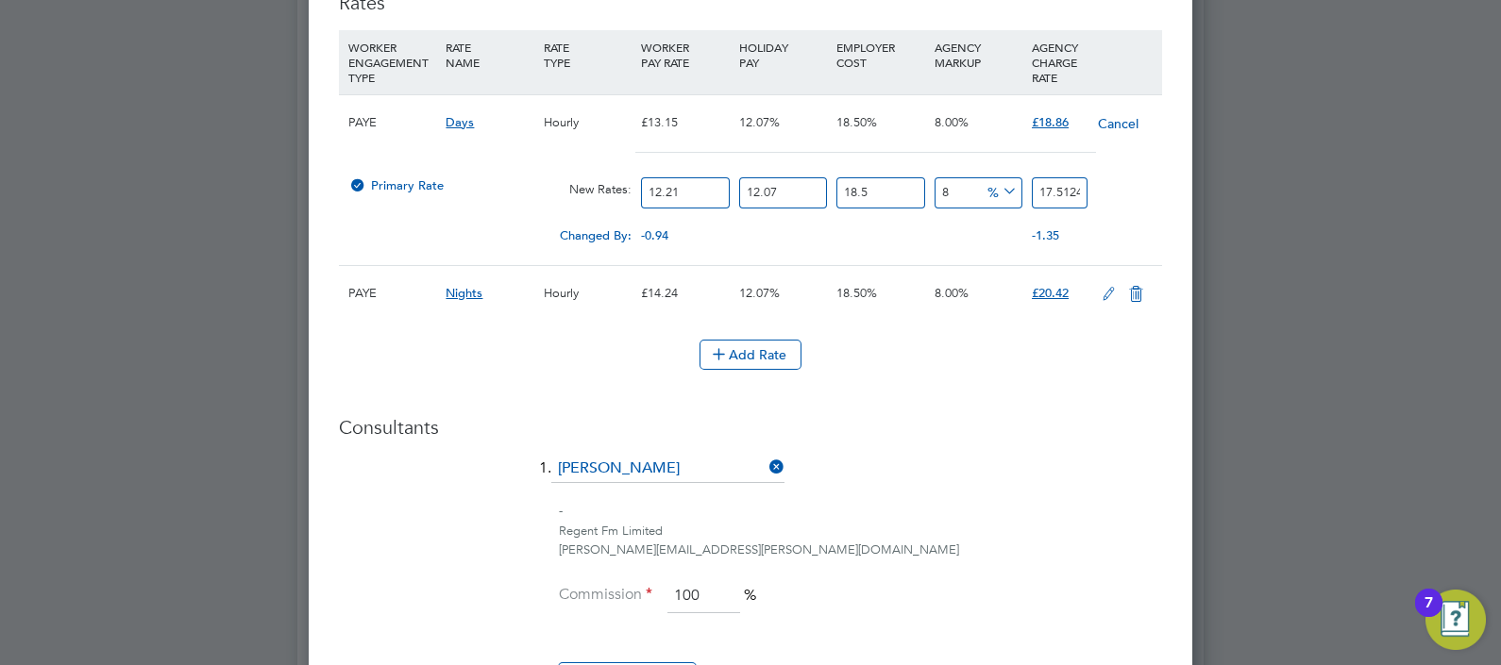
type input "12.21"
click at [898, 366] on li "Add Rate" at bounding box center [750, 364] width 823 height 49
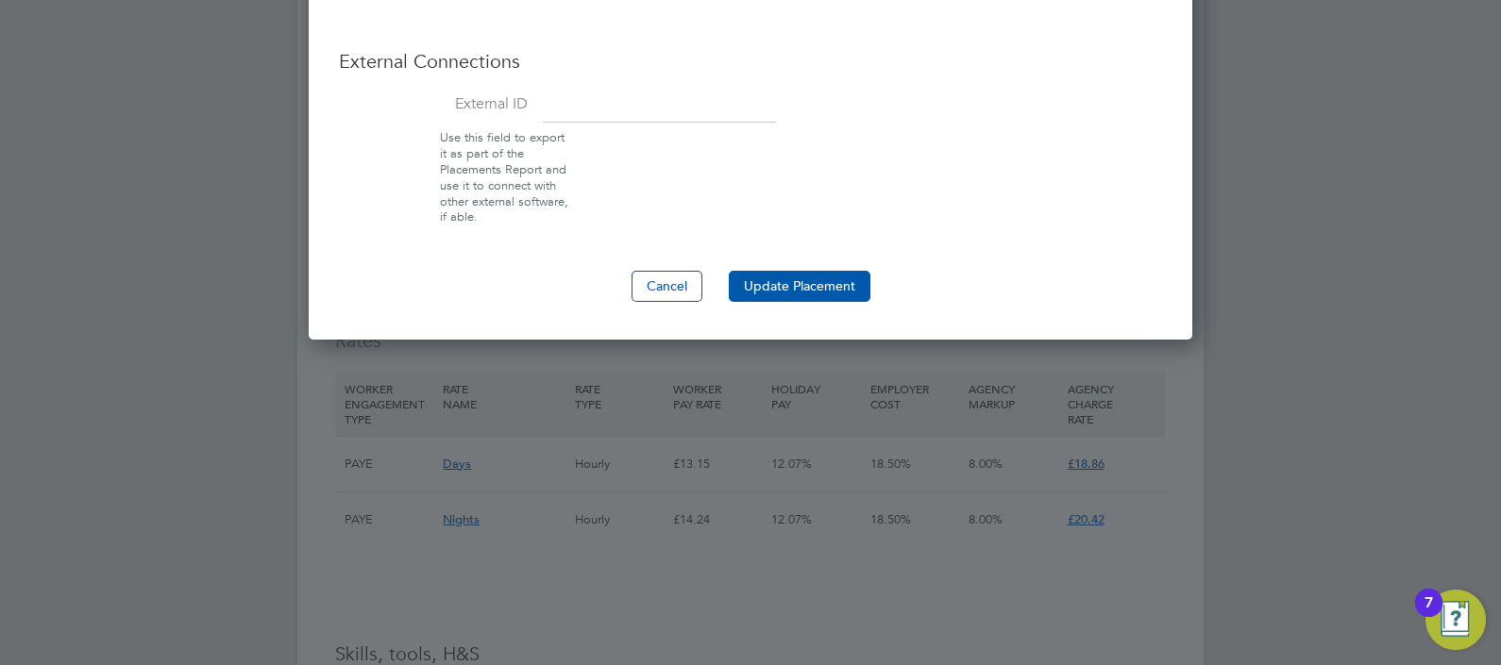
click at [811, 277] on button "Update Placement" at bounding box center [800, 286] width 142 height 30
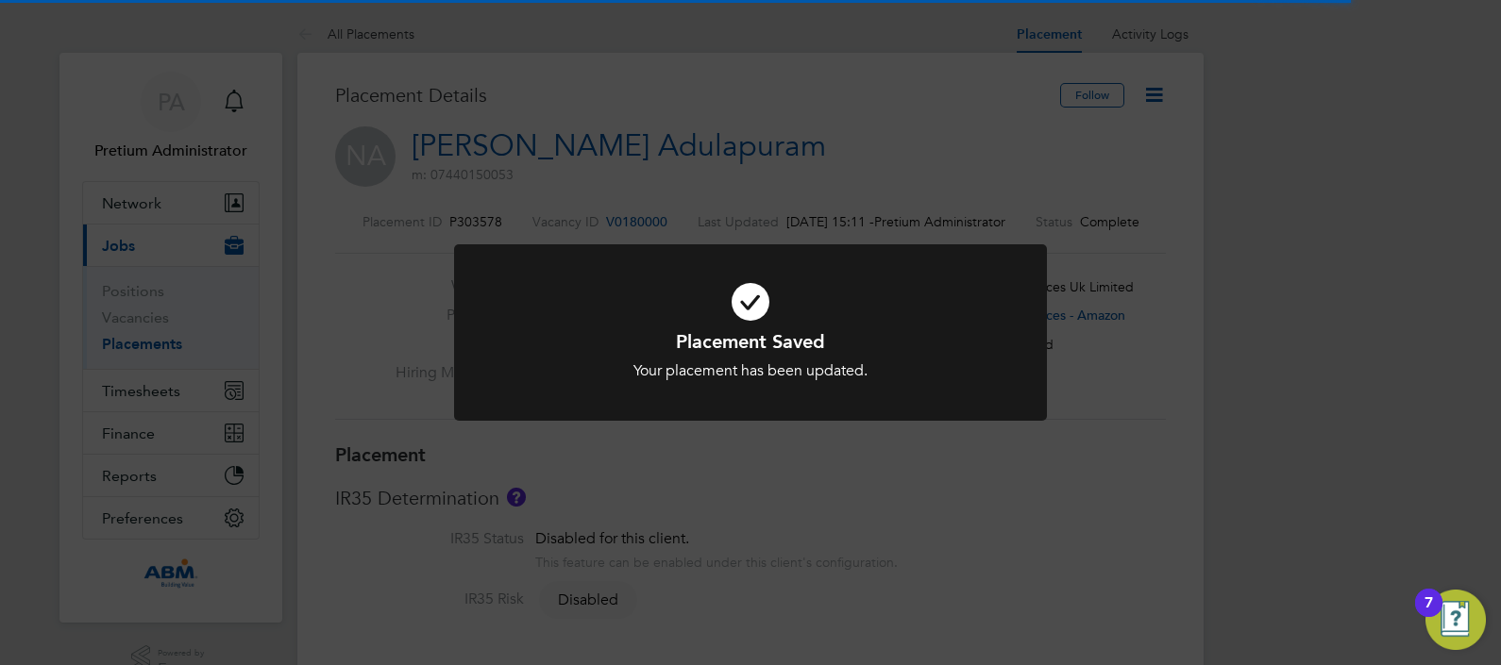
click at [1270, 217] on div "Placement Saved Your placement has been updated. Cancel Okay" at bounding box center [750, 332] width 1501 height 665
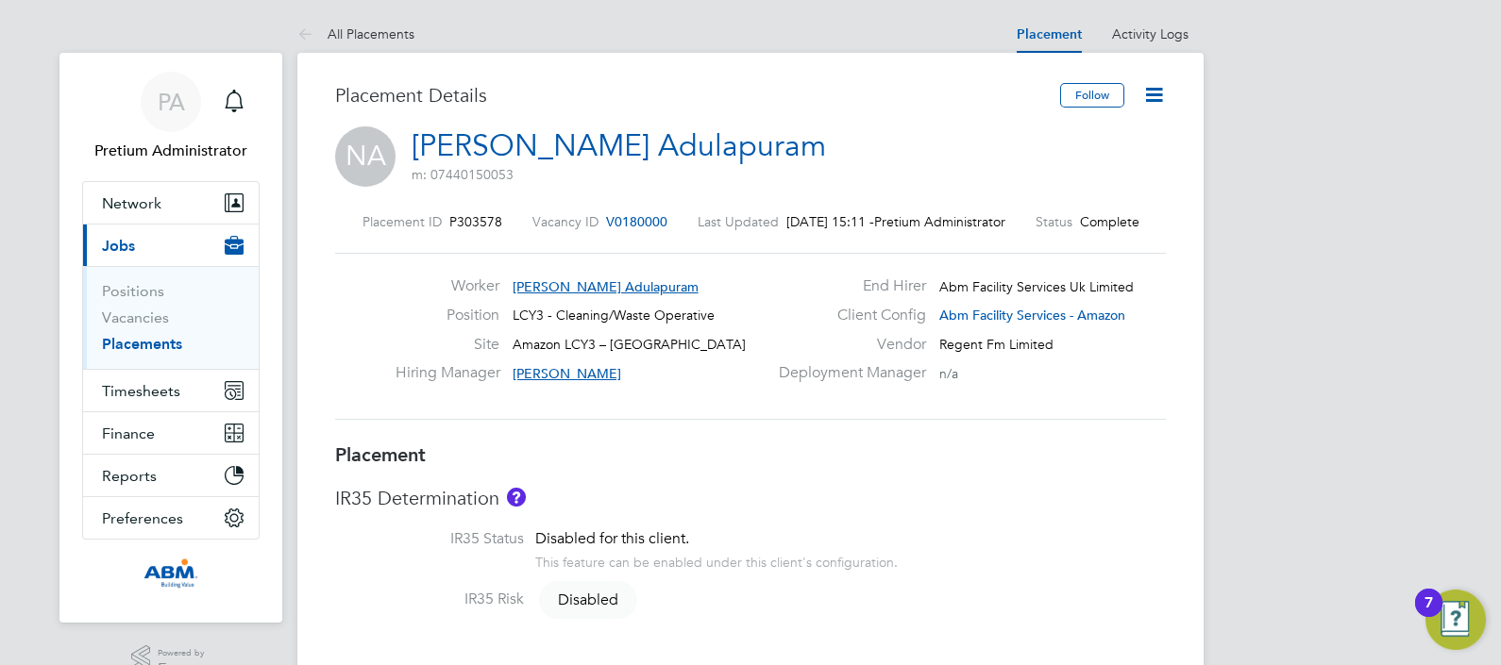
click at [1155, 90] on icon at bounding box center [1154, 95] width 24 height 24
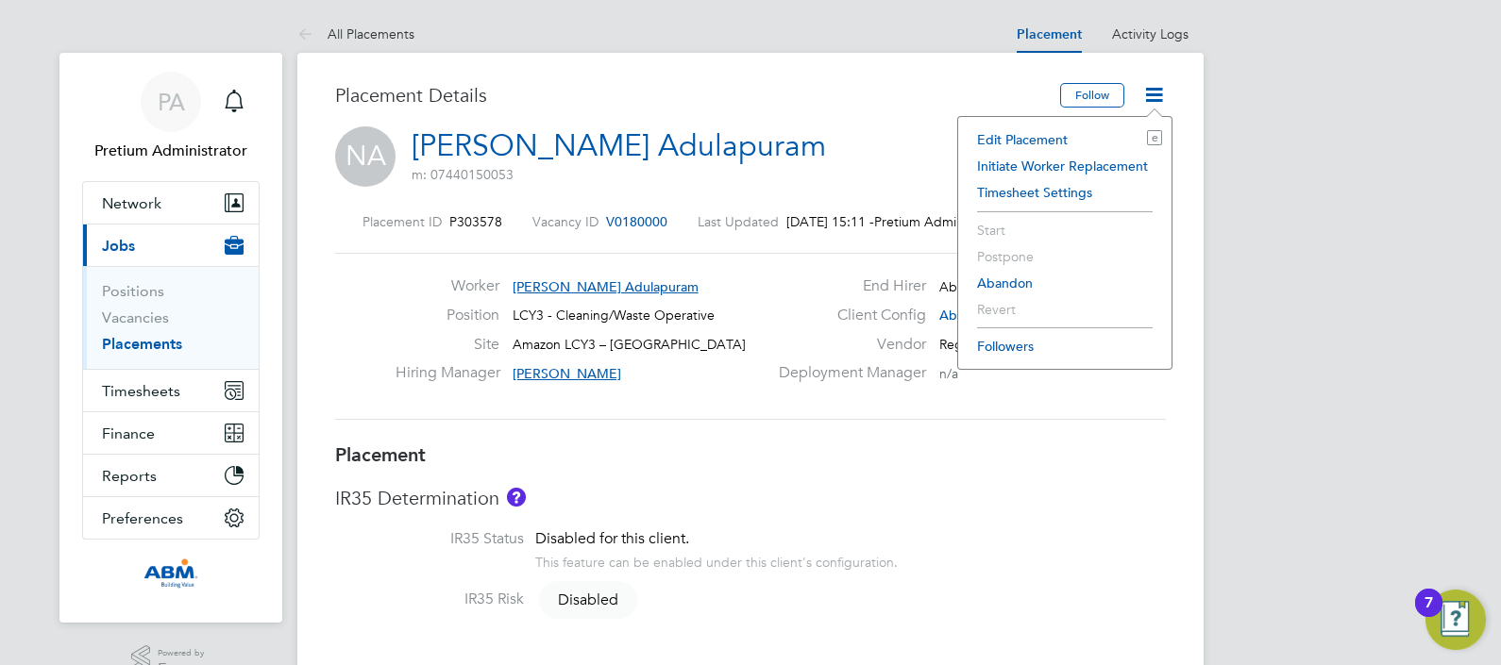
click at [1029, 132] on li "Edit Placement e" at bounding box center [1065, 139] width 194 height 26
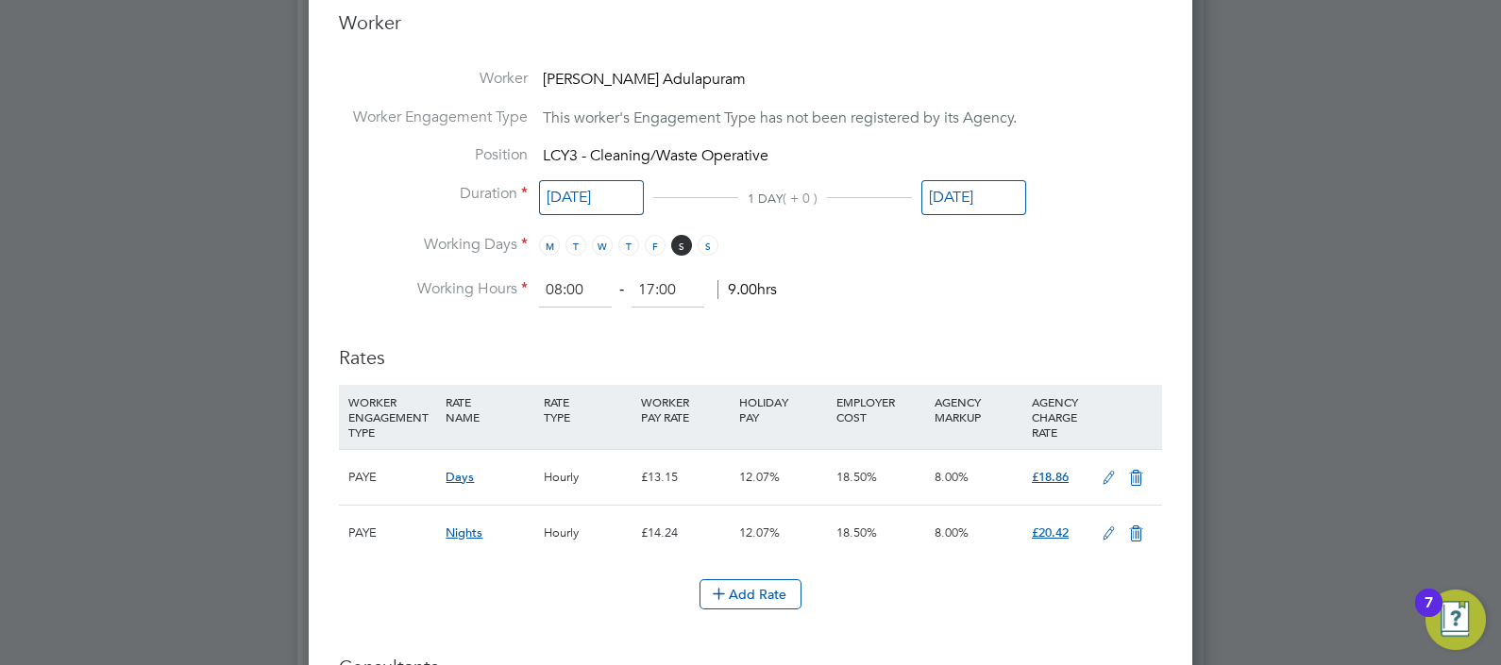
click at [1114, 472] on icon at bounding box center [1109, 478] width 24 height 15
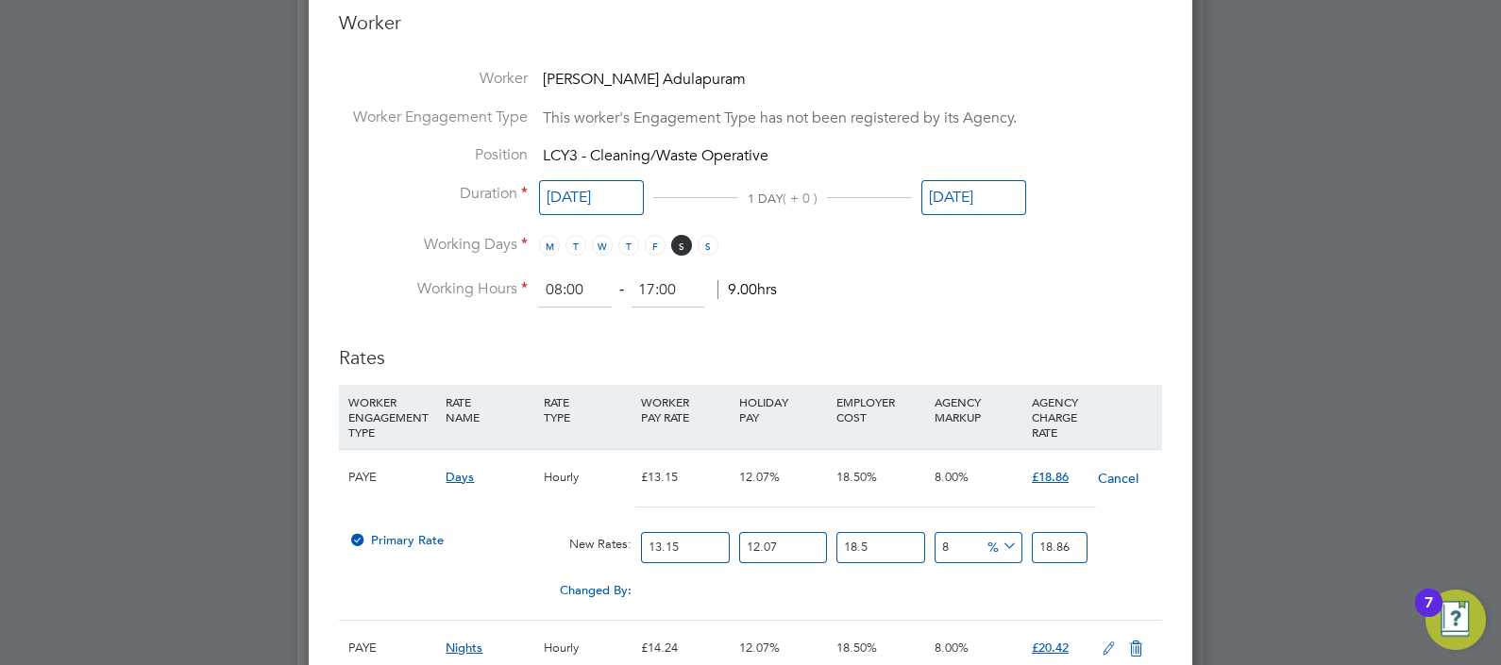
drag, startPoint x: 692, startPoint y: 542, endPoint x: 460, endPoint y: 538, distance: 232.2
click at [497, 542] on div "Primary Rate New Rates: 13.15 12.07 n/a 18.5 n/a 8 0 % 18.86" at bounding box center [750, 548] width 823 height 50
type input "1"
type input "1.43427186"
type input "12"
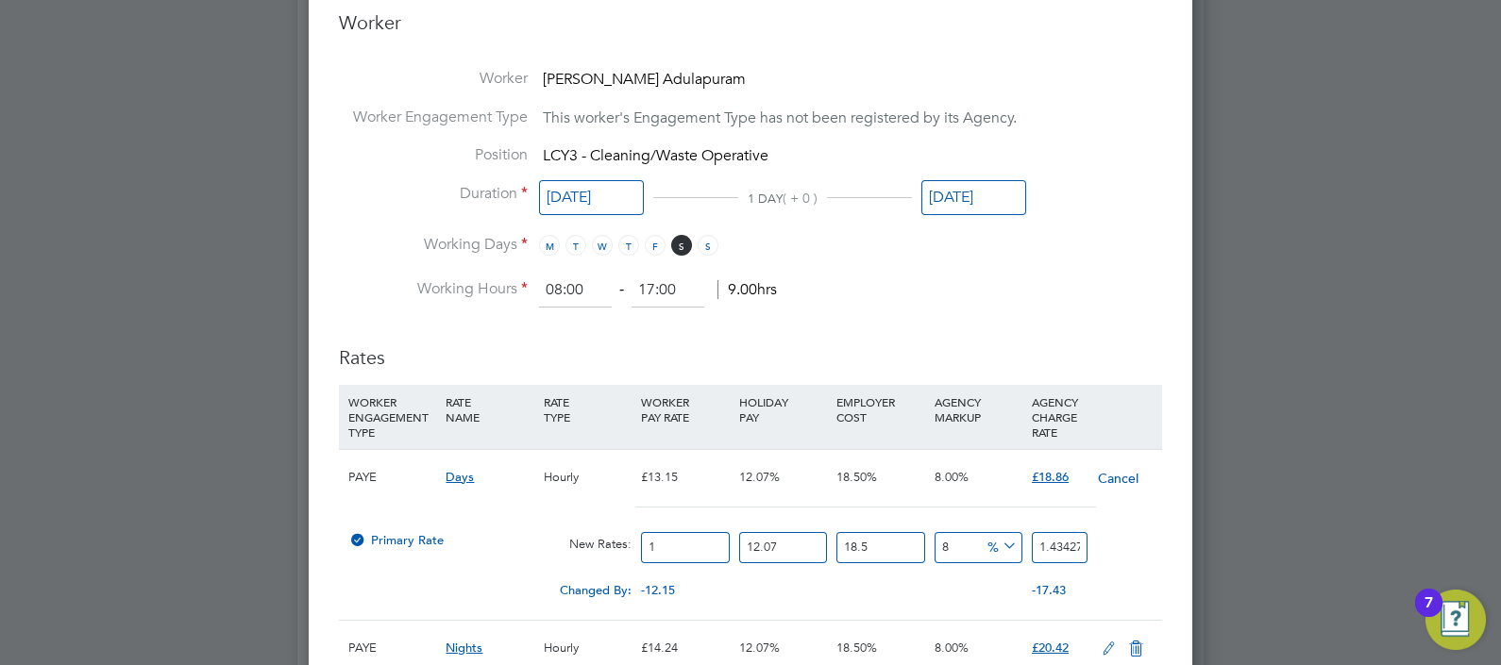
type input "17.21126232"
type input "12.2"
type input "17.498116692"
type input "12.21"
type input "17.5124594106"
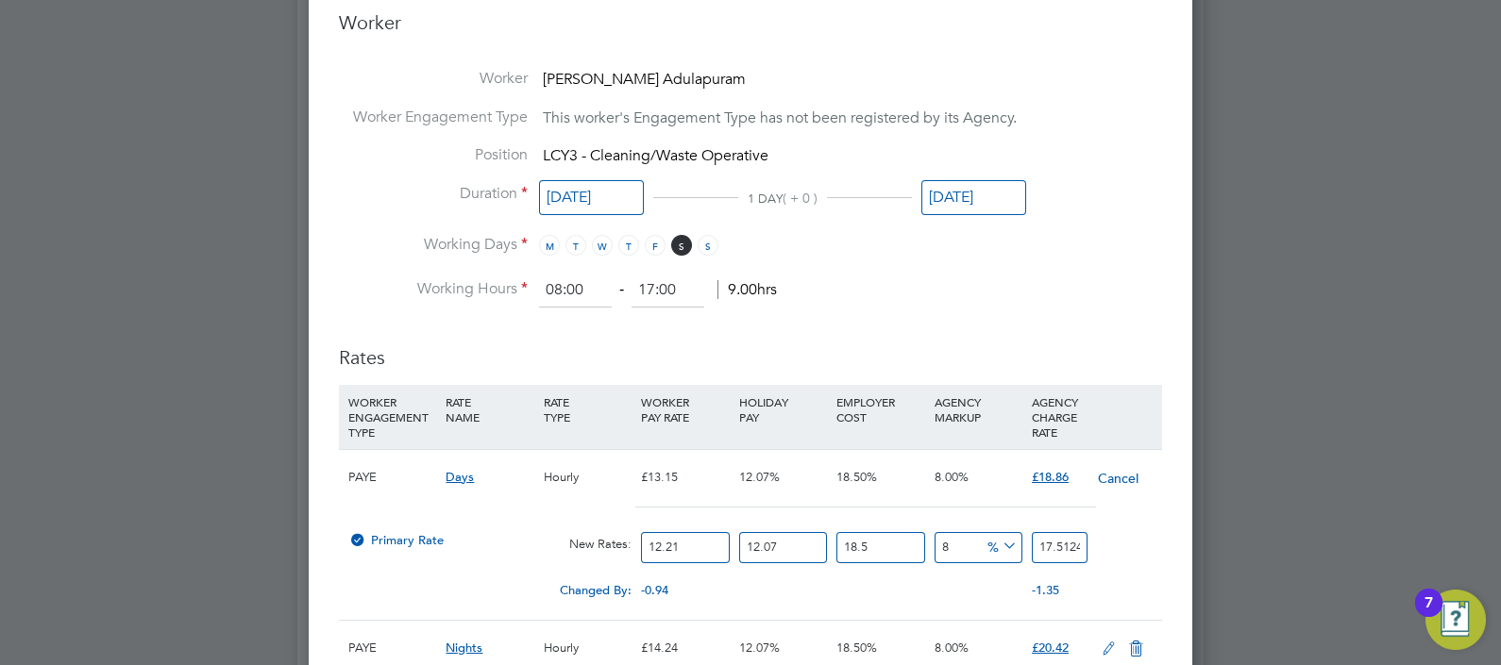
type input "12.21"
click at [878, 350] on h3 "Rates" at bounding box center [750, 348] width 823 height 43
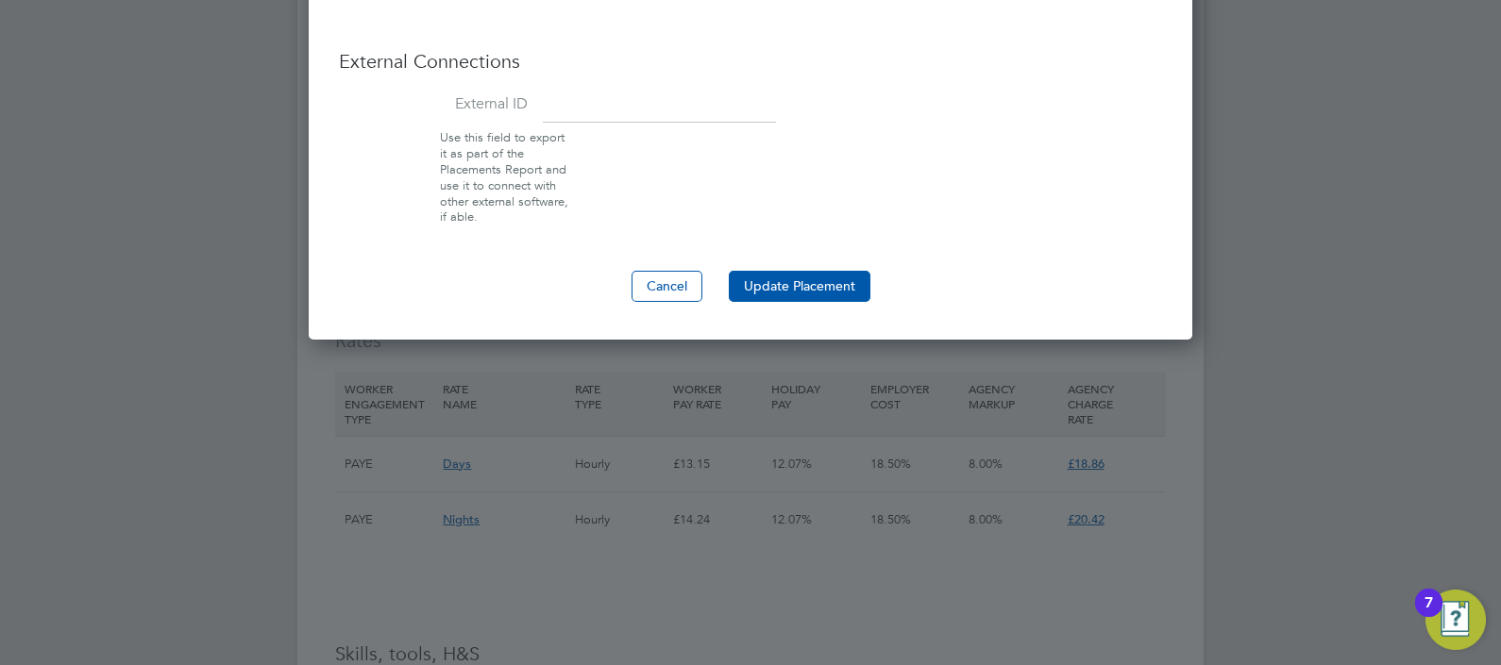
drag, startPoint x: 806, startPoint y: 274, endPoint x: 856, endPoint y: 276, distance: 50.1
click at [806, 276] on button "Update Placement" at bounding box center [800, 286] width 142 height 30
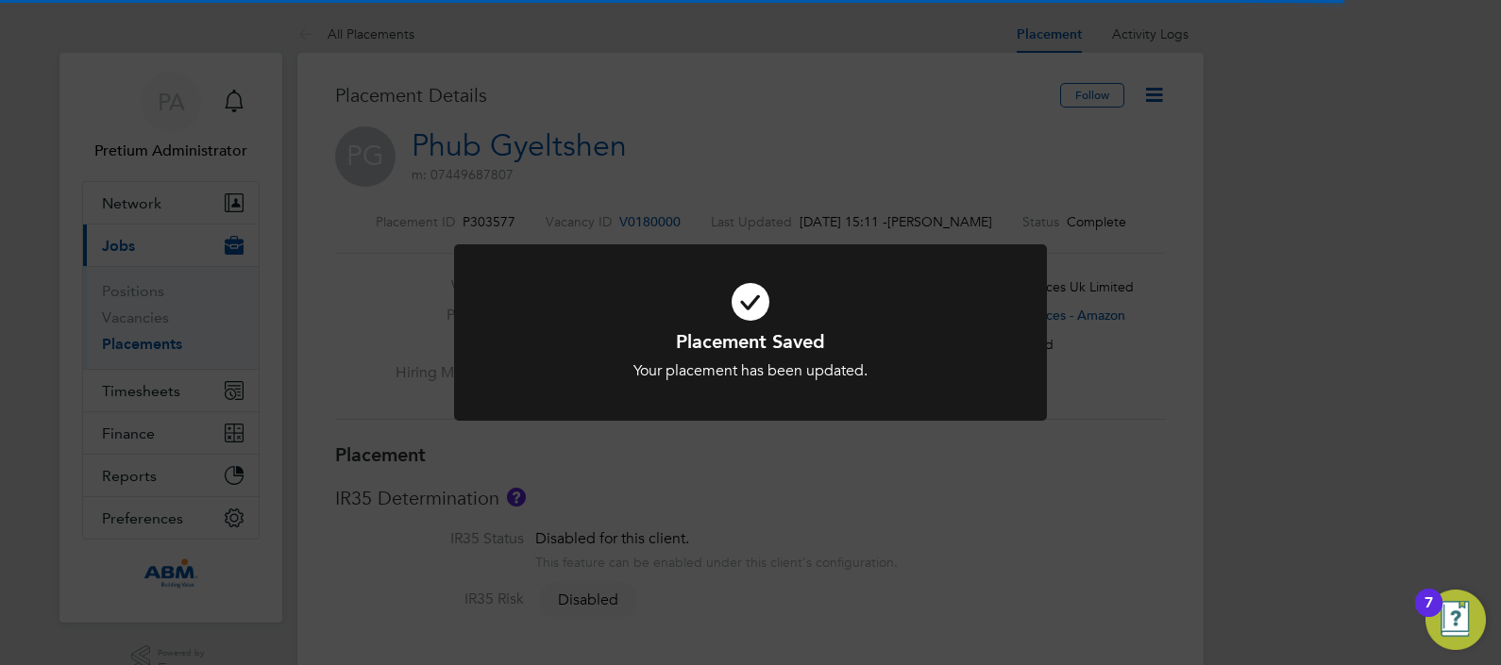
click at [1326, 241] on div "Placement Saved Your placement has been updated. Cancel Okay" at bounding box center [750, 332] width 1501 height 665
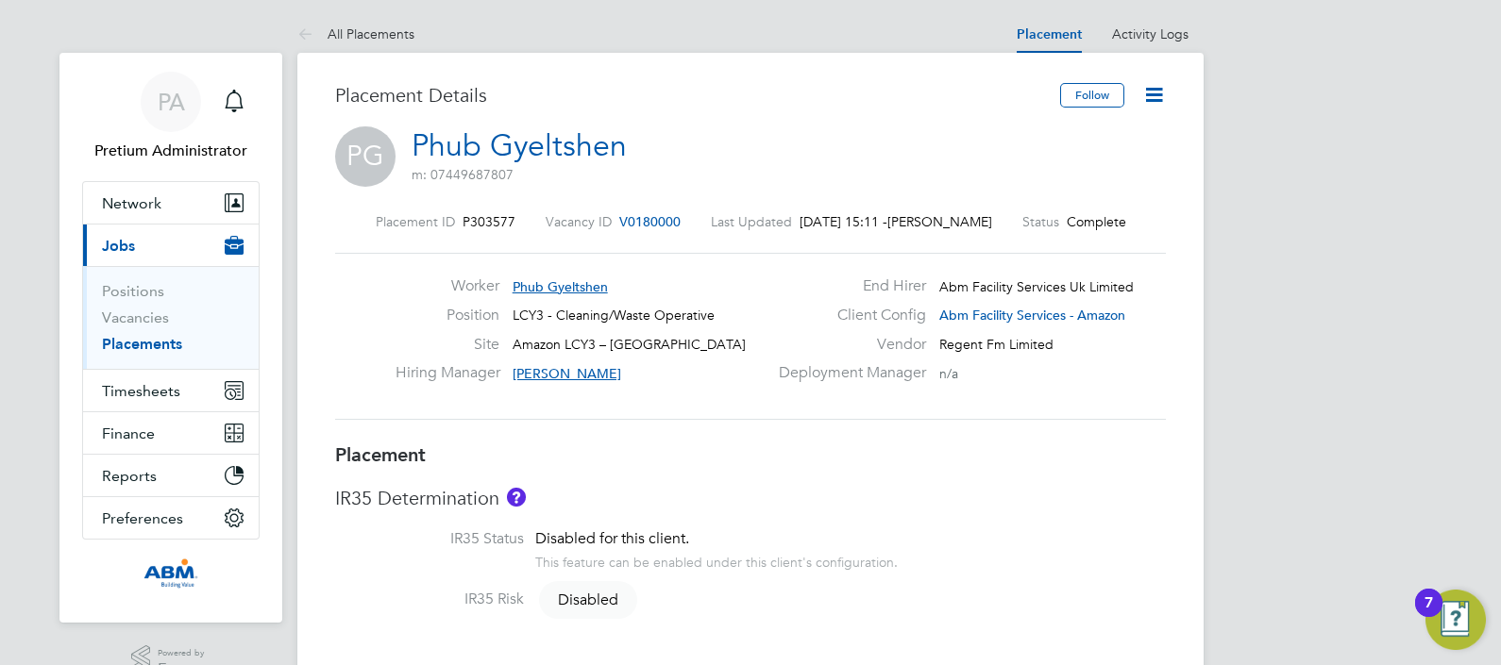
click at [1166, 99] on icon at bounding box center [1154, 95] width 24 height 24
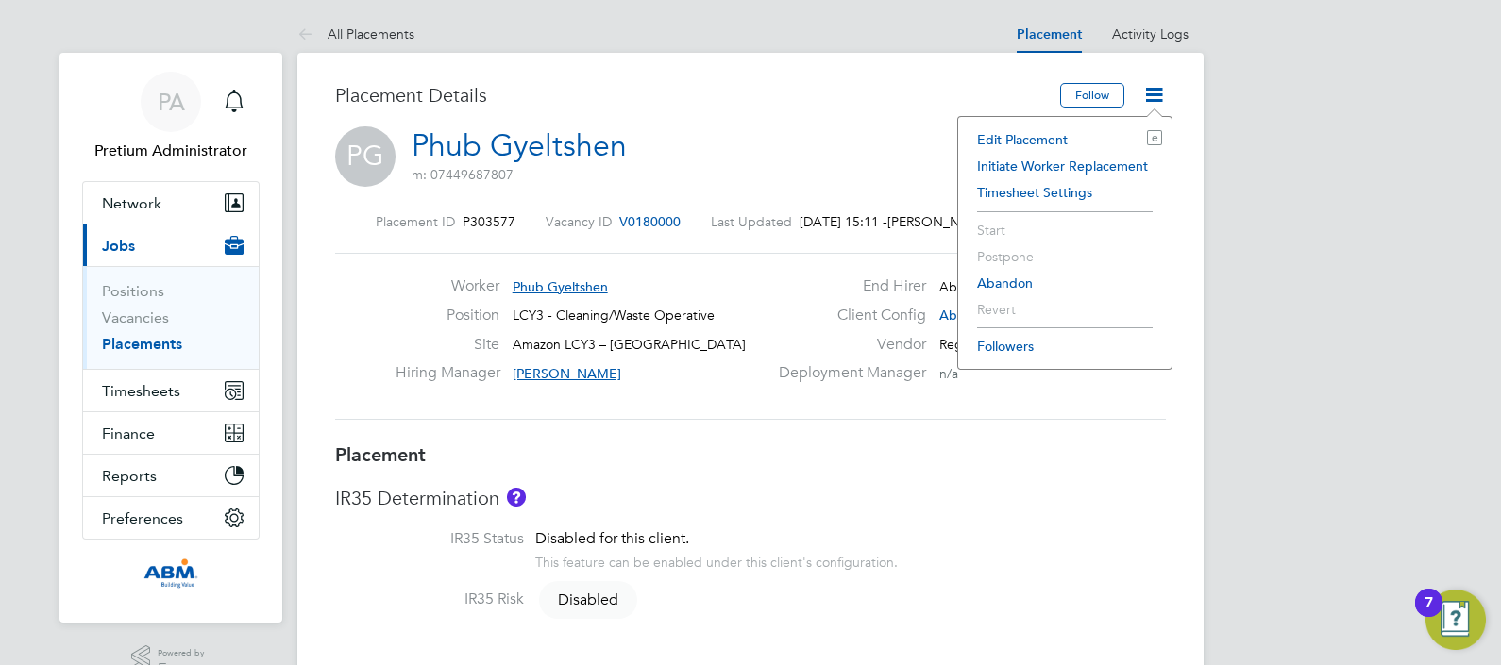
click at [1057, 136] on li "Edit Placement e" at bounding box center [1065, 139] width 194 height 26
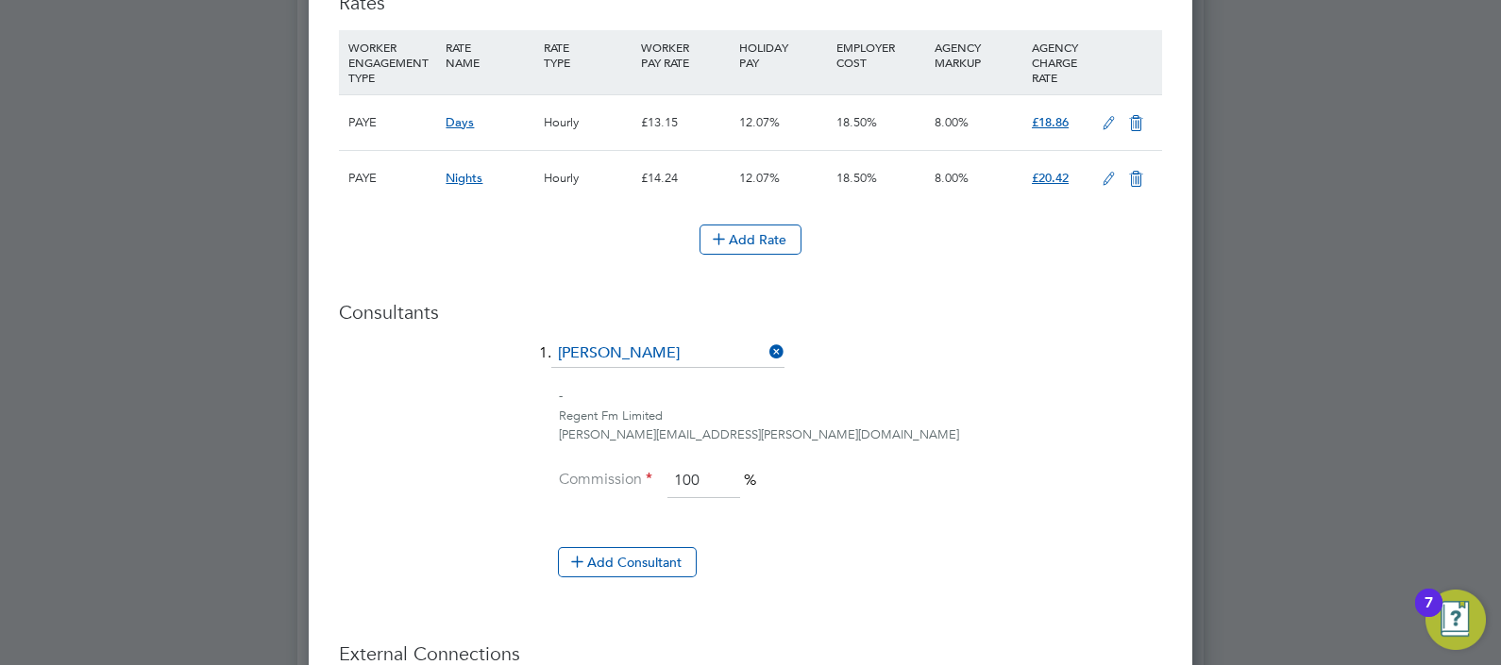
click at [1097, 116] on icon at bounding box center [1109, 123] width 24 height 15
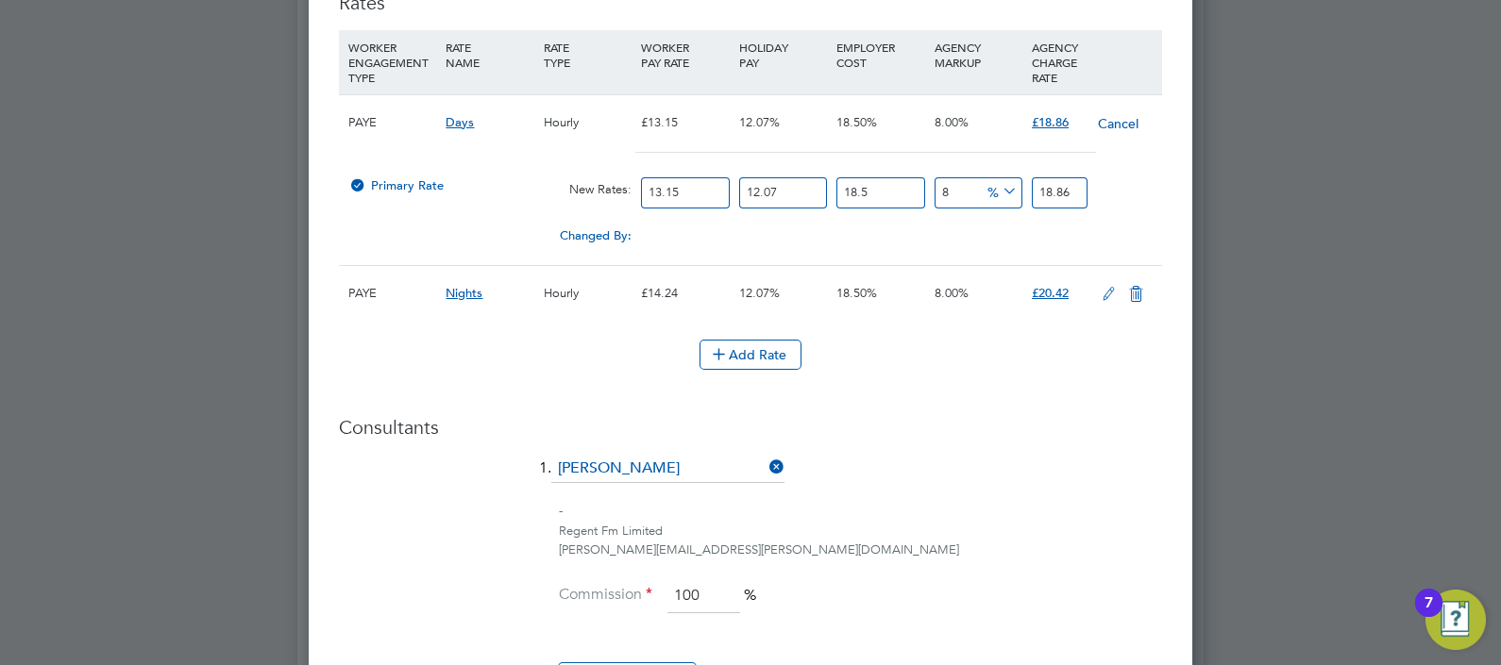
drag, startPoint x: 701, startPoint y: 185, endPoint x: 377, endPoint y: 234, distance: 328.4
click at [406, 234] on div "PAYE Days Hourly £13.15 12.07% 18.50% 8.00% £18.86 Cancel Primary Rate New Rate…" at bounding box center [750, 179] width 823 height 171
type input "1"
type input "1.43427186"
type input "12"
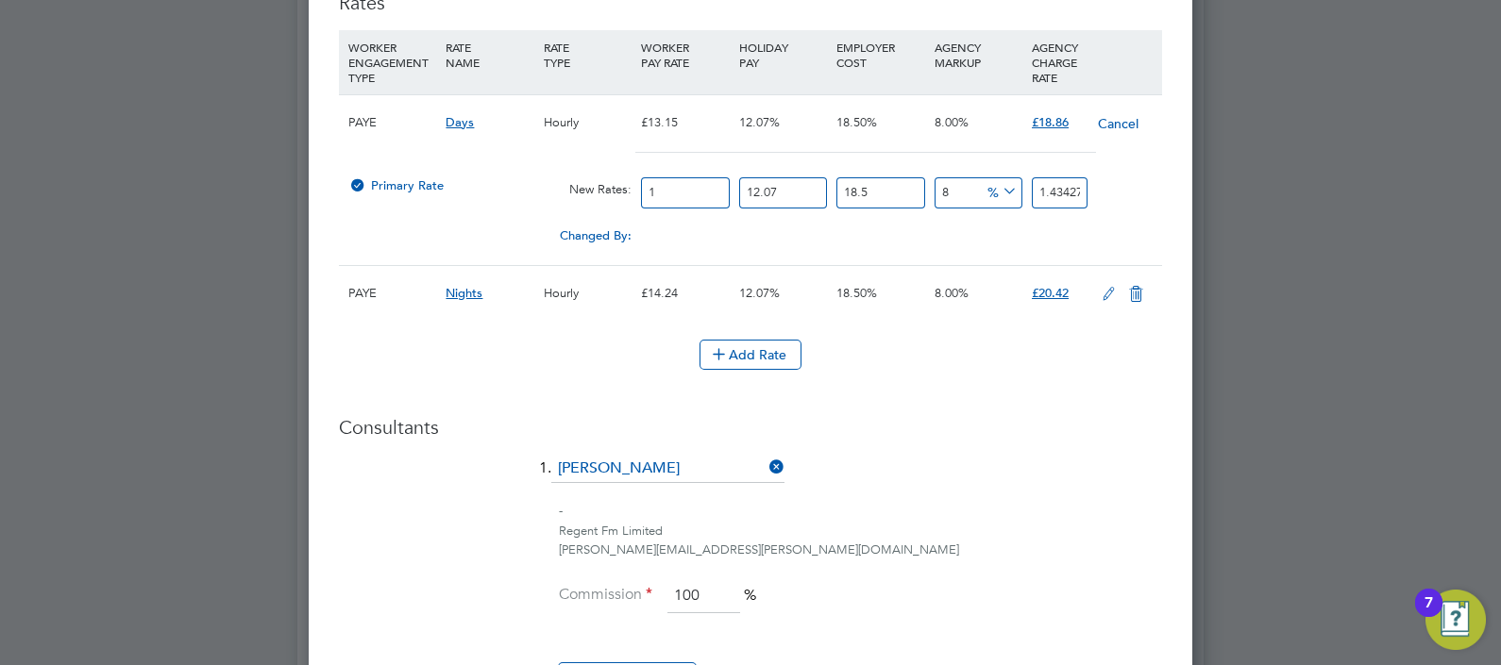
type input "17.21126232"
type input "12.2"
type input "17.498116692"
type input "12.21"
type input "17.5124594106"
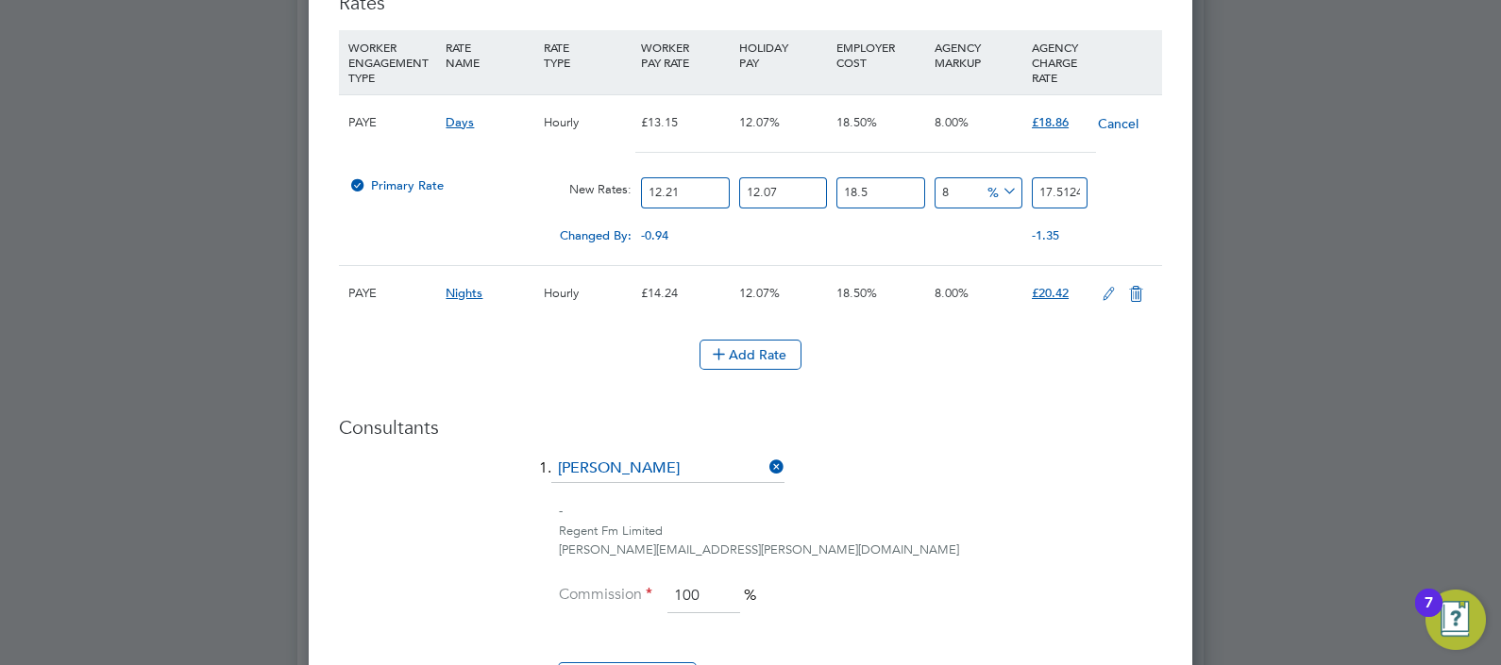
type input "12.21"
click at [991, 462] on li "1. Harry Barfoot" at bounding box center [750, 478] width 823 height 47
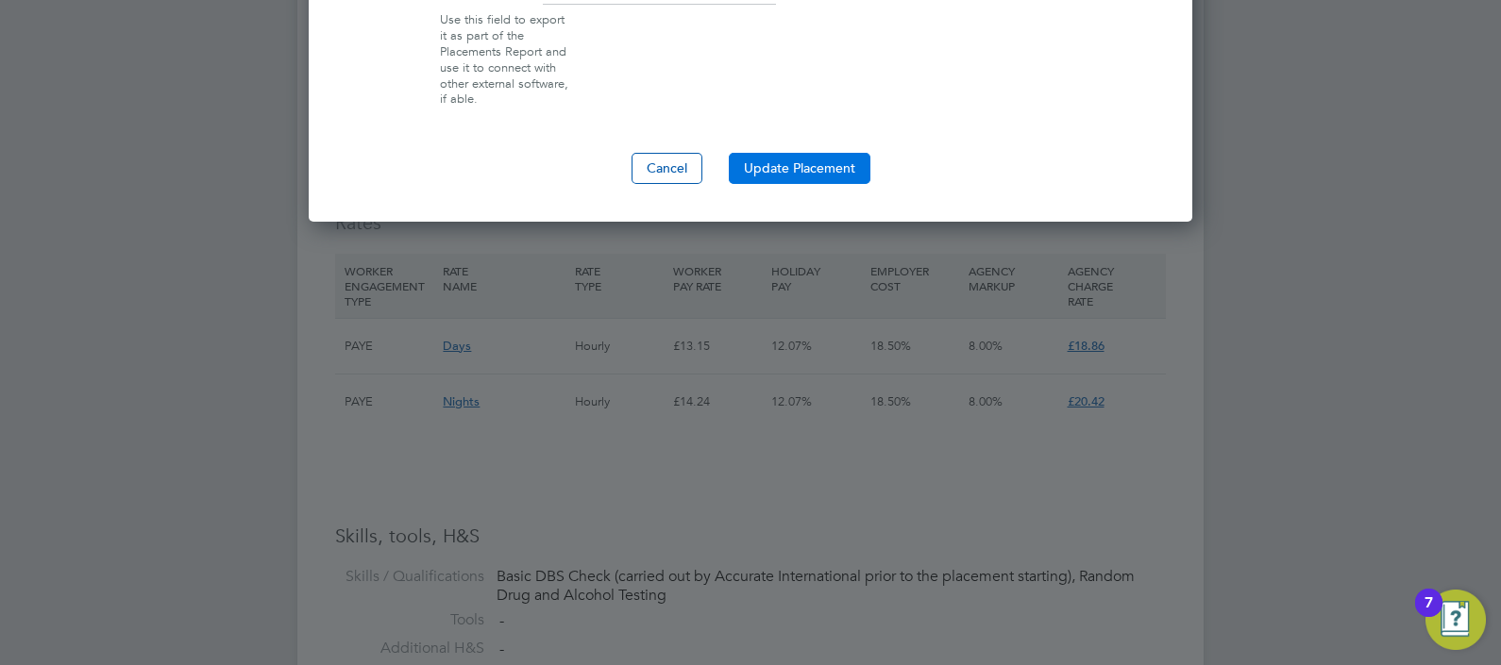
click at [798, 156] on button "Update Placement" at bounding box center [800, 168] width 142 height 30
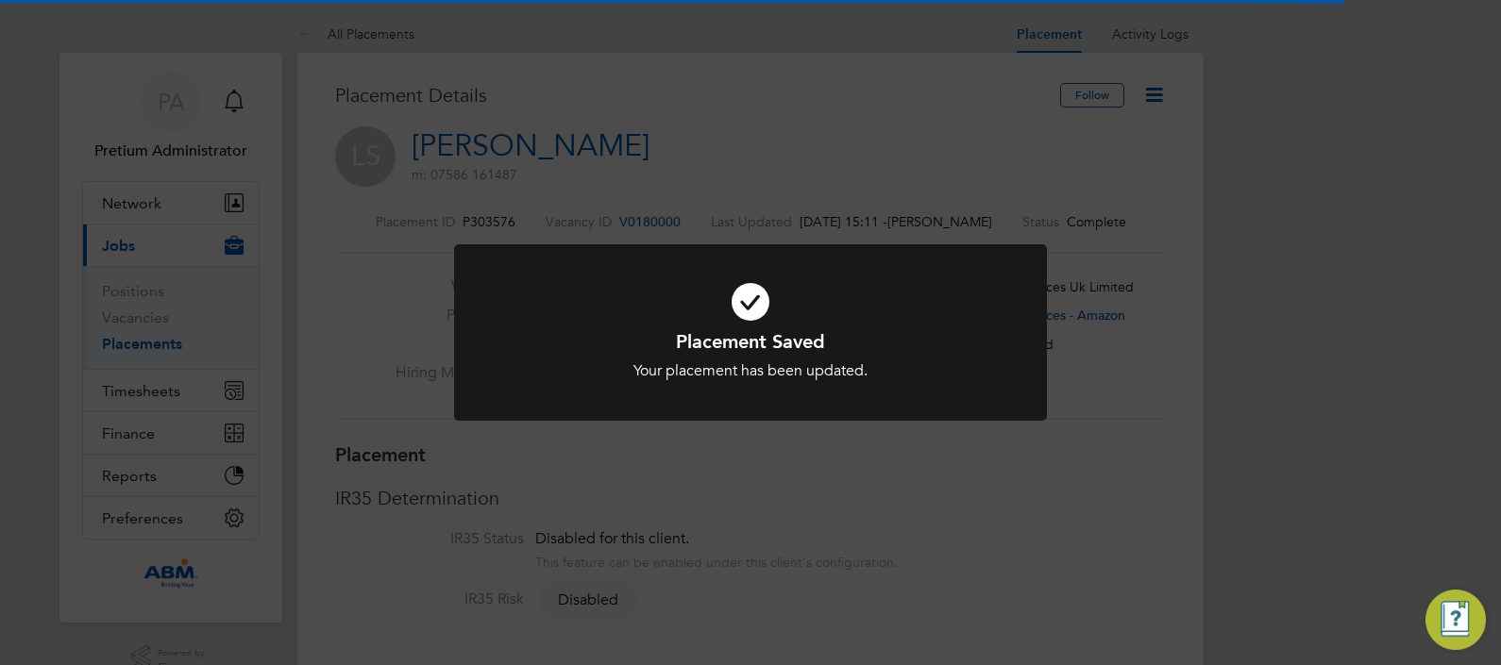
click at [1131, 166] on div "Placement Saved Your placement has been updated. Cancel Okay" at bounding box center [750, 332] width 1501 height 665
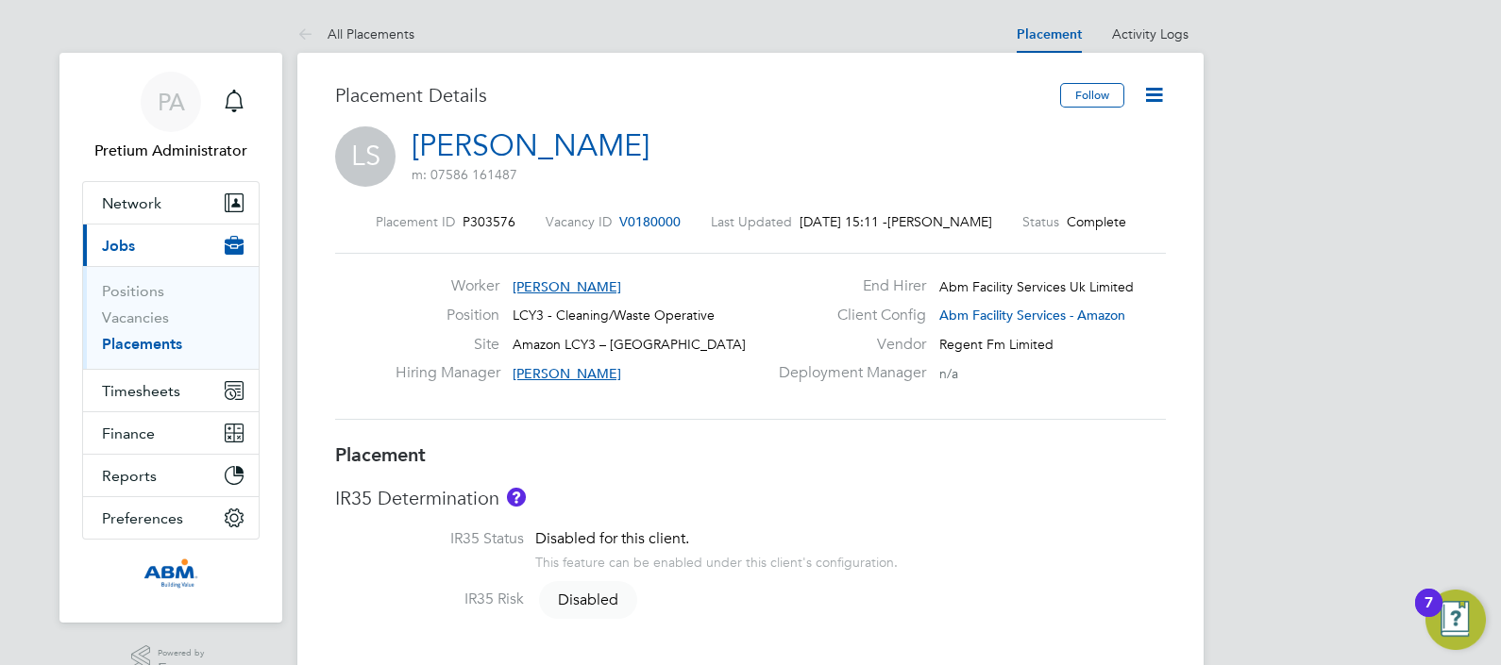
click at [1155, 93] on icon at bounding box center [1154, 95] width 24 height 24
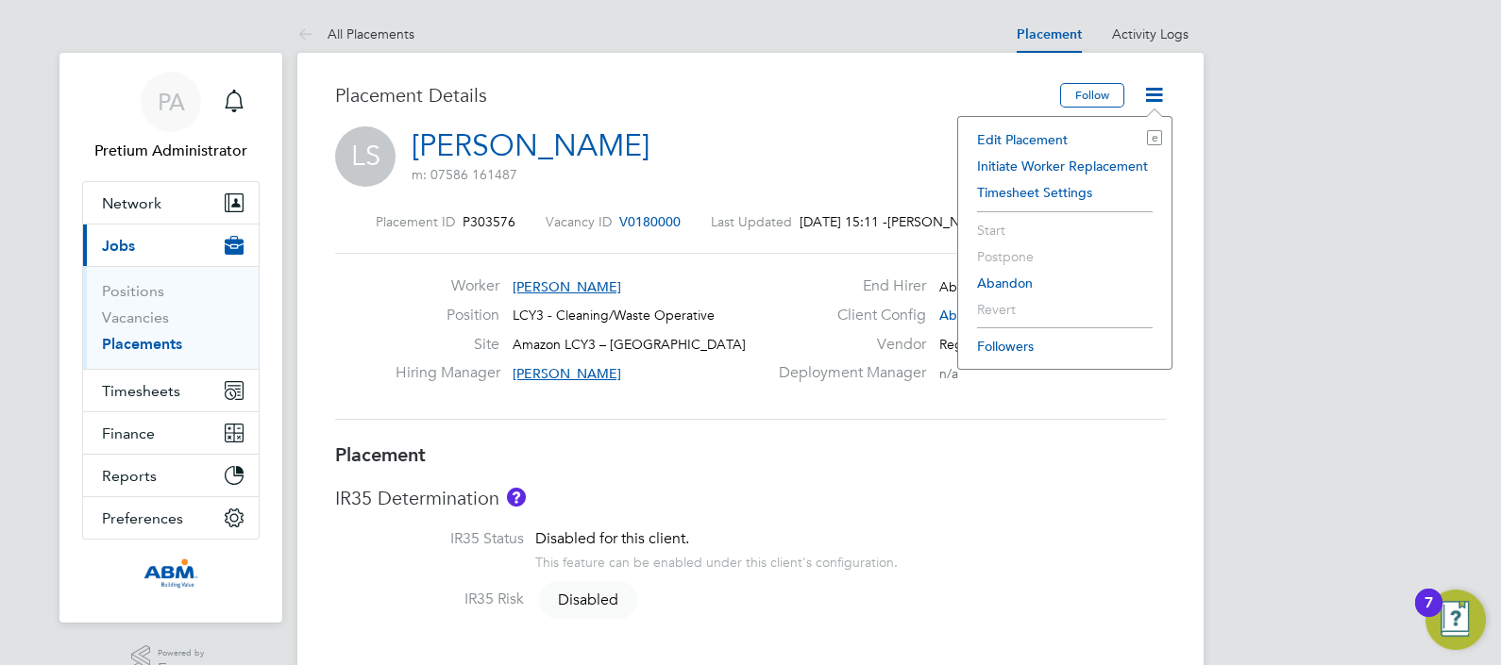
click at [1056, 140] on li "Edit Placement e" at bounding box center [1065, 139] width 194 height 26
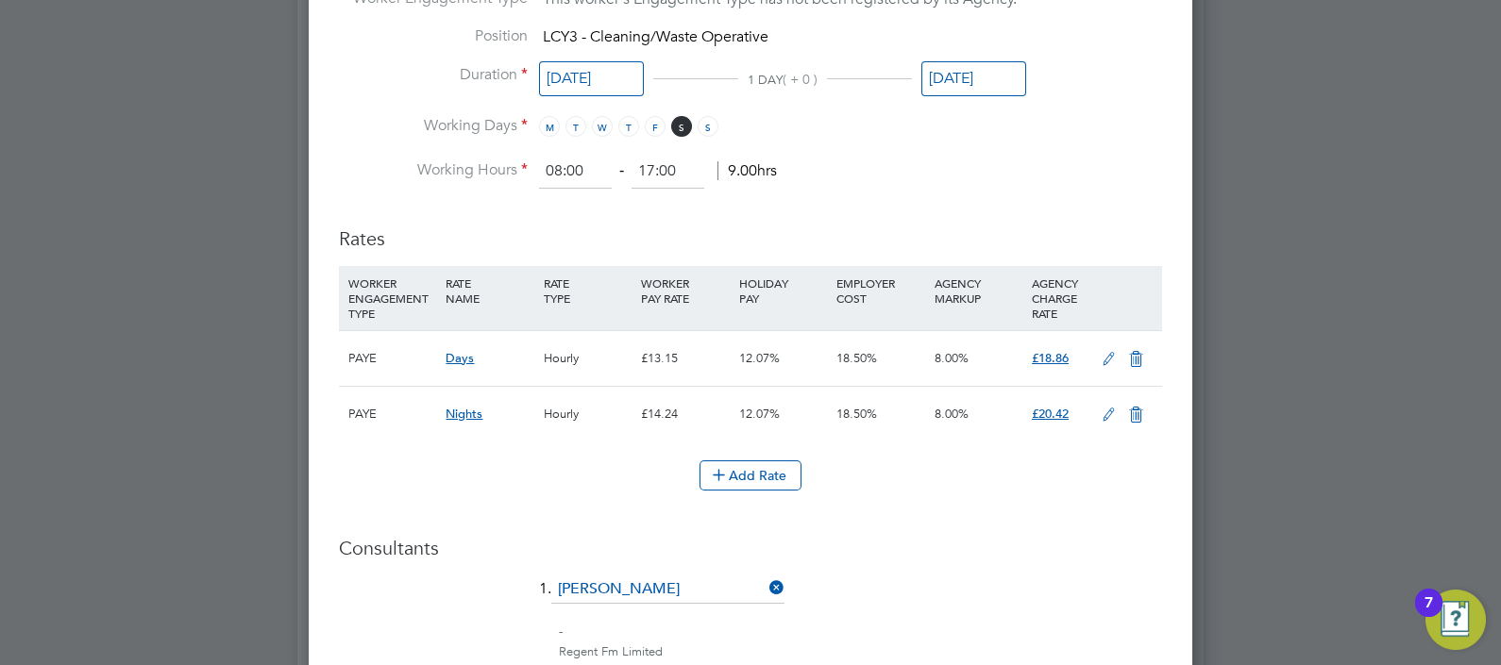
click at [1118, 352] on icon at bounding box center [1109, 359] width 24 height 15
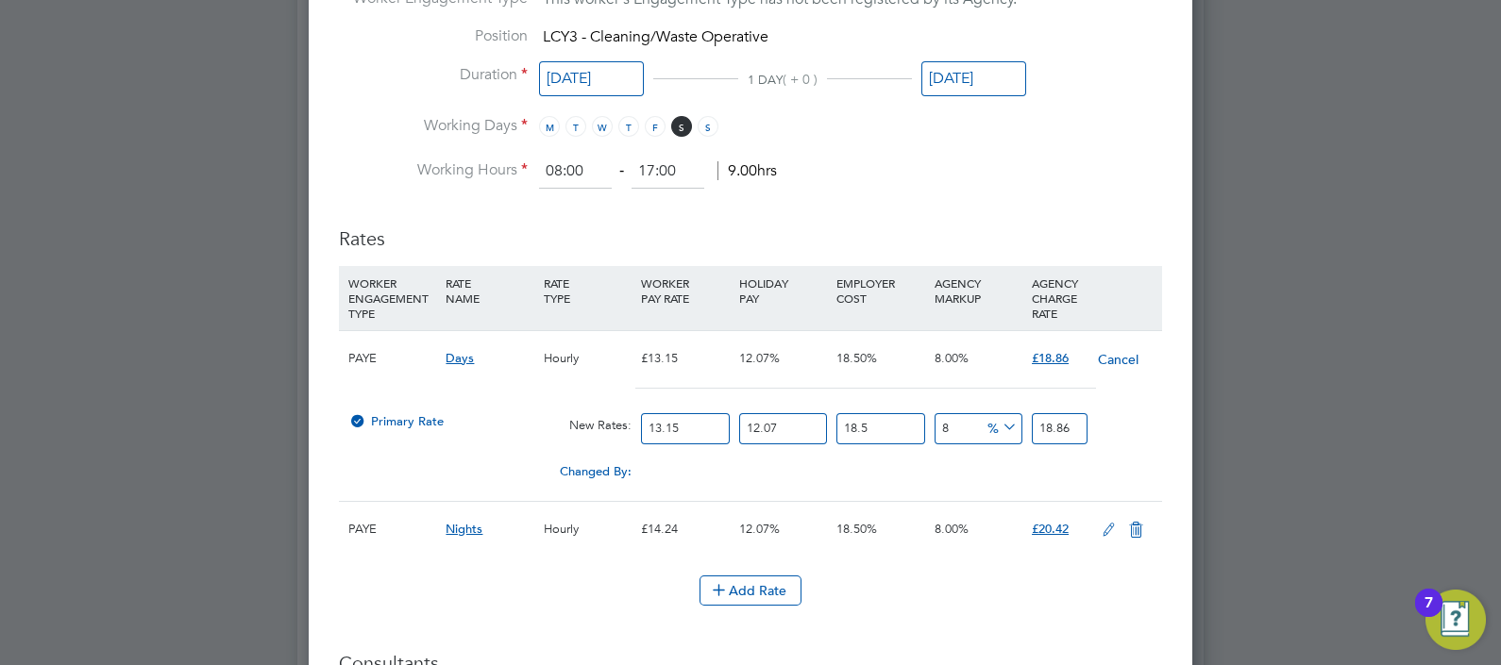
drag, startPoint x: 706, startPoint y: 415, endPoint x: 461, endPoint y: 415, distance: 245.4
click at [499, 411] on div "Primary Rate New Rates: 13.15 12.07 n/a 18.5 n/a 8 0 % 18.86" at bounding box center [750, 429] width 823 height 50
type input "1"
type input "1.43427186"
type input "12"
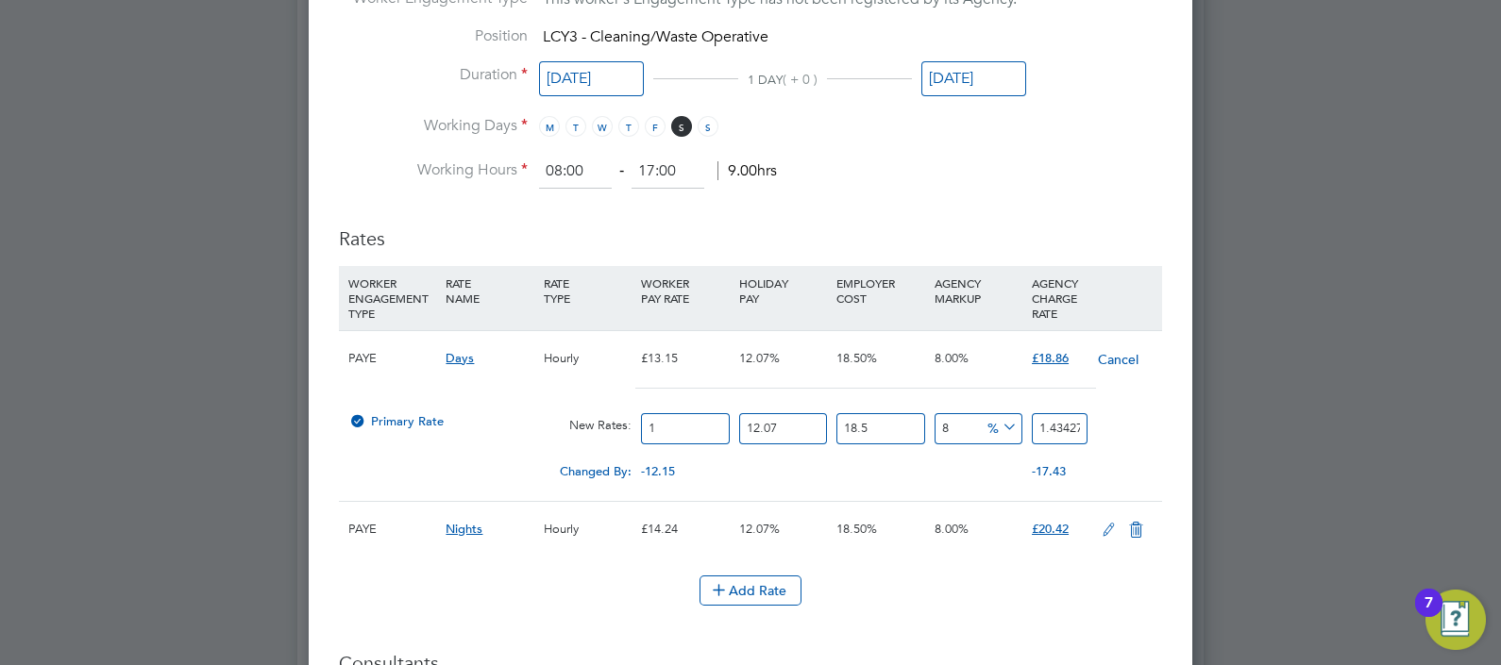
type input "17.21126232"
type input "12.2"
type input "17.498116692"
type input "12.21"
type input "17.5124594106"
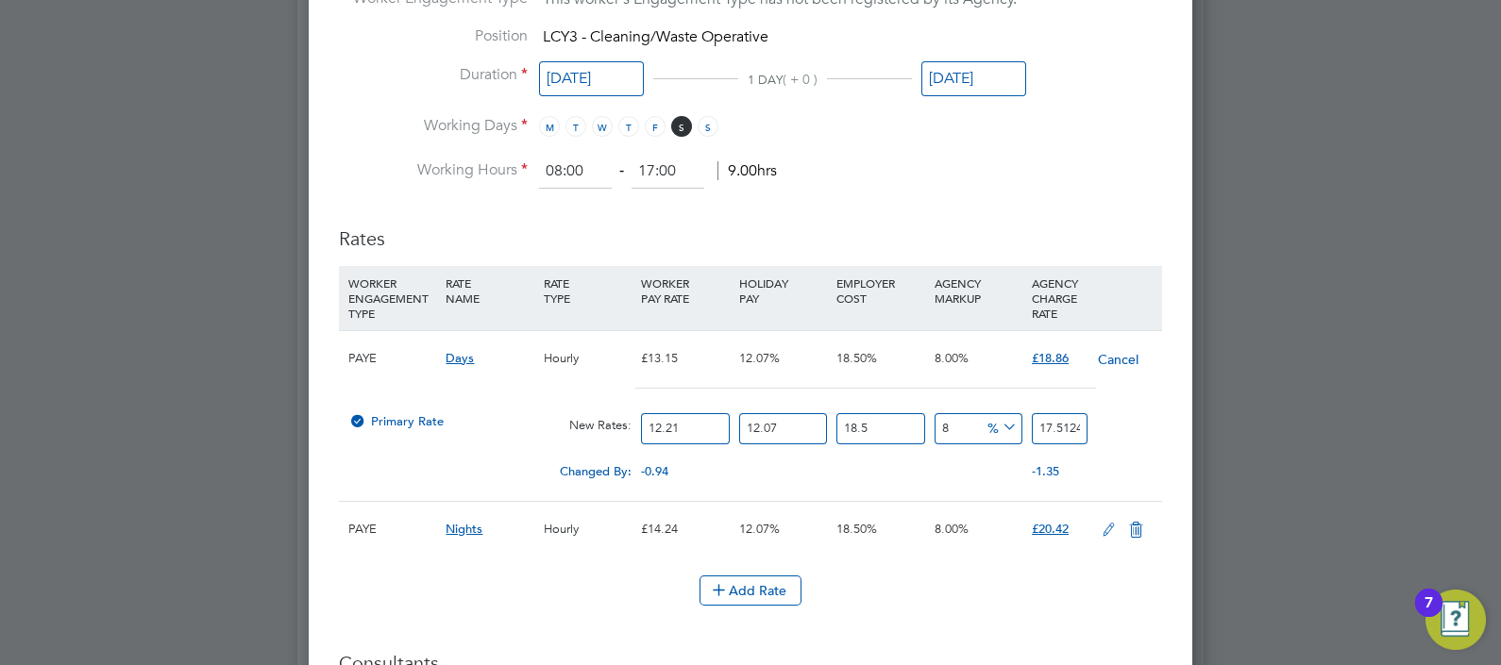
type input "12.21"
click at [916, 217] on h3 "Rates" at bounding box center [750, 229] width 823 height 43
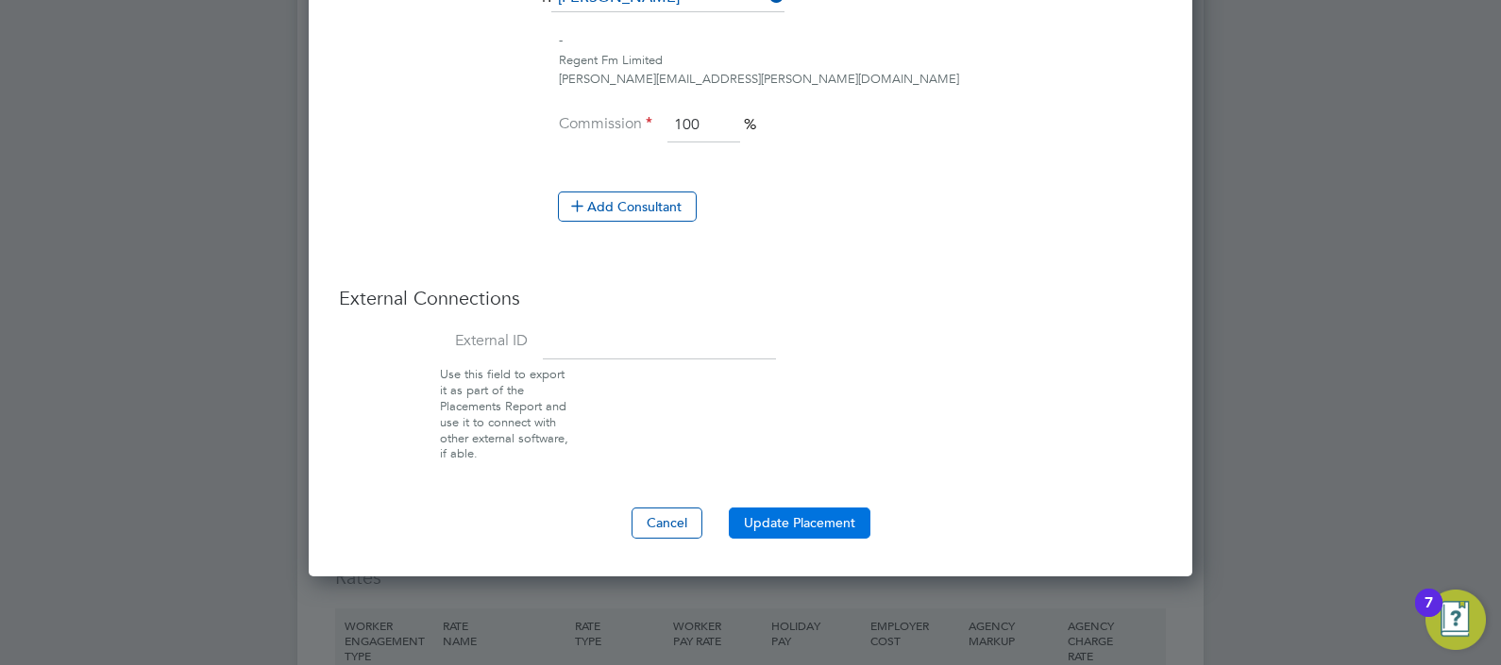
click at [800, 518] on button "Update Placement" at bounding box center [800, 523] width 142 height 30
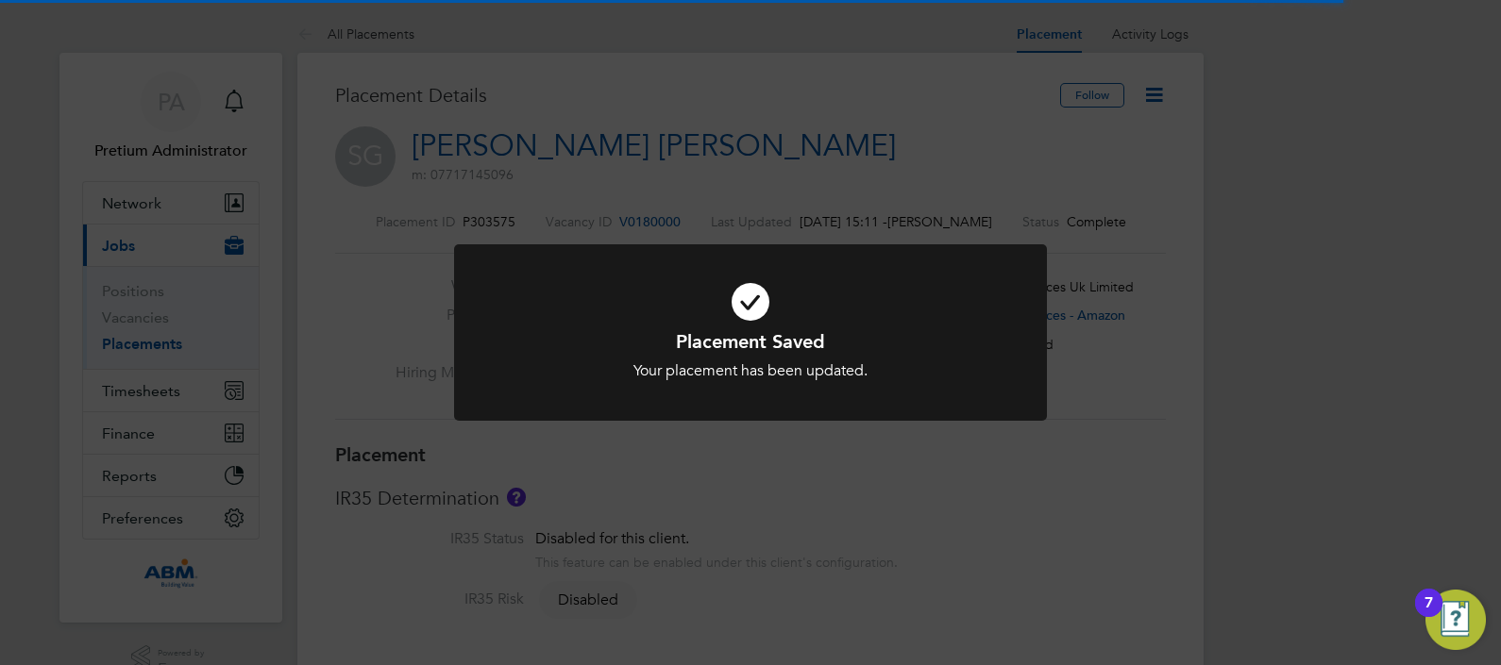
drag, startPoint x: 1011, startPoint y: 136, endPoint x: 1205, endPoint y: 142, distance: 194.5
click at [1012, 136] on div "Placement Saved Your placement has been updated. Cancel Okay" at bounding box center [750, 332] width 1501 height 665
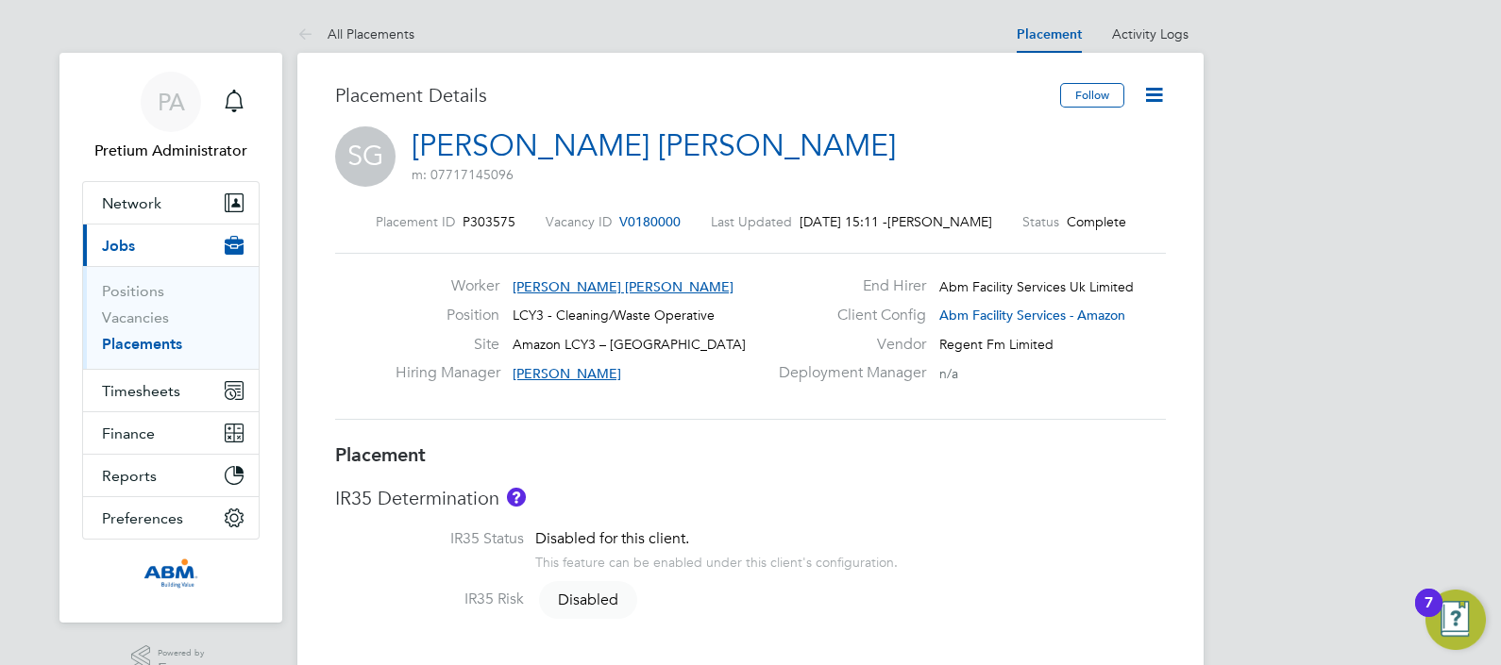
click at [1157, 97] on icon at bounding box center [1154, 95] width 24 height 24
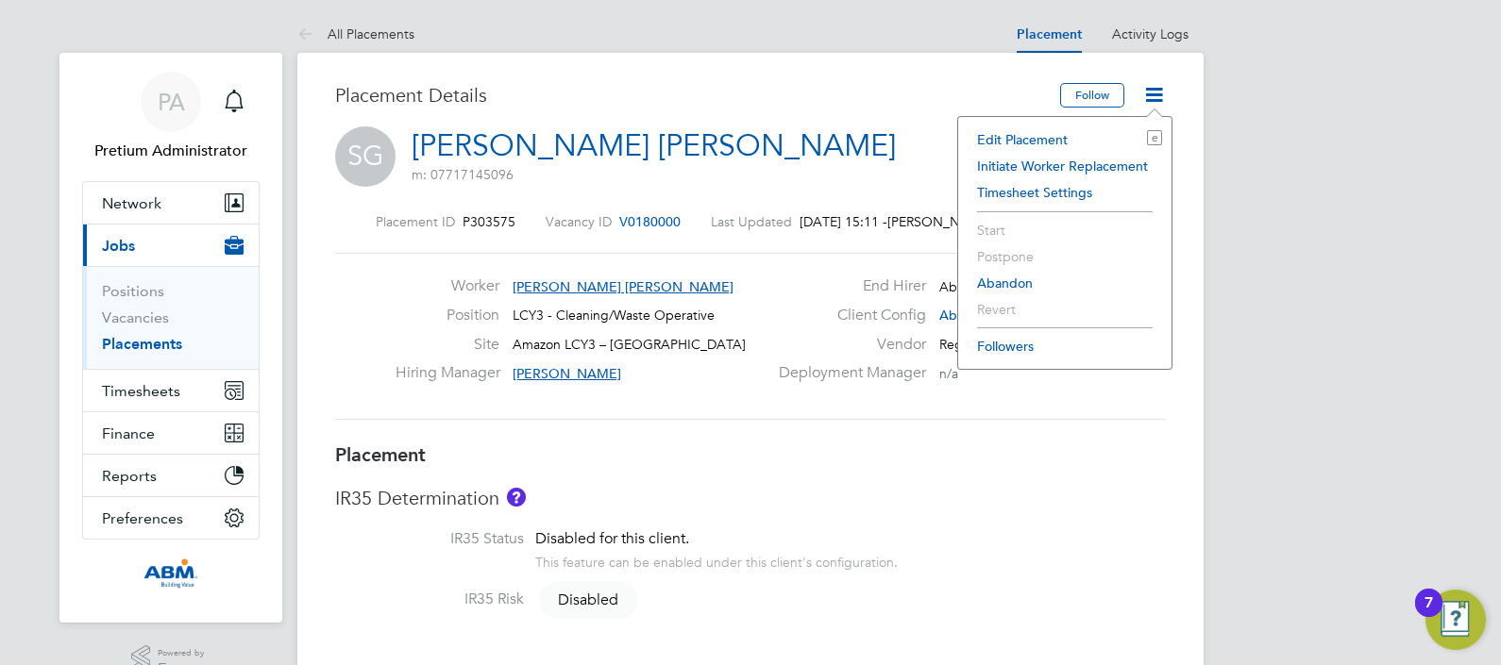
click at [1045, 129] on li "Edit Placement e" at bounding box center [1065, 139] width 194 height 26
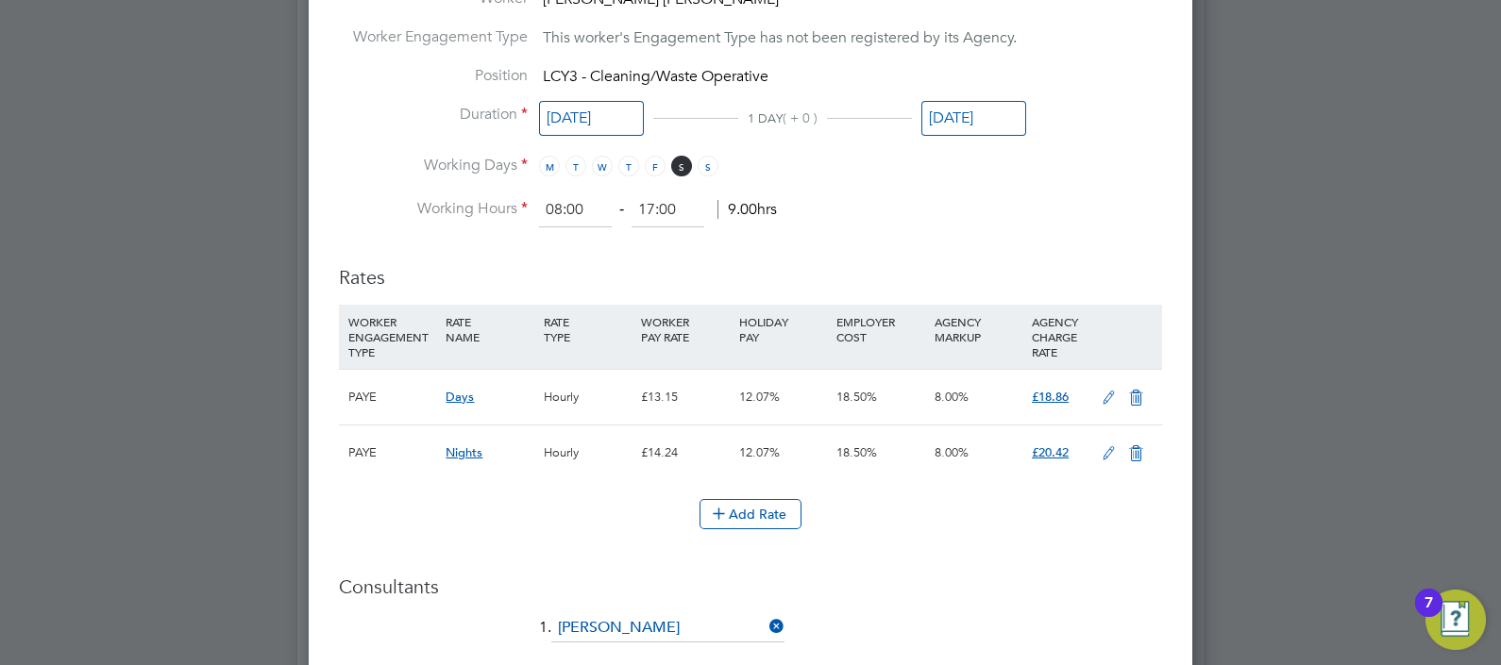
click at [1110, 391] on icon at bounding box center [1109, 398] width 24 height 15
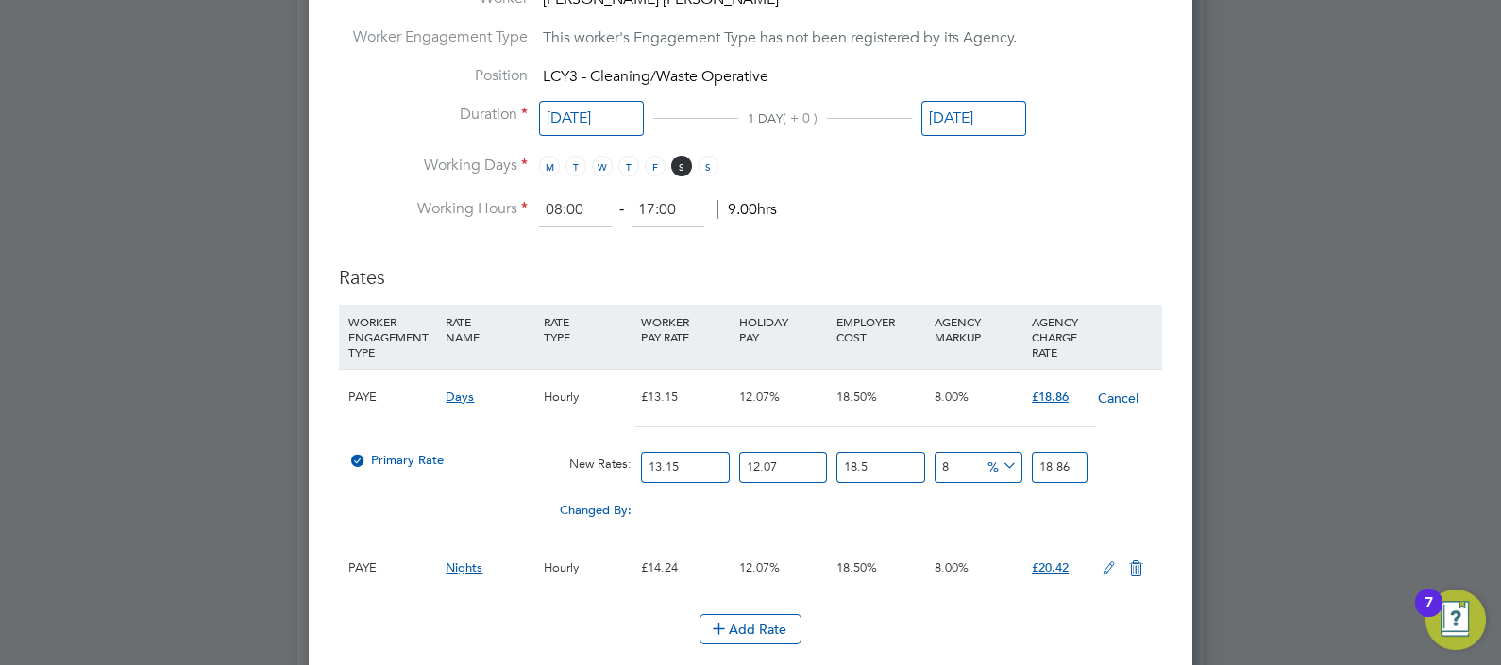
drag, startPoint x: 694, startPoint y: 422, endPoint x: 537, endPoint y: 410, distance: 157.2
click at [548, 443] on div "Primary Rate New Rates: 13.15 12.07 n/a 18.5 n/a 8 0 % 18.86" at bounding box center [750, 468] width 823 height 50
type input "1"
click at [963, 246] on h3 "Rates" at bounding box center [750, 267] width 823 height 43
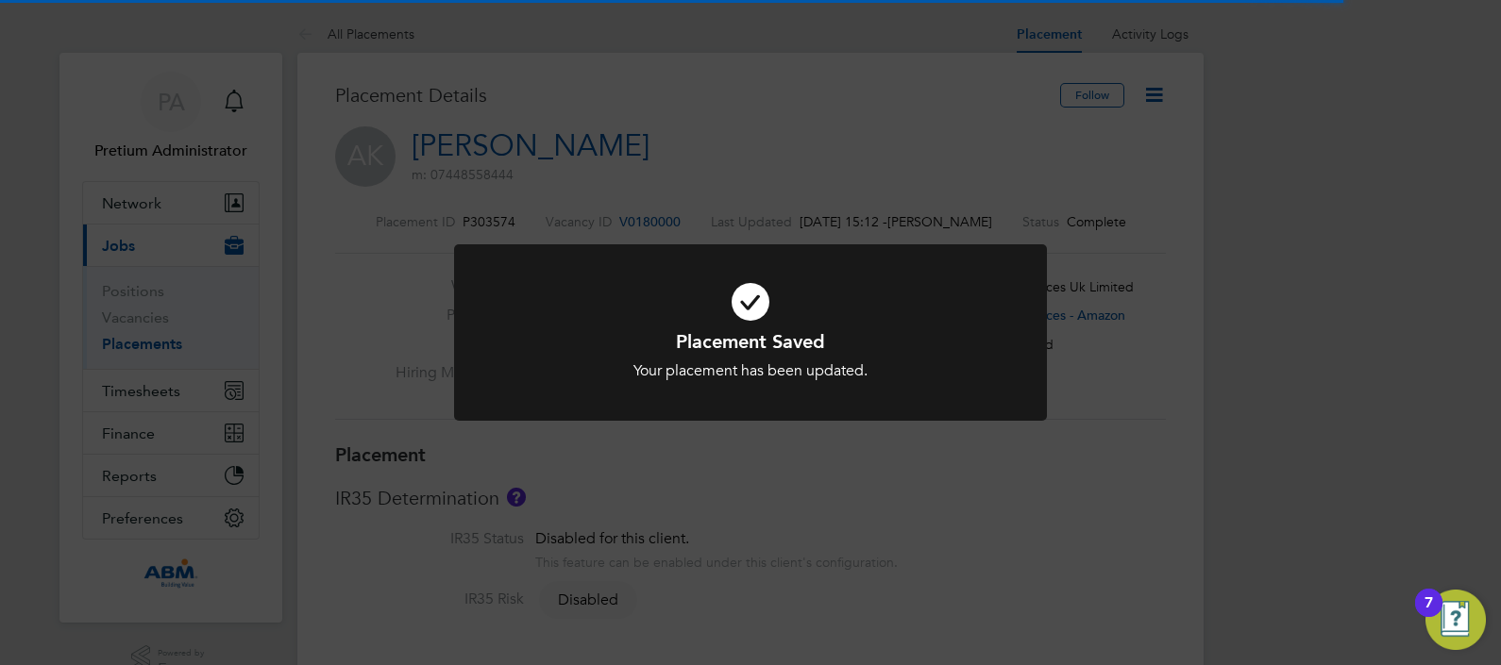
click at [1170, 206] on div "Placement Saved Your placement has been updated. Cancel Okay" at bounding box center [750, 332] width 1501 height 665
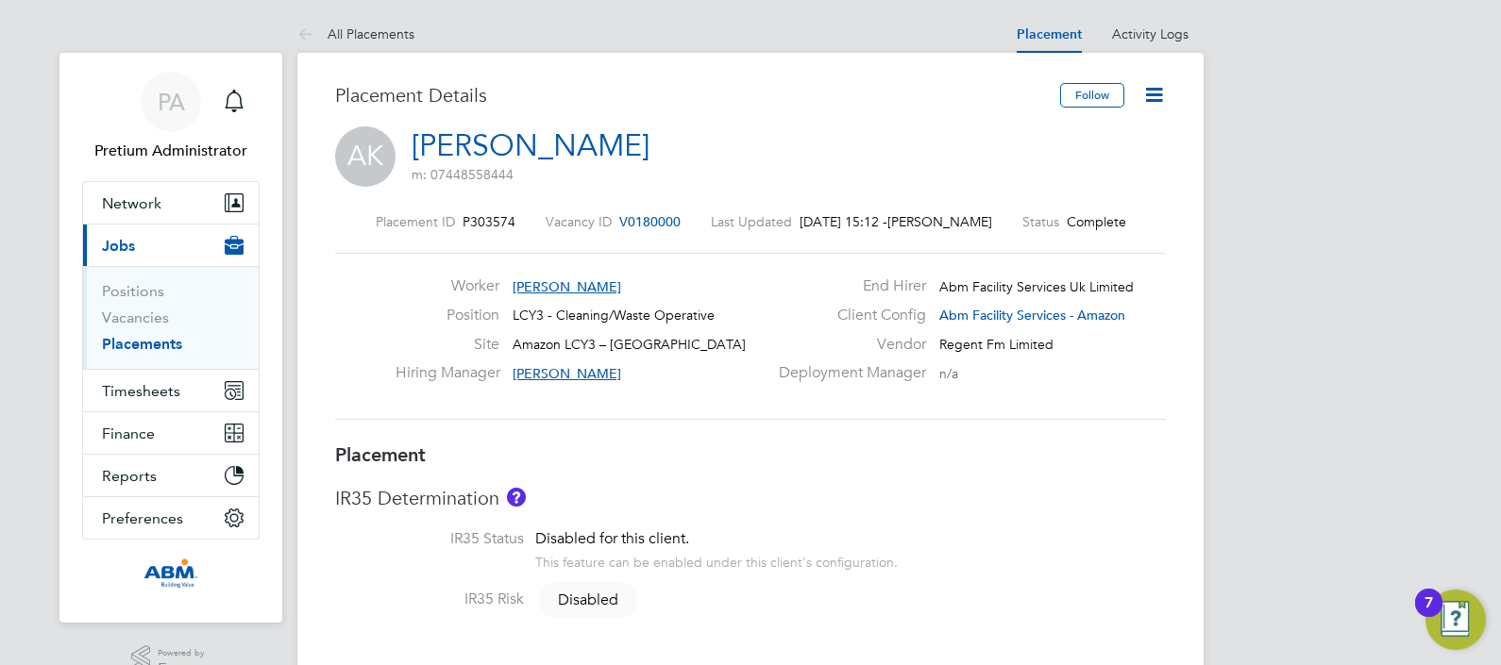
click at [1153, 90] on icon at bounding box center [1154, 95] width 24 height 24
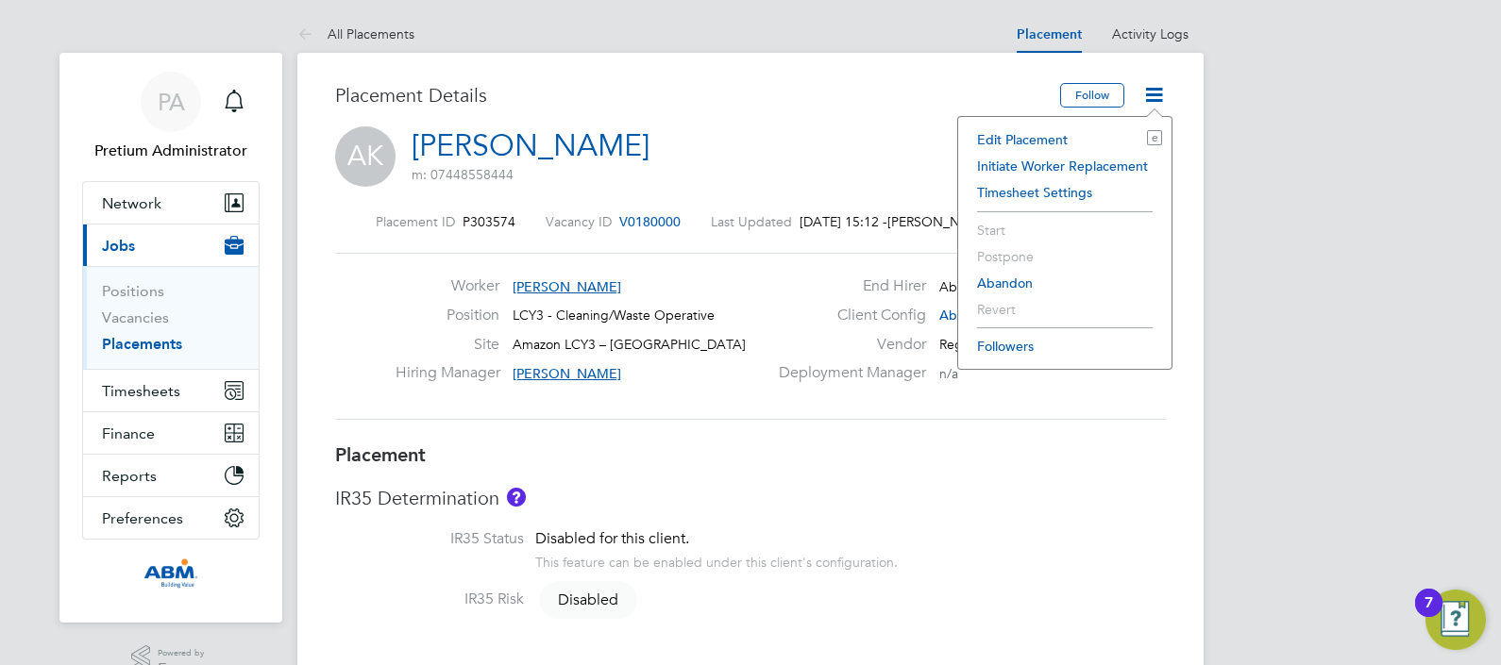
click at [1060, 140] on li "Edit Placement e" at bounding box center [1065, 139] width 194 height 26
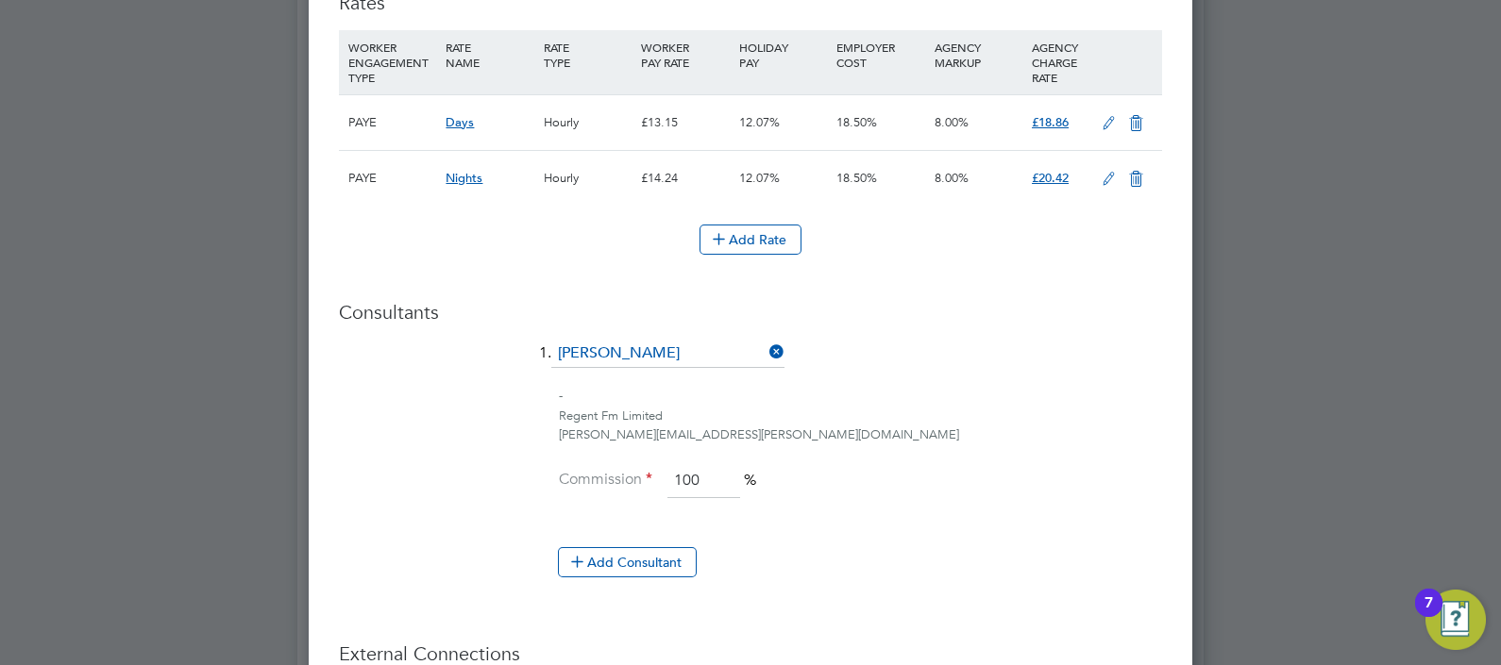
click at [1105, 116] on icon at bounding box center [1109, 123] width 24 height 15
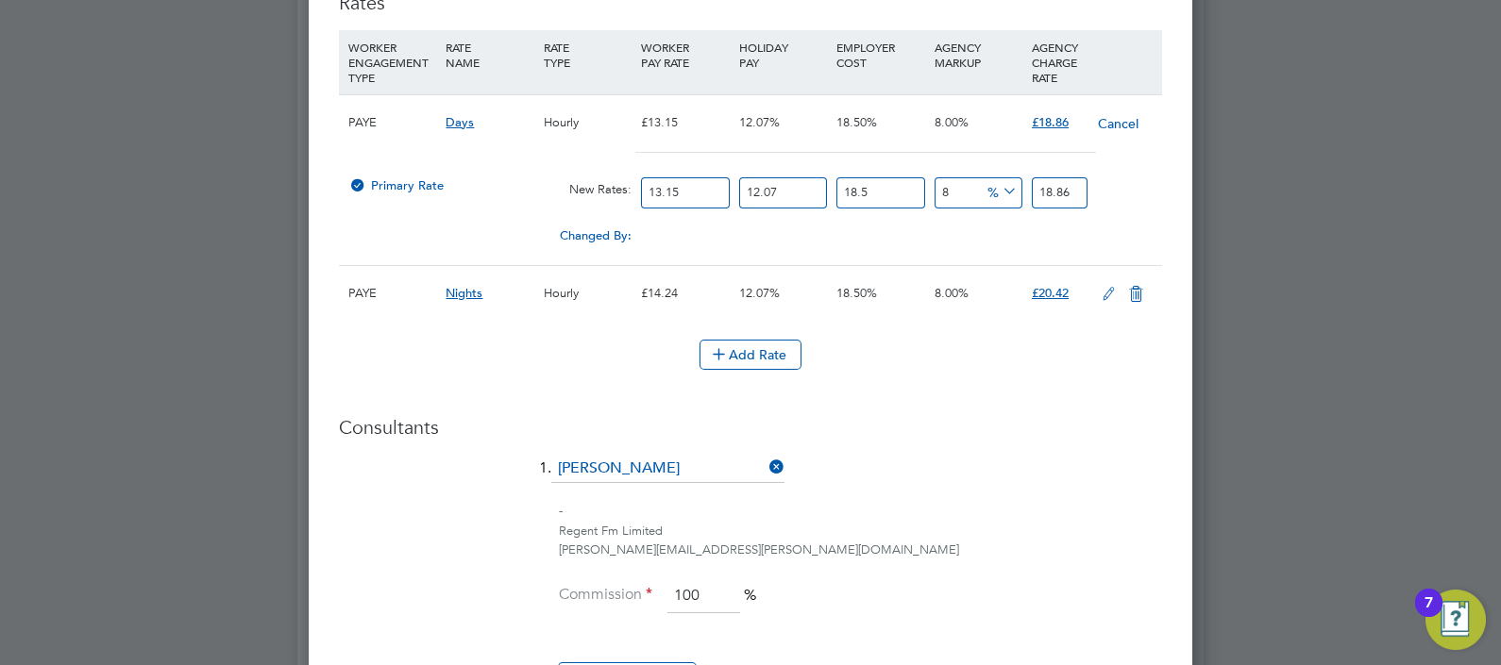
drag, startPoint x: 712, startPoint y: 187, endPoint x: 340, endPoint y: 137, distance: 375.3
click at [433, 168] on div "Primary Rate New Rates: 13.15 12.07 n/a 18.5 n/a 8 0 % 18.86" at bounding box center [750, 193] width 823 height 50
click at [942, 424] on h3 "Consultants" at bounding box center [750, 427] width 823 height 25
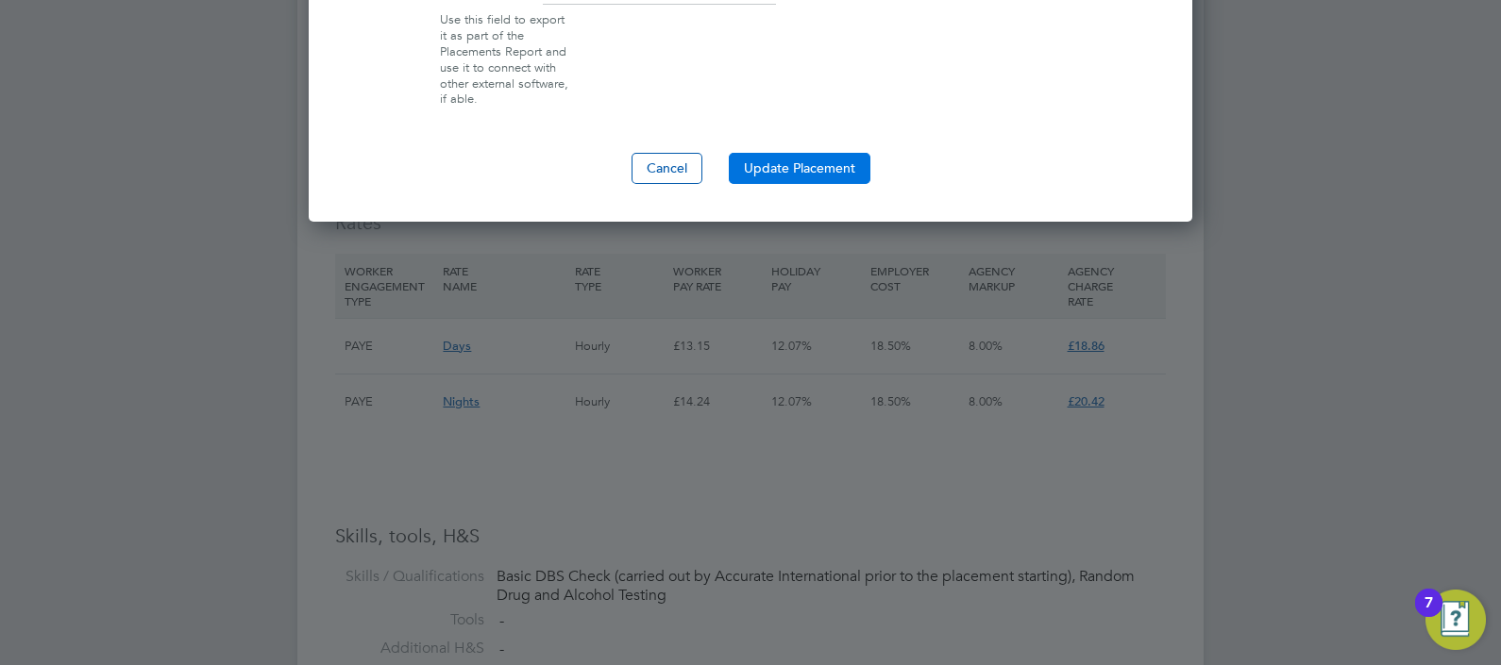
click at [815, 156] on button "Update Placement" at bounding box center [800, 168] width 142 height 30
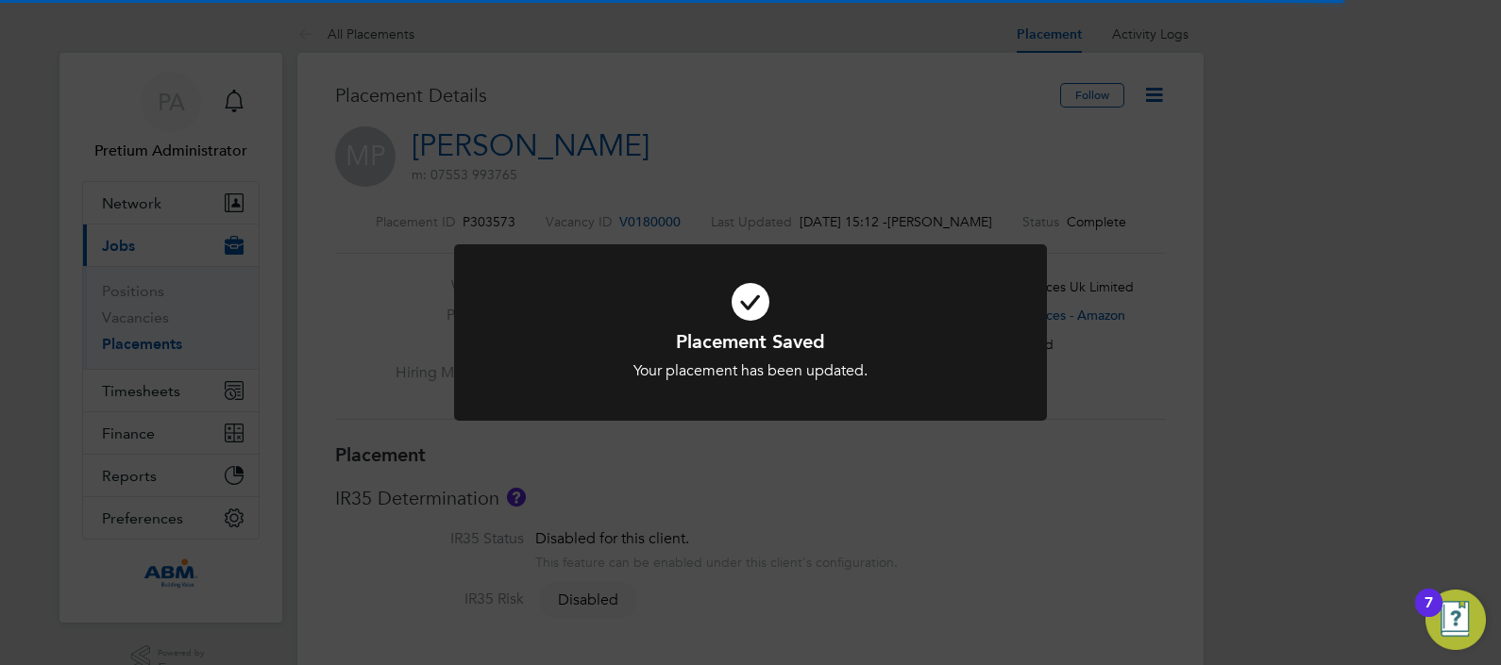
drag, startPoint x: 1236, startPoint y: 210, endPoint x: 1160, endPoint y: 134, distance: 106.8
click at [1234, 210] on div "Placement Saved Your placement has been updated. Cancel Okay" at bounding box center [750, 332] width 1501 height 665
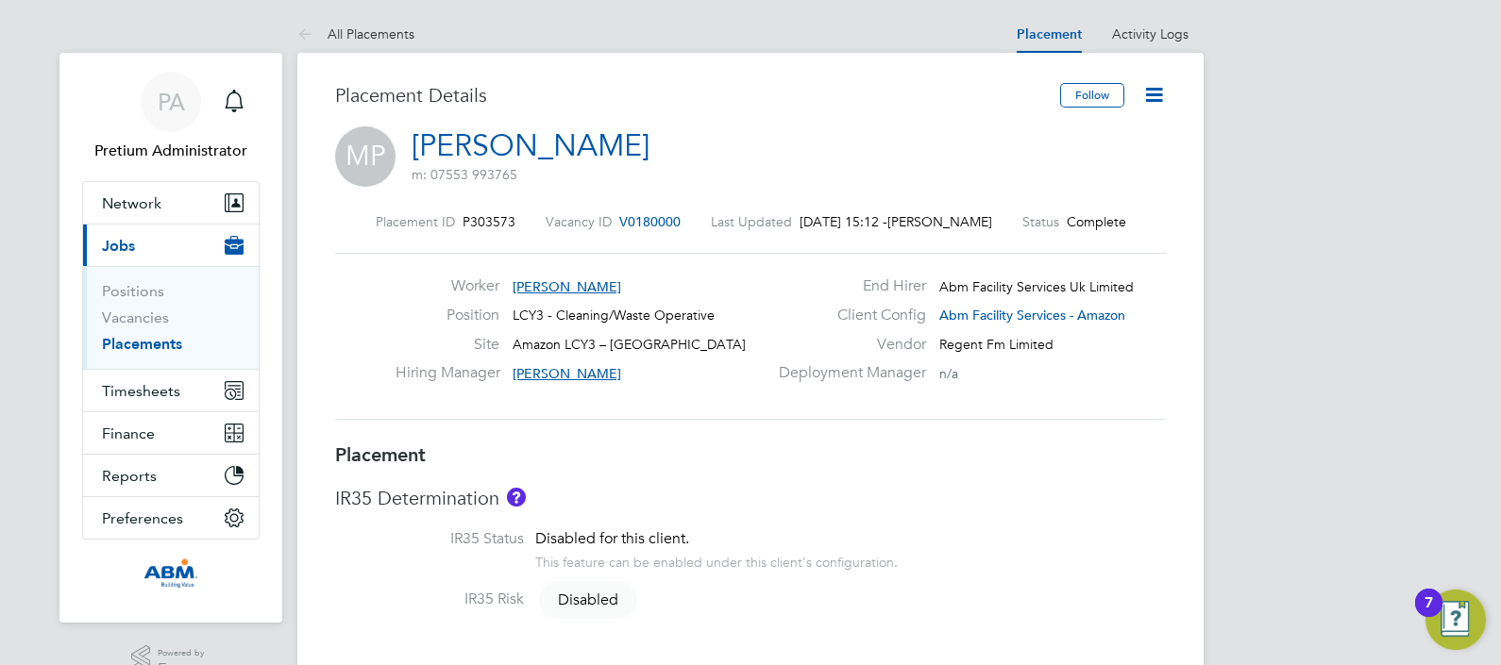
drag, startPoint x: 1154, startPoint y: 91, endPoint x: 1106, endPoint y: 143, distance: 70.2
click at [1154, 95] on icon at bounding box center [1154, 95] width 24 height 24
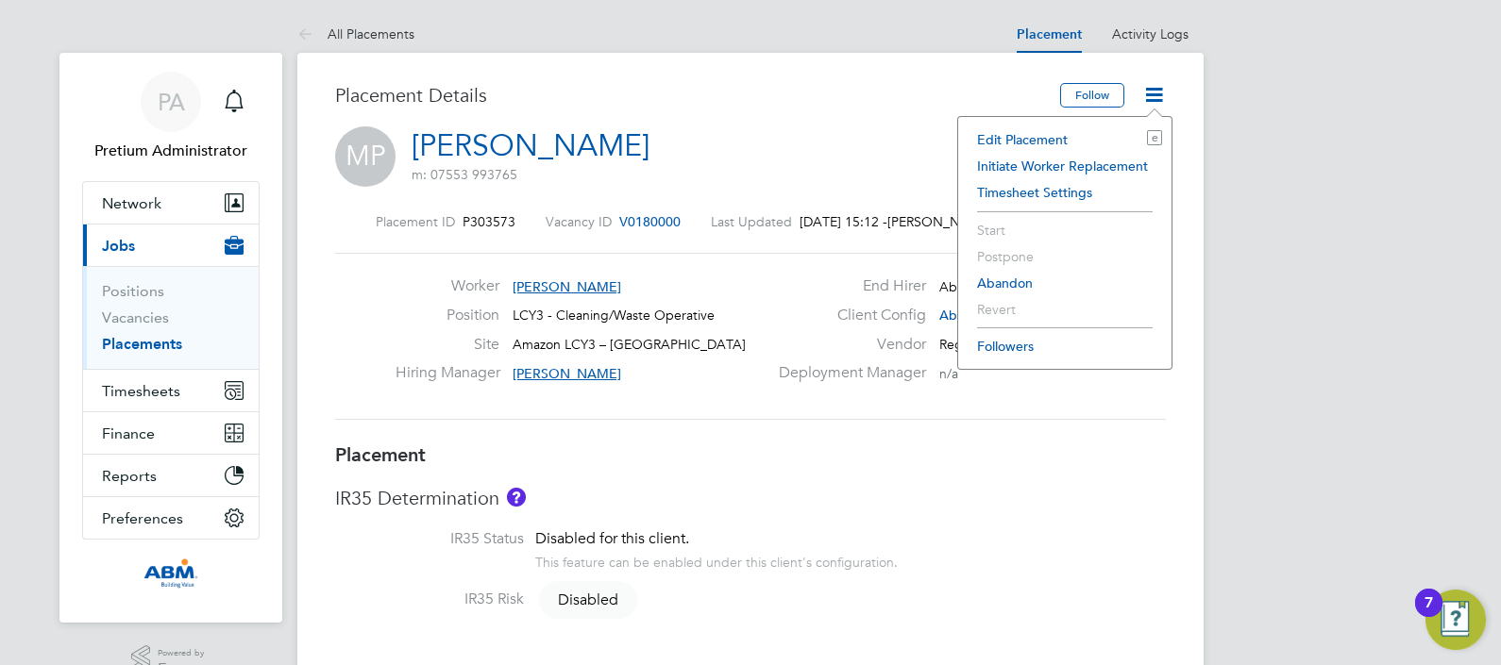
click at [1048, 128] on li "Edit Placement e" at bounding box center [1065, 139] width 194 height 26
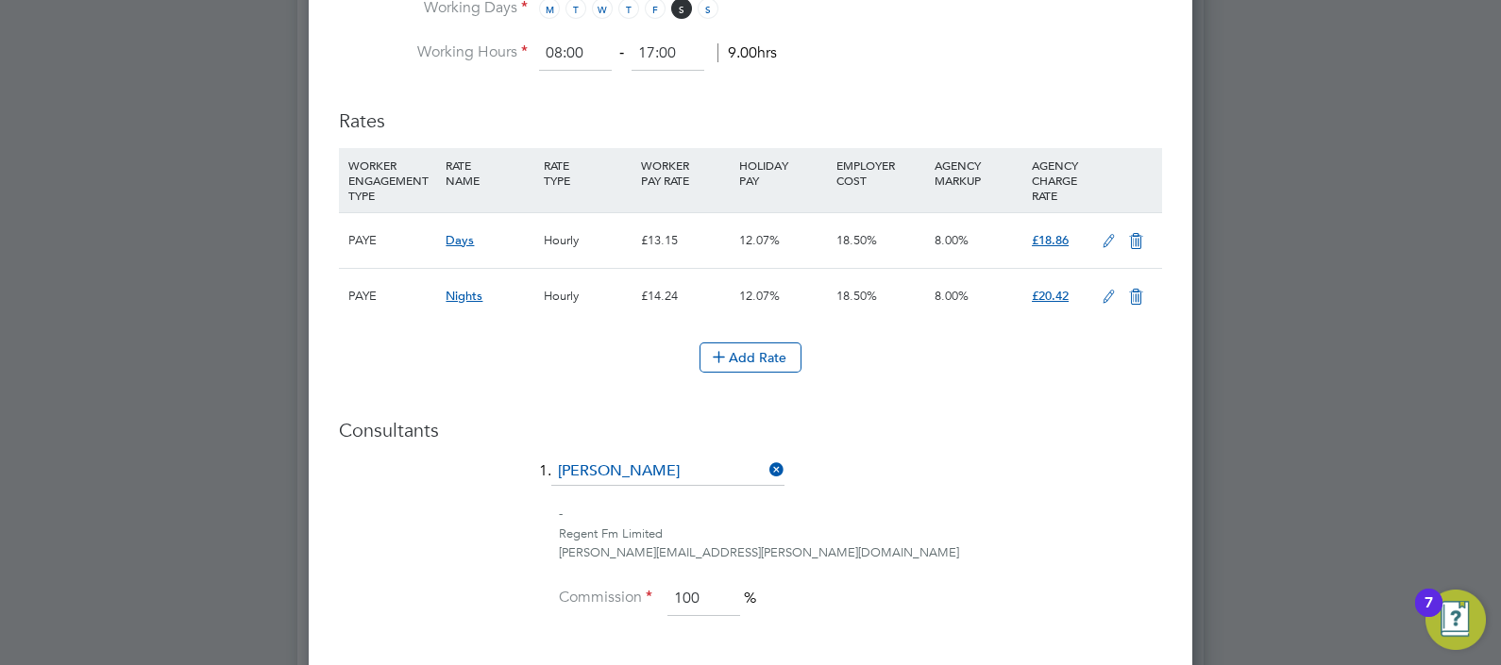
drag, startPoint x: 1100, startPoint y: 228, endPoint x: 1090, endPoint y: 234, distance: 11.0
click at [1100, 234] on icon at bounding box center [1109, 241] width 24 height 15
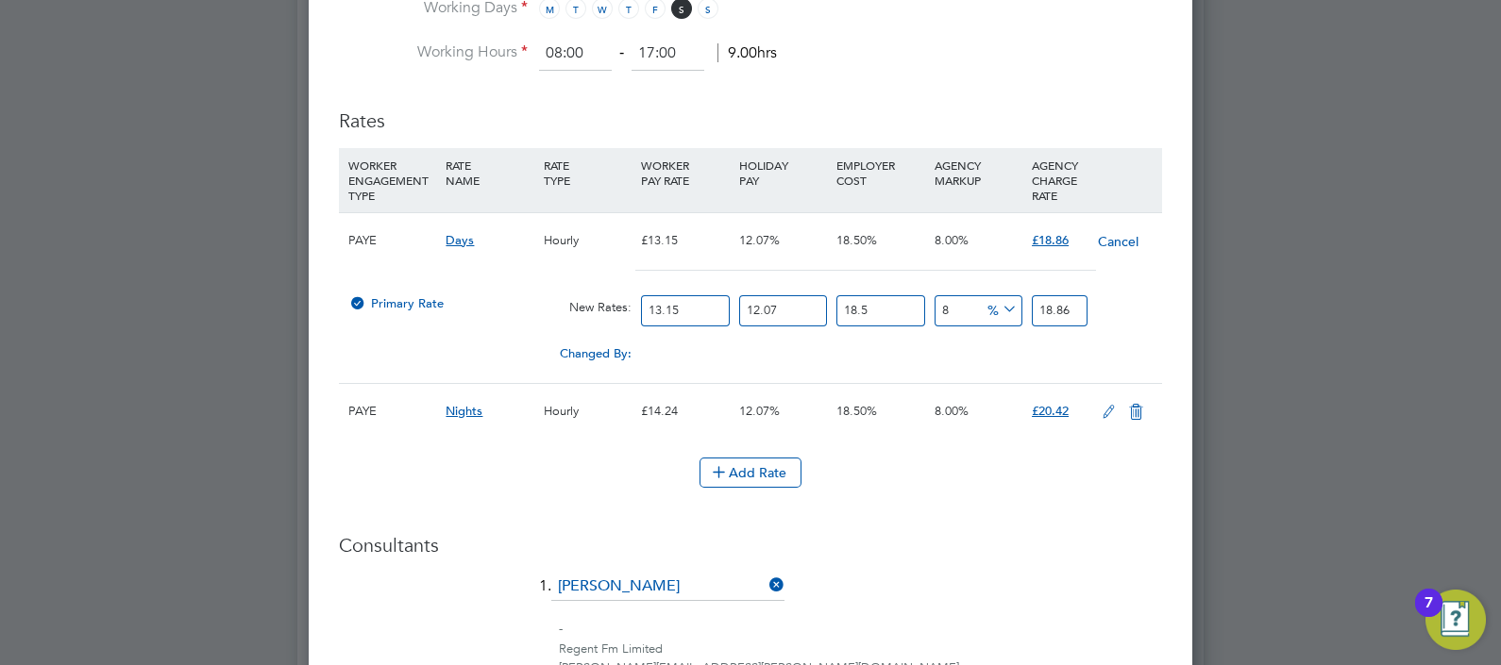
drag, startPoint x: 684, startPoint y: 307, endPoint x: 380, endPoint y: 302, distance: 304.0
click at [396, 305] on div "Primary Rate New Rates: 13.15 12.07 n/a 18.5 n/a 8 0 % 18.86" at bounding box center [750, 311] width 823 height 50
drag, startPoint x: 740, startPoint y: 146, endPoint x: 743, endPoint y: 116, distance: 30.3
click at [741, 148] on div "HOLIDAY PAY" at bounding box center [782, 172] width 97 height 49
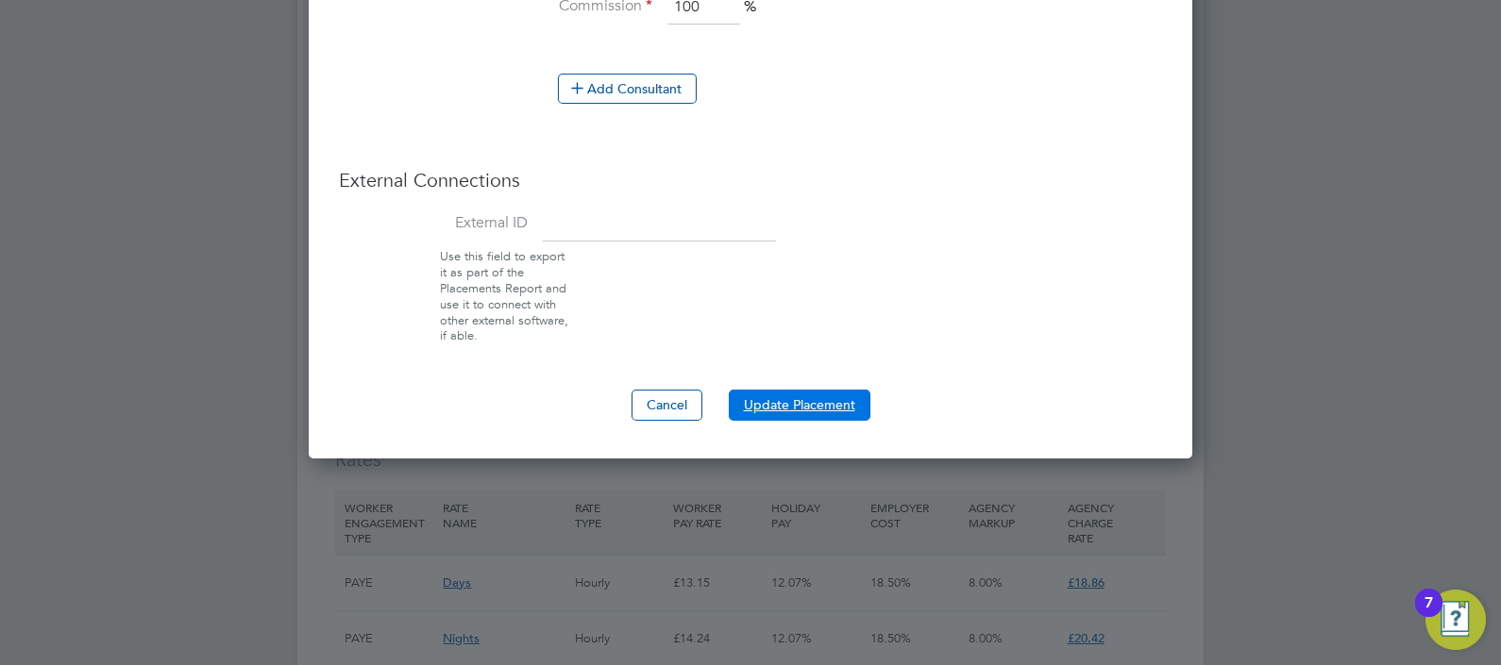
click at [815, 406] on button "Update Placement" at bounding box center [800, 405] width 142 height 30
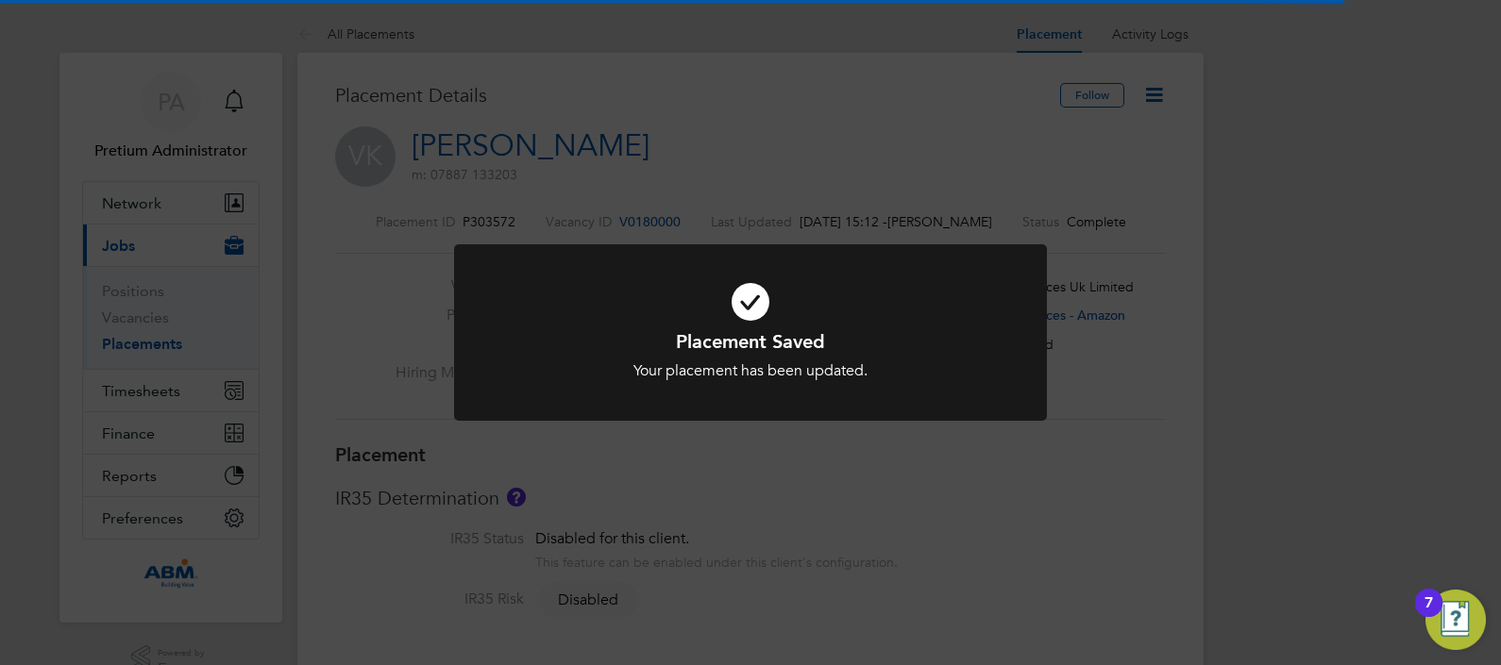
drag, startPoint x: 1152, startPoint y: 227, endPoint x: 1170, endPoint y: 227, distance: 18.9
click at [1165, 236] on div "Placement Saved Your placement has been updated. Cancel Okay" at bounding box center [750, 332] width 1501 height 665
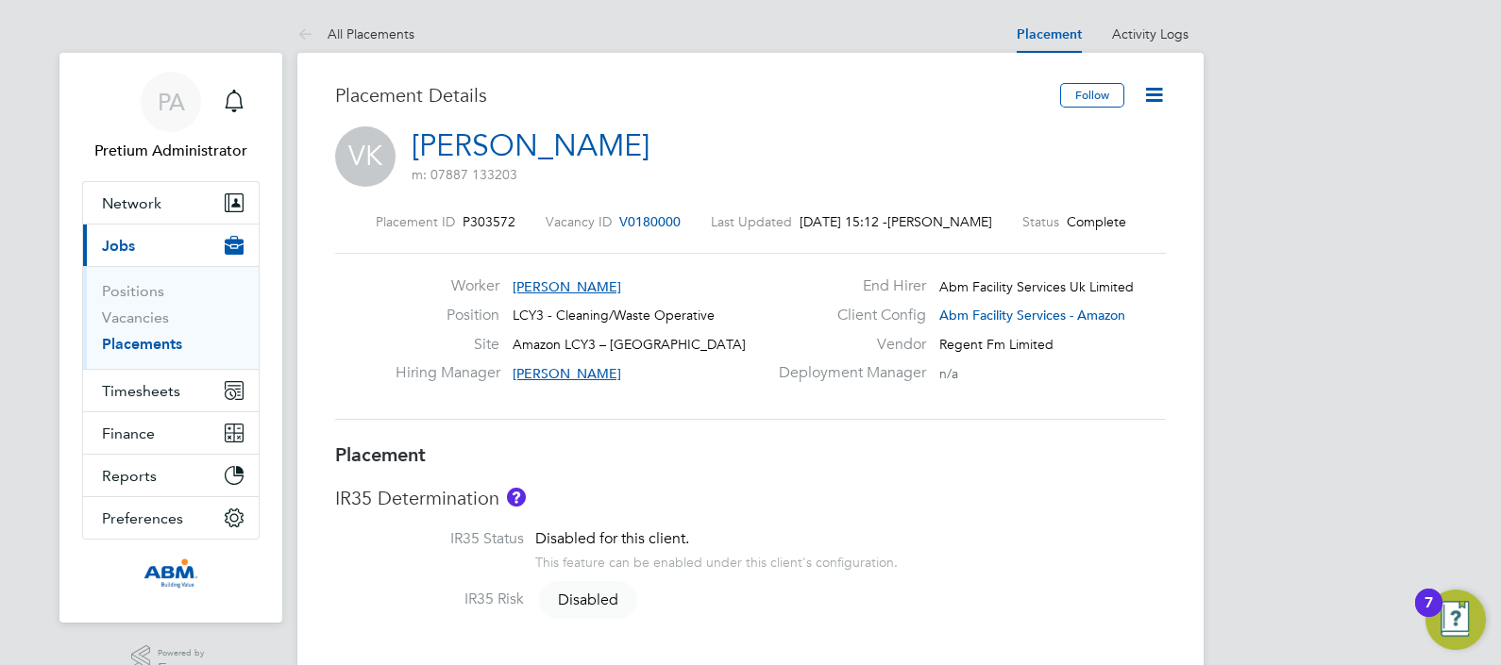
click at [1166, 101] on icon at bounding box center [1154, 95] width 24 height 24
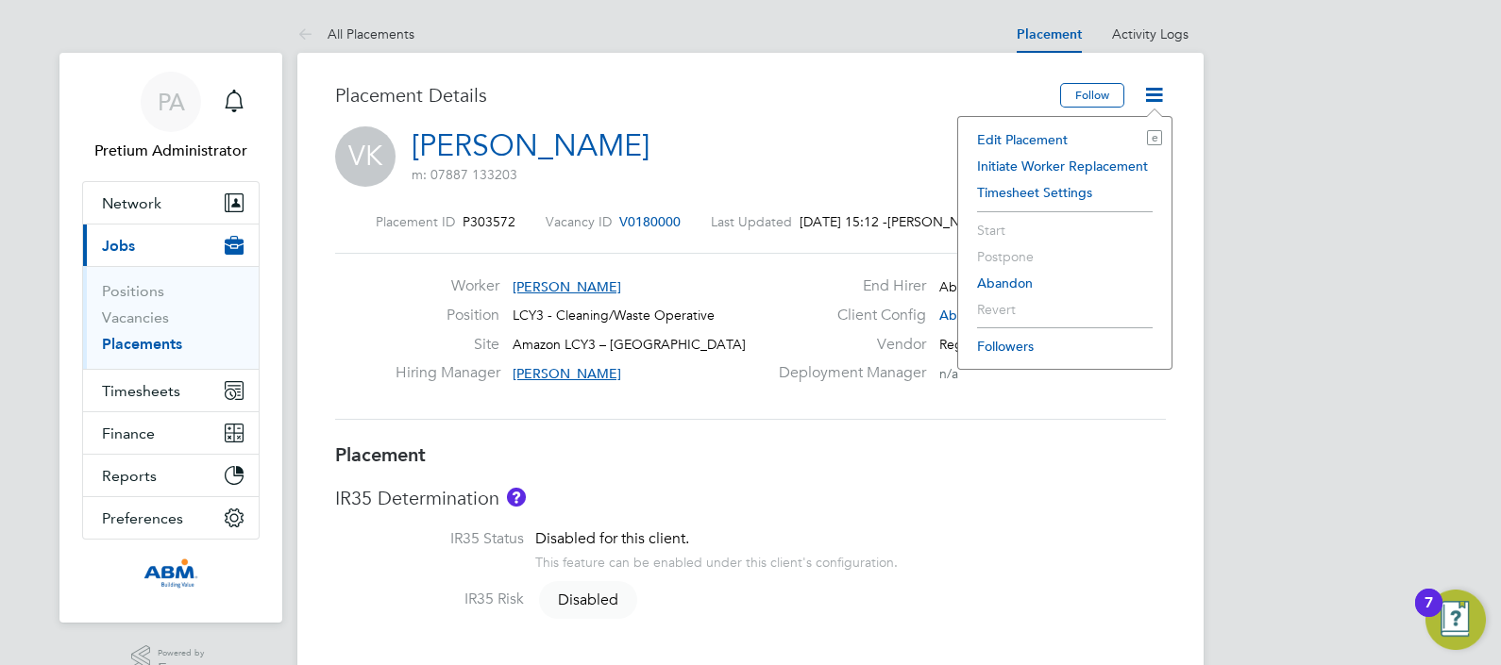
click at [1060, 137] on li "Edit Placement e" at bounding box center [1065, 139] width 194 height 26
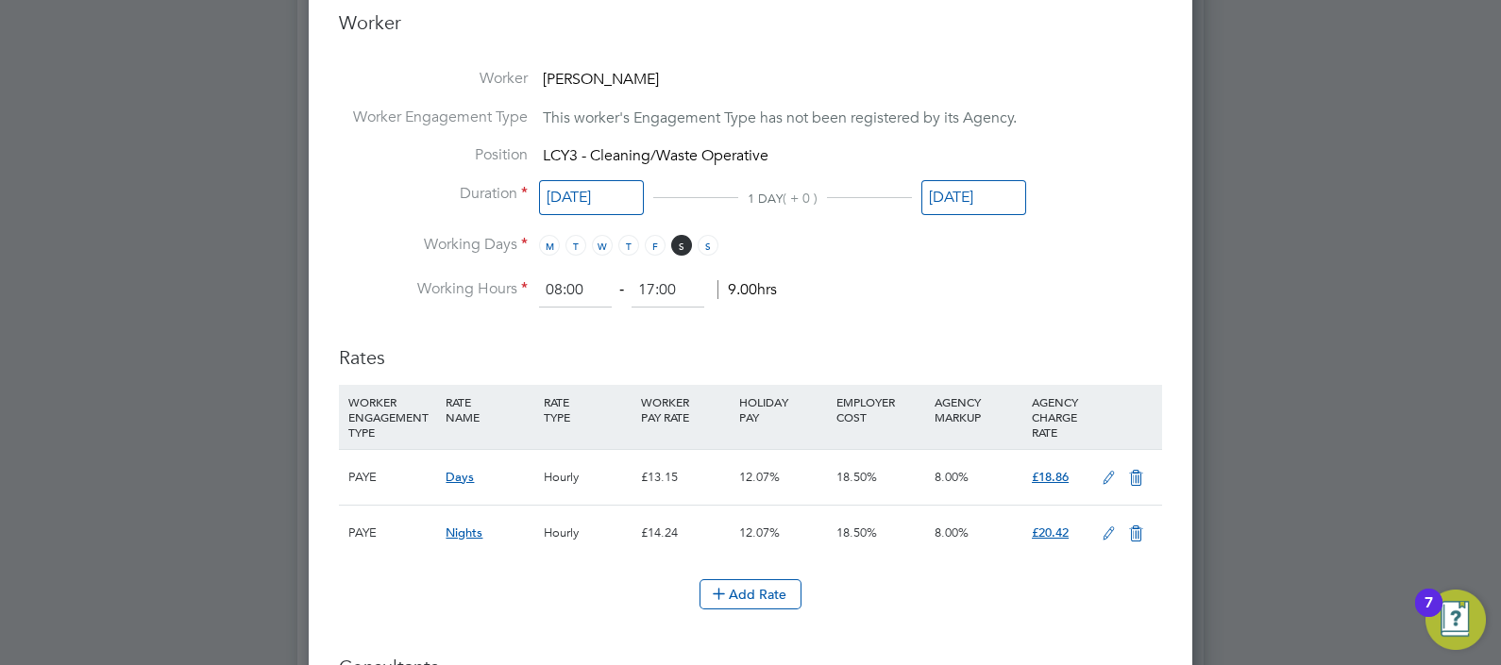
click at [1114, 471] on icon at bounding box center [1109, 478] width 24 height 15
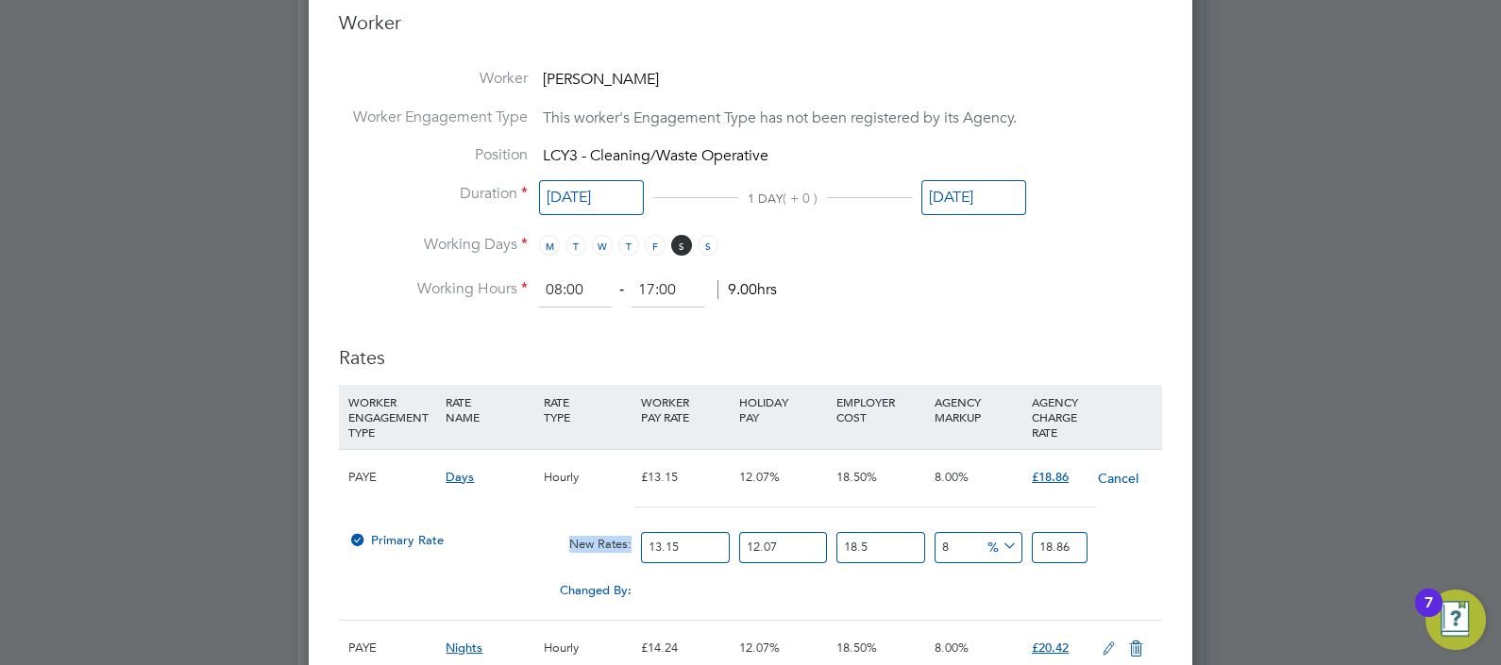
drag, startPoint x: 731, startPoint y: 545, endPoint x: 390, endPoint y: 547, distance: 340.8
click at [399, 543] on div "Primary Rate New Rates: 13.15 12.07 n/a 18.5 n/a 8 0 % 18.86" at bounding box center [750, 548] width 823 height 50
drag, startPoint x: 390, startPoint y: 547, endPoint x: 708, endPoint y: 547, distance: 318.1
click at [708, 547] on input "13.15" at bounding box center [685, 547] width 88 height 31
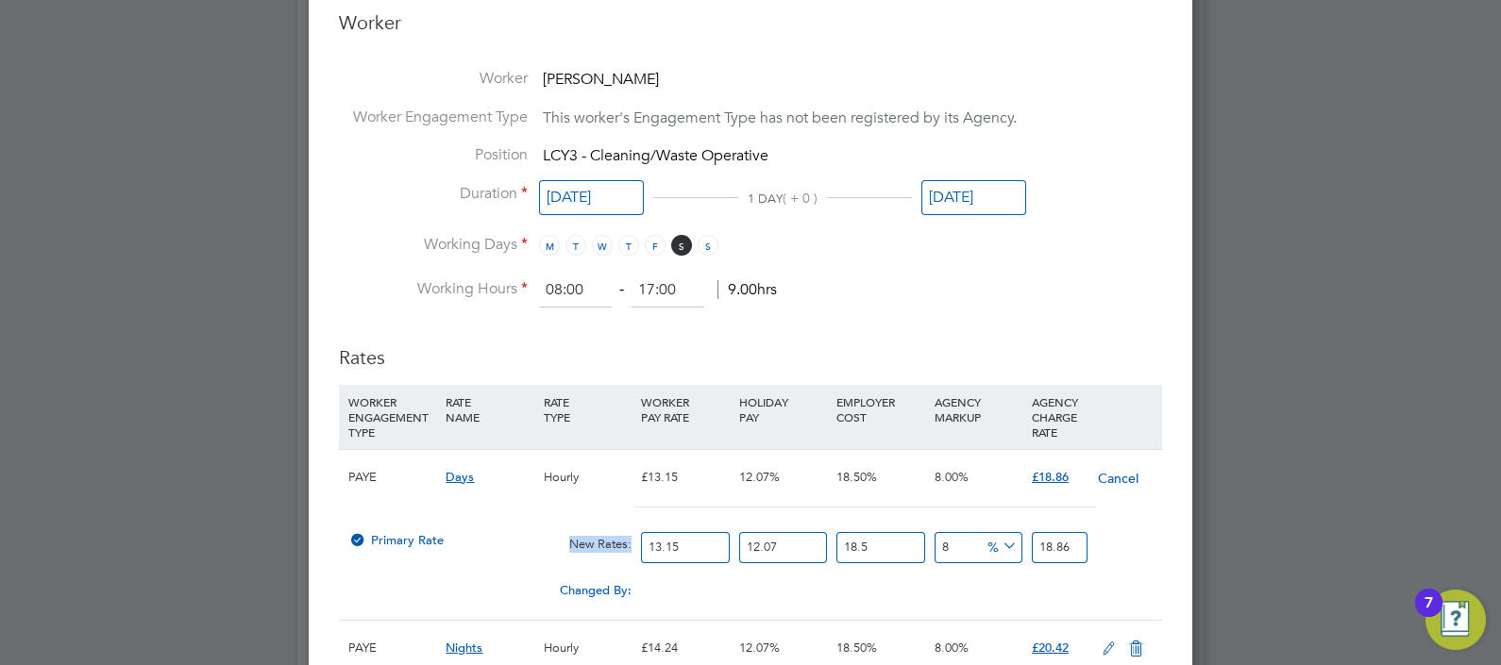
click at [703, 538] on input "13.15" at bounding box center [685, 547] width 88 height 31
drag, startPoint x: 690, startPoint y: 538, endPoint x: 676, endPoint y: 544, distance: 15.2
click at [689, 538] on input "13.15" at bounding box center [685, 547] width 88 height 31
click at [670, 545] on input "13.15" at bounding box center [685, 547] width 88 height 31
click at [642, 541] on input "13.15" at bounding box center [685, 547] width 88 height 31
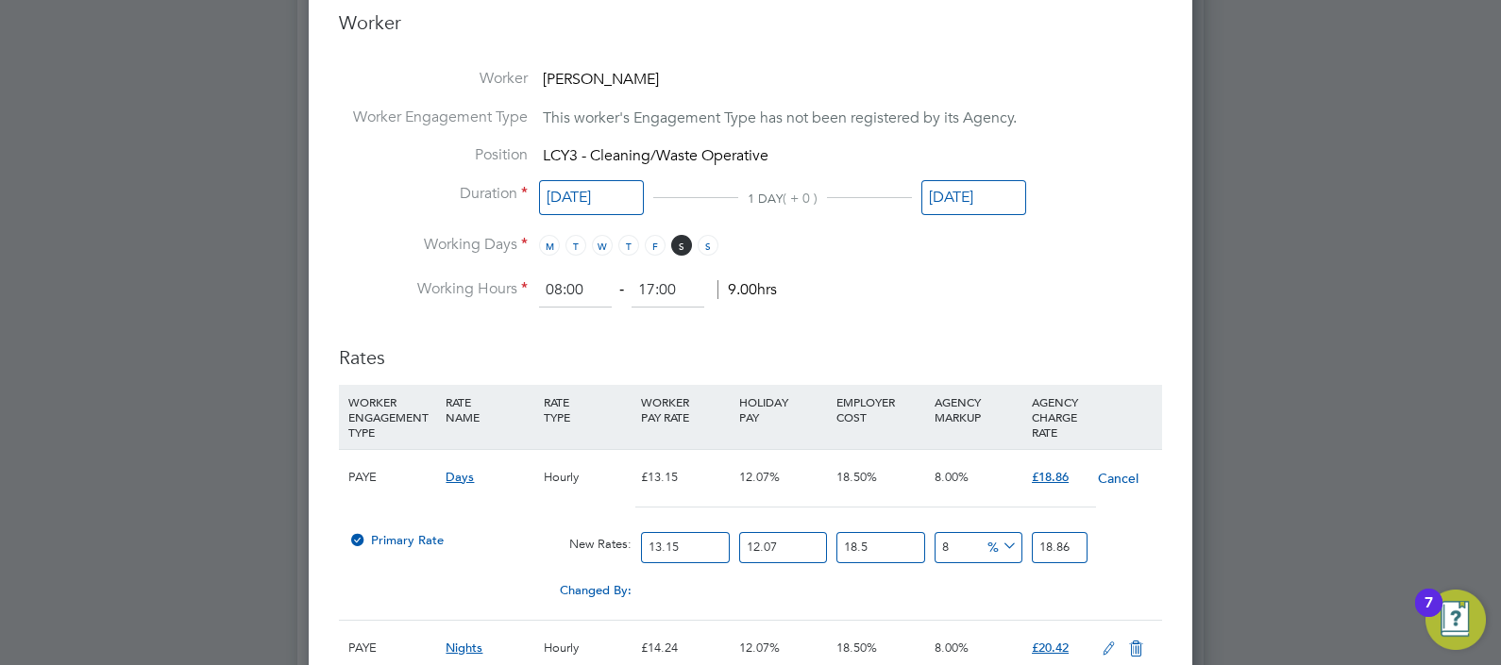
click at [644, 540] on input "13.15" at bounding box center [685, 547] width 88 height 31
click at [749, 284] on span "9.00hrs" at bounding box center [746, 289] width 59 height 19
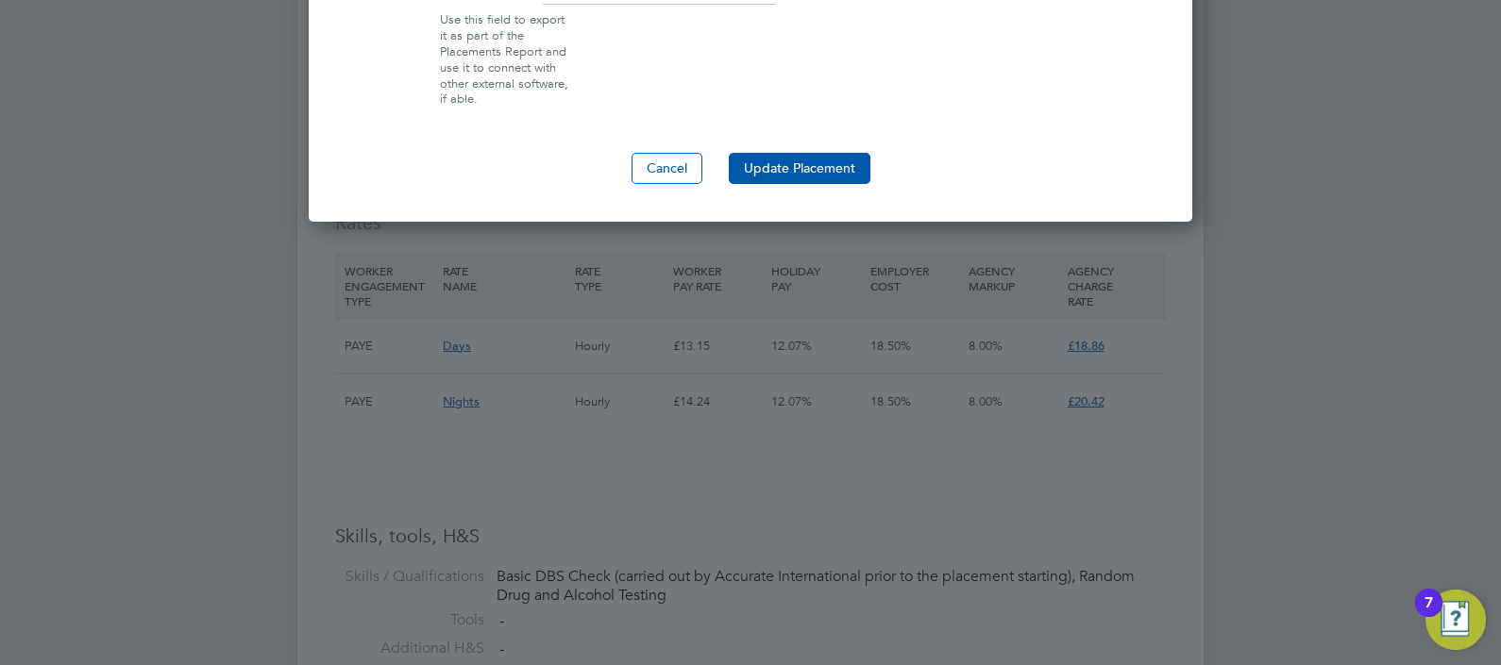
click at [818, 165] on button "Update Placement" at bounding box center [800, 168] width 142 height 30
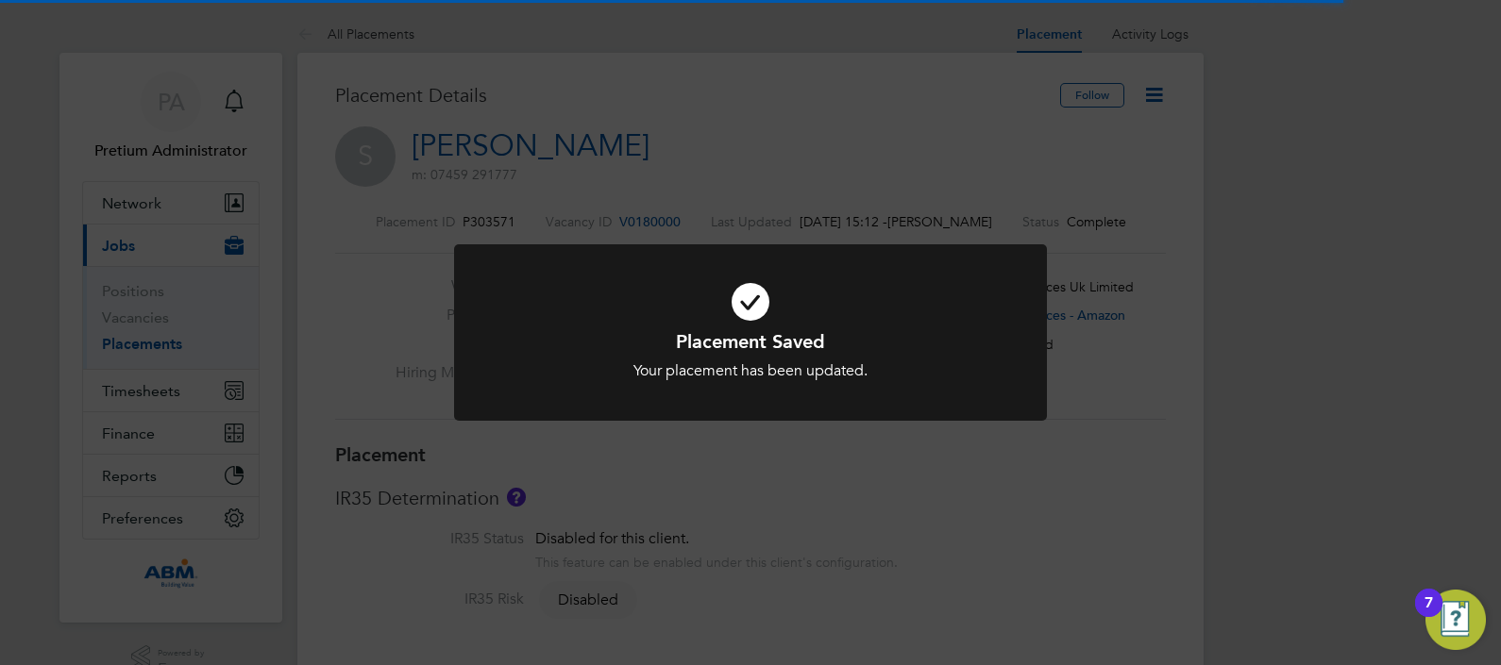
drag, startPoint x: 1232, startPoint y: 127, endPoint x: 1214, endPoint y: 135, distance: 19.5
click at [1232, 130] on div "Placement Saved Your placement has been updated. Cancel Okay" at bounding box center [750, 332] width 1501 height 665
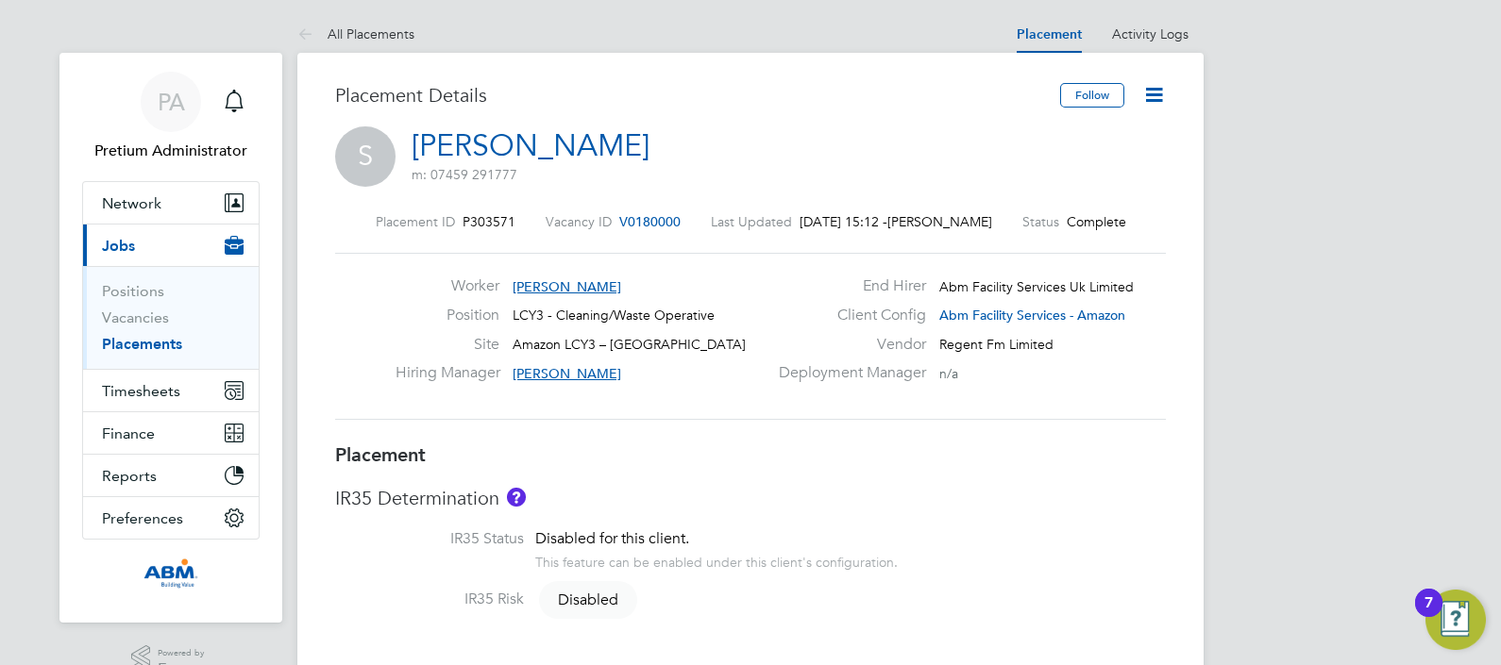
click at [1152, 90] on icon at bounding box center [1154, 95] width 24 height 24
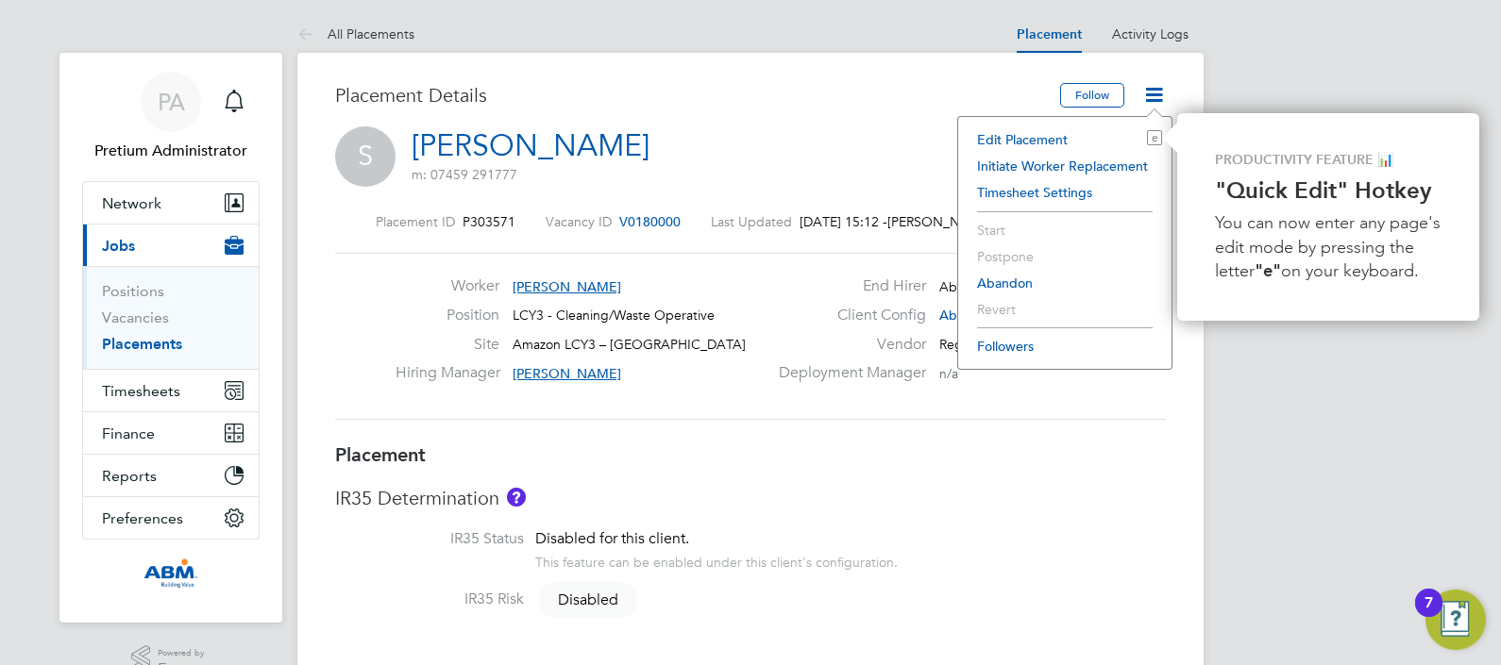
click at [1052, 141] on li "Edit Placement e" at bounding box center [1065, 139] width 194 height 26
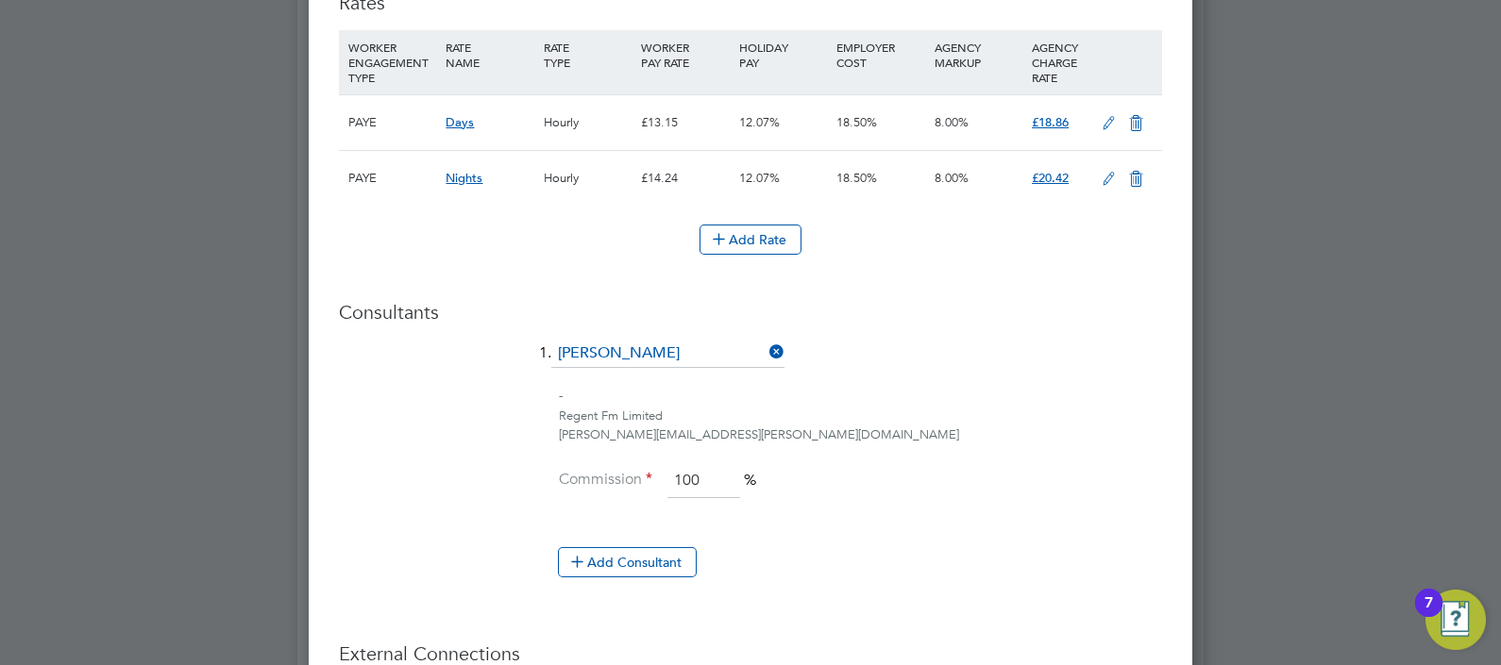
click at [1100, 119] on icon at bounding box center [1109, 123] width 24 height 15
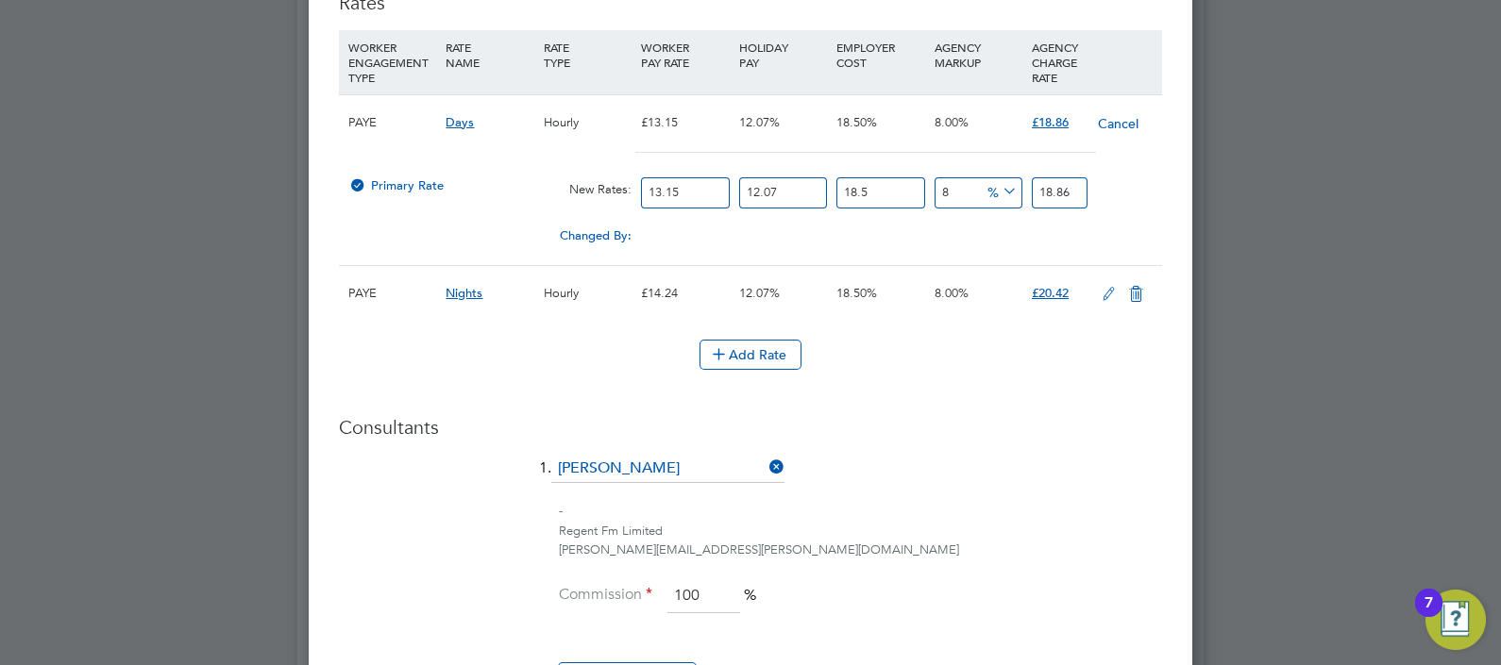
drag, startPoint x: 598, startPoint y: 187, endPoint x: 450, endPoint y: 181, distance: 148.3
click at [511, 194] on div "Primary Rate New Rates: 13.15 12.07 n/a 18.5 n/a 8 0 % 18.86" at bounding box center [750, 193] width 823 height 50
click at [1074, 466] on li "1. Harry Barfoot" at bounding box center [750, 478] width 823 height 47
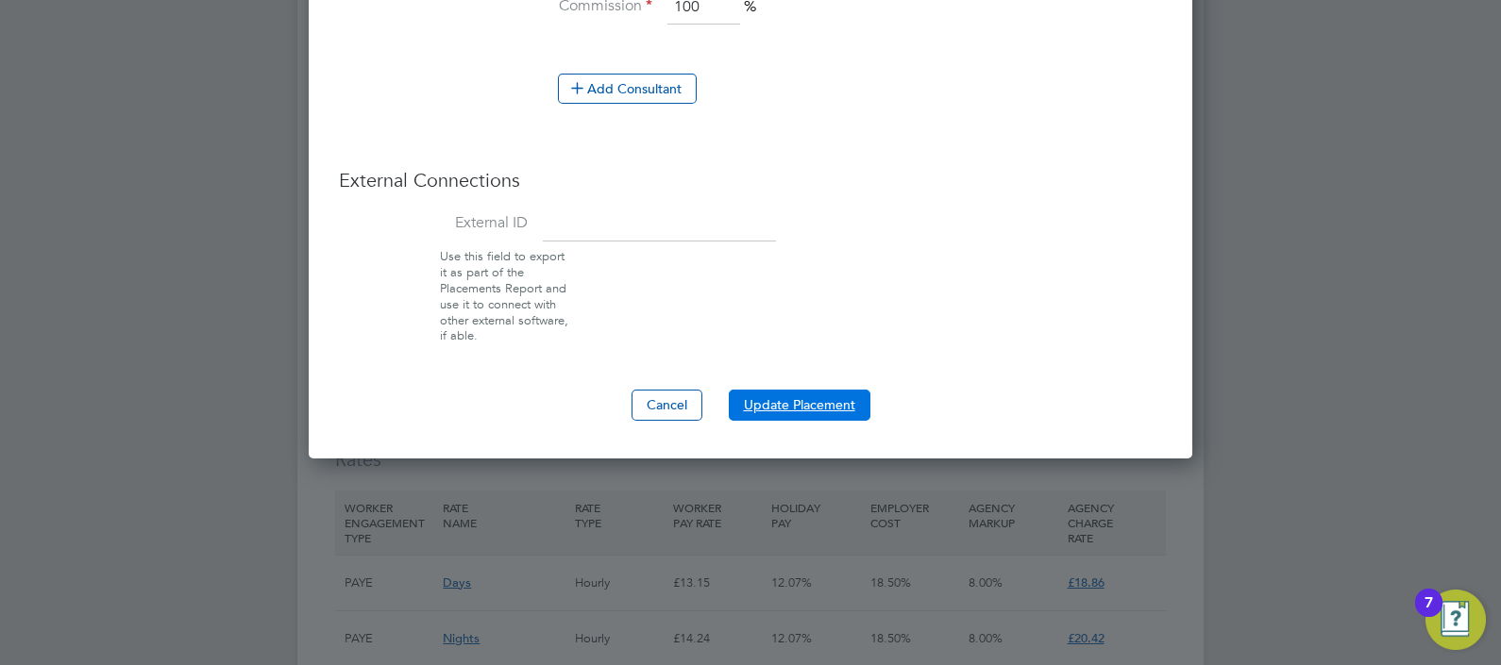
click at [795, 392] on button "Update Placement" at bounding box center [800, 405] width 142 height 30
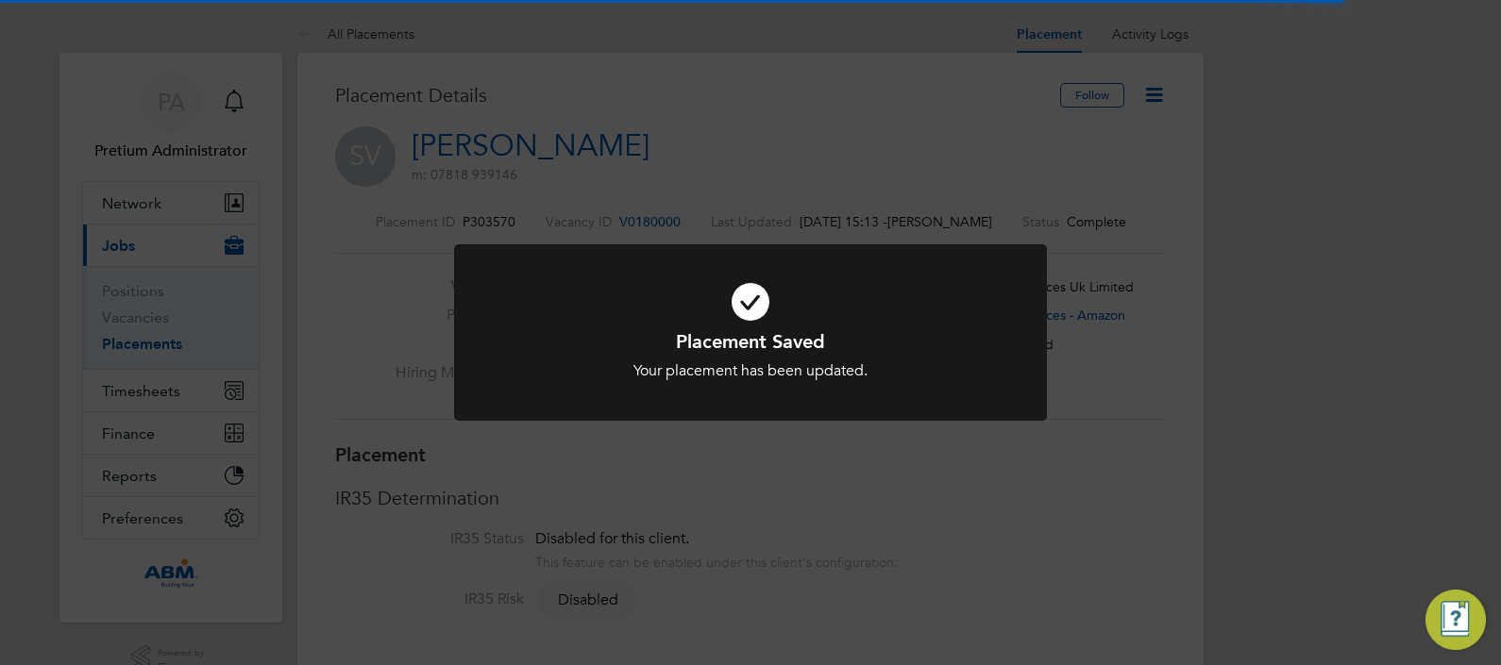
click at [1136, 227] on div "Placement Saved Your placement has been updated. Cancel Okay" at bounding box center [750, 332] width 1501 height 665
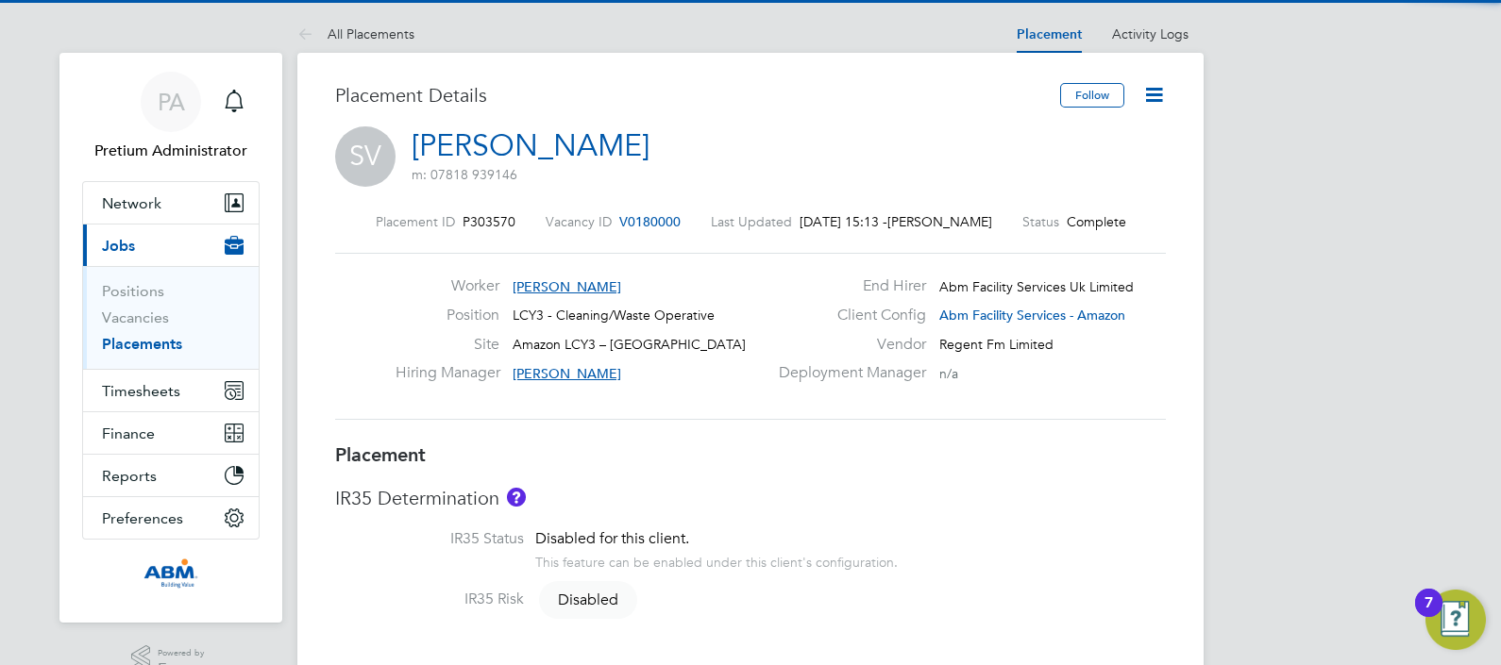
click at [1152, 94] on icon at bounding box center [1154, 95] width 24 height 24
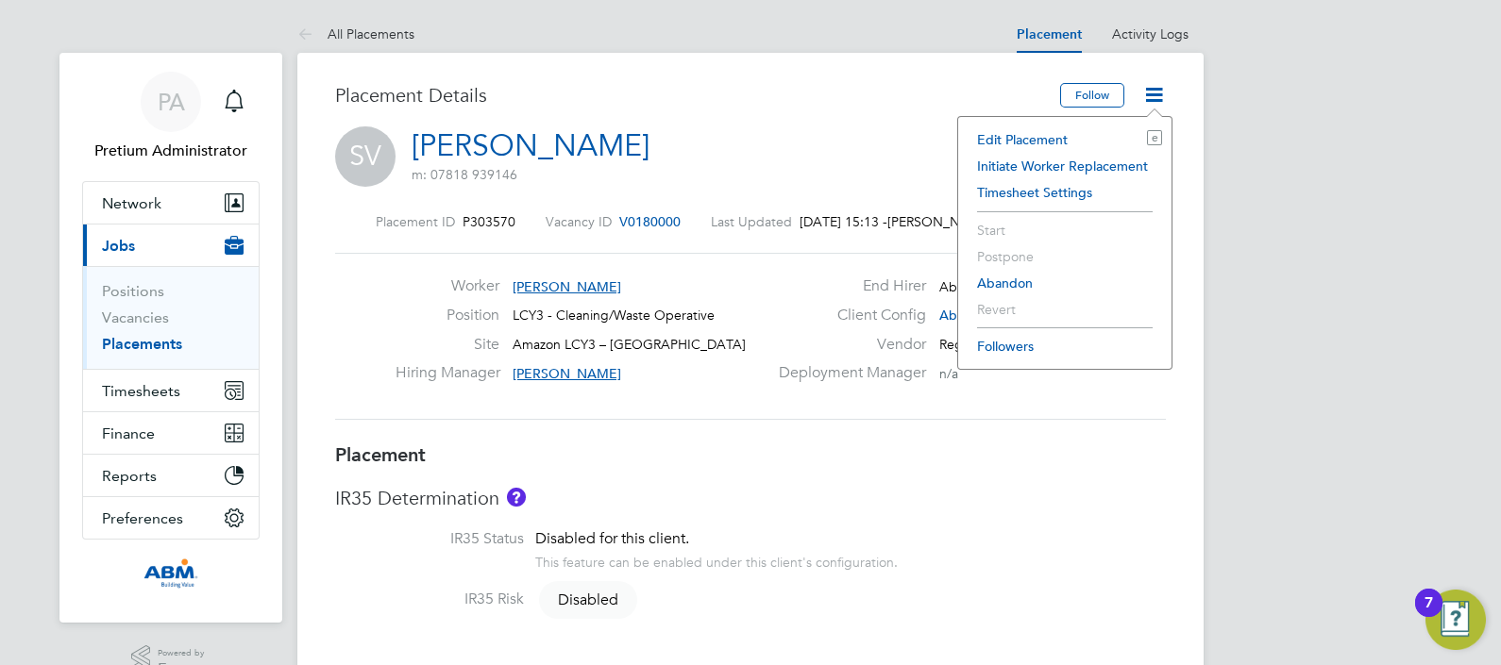
click at [1056, 132] on li "Edit Placement e" at bounding box center [1065, 139] width 194 height 26
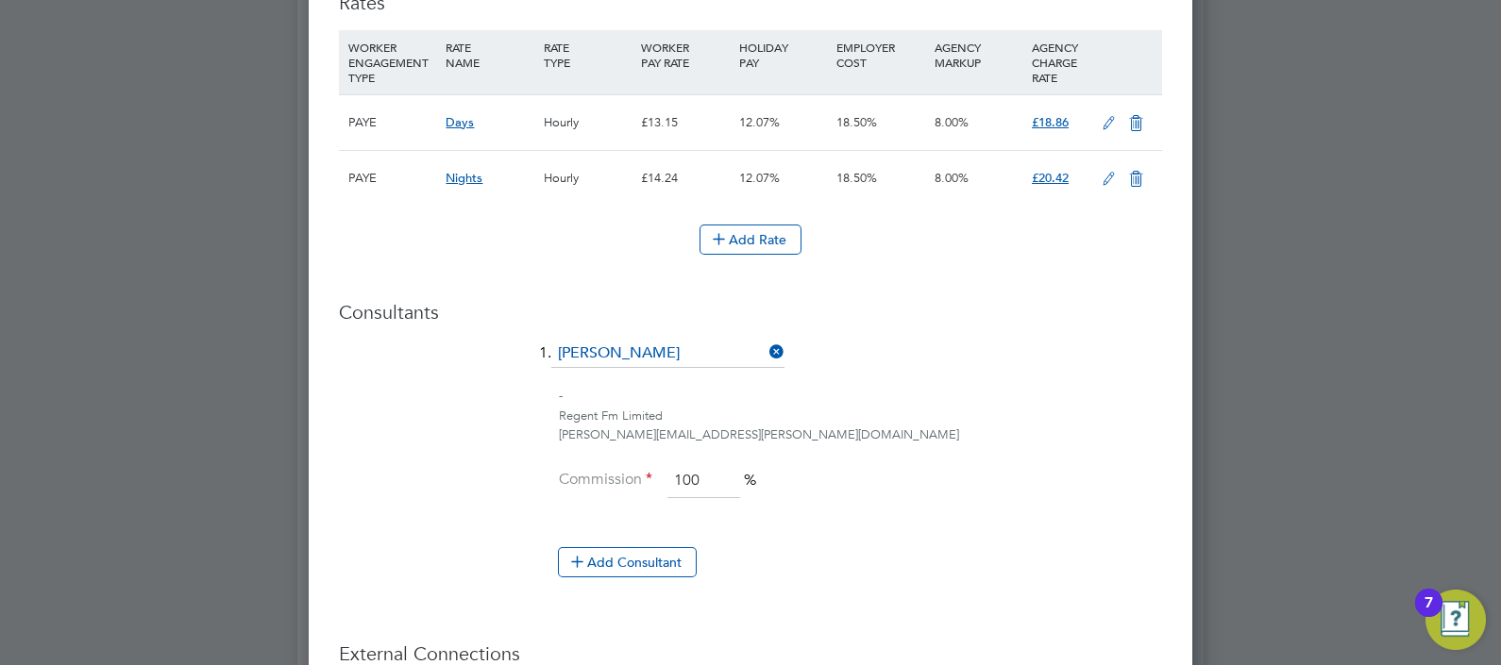
click at [1103, 116] on icon at bounding box center [1109, 123] width 24 height 15
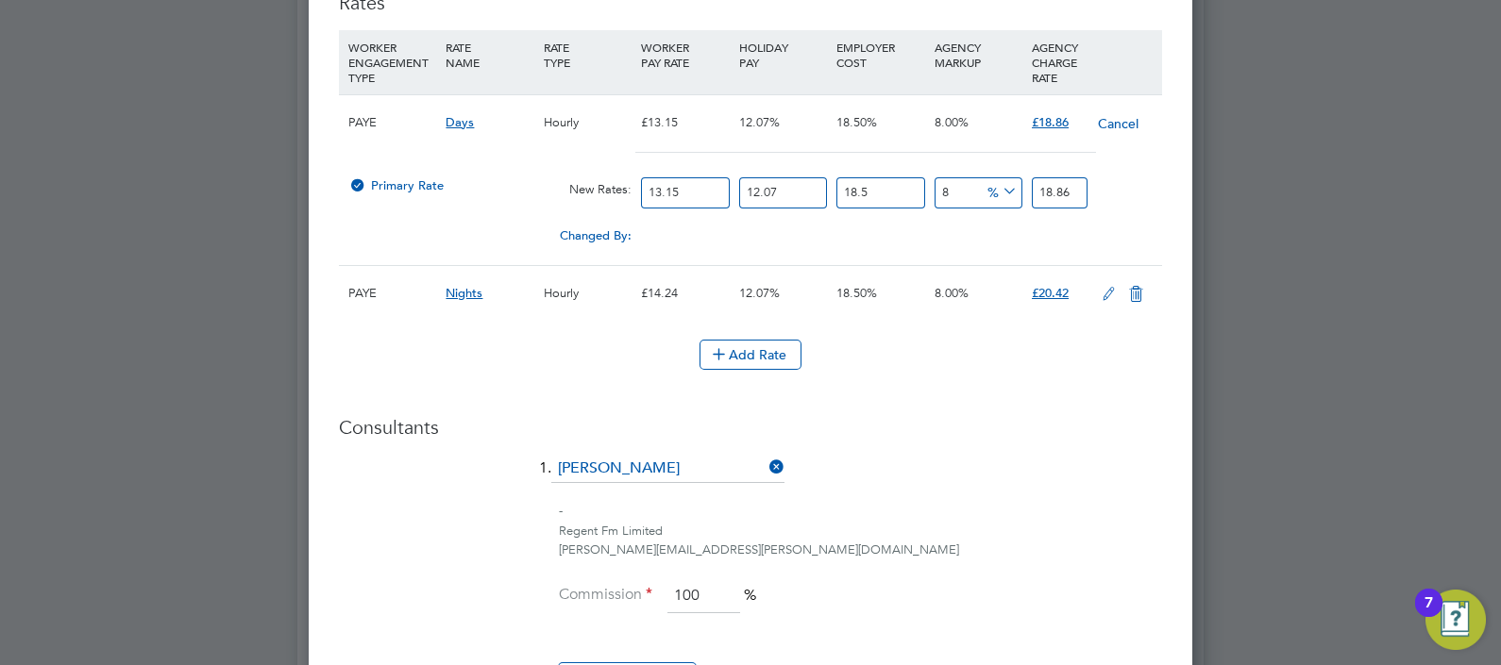
drag, startPoint x: 708, startPoint y: 190, endPoint x: 426, endPoint y: 156, distance: 284.3
click at [459, 175] on div "Primary Rate New Rates: 13.15 12.07 n/a 18.5 n/a 8 0 % 18.86" at bounding box center [750, 193] width 823 height 50
click at [924, 469] on li "1. Harry Barfoot" at bounding box center [750, 478] width 823 height 47
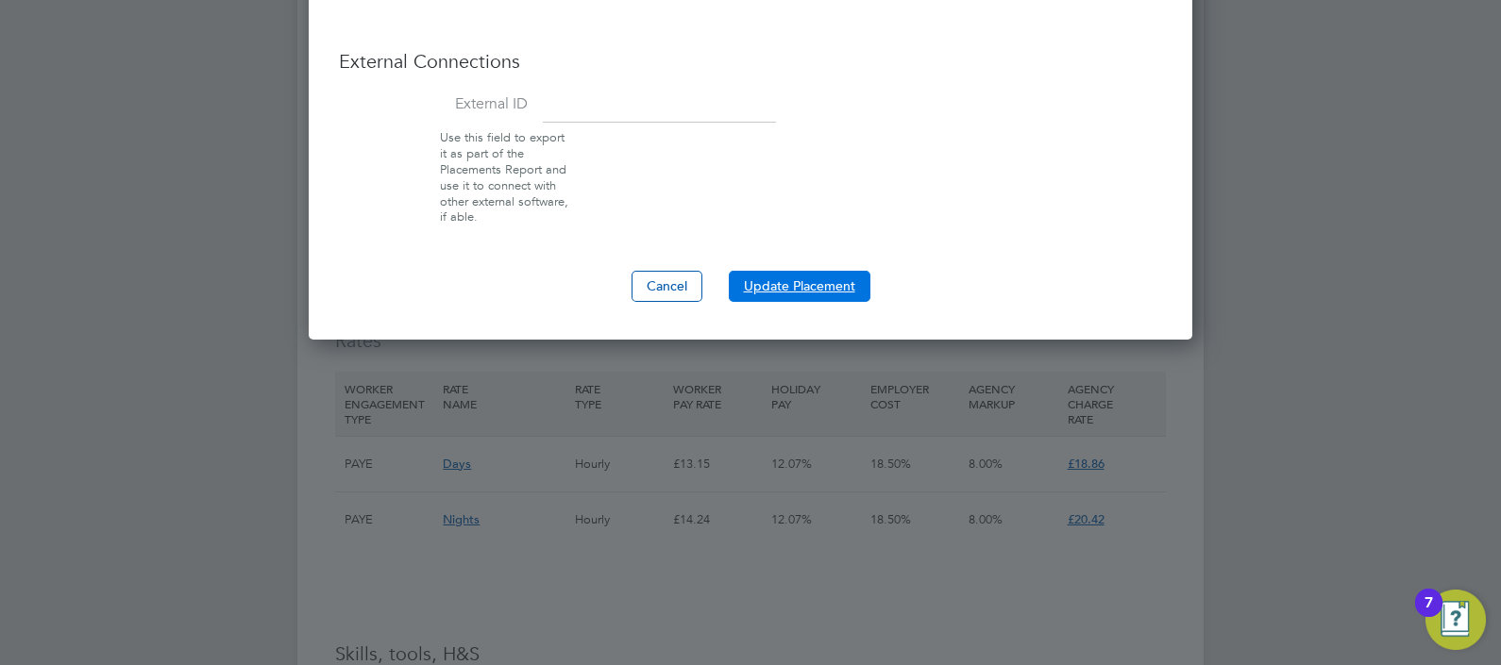
click at [807, 279] on button "Update Placement" at bounding box center [800, 286] width 142 height 30
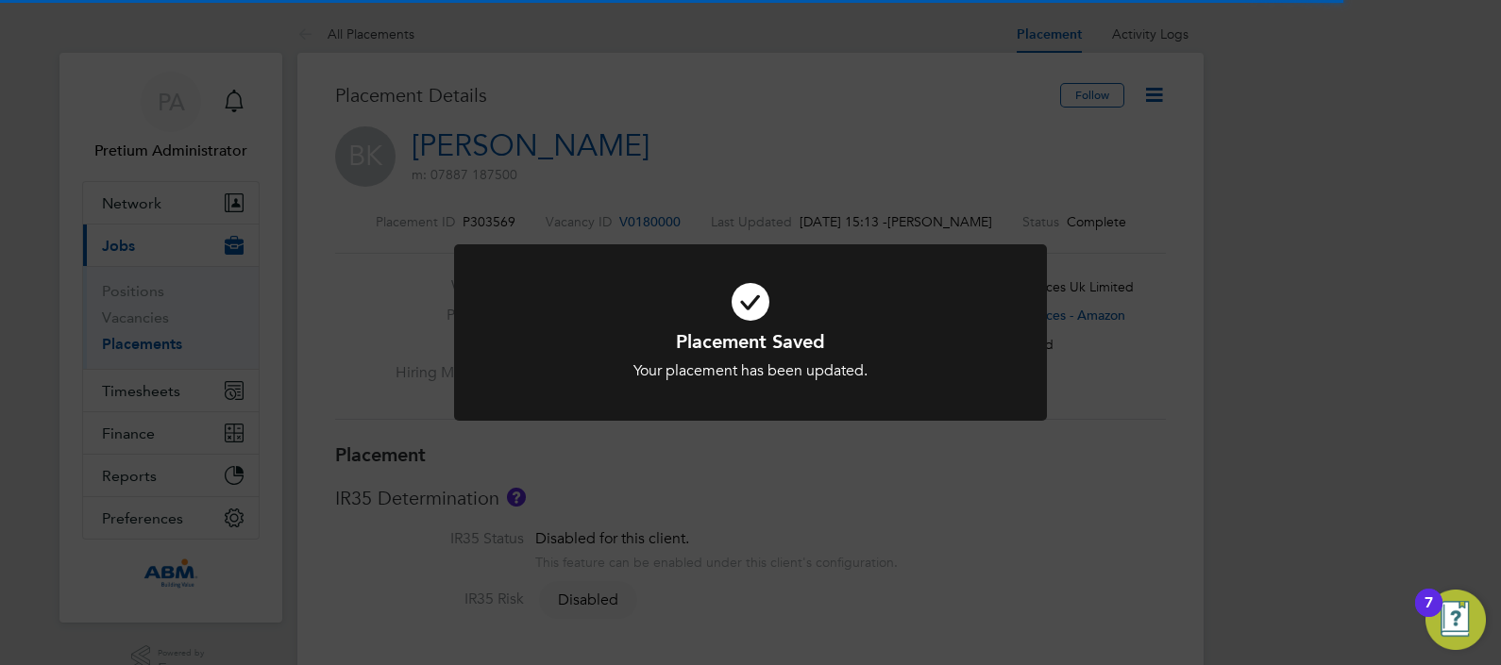
click at [1117, 210] on div "Placement Saved Your placement has been updated. Cancel Okay" at bounding box center [750, 332] width 1501 height 665
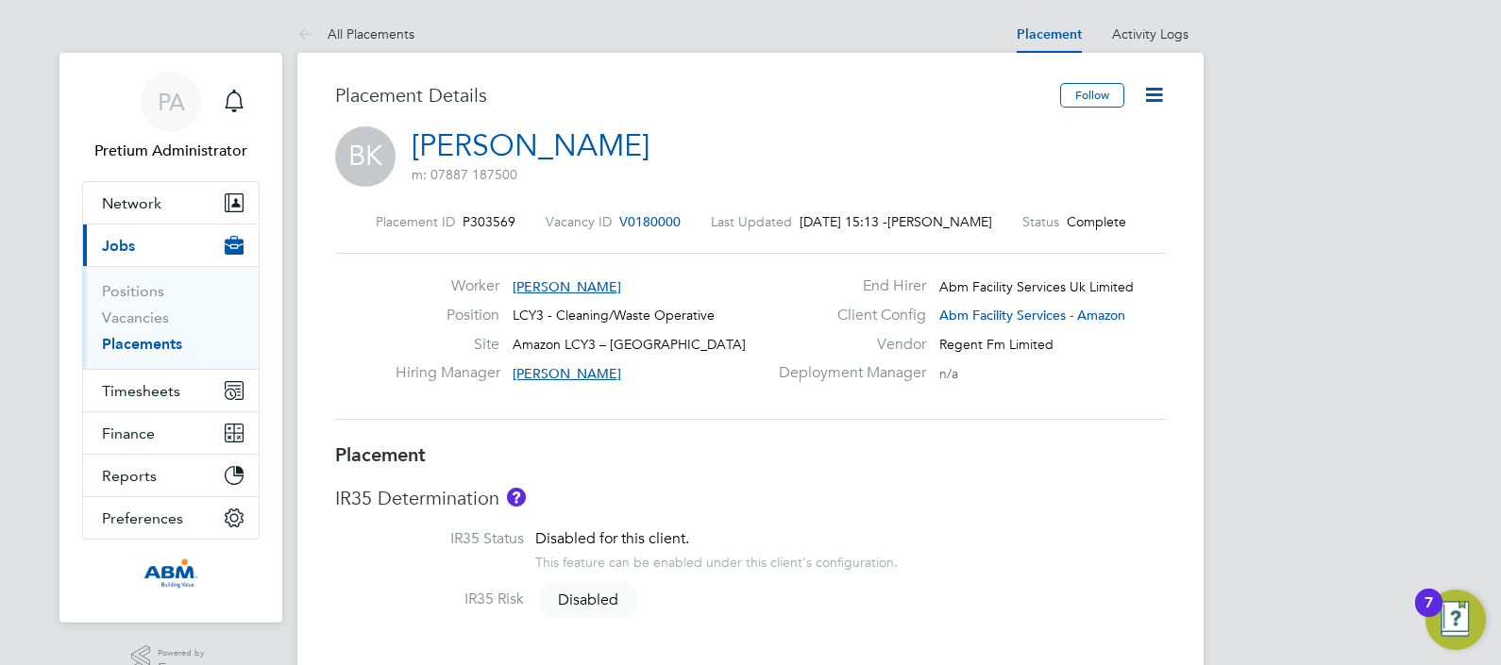
click at [1166, 90] on icon at bounding box center [1154, 95] width 24 height 24
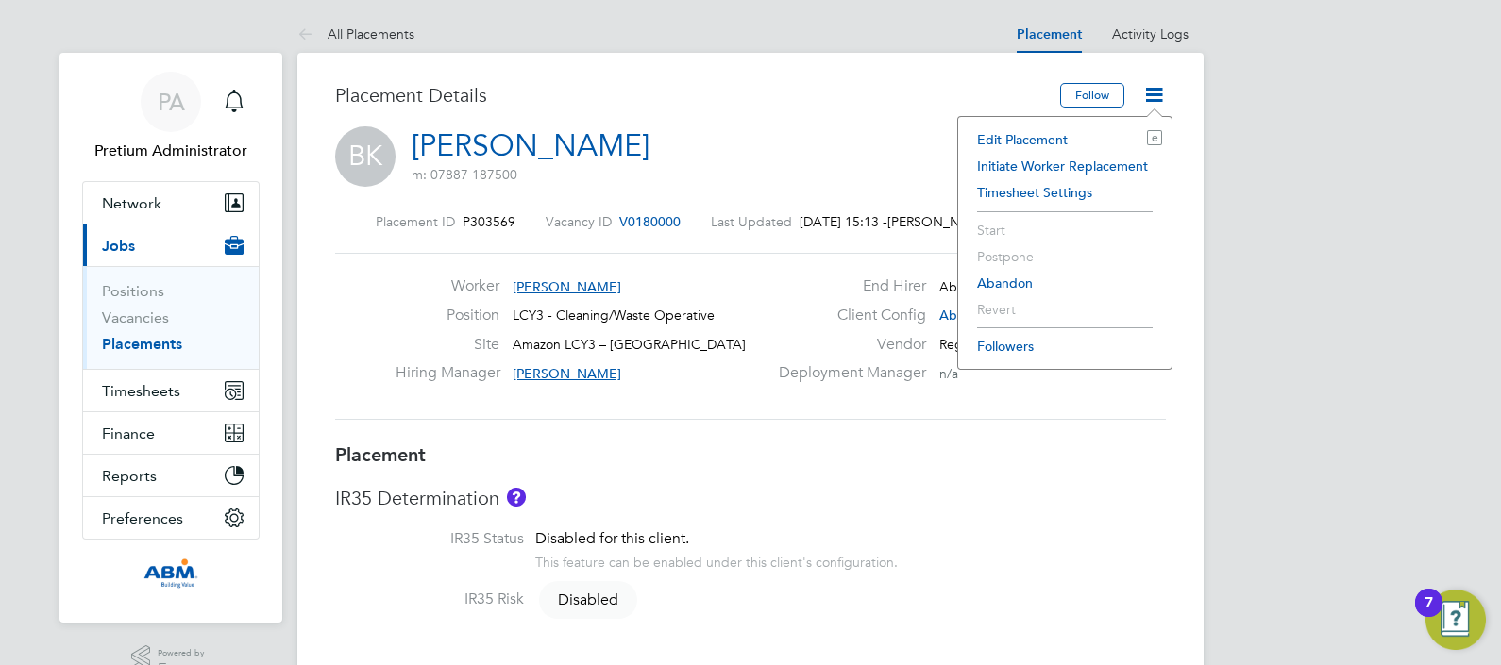
click at [1052, 139] on li "Edit Placement e" at bounding box center [1065, 139] width 194 height 26
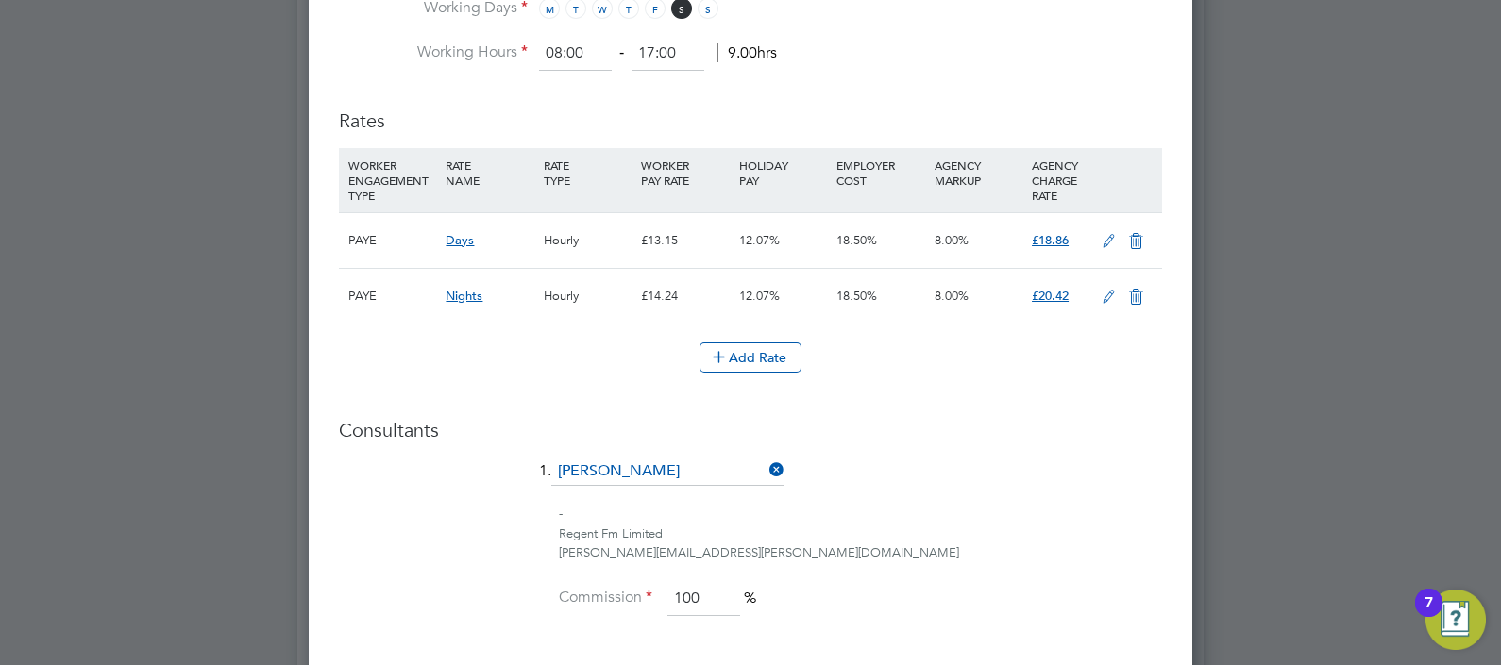
click at [1105, 234] on icon at bounding box center [1109, 241] width 24 height 15
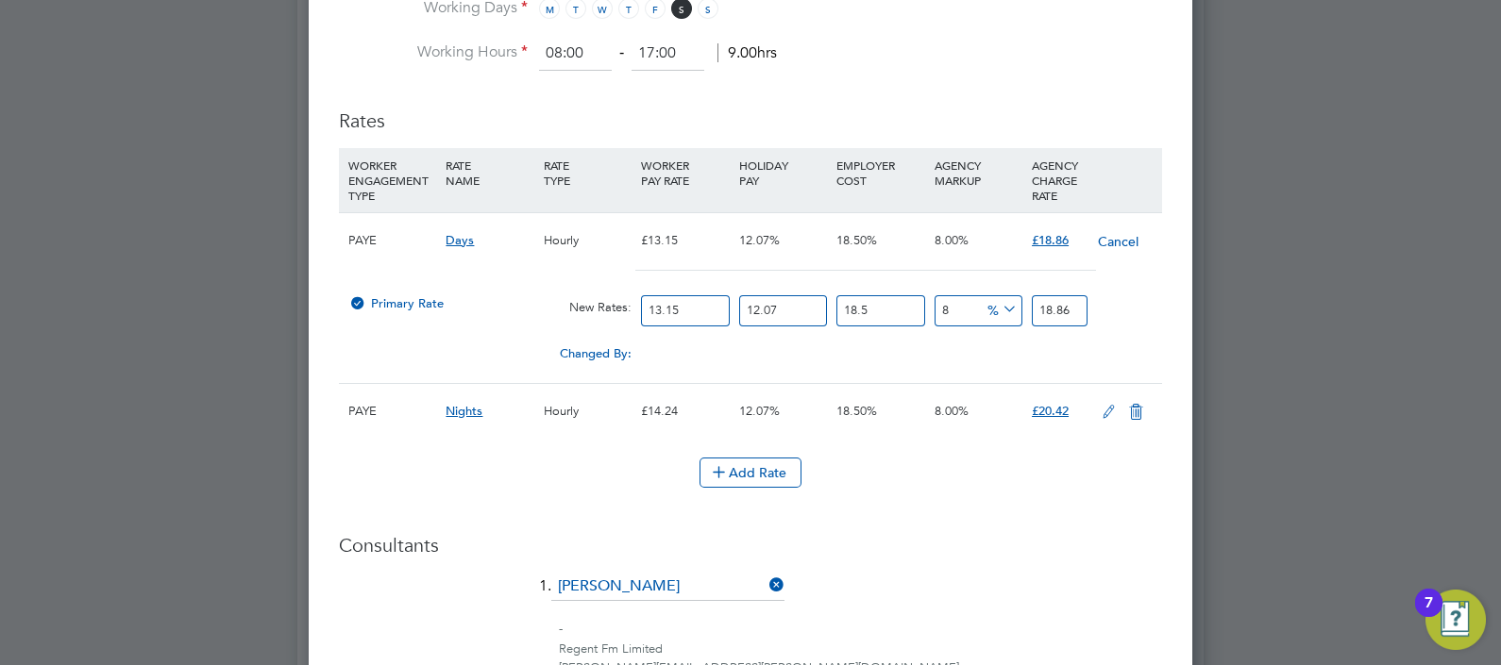
drag, startPoint x: 688, startPoint y: 312, endPoint x: 562, endPoint y: 313, distance: 126.5
click at [565, 312] on div "Primary Rate New Rates: 13.15 12.07 n/a 18.5 n/a 8 0 % 18.86" at bounding box center [750, 311] width 823 height 50
click at [648, 302] on input "1.21" at bounding box center [685, 310] width 88 height 31
click at [654, 302] on input "1.21" at bounding box center [685, 310] width 88 height 31
click at [982, 538] on h3 "Consultants" at bounding box center [750, 545] width 823 height 25
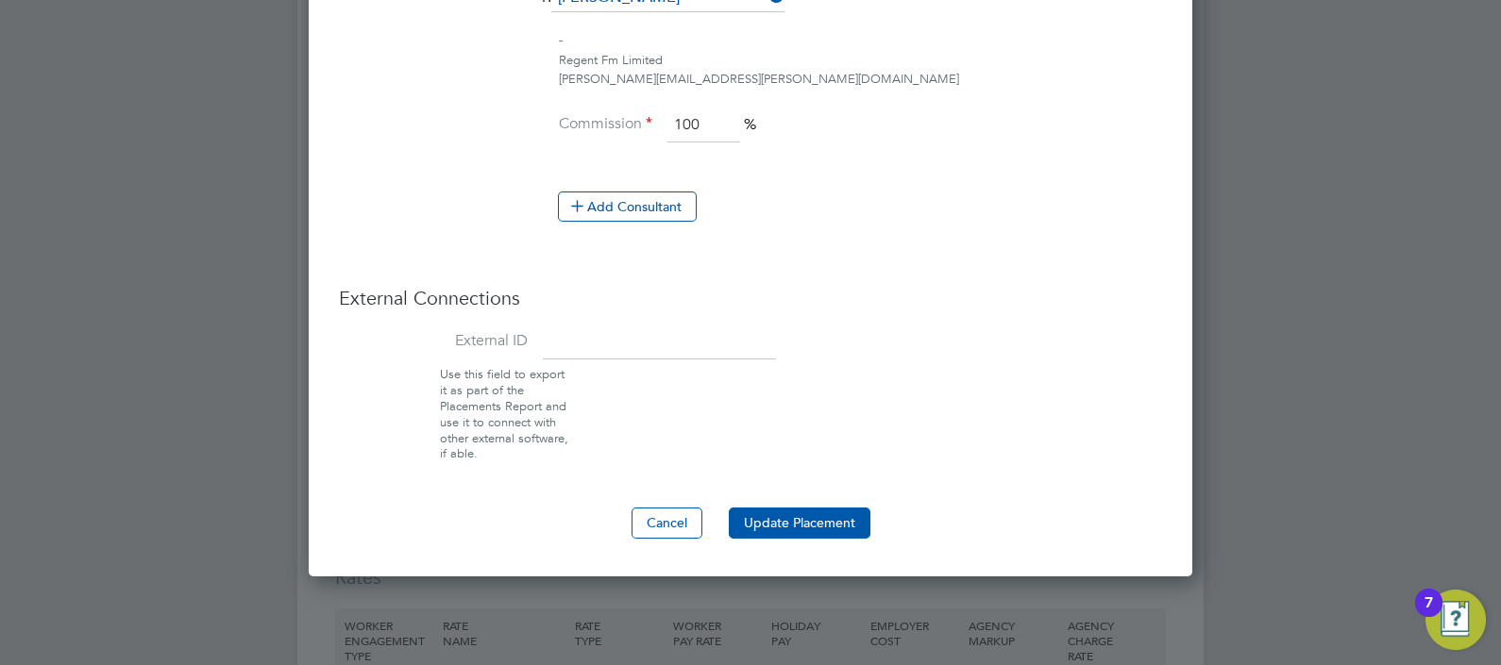
drag, startPoint x: 812, startPoint y: 518, endPoint x: 1036, endPoint y: 506, distance: 225.0
click at [813, 518] on button "Update Placement" at bounding box center [800, 523] width 142 height 30
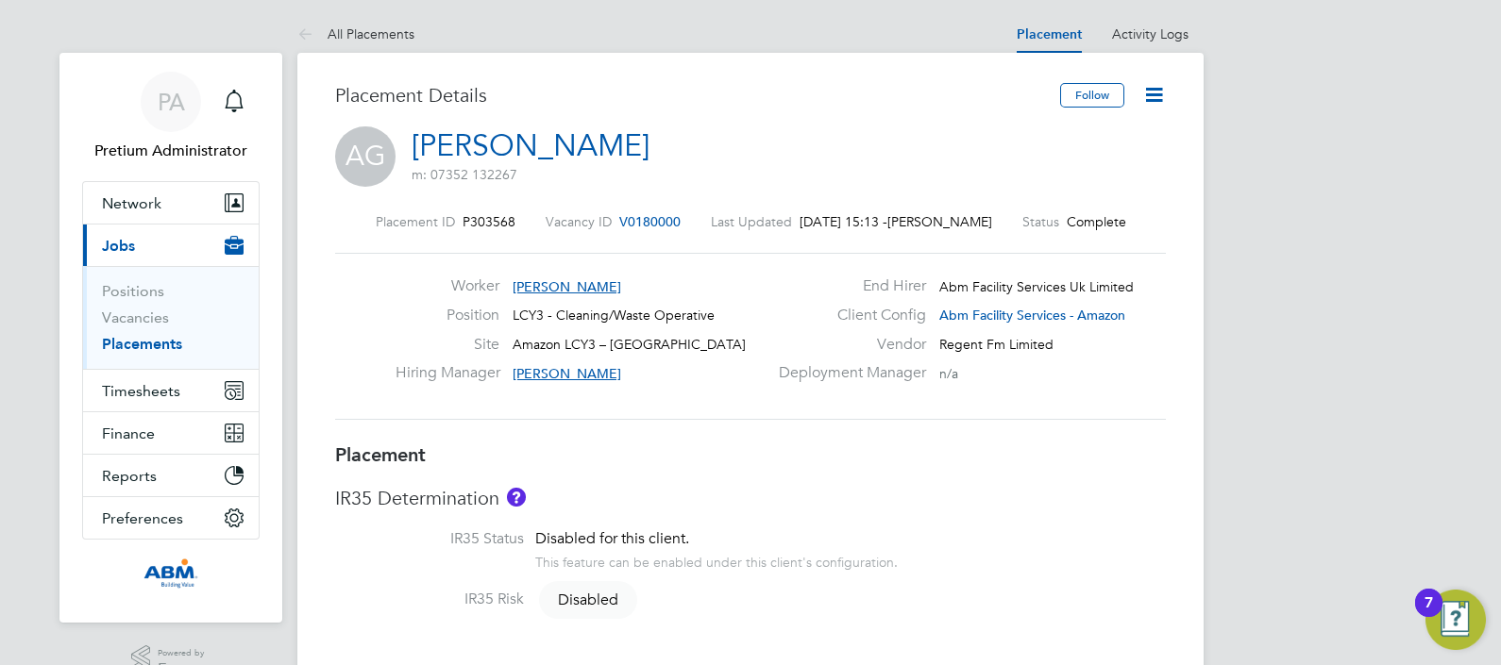
click at [1160, 97] on icon at bounding box center [1154, 95] width 24 height 24
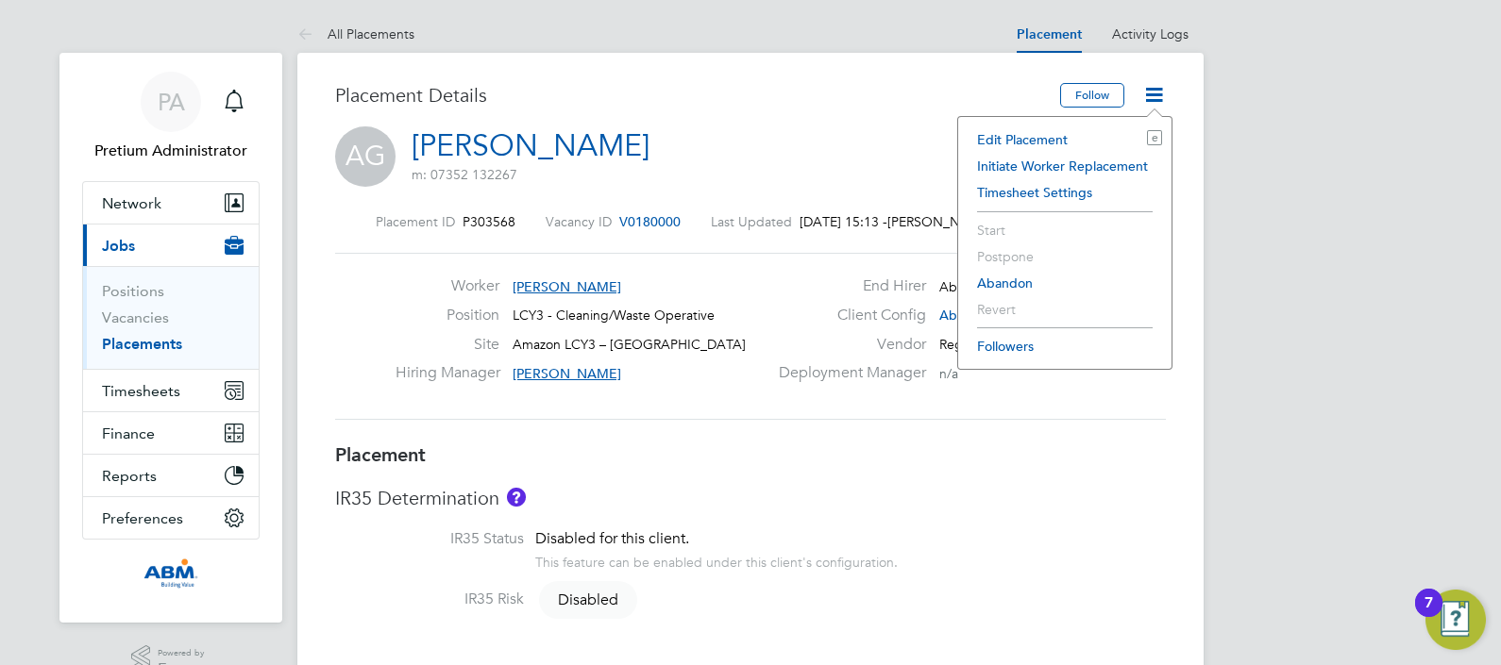
click at [1062, 132] on li "Edit Placement e" at bounding box center [1065, 139] width 194 height 26
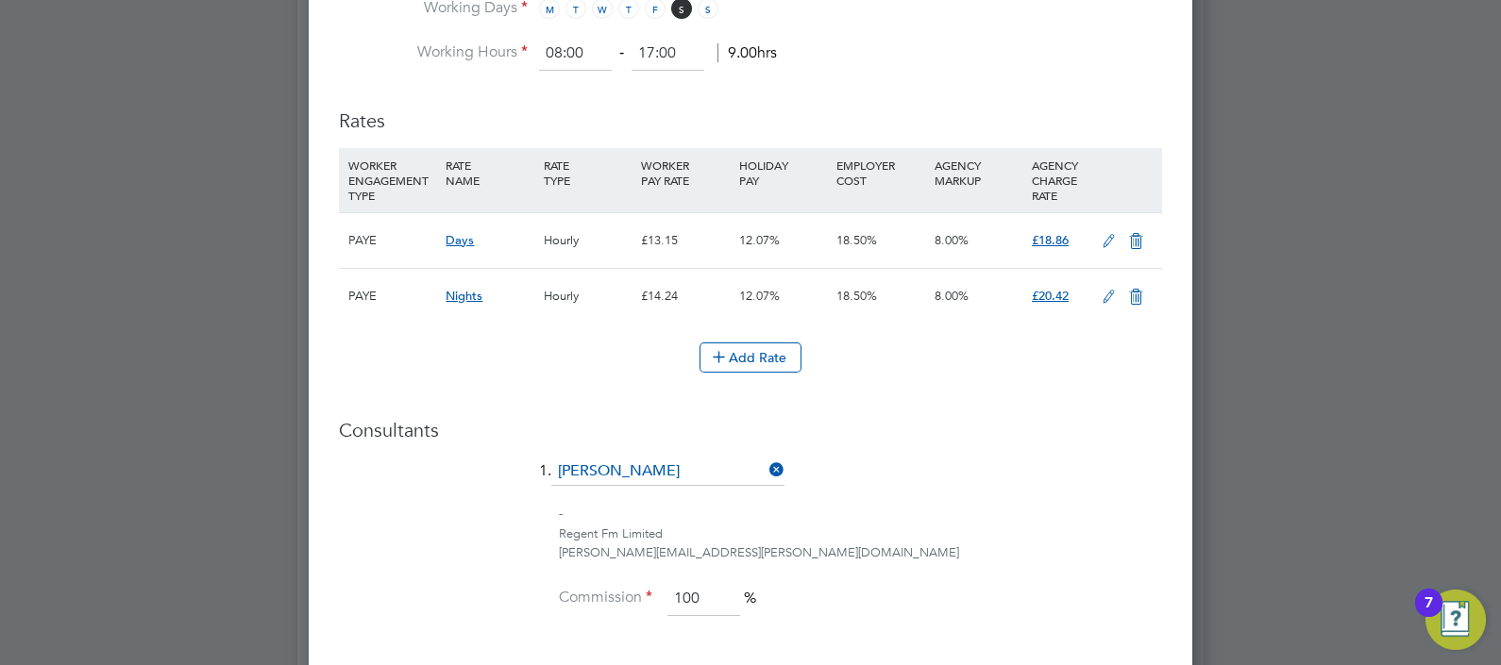
click at [1114, 234] on icon at bounding box center [1109, 241] width 24 height 15
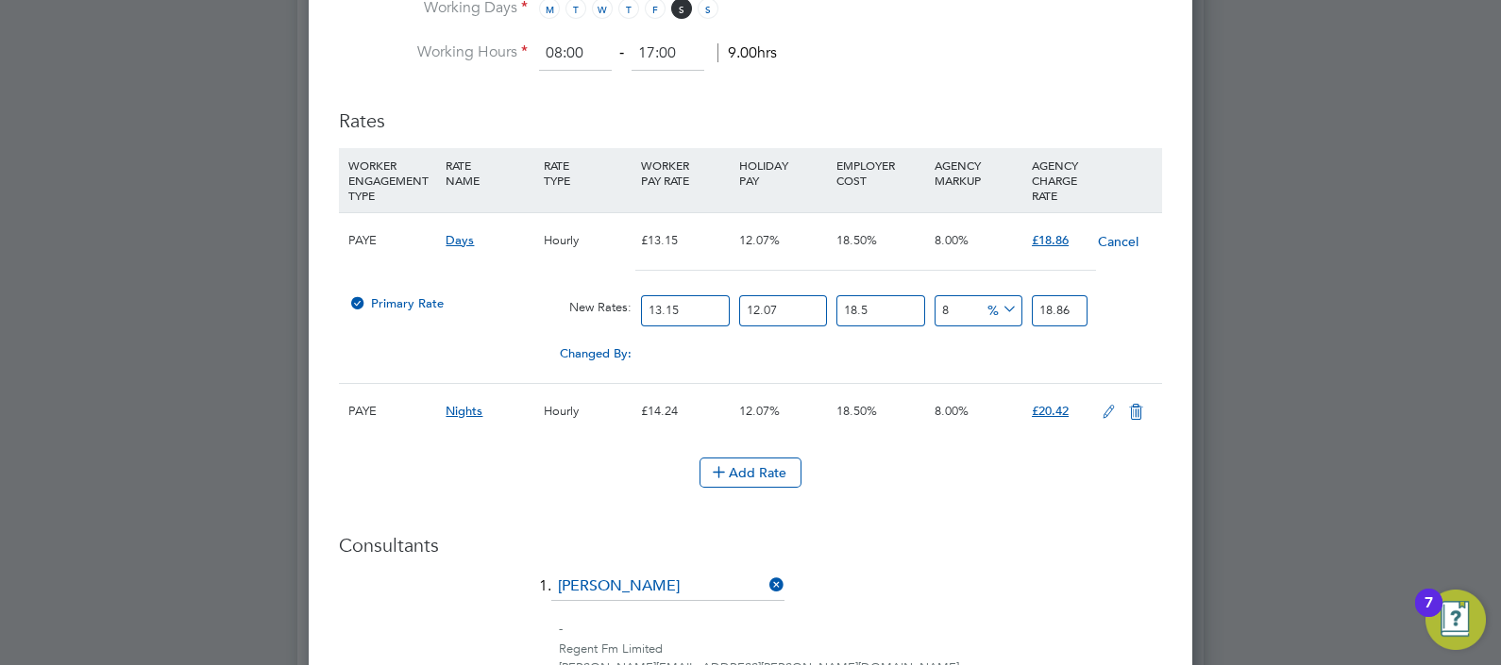
drag, startPoint x: 709, startPoint y: 307, endPoint x: 359, endPoint y: 312, distance: 350.2
click at [452, 307] on div "Primary Rate New Rates: 13.15 12.07 n/a 18.5 n/a 8 0 % 18.86" at bounding box center [750, 311] width 823 height 50
drag, startPoint x: 938, startPoint y: 545, endPoint x: 977, endPoint y: 450, distance: 102.0
click at [936, 543] on h3 "Consultants" at bounding box center [750, 545] width 823 height 25
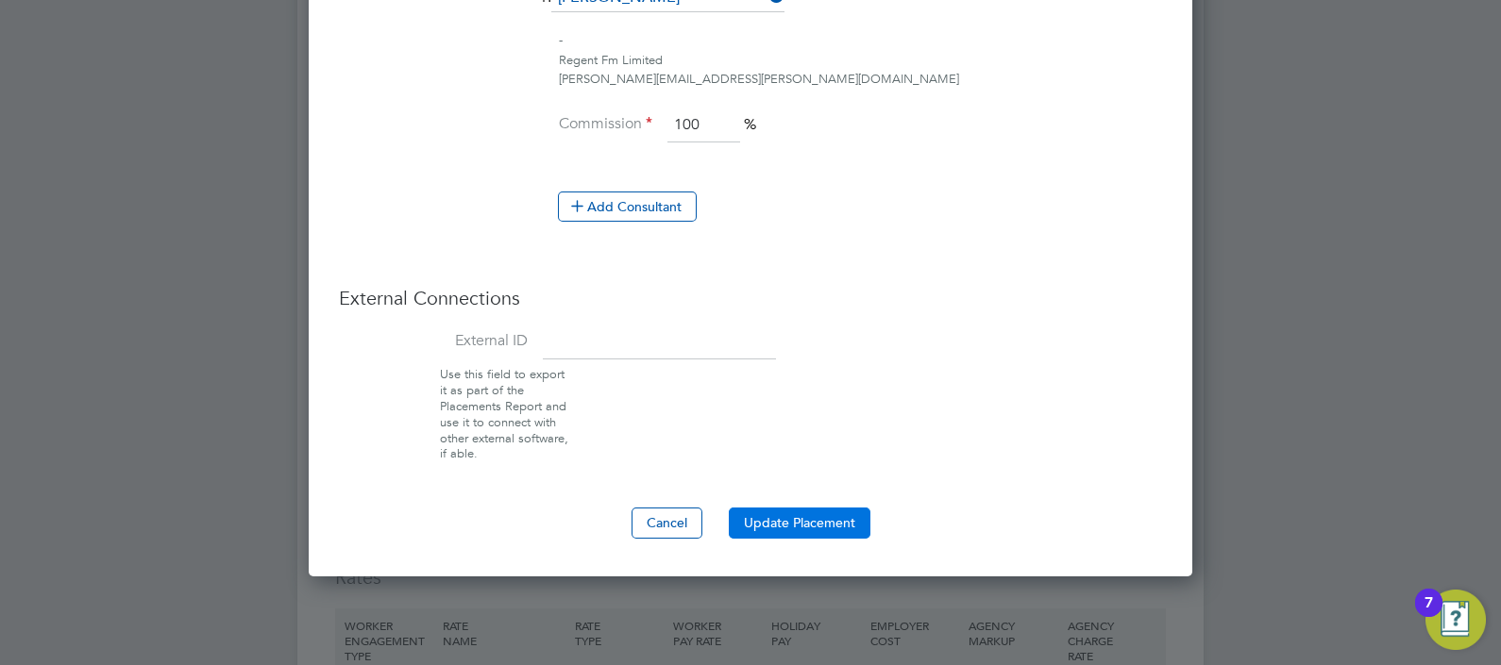
click at [803, 517] on button "Update Placement" at bounding box center [800, 523] width 142 height 30
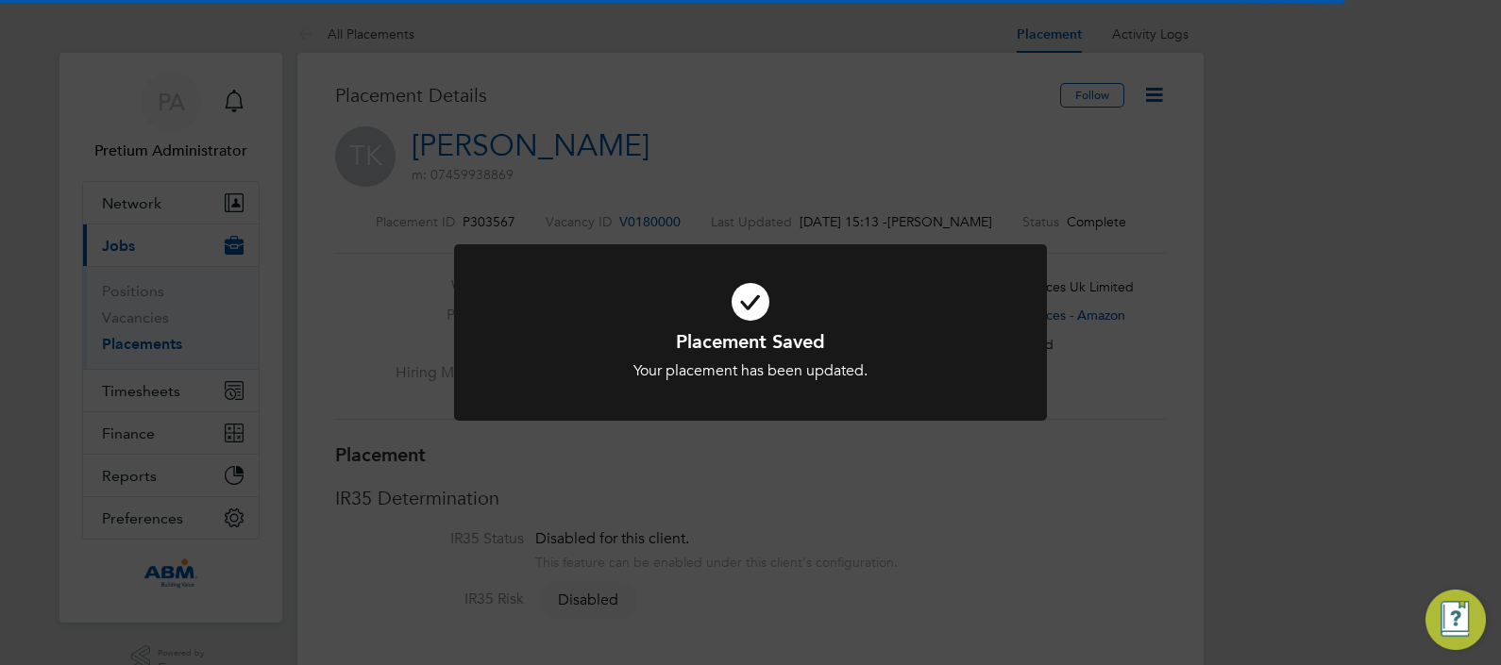
click at [1194, 261] on div "Placement Saved Your placement has been updated. Cancel Okay" at bounding box center [750, 332] width 1501 height 665
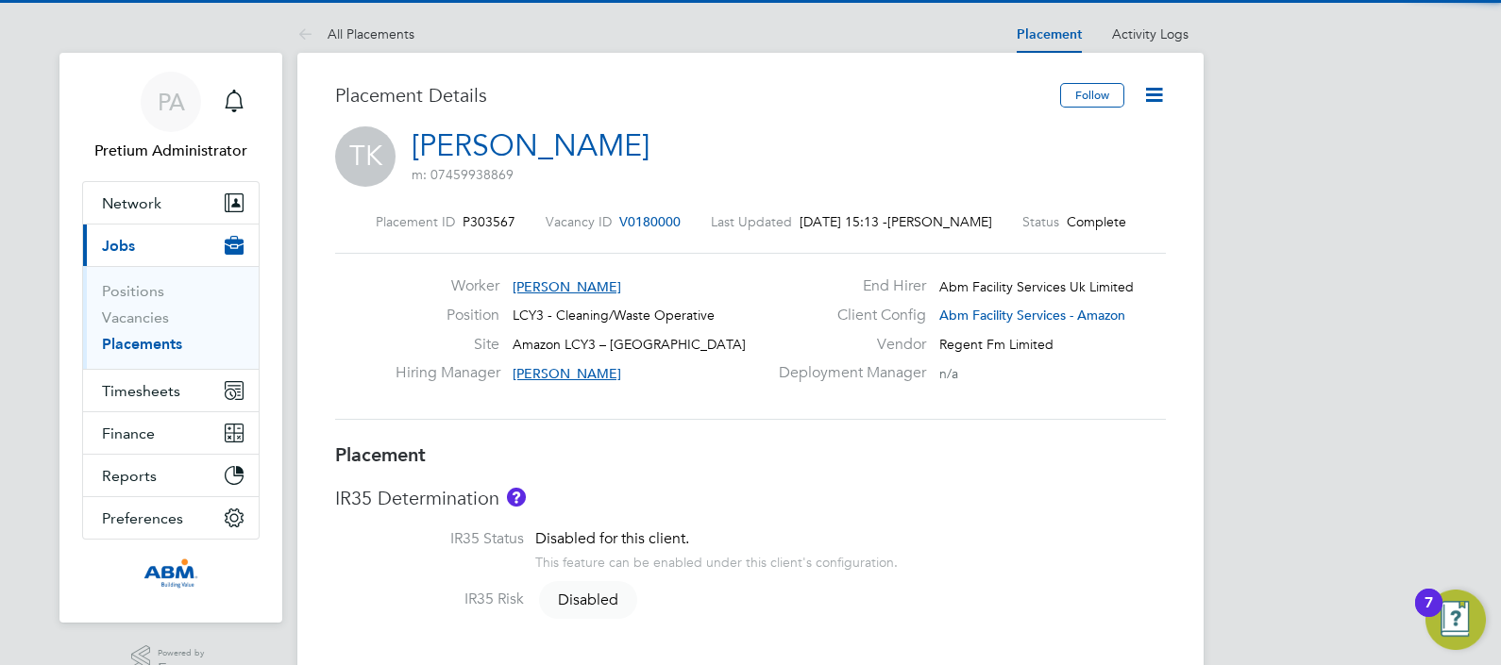
click at [1158, 90] on icon at bounding box center [1154, 95] width 24 height 24
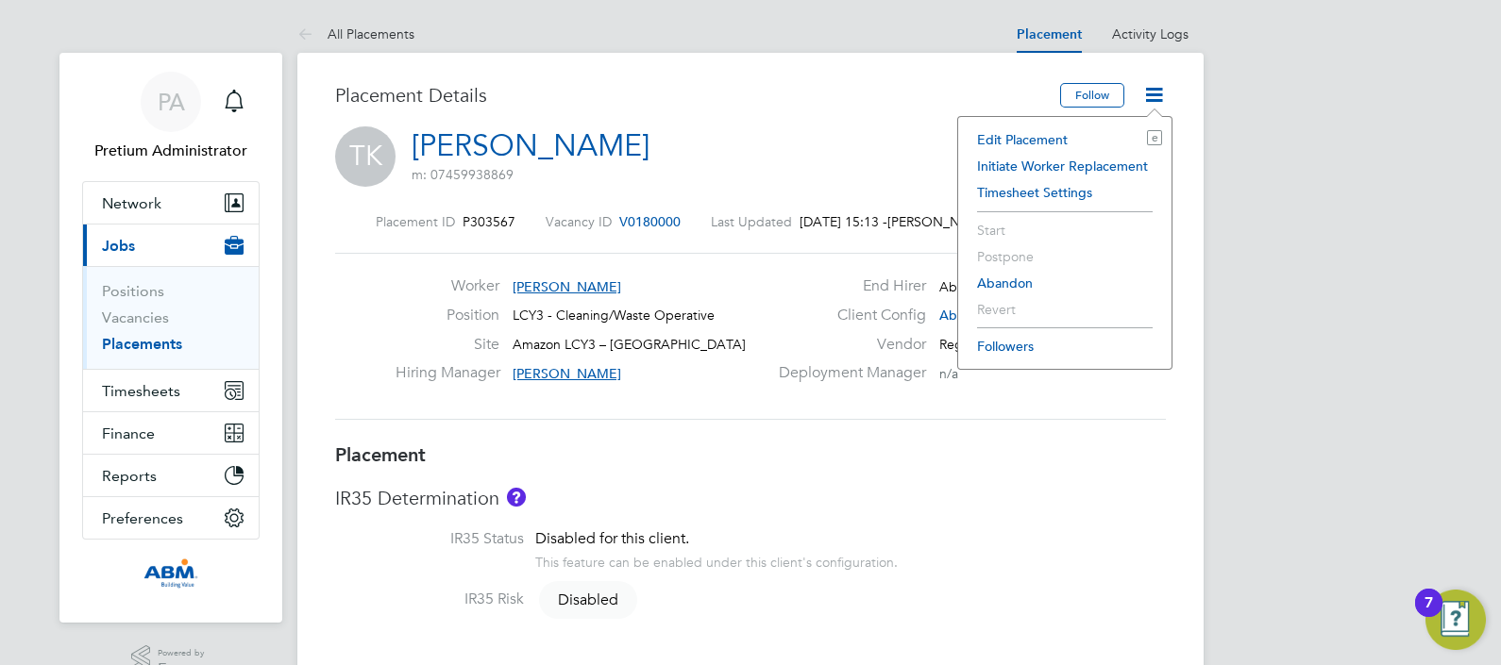
click at [1047, 133] on li "Edit Placement e" at bounding box center [1065, 139] width 194 height 26
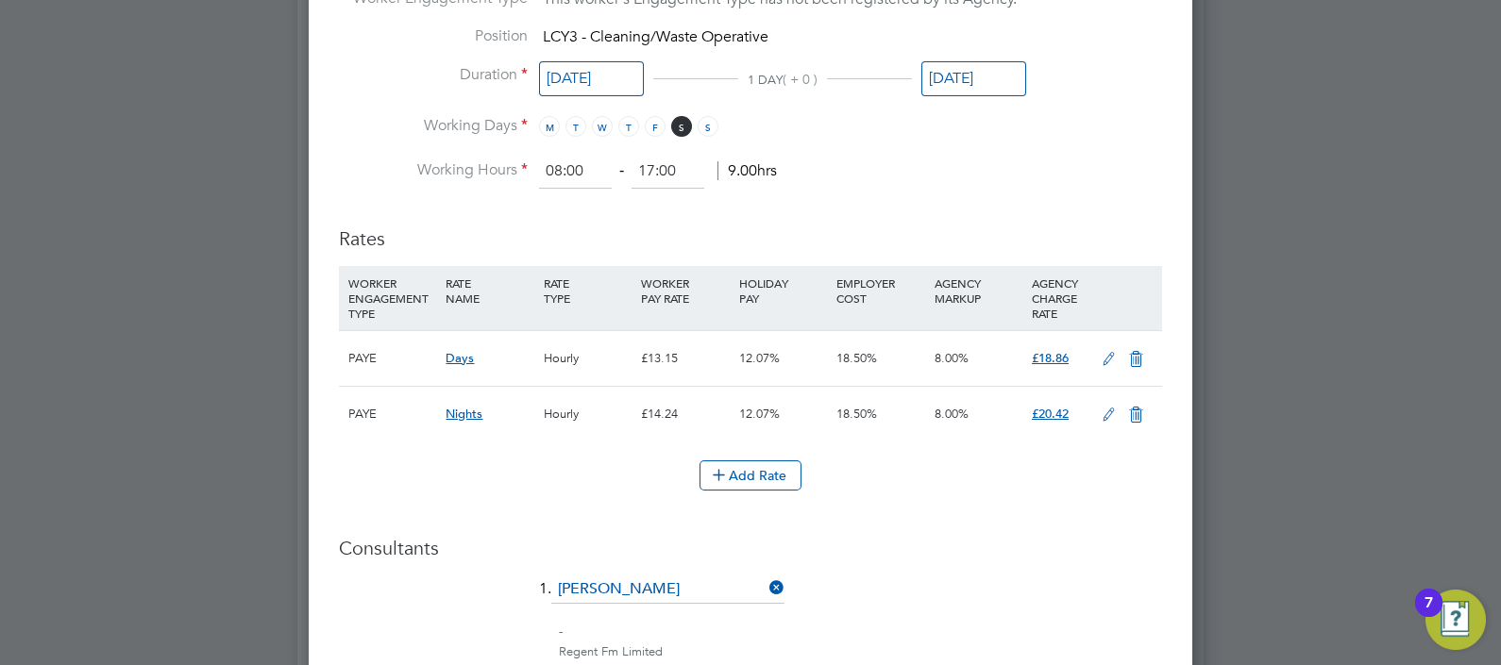
click at [1098, 355] on icon at bounding box center [1109, 359] width 24 height 15
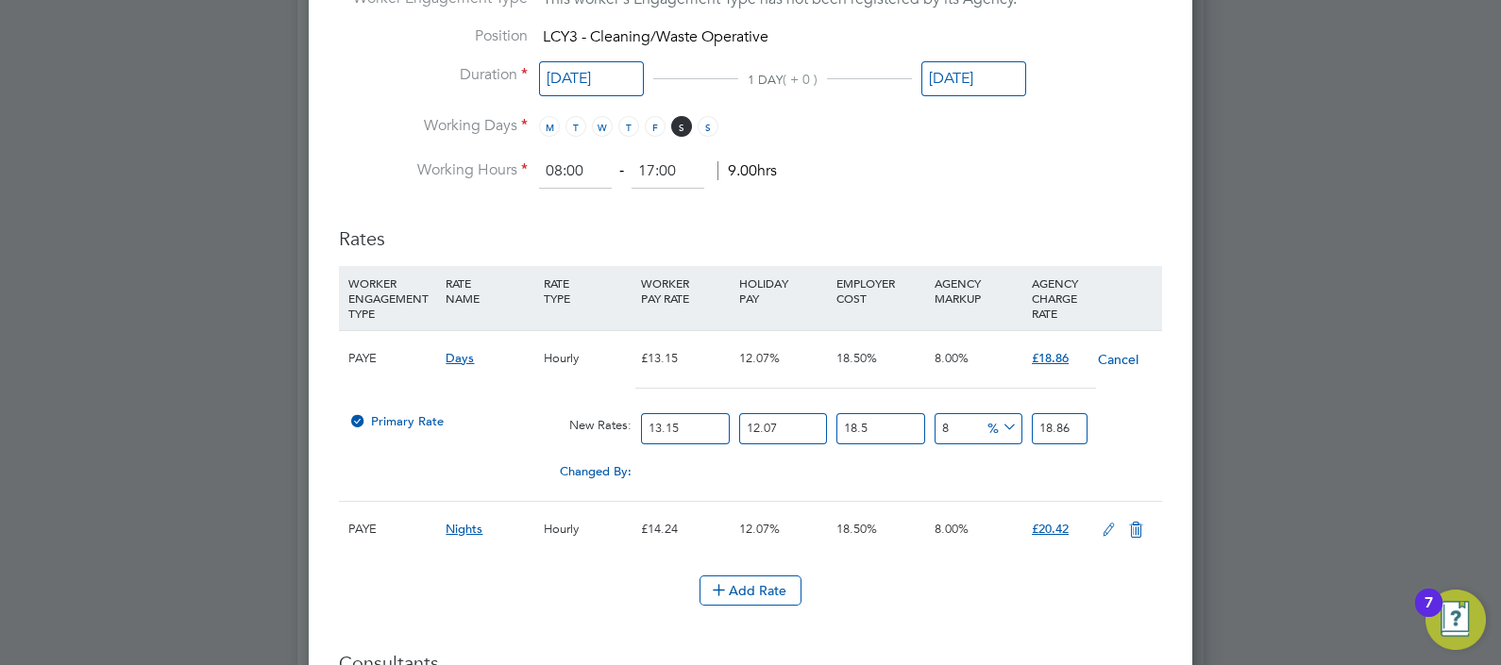
drag, startPoint x: 566, startPoint y: 433, endPoint x: 348, endPoint y: 439, distance: 218.1
click at [412, 433] on div "Primary Rate New Rates: 13.15 12.07 n/a 18.5 n/a 8 0 % 18.86" at bounding box center [750, 429] width 823 height 50
click at [973, 184] on ng-form "Deployment End Hirer Abm Facility Services Uk Limited Client Config Abm Facilit…" at bounding box center [750, 182] width 823 height 2127
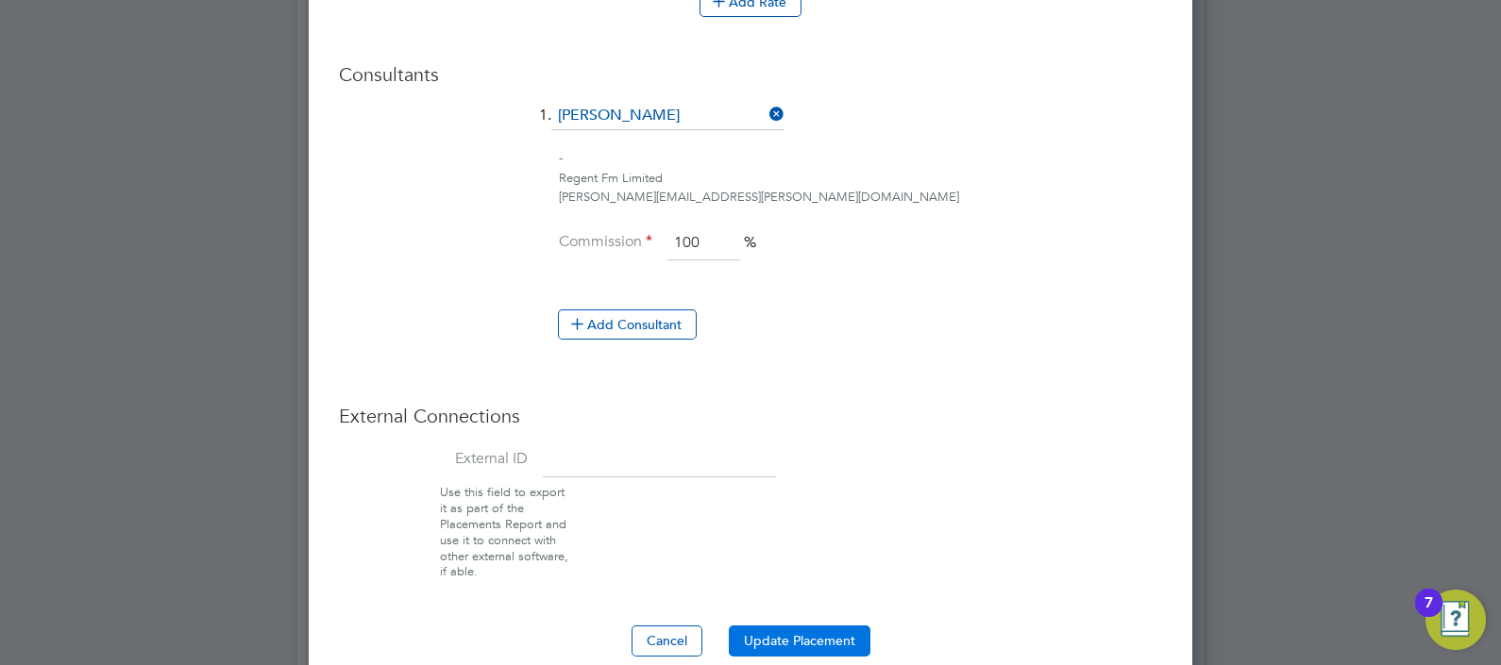
click at [796, 626] on button "Update Placement" at bounding box center [800, 641] width 142 height 30
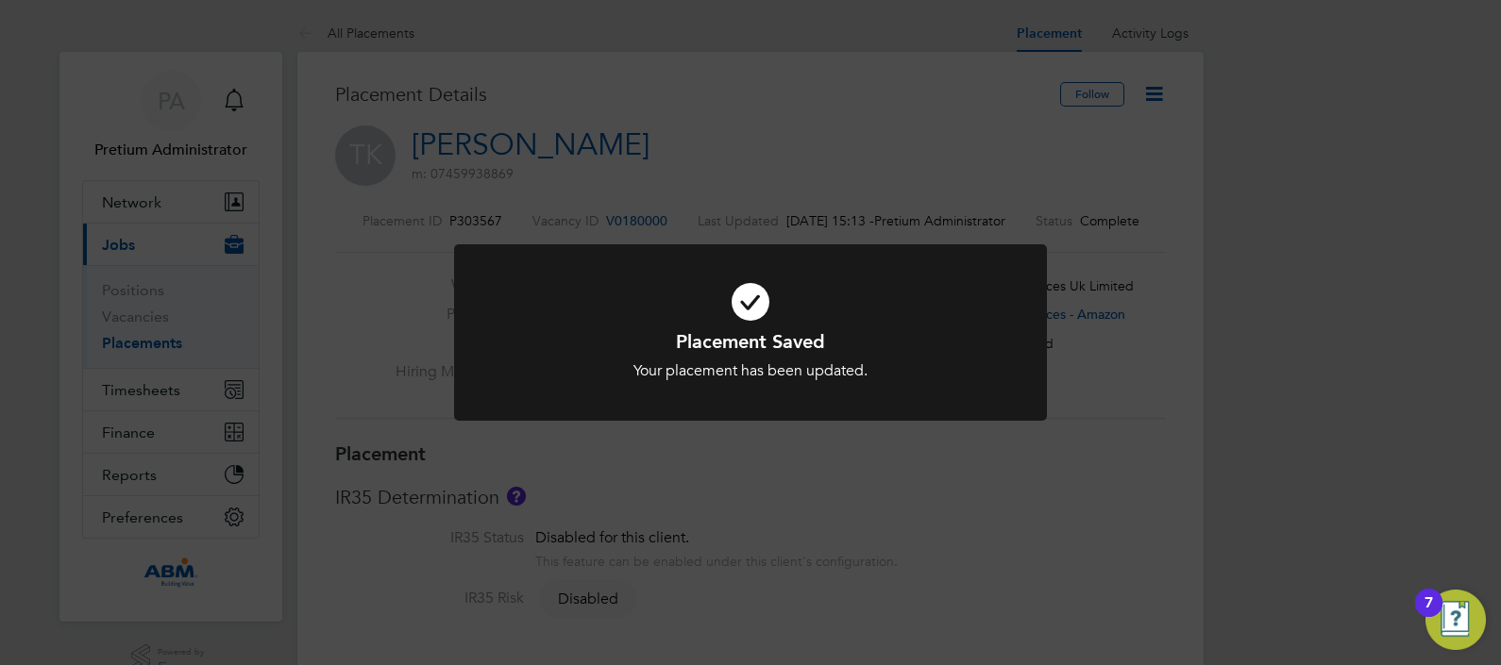
click at [603, 127] on div "Placement Saved Your placement has been updated. Cancel Okay" at bounding box center [750, 332] width 1501 height 665
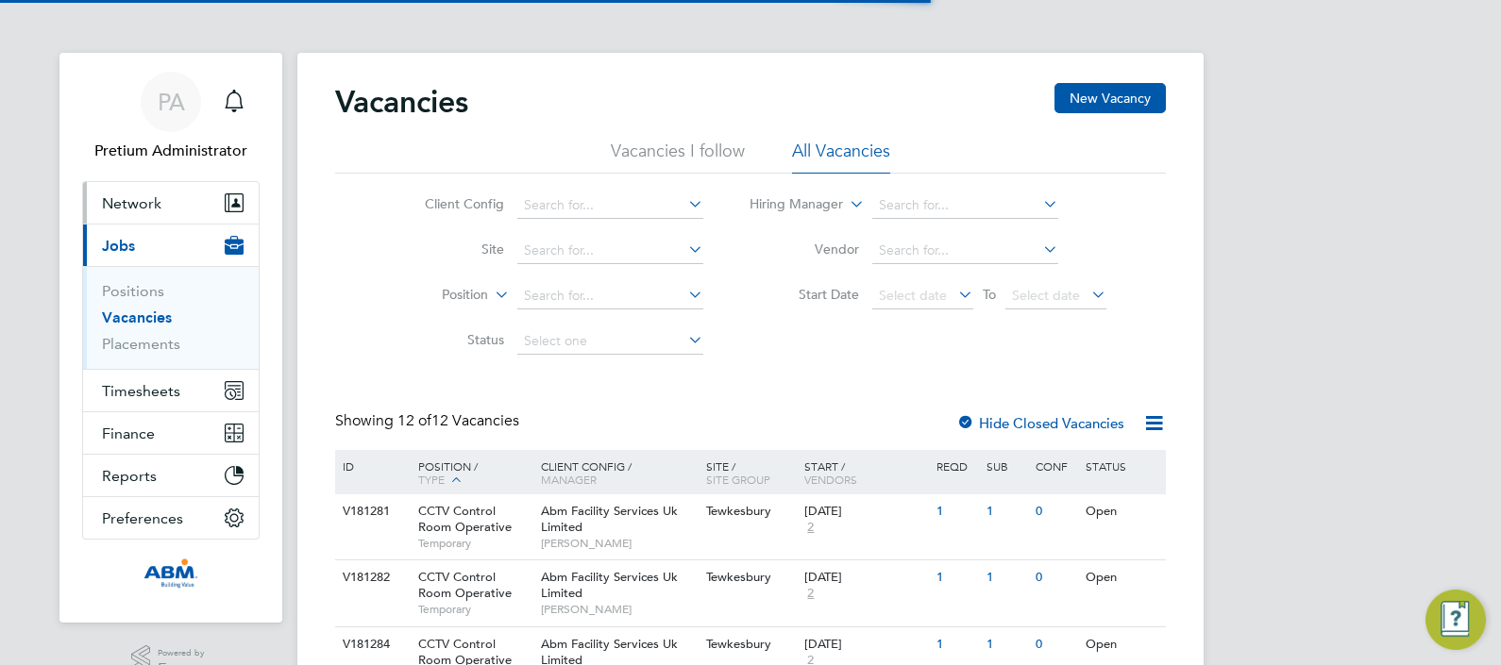
click at [174, 196] on button "Network" at bounding box center [171, 203] width 176 height 42
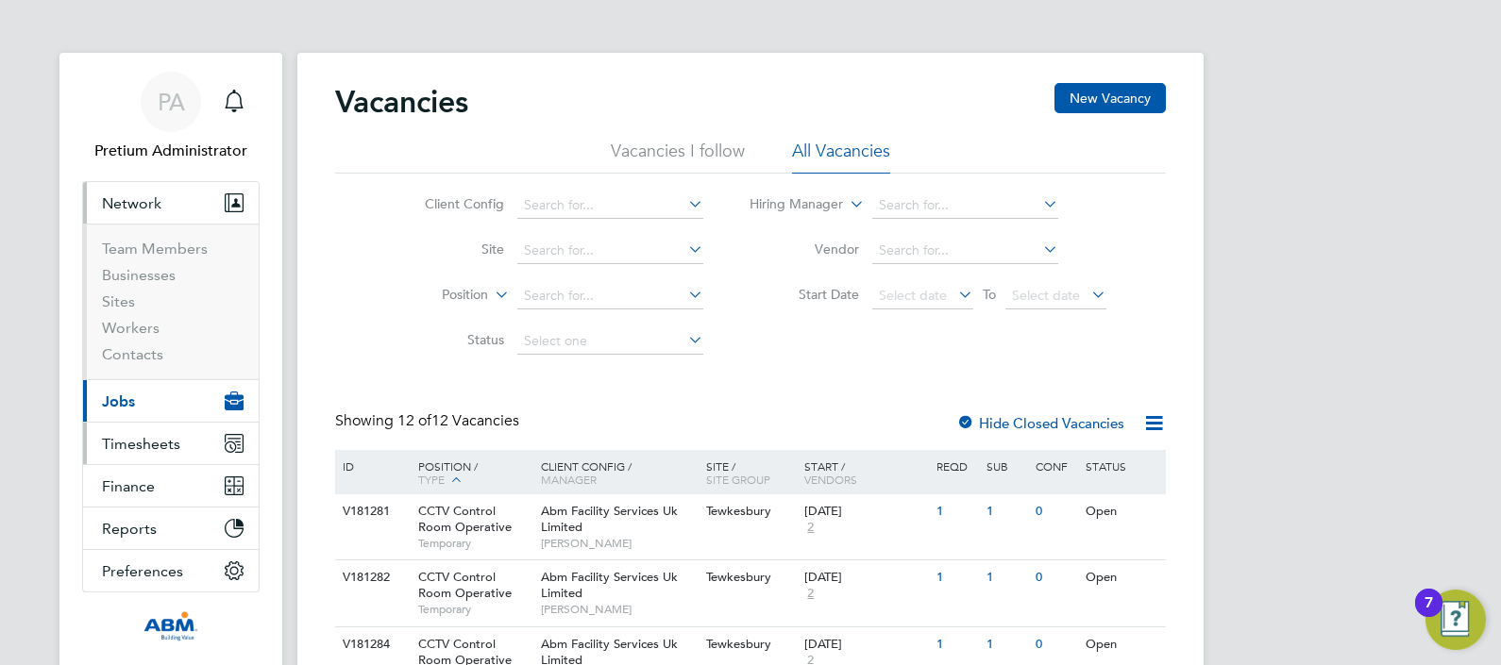
click at [152, 438] on span "Timesheets" at bounding box center [141, 444] width 78 height 18
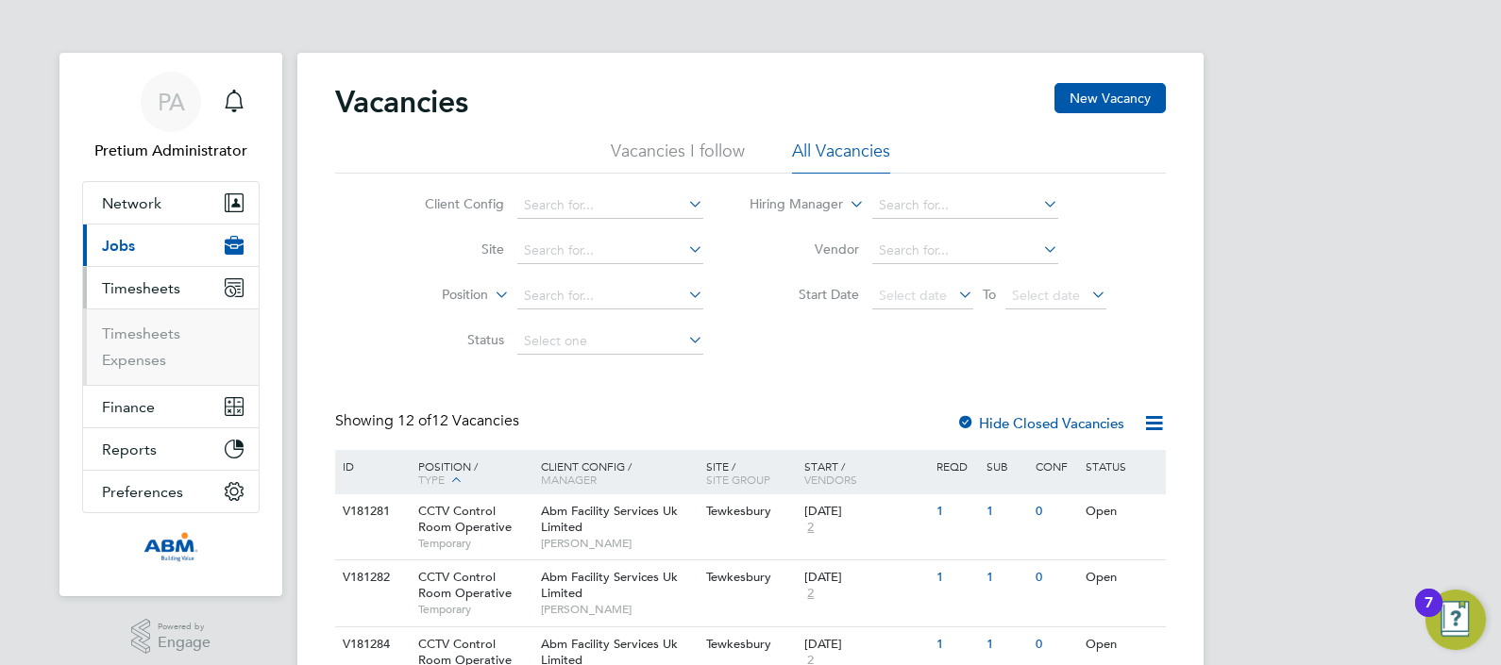
click at [127, 243] on span "Jobs" at bounding box center [118, 246] width 33 height 18
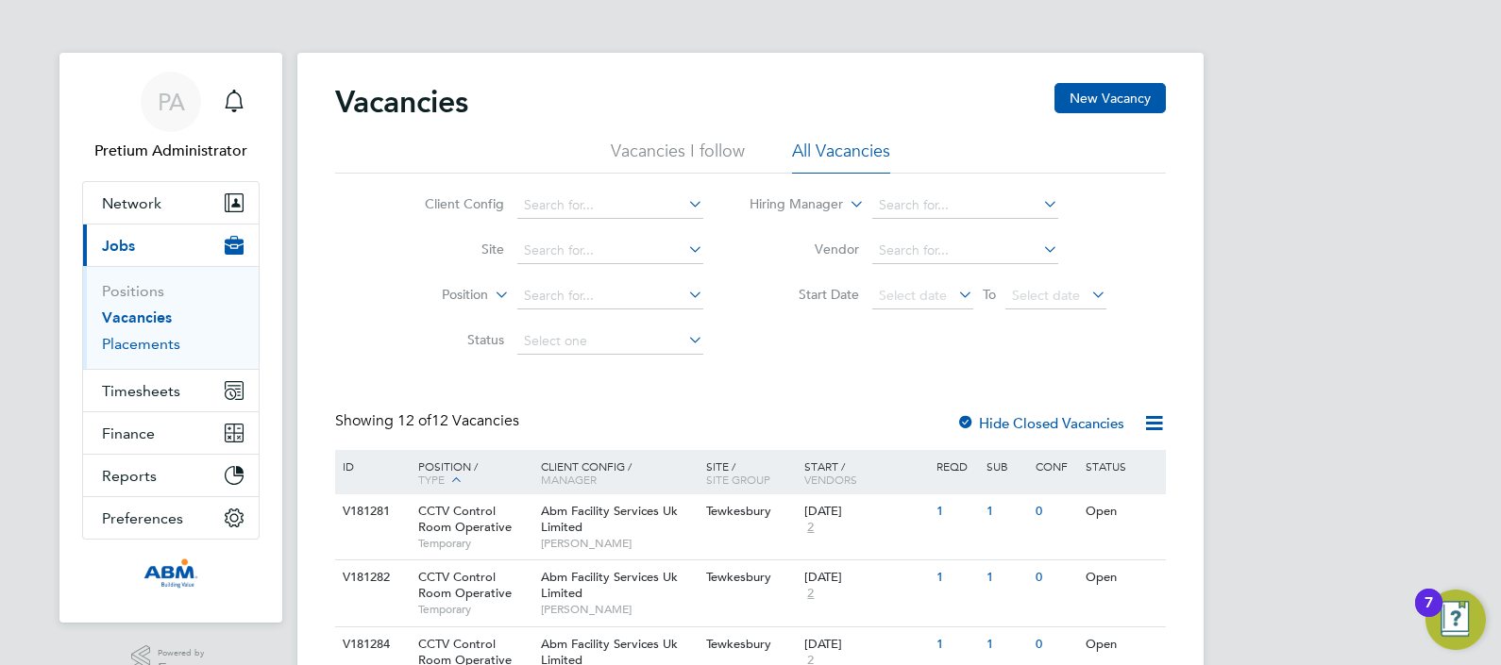
click at [134, 348] on link "Placements" at bounding box center [141, 344] width 78 height 18
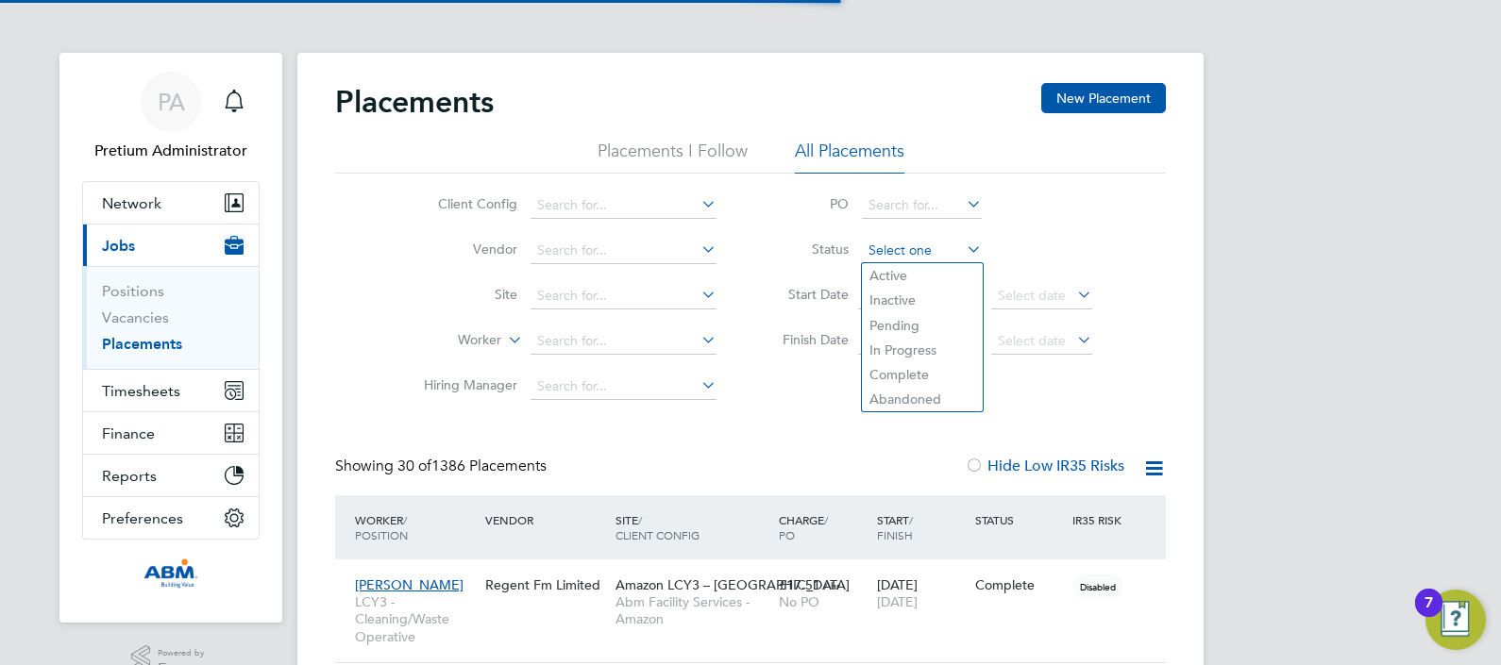
click at [918, 257] on input at bounding box center [922, 251] width 120 height 26
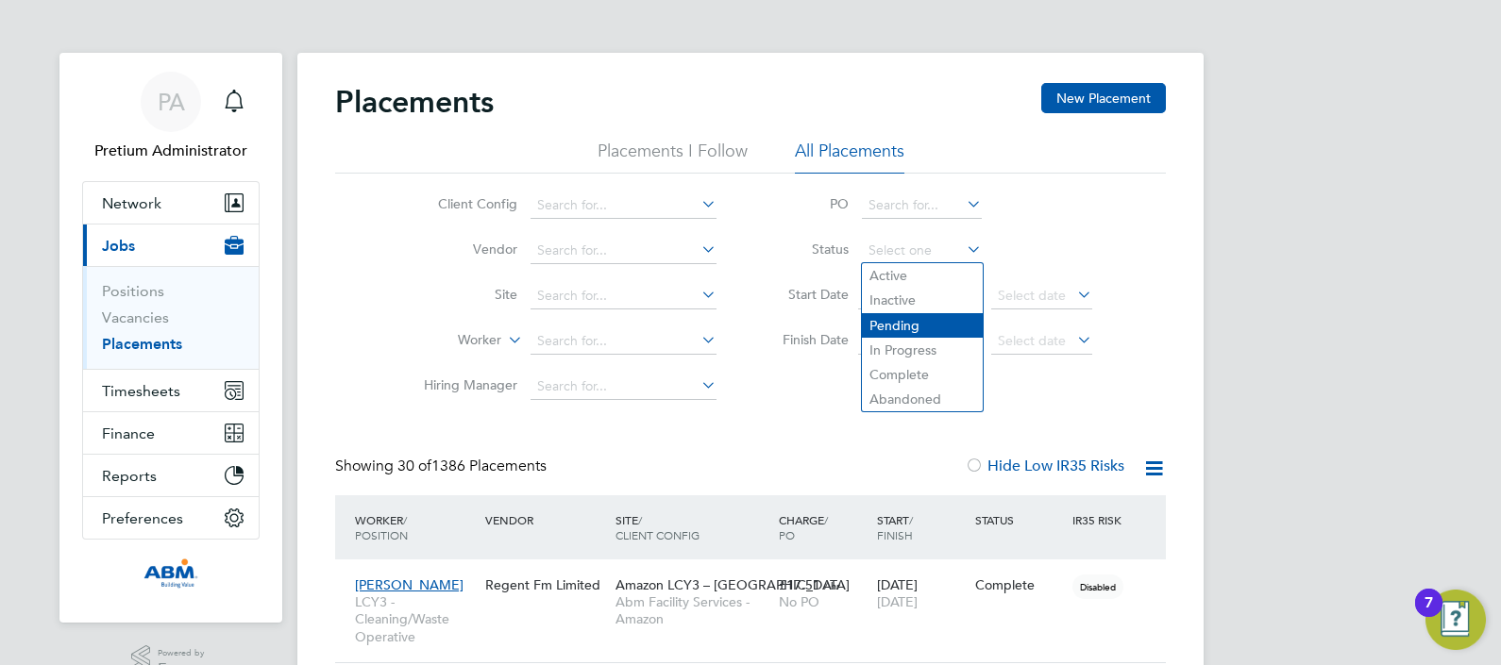
click at [889, 321] on li "Pending" at bounding box center [922, 325] width 121 height 25
type input "Pending"
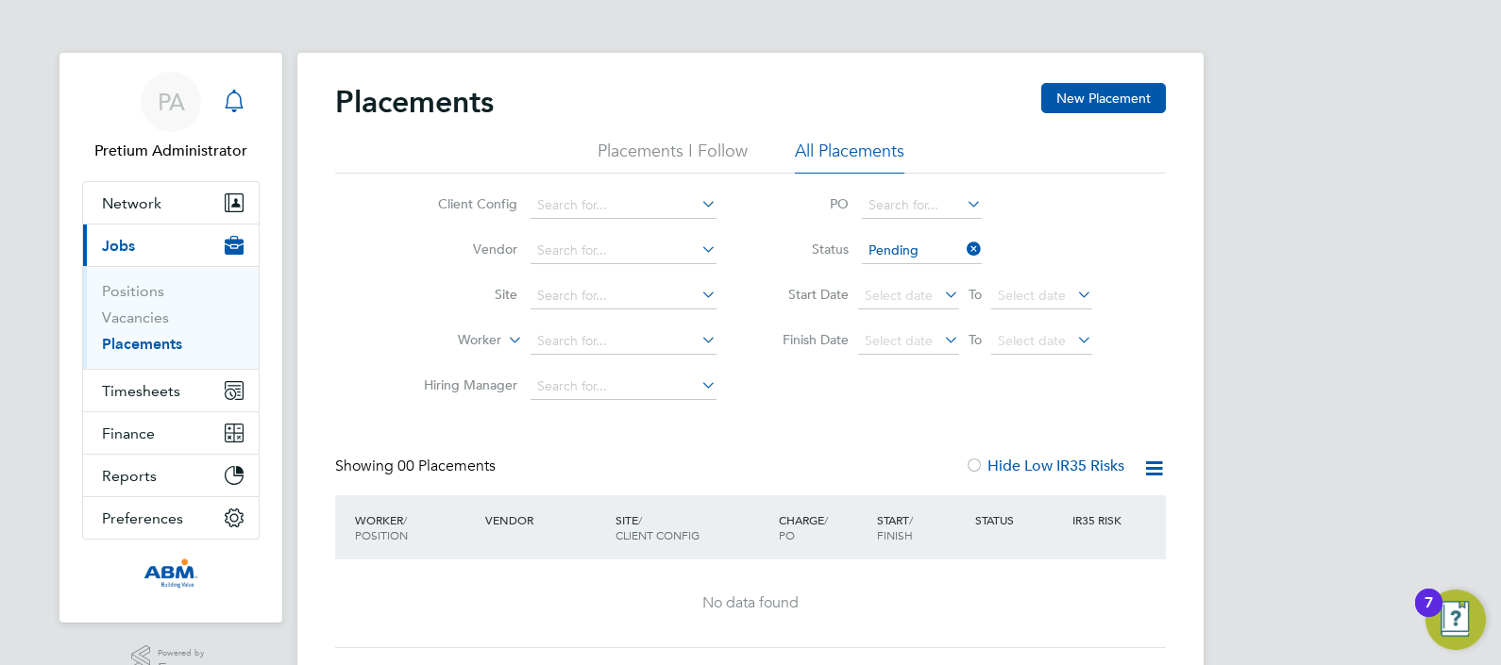
drag, startPoint x: 181, startPoint y: 105, endPoint x: 221, endPoint y: 105, distance: 39.6
click at [182, 105] on span "PA" at bounding box center [171, 102] width 27 height 25
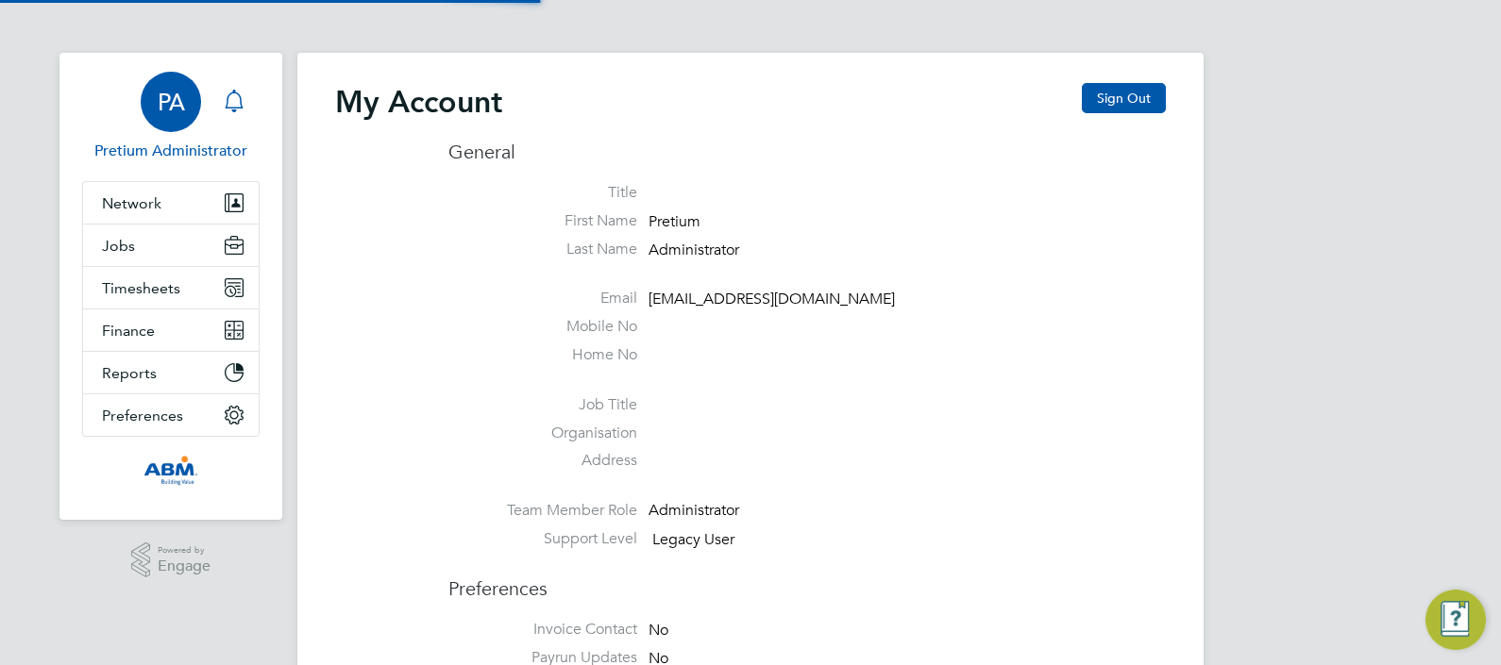
type input "abmfacility@pretiumresourcing.co.uk"
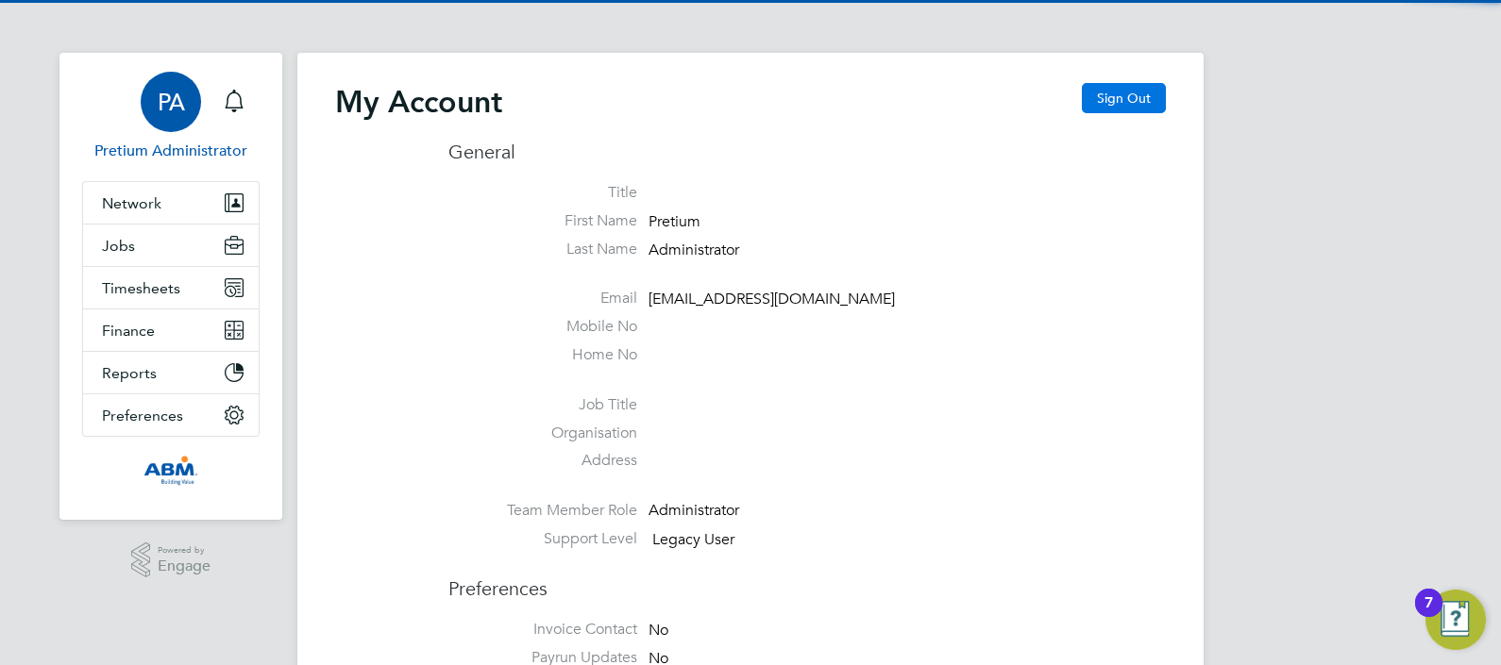
click at [1137, 96] on button "Sign Out" at bounding box center [1124, 98] width 84 height 30
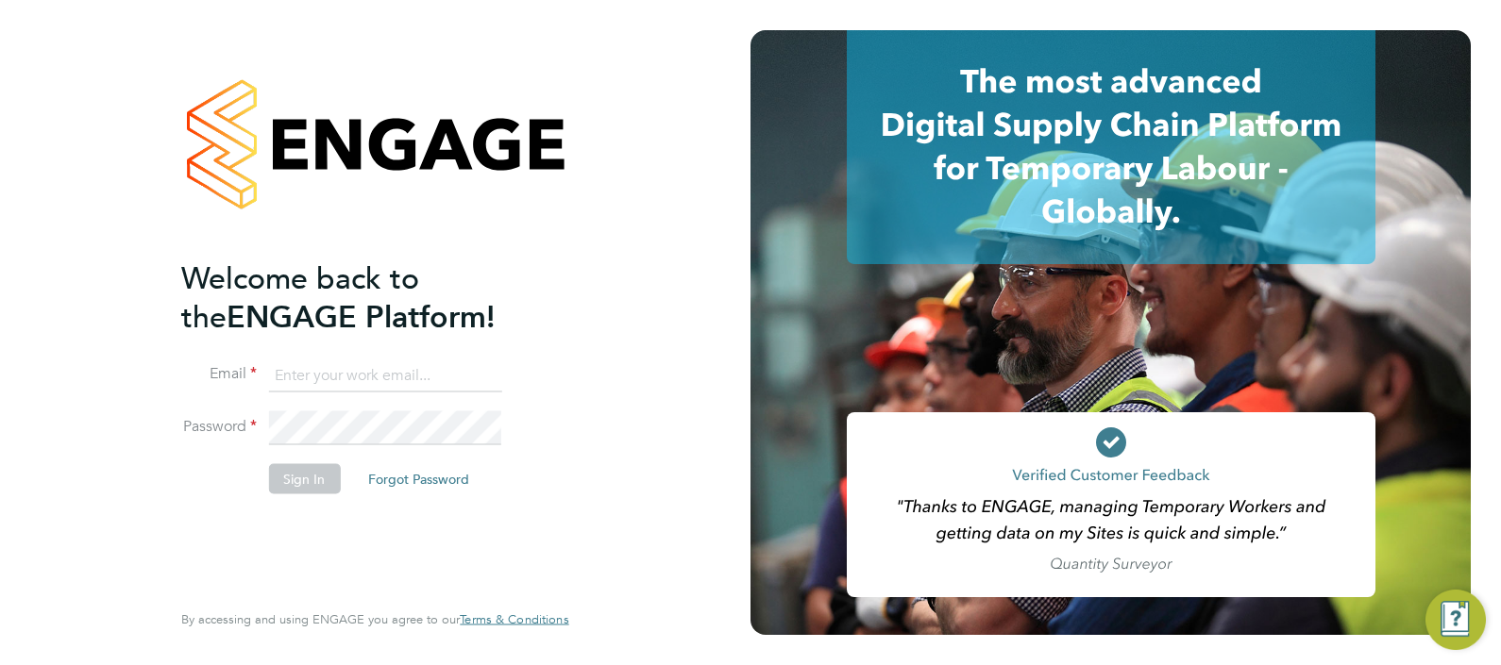
type input "abmfacility@pretiumresourcing.co.uk"
click at [314, 475] on button "Sign In" at bounding box center [304, 478] width 72 height 30
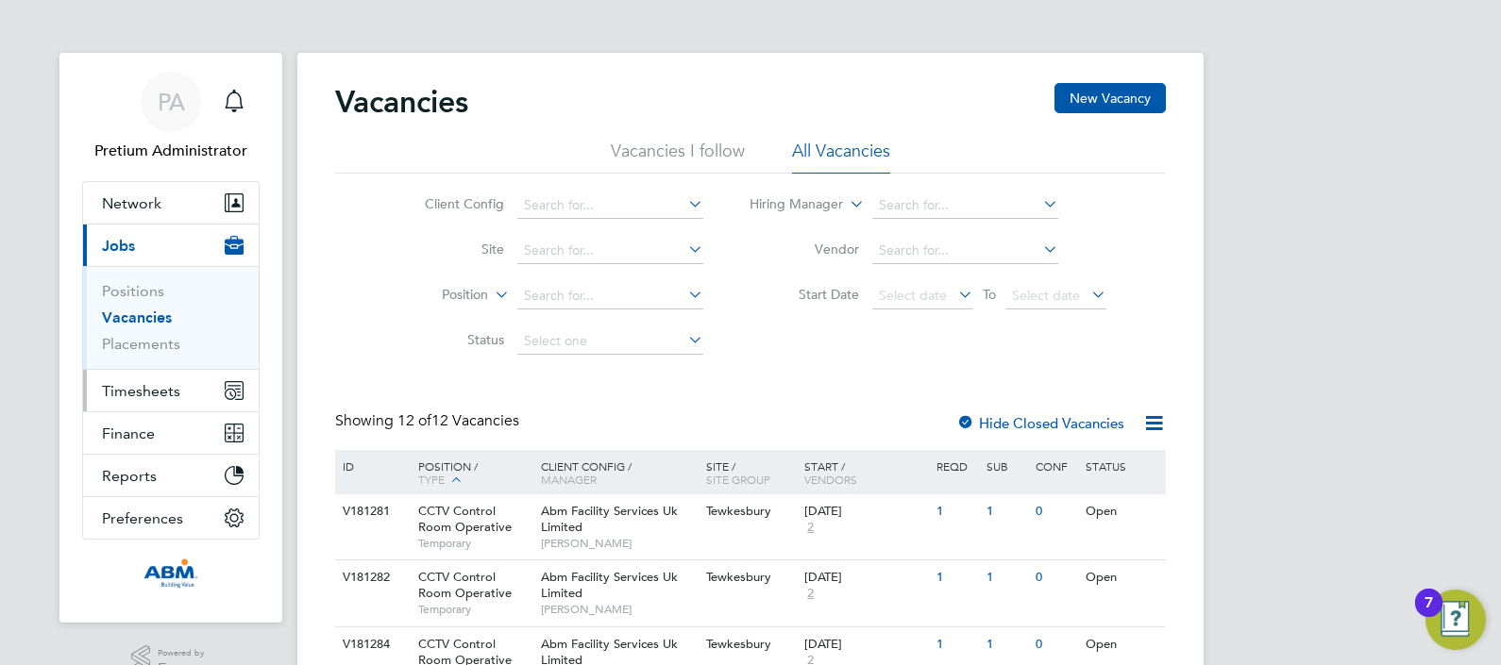
click at [191, 386] on button "Timesheets" at bounding box center [171, 391] width 176 height 42
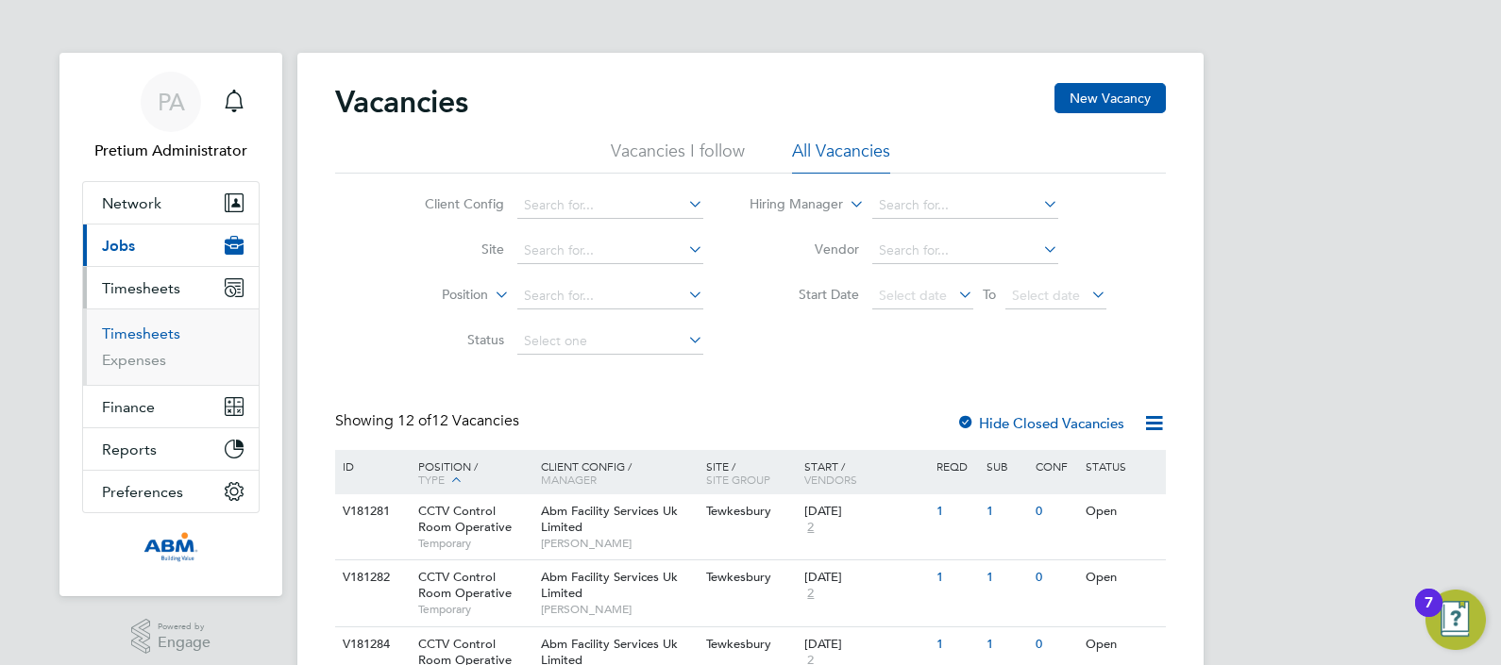
click at [140, 332] on link "Timesheets" at bounding box center [141, 334] width 78 height 18
